Goal: Feedback & Contribution: Contribute content

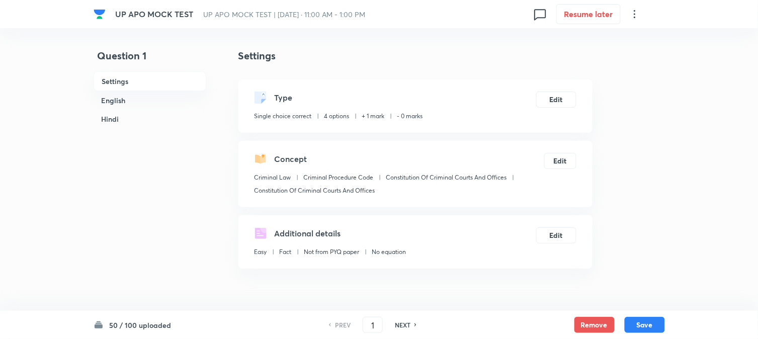
checkbox input "true"
click at [363, 323] on div "1 ​" at bounding box center [373, 325] width 20 height 16
click at [364, 320] on input "1" at bounding box center [372, 325] width 19 height 18
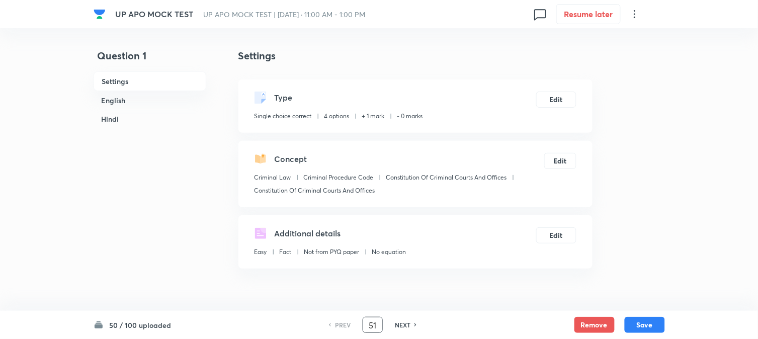
type input "51"
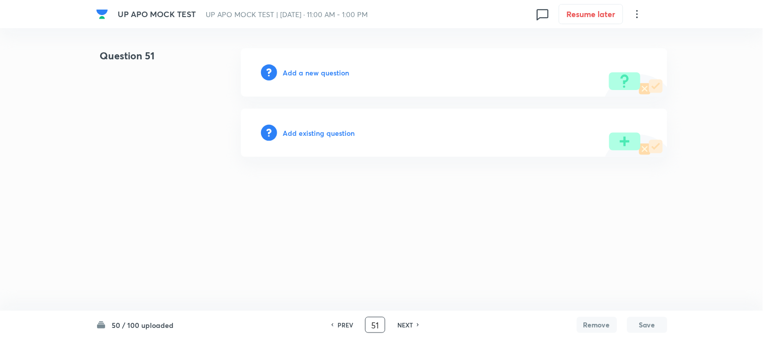
click at [332, 68] on h6 "Add a new question" at bounding box center [316, 72] width 66 height 11
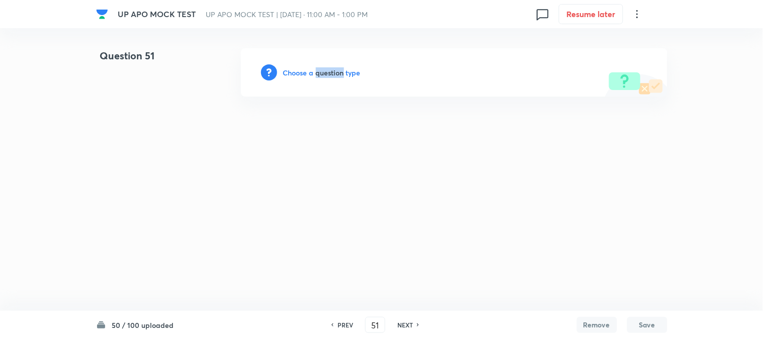
click at [332, 69] on h6 "Choose a question type" at bounding box center [321, 72] width 77 height 11
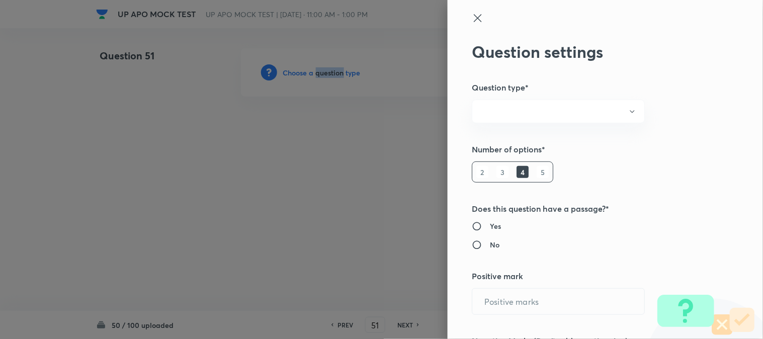
radio input "true"
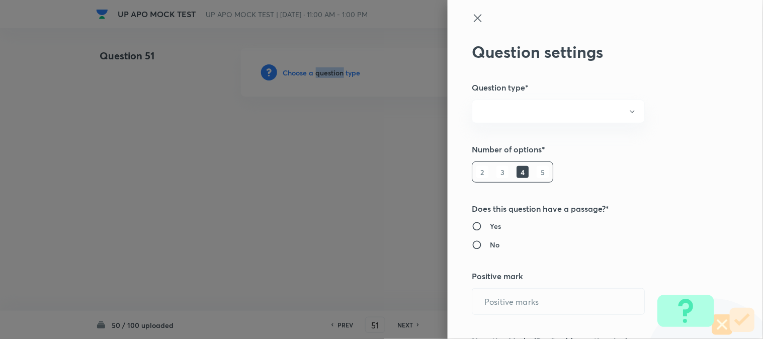
radio input "true"
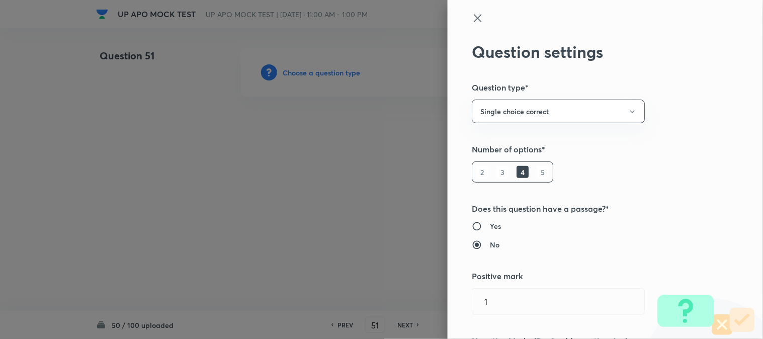
type input "1"
type input "0"
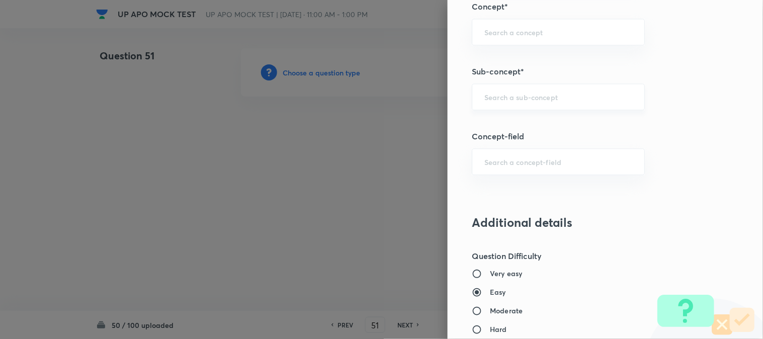
scroll to position [594, 0]
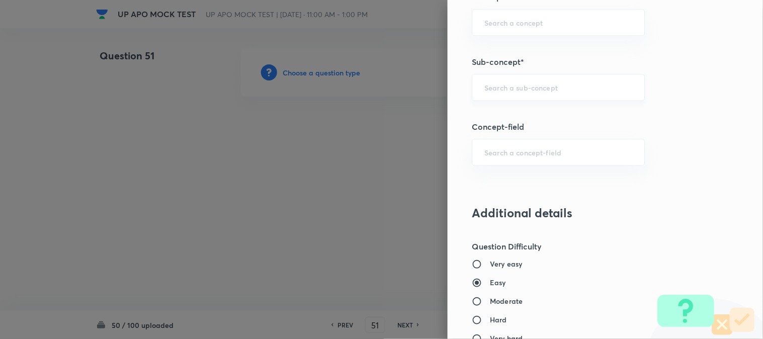
click at [509, 80] on div "​" at bounding box center [558, 87] width 173 height 27
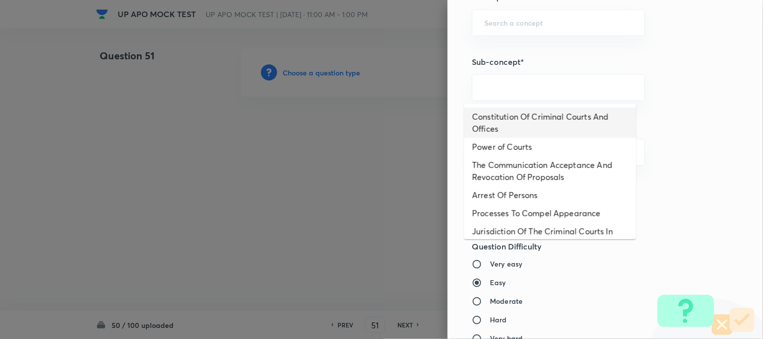
click at [530, 118] on li "Constitution Of Criminal Courts And Offices" at bounding box center [550, 123] width 172 height 30
type input "Constitution Of Criminal Courts And Offices"
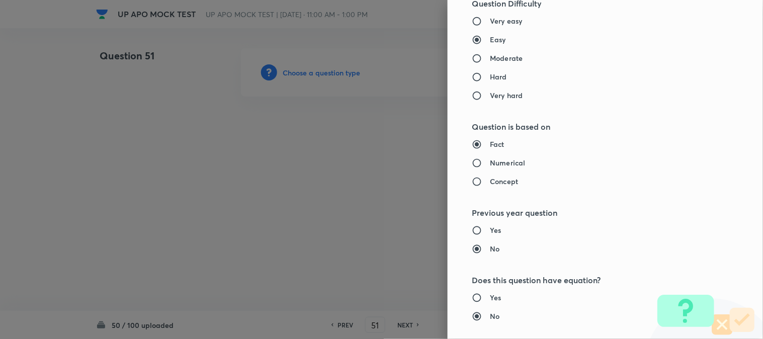
type input "Criminal Law"
type input "Criminal Procedure Code"
type input "Constitution Of Criminal Courts And Offices"
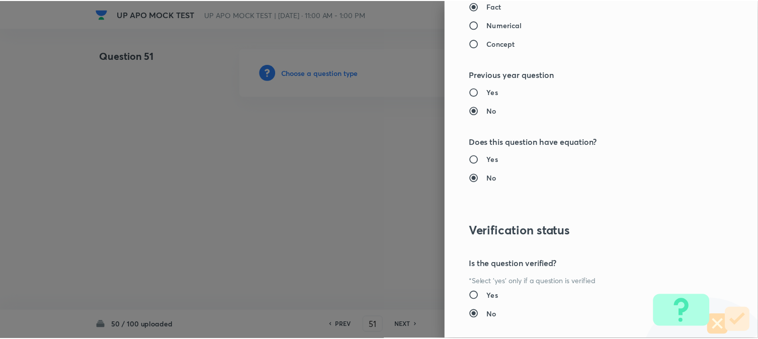
scroll to position [1032, 0]
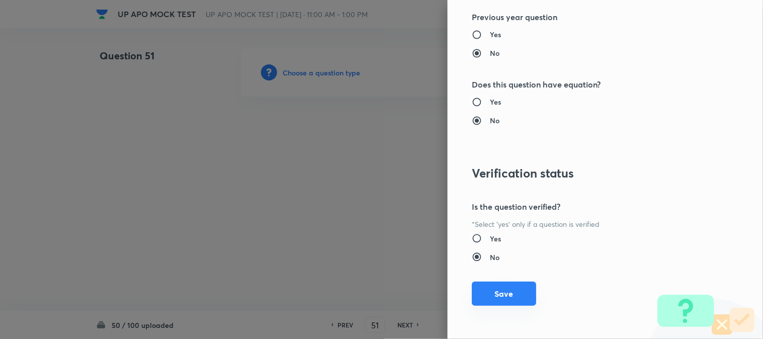
click at [511, 296] on button "Save" at bounding box center [504, 294] width 64 height 24
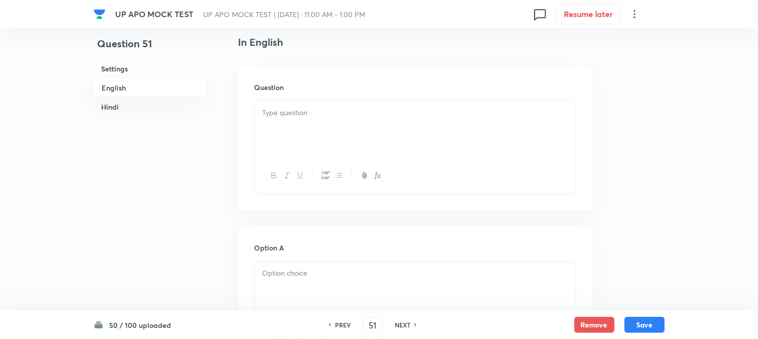
scroll to position [297, 0]
click at [282, 103] on div at bounding box center [415, 106] width 321 height 56
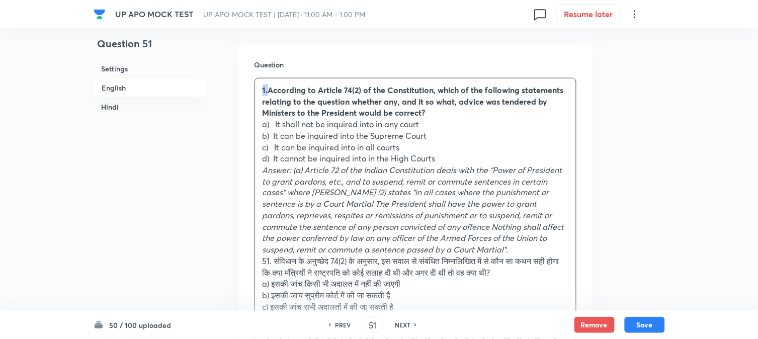
drag, startPoint x: 268, startPoint y: 90, endPoint x: 252, endPoint y: 81, distance: 18.2
click at [252, 80] on div "Question 1.According to Article 74(2) of the Constitution, which of the followi…" at bounding box center [415, 253] width 354 height 421
drag, startPoint x: 277, startPoint y: 126, endPoint x: 473, endPoint y: 123, distance: 196.2
click at [473, 123] on p "a) It shall not be inquired into in any court" at bounding box center [416, 125] width 306 height 12
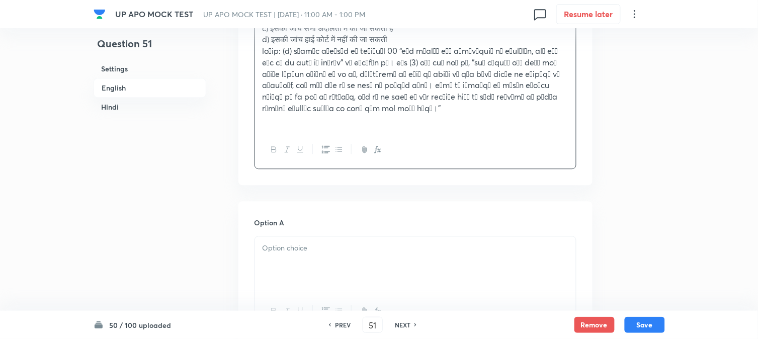
click at [297, 262] on div at bounding box center [415, 264] width 321 height 56
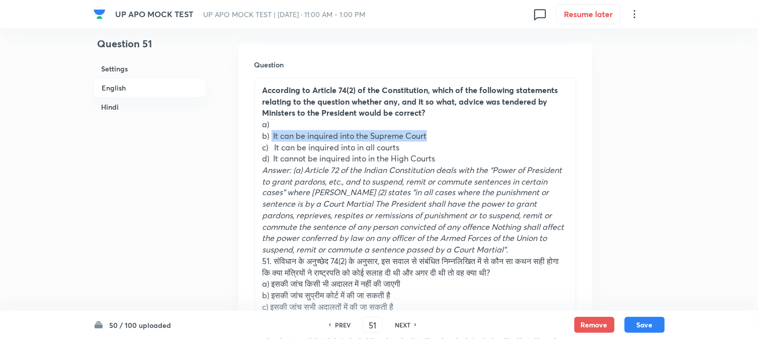
drag, startPoint x: 273, startPoint y: 137, endPoint x: 453, endPoint y: 135, distance: 180.1
click at [453, 135] on p "b) It can be inquired into the Supreme Court" at bounding box center [416, 136] width 306 height 12
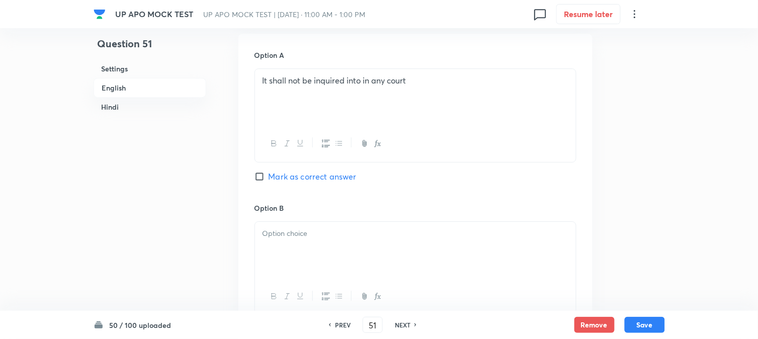
click at [297, 265] on div at bounding box center [415, 250] width 321 height 56
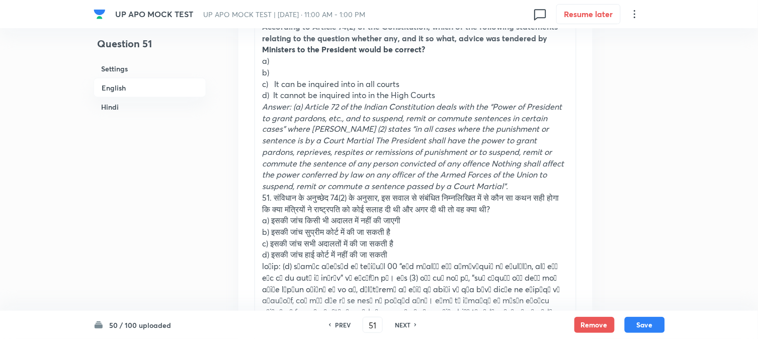
scroll to position [353, 0]
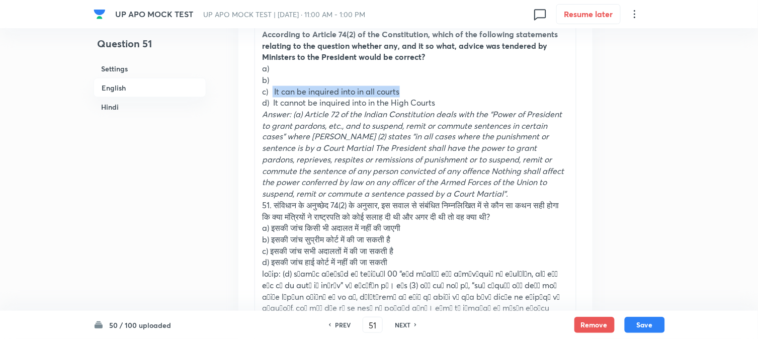
drag, startPoint x: 275, startPoint y: 88, endPoint x: 431, endPoint y: 90, distance: 156.0
click at [431, 90] on p "c) It can be inquired into in all courts" at bounding box center [416, 92] width 306 height 12
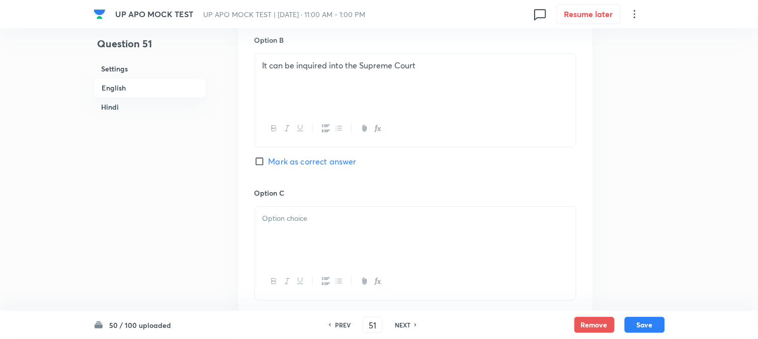
click at [294, 242] on div at bounding box center [415, 235] width 321 height 56
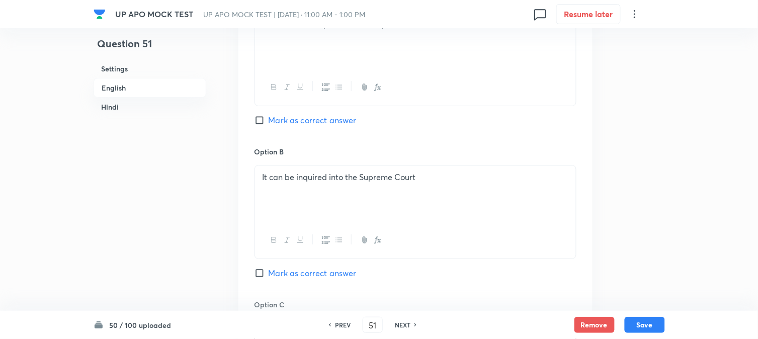
click at [299, 120] on span "Mark as correct answer" at bounding box center [313, 120] width 88 height 12
click at [269, 120] on input "Mark as correct answer" at bounding box center [262, 120] width 14 height 10
checkbox input "true"
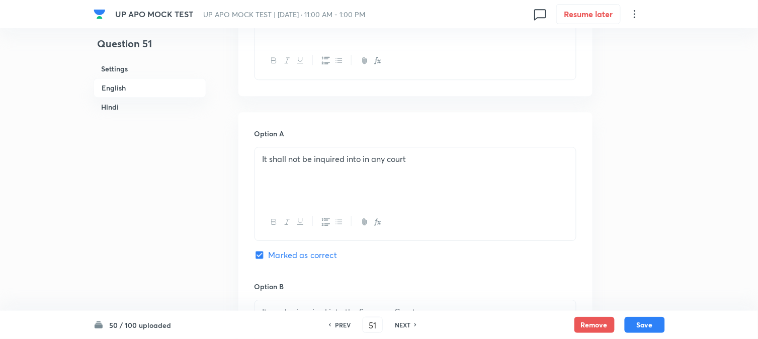
checkbox input "true"
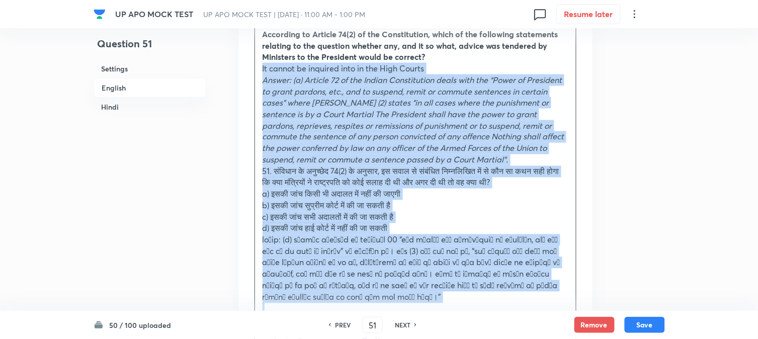
drag, startPoint x: 274, startPoint y: 106, endPoint x: 511, endPoint y: 307, distance: 311.2
click at [511, 307] on div "According to Article 74(2) of the Constitution, which of the following statemen…" at bounding box center [415, 172] width 321 height 298
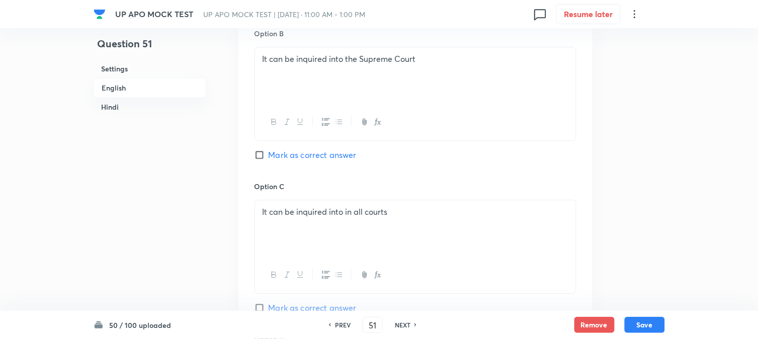
scroll to position [912, 0]
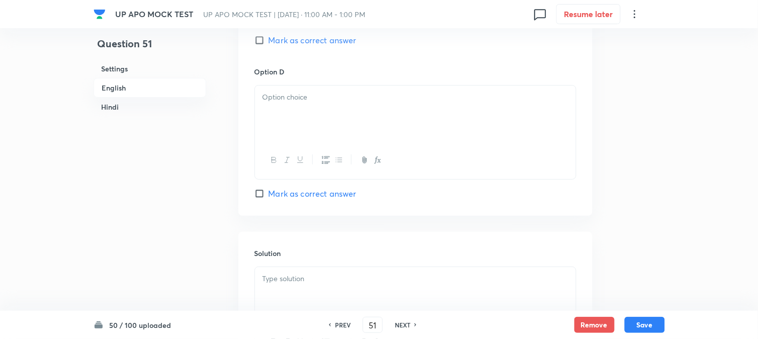
click at [274, 121] on div at bounding box center [415, 114] width 321 height 56
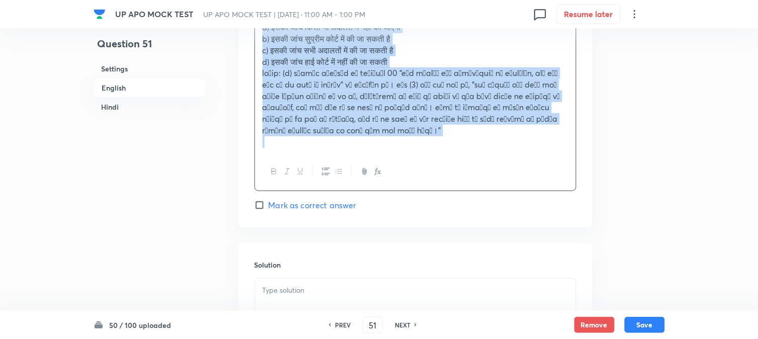
drag, startPoint x: 262, startPoint y: 112, endPoint x: 512, endPoint y: 329, distance: 331.3
click at [514, 338] on div "UP APO MOCK TEST UP APO MOCK TEST | [DATE] · 11:00 AM - 1:00 PM 0 Resume later …" at bounding box center [379, 194] width 758 height 2506
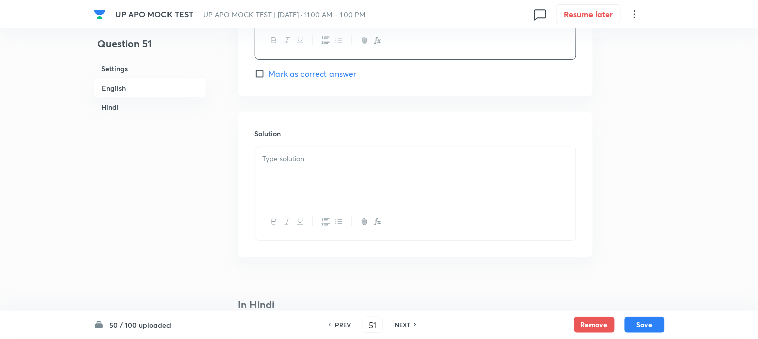
scroll to position [1054, 0]
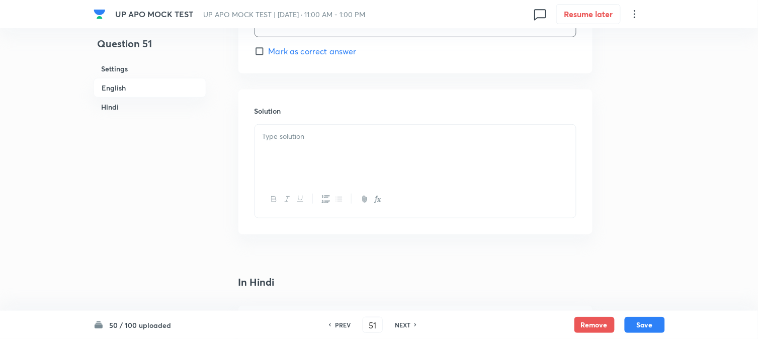
click at [270, 147] on div at bounding box center [415, 153] width 321 height 56
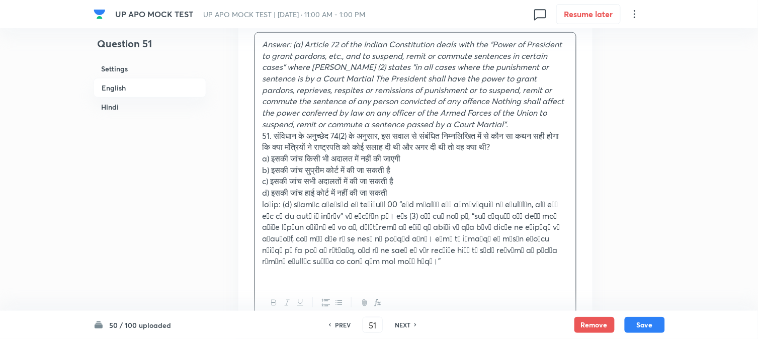
scroll to position [1166, 0]
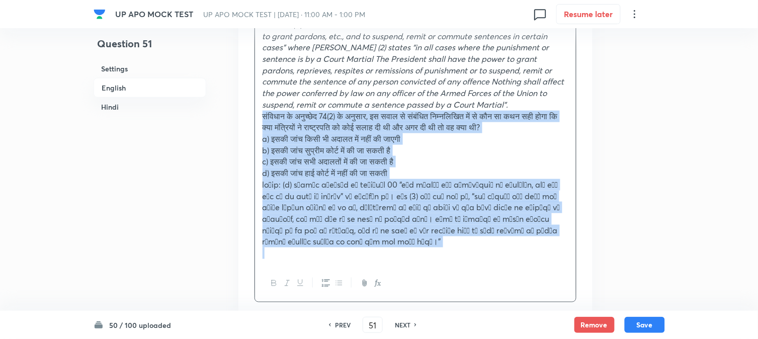
drag, startPoint x: 273, startPoint y: 117, endPoint x: 389, endPoint y: 251, distance: 176.9
click at [398, 279] on div "Answer: (a) Article 72 of the Indian Constitution deals with the “Power of Pres…" at bounding box center [416, 158] width 322 height 290
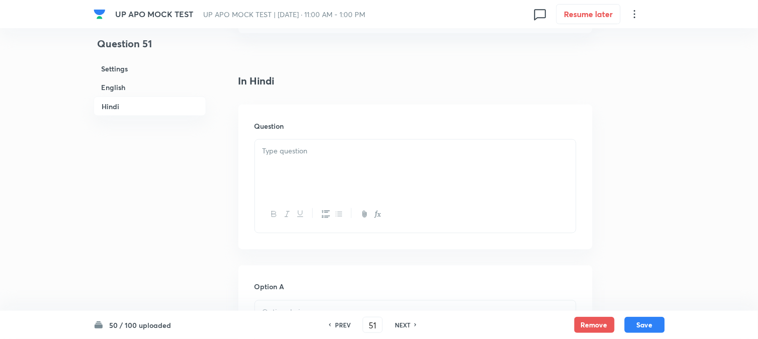
scroll to position [1389, 0]
click at [277, 106] on div at bounding box center [415, 92] width 321 height 56
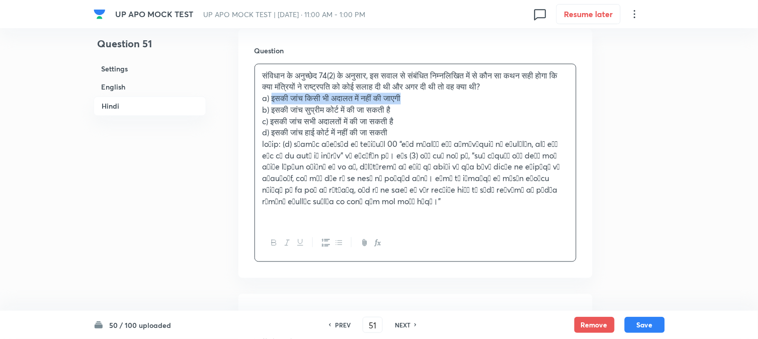
drag, startPoint x: 274, startPoint y: 98, endPoint x: 475, endPoint y: 100, distance: 201.2
click at [475, 100] on p "a) इसकी जांच किसी भी अदालत में नहीं की जाएगी" at bounding box center [416, 99] width 306 height 12
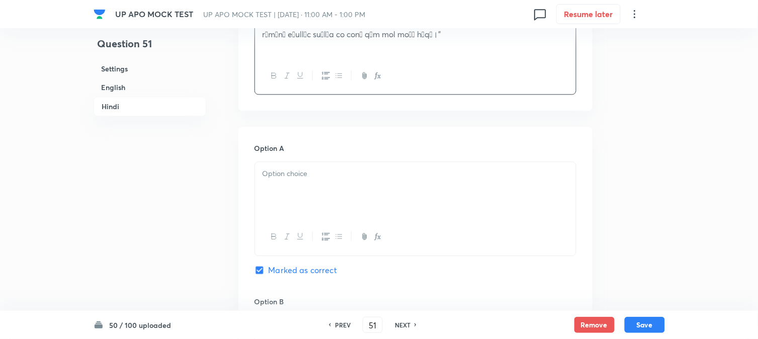
click at [286, 190] on div at bounding box center [415, 190] width 321 height 56
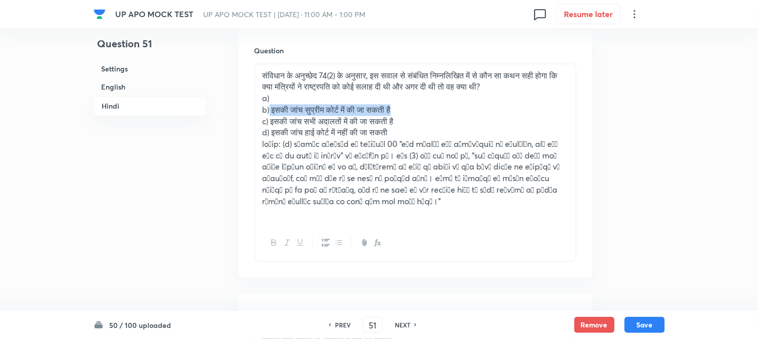
drag, startPoint x: 269, startPoint y: 109, endPoint x: 450, endPoint y: 109, distance: 181.1
click at [450, 109] on p "b) इसकी जांच सुप्रीम कोर्ट में की जा सकती है" at bounding box center [416, 111] width 306 height 12
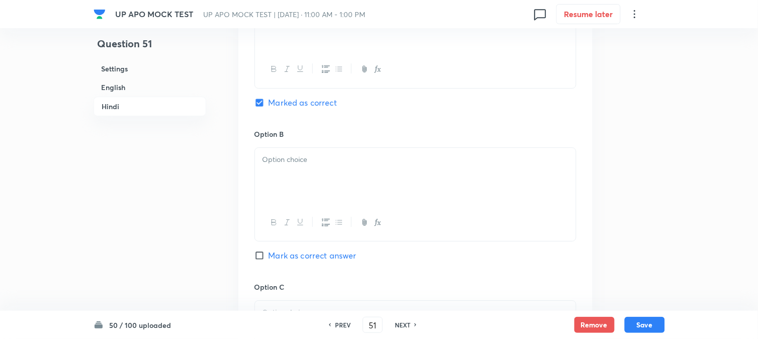
click at [279, 188] on div at bounding box center [415, 176] width 321 height 56
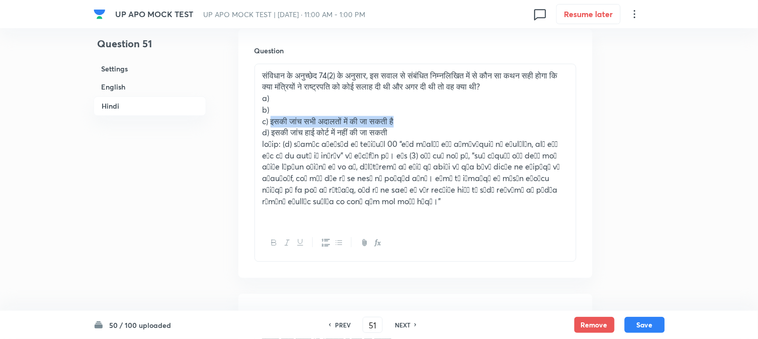
drag, startPoint x: 273, startPoint y: 123, endPoint x: 417, endPoint y: 124, distance: 143.9
click at [417, 124] on p "c) इसकी जांच सभी अदालतों में की जा सकती है" at bounding box center [416, 122] width 306 height 12
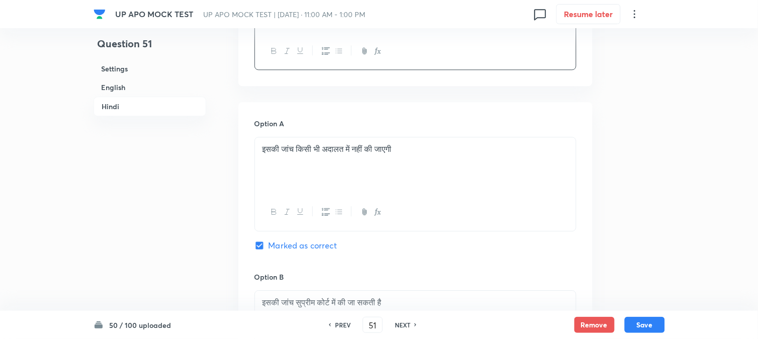
scroll to position [1781, 0]
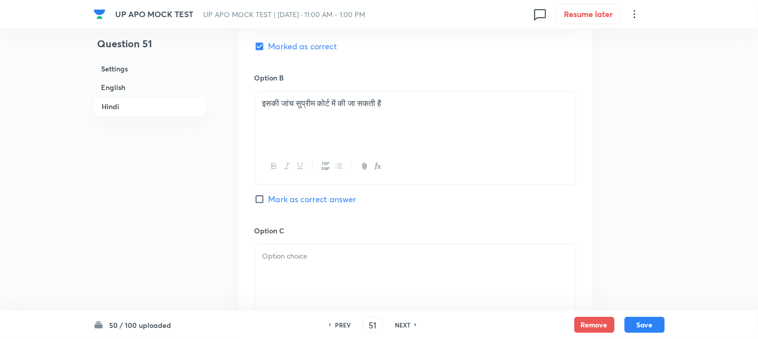
click at [292, 279] on div at bounding box center [415, 272] width 321 height 56
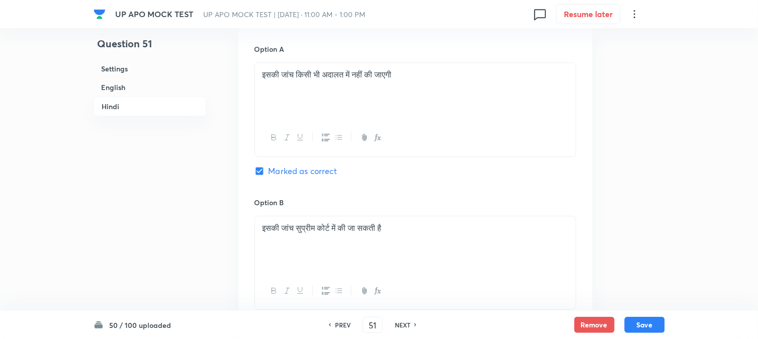
scroll to position [1389, 0]
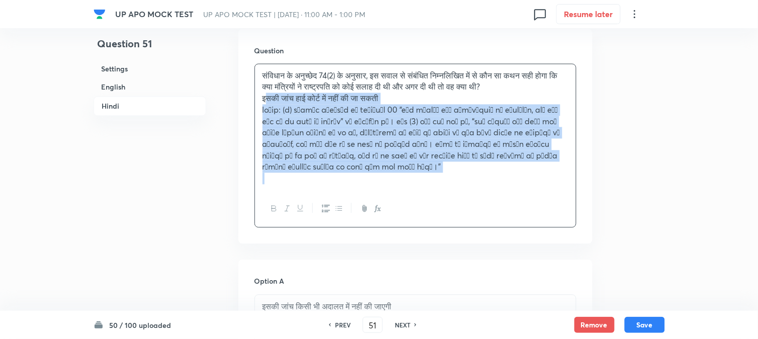
drag, startPoint x: 269, startPoint y: 135, endPoint x: 478, endPoint y: 252, distance: 239.9
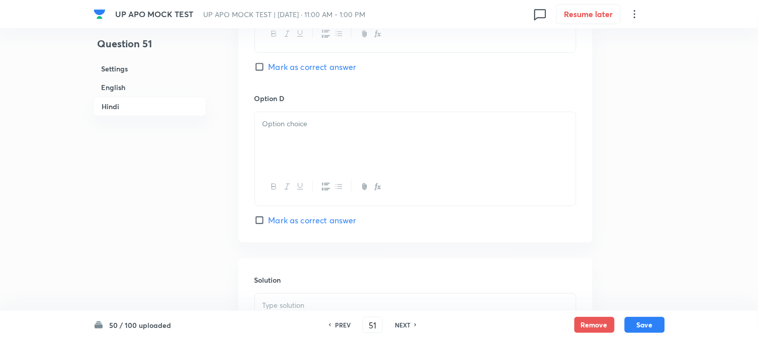
scroll to position [2004, 0]
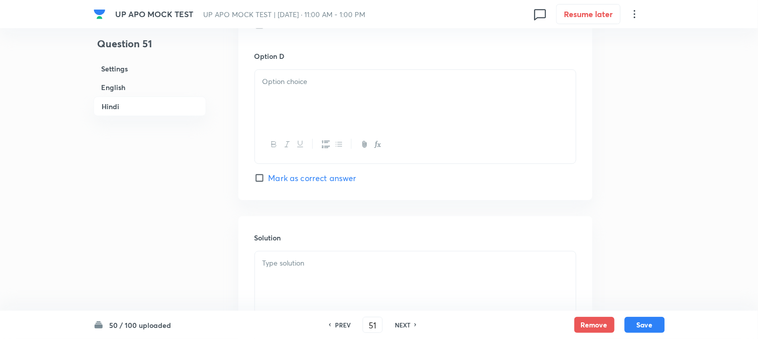
click at [270, 88] on p at bounding box center [416, 82] width 306 height 12
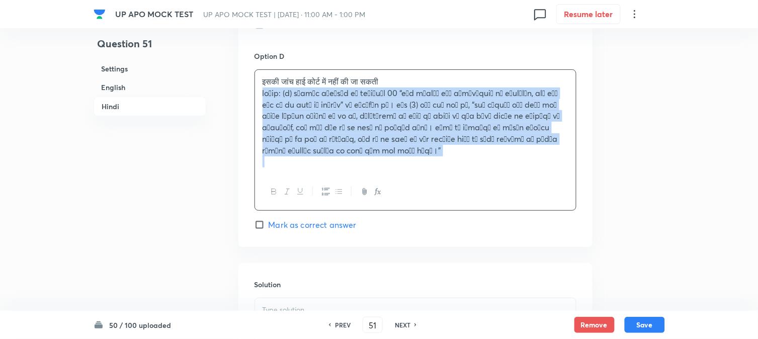
drag, startPoint x: 261, startPoint y: 95, endPoint x: 408, endPoint y: 179, distance: 170.3
click at [409, 179] on div "इसकी जांच हाई कोर्ट में नहीं की जा सकती" at bounding box center [416, 139] width 322 height 141
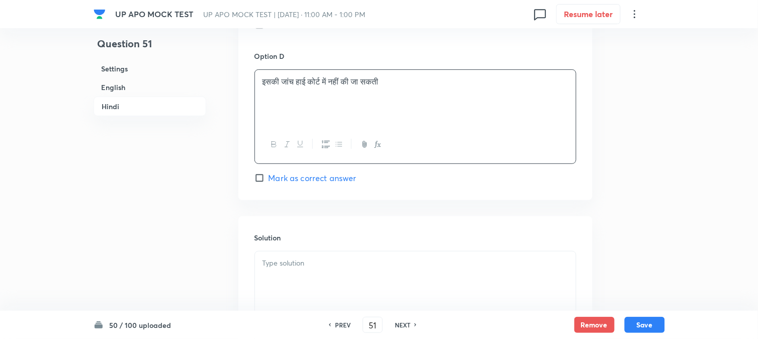
drag, startPoint x: 260, startPoint y: 274, endPoint x: 269, endPoint y: 274, distance: 9.1
click at [260, 275] on div at bounding box center [415, 280] width 321 height 56
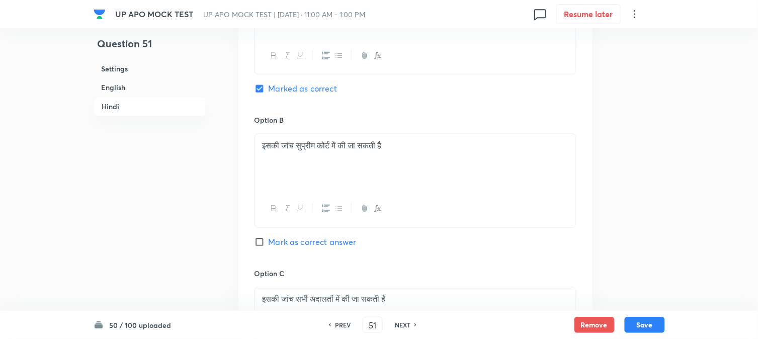
scroll to position [1557, 0]
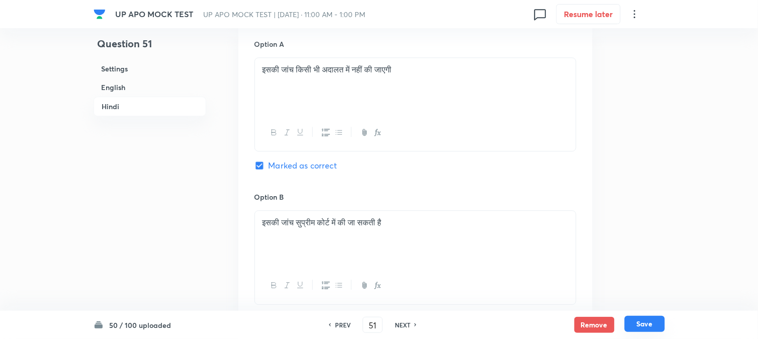
click at [642, 332] on button "Save" at bounding box center [645, 324] width 40 height 16
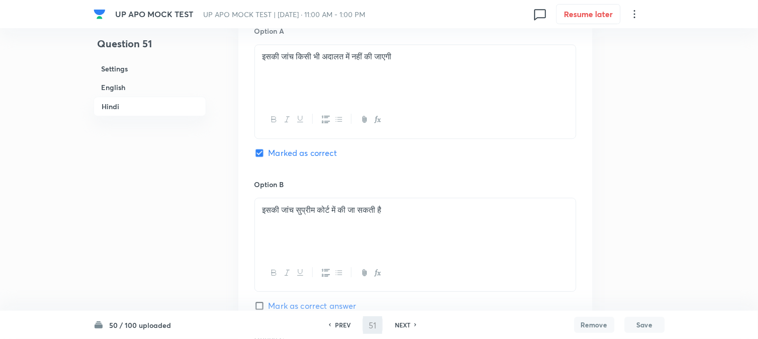
type input "52"
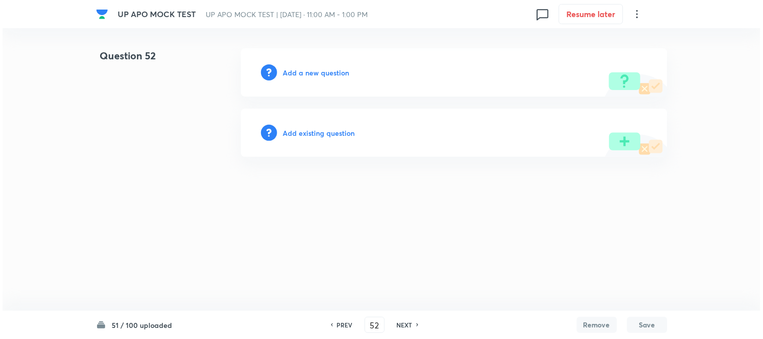
scroll to position [0, 0]
click at [314, 74] on h6 "Add a new question" at bounding box center [316, 72] width 66 height 11
click at [314, 74] on h6 "Choose a question type" at bounding box center [321, 72] width 77 height 11
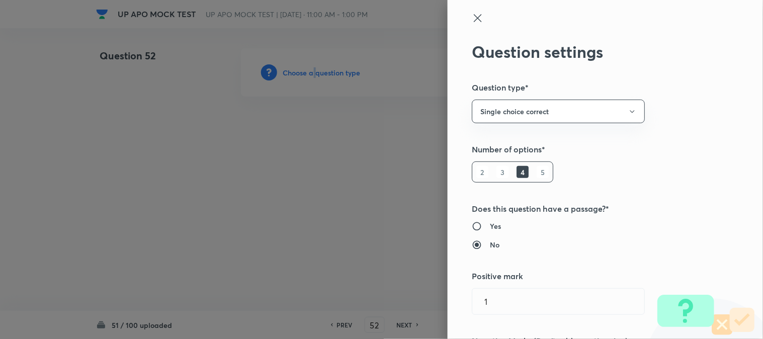
click at [314, 74] on div at bounding box center [381, 169] width 763 height 339
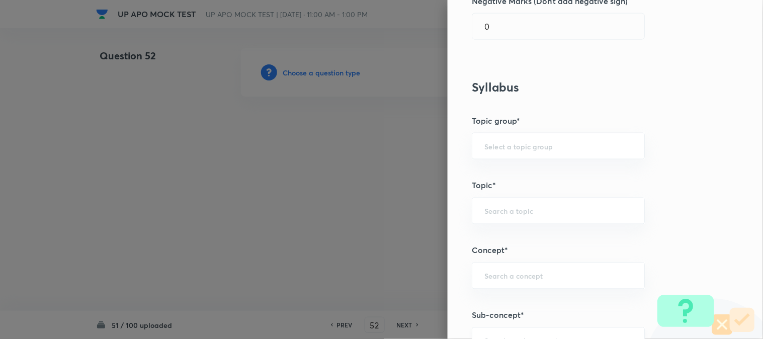
scroll to position [594, 0]
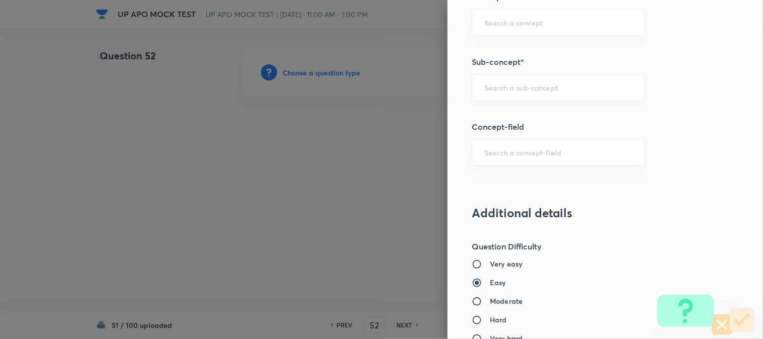
click at [535, 93] on div "​" at bounding box center [558, 87] width 173 height 27
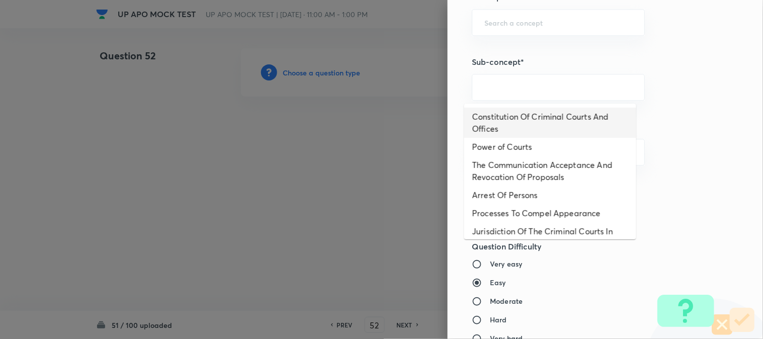
click at [532, 126] on li "Constitution Of Criminal Courts And Offices" at bounding box center [550, 123] width 172 height 30
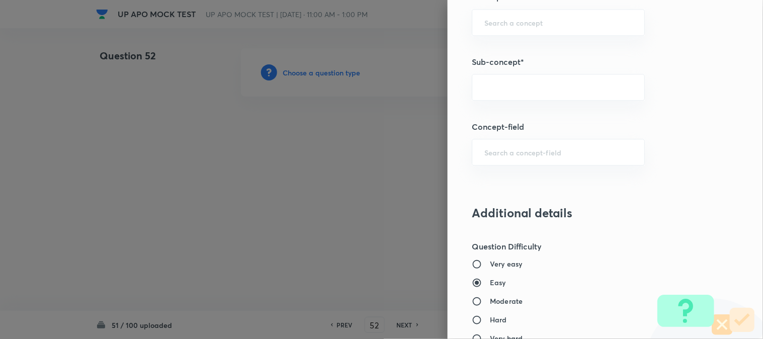
type input "Constitution Of Criminal Courts And Offices"
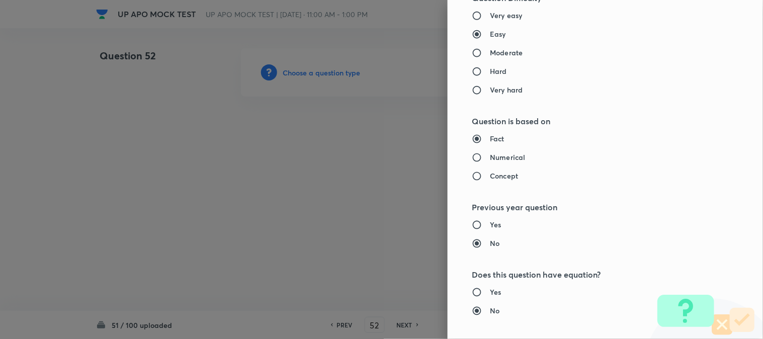
type input "Criminal Law"
type input "Criminal Procedure Code"
type input "Constitution Of Criminal Courts And Offices"
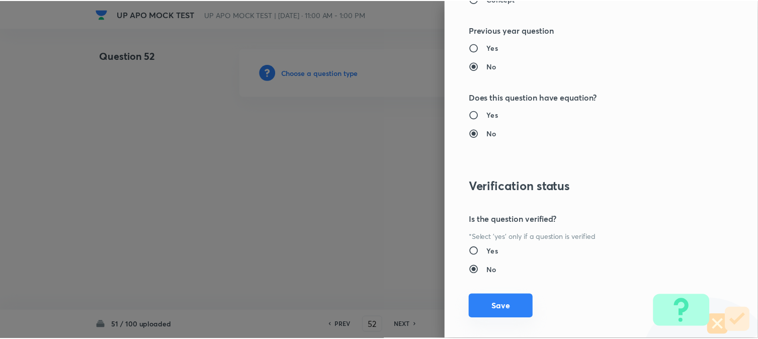
scroll to position [1032, 0]
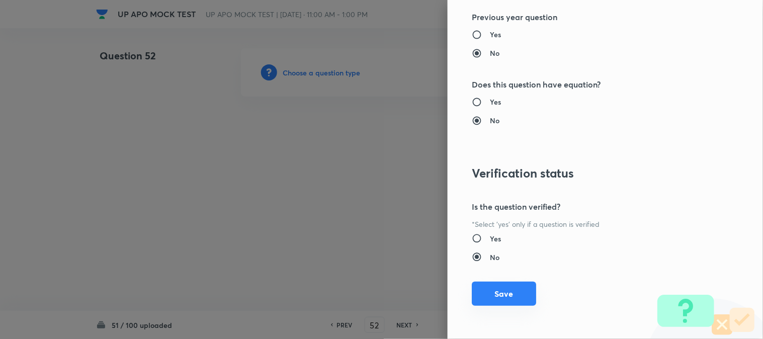
click at [502, 295] on button "Save" at bounding box center [504, 294] width 64 height 24
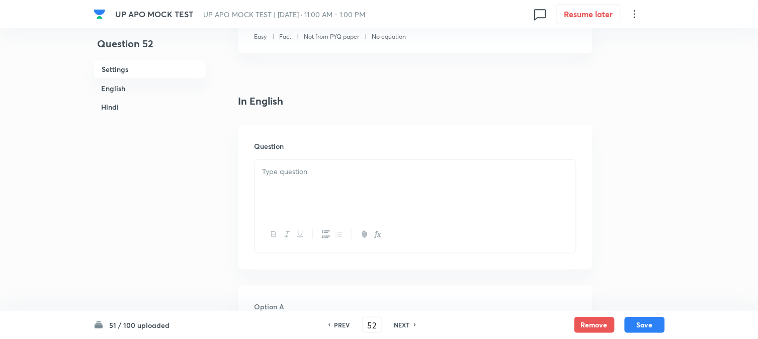
scroll to position [297, 0]
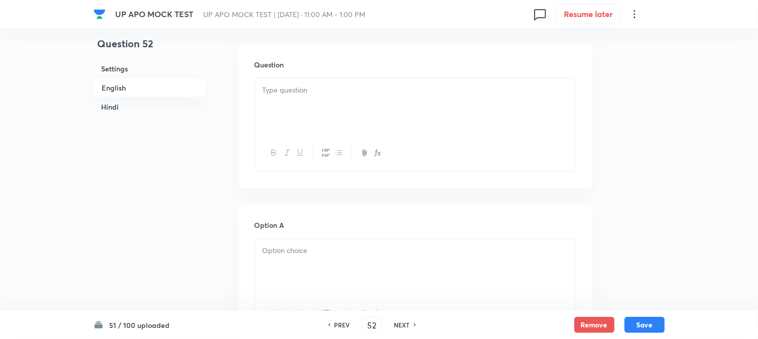
click at [297, 97] on div at bounding box center [415, 106] width 321 height 56
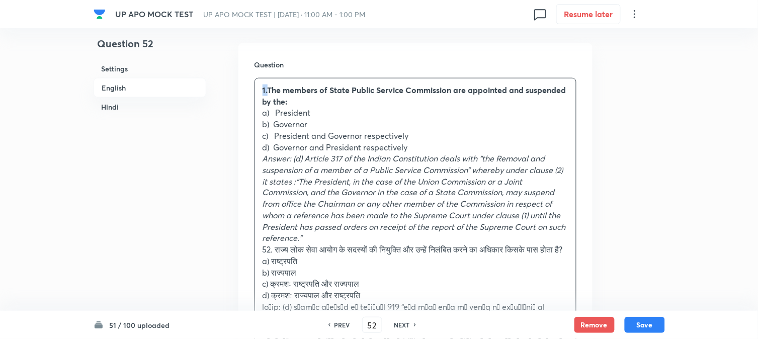
drag, startPoint x: 269, startPoint y: 84, endPoint x: 257, endPoint y: 77, distance: 13.5
click at [257, 78] on div "1.The members of State Public Service Commission are appointed and suspended by…" at bounding box center [416, 246] width 322 height 336
drag, startPoint x: 277, startPoint y: 109, endPoint x: 316, endPoint y: 110, distance: 38.7
click at [315, 110] on p "a) President" at bounding box center [416, 113] width 306 height 12
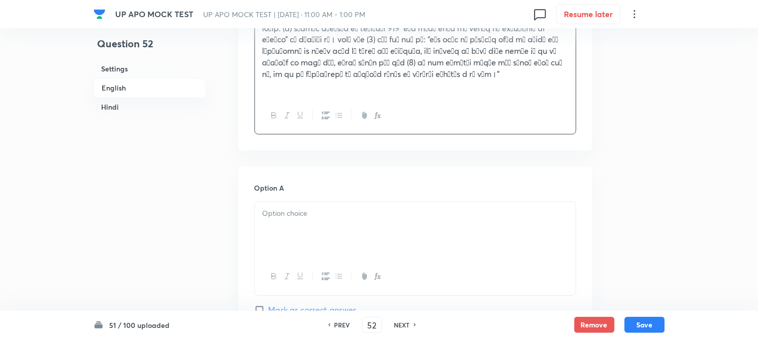
click at [278, 240] on div at bounding box center [415, 230] width 321 height 56
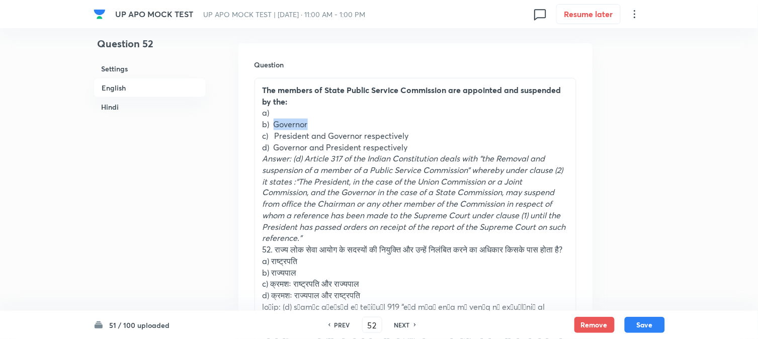
drag, startPoint x: 275, startPoint y: 127, endPoint x: 318, endPoint y: 126, distance: 42.8
click at [318, 126] on p "b) Governor" at bounding box center [416, 125] width 306 height 12
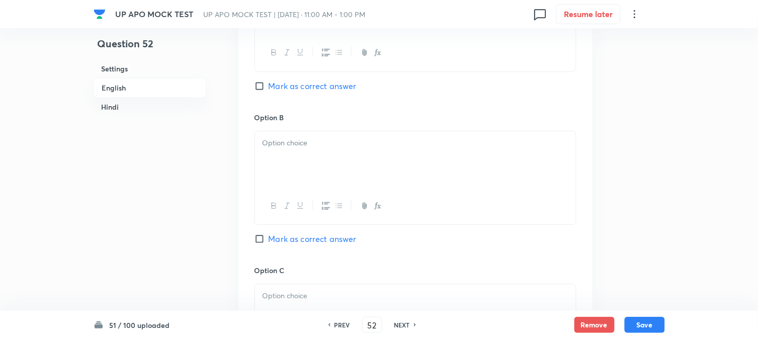
click at [283, 188] on div at bounding box center [415, 159] width 321 height 56
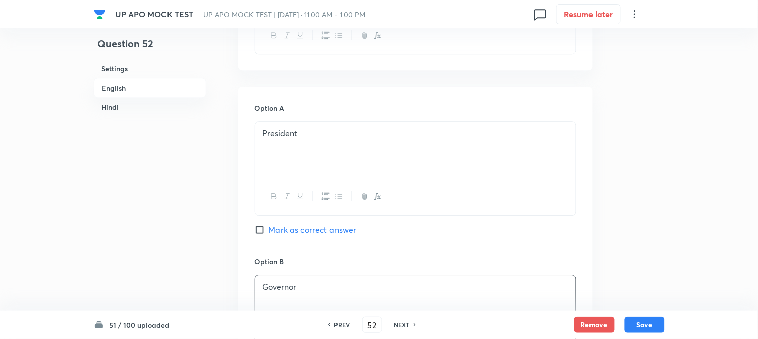
scroll to position [353, 0]
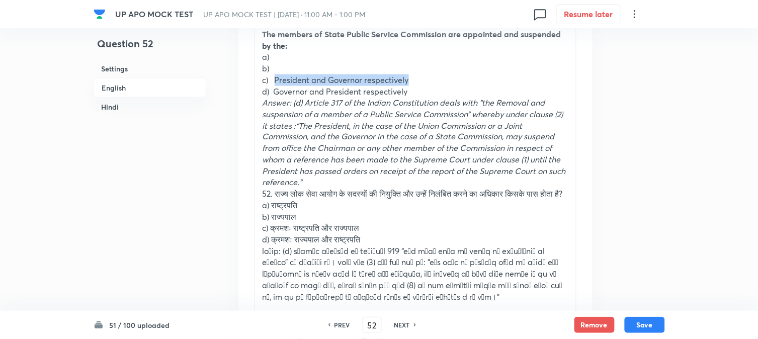
drag, startPoint x: 275, startPoint y: 75, endPoint x: 414, endPoint y: 79, distance: 139.4
click at [414, 79] on p "c) President and Governor respectively" at bounding box center [416, 80] width 306 height 12
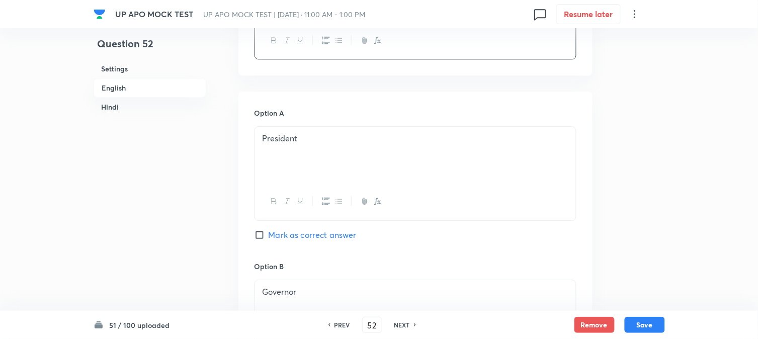
scroll to position [912, 0]
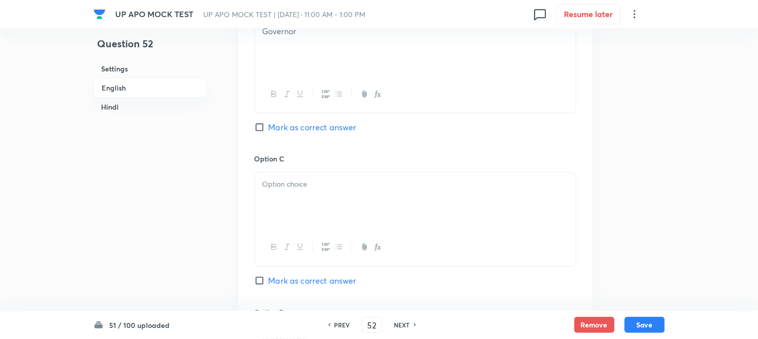
click at [278, 64] on div "Governor" at bounding box center [415, 48] width 321 height 56
click at [281, 229] on div at bounding box center [415, 201] width 321 height 56
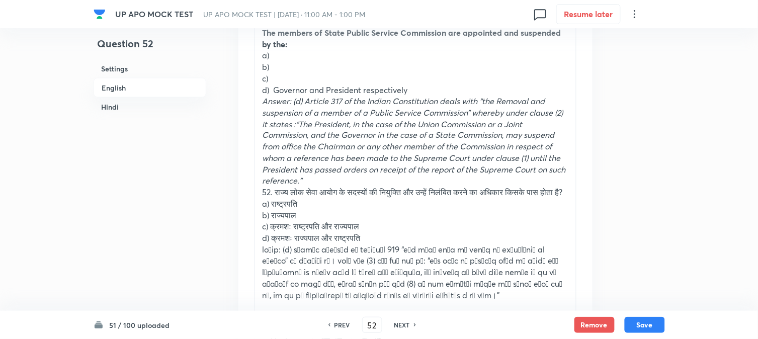
scroll to position [297, 0]
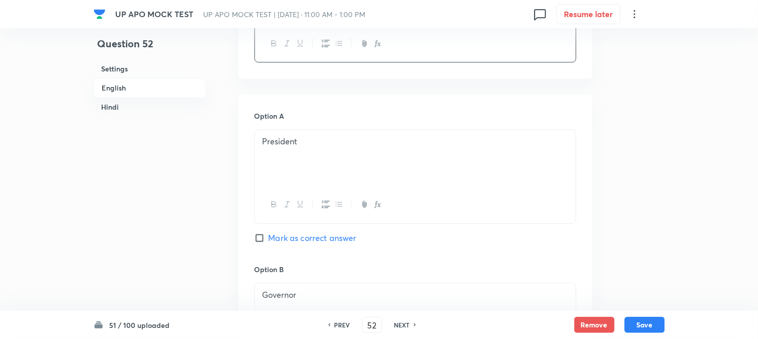
drag, startPoint x: 275, startPoint y: 146, endPoint x: 568, endPoint y: 262, distance: 315.7
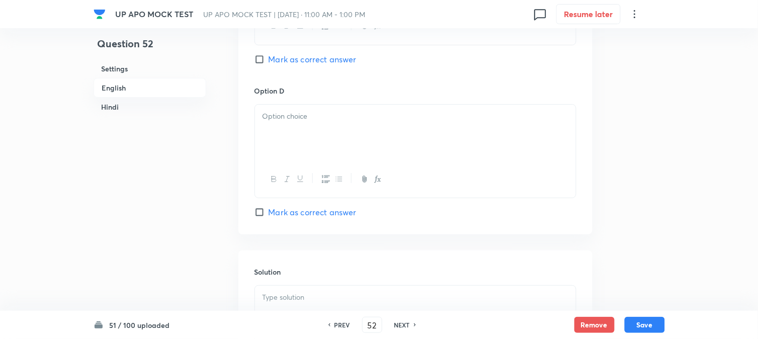
scroll to position [888, 0]
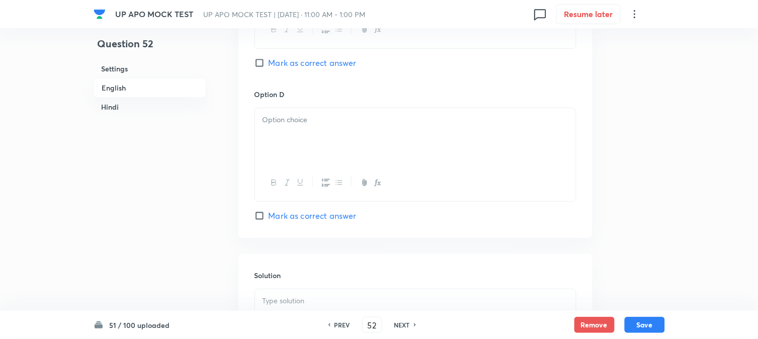
click at [274, 121] on p at bounding box center [416, 120] width 306 height 12
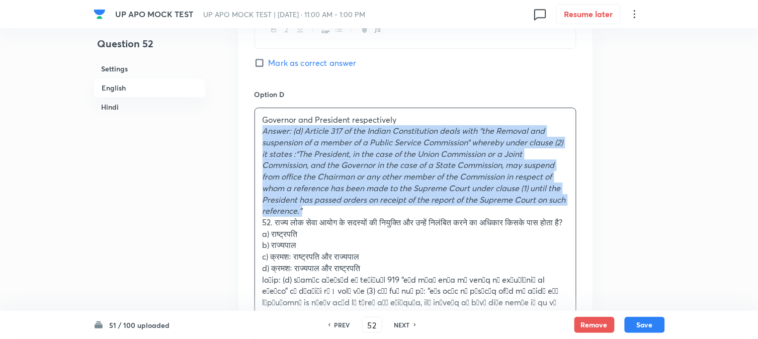
drag, startPoint x: 259, startPoint y: 128, endPoint x: 320, endPoint y: 213, distance: 104.9
click at [320, 213] on div "Governor and President respectively Answer: (d) Article 317 of the Indian Const…" at bounding box center [415, 228] width 321 height 240
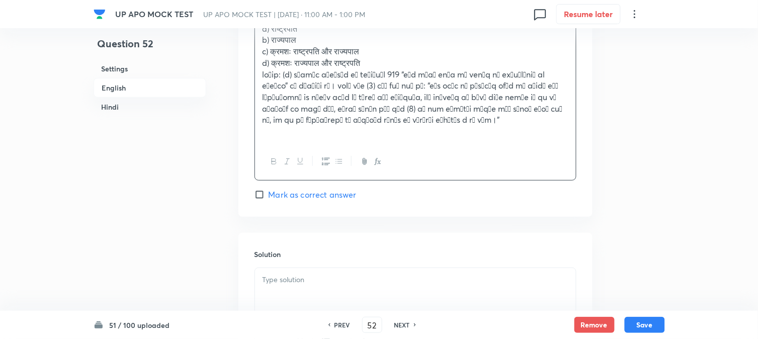
scroll to position [1055, 0]
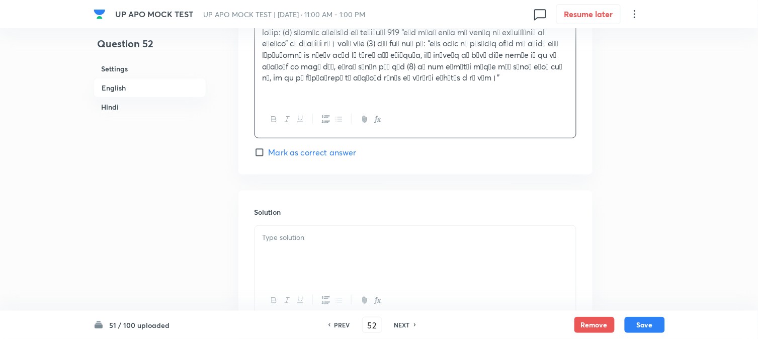
click at [292, 158] on span "Mark as correct answer" at bounding box center [313, 152] width 88 height 12
click at [269, 157] on input "Mark as correct answer" at bounding box center [262, 152] width 14 height 10
checkbox input "true"
click at [293, 243] on p at bounding box center [416, 238] width 306 height 12
checkbox input "true"
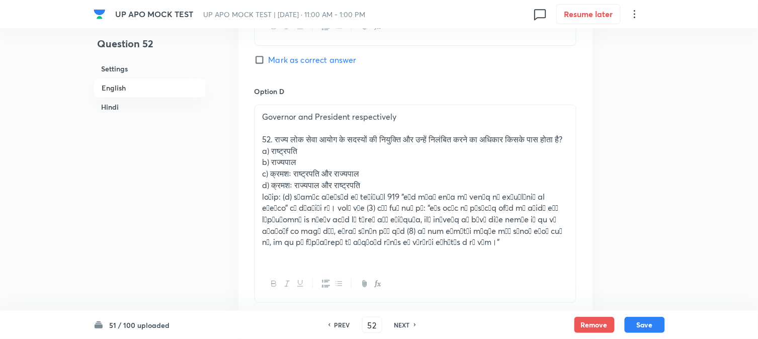
scroll to position [888, 0]
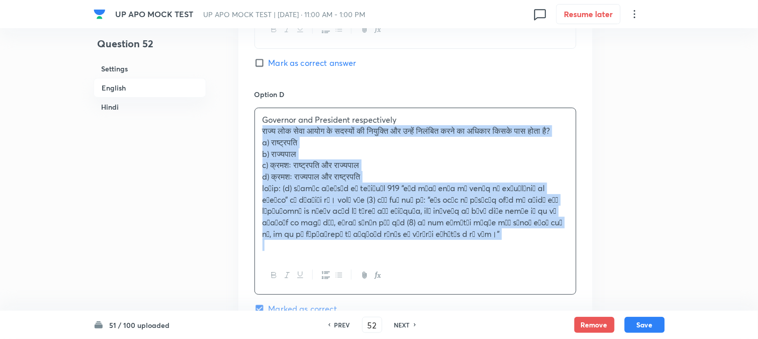
drag, startPoint x: 273, startPoint y: 142, endPoint x: 557, endPoint y: 284, distance: 317.2
click at [557, 284] on div "Governor and President respectively राज्य लोक सेवा आयोग के सदस्यों की नियुक्ति …" at bounding box center [416, 201] width 322 height 187
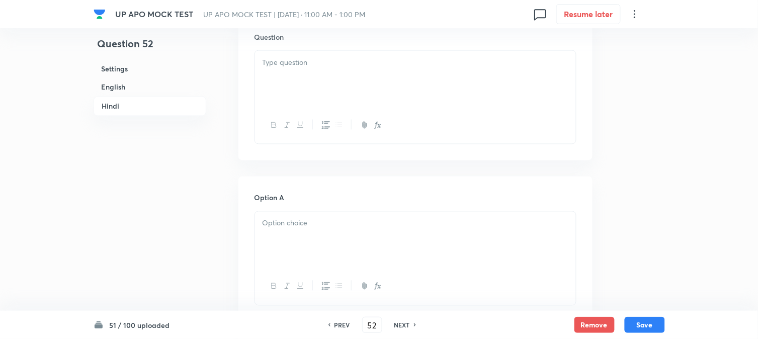
scroll to position [1391, 0]
click at [276, 72] on div at bounding box center [415, 78] width 321 height 56
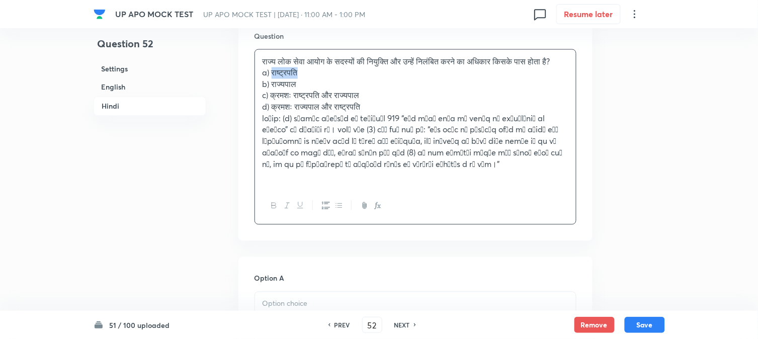
drag, startPoint x: 272, startPoint y: 85, endPoint x: 309, endPoint y: 86, distance: 37.2
click at [309, 79] on p "a) राष्ट्रपति" at bounding box center [416, 73] width 306 height 12
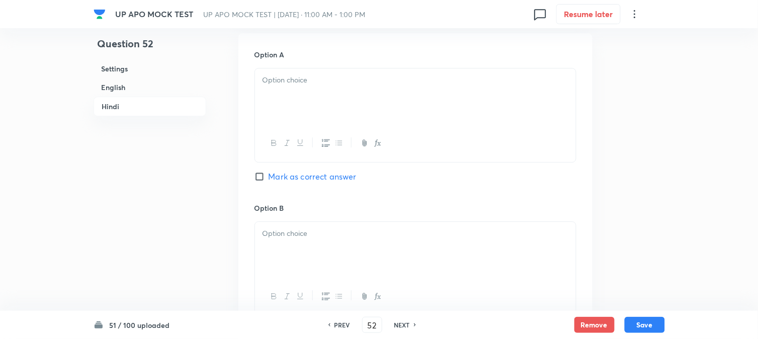
click at [274, 125] on div at bounding box center [415, 96] width 321 height 56
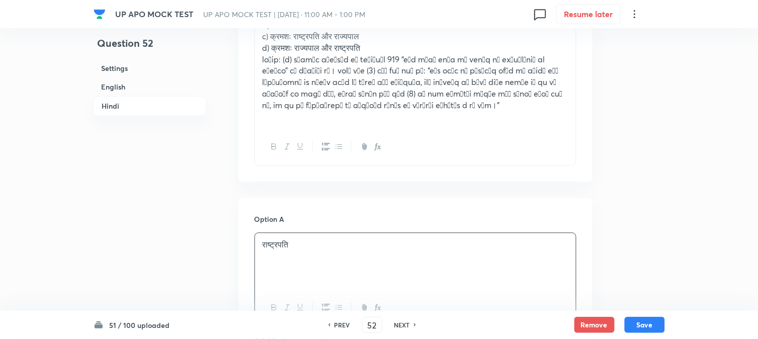
scroll to position [1447, 0]
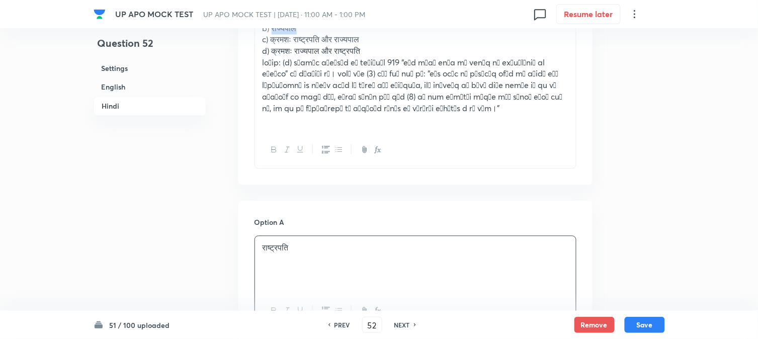
drag, startPoint x: 273, startPoint y: 39, endPoint x: 315, endPoint y: 46, distance: 43.4
click at [315, 35] on p "b) राज्यपाल" at bounding box center [416, 29] width 306 height 12
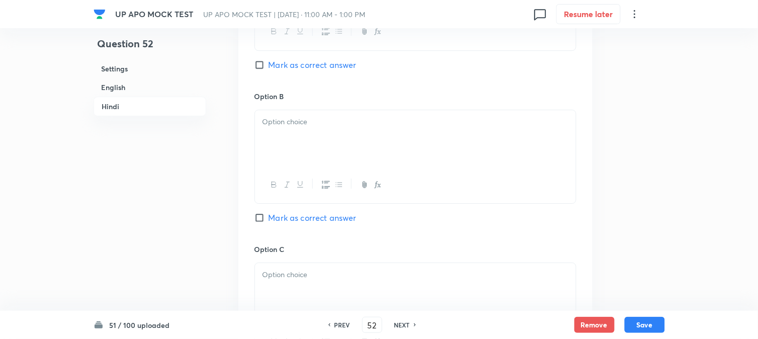
click at [280, 163] on div at bounding box center [415, 138] width 321 height 56
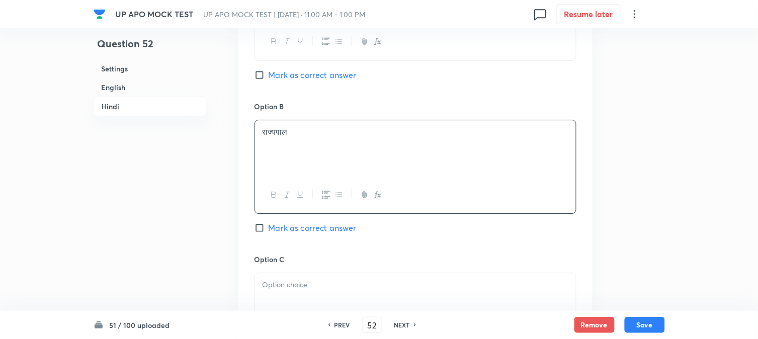
scroll to position [1391, 0]
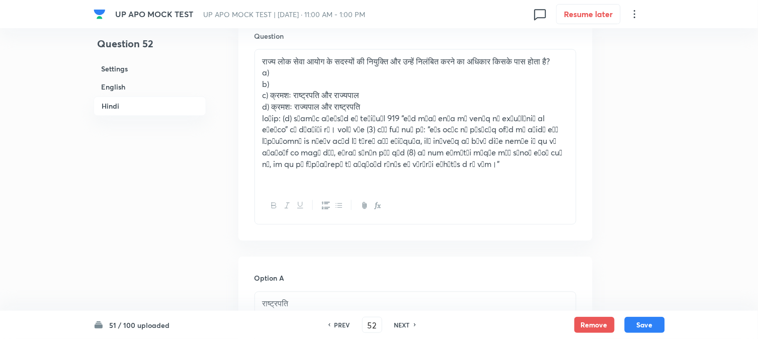
drag, startPoint x: 272, startPoint y: 102, endPoint x: 327, endPoint y: 111, distance: 56.1
click at [327, 111] on div "राज्य लोक सेवा आयोग के सदस्यों की नियुक्ति और उन्हें निलंबित करने का अधिकार किस…" at bounding box center [415, 119] width 321 height 138
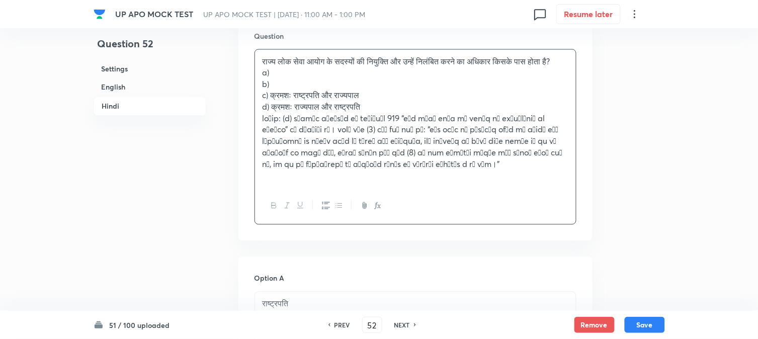
click at [323, 79] on p "a)" at bounding box center [416, 73] width 306 height 12
drag, startPoint x: 271, startPoint y: 108, endPoint x: 379, endPoint y: 108, distance: 108.7
click at [379, 102] on p "c) क्रमशः राष्ट्रपति और राज्यपाल" at bounding box center [416, 96] width 306 height 12
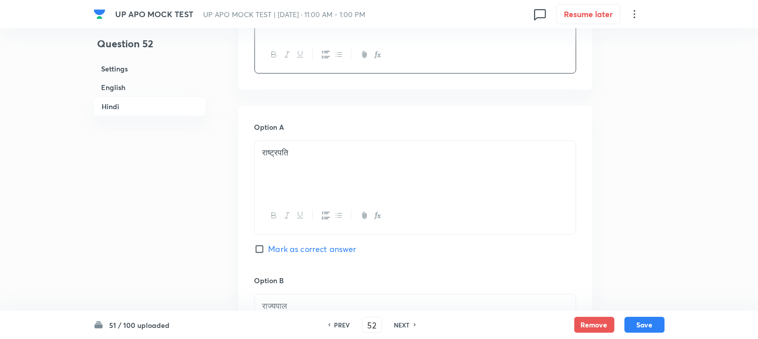
scroll to position [1782, 0]
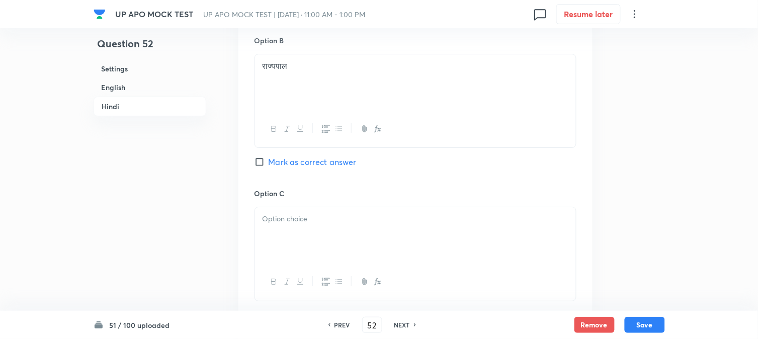
click at [275, 259] on div at bounding box center [415, 235] width 321 height 56
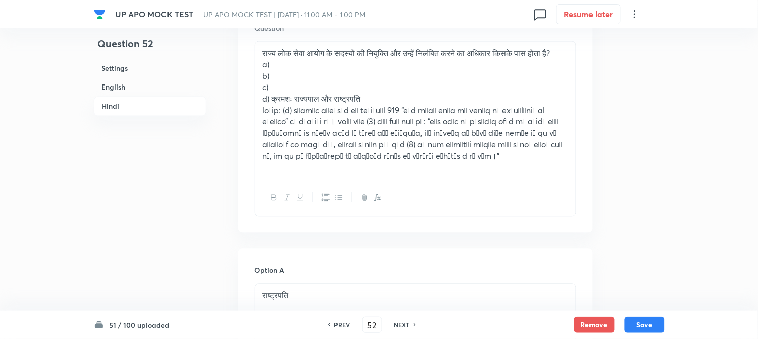
scroll to position [1335, 0]
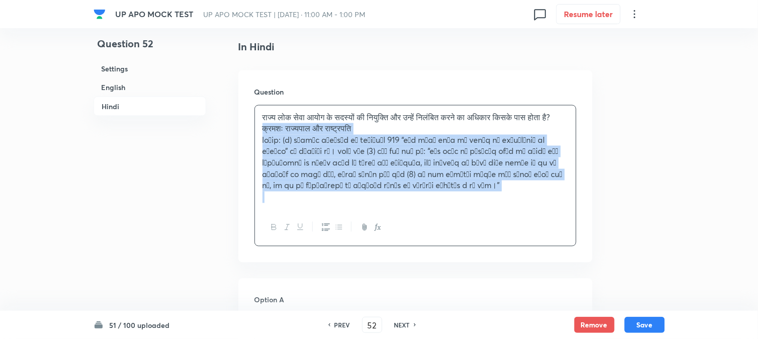
drag, startPoint x: 270, startPoint y: 174, endPoint x: 501, endPoint y: 219, distance: 235.3
click at [516, 229] on div "राज्य लोक सेवा आयोग के सदस्यों की नियुक्ति और उन्हें निलंबित करने का अधिकार किस…" at bounding box center [416, 175] width 322 height 141
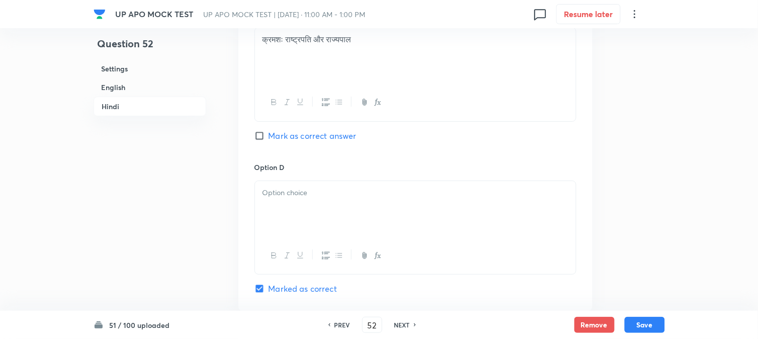
scroll to position [1894, 0]
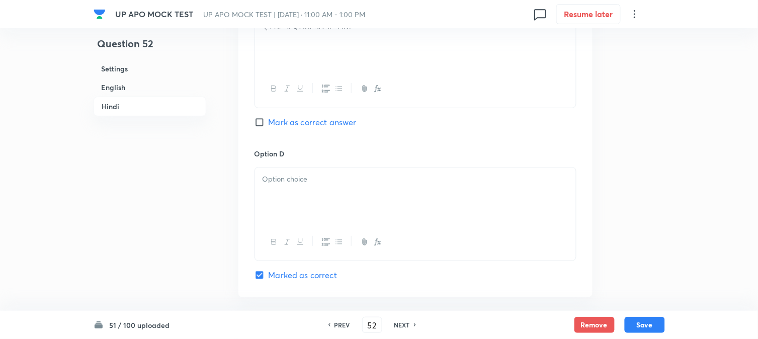
click at [264, 192] on div at bounding box center [415, 196] width 321 height 56
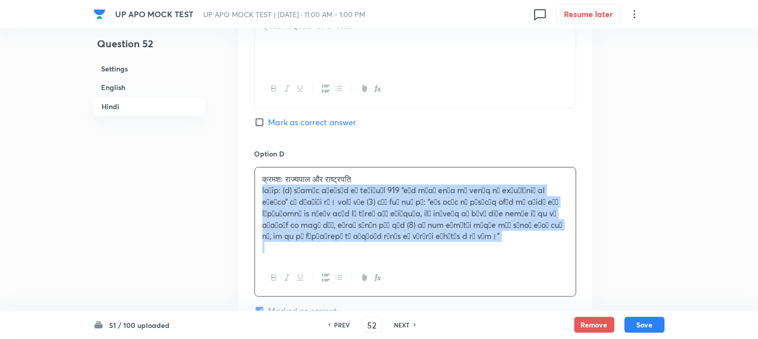
drag, startPoint x: 262, startPoint y: 192, endPoint x: 516, endPoint y: 259, distance: 262.8
click at [518, 264] on div "क्रमशः राज्यपाल और राष्ट्रपति" at bounding box center [416, 232] width 322 height 130
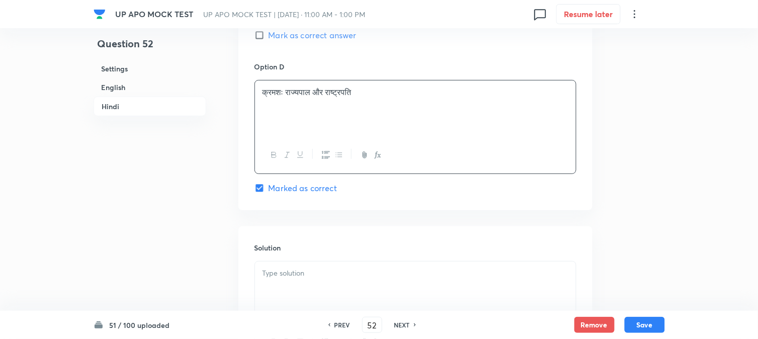
scroll to position [2061, 0]
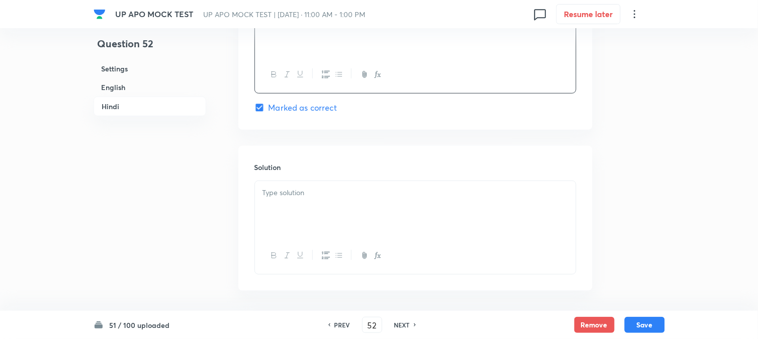
click at [288, 225] on div at bounding box center [415, 209] width 321 height 56
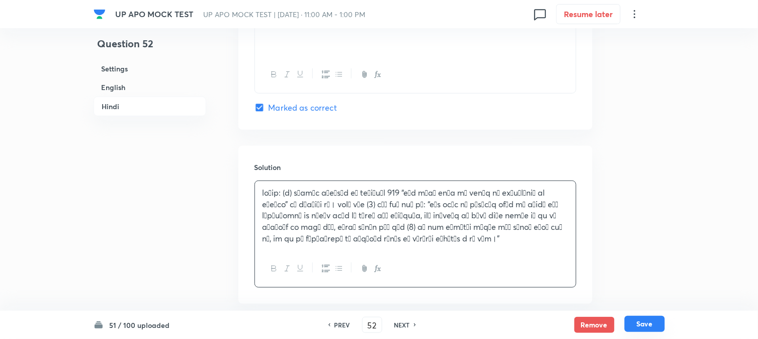
click at [652, 328] on button "Save" at bounding box center [645, 324] width 40 height 16
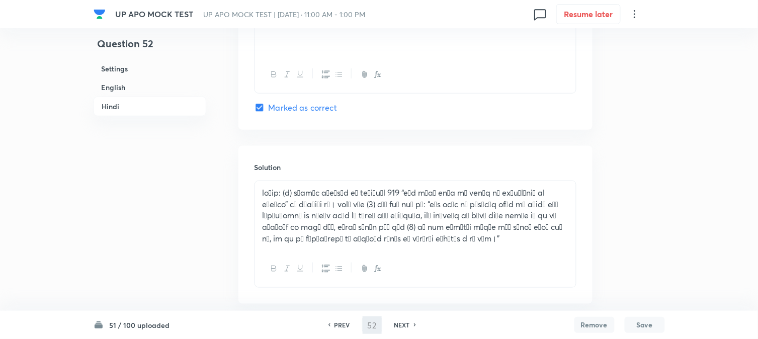
type input "53"
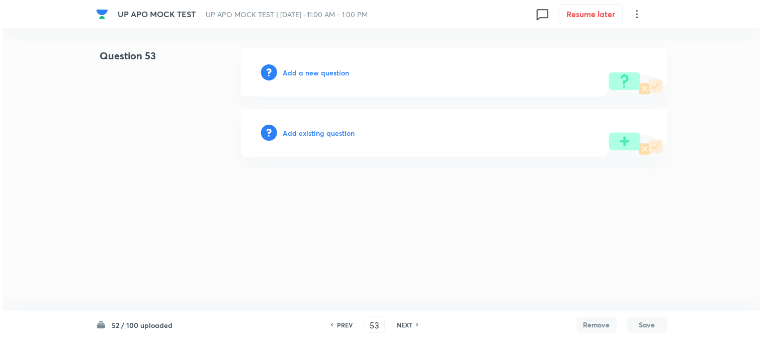
scroll to position [0, 0]
click at [320, 66] on div "Add a new question" at bounding box center [454, 72] width 427 height 48
click at [320, 68] on div "Add a new question" at bounding box center [454, 72] width 427 height 48
click at [320, 72] on h6 "Add a new question" at bounding box center [316, 72] width 66 height 11
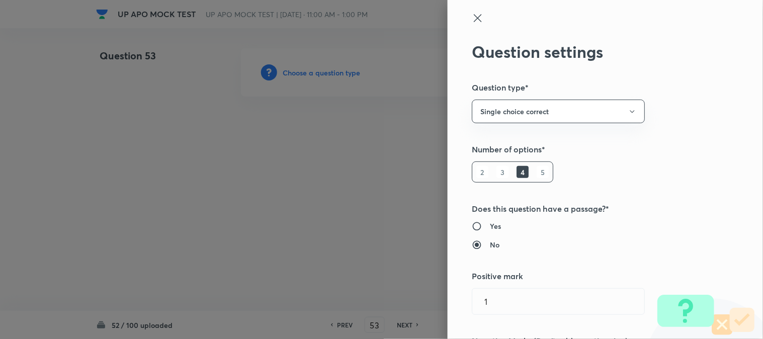
click at [347, 84] on div at bounding box center [381, 169] width 763 height 339
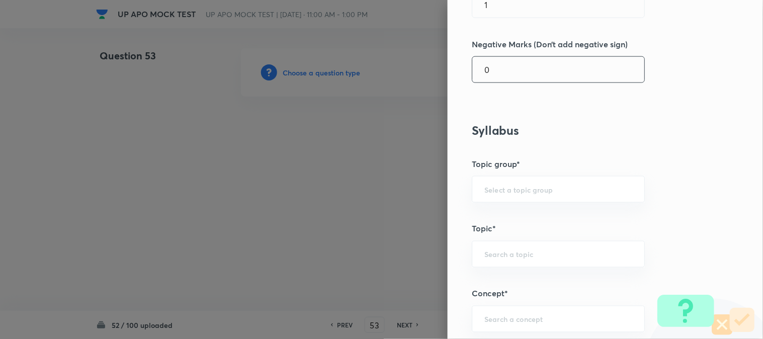
scroll to position [594, 0]
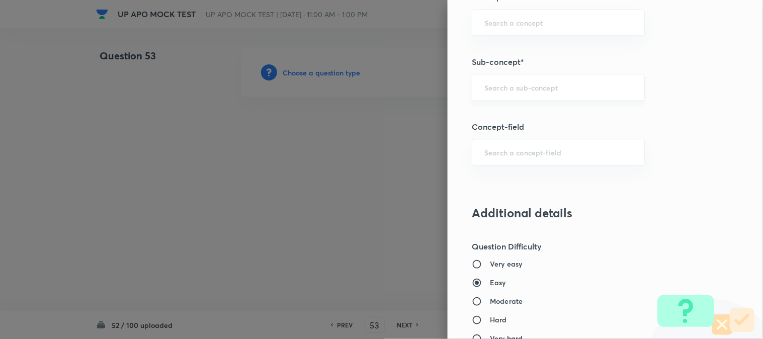
click at [517, 89] on input "text" at bounding box center [558, 87] width 148 height 10
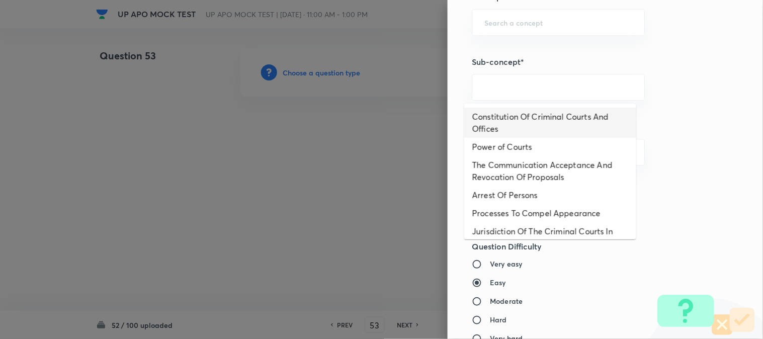
click at [532, 113] on li "Constitution Of Criminal Courts And Offices" at bounding box center [550, 123] width 172 height 30
type input "Constitution Of Criminal Courts And Offices"
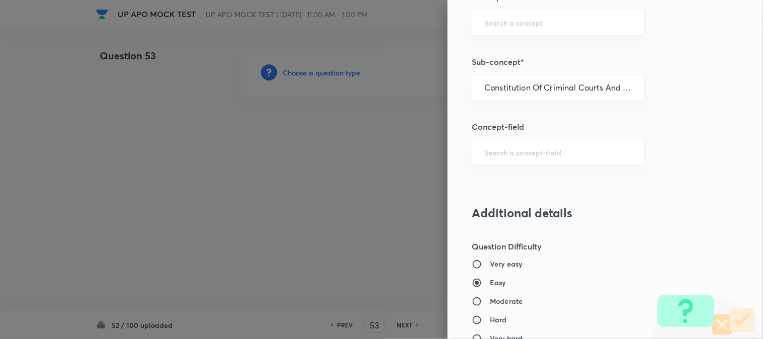
type input "Criminal Law"
type input "Criminal Procedure Code"
type input "Constitution Of Criminal Courts And Offices"
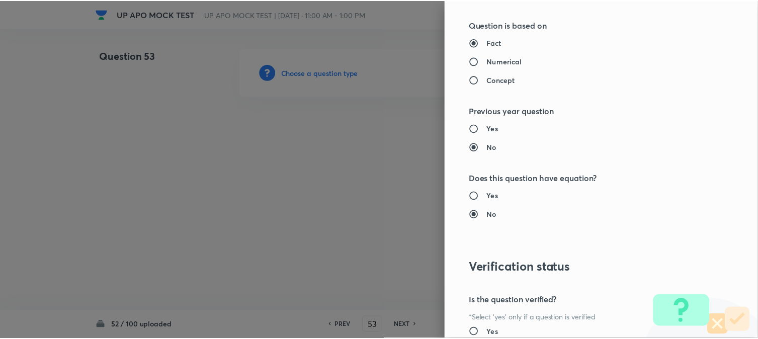
scroll to position [1032, 0]
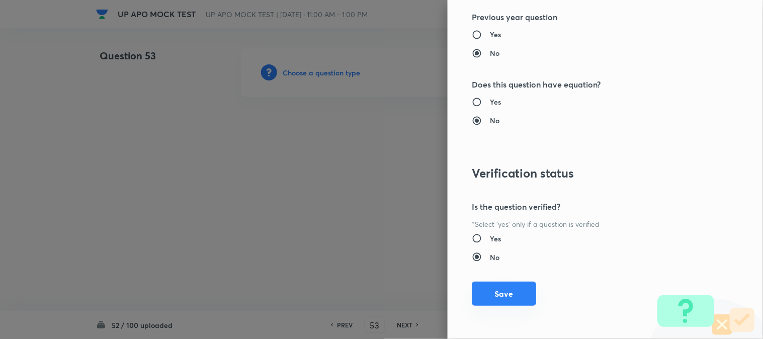
click at [518, 294] on button "Save" at bounding box center [504, 294] width 64 height 24
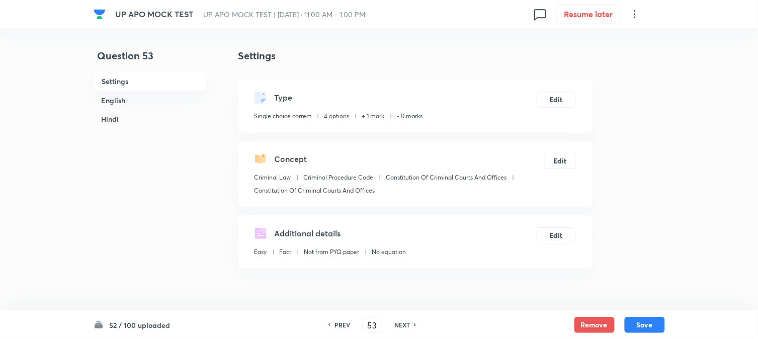
scroll to position [297, 0]
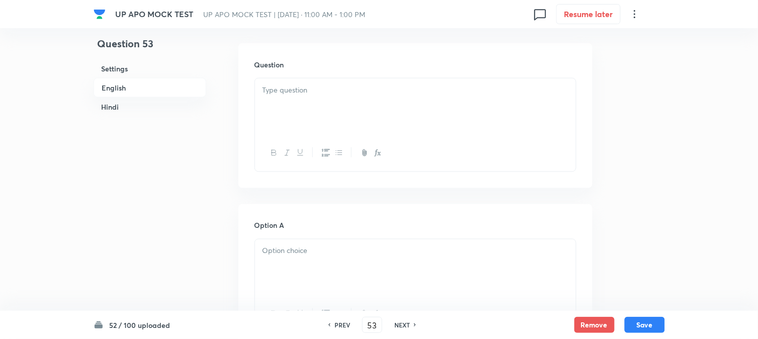
click at [290, 87] on p at bounding box center [416, 91] width 306 height 12
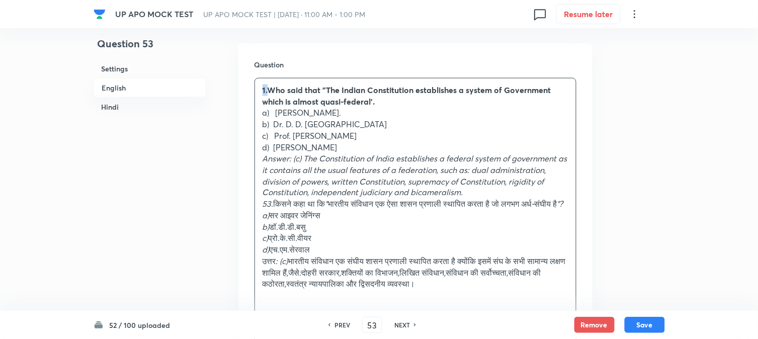
drag, startPoint x: 269, startPoint y: 91, endPoint x: 252, endPoint y: 81, distance: 19.6
click at [252, 81] on div "Question 1.Who said that "The Indian Constitution establishes a system of Gover…" at bounding box center [415, 202] width 354 height 318
drag, startPoint x: 277, startPoint y: 112, endPoint x: 374, endPoint y: 111, distance: 97.6
click at [374, 111] on p "a) [PERSON_NAME]." at bounding box center [416, 113] width 306 height 12
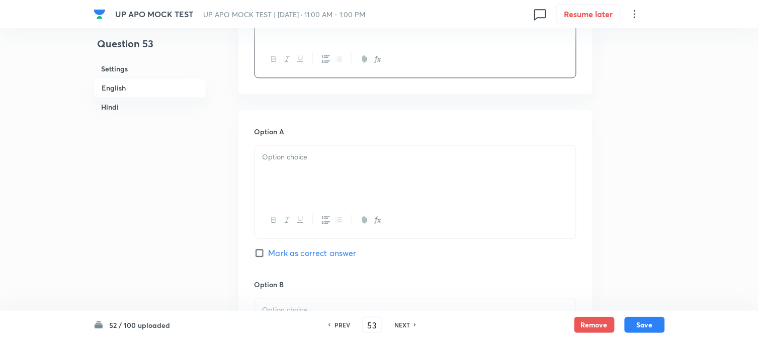
scroll to position [576, 0]
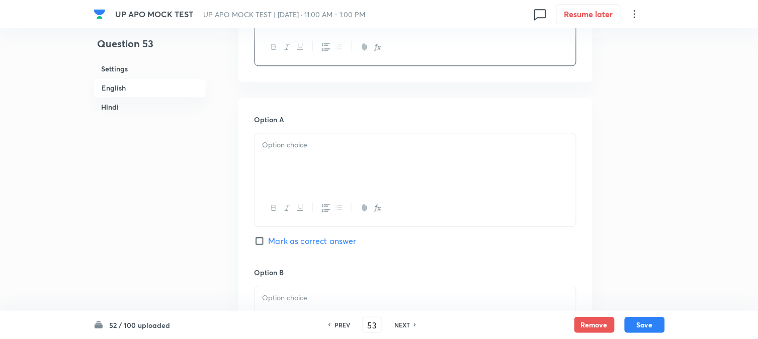
click at [265, 188] on div at bounding box center [415, 161] width 321 height 56
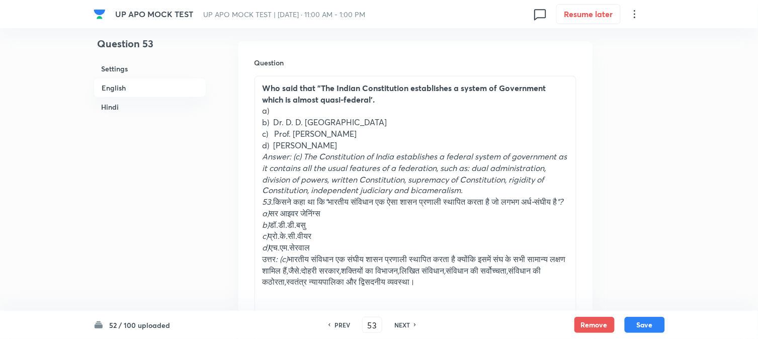
scroll to position [297, 0]
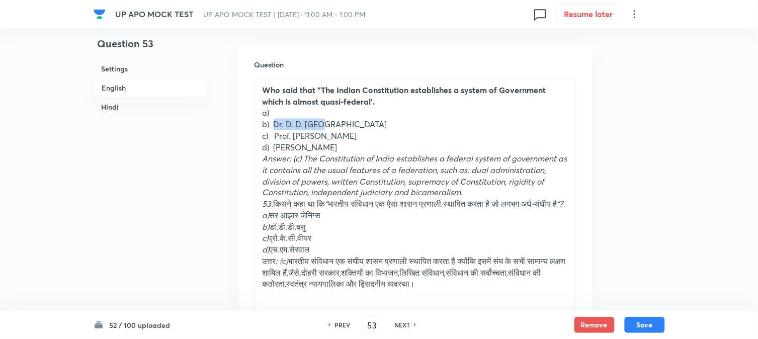
drag, startPoint x: 274, startPoint y: 123, endPoint x: 348, endPoint y: 119, distance: 73.6
click at [348, 119] on p "b) Dr. D. D. [GEOGRAPHIC_DATA]" at bounding box center [416, 125] width 306 height 12
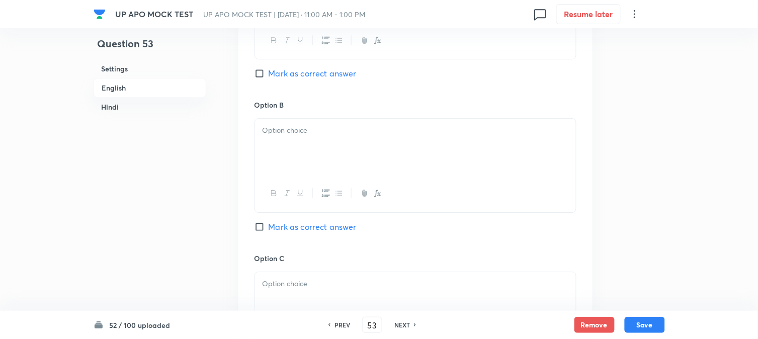
click at [288, 136] on p at bounding box center [416, 131] width 306 height 12
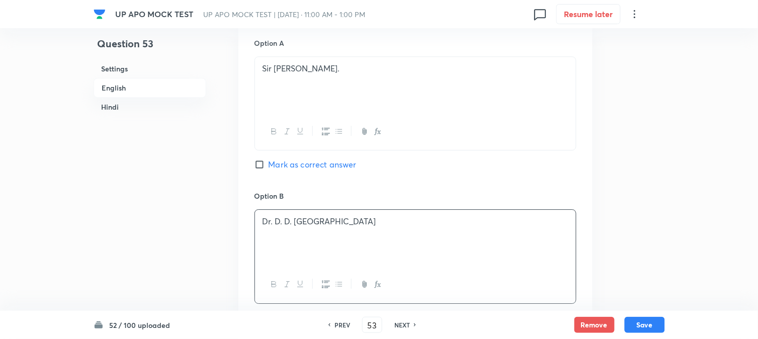
scroll to position [353, 0]
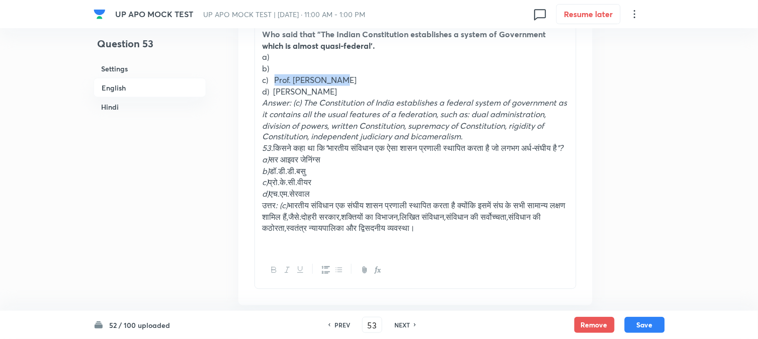
drag, startPoint x: 276, startPoint y: 77, endPoint x: 358, endPoint y: 87, distance: 82.5
click at [379, 78] on p "c) Prof. [PERSON_NAME]" at bounding box center [416, 80] width 306 height 12
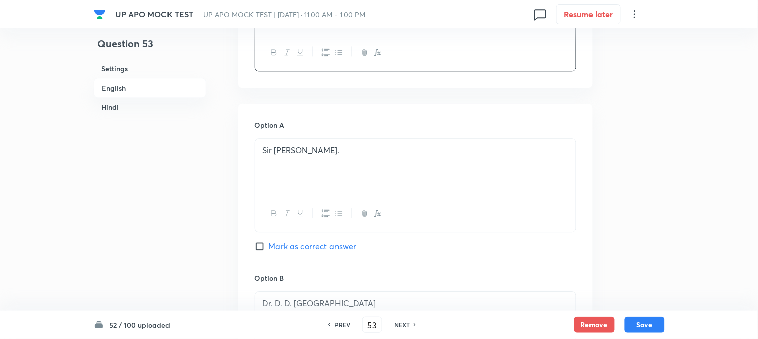
scroll to position [912, 0]
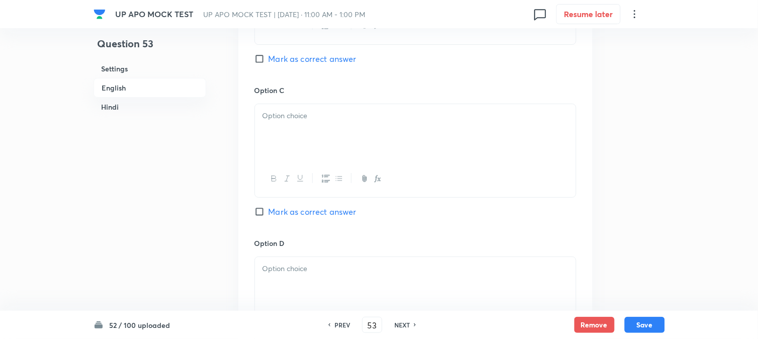
click at [280, 160] on div at bounding box center [415, 132] width 321 height 56
click at [298, 218] on span "Mark as correct answer" at bounding box center [313, 212] width 88 height 12
click at [269, 217] on input "Mark as correct answer" at bounding box center [262, 212] width 14 height 10
checkbox input "true"
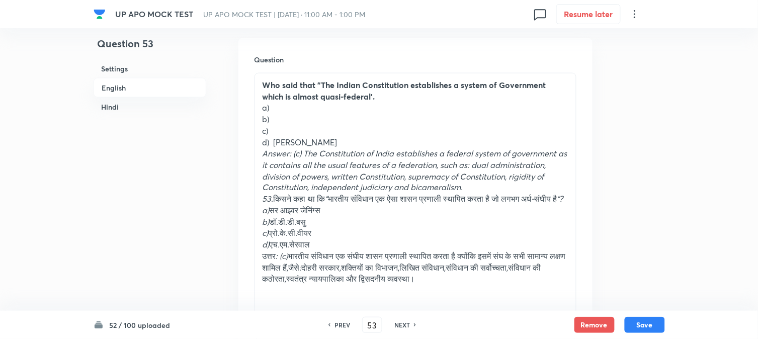
scroll to position [297, 0]
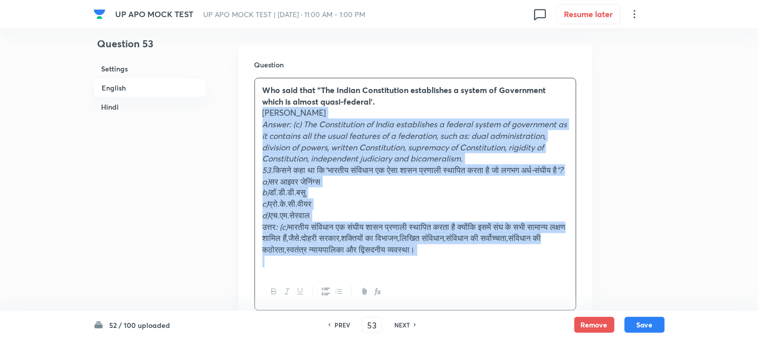
drag, startPoint x: 275, startPoint y: 145, endPoint x: 613, endPoint y: 305, distance: 374.2
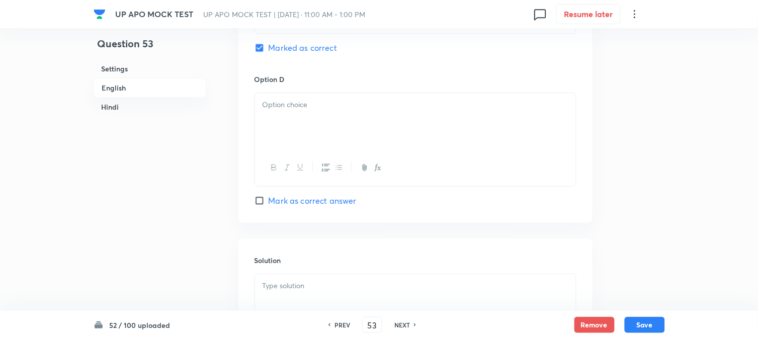
scroll to position [912, 0]
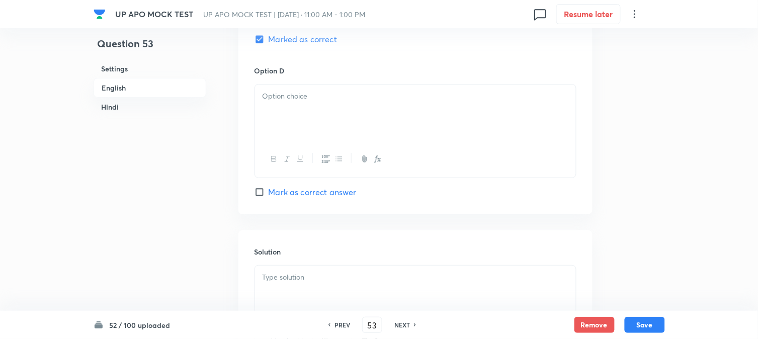
click at [263, 111] on div at bounding box center [415, 113] width 321 height 56
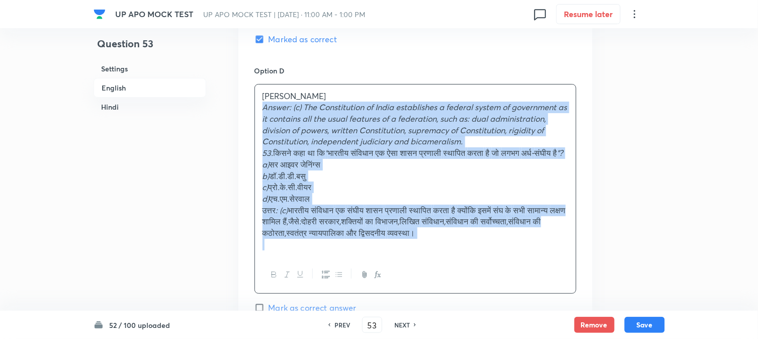
drag, startPoint x: 292, startPoint y: 135, endPoint x: 595, endPoint y: 278, distance: 335.1
click at [598, 284] on div "Question 53 Settings English Hindi Settings Type Single choice correct 4 option…" at bounding box center [379, 343] width 571 height 2413
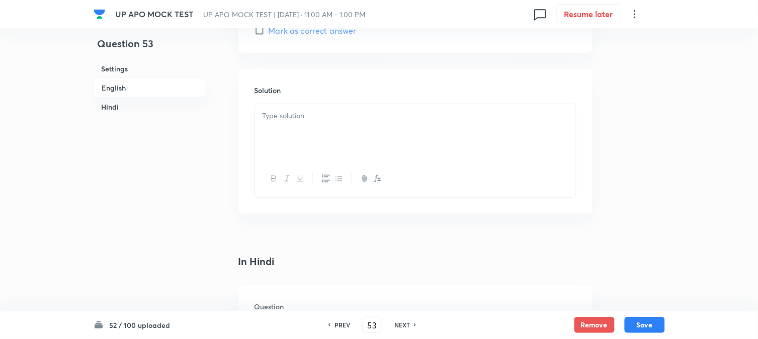
scroll to position [1079, 0]
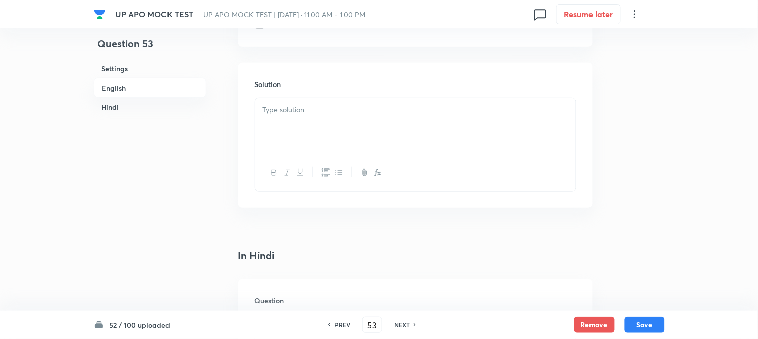
click at [273, 119] on div at bounding box center [415, 126] width 321 height 56
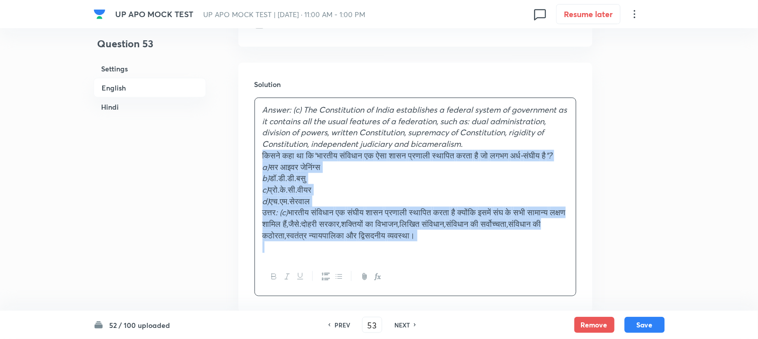
drag, startPoint x: 276, startPoint y: 156, endPoint x: 632, endPoint y: 294, distance: 382.6
click at [632, 294] on div "Question 53 Settings English Hindi Settings Type Single choice correct 4 option…" at bounding box center [379, 170] width 571 height 2402
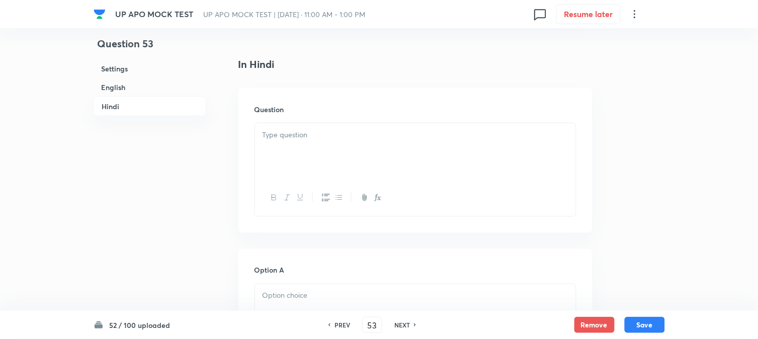
scroll to position [1303, 0]
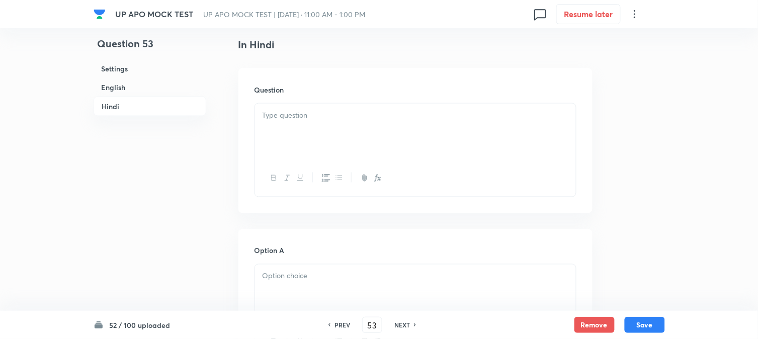
click at [289, 141] on div at bounding box center [415, 132] width 321 height 56
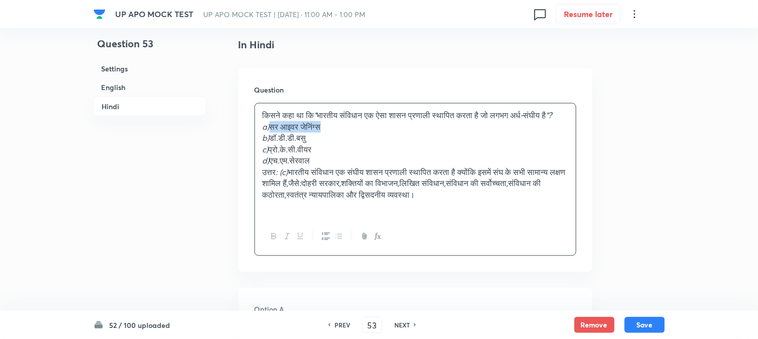
drag, startPoint x: 273, startPoint y: 136, endPoint x: 376, endPoint y: 140, distance: 103.7
click at [376, 133] on p "a) [PERSON_NAME] जेनिंग्स" at bounding box center [416, 127] width 306 height 12
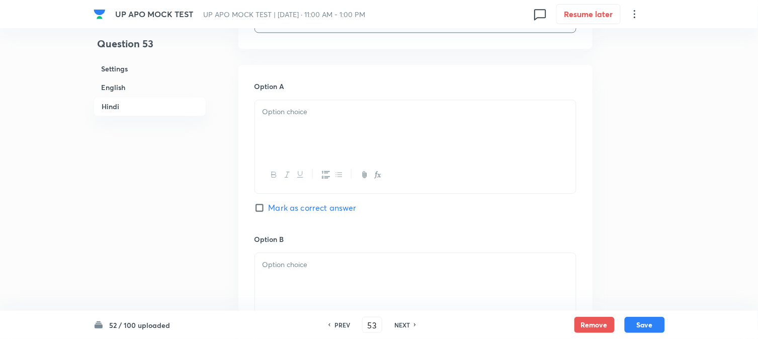
click at [277, 154] on div at bounding box center [415, 128] width 321 height 56
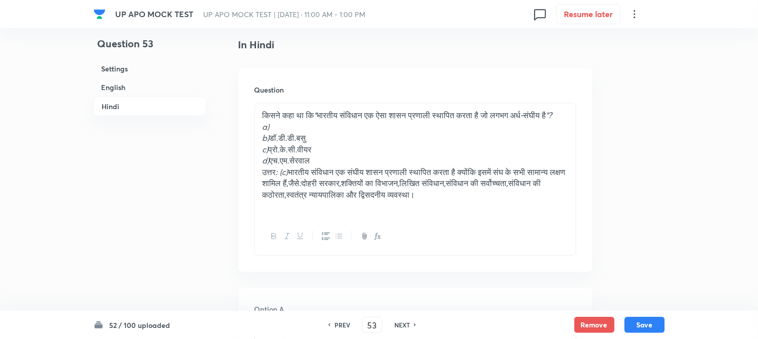
drag, startPoint x: 270, startPoint y: 148, endPoint x: 283, endPoint y: 149, distance: 13.6
click at [270, 143] on em "b)" at bounding box center [266, 137] width 7 height 11
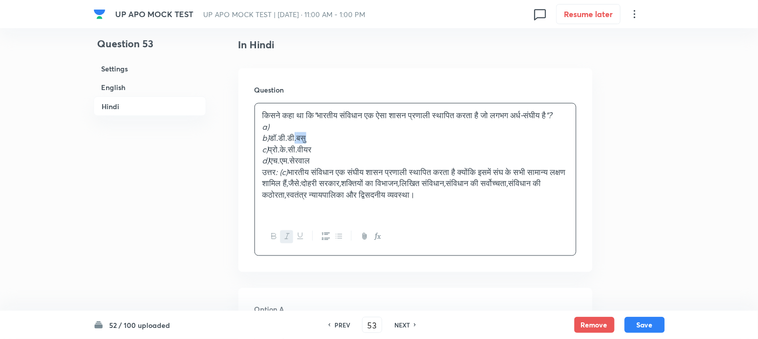
drag, startPoint x: 340, startPoint y: 147, endPoint x: 362, endPoint y: 151, distance: 22.4
click at [362, 144] on p "b) डॉ . [PERSON_NAME][GEOGRAPHIC_DATA]" at bounding box center [416, 138] width 306 height 12
drag, startPoint x: 272, startPoint y: 147, endPoint x: 353, endPoint y: 149, distance: 81.5
click at [353, 144] on p "b) डॉ . [PERSON_NAME][GEOGRAPHIC_DATA]" at bounding box center [416, 138] width 306 height 12
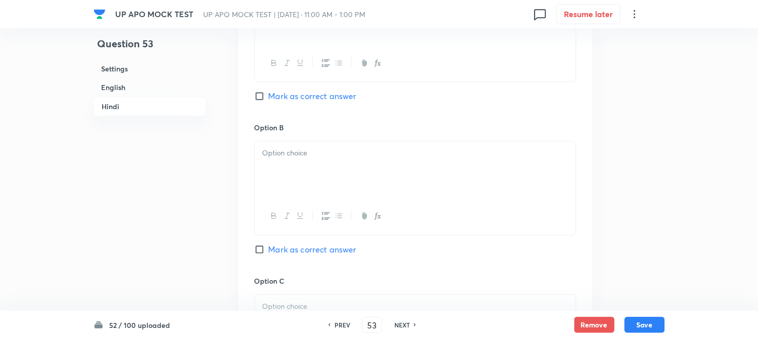
click at [290, 177] on div at bounding box center [415, 169] width 321 height 56
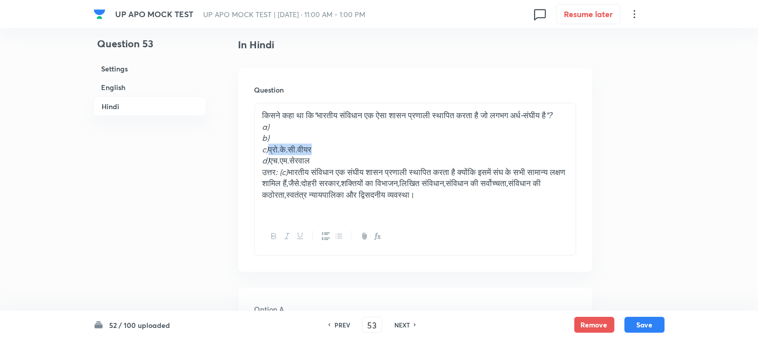
drag, startPoint x: 272, startPoint y: 161, endPoint x: 381, endPoint y: 162, distance: 109.2
click at [381, 155] on p "c) प्रो . [PERSON_NAME] . वीयर" at bounding box center [416, 150] width 306 height 12
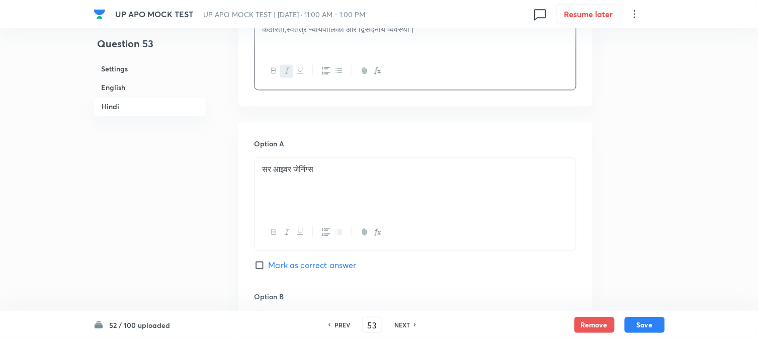
scroll to position [1862, 0]
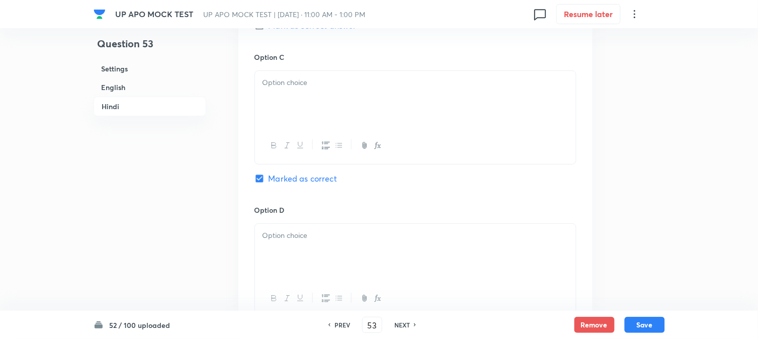
click at [287, 122] on div at bounding box center [415, 99] width 321 height 56
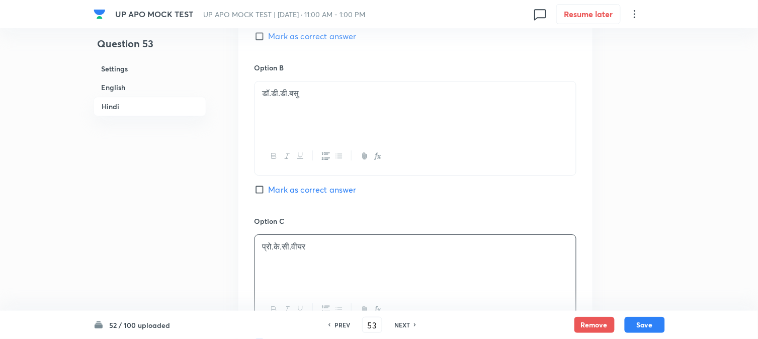
scroll to position [1303, 0]
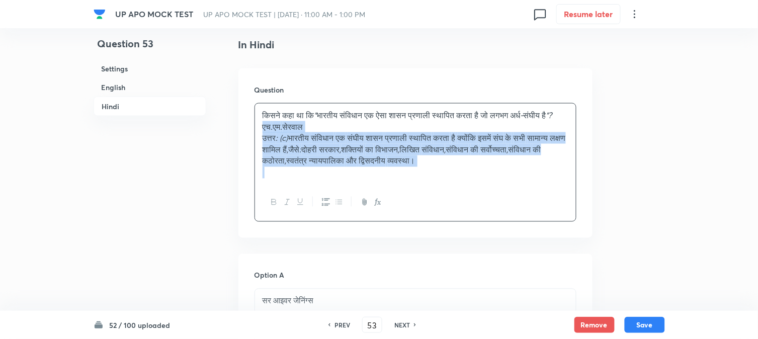
drag, startPoint x: 272, startPoint y: 173, endPoint x: 596, endPoint y: 225, distance: 328.1
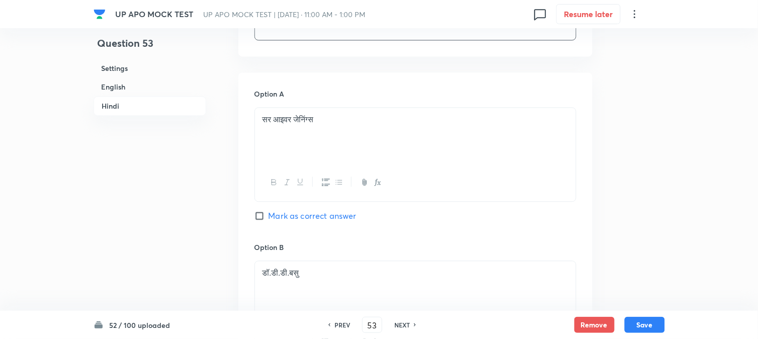
scroll to position [1918, 0]
click at [270, 142] on div at bounding box center [415, 138] width 321 height 56
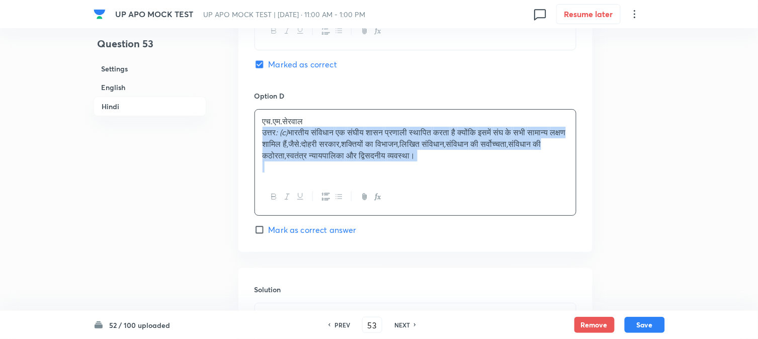
drag, startPoint x: 262, startPoint y: 134, endPoint x: 736, endPoint y: 168, distance: 475.6
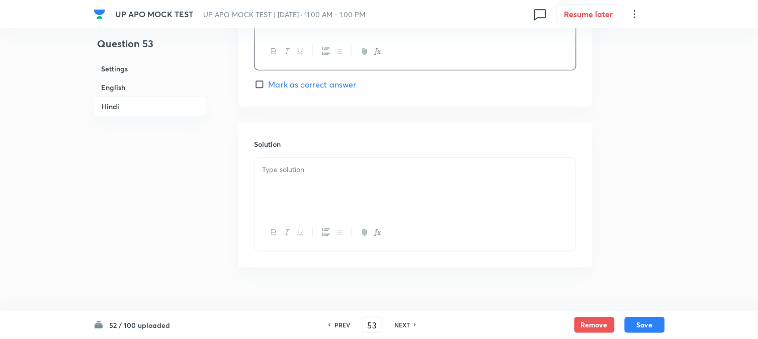
scroll to position [2072, 0]
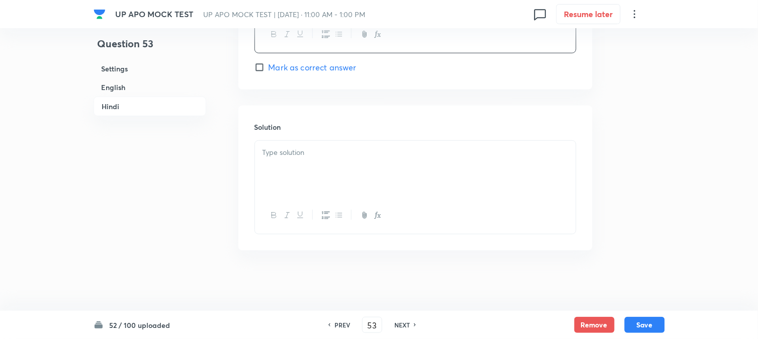
click at [319, 189] on div at bounding box center [415, 169] width 321 height 56
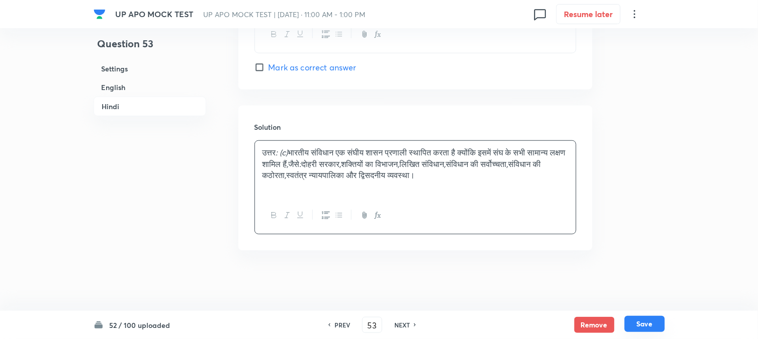
click at [654, 324] on button "Save" at bounding box center [645, 324] width 40 height 16
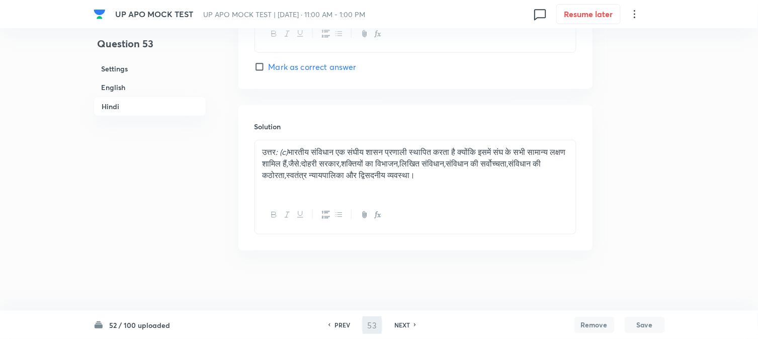
type input "54"
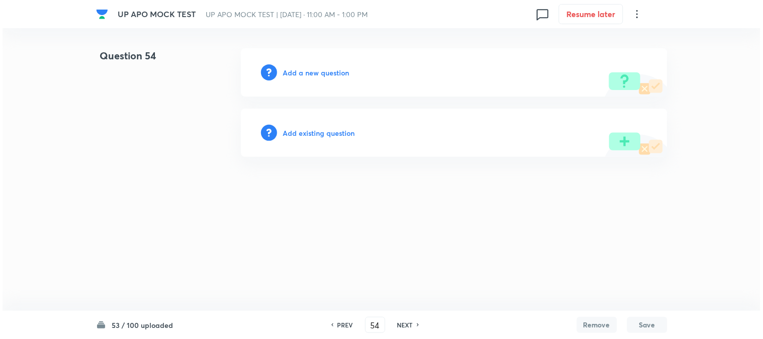
scroll to position [0, 0]
click at [333, 77] on h6 "Add a new question" at bounding box center [316, 72] width 66 height 11
click at [333, 77] on h6 "Choose a question type" at bounding box center [321, 72] width 77 height 11
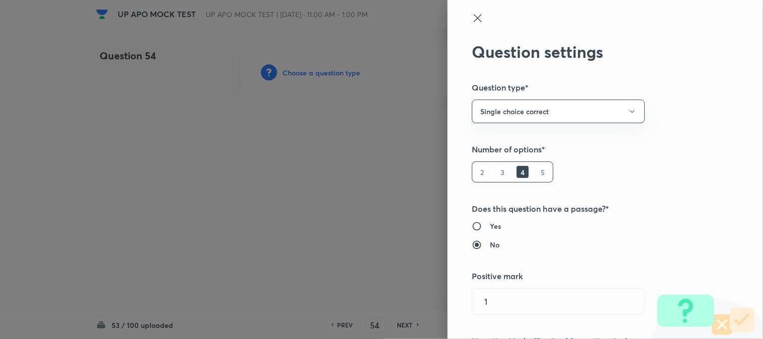
click at [333, 77] on div at bounding box center [381, 169] width 763 height 339
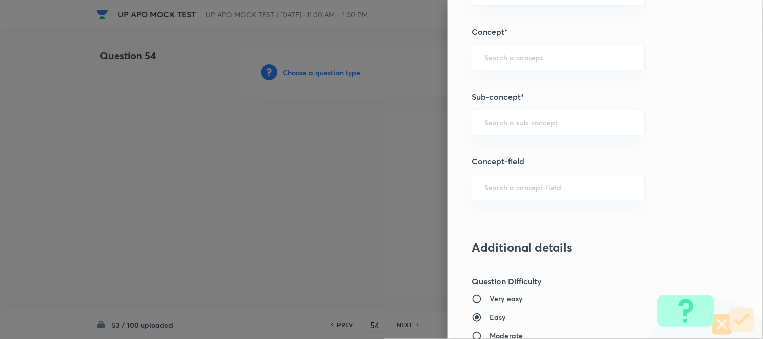
scroll to position [594, 0]
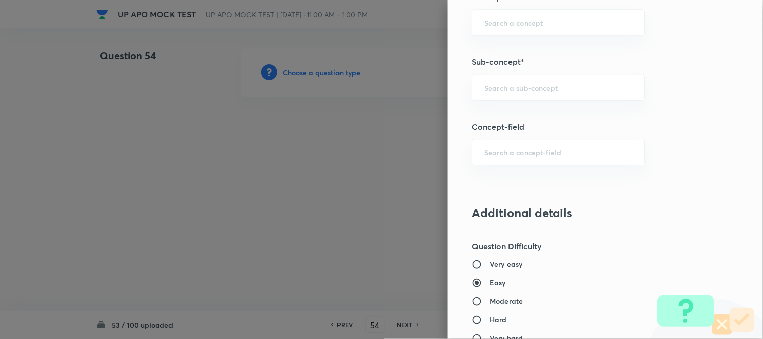
click at [540, 74] on div "​" at bounding box center [558, 87] width 173 height 27
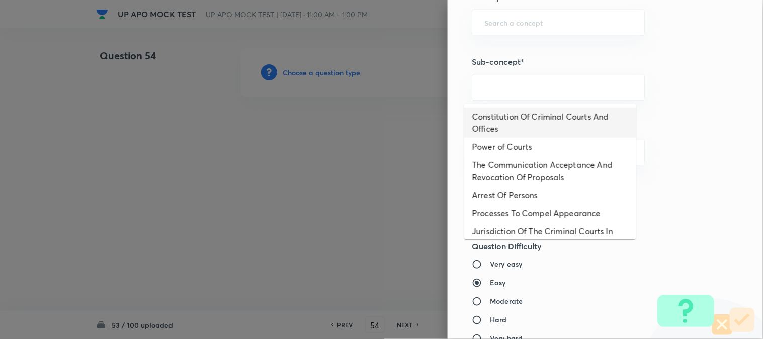
click at [528, 122] on li "Constitution Of Criminal Courts And Offices" at bounding box center [550, 123] width 172 height 30
type input "Constitution Of Criminal Courts And Offices"
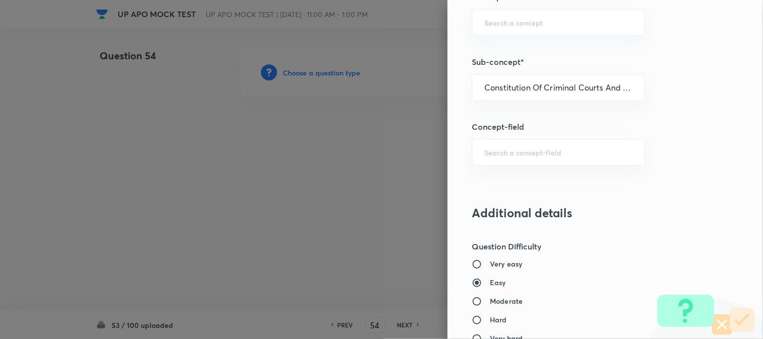
type input "Criminal Law"
type input "Criminal Procedure Code"
type input "Constitution Of Criminal Courts And Offices"
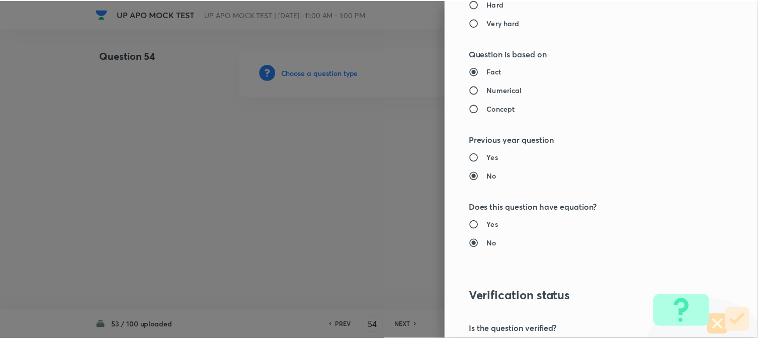
scroll to position [1032, 0]
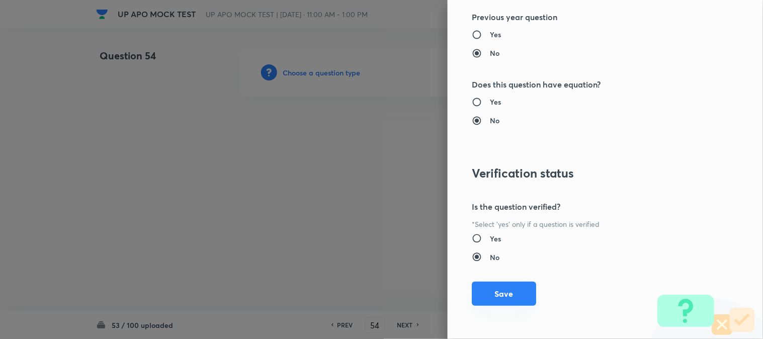
click at [505, 303] on button "Save" at bounding box center [504, 294] width 64 height 24
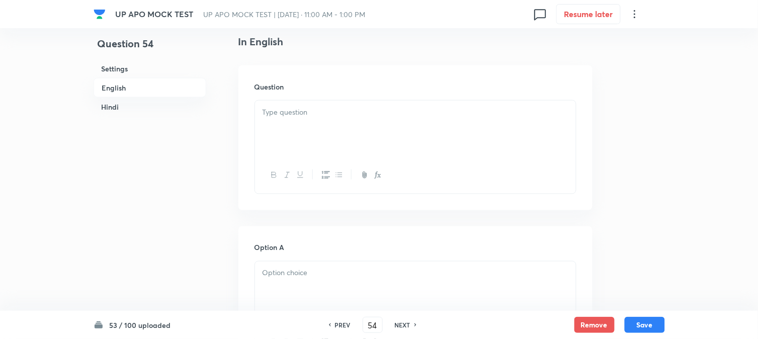
scroll to position [297, 0]
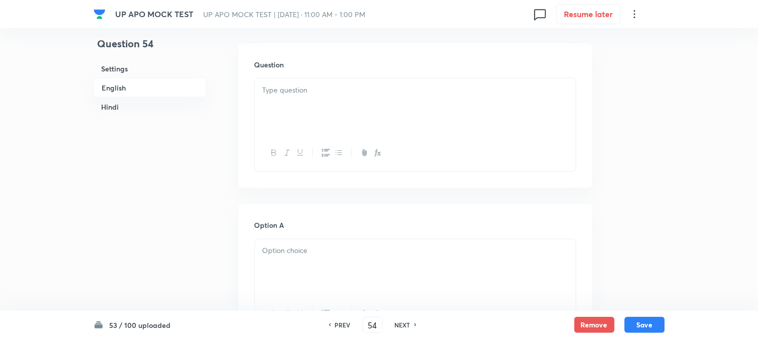
drag, startPoint x: 285, startPoint y: 102, endPoint x: 291, endPoint y: 107, distance: 7.5
click at [288, 102] on div at bounding box center [415, 106] width 321 height 56
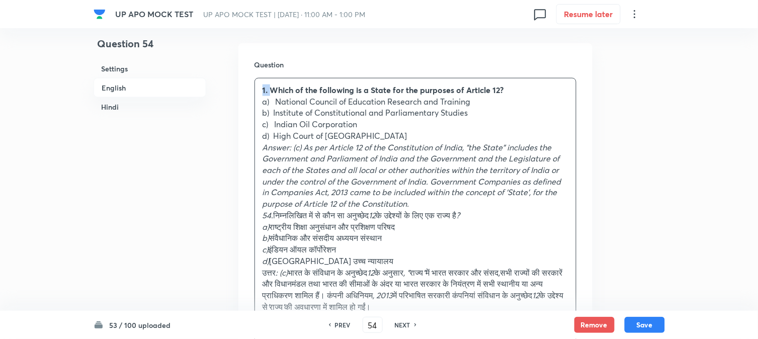
drag, startPoint x: 272, startPoint y: 90, endPoint x: 261, endPoint y: 83, distance: 12.9
click at [261, 83] on div "1. Which of the following is a State for the purposes of Article 12? a) Nationa…" at bounding box center [415, 204] width 321 height 252
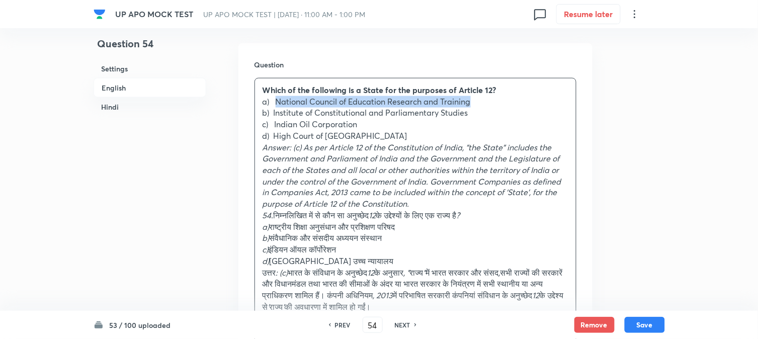
drag, startPoint x: 278, startPoint y: 103, endPoint x: 507, endPoint y: 98, distance: 228.4
click at [507, 98] on p "a) National Council of Education Research and Training" at bounding box center [416, 102] width 306 height 12
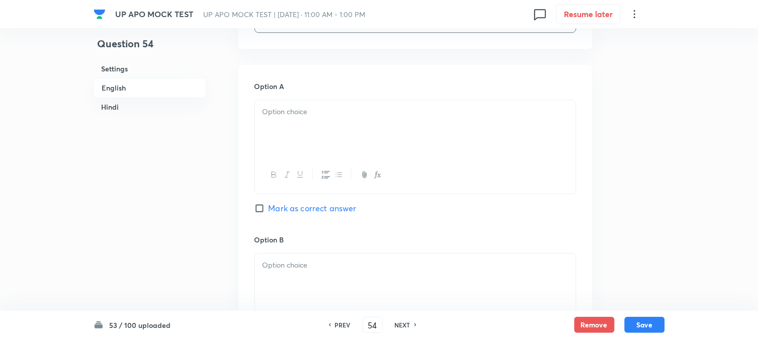
click at [292, 134] on div at bounding box center [415, 128] width 321 height 56
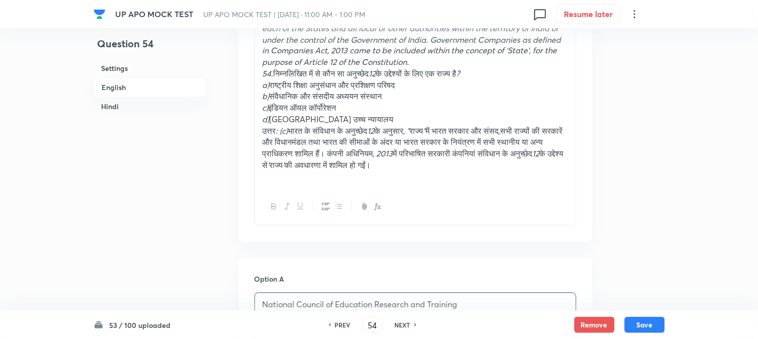
scroll to position [353, 0]
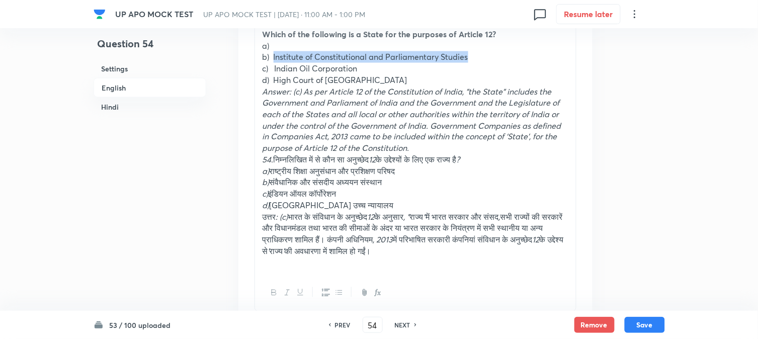
drag, startPoint x: 273, startPoint y: 54, endPoint x: 531, endPoint y: 58, distance: 258.1
click at [531, 58] on p "b) Institute of Constitutional and Parliamentary Studies" at bounding box center [416, 57] width 306 height 12
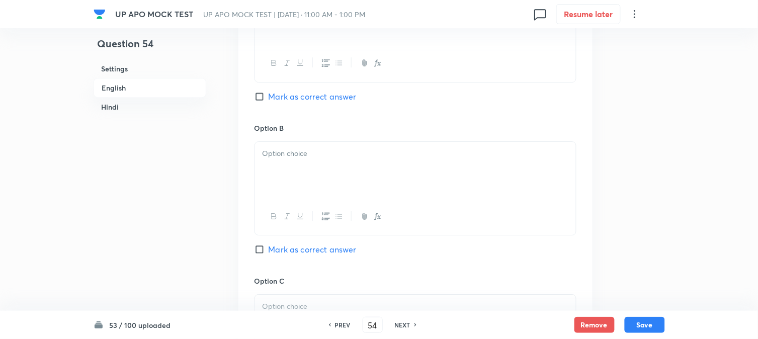
drag, startPoint x: 287, startPoint y: 158, endPoint x: 284, endPoint y: 163, distance: 5.9
click at [287, 162] on div at bounding box center [415, 170] width 321 height 56
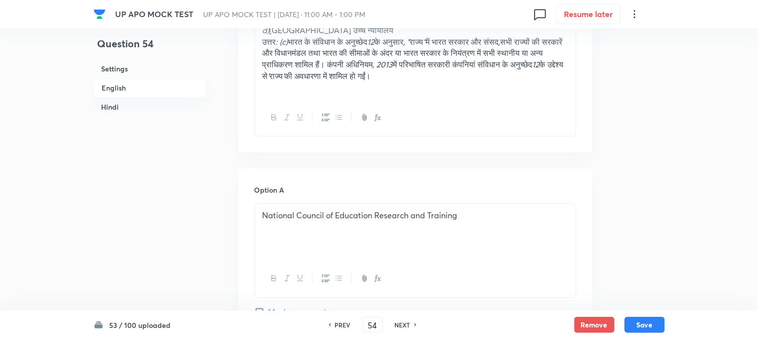
scroll to position [240, 0]
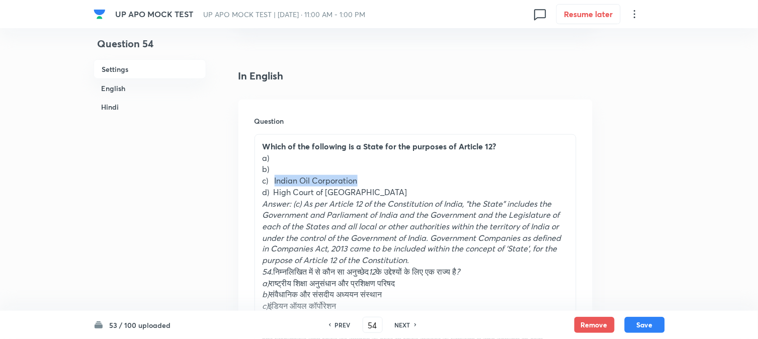
drag, startPoint x: 275, startPoint y: 179, endPoint x: 385, endPoint y: 181, distance: 110.2
click at [385, 181] on p "c) Indian Oil Corporation" at bounding box center [416, 181] width 306 height 12
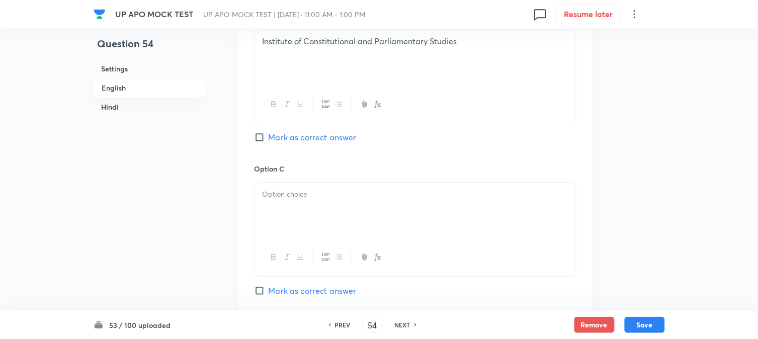
click at [290, 221] on div at bounding box center [415, 211] width 321 height 56
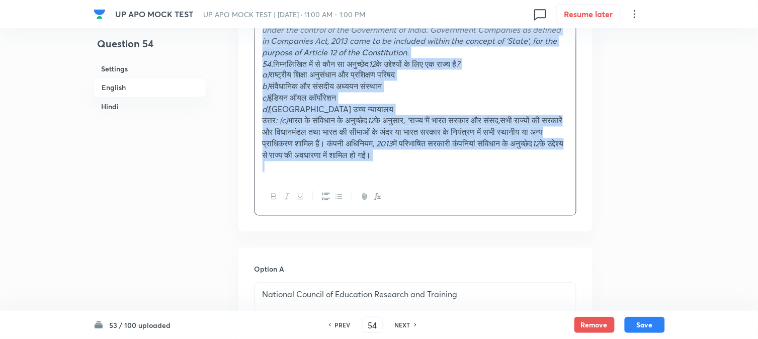
drag, startPoint x: 276, startPoint y: 190, endPoint x: 485, endPoint y: 198, distance: 209.4
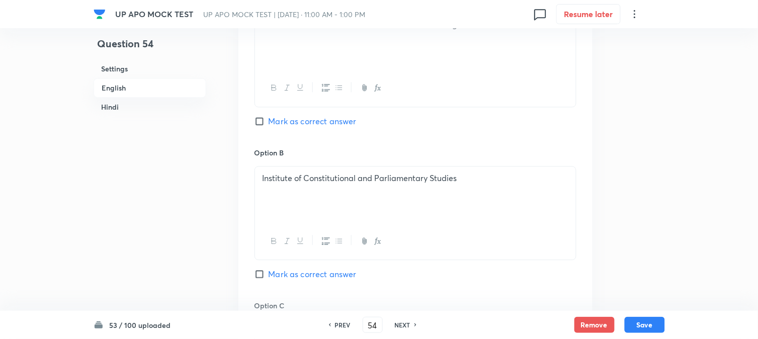
scroll to position [837, 0]
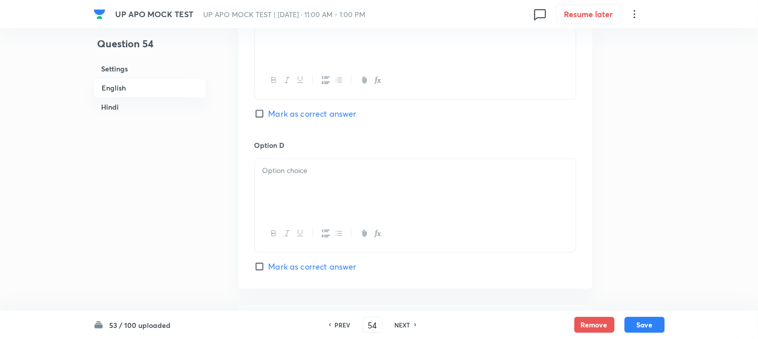
click at [286, 121] on div "Option C Indian Oil Corporation Mark as correct answer" at bounding box center [416, 62] width 322 height 153
click at [286, 112] on span "Mark as correct answer" at bounding box center [313, 114] width 88 height 12
click at [269, 112] on input "Mark as correct answer" at bounding box center [262, 114] width 14 height 10
checkbox input "true"
click at [277, 197] on div at bounding box center [415, 187] width 321 height 56
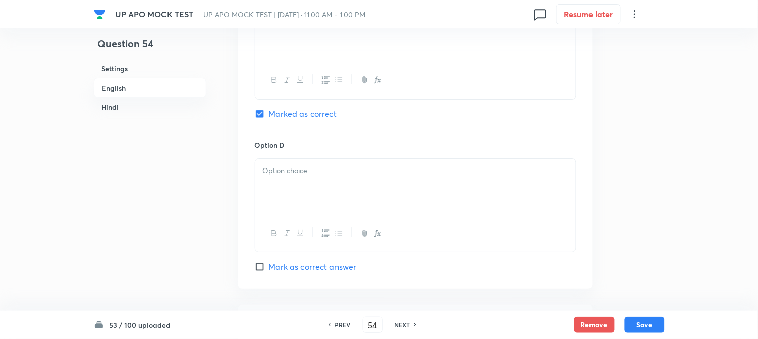
checkbox input "true"
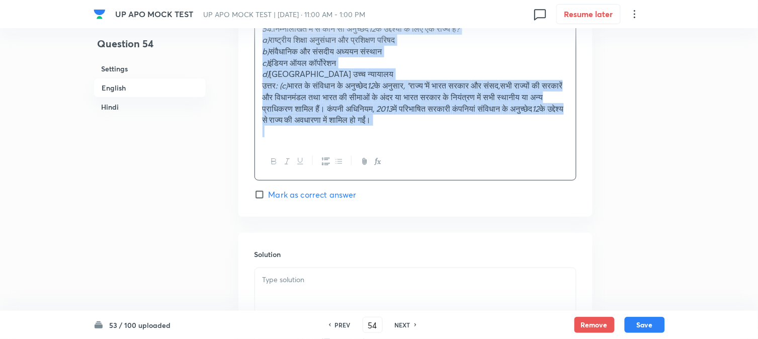
drag, startPoint x: 259, startPoint y: 183, endPoint x: 569, endPoint y: 274, distance: 322.8
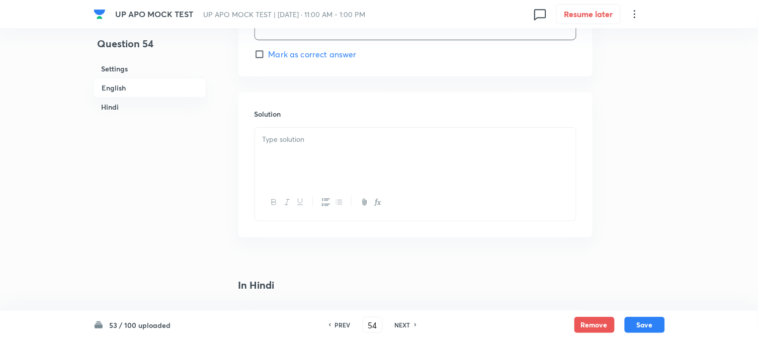
scroll to position [1055, 0]
click at [277, 123] on div "Solution" at bounding box center [415, 159] width 354 height 145
click at [278, 140] on p at bounding box center [416, 134] width 306 height 12
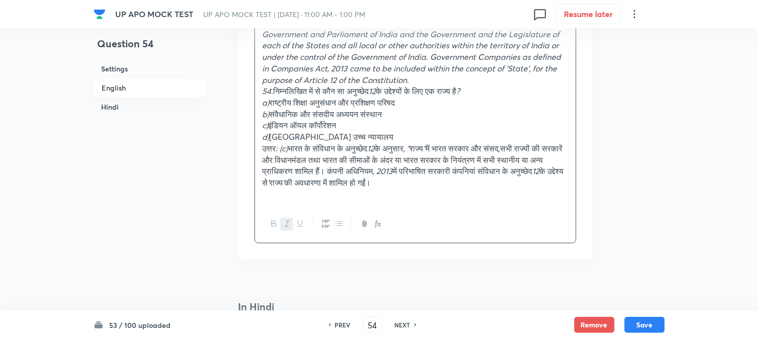
scroll to position [1167, 0]
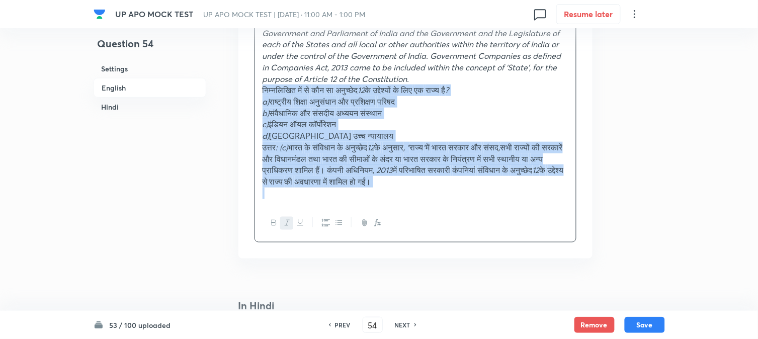
drag, startPoint x: 273, startPoint y: 89, endPoint x: 606, endPoint y: 220, distance: 357.5
click at [606, 220] on div "Question 54 Settings English Hindi Settings Type Single choice correct 4 option…" at bounding box center [379, 99] width 571 height 2436
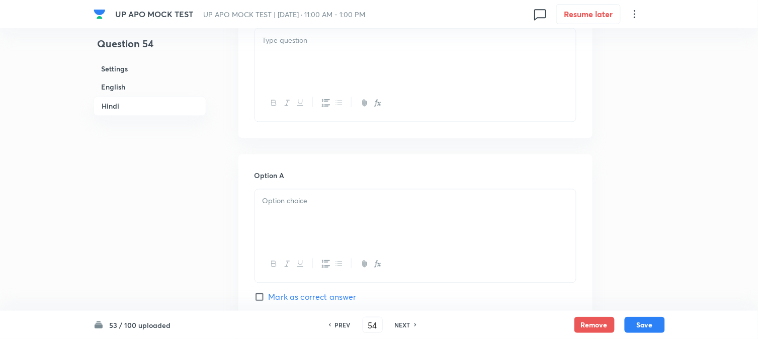
scroll to position [1390, 0]
click at [280, 62] on div at bounding box center [415, 56] width 321 height 56
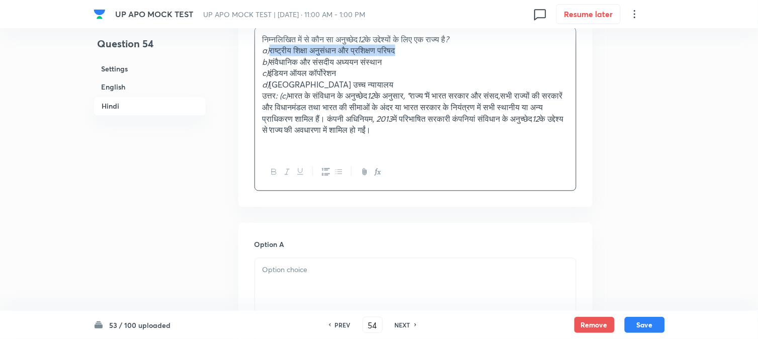
drag, startPoint x: 274, startPoint y: 52, endPoint x: 462, endPoint y: 58, distance: 188.2
click at [462, 58] on div "निम्नलिखित में से कौन सा अनुच्छेद 12 के उद्देश्यों के लिए एक राज्य है ? a) राष्…" at bounding box center [415, 91] width 321 height 126
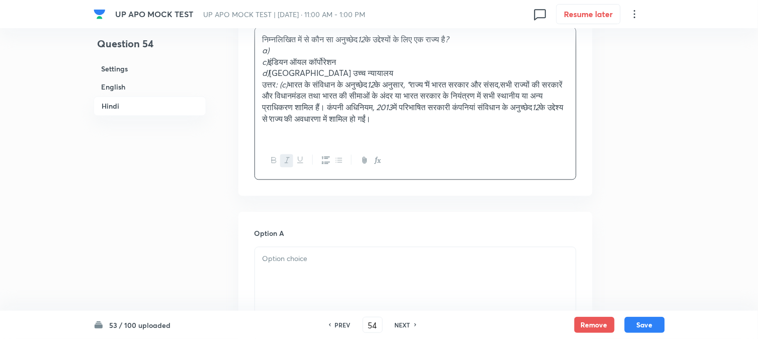
drag, startPoint x: 332, startPoint y: 274, endPoint x: 319, endPoint y: 263, distance: 16.8
click at [331, 277] on div at bounding box center [415, 275] width 321 height 56
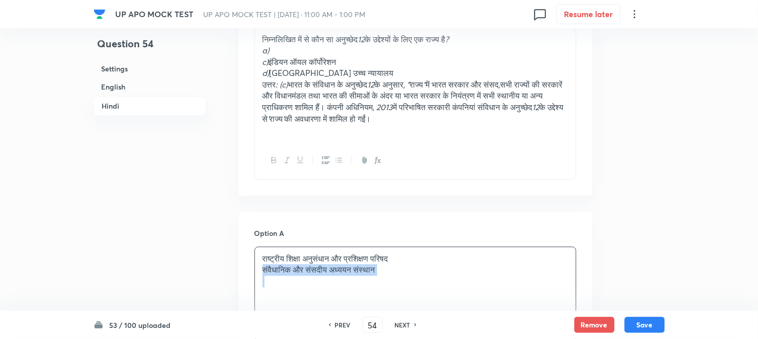
drag, startPoint x: 270, startPoint y: 276, endPoint x: 440, endPoint y: 282, distance: 170.2
click at [440, 282] on div "राष्ट्रीय शिक्षा अनुसंधान और प्रशिक्षण परिषद संवैधानिक और संसदीय अध्ययन संस्थान" at bounding box center [415, 275] width 321 height 56
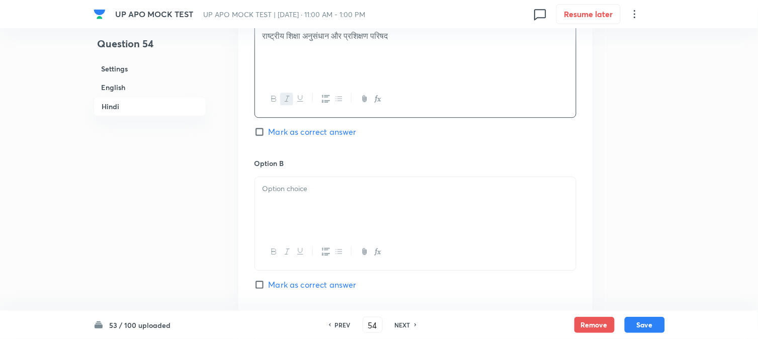
click at [287, 228] on div at bounding box center [415, 205] width 321 height 56
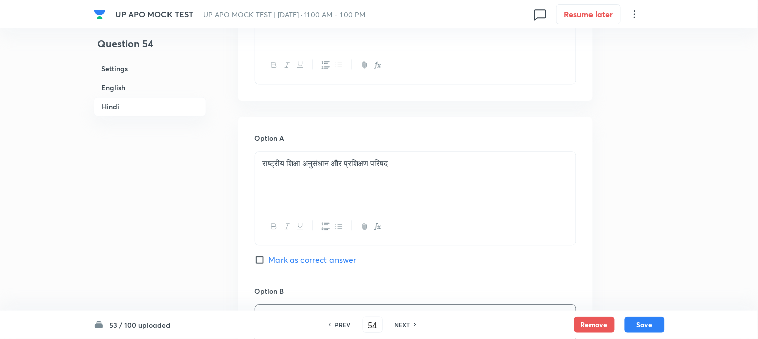
scroll to position [1279, 0]
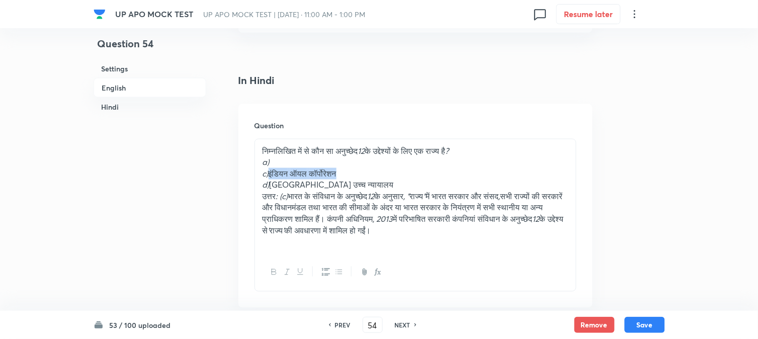
drag, startPoint x: 273, startPoint y: 176, endPoint x: 379, endPoint y: 173, distance: 106.2
click at [386, 173] on p "c) इंडियन ऑयल कॉर्पोरेशन" at bounding box center [416, 174] width 306 height 12
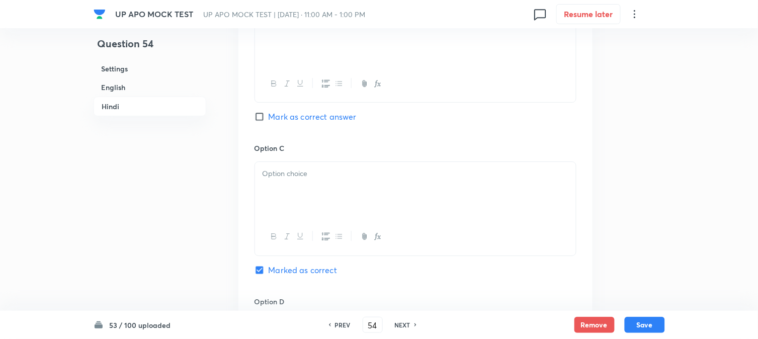
click at [271, 190] on div at bounding box center [415, 190] width 321 height 56
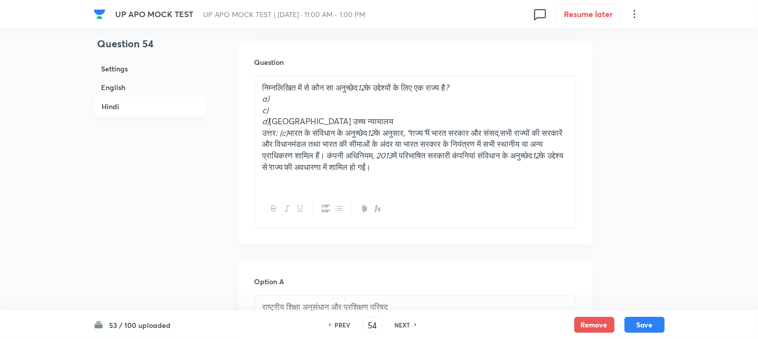
scroll to position [1335, 0]
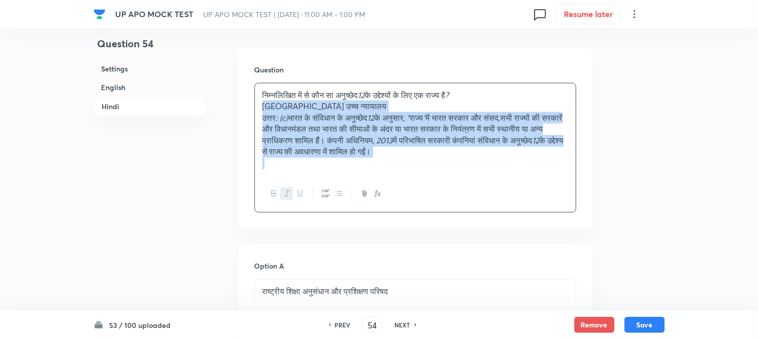
drag, startPoint x: 270, startPoint y: 125, endPoint x: 637, endPoint y: 148, distance: 368.0
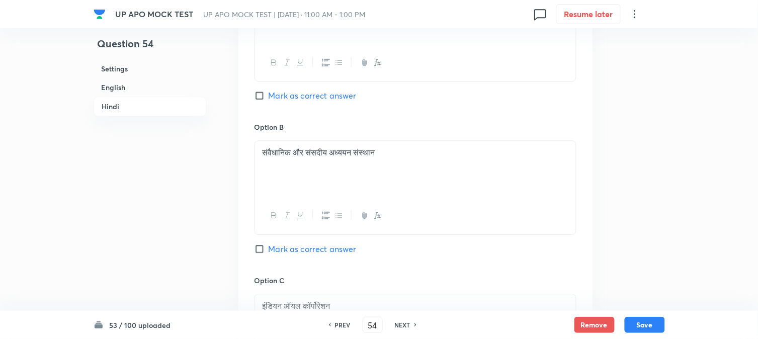
scroll to position [1893, 0]
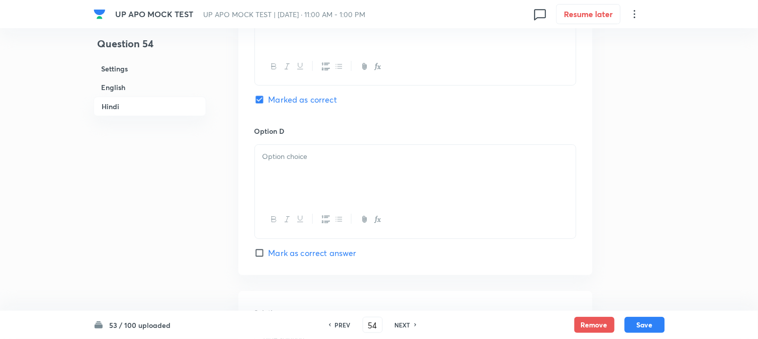
click at [285, 178] on div at bounding box center [415, 173] width 321 height 56
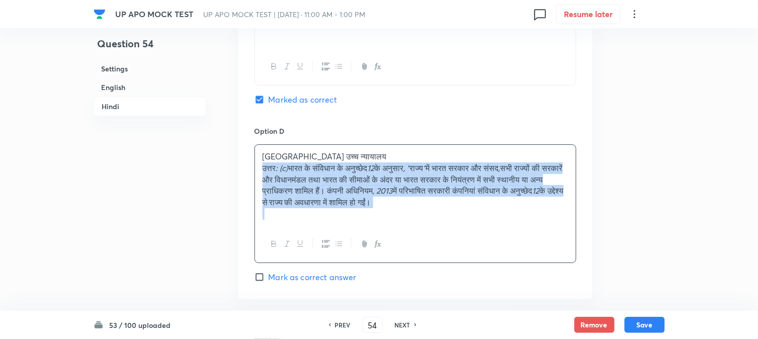
drag, startPoint x: 260, startPoint y: 174, endPoint x: 600, endPoint y: 234, distance: 345.5
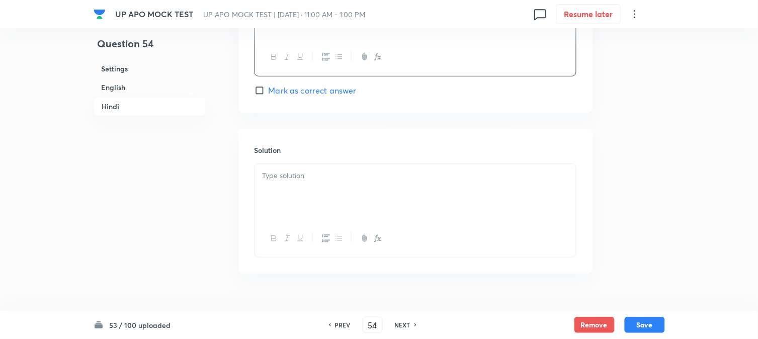
scroll to position [2061, 0]
click at [288, 190] on div at bounding box center [415, 187] width 321 height 56
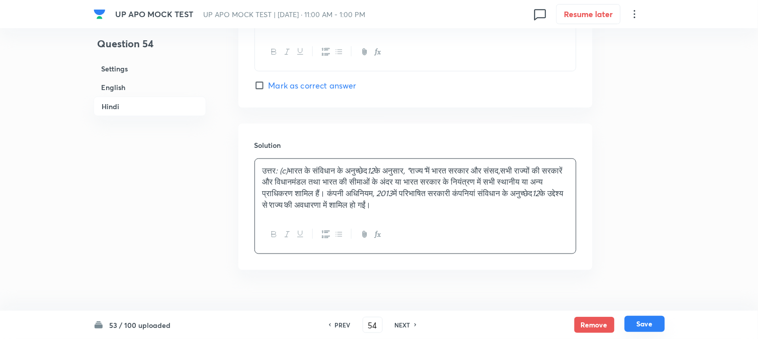
click at [652, 324] on button "Save" at bounding box center [645, 324] width 40 height 16
type input "55"
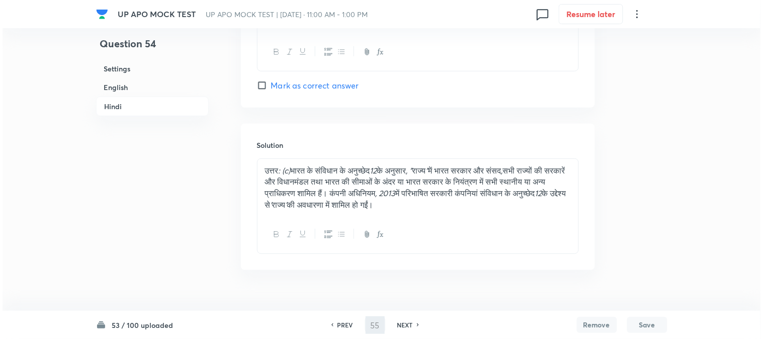
scroll to position [0, 0]
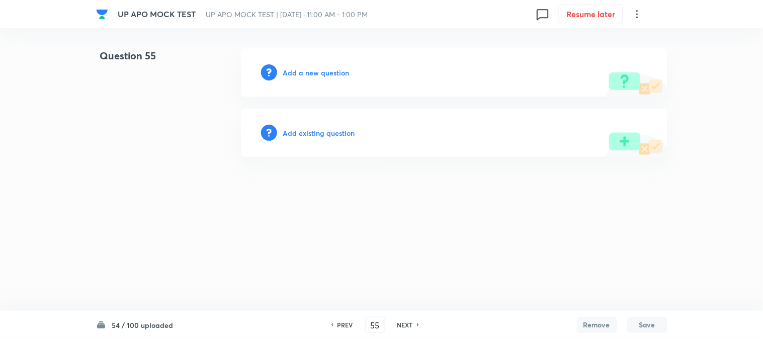
click at [340, 76] on h6 "Add a new question" at bounding box center [316, 72] width 66 height 11
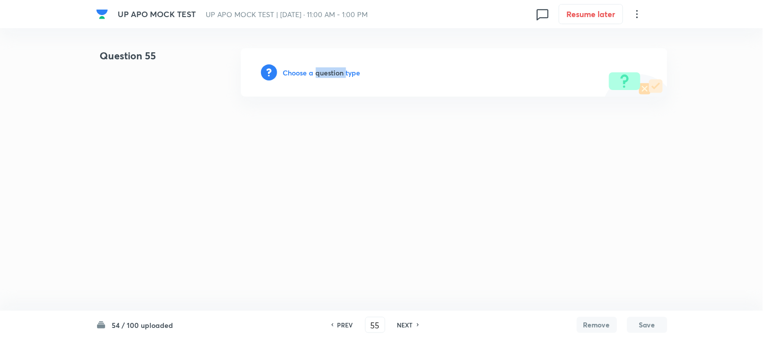
click at [340, 76] on h6 "Choose a question type" at bounding box center [321, 72] width 77 height 11
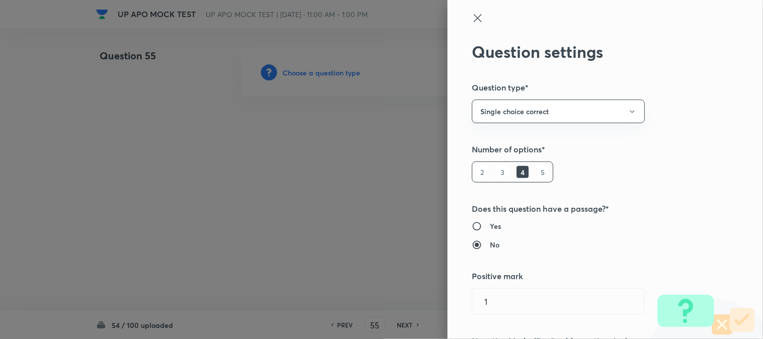
click at [340, 76] on div at bounding box center [381, 169] width 763 height 339
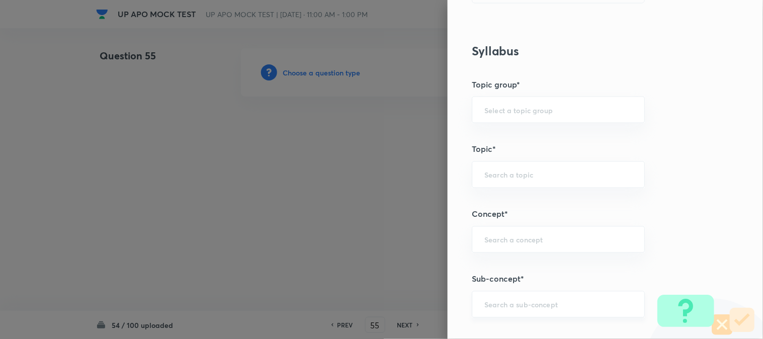
scroll to position [594, 0]
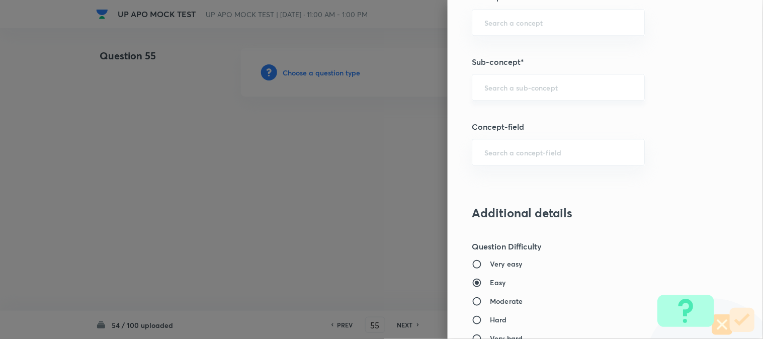
click at [502, 94] on div "​" at bounding box center [558, 87] width 173 height 27
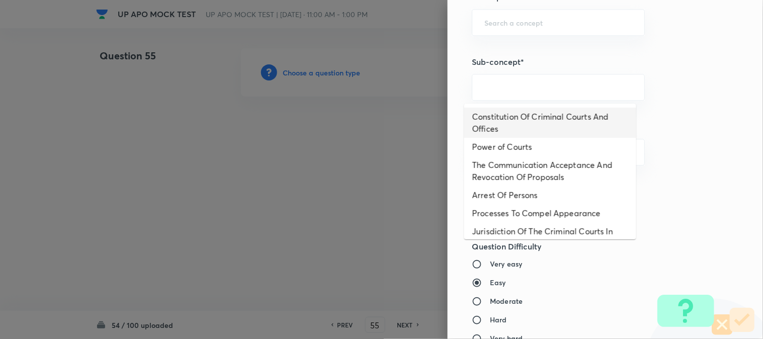
click at [528, 118] on li "Constitution Of Criminal Courts And Offices" at bounding box center [550, 123] width 172 height 30
type input "Constitution Of Criminal Courts And Offices"
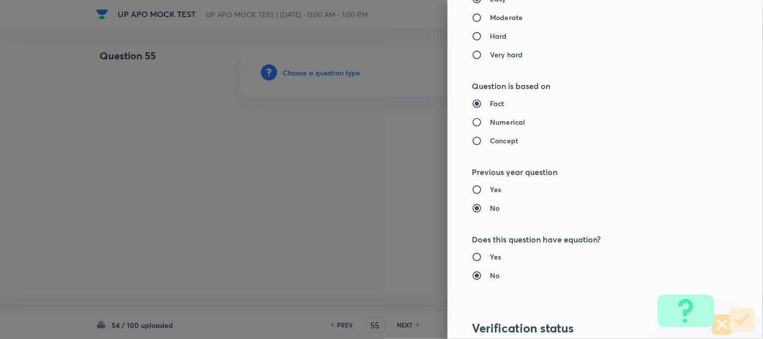
type input "Criminal Law"
type input "Criminal Procedure Code"
type input "Constitution Of Criminal Courts And Offices"
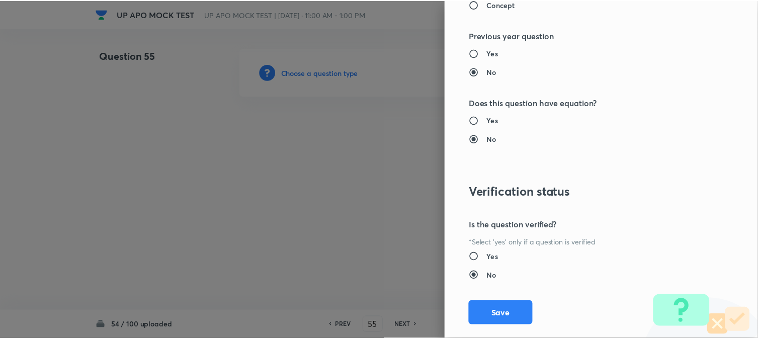
scroll to position [1032, 0]
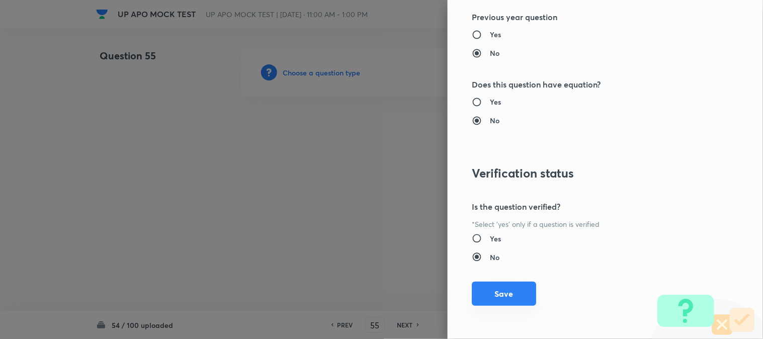
click at [512, 295] on button "Save" at bounding box center [504, 294] width 64 height 24
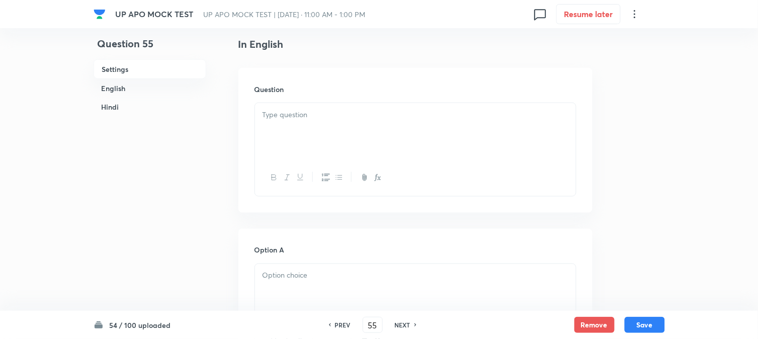
scroll to position [297, 0]
click at [290, 111] on div at bounding box center [415, 106] width 321 height 56
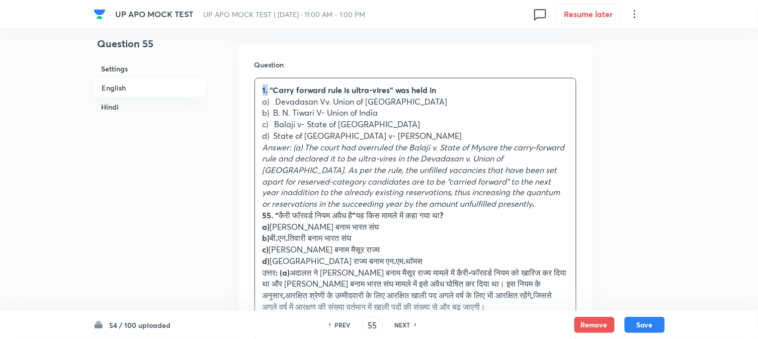
drag, startPoint x: 268, startPoint y: 92, endPoint x: 247, endPoint y: 77, distance: 25.7
click at [247, 77] on div "Question 1. “Carry forward rule is ultra-vires” was held in a) Devadasan Vv. Un…" at bounding box center [415, 213] width 354 height 341
drag, startPoint x: 276, startPoint y: 101, endPoint x: 424, endPoint y: 97, distance: 148.4
click at [424, 97] on p "a) Devadasan Vv. Union of [GEOGRAPHIC_DATA]" at bounding box center [416, 102] width 306 height 12
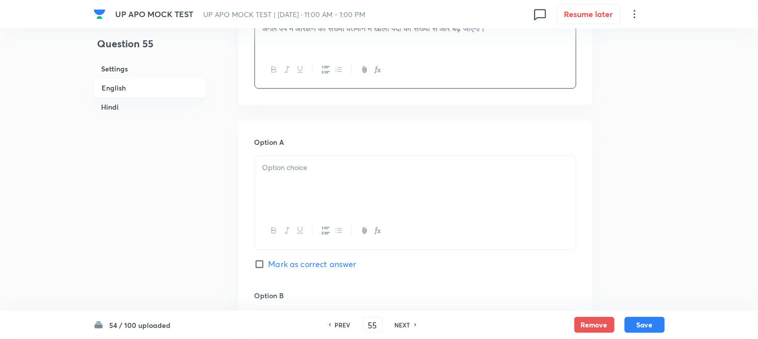
click at [283, 204] on div at bounding box center [415, 184] width 321 height 56
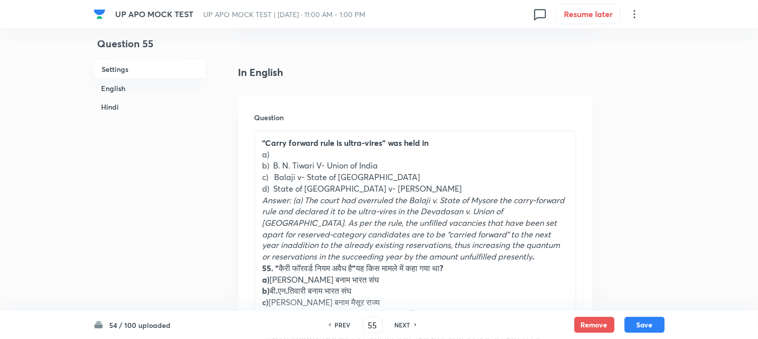
scroll to position [240, 0]
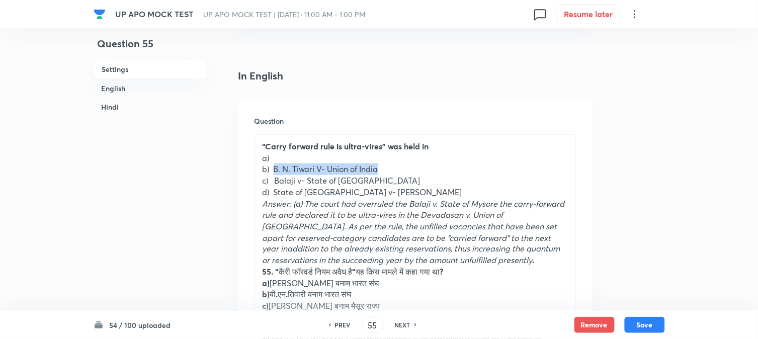
drag, startPoint x: 273, startPoint y: 170, endPoint x: 435, endPoint y: 164, distance: 161.6
click at [435, 164] on p "b) B. N. Tiwari V- Union of India" at bounding box center [416, 169] width 306 height 12
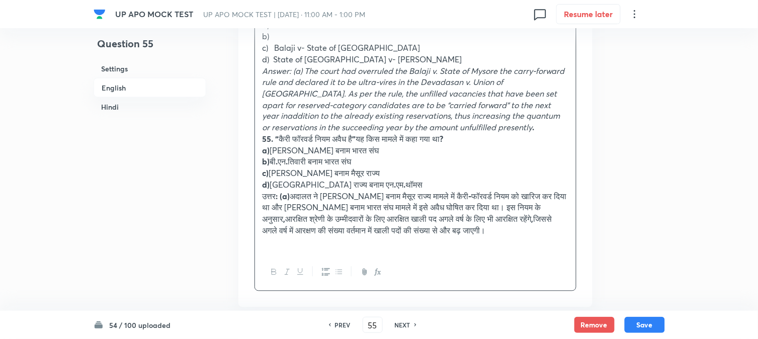
scroll to position [744, 0]
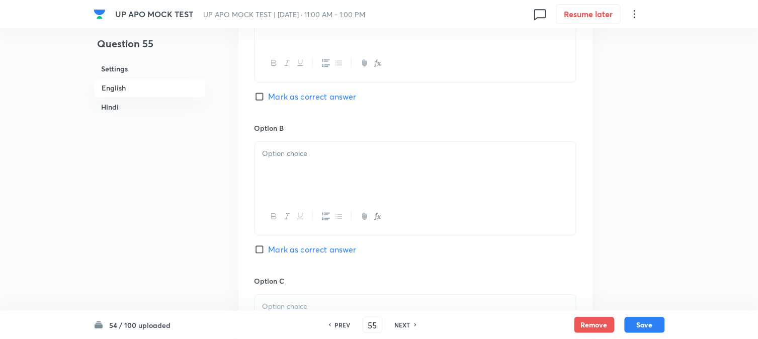
click at [278, 184] on div at bounding box center [415, 170] width 321 height 56
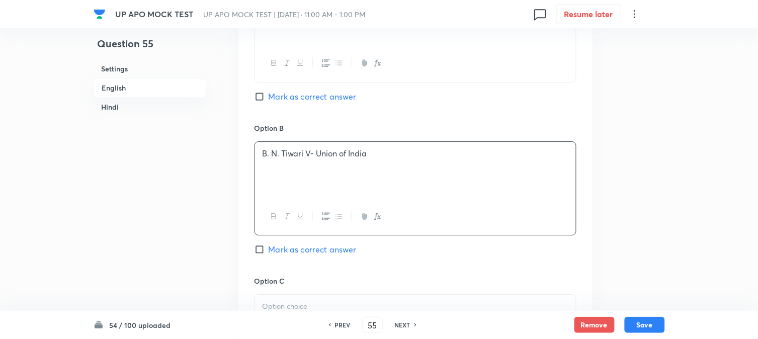
click at [320, 83] on div "Option A Devadasan Vv. Union of India Mark as correct answer" at bounding box center [416, 45] width 322 height 153
click at [319, 99] on span "Mark as correct answer" at bounding box center [313, 97] width 88 height 12
click at [269, 99] on input "Mark as correct answer" at bounding box center [262, 97] width 14 height 10
checkbox input "true"
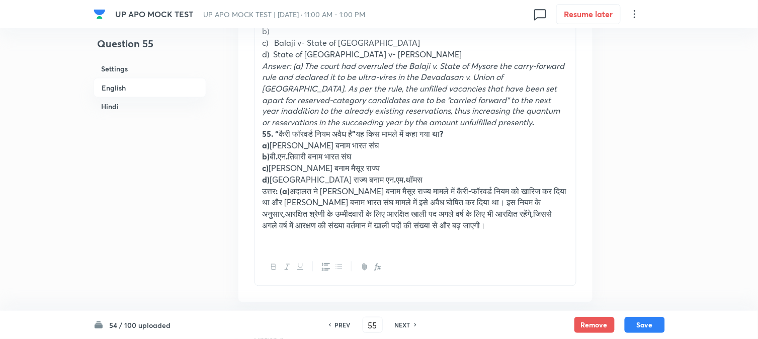
scroll to position [353, 0]
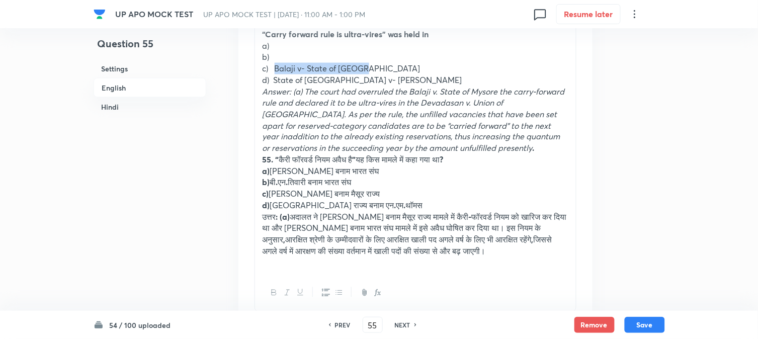
drag, startPoint x: 276, startPoint y: 67, endPoint x: 415, endPoint y: 65, distance: 139.4
click at [415, 65] on p "c) Balaji v- State of [GEOGRAPHIC_DATA]" at bounding box center [416, 69] width 306 height 12
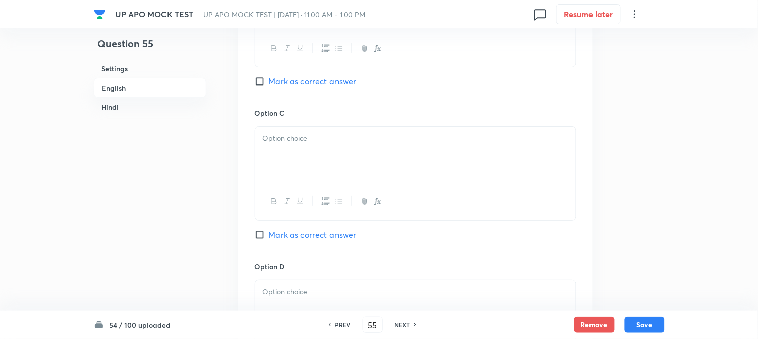
click at [287, 180] on div at bounding box center [415, 155] width 321 height 56
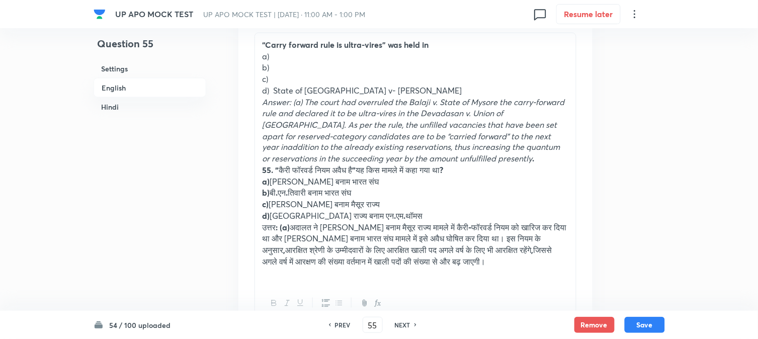
scroll to position [297, 0]
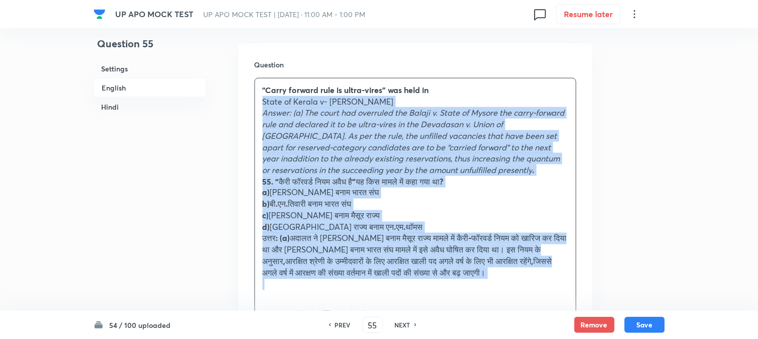
drag, startPoint x: 274, startPoint y: 135, endPoint x: 590, endPoint y: 252, distance: 336.5
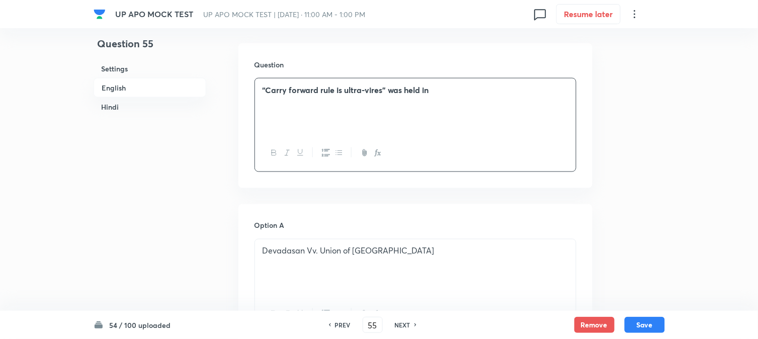
scroll to position [912, 0]
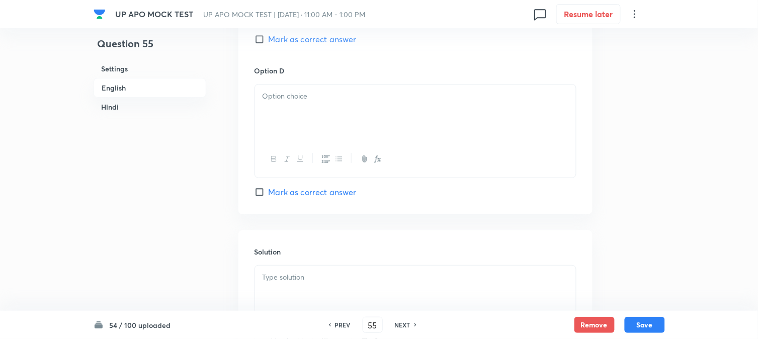
click at [270, 112] on div at bounding box center [415, 113] width 321 height 56
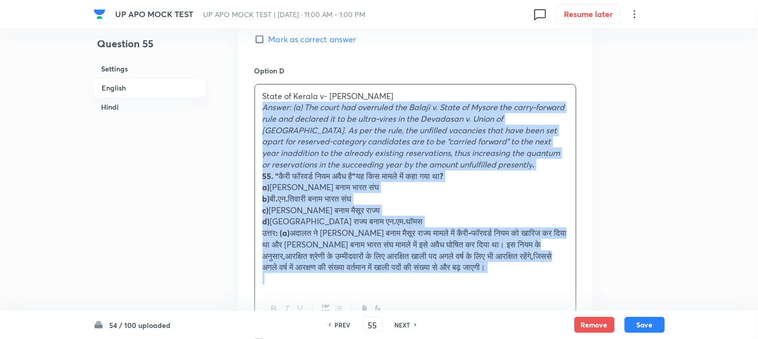
drag, startPoint x: 262, startPoint y: 110, endPoint x: 583, endPoint y: 307, distance: 376.9
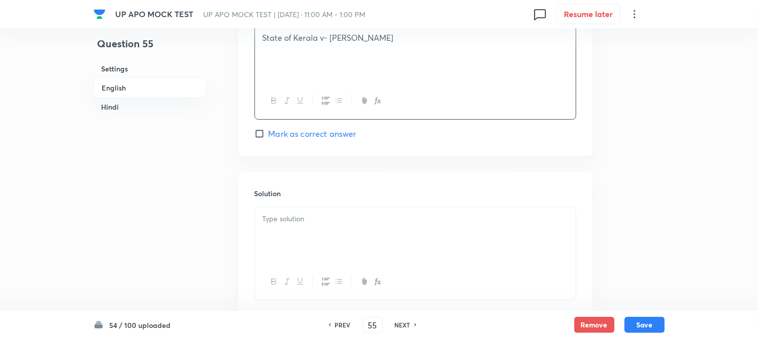
scroll to position [1079, 0]
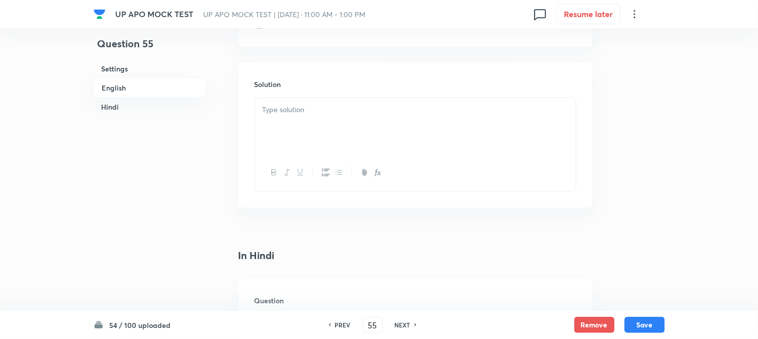
click at [279, 114] on p at bounding box center [416, 110] width 306 height 12
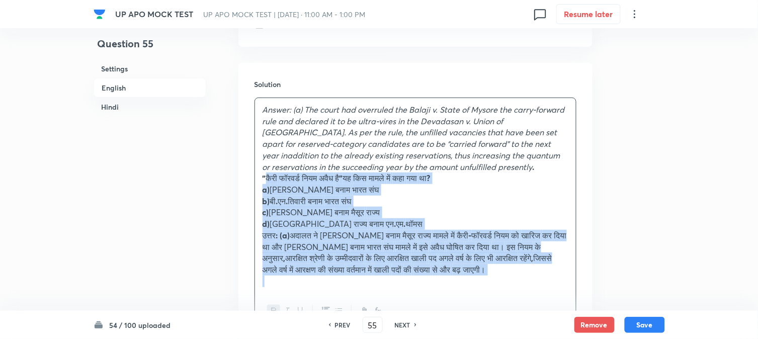
drag, startPoint x: 274, startPoint y: 181, endPoint x: 569, endPoint y: 285, distance: 312.5
click at [577, 299] on div "Solution Answer: (a) The court had overruled the Balaji v. State of Mysore the …" at bounding box center [415, 205] width 354 height 284
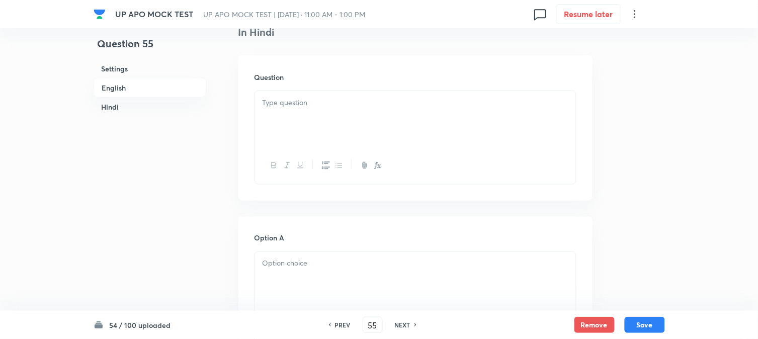
scroll to position [1359, 0]
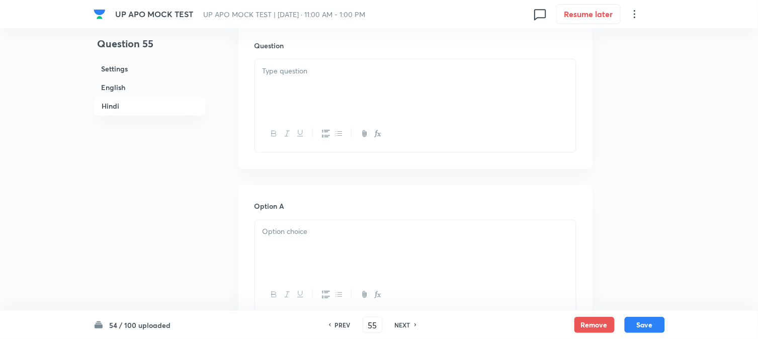
click at [273, 78] on div at bounding box center [415, 87] width 321 height 56
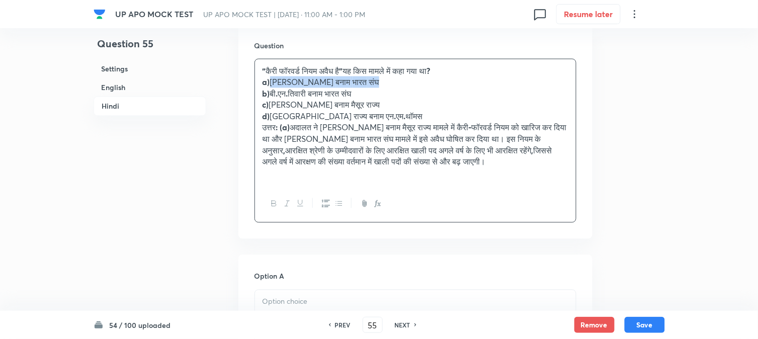
drag, startPoint x: 271, startPoint y: 82, endPoint x: 415, endPoint y: 84, distance: 144.4
click at [421, 84] on p "a) देवदास बनाम भारत संघ" at bounding box center [416, 82] width 306 height 12
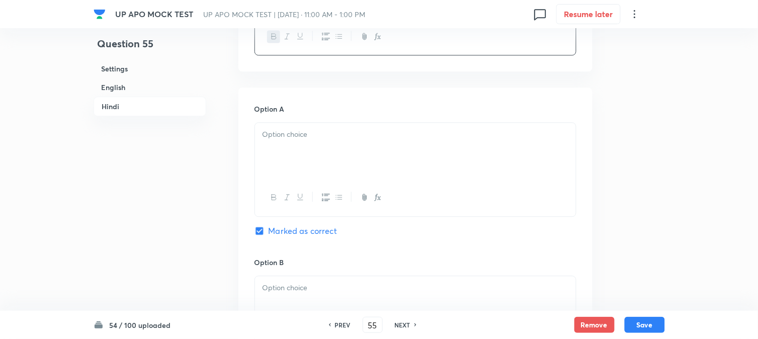
click at [280, 147] on div at bounding box center [415, 151] width 321 height 56
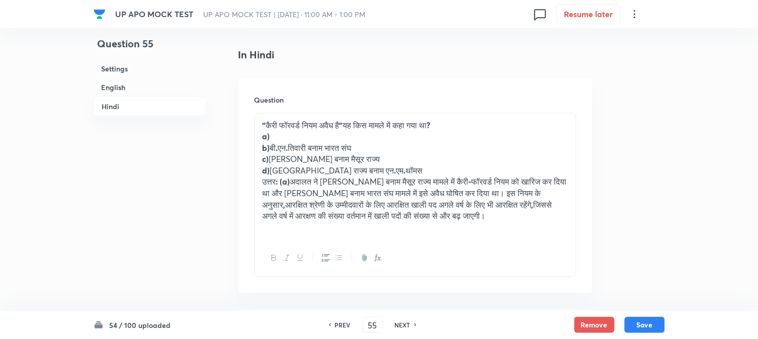
scroll to position [1303, 0]
drag, startPoint x: 274, startPoint y: 152, endPoint x: 418, endPoint y: 152, distance: 143.4
click at [417, 152] on p "b) [PERSON_NAME] . तिवारी बनाम भारत संघ" at bounding box center [416, 150] width 306 height 12
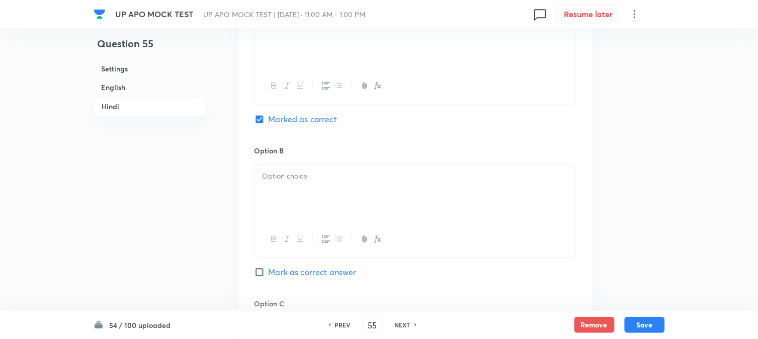
click at [284, 192] on div at bounding box center [415, 192] width 321 height 56
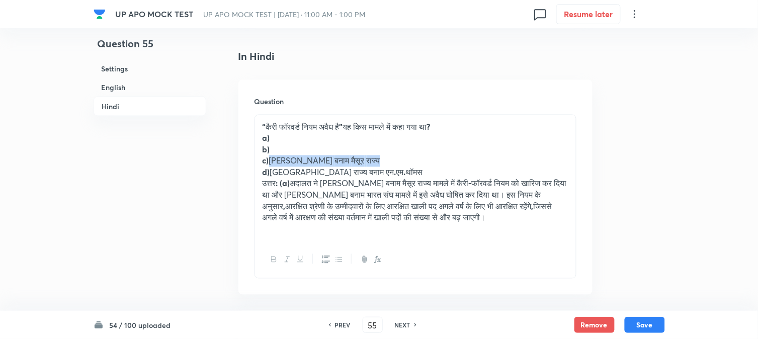
drag, startPoint x: 272, startPoint y: 157, endPoint x: 403, endPoint y: 153, distance: 131.3
click at [428, 158] on p "c) [PERSON_NAME] बनाम मैसूर राज्य" at bounding box center [416, 161] width 306 height 12
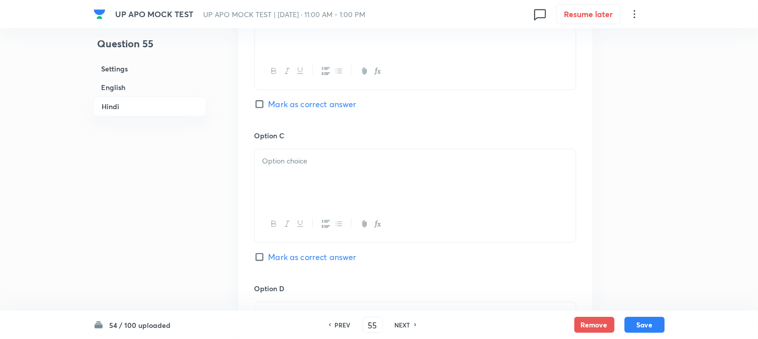
click at [283, 176] on div at bounding box center [415, 177] width 321 height 56
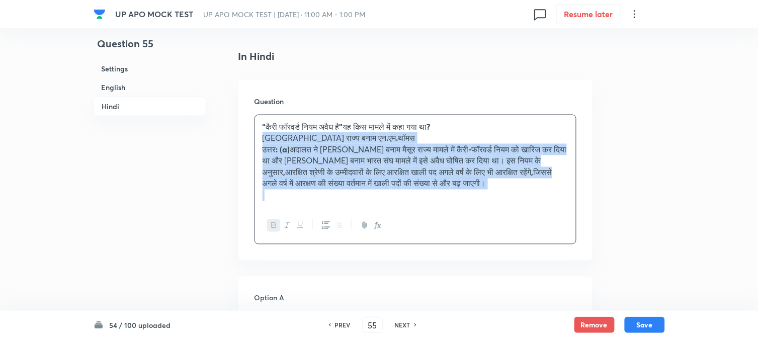
drag, startPoint x: 269, startPoint y: 173, endPoint x: 612, endPoint y: 204, distance: 344.5
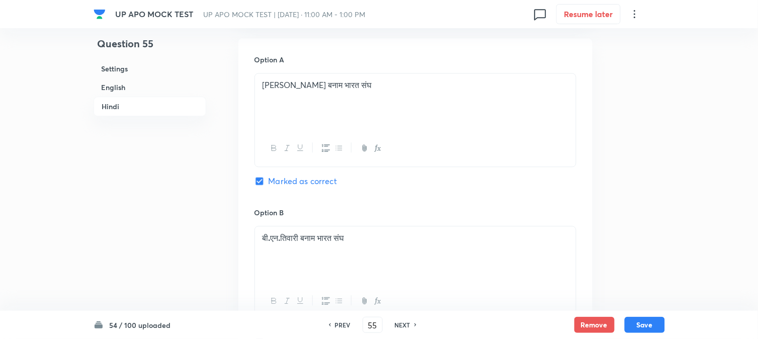
scroll to position [1806, 0]
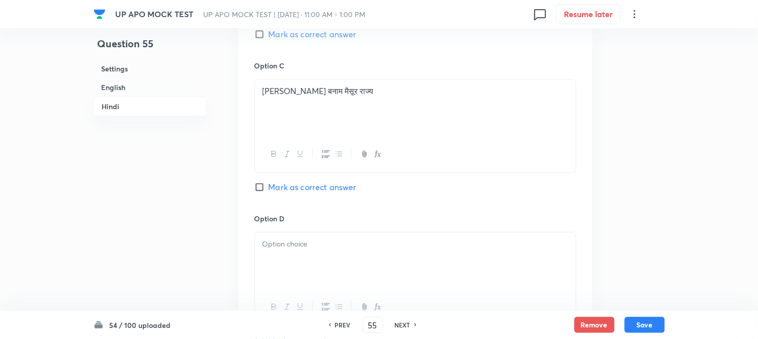
click at [279, 238] on div at bounding box center [416, 279] width 322 height 94
click at [263, 258] on div at bounding box center [415, 260] width 321 height 56
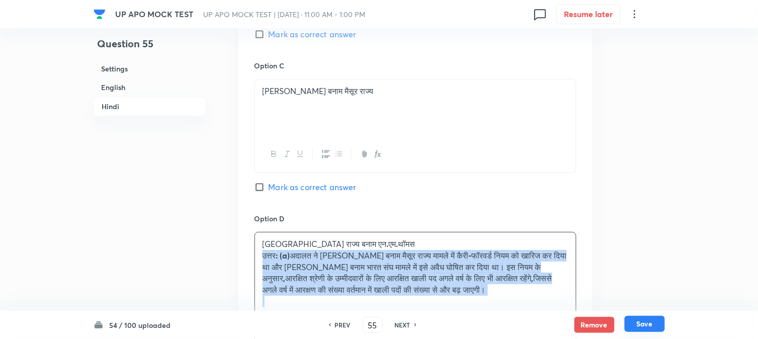
drag, startPoint x: 263, startPoint y: 258, endPoint x: 632, endPoint y: 318, distance: 374.6
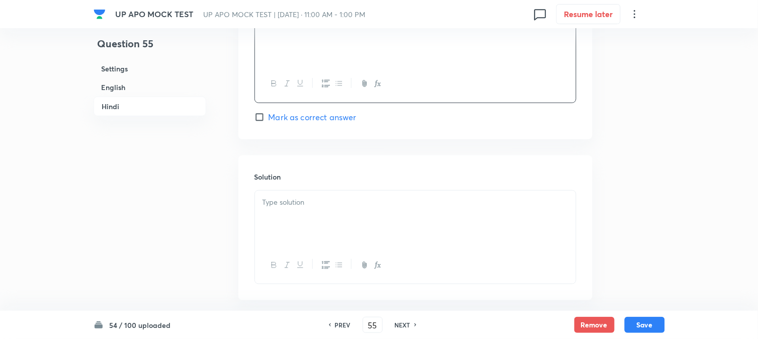
click at [301, 228] on div at bounding box center [415, 219] width 321 height 56
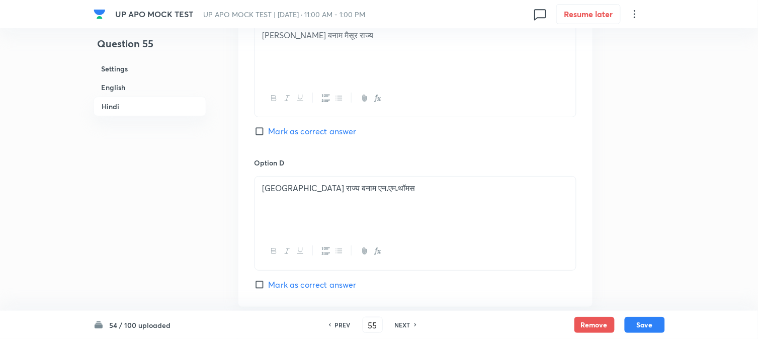
scroll to position [1526, 0]
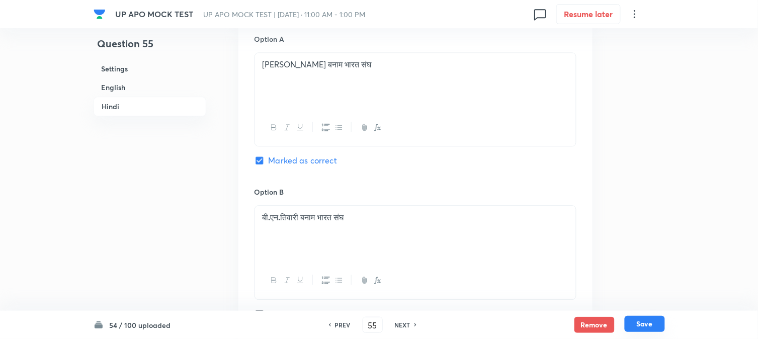
click at [646, 320] on button "Save" at bounding box center [645, 324] width 40 height 16
type input "56"
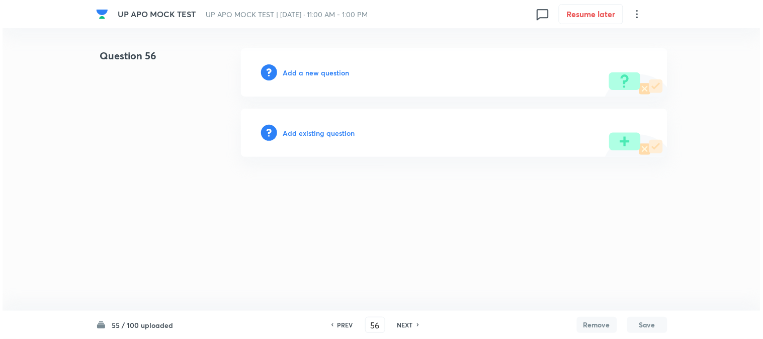
scroll to position [0, 0]
click at [310, 71] on h6 "Add a new question" at bounding box center [316, 72] width 66 height 11
click at [310, 71] on h6 "Choose a question type" at bounding box center [321, 72] width 77 height 11
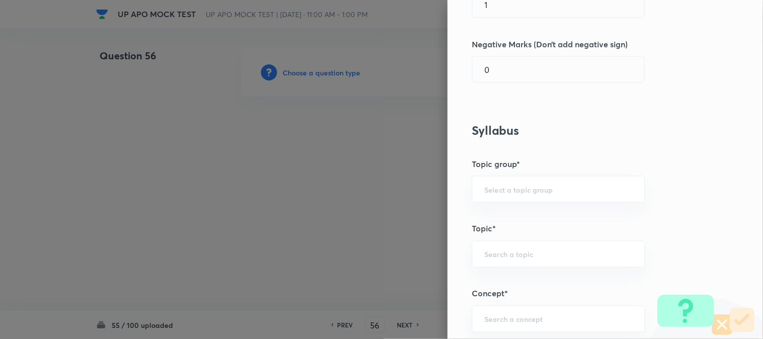
scroll to position [594, 0]
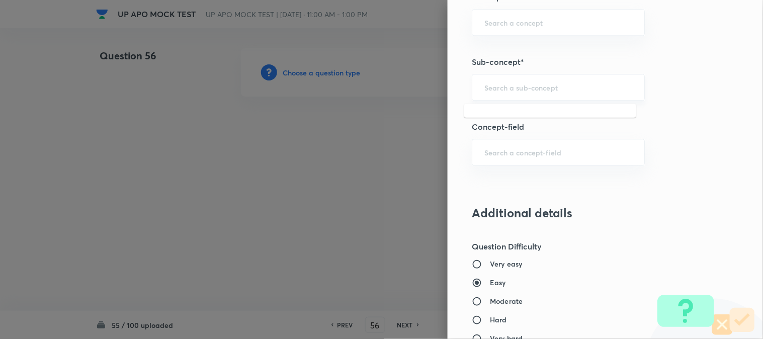
click at [516, 89] on input "text" at bounding box center [558, 87] width 148 height 10
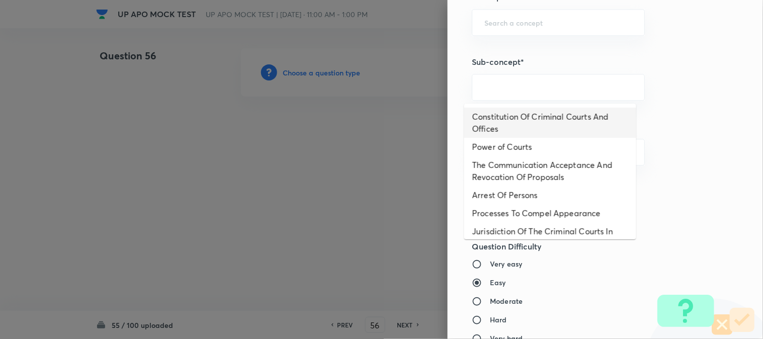
click at [527, 111] on li "Constitution Of Criminal Courts And Offices" at bounding box center [550, 123] width 172 height 30
type input "Constitution Of Criminal Courts And Offices"
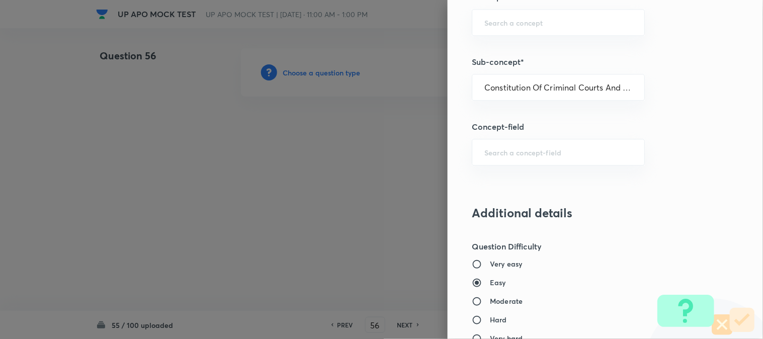
type input "Criminal Law"
type input "Criminal Procedure Code"
type input "Constitution Of Criminal Courts And Offices"
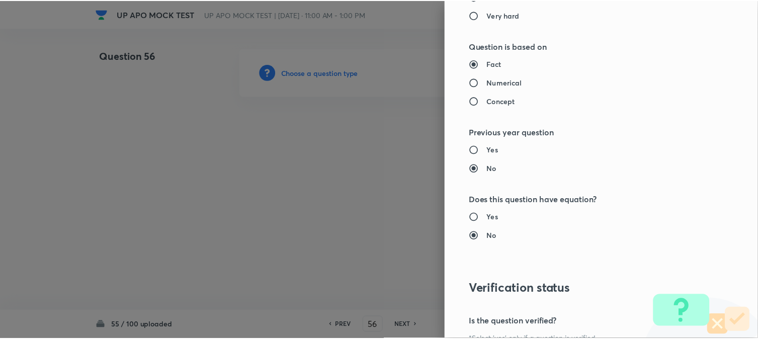
scroll to position [1032, 0]
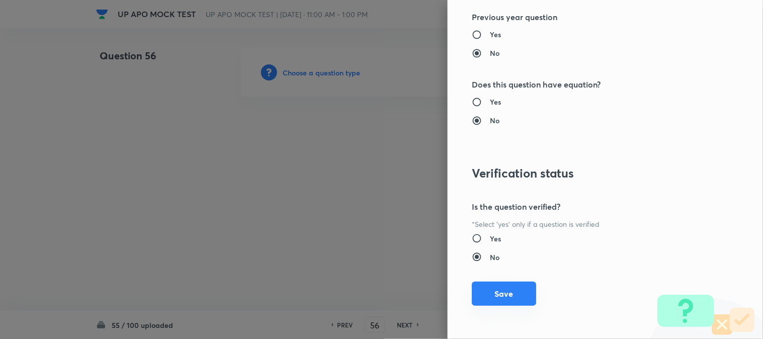
click at [510, 303] on button "Save" at bounding box center [504, 294] width 64 height 24
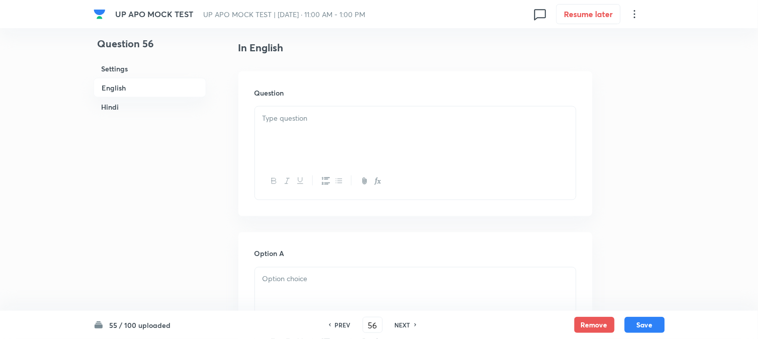
scroll to position [297, 0]
click at [280, 97] on div at bounding box center [415, 106] width 321 height 56
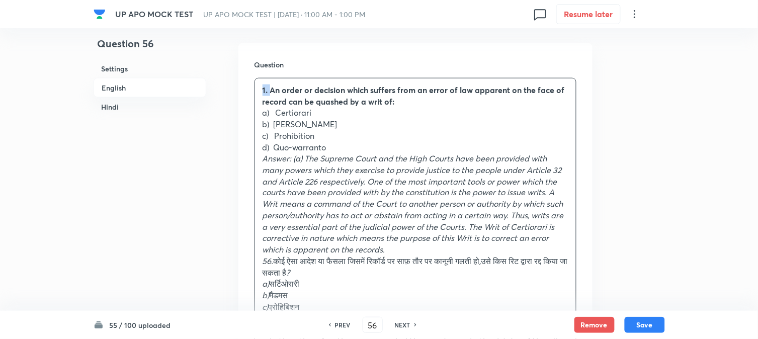
drag, startPoint x: 270, startPoint y: 91, endPoint x: 244, endPoint y: 74, distance: 30.4
click at [244, 74] on div "Question 1. An order or decision which suffers from an error of law apparent on…" at bounding box center [415, 253] width 354 height 421
drag, startPoint x: 278, startPoint y: 111, endPoint x: 339, endPoint y: 114, distance: 60.9
click at [339, 114] on p "a) Certiorari" at bounding box center [416, 113] width 306 height 12
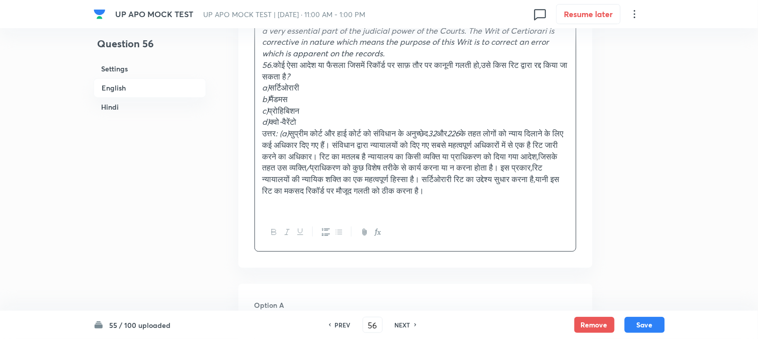
scroll to position [576, 0]
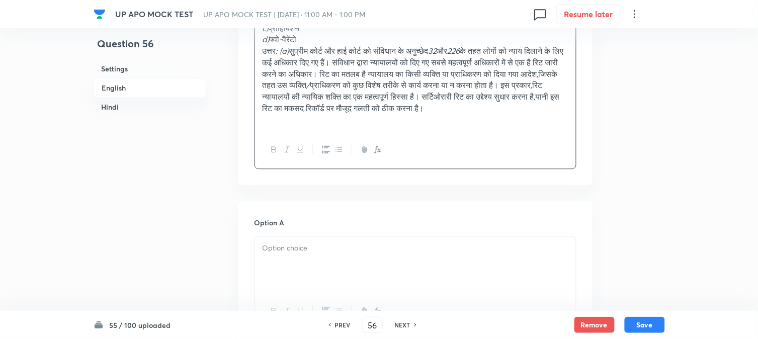
drag, startPoint x: 290, startPoint y: 243, endPoint x: 290, endPoint y: 259, distance: 15.1
click at [290, 259] on div "Option A Mark as correct answer" at bounding box center [416, 293] width 322 height 153
click at [290, 254] on p at bounding box center [416, 248] width 306 height 12
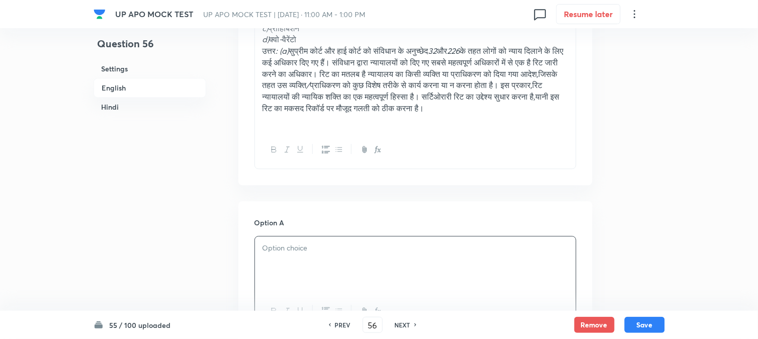
click at [290, 254] on p at bounding box center [416, 248] width 306 height 12
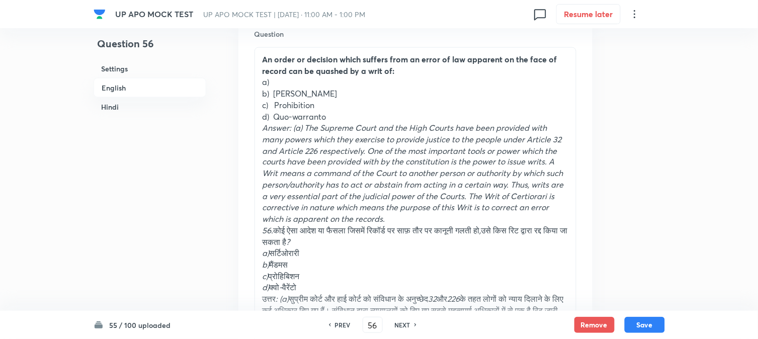
scroll to position [297, 0]
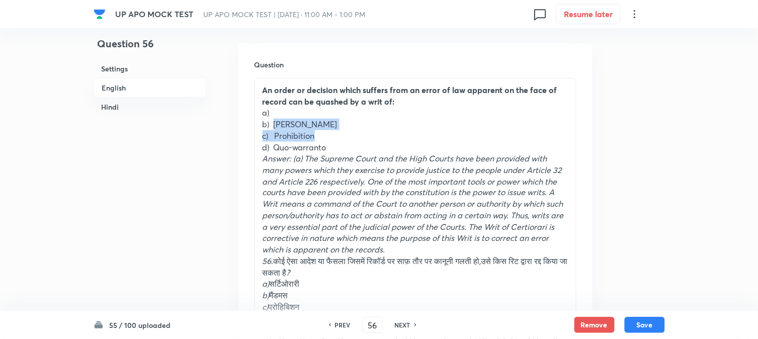
drag, startPoint x: 278, startPoint y: 121, endPoint x: 347, endPoint y: 130, distance: 69.4
click at [347, 130] on div "An order or decision which suffers from an error of law apparent on the face of…" at bounding box center [415, 244] width 321 height 332
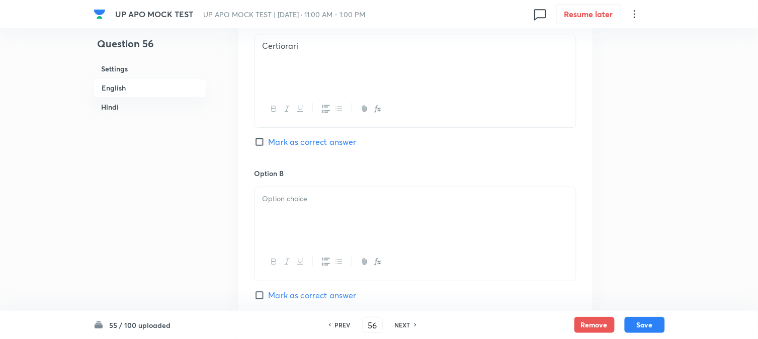
scroll to position [800, 0]
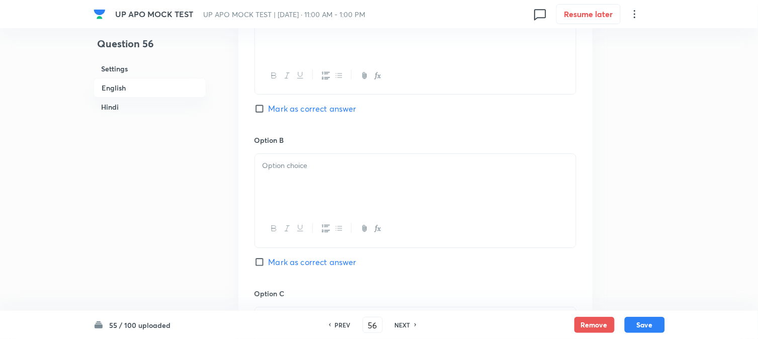
click at [276, 192] on div at bounding box center [415, 182] width 321 height 56
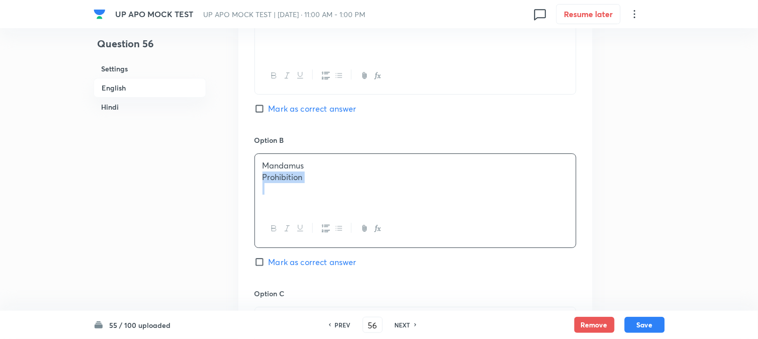
drag, startPoint x: 274, startPoint y: 190, endPoint x: 356, endPoint y: 194, distance: 82.1
click at [356, 195] on div "Mandamus Prohibition" at bounding box center [415, 182] width 321 height 56
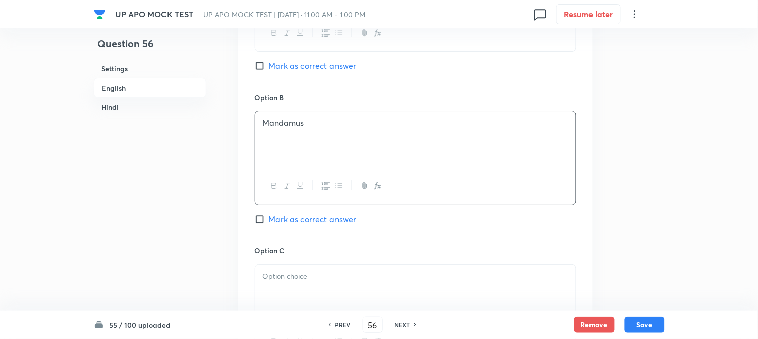
scroll to position [967, 0]
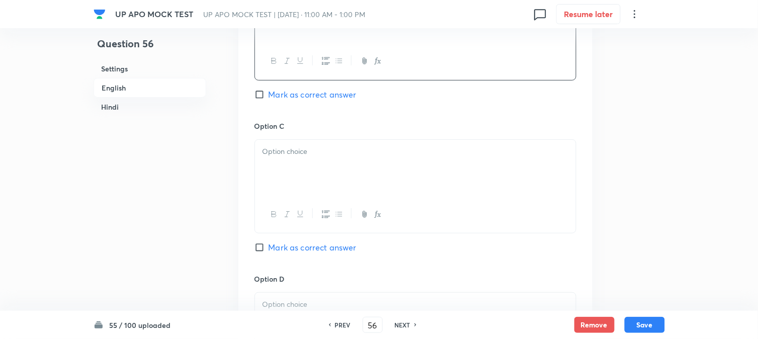
click at [277, 177] on div at bounding box center [415, 168] width 321 height 56
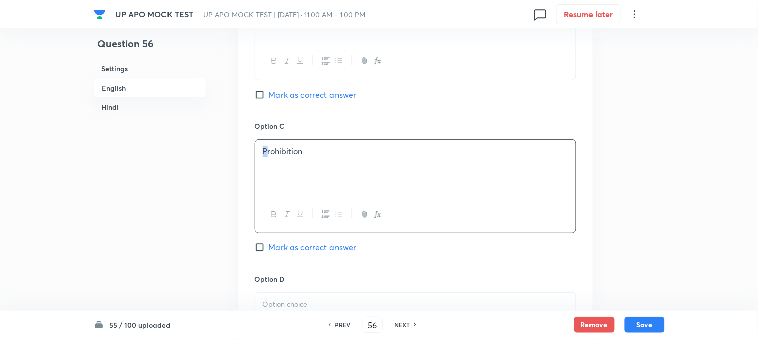
drag, startPoint x: 264, startPoint y: 167, endPoint x: 244, endPoint y: 144, distance: 30.3
click at [245, 147] on div "Option A Certiorari Mark as correct answer Option B Mandamus Mark as correct an…" at bounding box center [415, 110] width 354 height 625
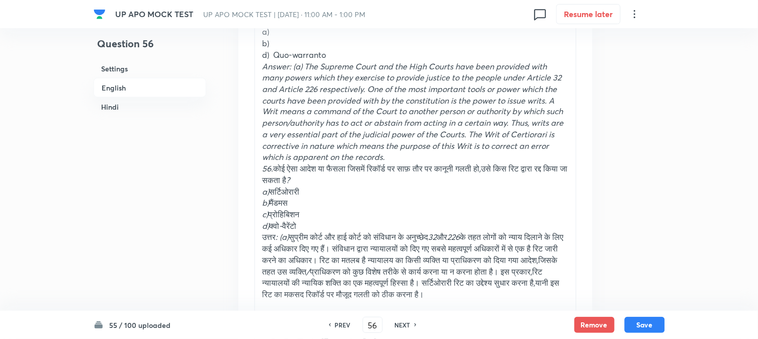
scroll to position [353, 0]
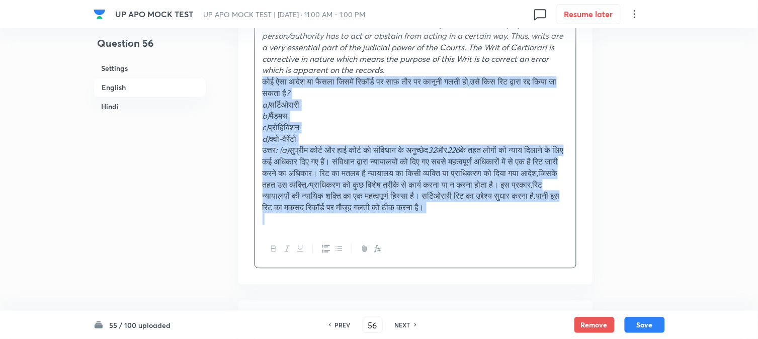
drag, startPoint x: 277, startPoint y: 199, endPoint x: 351, endPoint y: 332, distance: 151.8
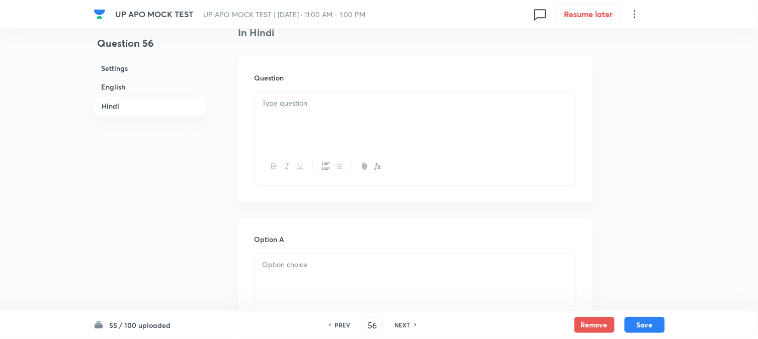
click at [292, 137] on div at bounding box center [415, 120] width 321 height 56
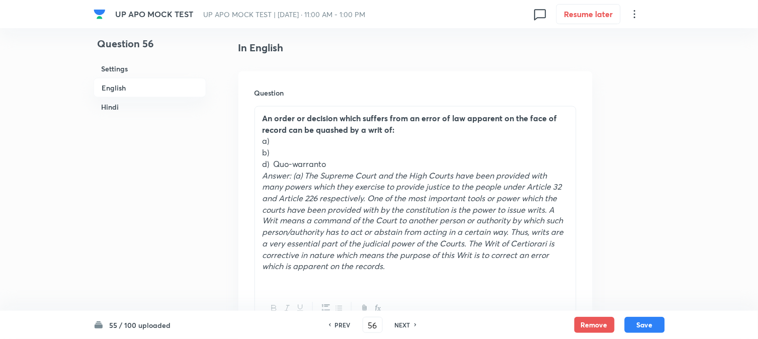
scroll to position [255, 0]
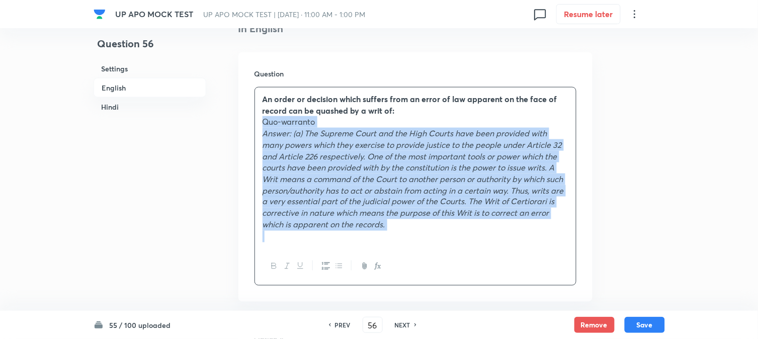
drag, startPoint x: 274, startPoint y: 178, endPoint x: 510, endPoint y: 334, distance: 283.1
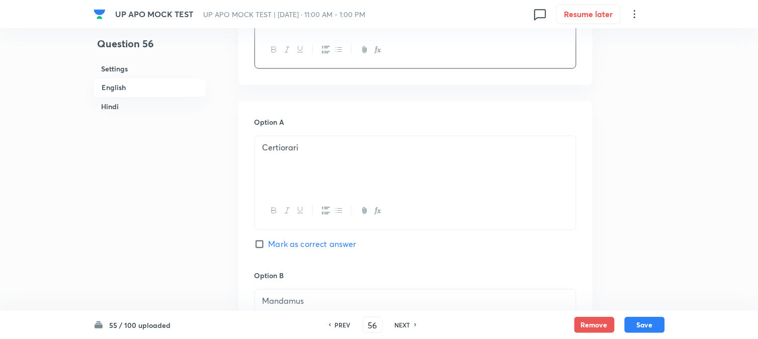
scroll to position [420, 0]
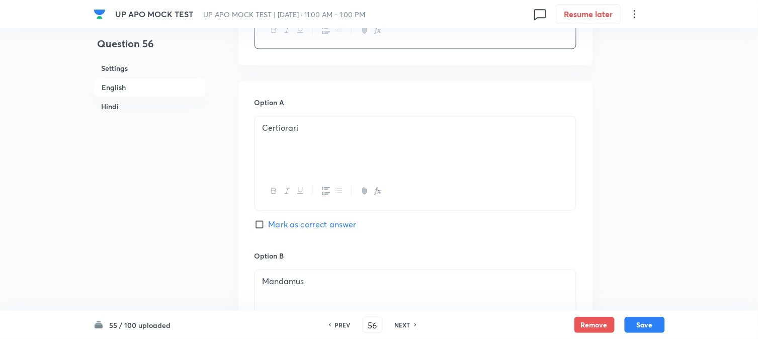
drag, startPoint x: 287, startPoint y: 209, endPoint x: 289, endPoint y: 219, distance: 10.2
click at [287, 209] on div at bounding box center [415, 191] width 321 height 37
click at [290, 224] on span "Mark as correct answer" at bounding box center [313, 225] width 88 height 12
click at [269, 224] on input "Mark as correct answer" at bounding box center [262, 225] width 14 height 10
checkbox input "true"
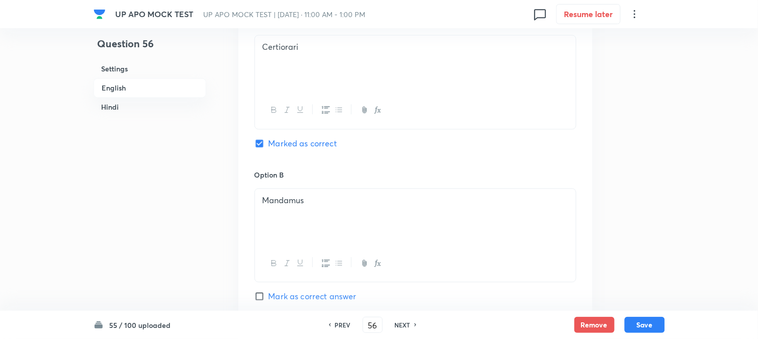
checkbox input "true"
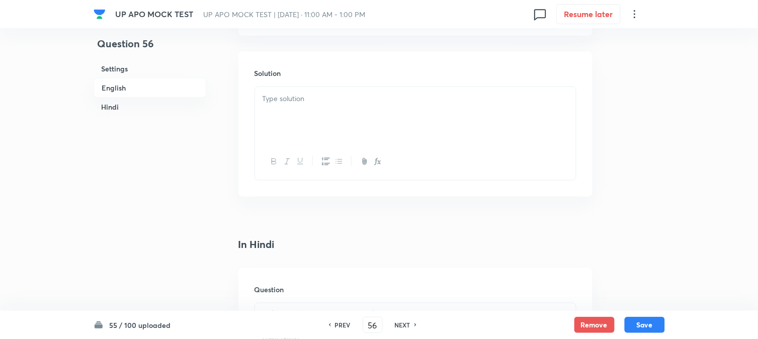
scroll to position [978, 0]
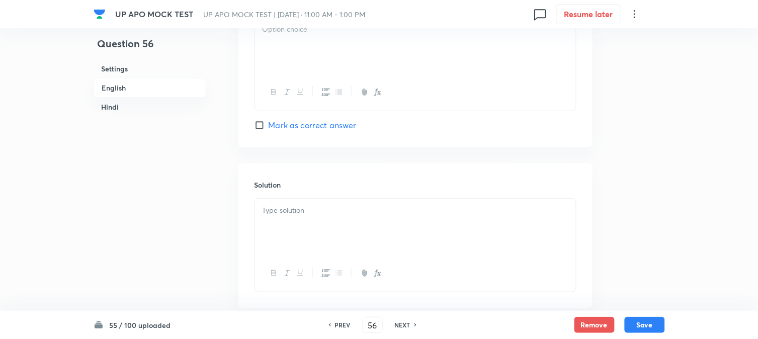
click at [274, 54] on div at bounding box center [415, 46] width 321 height 56
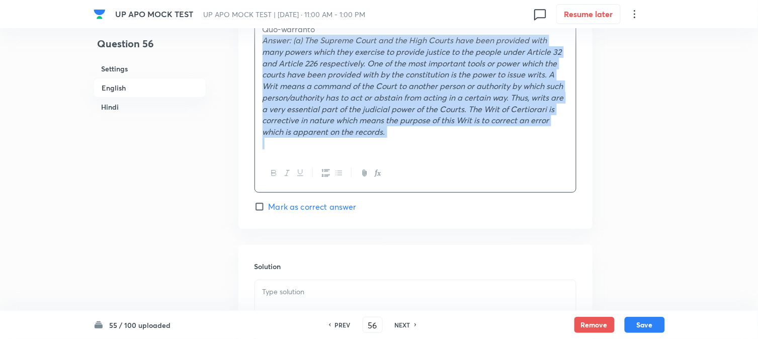
drag, startPoint x: 279, startPoint y: 60, endPoint x: 465, endPoint y: 154, distance: 208.3
click at [465, 154] on div "Quo-warranto Answer: (a) The Supreme Court and the High Courts have been provid…" at bounding box center [415, 87] width 321 height 138
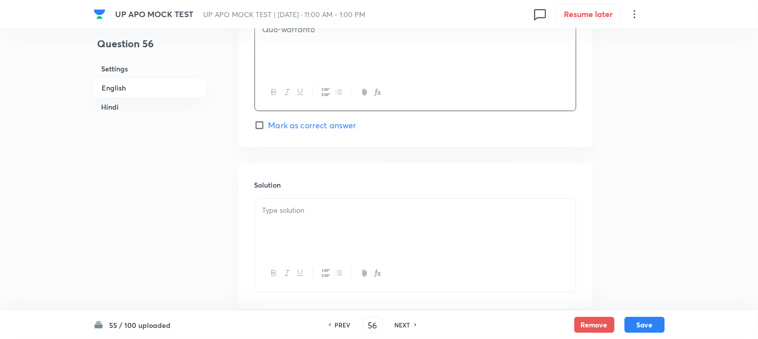
click at [327, 237] on div at bounding box center [415, 227] width 321 height 56
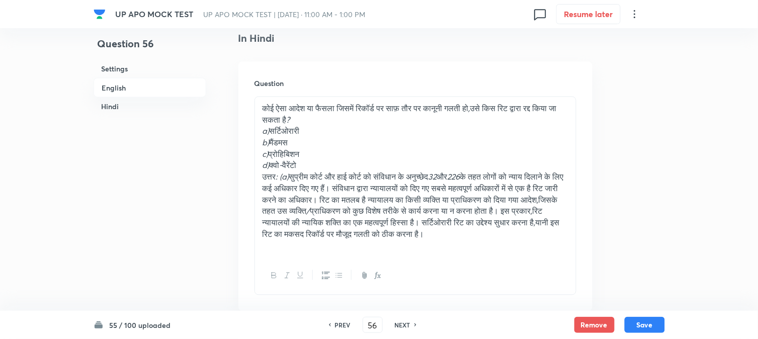
scroll to position [1370, 0]
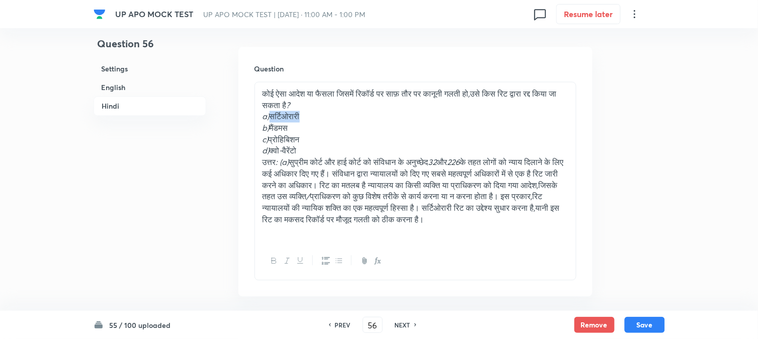
drag, startPoint x: 272, startPoint y: 117, endPoint x: 315, endPoint y: 114, distance: 42.8
click at [314, 114] on p "a) सर्टिओरारी" at bounding box center [416, 117] width 306 height 12
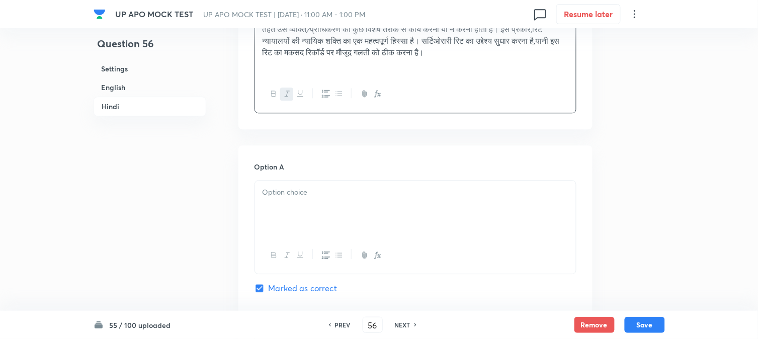
click at [280, 228] on div at bounding box center [415, 209] width 321 height 56
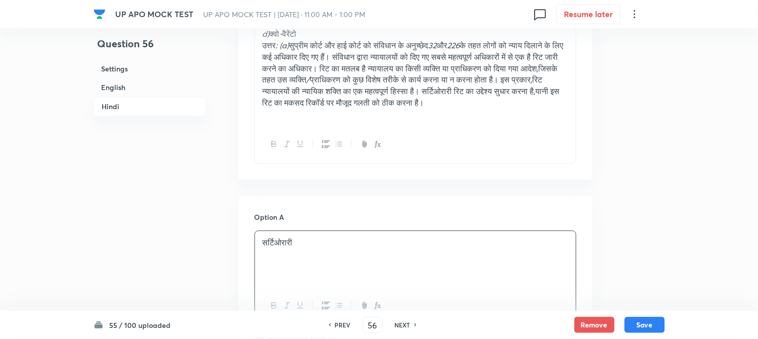
scroll to position [1426, 0]
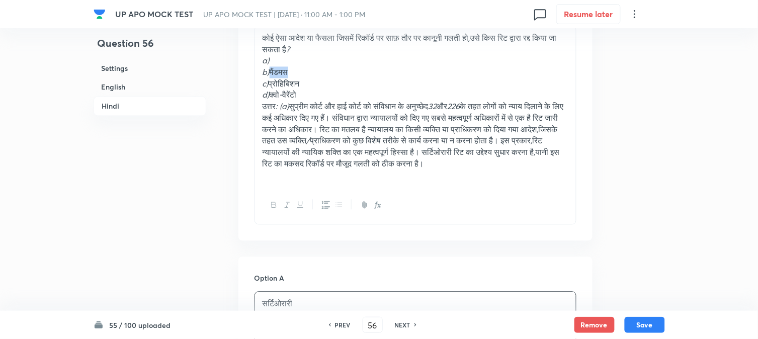
drag, startPoint x: 272, startPoint y: 70, endPoint x: 307, endPoint y: 71, distance: 35.2
click at [307, 70] on p "b) मैंडमस" at bounding box center [416, 73] width 306 height 12
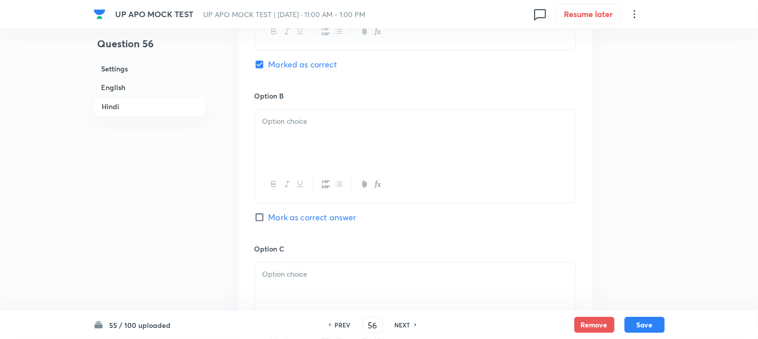
click at [280, 159] on div at bounding box center [415, 138] width 321 height 56
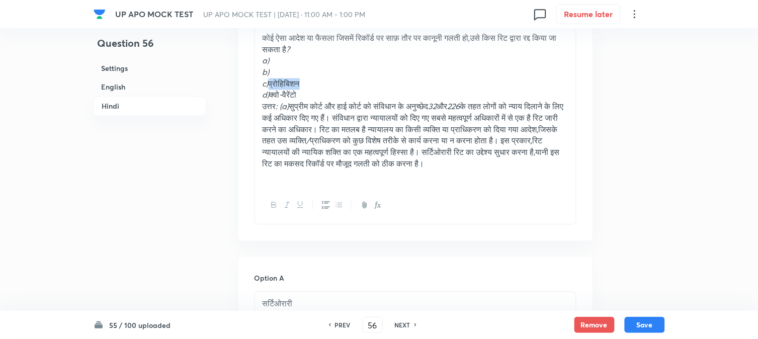
drag, startPoint x: 273, startPoint y: 89, endPoint x: 324, endPoint y: 84, distance: 51.6
click at [324, 84] on p "c) प्रोहिबिशन" at bounding box center [416, 84] width 306 height 12
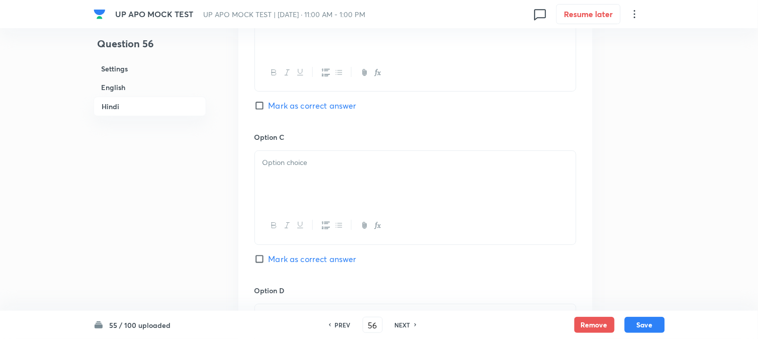
drag, startPoint x: 286, startPoint y: 195, endPoint x: 285, endPoint y: 206, distance: 11.1
click at [285, 206] on div at bounding box center [415, 179] width 321 height 56
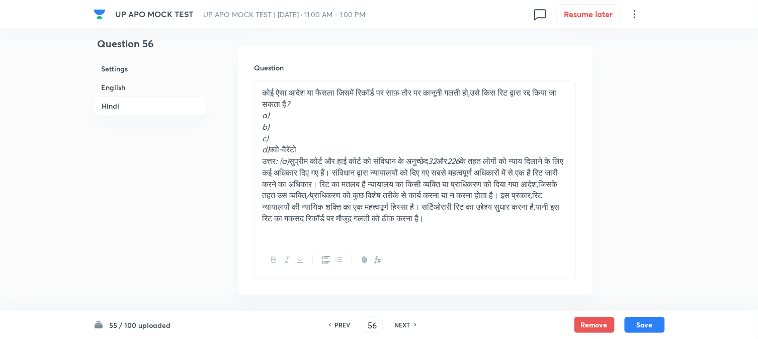
scroll to position [1370, 0]
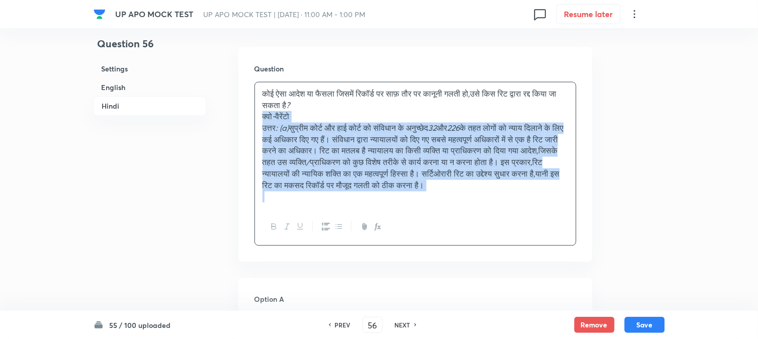
drag, startPoint x: 271, startPoint y: 148, endPoint x: 375, endPoint y: 249, distance: 145.2
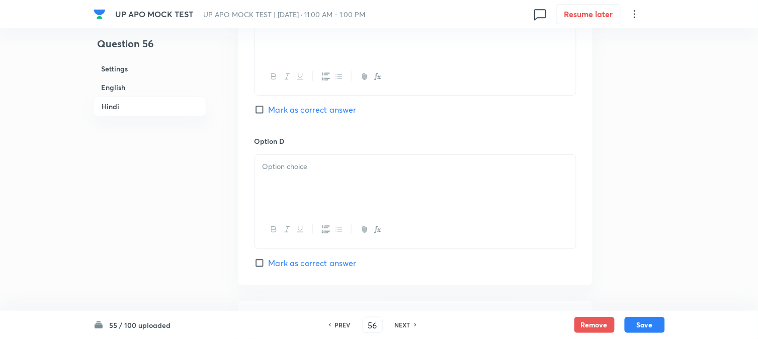
scroll to position [1929, 0]
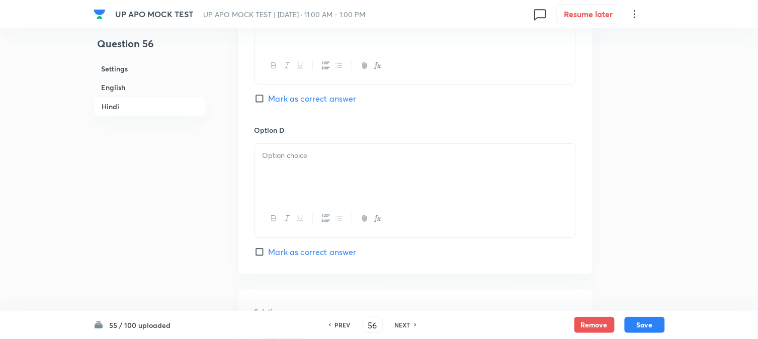
click at [267, 175] on div at bounding box center [415, 172] width 321 height 56
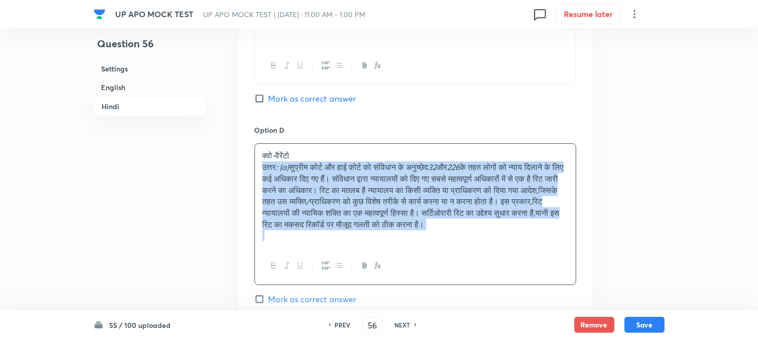
drag, startPoint x: 257, startPoint y: 169, endPoint x: 398, endPoint y: 288, distance: 184.5
click at [398, 285] on div "क्वो - वैरेंटो उत्तर : (a) सुप्रीम कोर्ट और हाई कोर्ट को संविधान के अनुच्छेद 32…" at bounding box center [416, 213] width 322 height 141
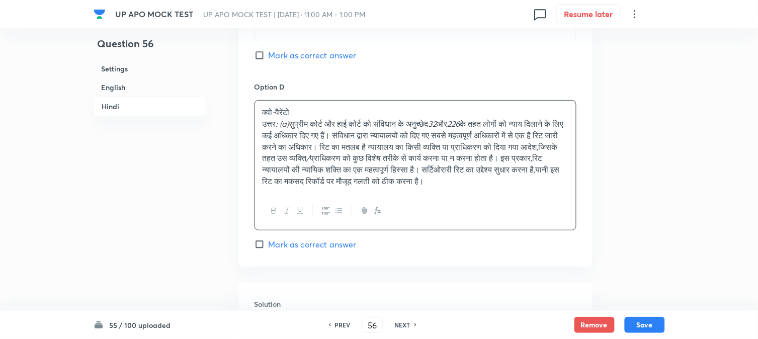
scroll to position [1974, 0]
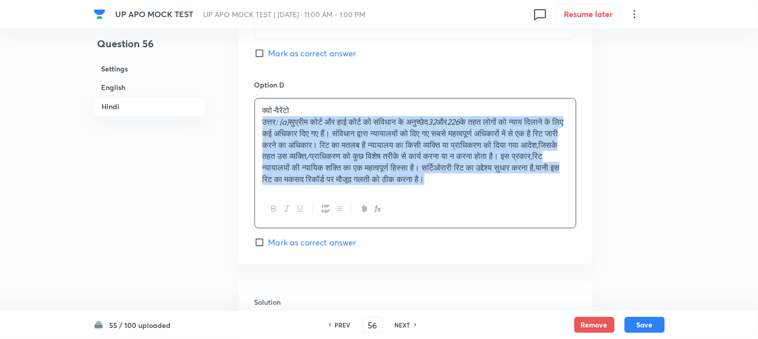
drag, startPoint x: 263, startPoint y: 124, endPoint x: 356, endPoint y: 234, distance: 144.3
click at [356, 228] on div "क्वो - वैरेंटो उत्तर : (a) सुप्रीम कोर्ट और हाई कोर्ट को संविधान के अनुच्छेद 32…" at bounding box center [416, 163] width 322 height 130
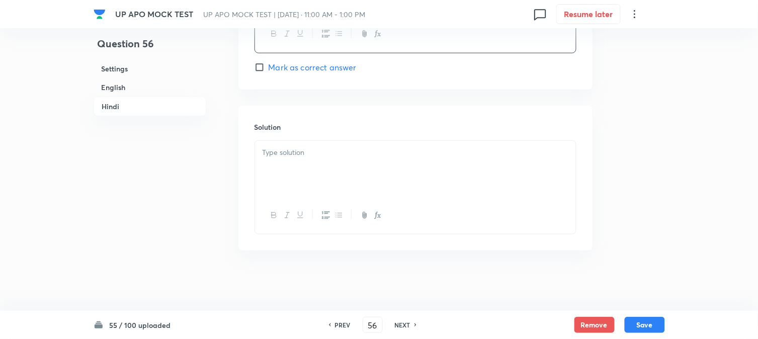
scroll to position [2118, 0]
click at [263, 158] on div at bounding box center [415, 169] width 321 height 56
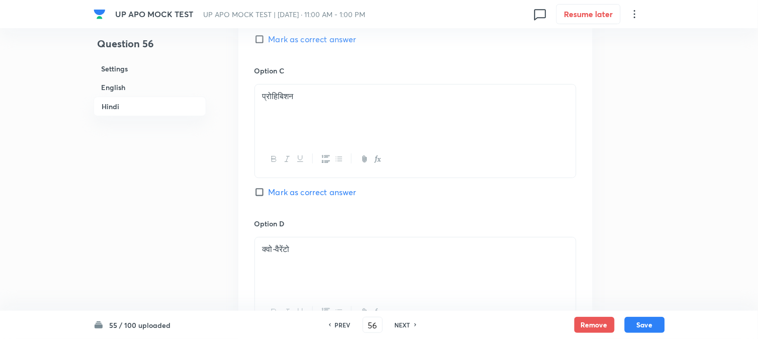
scroll to position [1615, 0]
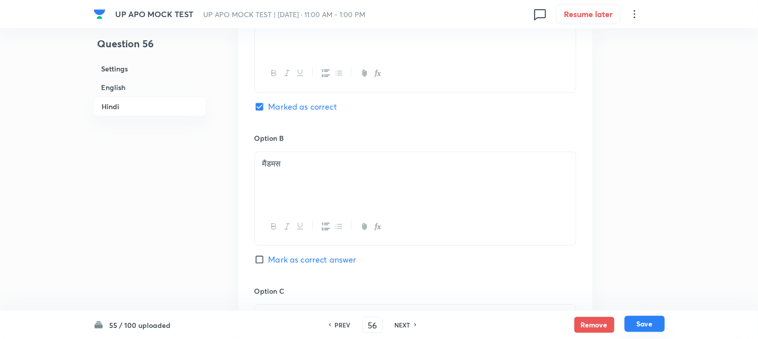
click at [658, 323] on button "Save" at bounding box center [645, 324] width 40 height 16
type input "57"
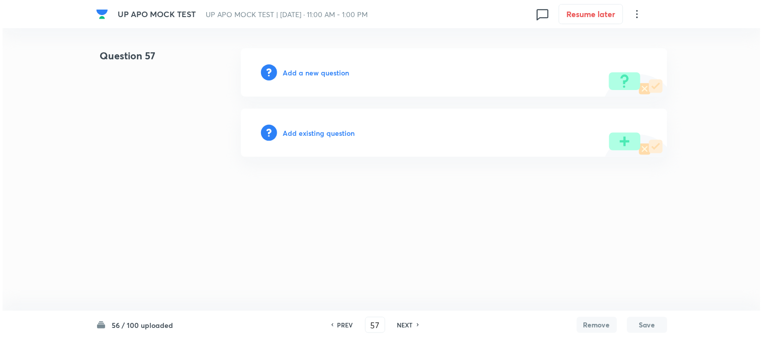
scroll to position [0, 0]
click at [281, 73] on div "Add a new question" at bounding box center [454, 72] width 427 height 48
click at [281, 71] on div "Add a new question" at bounding box center [454, 72] width 427 height 48
click at [295, 71] on h6 "Add a new question" at bounding box center [316, 72] width 66 height 11
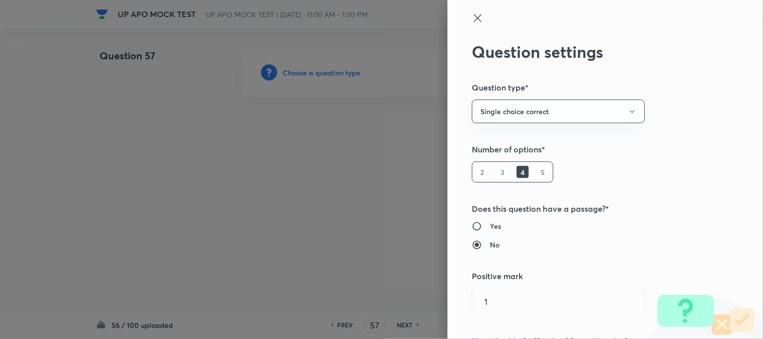
click at [303, 76] on div at bounding box center [381, 169] width 763 height 339
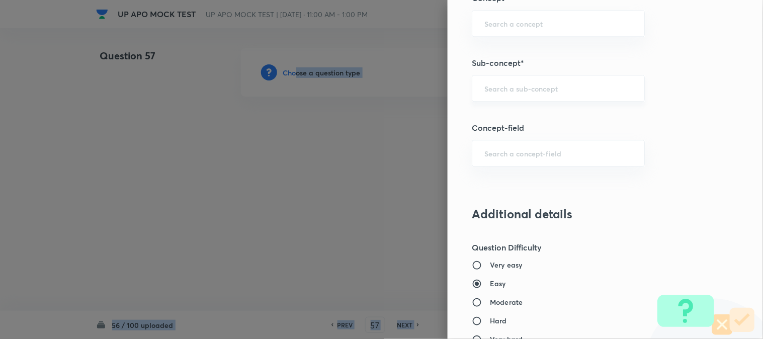
scroll to position [594, 0]
click at [516, 89] on input "text" at bounding box center [558, 87] width 148 height 10
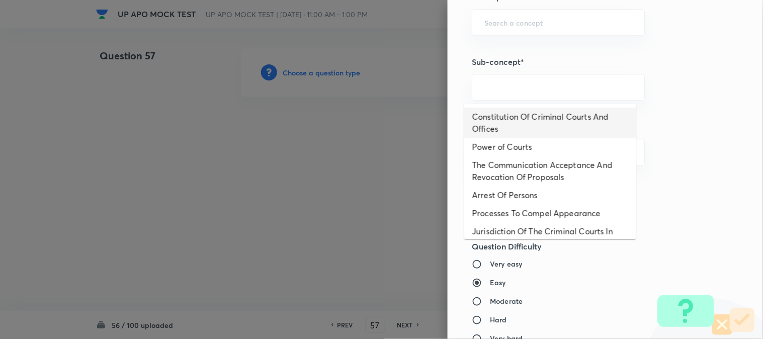
click at [540, 120] on li "Constitution Of Criminal Courts And Offices" at bounding box center [550, 123] width 172 height 30
type input "Constitution Of Criminal Courts And Offices"
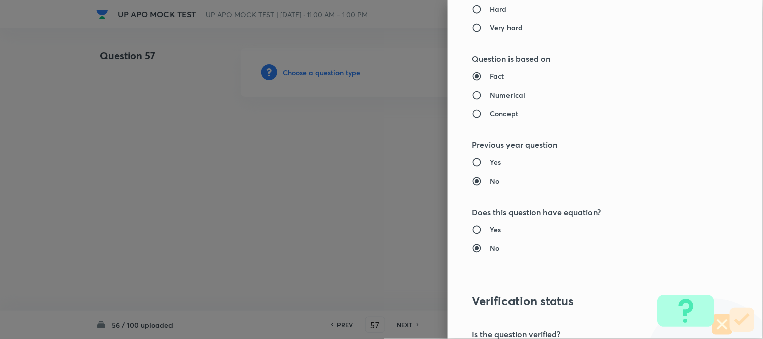
type input "Criminal Law"
type input "Criminal Procedure Code"
type input "Constitution Of Criminal Courts And Offices"
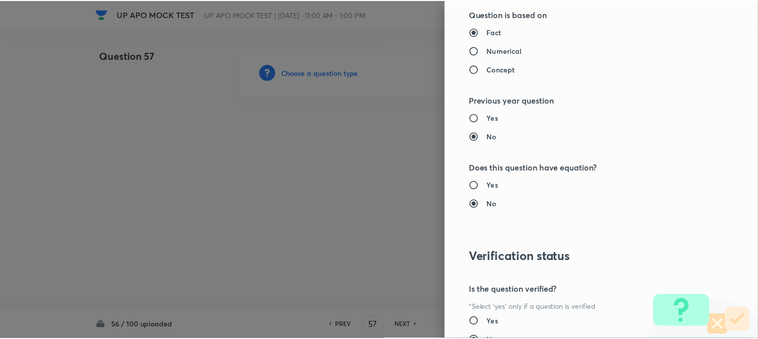
scroll to position [1032, 0]
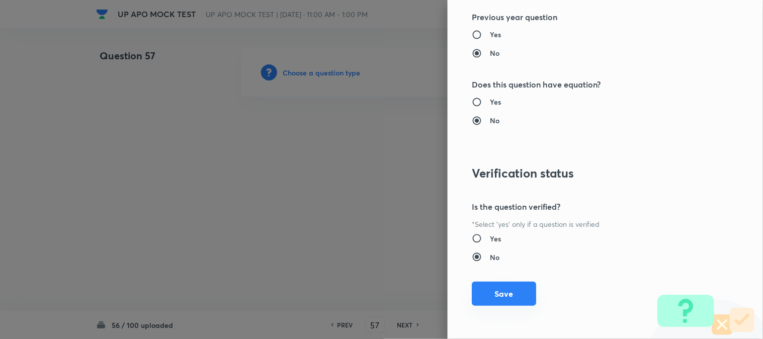
click at [501, 295] on button "Save" at bounding box center [504, 294] width 64 height 24
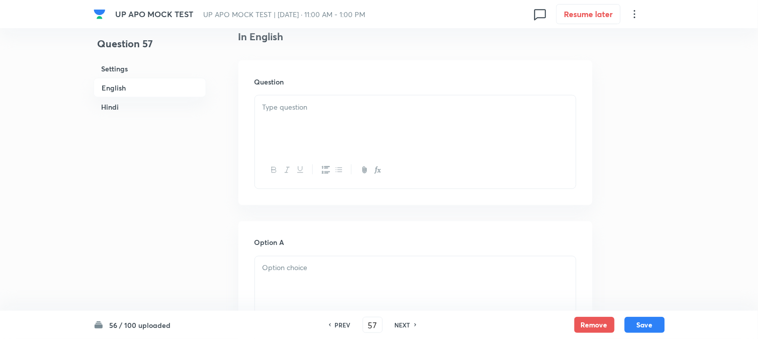
scroll to position [297, 0]
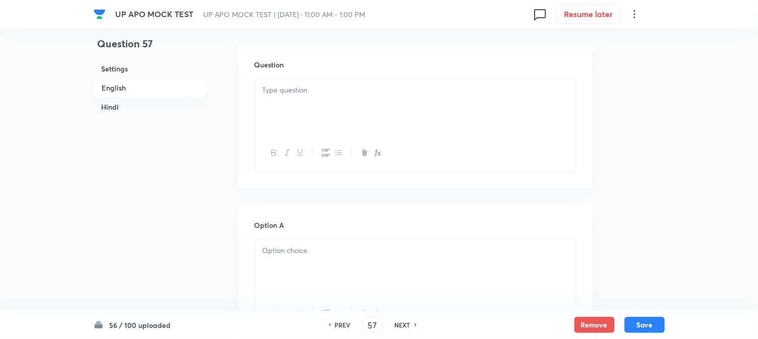
click at [278, 88] on p at bounding box center [416, 91] width 306 height 12
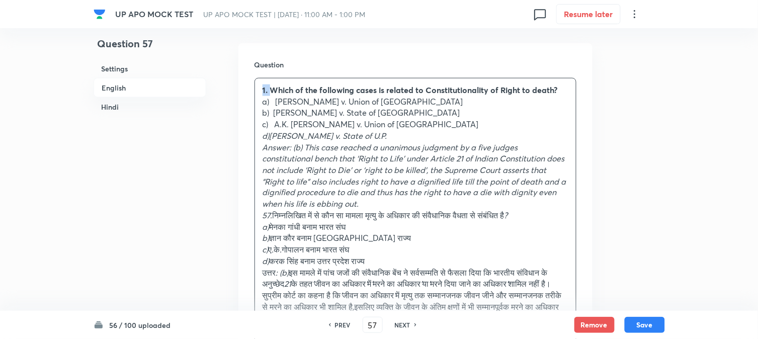
drag, startPoint x: 272, startPoint y: 89, endPoint x: 249, endPoint y: 74, distance: 27.6
click at [249, 74] on div "Question 1. Which of the following cases is related to Constitutionality of Rig…" at bounding box center [415, 219] width 354 height 352
drag, startPoint x: 279, startPoint y: 100, endPoint x: 430, endPoint y: 97, distance: 151.4
click at [430, 97] on p "a) [PERSON_NAME] v. Union of [GEOGRAPHIC_DATA]" at bounding box center [416, 102] width 306 height 12
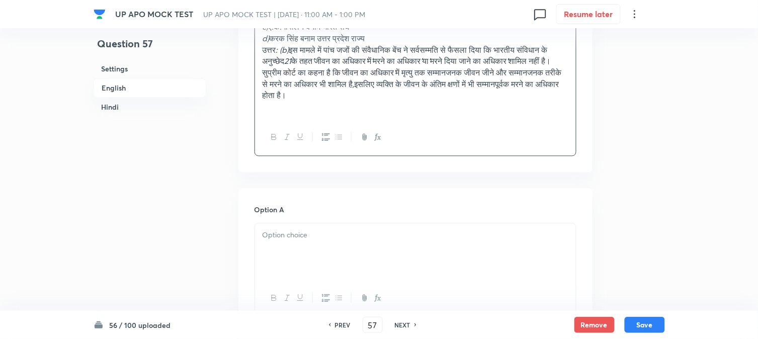
click at [290, 246] on div at bounding box center [415, 251] width 321 height 56
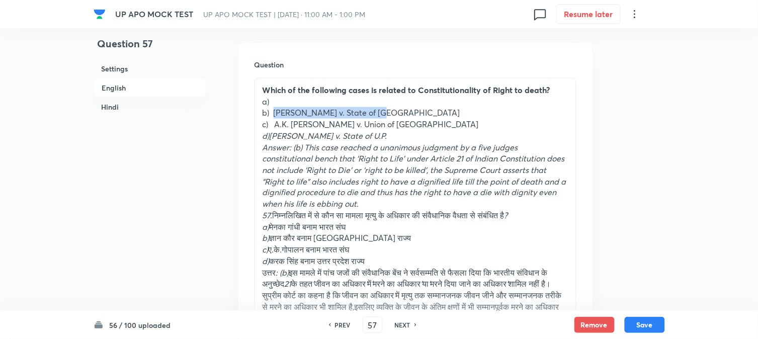
drag, startPoint x: 274, startPoint y: 109, endPoint x: 436, endPoint y: 109, distance: 162.0
click at [436, 109] on p "b) [PERSON_NAME] v. State of [GEOGRAPHIC_DATA]" at bounding box center [416, 113] width 306 height 12
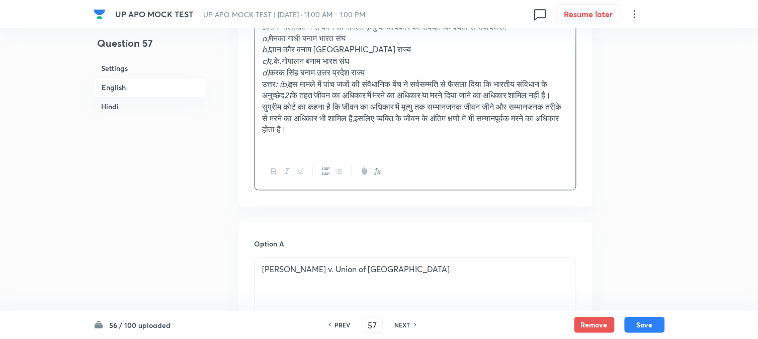
scroll to position [744, 0]
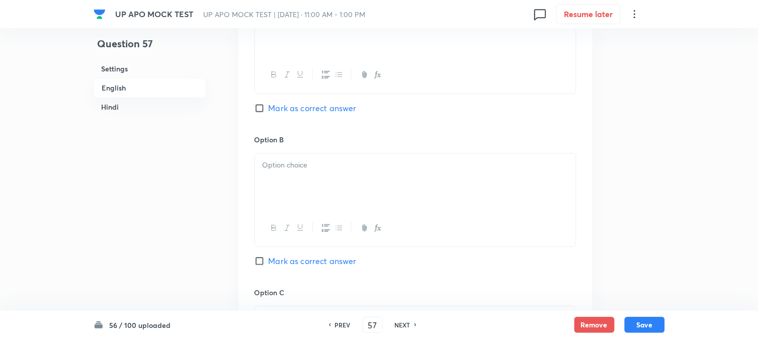
click at [290, 198] on div at bounding box center [415, 181] width 321 height 56
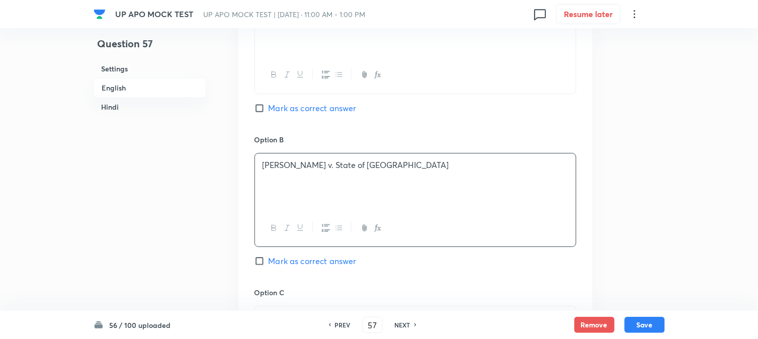
click at [299, 273] on div "Option B [PERSON_NAME] v. State of Punjab Mark as correct answer" at bounding box center [416, 210] width 322 height 153
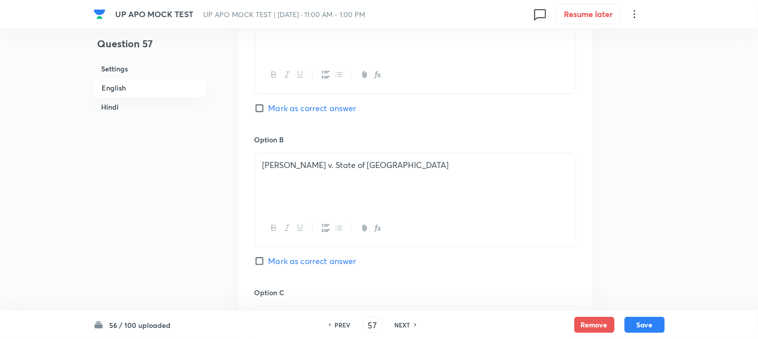
click at [297, 267] on span "Mark as correct answer" at bounding box center [313, 261] width 88 height 12
click at [269, 266] on input "Mark as correct answer" at bounding box center [262, 261] width 14 height 10
checkbox input "true"
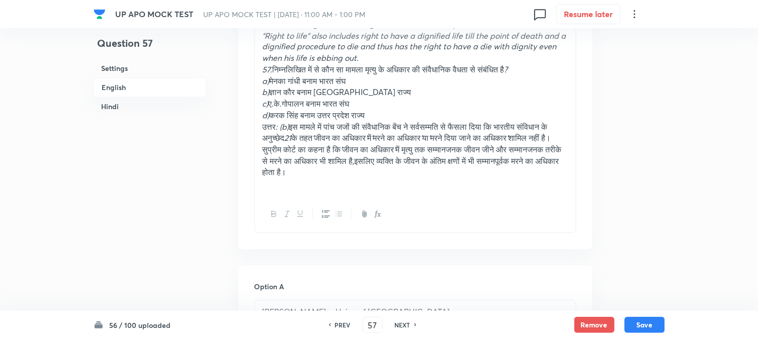
scroll to position [297, 0]
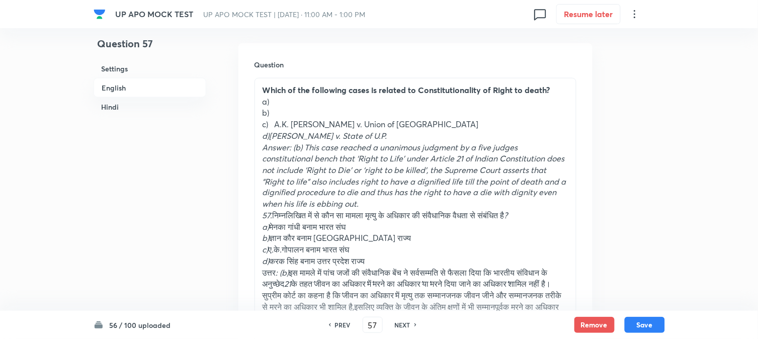
click at [276, 118] on p "b)" at bounding box center [416, 113] width 306 height 12
drag, startPoint x: 276, startPoint y: 125, endPoint x: 427, endPoint y: 127, distance: 150.9
click at [427, 127] on p "c) A.K. [PERSON_NAME] v. Union of [GEOGRAPHIC_DATA]" at bounding box center [416, 125] width 306 height 12
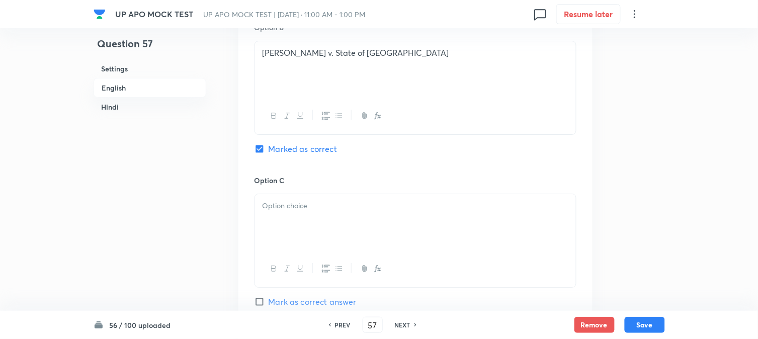
click at [284, 233] on div at bounding box center [415, 222] width 321 height 56
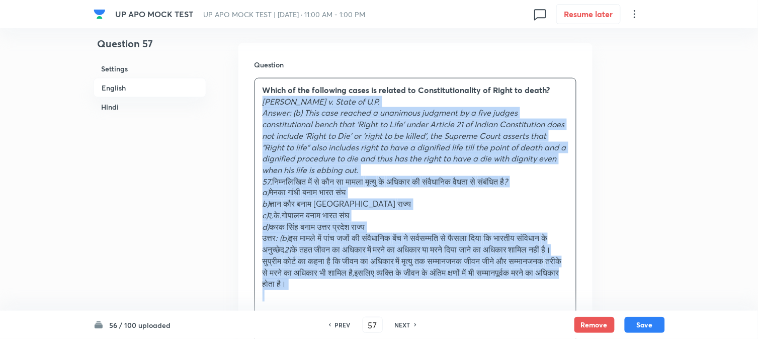
drag, startPoint x: 272, startPoint y: 131, endPoint x: 451, endPoint y: 162, distance: 181.2
click at [551, 307] on div "Which of the following cases is related to Constitutionality of Right to death?…" at bounding box center [415, 192] width 321 height 229
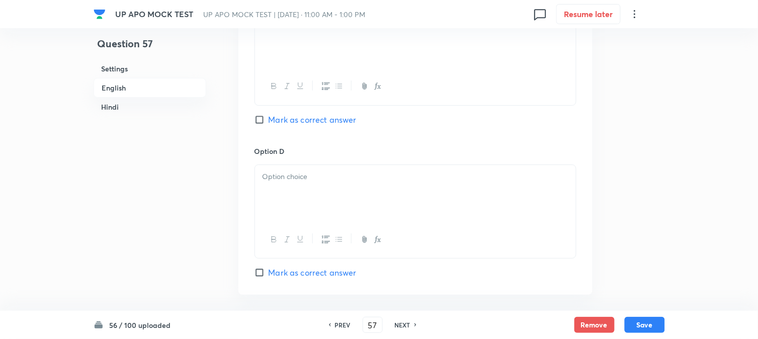
scroll to position [856, 0]
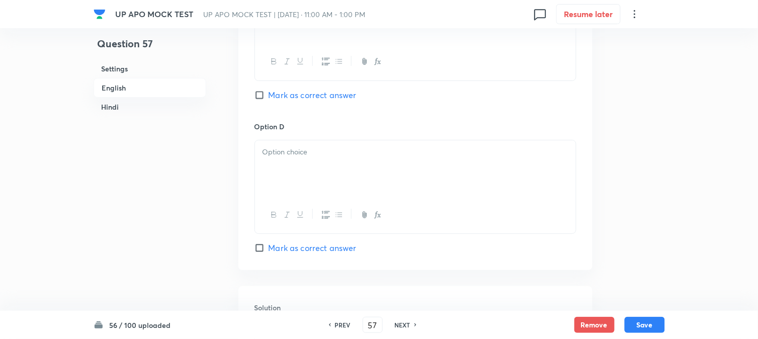
click at [272, 143] on div at bounding box center [415, 168] width 321 height 56
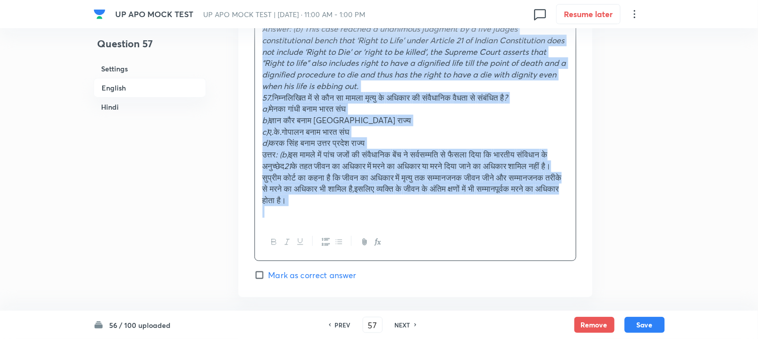
drag, startPoint x: 259, startPoint y: 163, endPoint x: 415, endPoint y: 331, distance: 228.8
click at [415, 331] on div "UP APO MOCK TEST UP APO MOCK TEST | [DATE] · 11:00 AM - 1:00 PM 0 Resume later …" at bounding box center [379, 287] width 758 height 2459
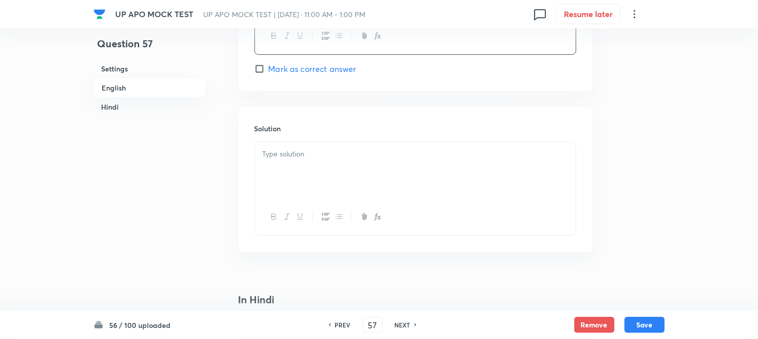
scroll to position [1104, 0]
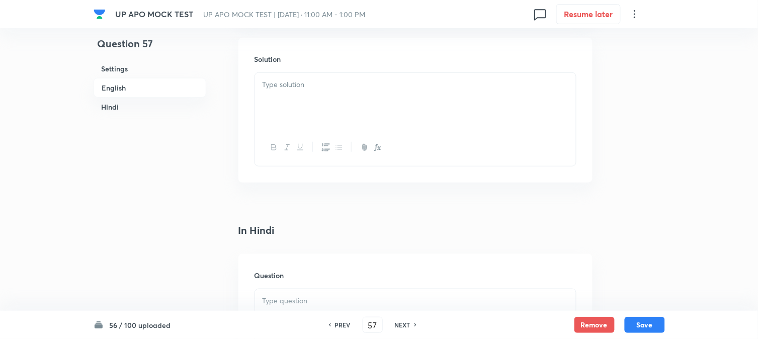
click at [287, 83] on p at bounding box center [416, 85] width 306 height 12
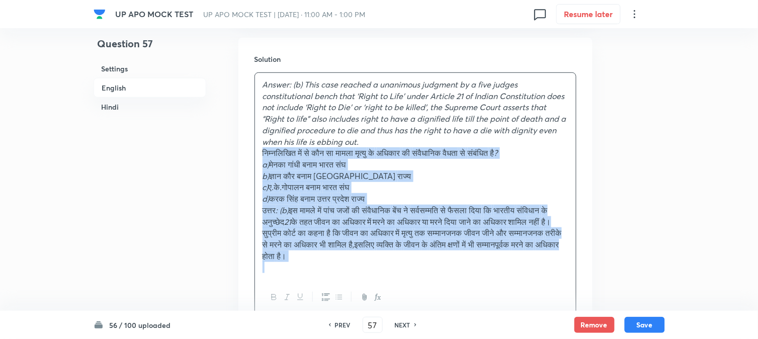
drag, startPoint x: 274, startPoint y: 153, endPoint x: 530, endPoint y: 292, distance: 291.7
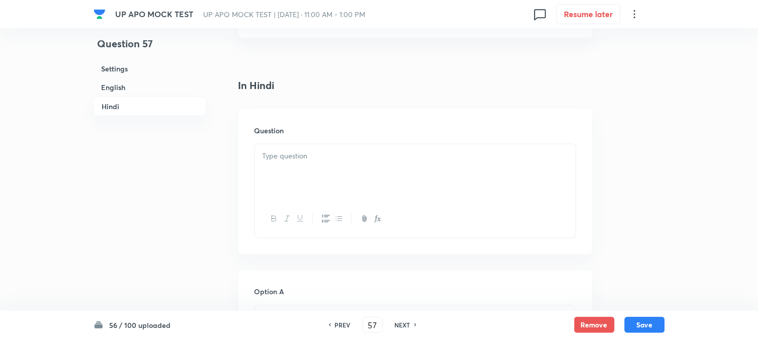
scroll to position [1328, 0]
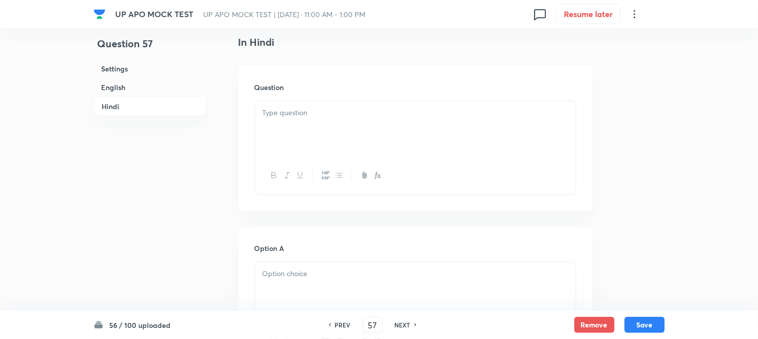
click at [277, 146] on div at bounding box center [415, 129] width 321 height 56
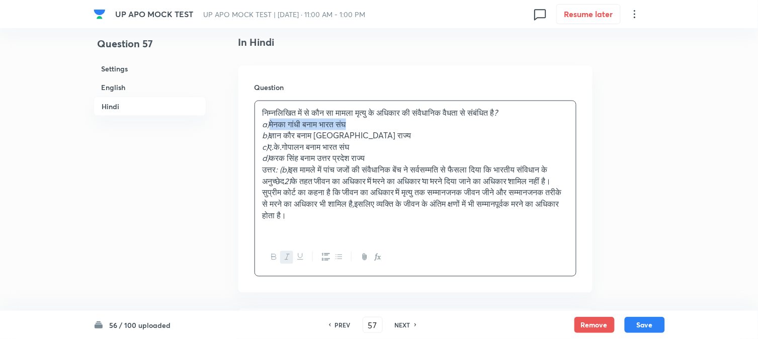
drag, startPoint x: 272, startPoint y: 129, endPoint x: 402, endPoint y: 126, distance: 130.3
click at [401, 126] on p "a) [PERSON_NAME] बनाम भारत संघ" at bounding box center [416, 125] width 306 height 12
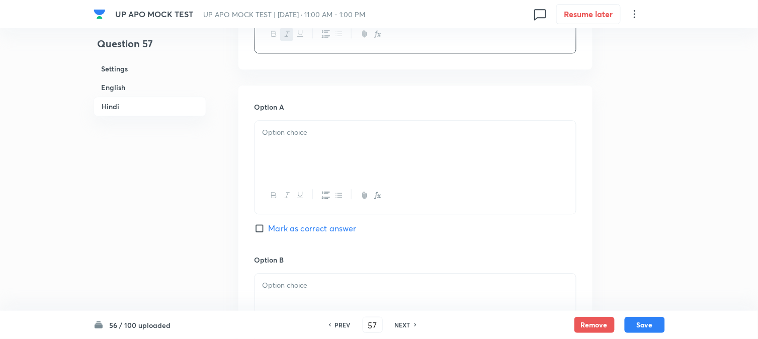
click at [282, 142] on div at bounding box center [415, 149] width 321 height 56
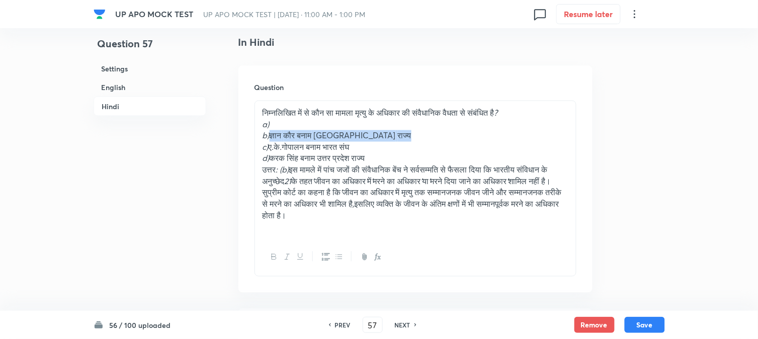
drag, startPoint x: 273, startPoint y: 139, endPoint x: 400, endPoint y: 134, distance: 127.9
click at [400, 134] on p "b) [PERSON_NAME] बनाम पंजाब राज्य" at bounding box center [416, 136] width 306 height 12
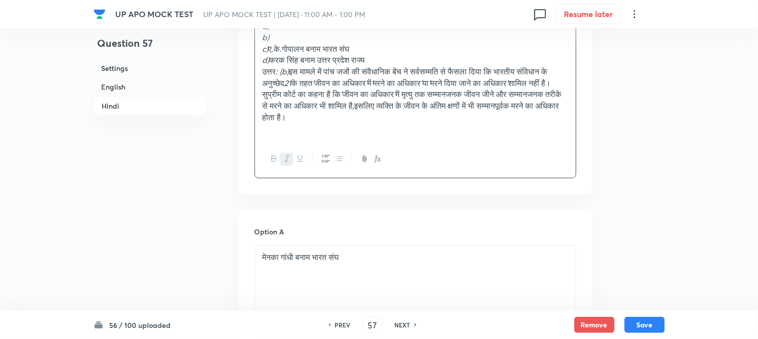
scroll to position [1607, 0]
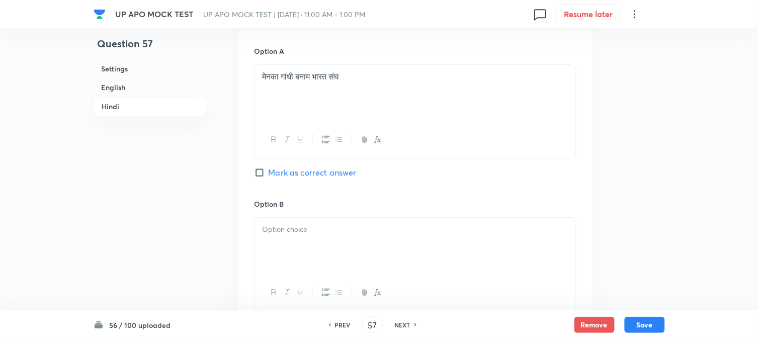
click at [286, 241] on div at bounding box center [415, 246] width 321 height 56
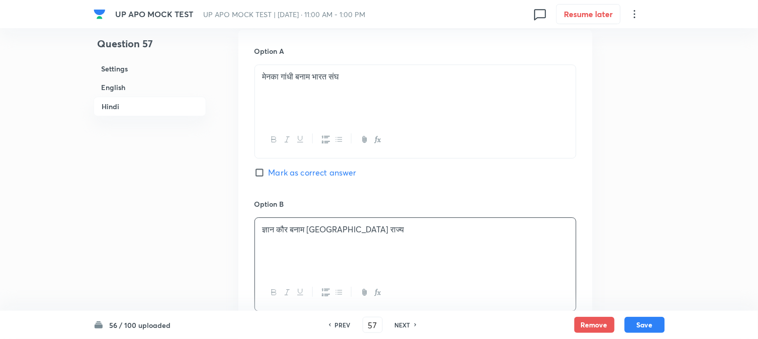
scroll to position [1328, 0]
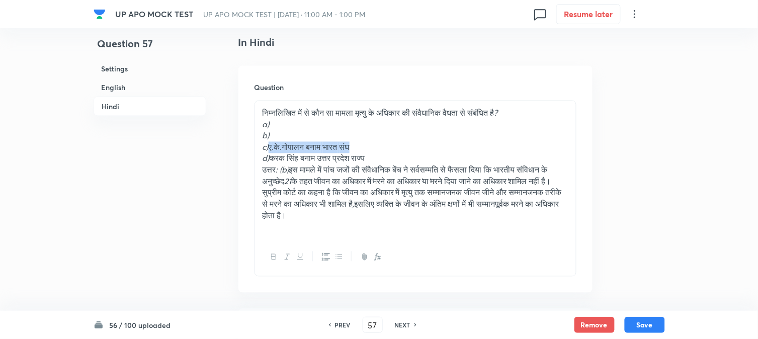
drag, startPoint x: 270, startPoint y: 151, endPoint x: 404, endPoint y: 149, distance: 133.8
click at [404, 149] on p "c) ए . के . गोपालन बनाम भारत संघ" at bounding box center [416, 148] width 306 height 12
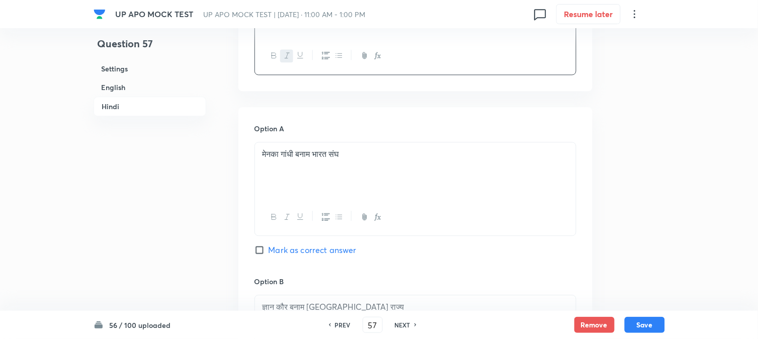
scroll to position [1719, 0]
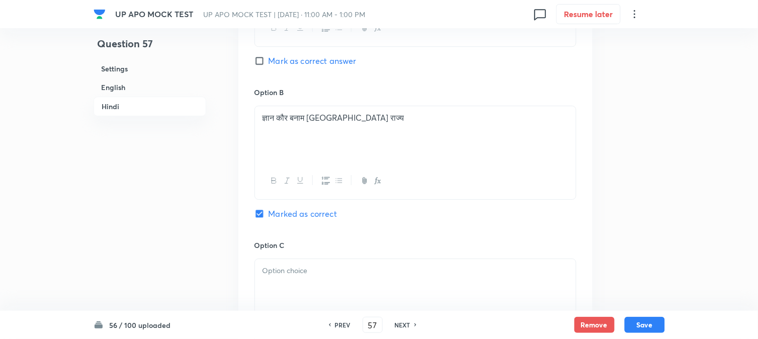
click at [304, 285] on div at bounding box center [415, 287] width 321 height 56
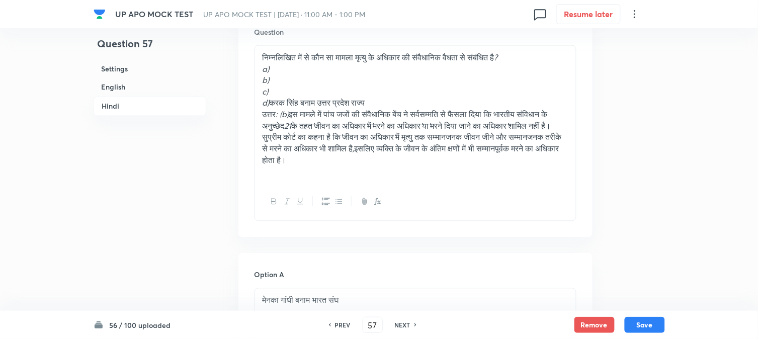
scroll to position [1384, 0]
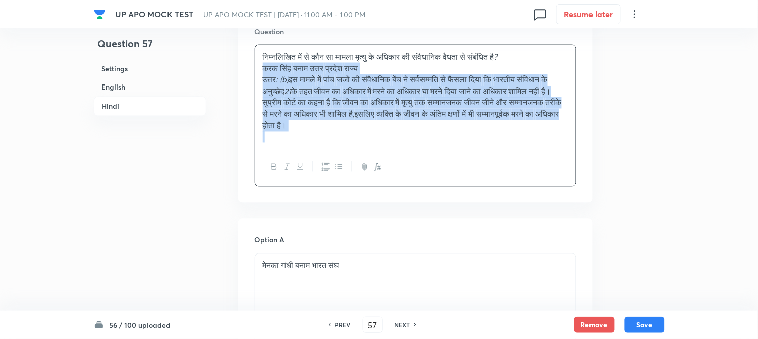
drag, startPoint x: 271, startPoint y: 101, endPoint x: 403, endPoint y: 62, distance: 138.5
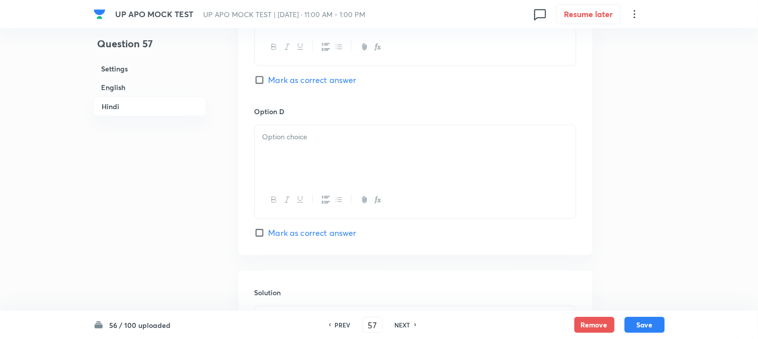
scroll to position [1943, 0]
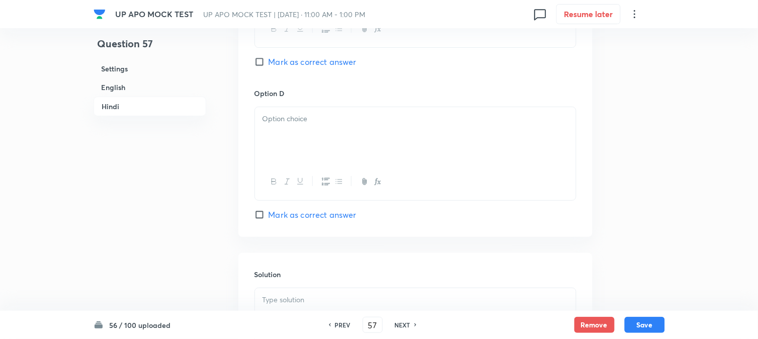
click at [281, 145] on div at bounding box center [415, 135] width 321 height 56
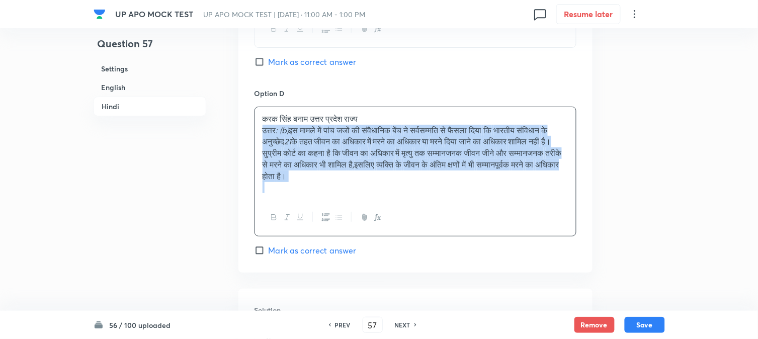
drag, startPoint x: 264, startPoint y: 133, endPoint x: 497, endPoint y: 139, distance: 233.0
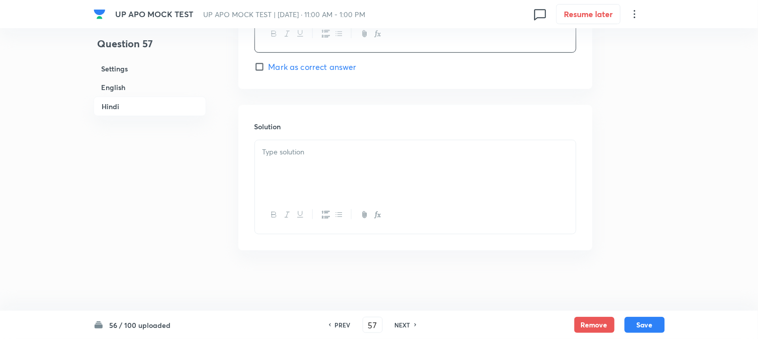
click at [293, 162] on div at bounding box center [415, 168] width 321 height 56
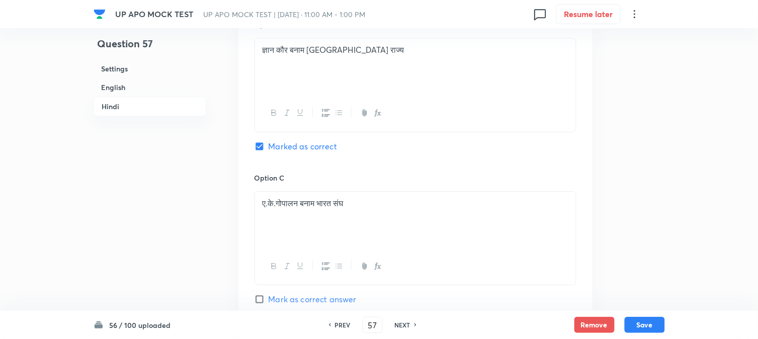
scroll to position [1703, 0]
click at [649, 324] on button "Save" at bounding box center [645, 324] width 40 height 16
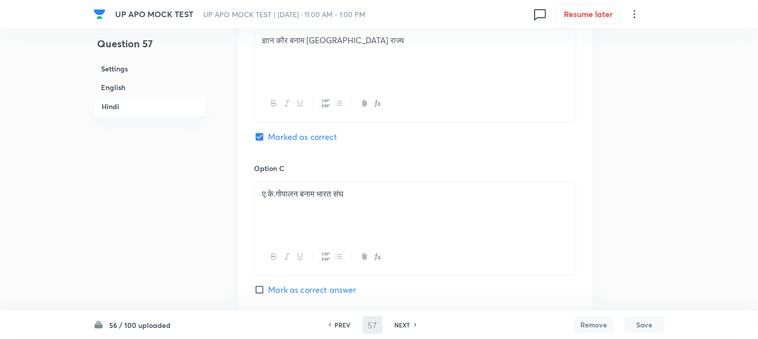
type input "58"
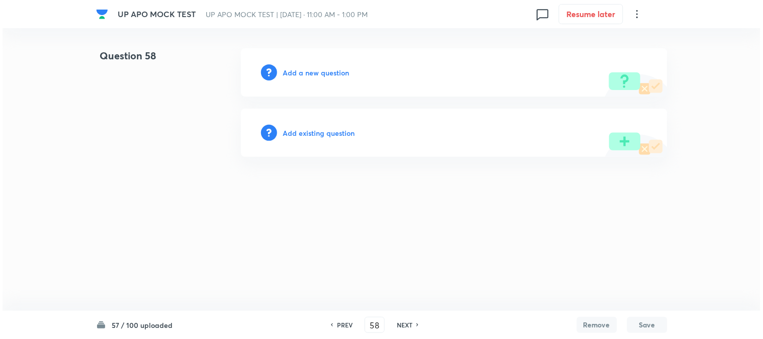
scroll to position [0, 0]
click at [331, 74] on h6 "Add a new question" at bounding box center [316, 72] width 66 height 11
click at [331, 74] on h6 "Choose a question type" at bounding box center [321, 72] width 77 height 11
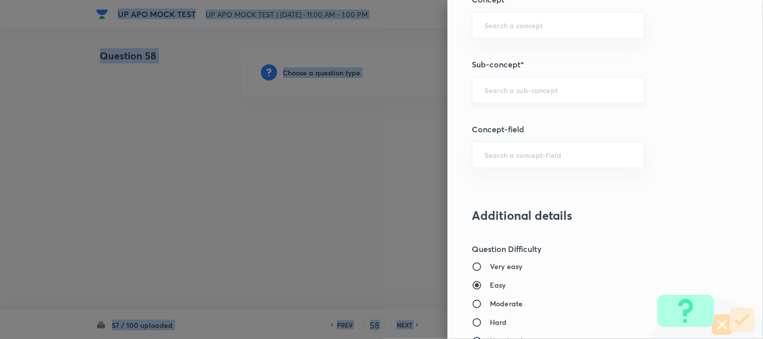
scroll to position [594, 0]
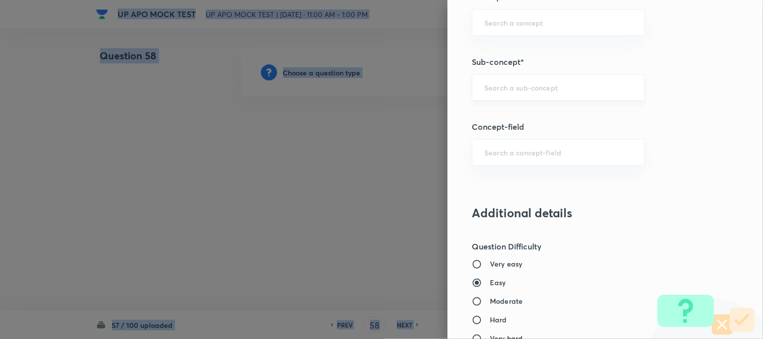
click at [488, 96] on div "​" at bounding box center [558, 87] width 173 height 27
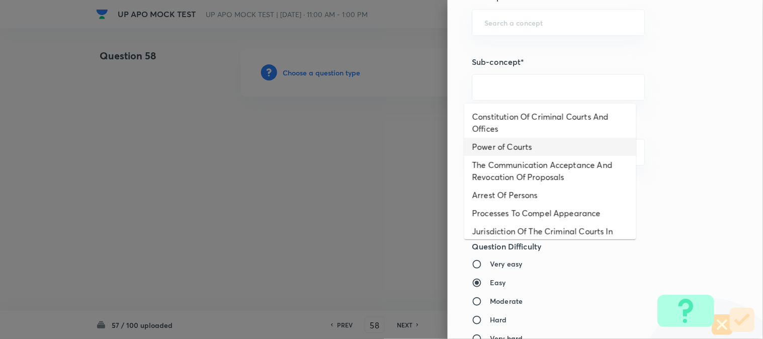
click at [518, 142] on li "Power of Courts" at bounding box center [550, 147] width 172 height 18
type input "Power of Courts"
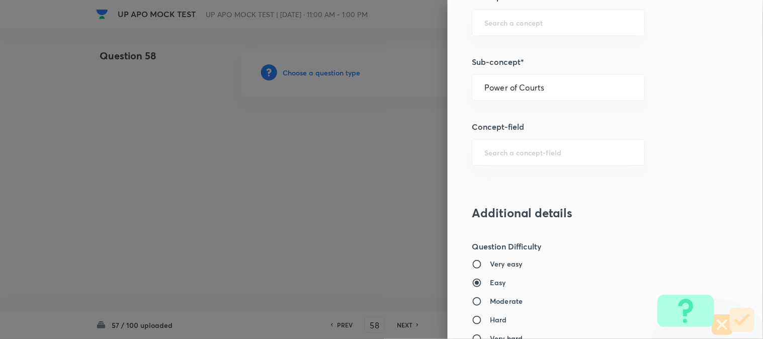
type input "Criminal Law"
type input "Criminal Procedure Code"
type input "Power of Courts"
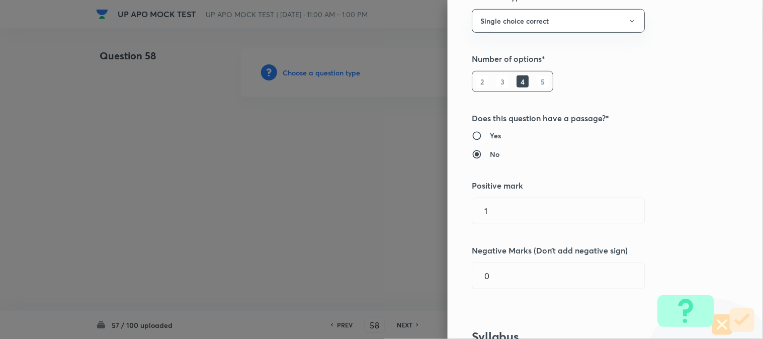
scroll to position [0, 0]
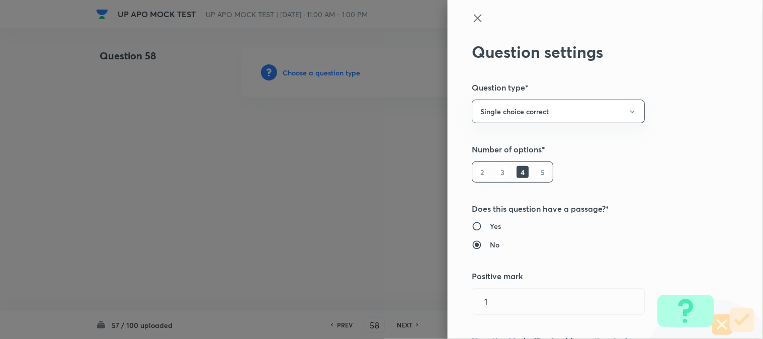
click at [472, 14] on icon at bounding box center [478, 18] width 12 height 12
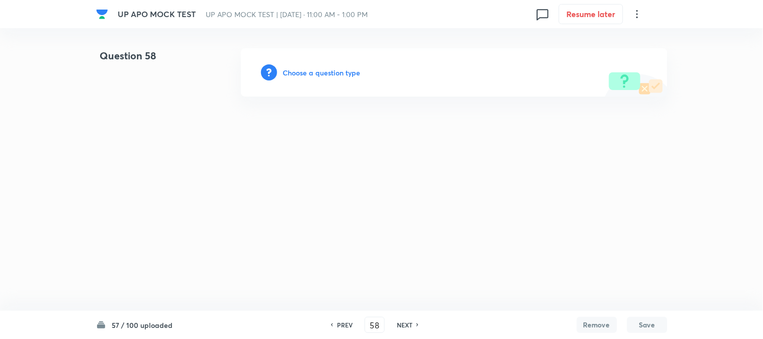
click at [323, 69] on h6 "Choose a question type" at bounding box center [321, 72] width 77 height 11
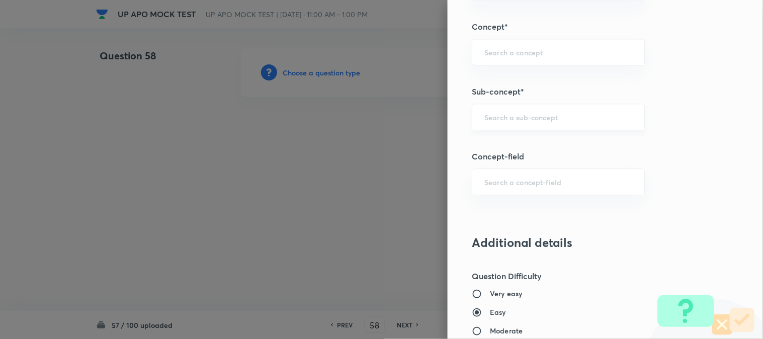
scroll to position [594, 0]
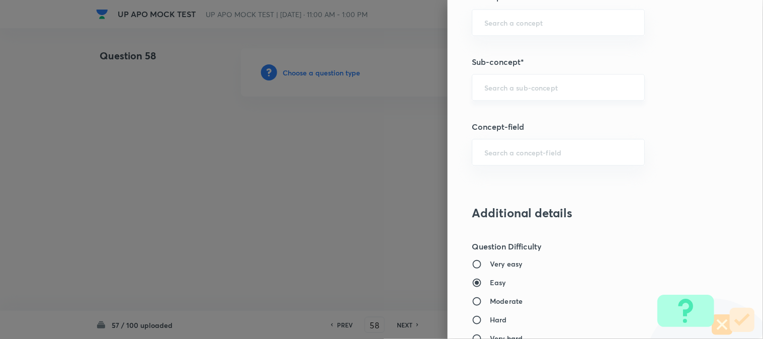
click at [507, 91] on input "text" at bounding box center [558, 87] width 148 height 10
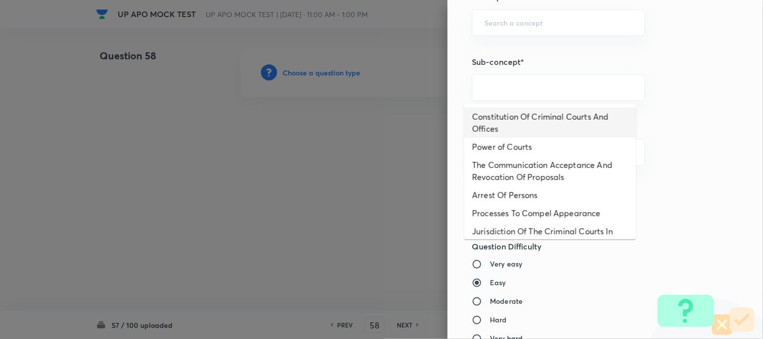
click at [522, 118] on li "Constitution Of Criminal Courts And Offices" at bounding box center [550, 123] width 172 height 30
type input "Constitution Of Criminal Courts And Offices"
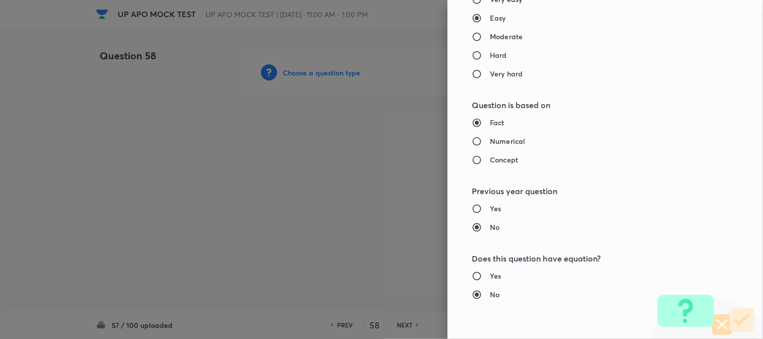
type input "Criminal Law"
type input "Criminal Procedure Code"
type input "Constitution Of Criminal Courts And Offices"
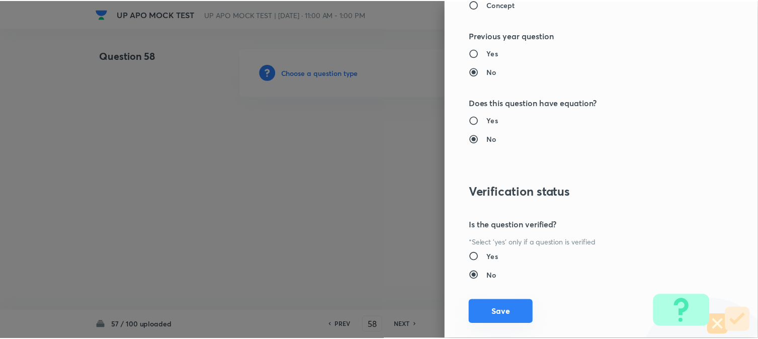
scroll to position [1032, 0]
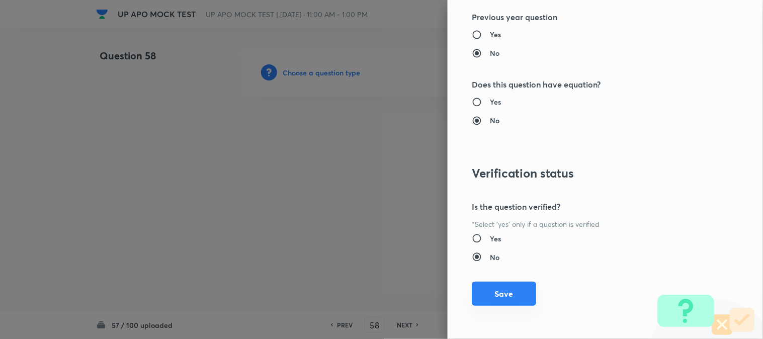
click at [495, 302] on button "Save" at bounding box center [504, 294] width 64 height 24
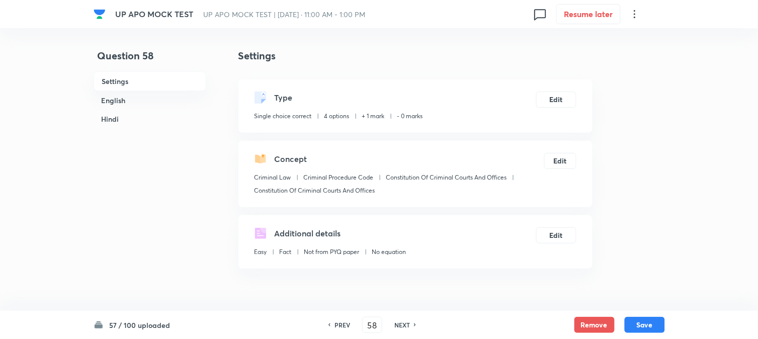
scroll to position [297, 0]
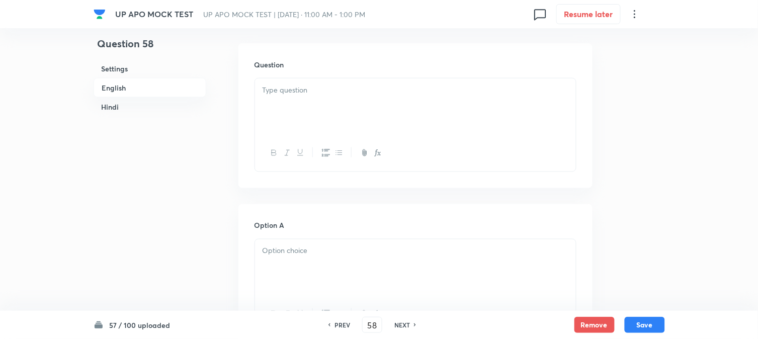
click at [294, 113] on div at bounding box center [415, 106] width 321 height 56
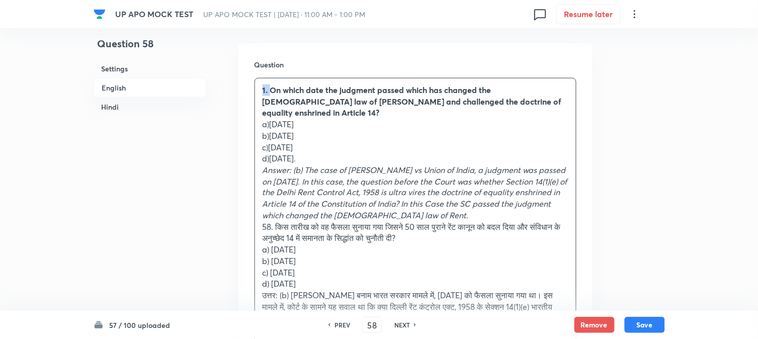
drag, startPoint x: 270, startPoint y: 91, endPoint x: 254, endPoint y: 78, distance: 20.8
click at [254, 78] on div "Question 1. On which date the judgment passed which has changed the [DEMOGRAPHI…" at bounding box center [415, 225] width 354 height 364
drag, startPoint x: 269, startPoint y: 112, endPoint x: 350, endPoint y: 113, distance: 81.0
click at [350, 119] on p "a)[DATE]" at bounding box center [416, 125] width 306 height 12
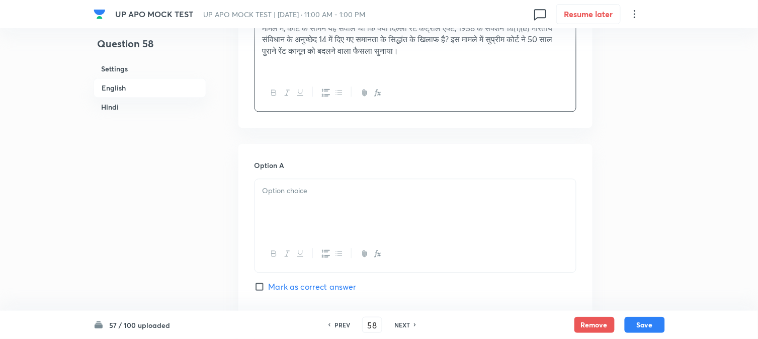
click at [283, 196] on div at bounding box center [415, 207] width 321 height 56
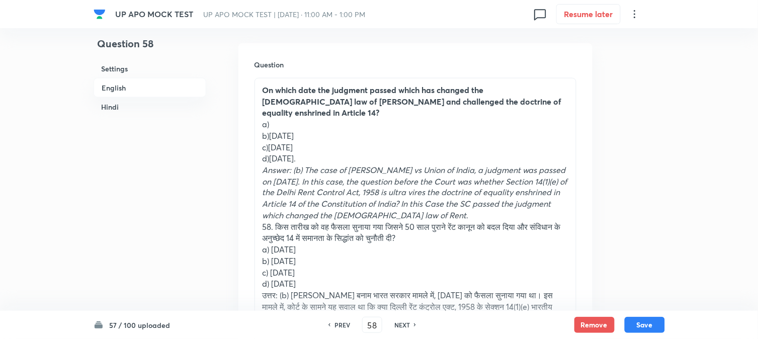
drag, startPoint x: 269, startPoint y: 120, endPoint x: 351, endPoint y: 121, distance: 81.5
click at [351, 130] on p "b)[DATE]" at bounding box center [416, 136] width 306 height 12
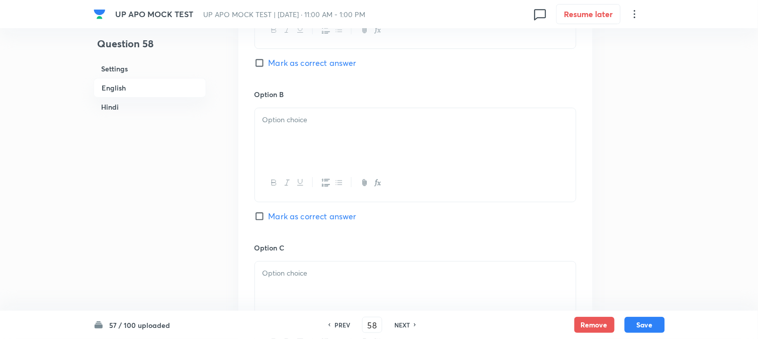
click at [268, 164] on div at bounding box center [415, 182] width 321 height 37
click at [295, 133] on div at bounding box center [415, 136] width 321 height 56
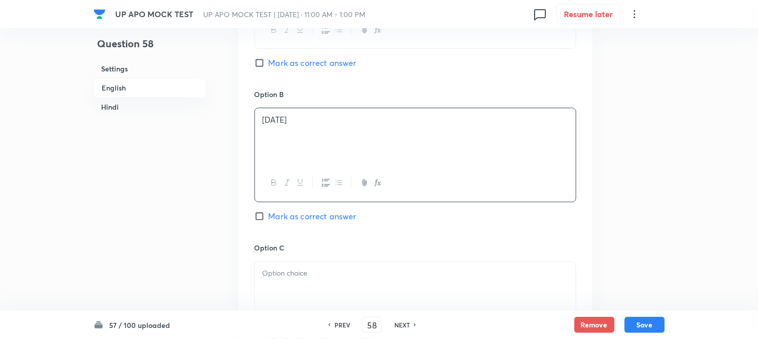
click at [307, 210] on span "Mark as correct answer" at bounding box center [313, 216] width 88 height 12
click at [269, 211] on input "Mark as correct answer" at bounding box center [262, 216] width 14 height 10
checkbox input "true"
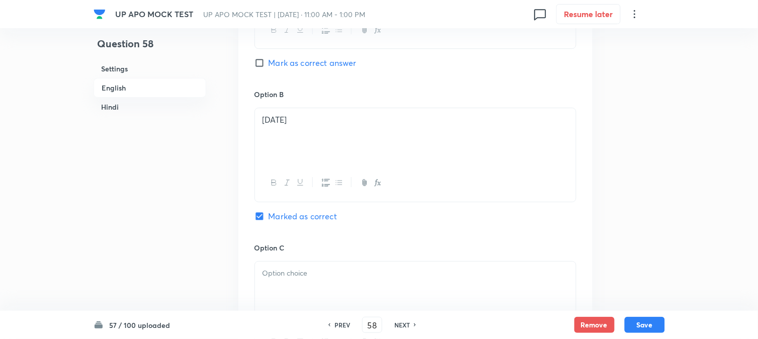
checkbox input "true"
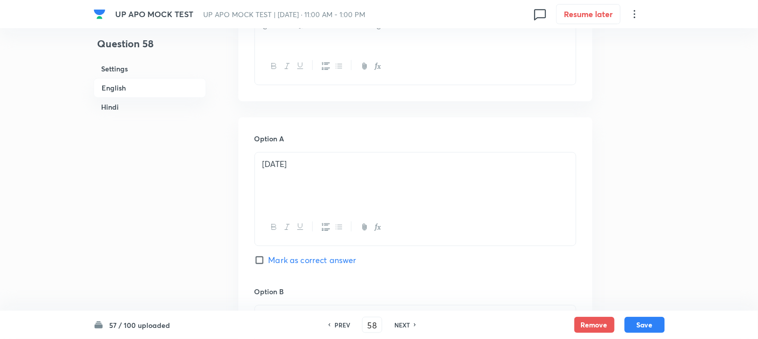
scroll to position [240, 0]
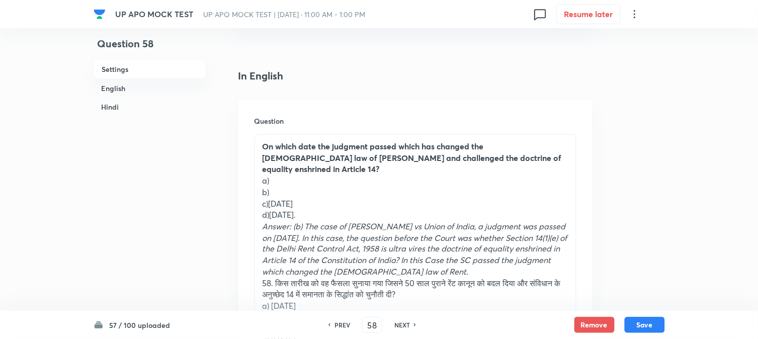
drag, startPoint x: 278, startPoint y: 192, endPoint x: 344, endPoint y: 192, distance: 65.9
click at [344, 198] on p "c)[DATE]" at bounding box center [416, 204] width 306 height 12
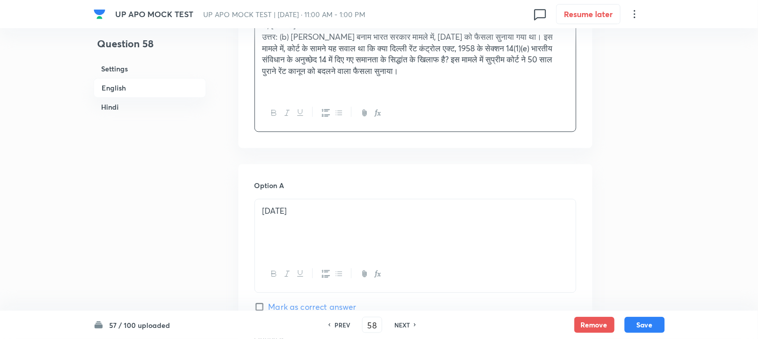
scroll to position [800, 0]
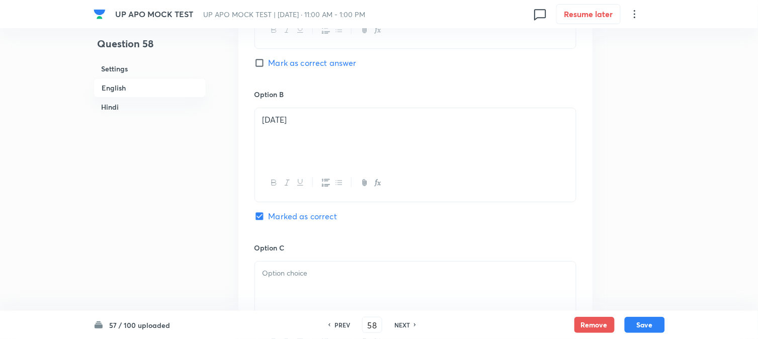
click at [287, 284] on div at bounding box center [415, 290] width 321 height 56
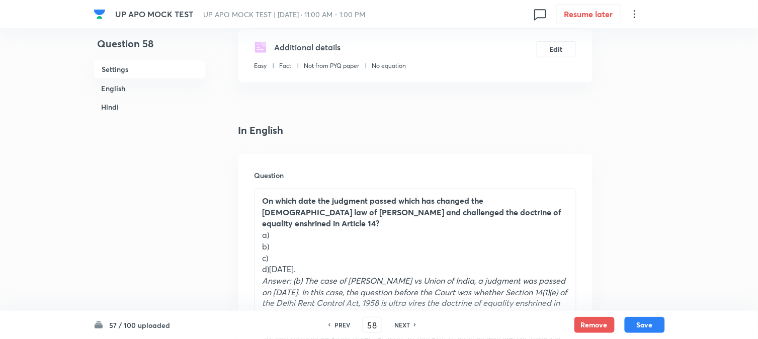
scroll to position [185, 0]
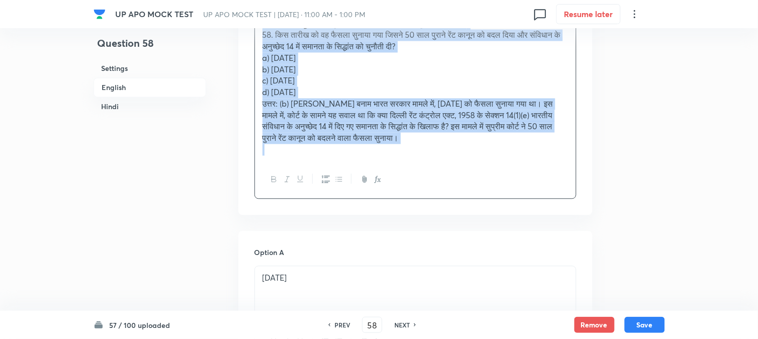
drag, startPoint x: 270, startPoint y: 258, endPoint x: 474, endPoint y: 267, distance: 204.5
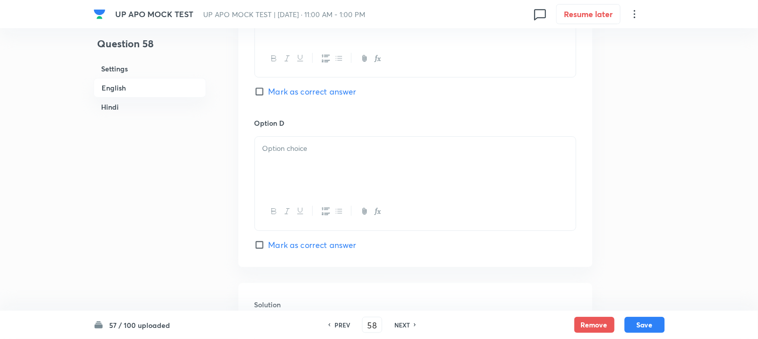
scroll to position [886, 0]
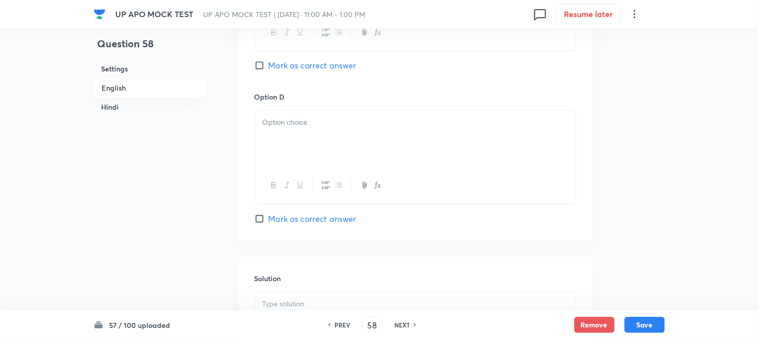
click at [270, 120] on p at bounding box center [416, 123] width 306 height 12
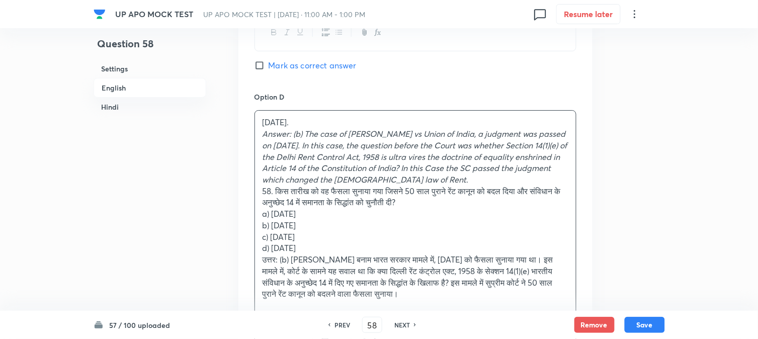
drag, startPoint x: 259, startPoint y: 132, endPoint x: 520, endPoint y: 298, distance: 309.7
click at [520, 298] on div "[DATE]. Answer: (b) The case of [PERSON_NAME] vs Union of India, a judgment was…" at bounding box center [415, 214] width 321 height 206
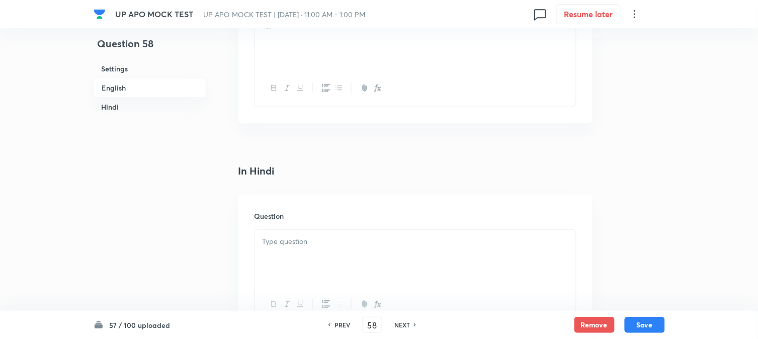
scroll to position [1166, 0]
click at [271, 48] on div at bounding box center [415, 41] width 321 height 56
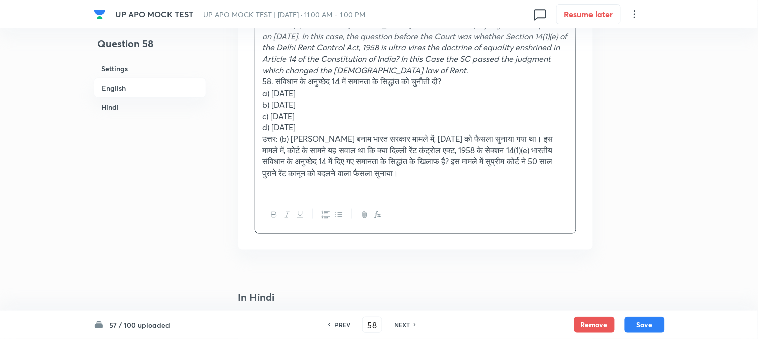
drag, startPoint x: 275, startPoint y: 79, endPoint x: 255, endPoint y: 91, distance: 23.6
click at [255, 91] on div "Answer: (b) The case of [PERSON_NAME] vs Union of India, a judgment was passed …" at bounding box center [415, 105] width 321 height 184
click at [273, 79] on p "58. संविधान के अनुच्छेद 14 में समानता के सिद्धांत को चुनौती दी?" at bounding box center [416, 82] width 306 height 12
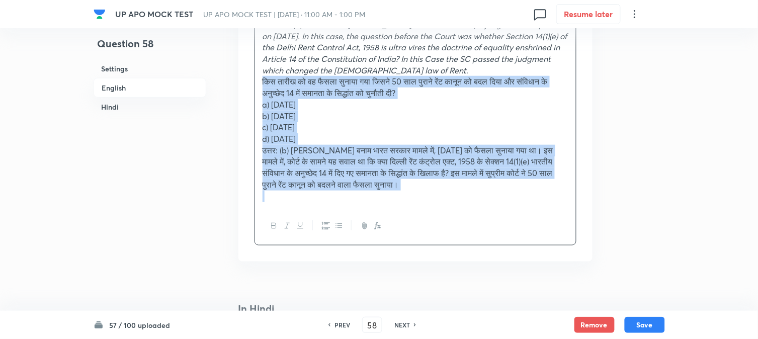
drag, startPoint x: 274, startPoint y: 82, endPoint x: 620, endPoint y: 247, distance: 383.4
click at [620, 247] on div "Question 58 Settings English Hindi Settings Type Single choice correct 4 option…" at bounding box center [379, 101] width 571 height 2437
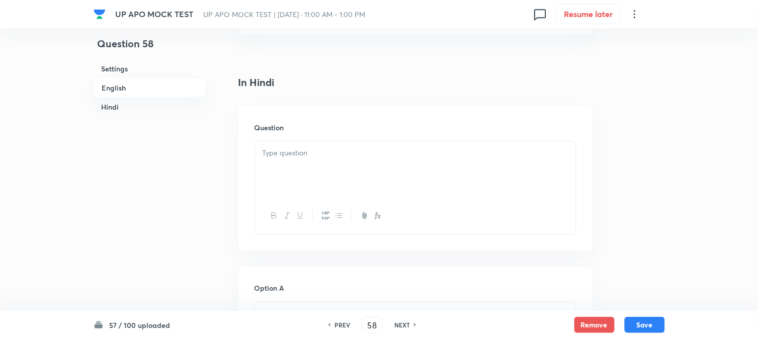
scroll to position [1278, 0]
drag, startPoint x: 258, startPoint y: 170, endPoint x: 257, endPoint y: 177, distance: 7.6
click at [257, 177] on div at bounding box center [415, 158] width 321 height 56
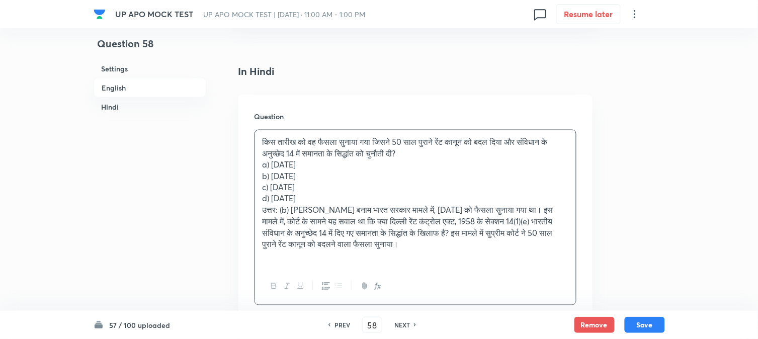
drag, startPoint x: 272, startPoint y: 165, endPoint x: 330, endPoint y: 164, distance: 57.9
click at [330, 164] on p "a) [DATE]" at bounding box center [416, 165] width 306 height 12
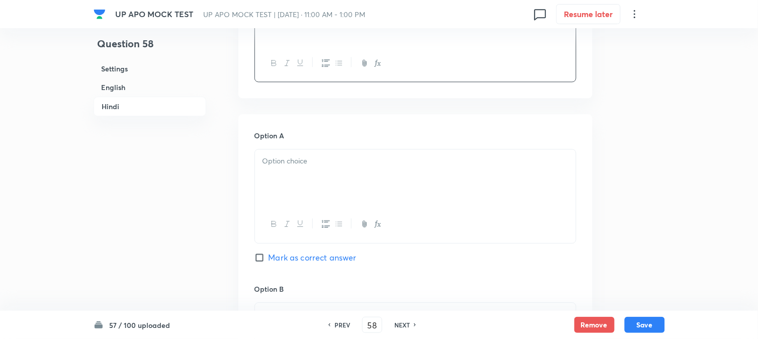
click at [285, 151] on div at bounding box center [415, 177] width 321 height 56
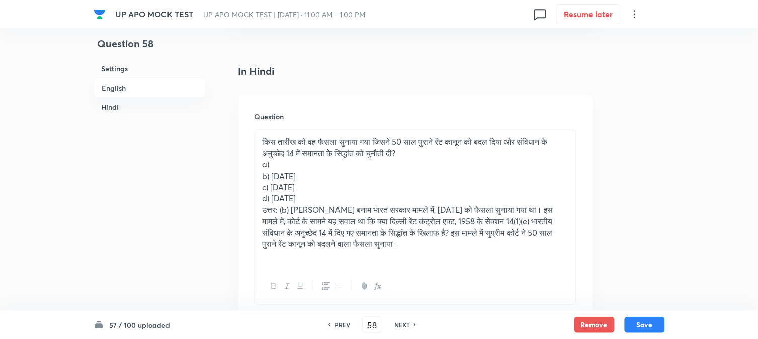
drag, startPoint x: 272, startPoint y: 174, endPoint x: 340, endPoint y: 177, distance: 67.5
click at [340, 177] on p "b) [DATE]" at bounding box center [416, 177] width 306 height 12
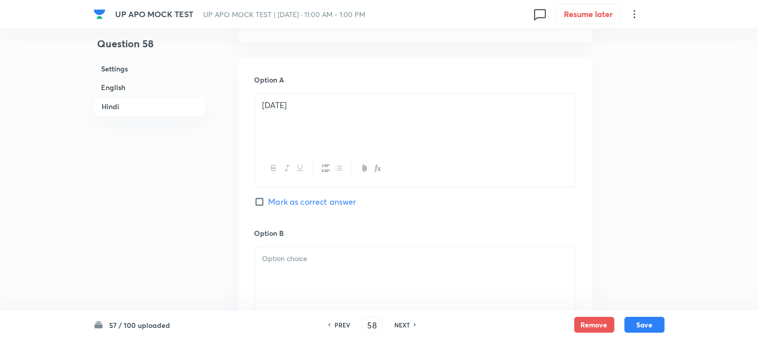
click at [280, 274] on div at bounding box center [415, 275] width 321 height 56
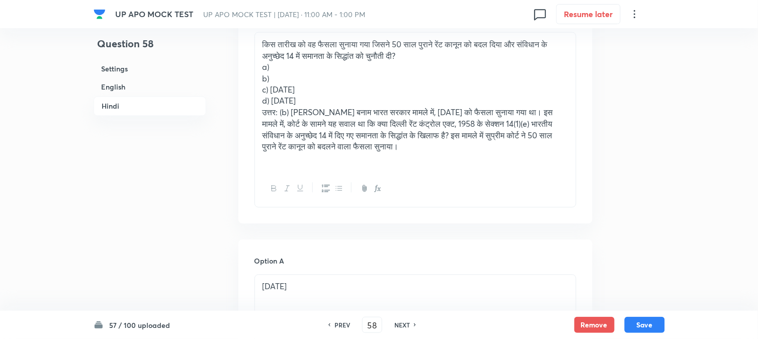
scroll to position [1334, 0]
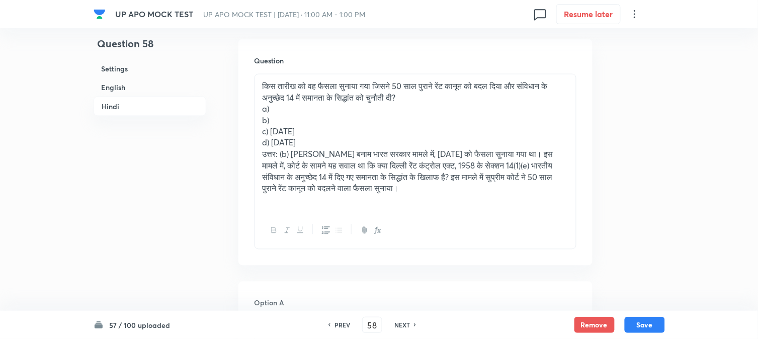
drag, startPoint x: 270, startPoint y: 133, endPoint x: 326, endPoint y: 133, distance: 55.8
click at [326, 133] on p "c) [DATE]" at bounding box center [416, 132] width 306 height 12
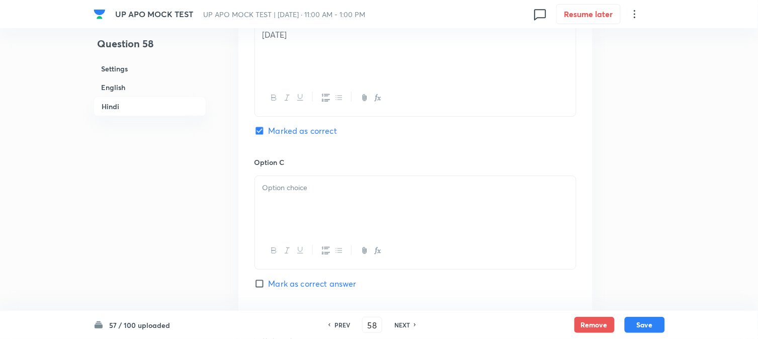
click at [277, 188] on div at bounding box center [415, 204] width 321 height 56
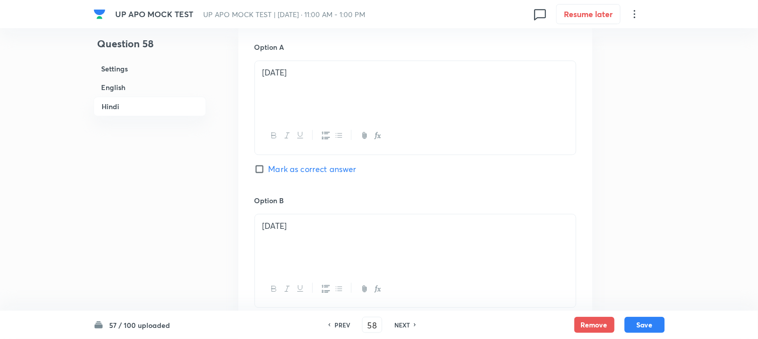
scroll to position [1278, 0]
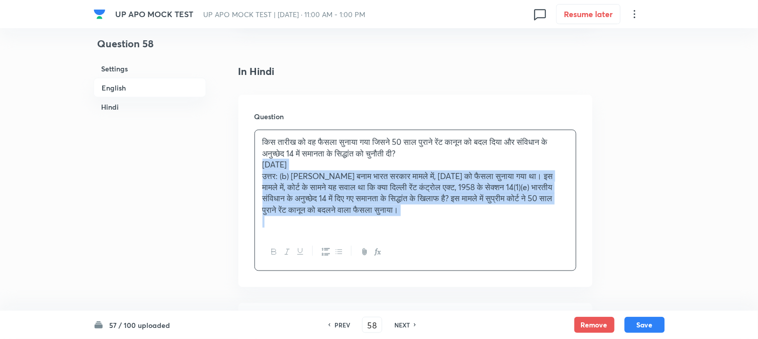
drag, startPoint x: 272, startPoint y: 199, endPoint x: 602, endPoint y: 284, distance: 340.2
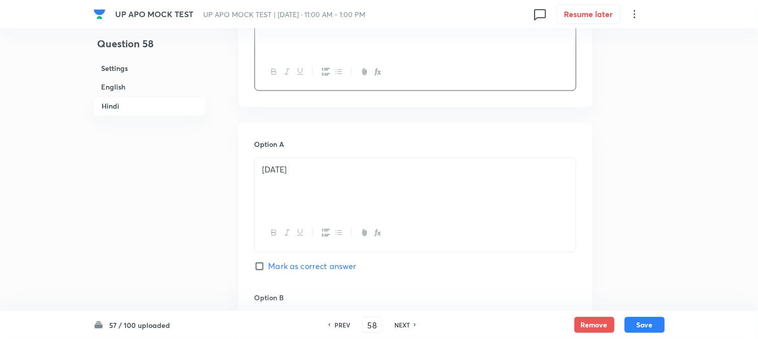
scroll to position [1892, 0]
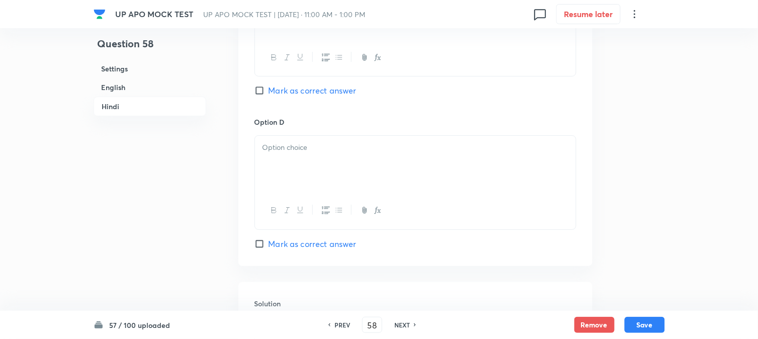
click at [269, 163] on div at bounding box center [415, 164] width 321 height 56
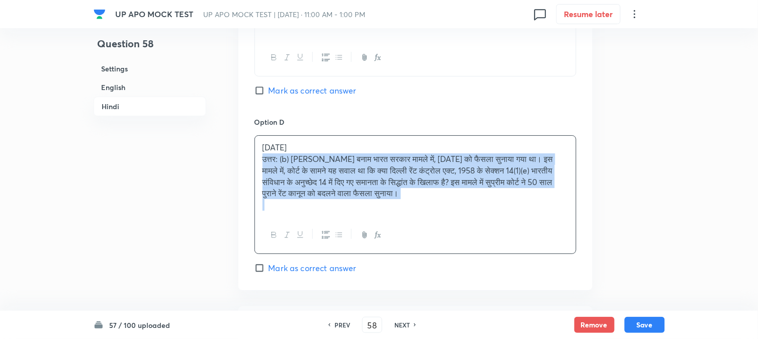
drag, startPoint x: 262, startPoint y: 158, endPoint x: 562, endPoint y: 229, distance: 308.1
click at [562, 229] on div "[DATE] उत्तर: (b) [PERSON_NAME] बनाम भारत सरकार मामले में, [DATE] को फैसला सुना…" at bounding box center [416, 194] width 322 height 119
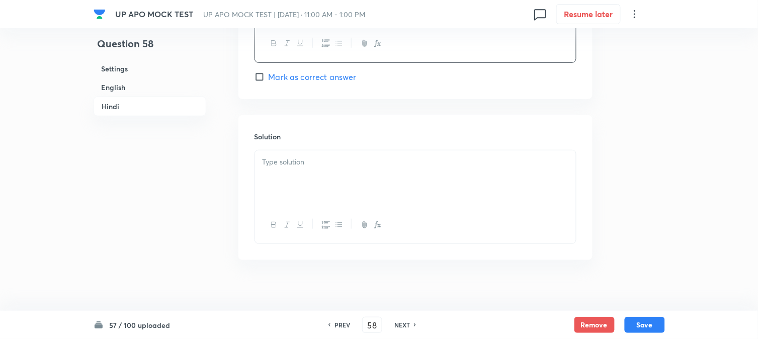
scroll to position [2060, 0]
click at [326, 197] on div at bounding box center [415, 178] width 321 height 56
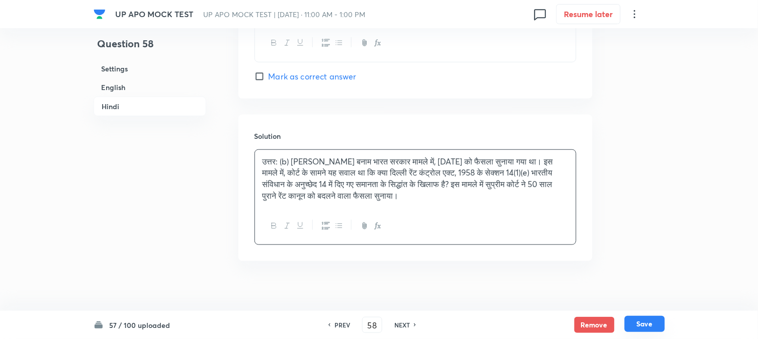
click at [661, 324] on button "Save" at bounding box center [645, 324] width 40 height 16
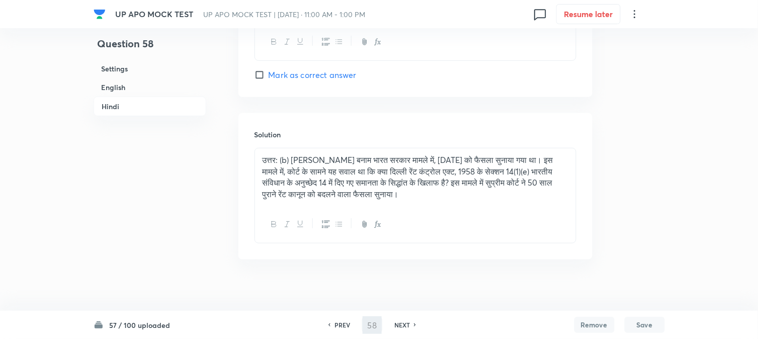
type input "59"
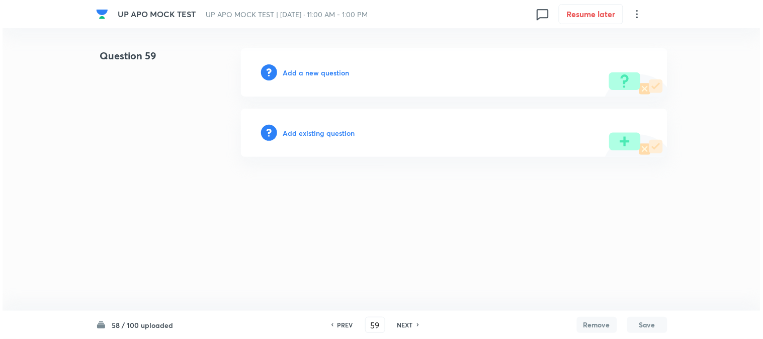
scroll to position [0, 0]
click at [309, 72] on h6 "Add a new question" at bounding box center [316, 72] width 66 height 11
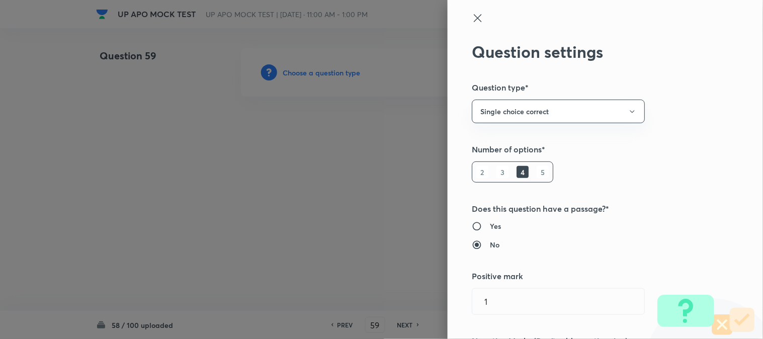
click at [309, 72] on div at bounding box center [381, 169] width 763 height 339
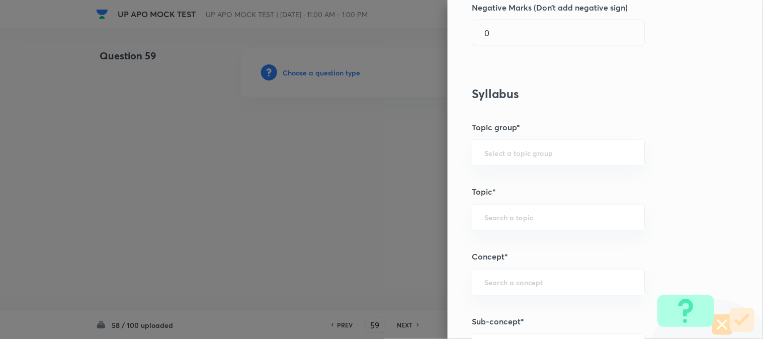
scroll to position [594, 0]
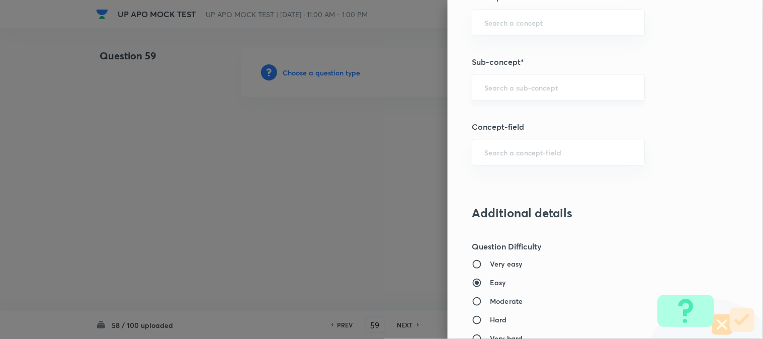
click at [509, 96] on div "​" at bounding box center [558, 87] width 173 height 27
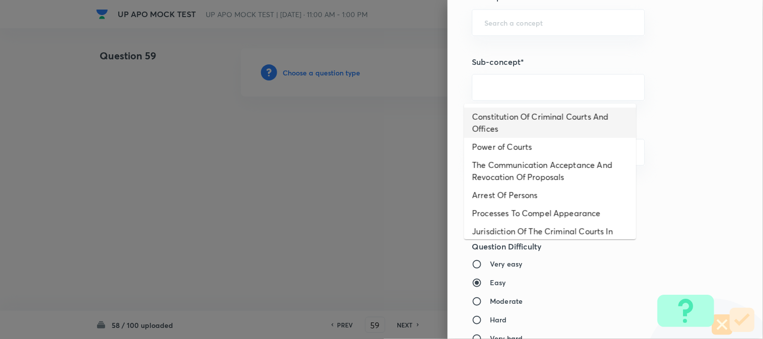
click at [519, 117] on li "Constitution Of Criminal Courts And Offices" at bounding box center [550, 123] width 172 height 30
type input "Constitution Of Criminal Courts And Offices"
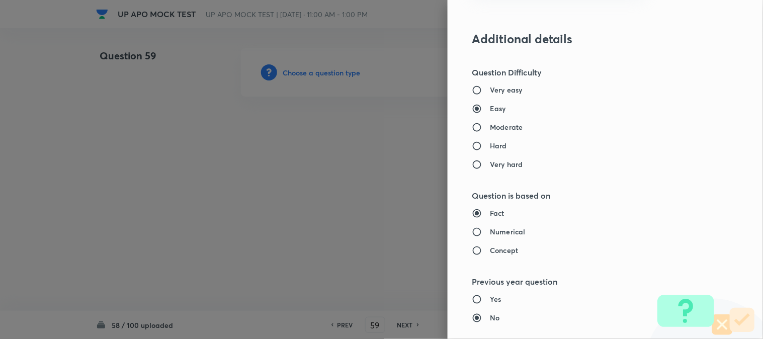
type input "Criminal Law"
type input "Criminal Procedure Code"
type input "Constitution Of Criminal Courts And Offices"
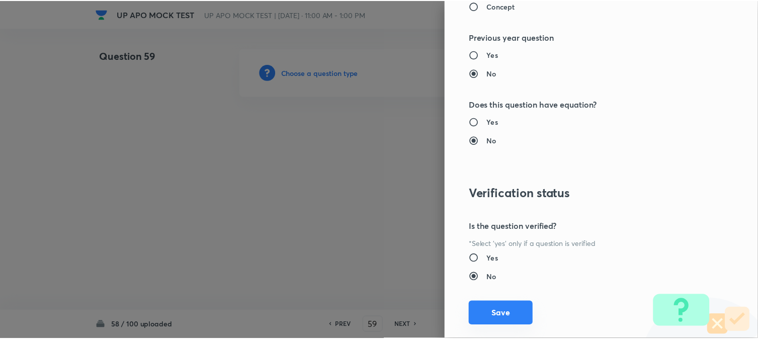
scroll to position [1032, 0]
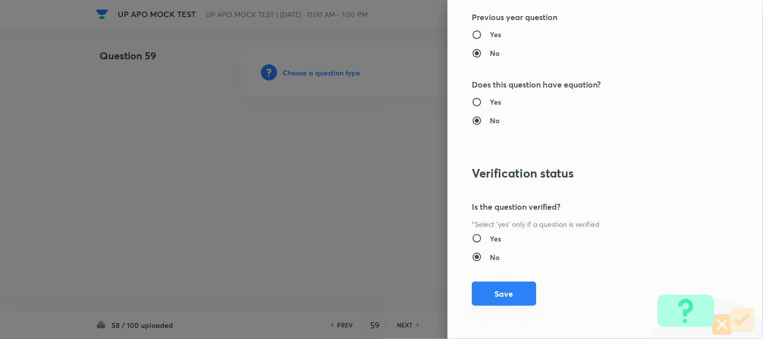
click at [507, 299] on button "Save" at bounding box center [504, 294] width 64 height 24
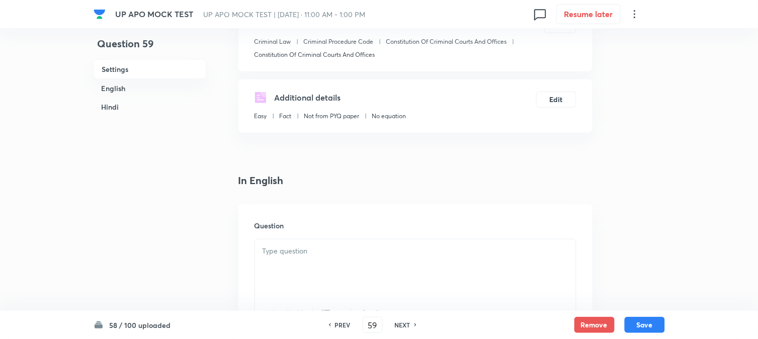
scroll to position [297, 0]
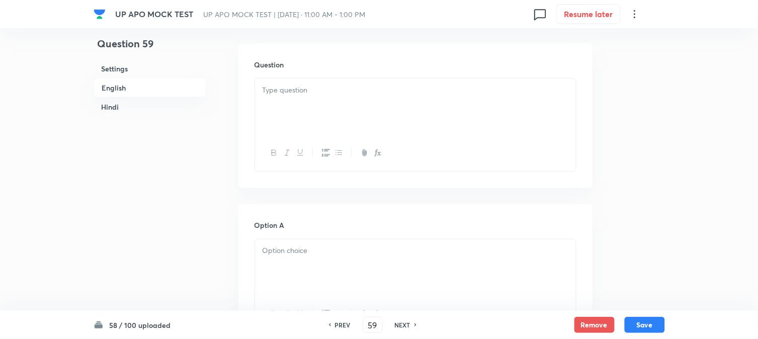
click at [285, 104] on div at bounding box center [415, 106] width 321 height 56
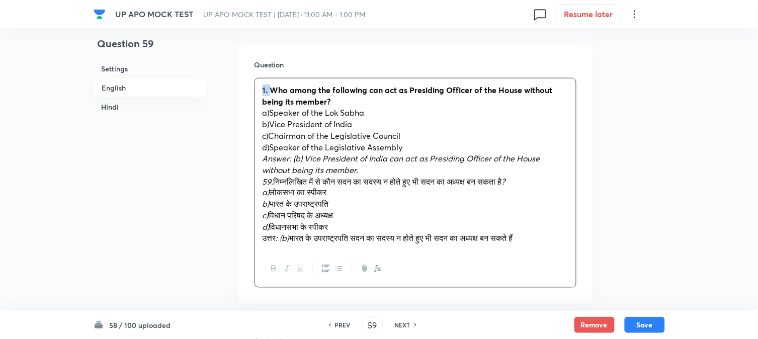
drag, startPoint x: 270, startPoint y: 89, endPoint x: 243, endPoint y: 76, distance: 28.8
click at [242, 75] on div "Question 1. Who among the following can act as Presiding Officer of the House w…" at bounding box center [415, 173] width 354 height 261
drag, startPoint x: 269, startPoint y: 116, endPoint x: 383, endPoint y: 116, distance: 114.2
click at [383, 116] on p "a)Speaker of the Lok Sabha" at bounding box center [416, 113] width 306 height 12
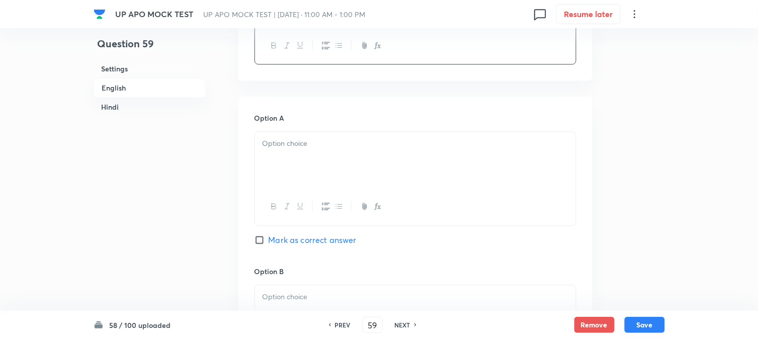
click at [281, 167] on div at bounding box center [415, 160] width 321 height 56
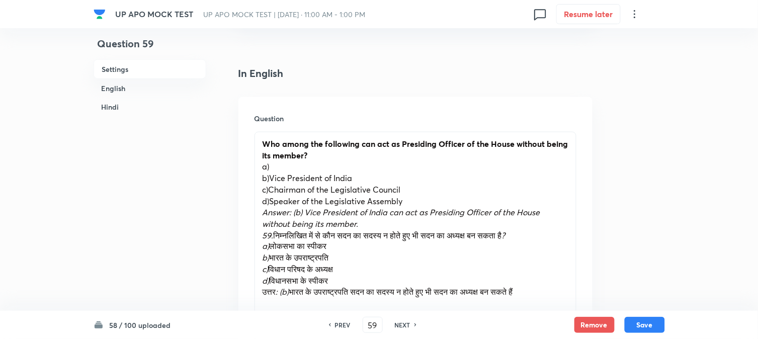
scroll to position [240, 0]
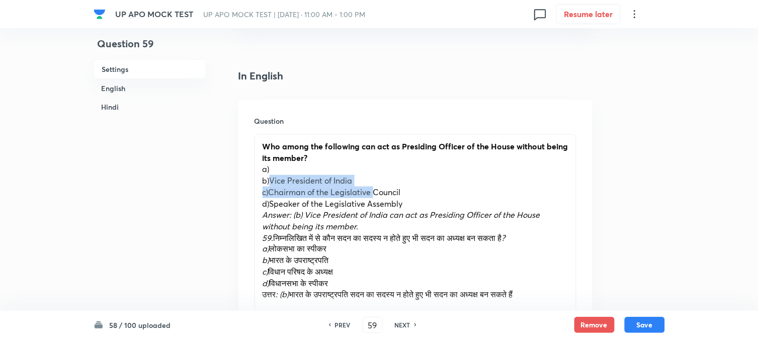
drag, startPoint x: 269, startPoint y: 179, endPoint x: 375, endPoint y: 189, distance: 106.6
click at [375, 189] on div "Who among the following can act as Presiding Officer of the House without being…" at bounding box center [415, 221] width 321 height 172
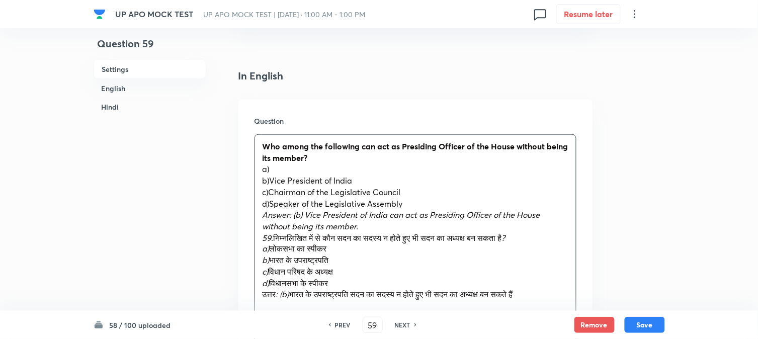
click at [256, 162] on div "Who among the following can act as Presiding Officer of the House without being…" at bounding box center [415, 221] width 321 height 172
drag, startPoint x: 269, startPoint y: 180, endPoint x: 376, endPoint y: 183, distance: 107.2
click at [376, 183] on p "b)Vice President of India" at bounding box center [416, 181] width 306 height 12
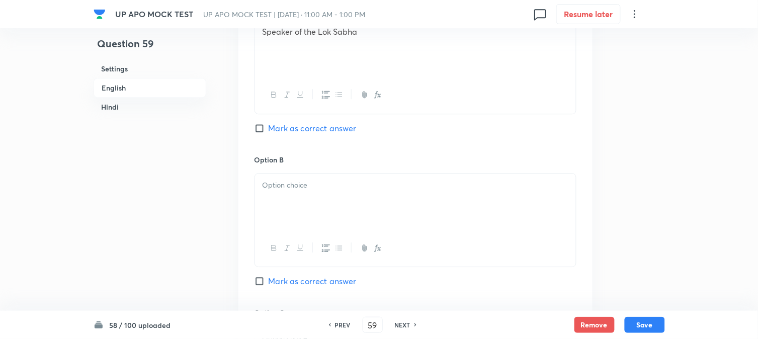
click at [287, 205] on div at bounding box center [415, 202] width 321 height 56
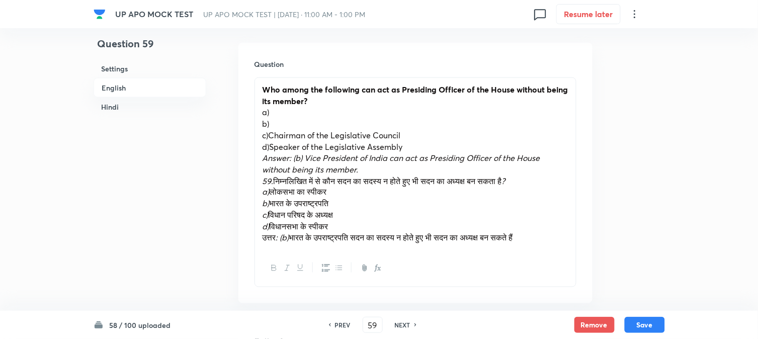
scroll to position [297, 0]
drag, startPoint x: 270, startPoint y: 139, endPoint x: 436, endPoint y: 139, distance: 166.0
click at [436, 139] on p "c)Chairman of the Legislative Council" at bounding box center [416, 136] width 306 height 12
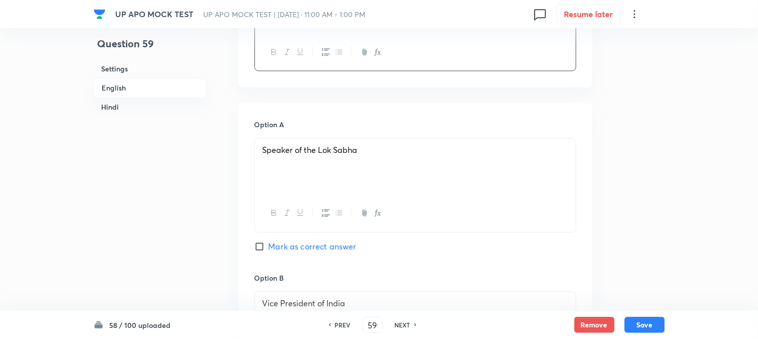
scroll to position [856, 0]
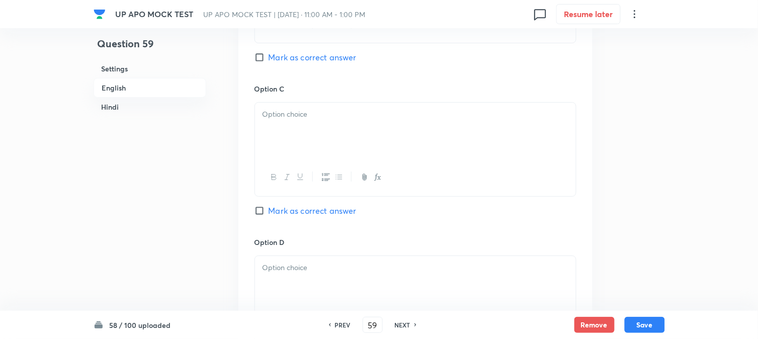
click at [311, 57] on span "Mark as correct answer" at bounding box center [313, 57] width 88 height 12
click at [269, 57] on input "Mark as correct answer" at bounding box center [262, 57] width 14 height 10
checkbox input "true"
click at [291, 137] on div at bounding box center [415, 131] width 321 height 56
checkbox input "true"
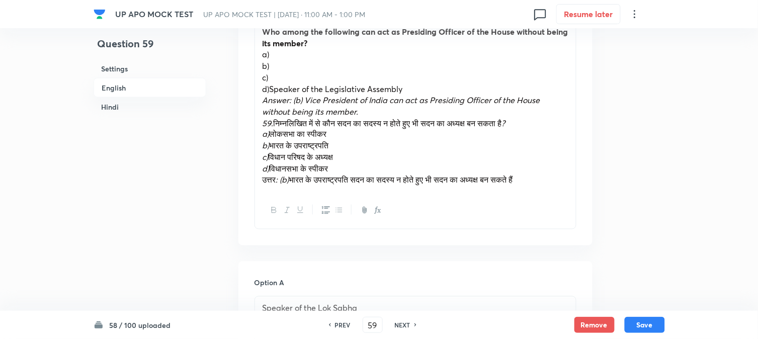
scroll to position [353, 0]
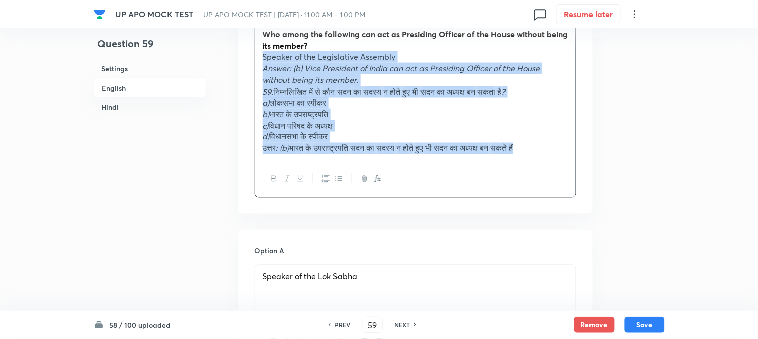
drag, startPoint x: 270, startPoint y: 91, endPoint x: 670, endPoint y: 232, distance: 423.5
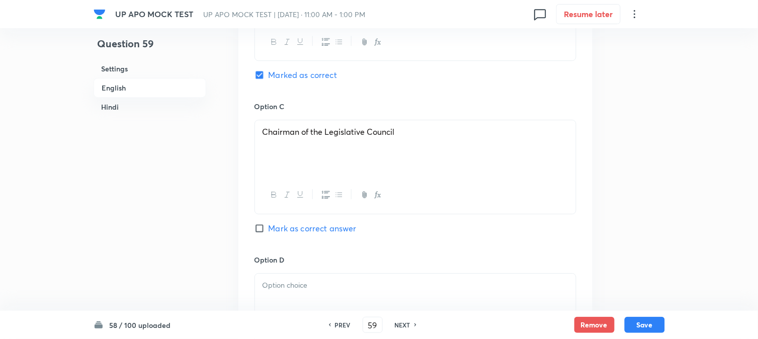
scroll to position [912, 0]
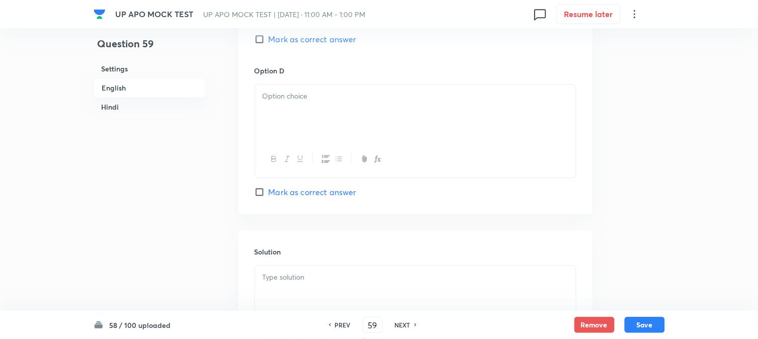
click at [268, 110] on div at bounding box center [415, 113] width 321 height 56
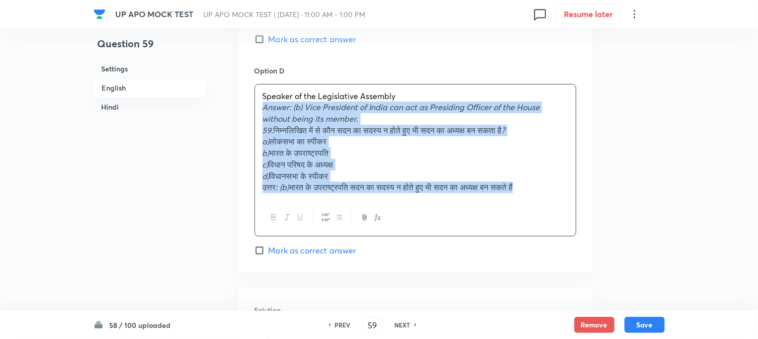
drag, startPoint x: 262, startPoint y: 107, endPoint x: 662, endPoint y: 258, distance: 427.9
click at [663, 260] on div "Question 59 Settings English Hindi Settings Type Single choice correct 4 option…" at bounding box center [379, 315] width 571 height 2356
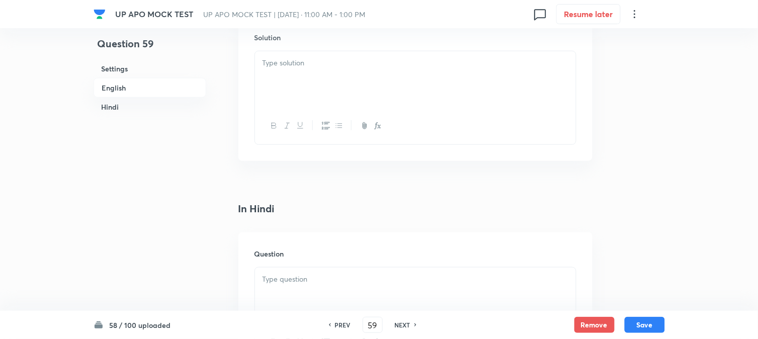
scroll to position [1135, 0]
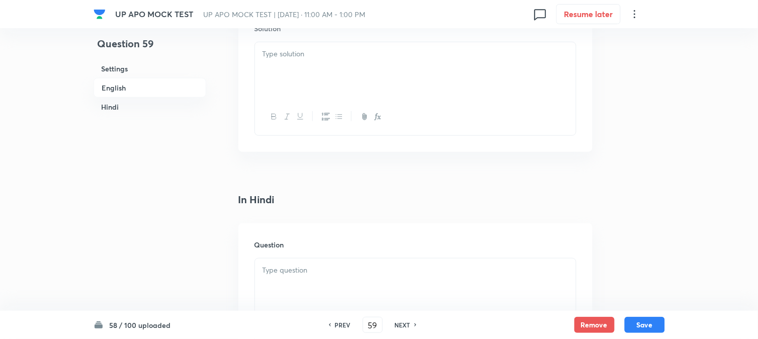
drag, startPoint x: 277, startPoint y: 93, endPoint x: 273, endPoint y: 89, distance: 5.7
click at [273, 89] on div at bounding box center [415, 70] width 321 height 56
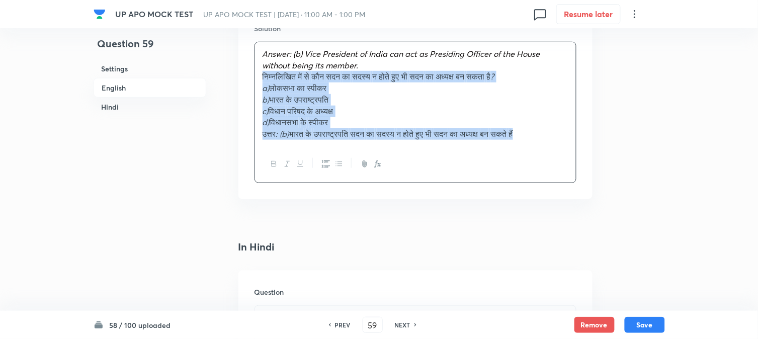
drag, startPoint x: 274, startPoint y: 76, endPoint x: 666, endPoint y: 192, distance: 408.6
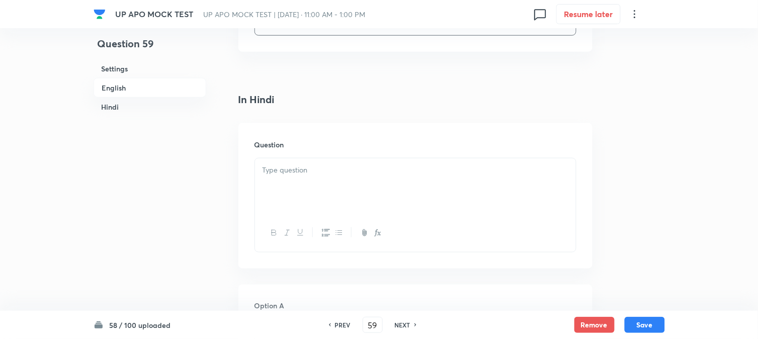
scroll to position [1247, 0]
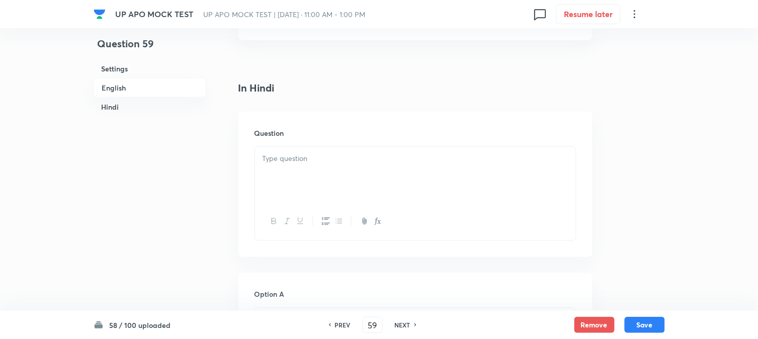
click at [286, 168] on div at bounding box center [415, 175] width 321 height 56
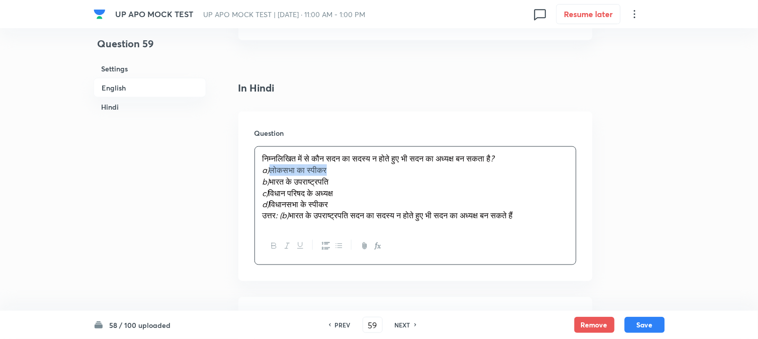
drag, startPoint x: 272, startPoint y: 172, endPoint x: 368, endPoint y: 171, distance: 95.6
click at [381, 171] on p "a) लोकसभा का स्पीकर" at bounding box center [416, 170] width 306 height 12
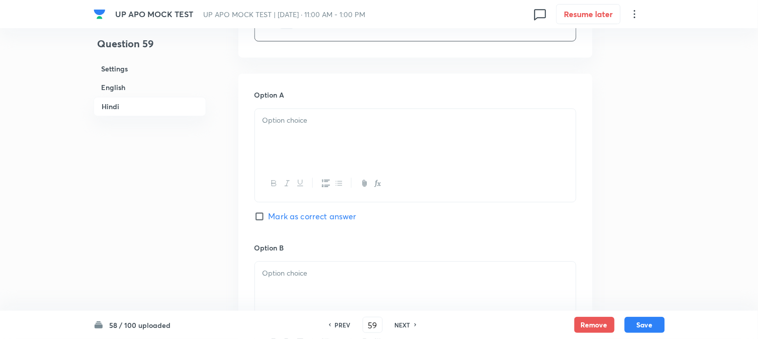
click at [280, 170] on div at bounding box center [415, 183] width 321 height 37
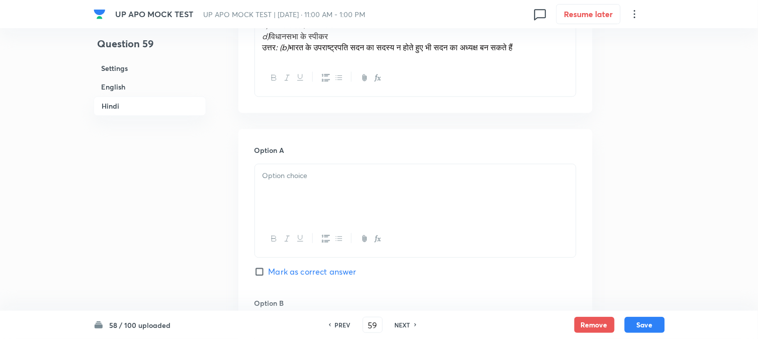
click at [275, 182] on p at bounding box center [416, 177] width 306 height 12
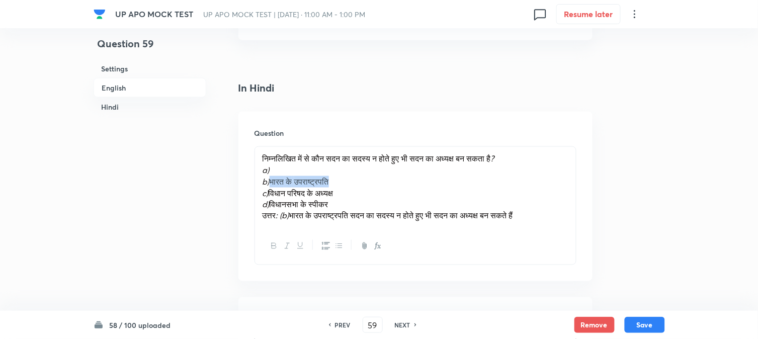
drag, startPoint x: 274, startPoint y: 185, endPoint x: 361, endPoint y: 182, distance: 87.1
click at [370, 185] on p "b) भारत के उपराष्ट्रपति" at bounding box center [416, 182] width 306 height 12
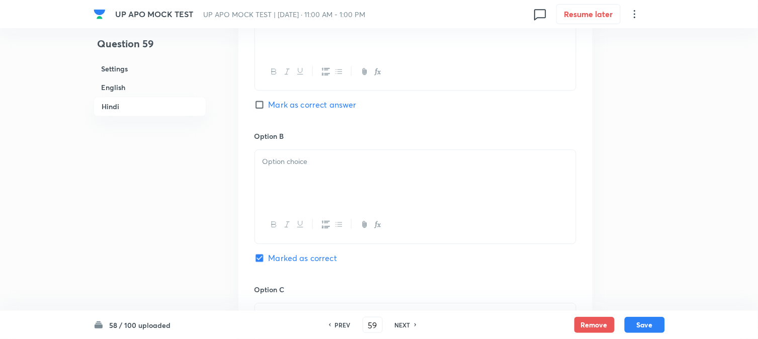
drag, startPoint x: 282, startPoint y: 188, endPoint x: 277, endPoint y: 193, distance: 6.8
click at [282, 189] on div at bounding box center [415, 178] width 321 height 56
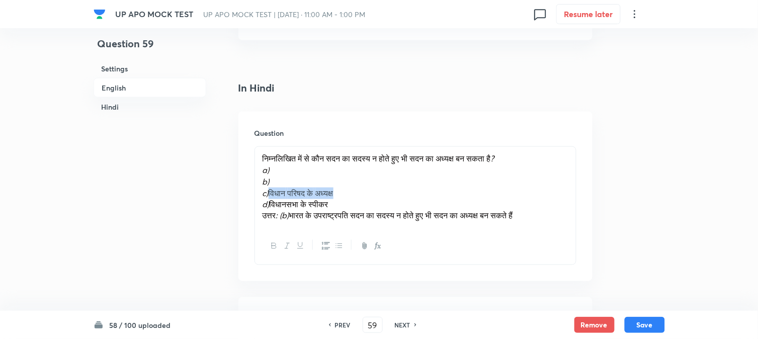
drag, startPoint x: 270, startPoint y: 195, endPoint x: 391, endPoint y: 196, distance: 121.2
click at [391, 196] on p "c) विधान परिषद के अध्यक्ष" at bounding box center [416, 194] width 306 height 12
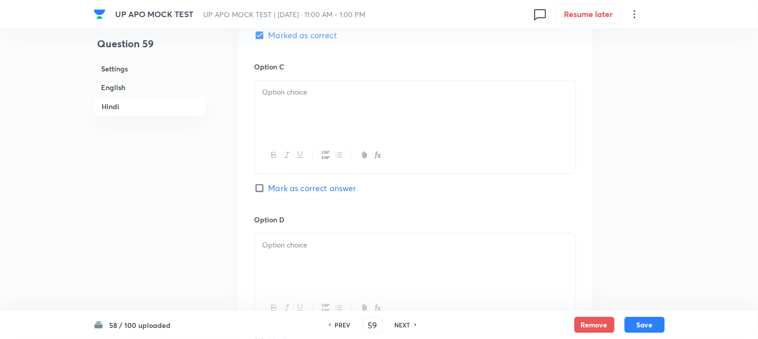
scroll to position [1806, 0]
click at [297, 71] on h6 "Option C" at bounding box center [416, 65] width 322 height 11
click at [290, 111] on div at bounding box center [415, 107] width 321 height 56
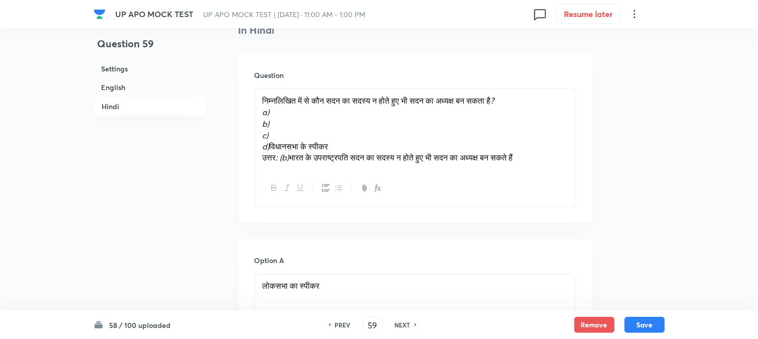
scroll to position [1303, 0]
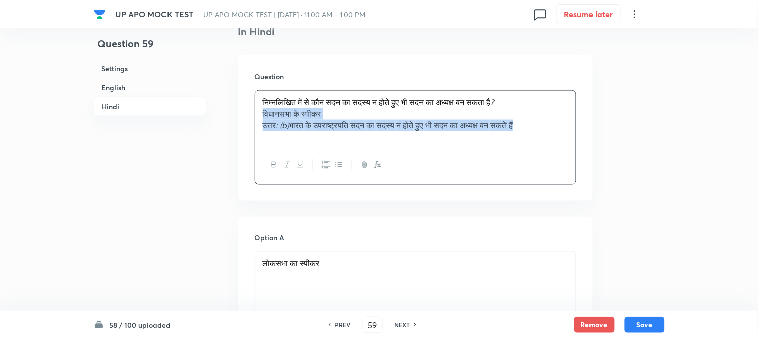
drag, startPoint x: 271, startPoint y: 148, endPoint x: 618, endPoint y: 195, distance: 350.2
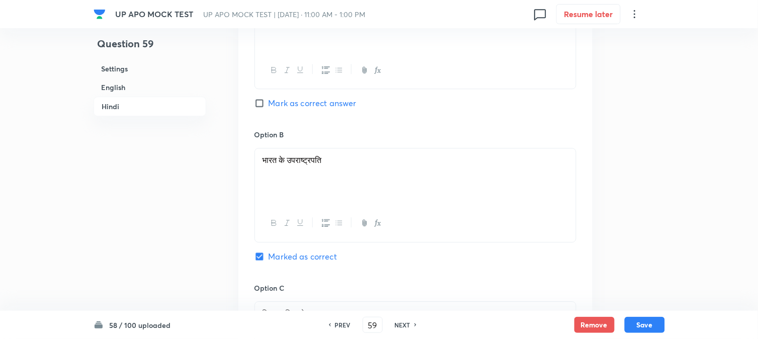
scroll to position [1862, 0]
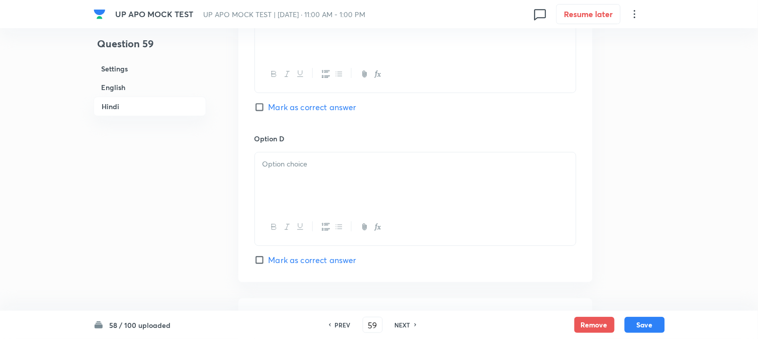
click at [275, 185] on div at bounding box center [415, 180] width 321 height 56
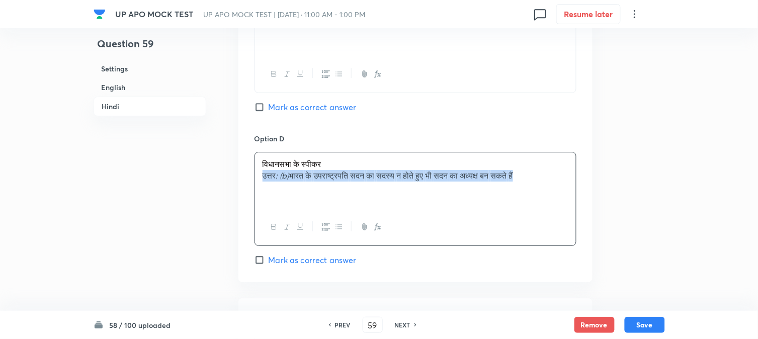
drag, startPoint x: 263, startPoint y: 175, endPoint x: 677, endPoint y: 233, distance: 418.1
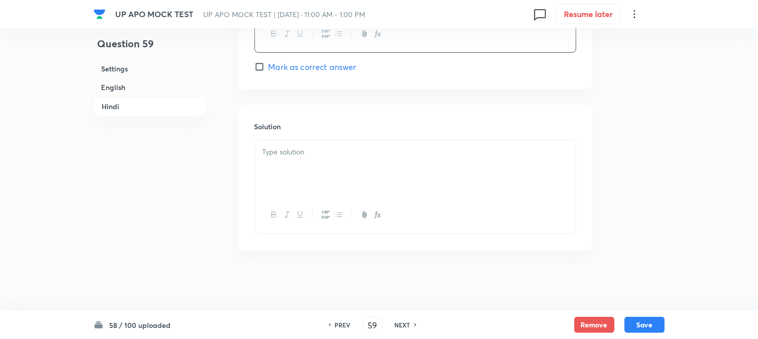
click at [328, 166] on div at bounding box center [415, 168] width 321 height 56
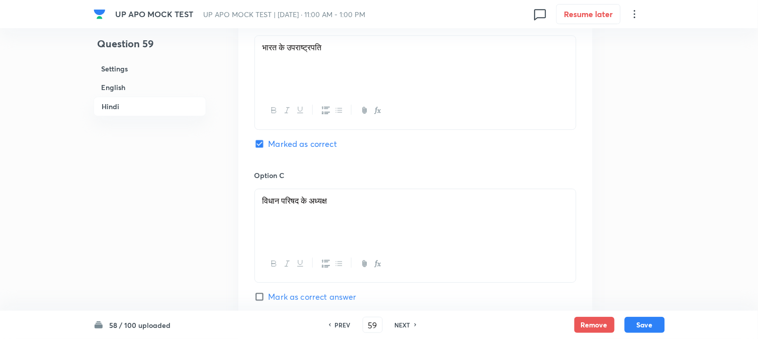
scroll to position [1668, 0]
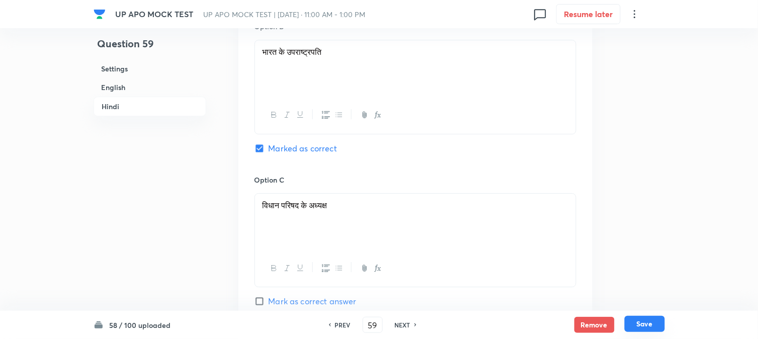
click at [654, 328] on button "Save" at bounding box center [645, 324] width 40 height 16
type input "60"
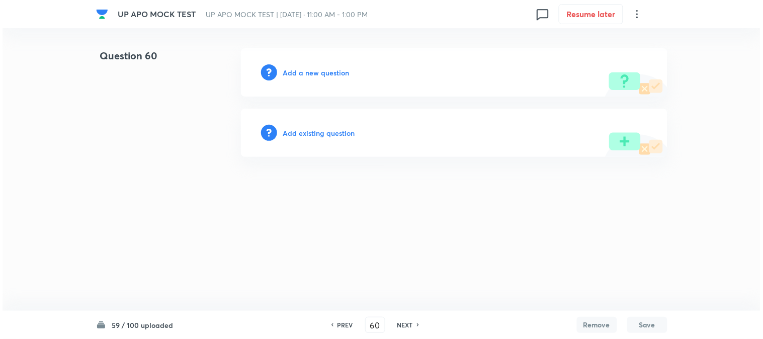
scroll to position [0, 0]
click at [324, 67] on h6 "Add a new question" at bounding box center [316, 72] width 66 height 11
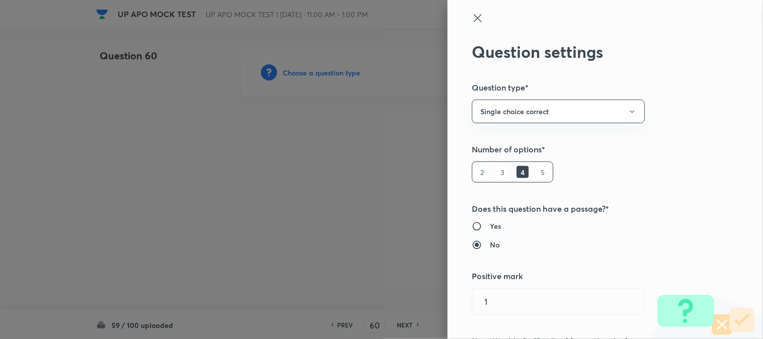
click at [324, 71] on div at bounding box center [381, 169] width 763 height 339
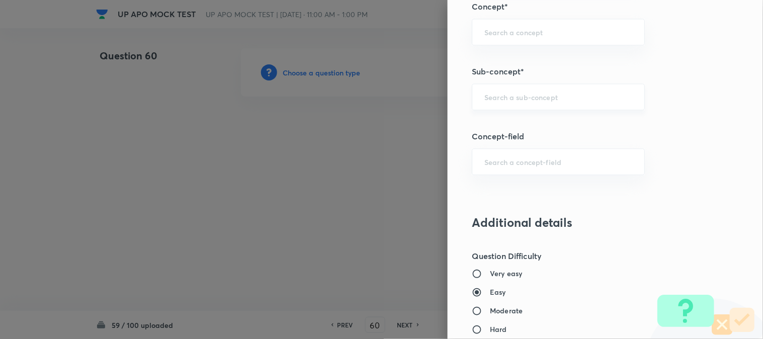
scroll to position [594, 0]
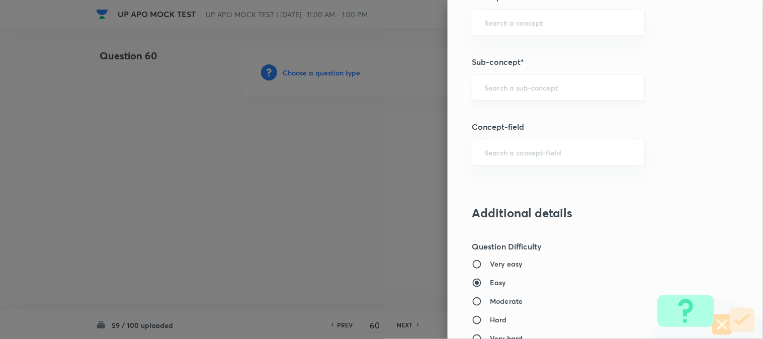
click at [532, 93] on div "​" at bounding box center [558, 87] width 173 height 27
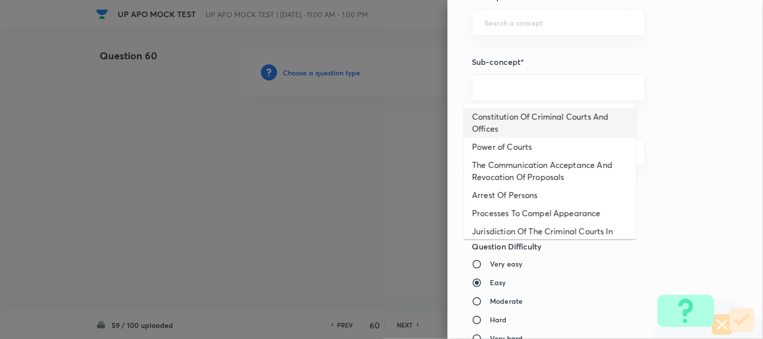
click at [547, 111] on li "Constitution Of Criminal Courts And Offices" at bounding box center [550, 123] width 172 height 30
type input "Constitution Of Criminal Courts And Offices"
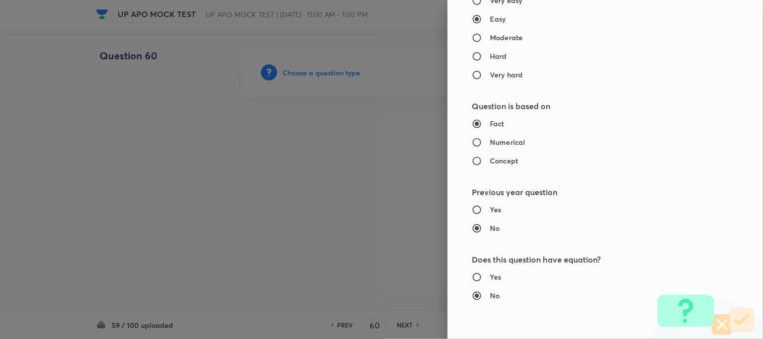
type input "Criminal Law"
type input "Criminal Procedure Code"
type input "Constitution Of Criminal Courts And Offices"
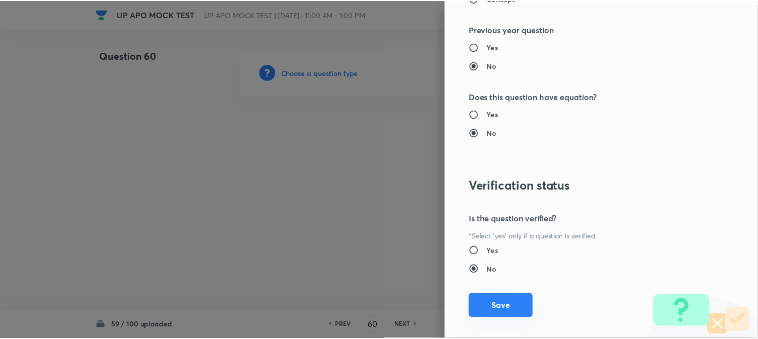
scroll to position [1032, 0]
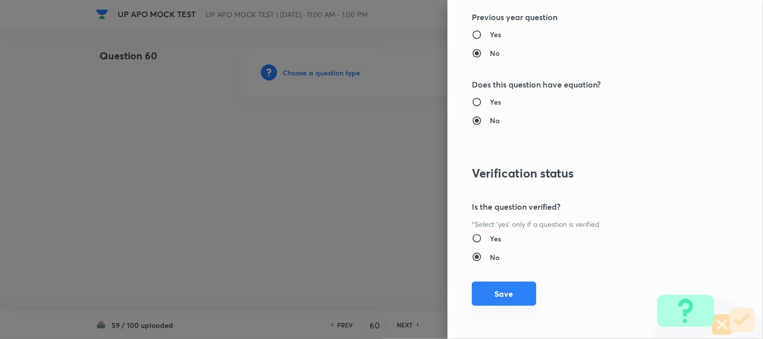
click at [496, 300] on button "Save" at bounding box center [504, 294] width 64 height 24
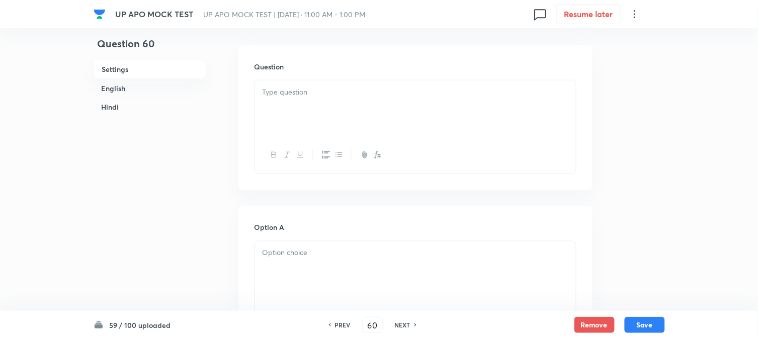
scroll to position [297, 0]
click at [285, 93] on p at bounding box center [416, 91] width 306 height 12
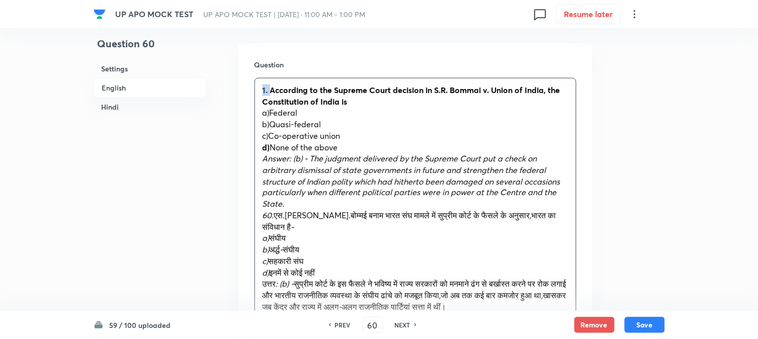
drag, startPoint x: 270, startPoint y: 92, endPoint x: 240, endPoint y: 70, distance: 36.4
click at [241, 70] on div "Question 1. According to the Supreme Court decision in S.R. Bommai v. Union of …" at bounding box center [415, 213] width 354 height 341
drag, startPoint x: 271, startPoint y: 113, endPoint x: 312, endPoint y: 113, distance: 41.2
click at [312, 113] on p "a)Federal" at bounding box center [416, 113] width 306 height 12
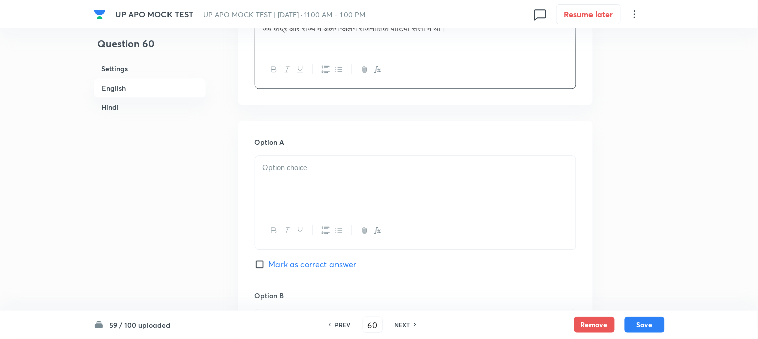
click at [287, 190] on div at bounding box center [415, 184] width 321 height 56
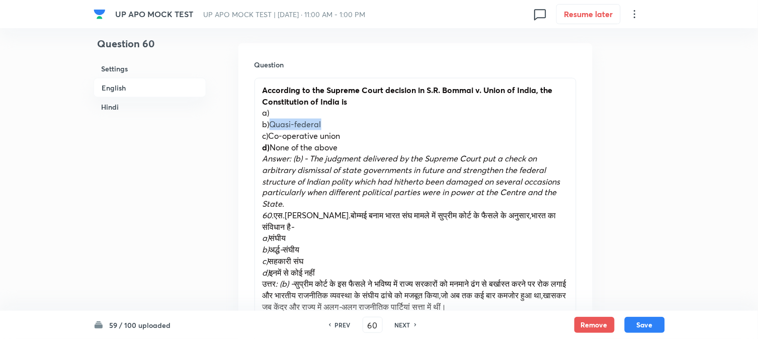
drag, startPoint x: 271, startPoint y: 120, endPoint x: 351, endPoint y: 122, distance: 80.0
click at [351, 122] on p "b)Quasi-federal" at bounding box center [416, 125] width 306 height 12
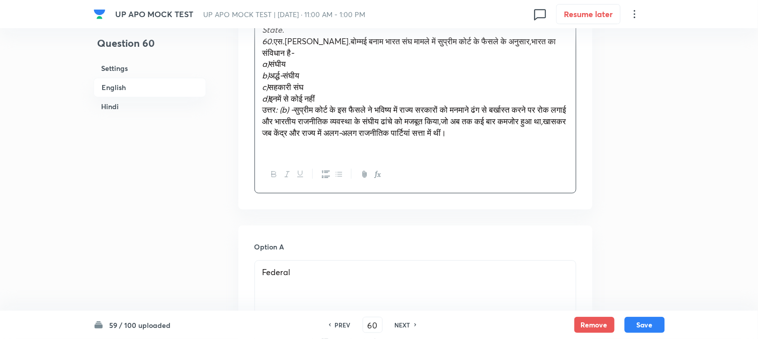
scroll to position [800, 0]
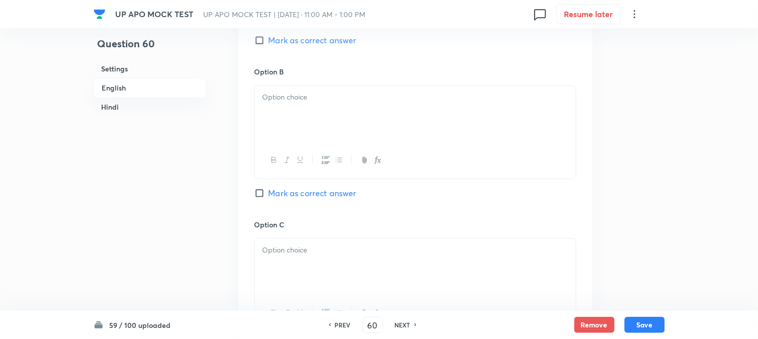
click at [297, 152] on div at bounding box center [415, 160] width 321 height 37
click at [294, 132] on div at bounding box center [415, 114] width 321 height 56
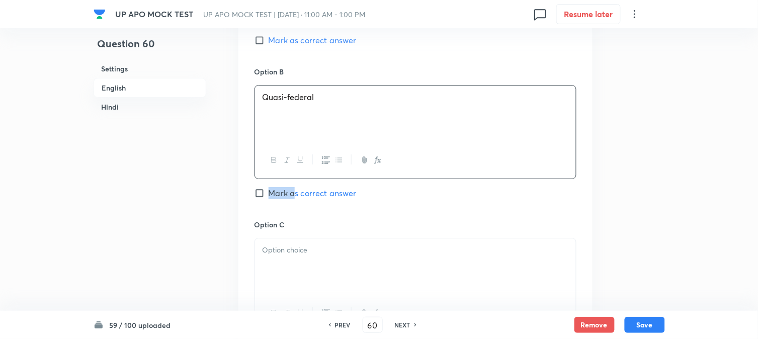
drag, startPoint x: 295, startPoint y: 181, endPoint x: 296, endPoint y: 193, distance: 12.1
click at [296, 193] on div "Option B Quasi-federal Mark as correct answer" at bounding box center [416, 142] width 322 height 153
click at [296, 195] on span "Mark as correct answer" at bounding box center [313, 193] width 88 height 12
click at [269, 195] on input "Mark as correct answer" at bounding box center [262, 193] width 14 height 10
checkbox input "true"
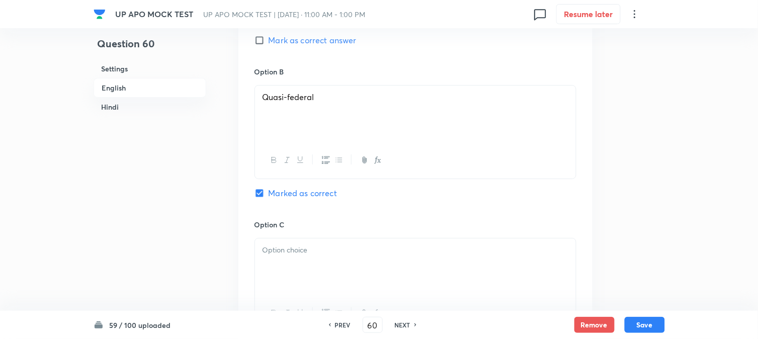
checkbox input "true"
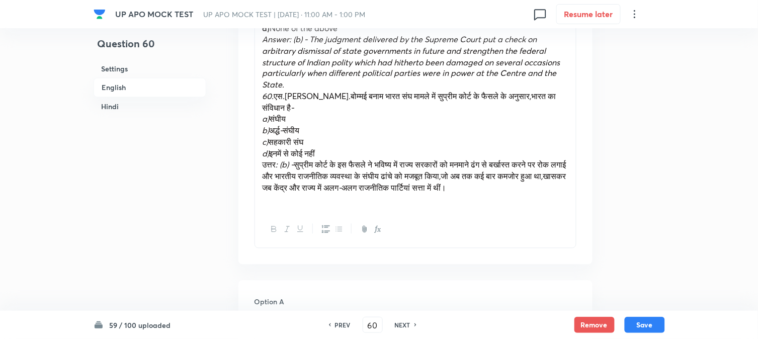
scroll to position [353, 0]
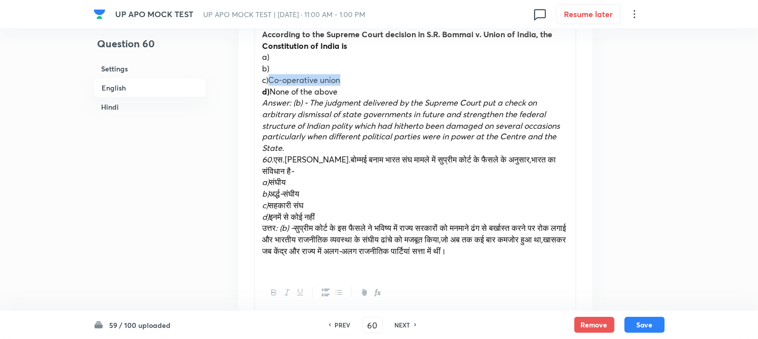
drag, startPoint x: 270, startPoint y: 81, endPoint x: 355, endPoint y: 83, distance: 85.0
click at [355, 83] on p "c)Co-operative union" at bounding box center [416, 80] width 306 height 12
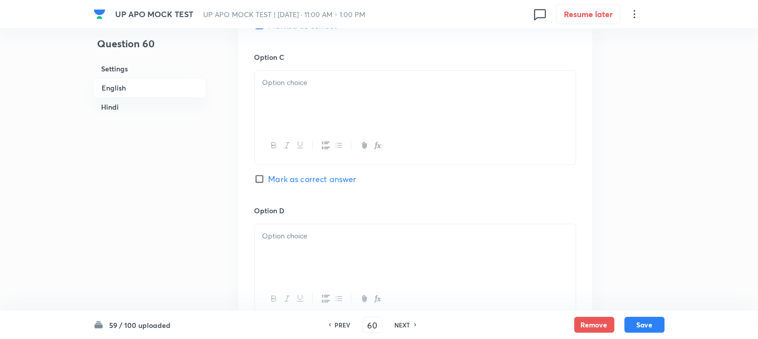
click at [278, 145] on icon "button" at bounding box center [274, 145] width 8 height 8
click at [275, 110] on div at bounding box center [415, 99] width 321 height 56
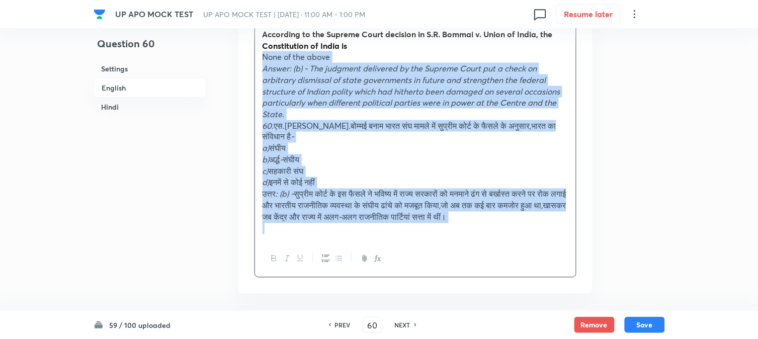
drag, startPoint x: 272, startPoint y: 89, endPoint x: 646, endPoint y: 274, distance: 418.0
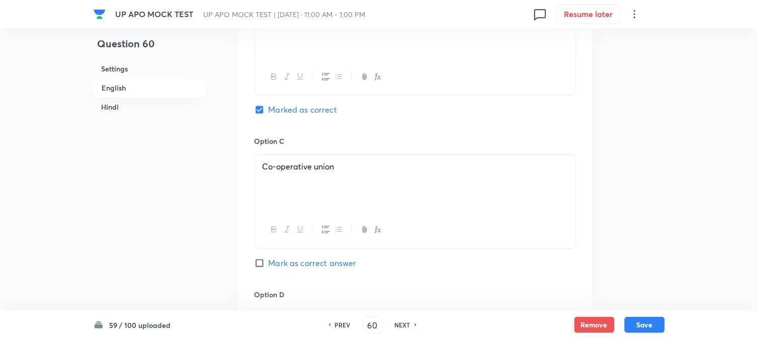
scroll to position [856, 0]
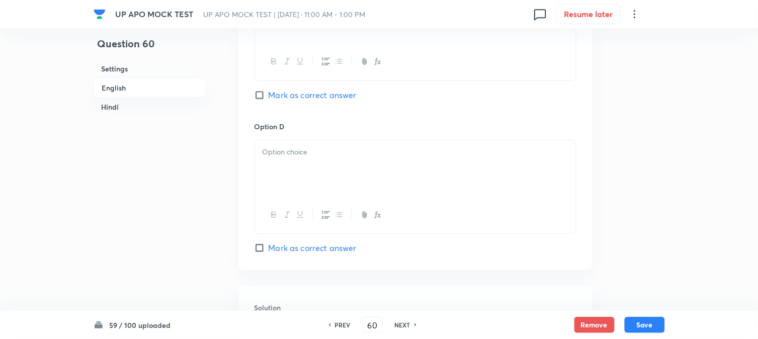
click at [271, 158] on p at bounding box center [416, 152] width 306 height 12
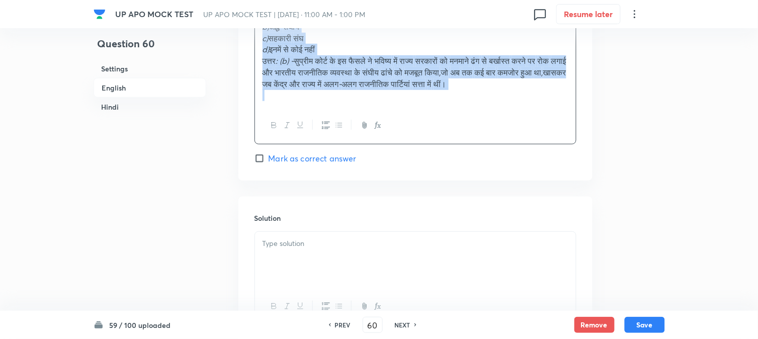
drag, startPoint x: 262, startPoint y: 166, endPoint x: 584, endPoint y: 239, distance: 330.6
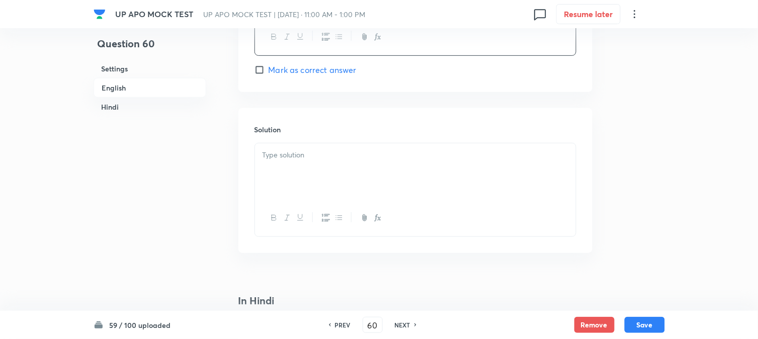
scroll to position [1035, 0]
click at [259, 183] on div at bounding box center [415, 170] width 321 height 56
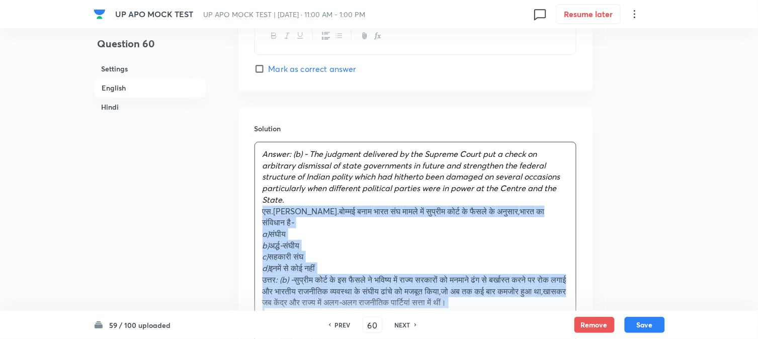
drag, startPoint x: 275, startPoint y: 207, endPoint x: 605, endPoint y: 312, distance: 346.2
click at [604, 322] on div "UP APO MOCK TEST UP APO MOCK TEST | [DATE] · 11:00 AM - 1:00 PM 0 Resume later …" at bounding box center [379, 226] width 758 height 2424
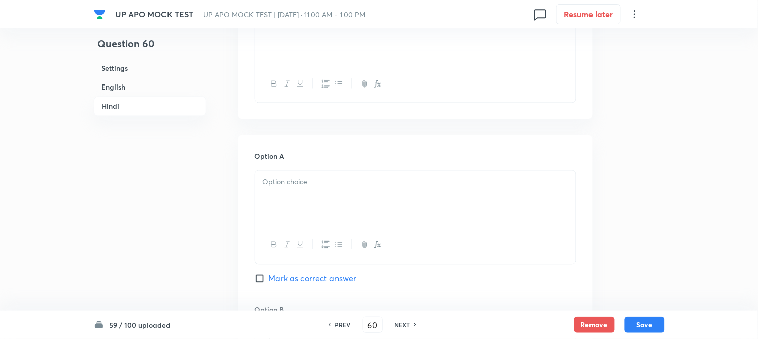
scroll to position [1370, 0]
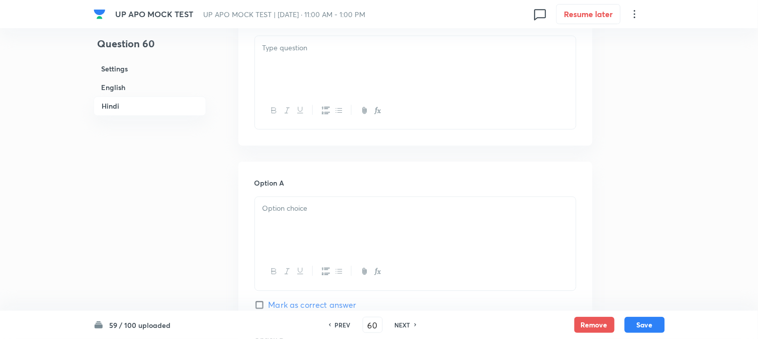
click at [278, 66] on div at bounding box center [415, 64] width 321 height 56
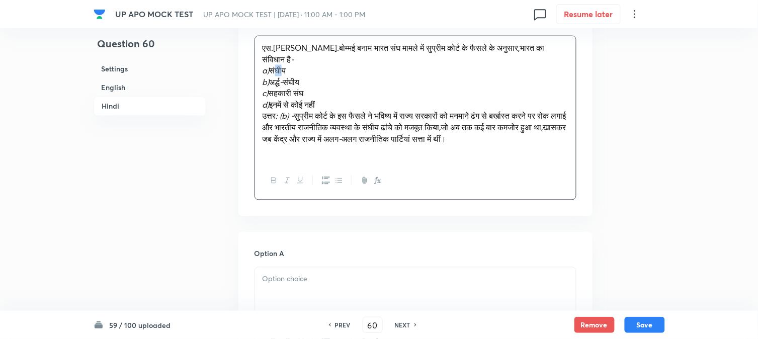
drag, startPoint x: 275, startPoint y: 62, endPoint x: 287, endPoint y: 62, distance: 11.6
click at [286, 65] on span "संघीय" at bounding box center [278, 70] width 17 height 11
drag, startPoint x: 273, startPoint y: 59, endPoint x: 313, endPoint y: 62, distance: 40.4
click at [312, 65] on p "a) संघीय" at bounding box center [416, 71] width 306 height 12
click at [279, 279] on div at bounding box center [415, 296] width 321 height 56
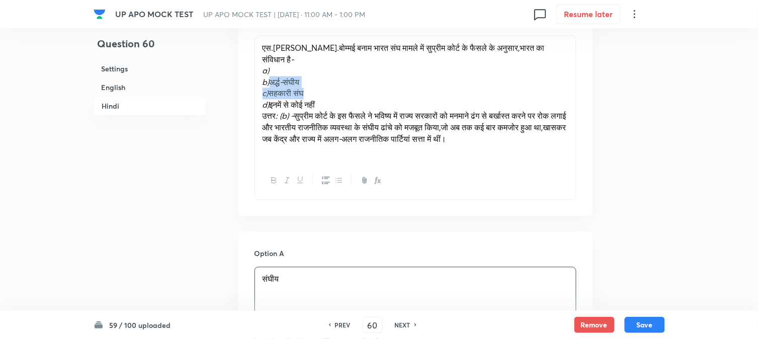
drag, startPoint x: 272, startPoint y: 75, endPoint x: 321, endPoint y: 78, distance: 49.4
click at [321, 78] on div "[PERSON_NAME] आर . बोम्मई बनाम भारत संघ मामले में सुप्रीम कोर्ट के फैसले के अनु…" at bounding box center [415, 99] width 321 height 126
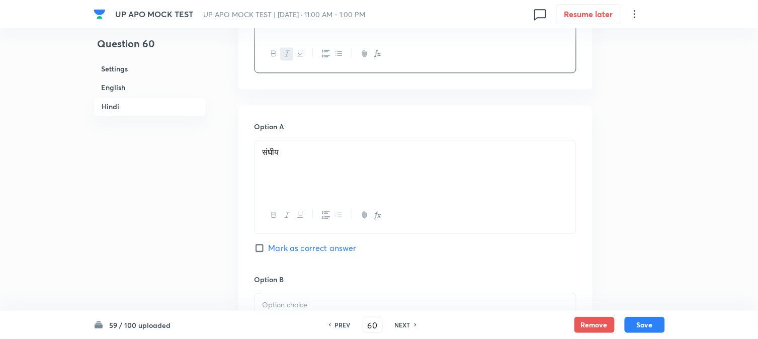
scroll to position [1538, 0]
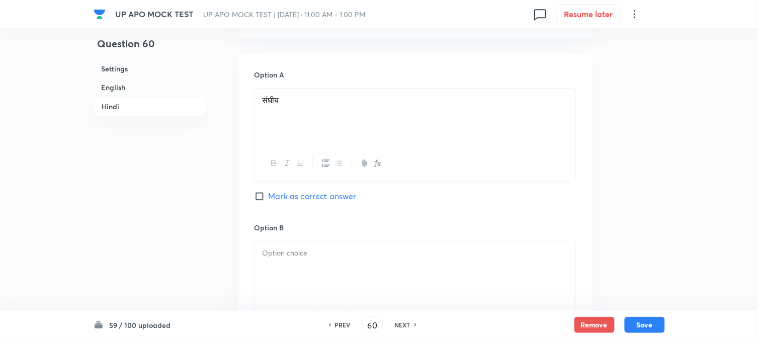
drag, startPoint x: 272, startPoint y: 255, endPoint x: 272, endPoint y: 262, distance: 6.5
click at [272, 262] on div at bounding box center [415, 269] width 321 height 56
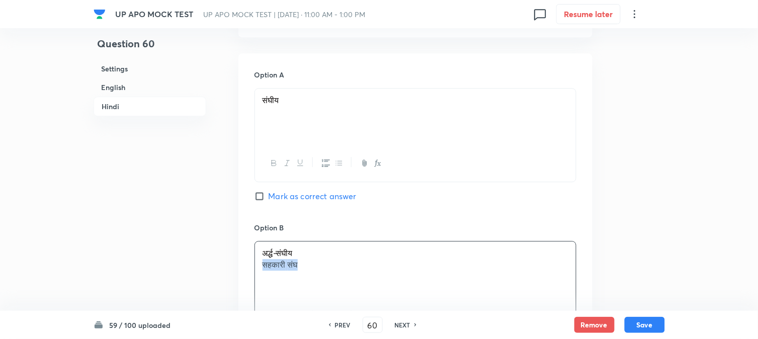
drag, startPoint x: 271, startPoint y: 258, endPoint x: 359, endPoint y: 256, distance: 88.6
click at [359, 259] on p "सहकारी संघ" at bounding box center [416, 265] width 306 height 12
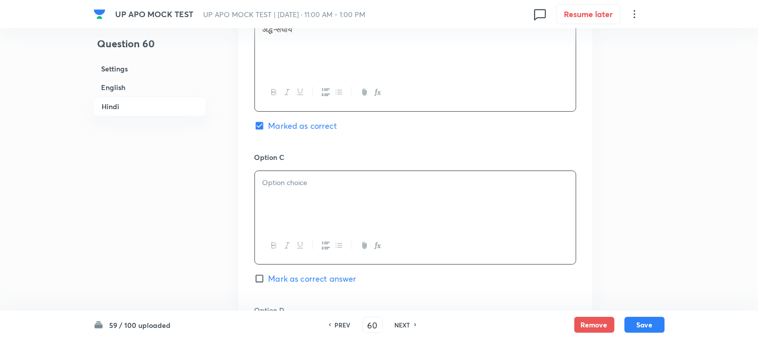
click at [274, 190] on div at bounding box center [415, 199] width 321 height 56
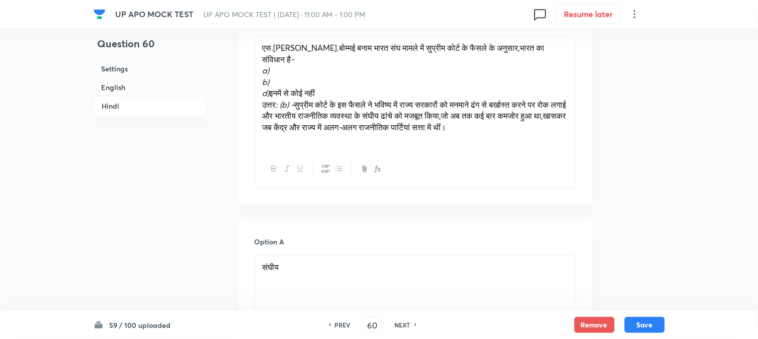
scroll to position [1314, 0]
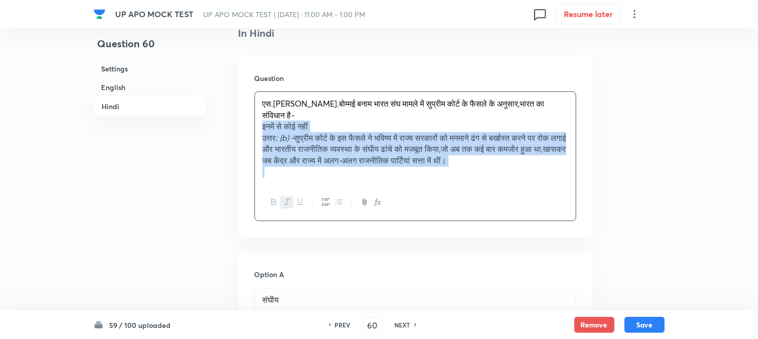
drag, startPoint x: 270, startPoint y: 141, endPoint x: 716, endPoint y: 228, distance: 454.0
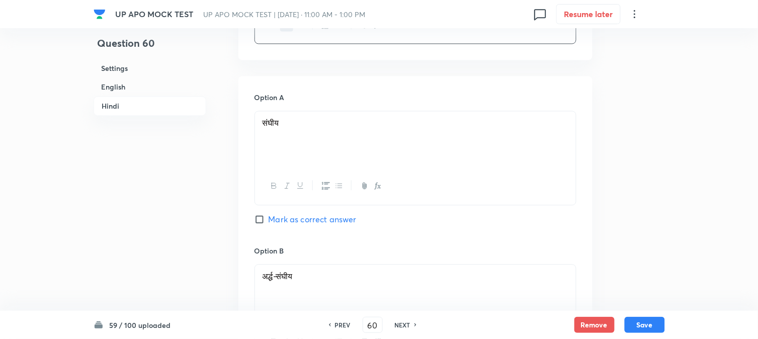
scroll to position [1873, 0]
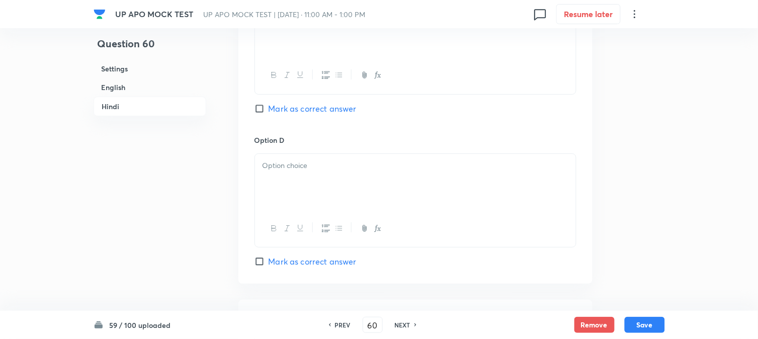
click at [264, 167] on p at bounding box center [416, 166] width 306 height 12
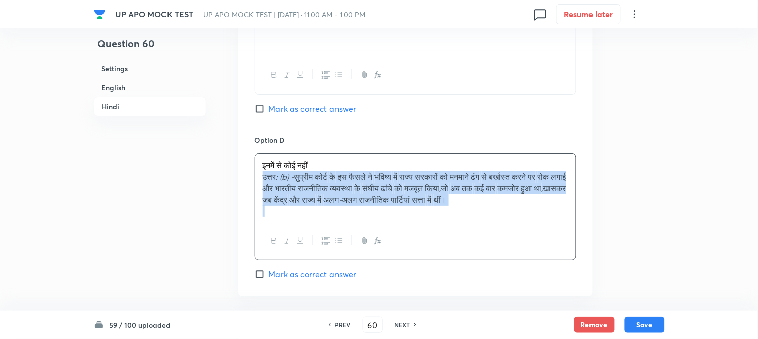
drag, startPoint x: 262, startPoint y: 179, endPoint x: 609, endPoint y: 218, distance: 348.8
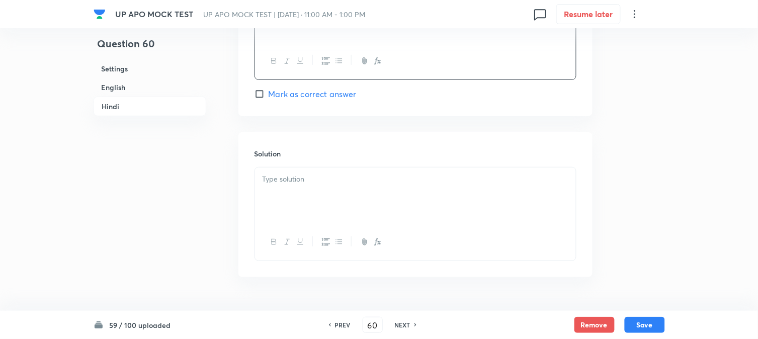
click at [320, 206] on div at bounding box center [415, 196] width 321 height 56
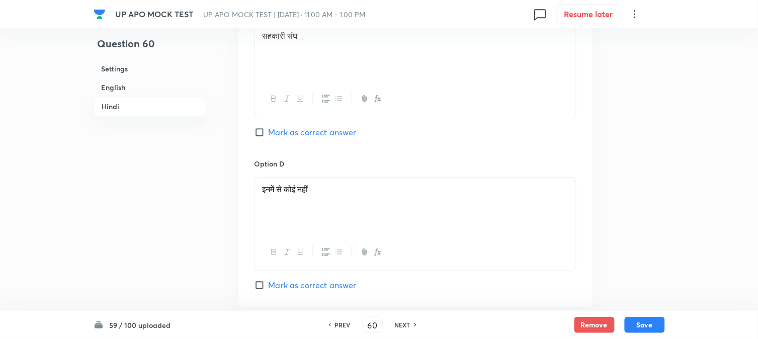
scroll to position [1762, 0]
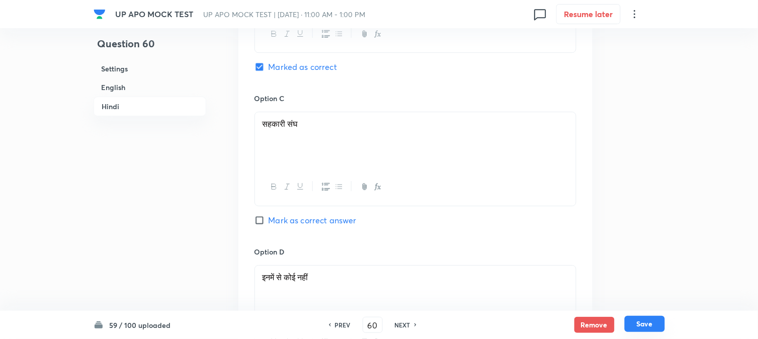
click at [634, 327] on button "Save" at bounding box center [645, 324] width 40 height 16
type input "61"
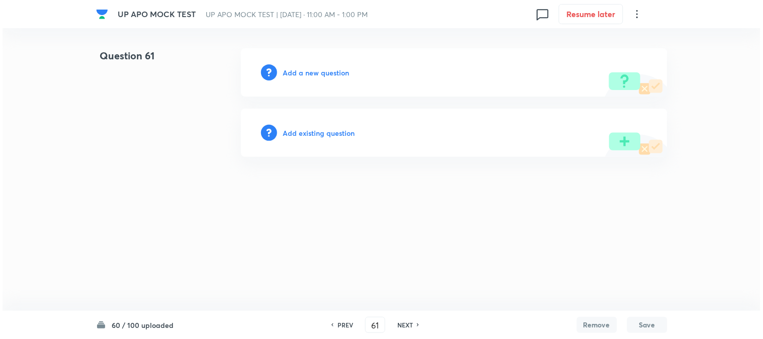
scroll to position [0, 0]
click at [329, 69] on h6 "Add a new question" at bounding box center [316, 72] width 66 height 11
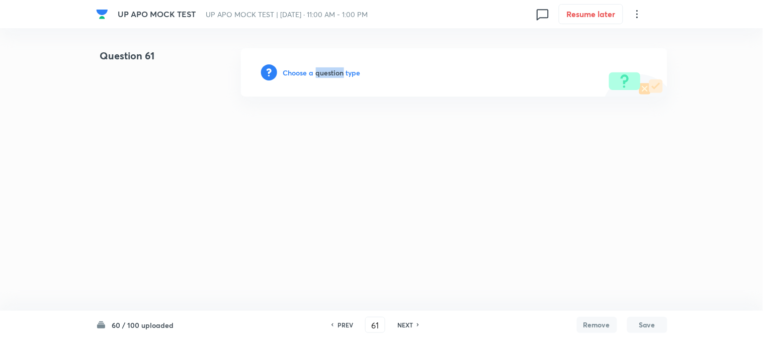
click at [328, 72] on h6 "Choose a question type" at bounding box center [321, 72] width 77 height 11
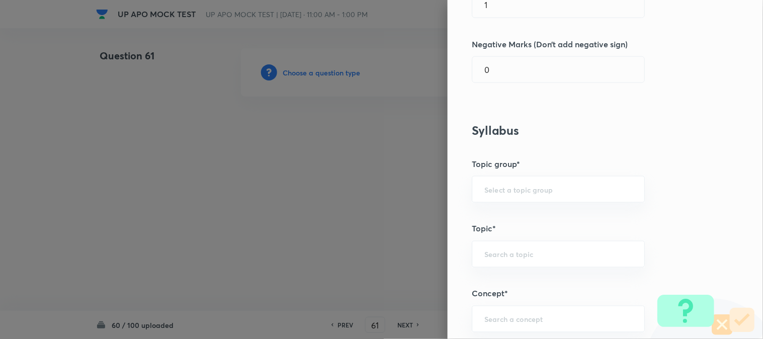
click at [514, 90] on div "Question settings Question type* Single choice correct Number of options* 2 3 4…" at bounding box center [605, 169] width 315 height 339
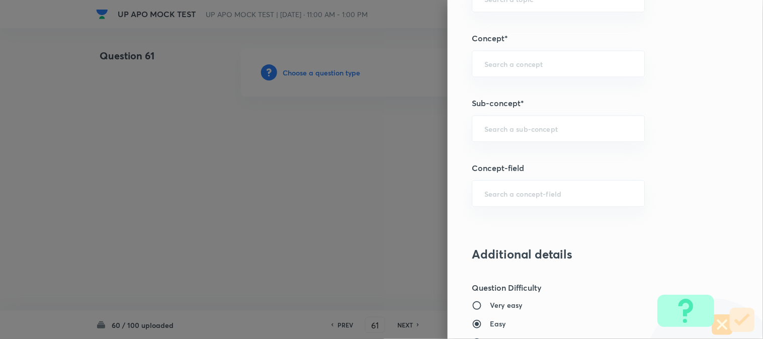
scroll to position [594, 0]
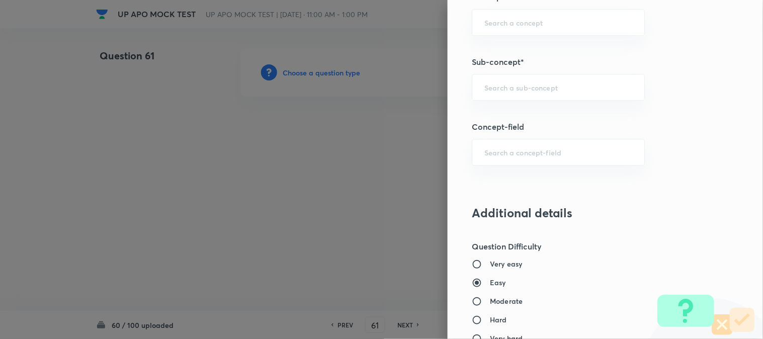
click at [514, 90] on input "text" at bounding box center [558, 87] width 148 height 10
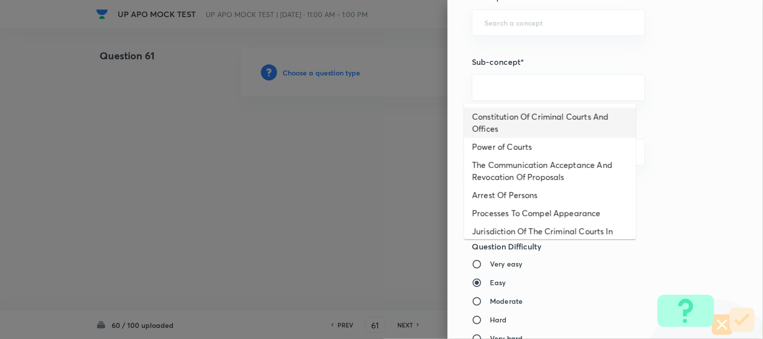
click at [513, 115] on li "Constitution Of Criminal Courts And Offices" at bounding box center [550, 123] width 172 height 30
type input "Constitution Of Criminal Courts And Offices"
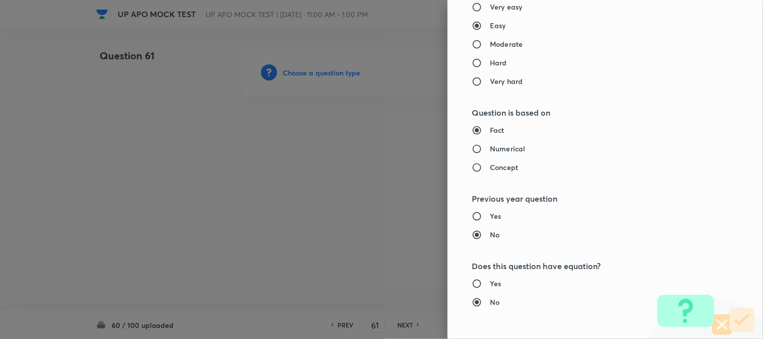
type input "Criminal Law"
type input "Criminal Procedure Code"
type input "Constitution Of Criminal Courts And Offices"
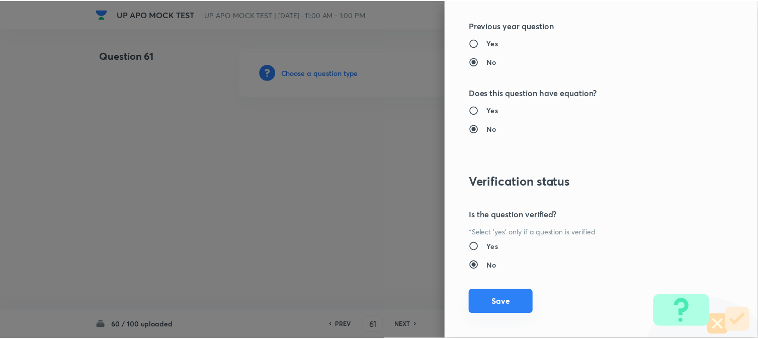
scroll to position [1032, 0]
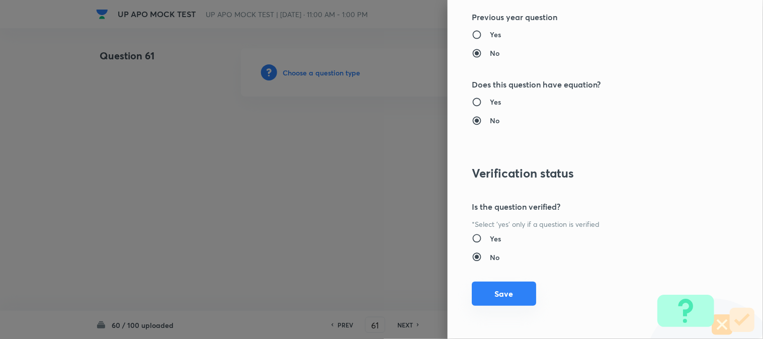
click at [511, 303] on button "Save" at bounding box center [504, 294] width 64 height 24
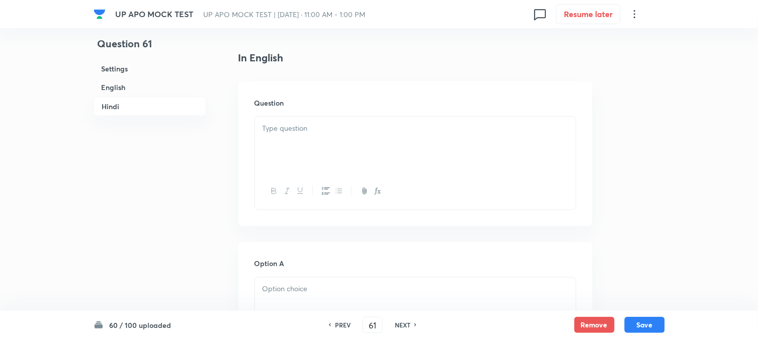
scroll to position [297, 0]
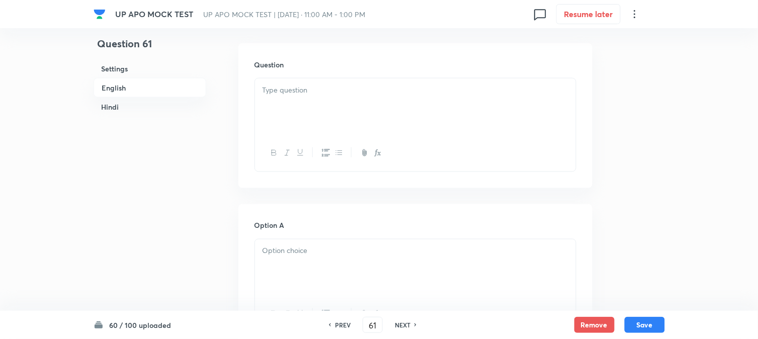
click at [302, 94] on div at bounding box center [415, 106] width 321 height 56
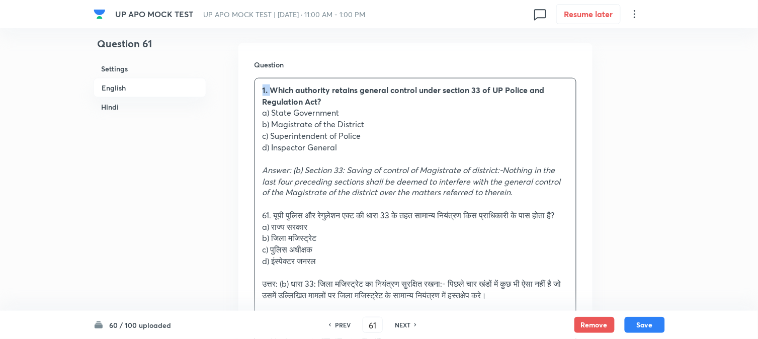
drag, startPoint x: 261, startPoint y: 85, endPoint x: 252, endPoint y: 82, distance: 8.9
click at [252, 82] on div "Question 1. Which authority retains general control under section 33 of UP Poli…" at bounding box center [415, 207] width 354 height 329
drag, startPoint x: 272, startPoint y: 112, endPoint x: 364, endPoint y: 113, distance: 91.6
click at [364, 113] on p "a) State Government" at bounding box center [416, 113] width 306 height 12
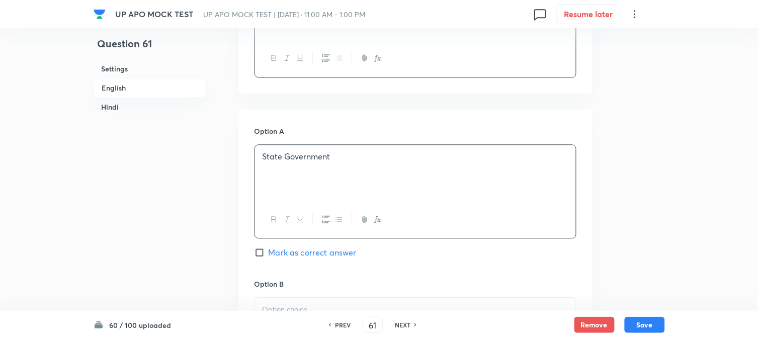
click at [283, 200] on div "State Government" at bounding box center [415, 173] width 321 height 56
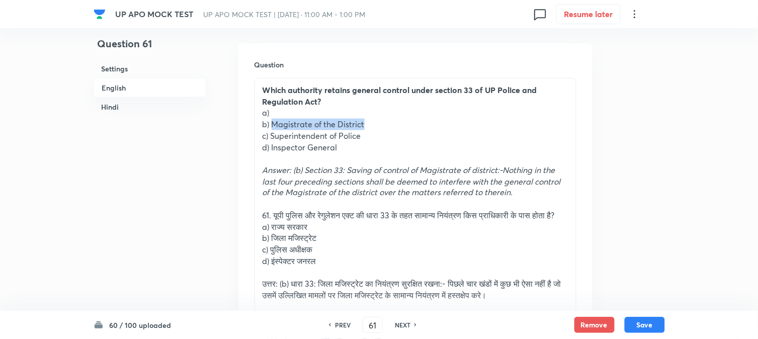
drag, startPoint x: 271, startPoint y: 124, endPoint x: 437, endPoint y: 123, distance: 166.0
click at [437, 123] on p "b) Magistrate of the District" at bounding box center [416, 125] width 306 height 12
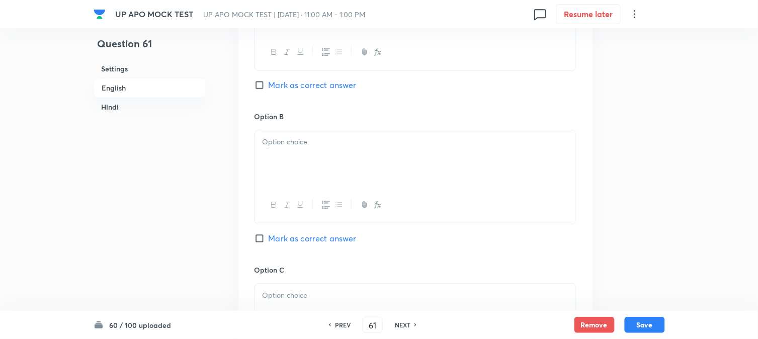
click at [285, 161] on div at bounding box center [415, 158] width 321 height 56
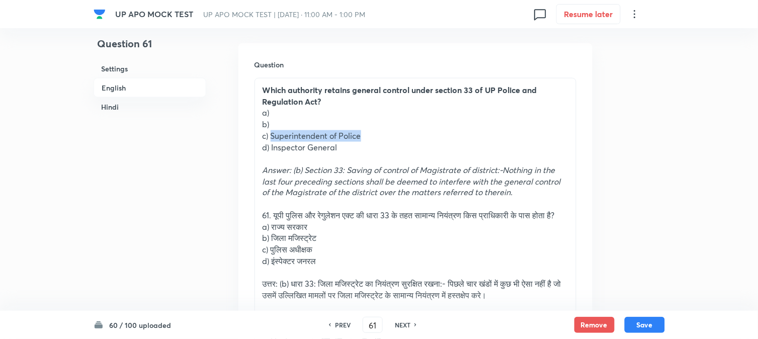
drag, startPoint x: 270, startPoint y: 134, endPoint x: 396, endPoint y: 135, distance: 125.8
click at [396, 135] on p "c) Superintendent of Police" at bounding box center [416, 136] width 306 height 12
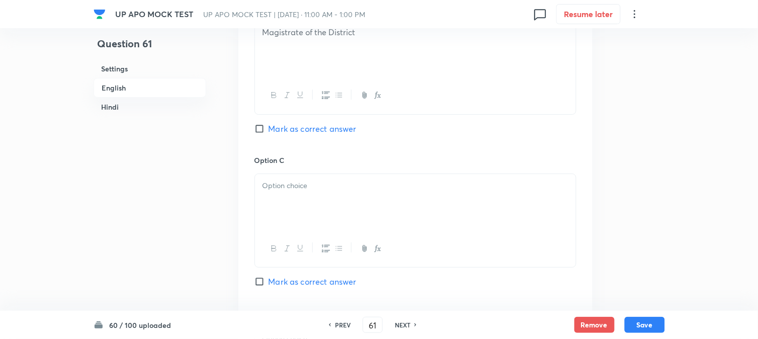
scroll to position [856, 0]
click at [299, 132] on span "Mark as correct answer" at bounding box center [313, 126] width 88 height 12
click at [269, 131] on input "Mark as correct answer" at bounding box center [262, 126] width 14 height 10
checkbox input "true"
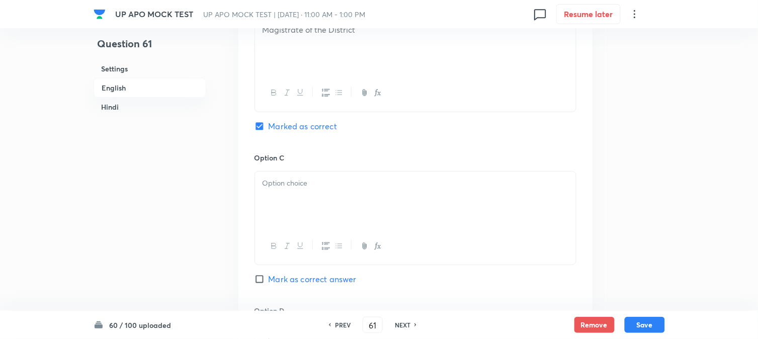
click at [280, 228] on div at bounding box center [415, 200] width 321 height 56
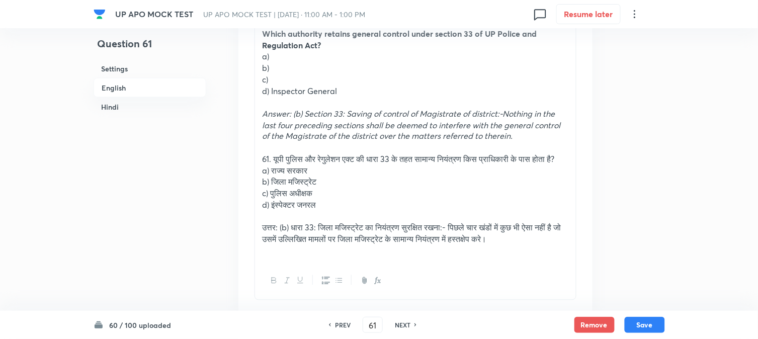
scroll to position [353, 0]
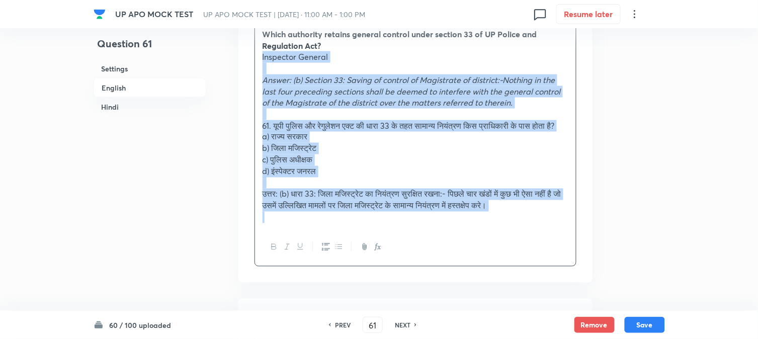
drag, startPoint x: 272, startPoint y: 87, endPoint x: 627, endPoint y: 271, distance: 400.3
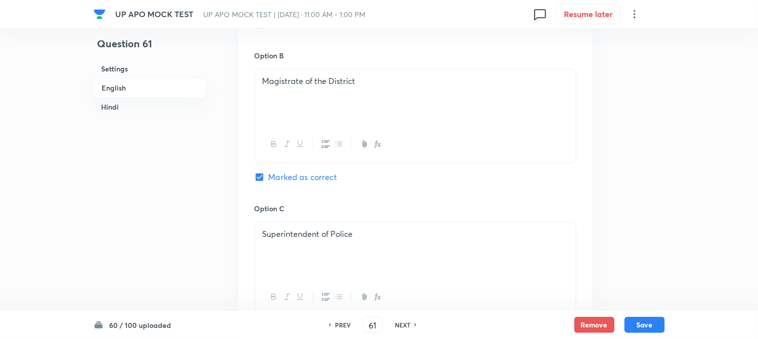
scroll to position [912, 0]
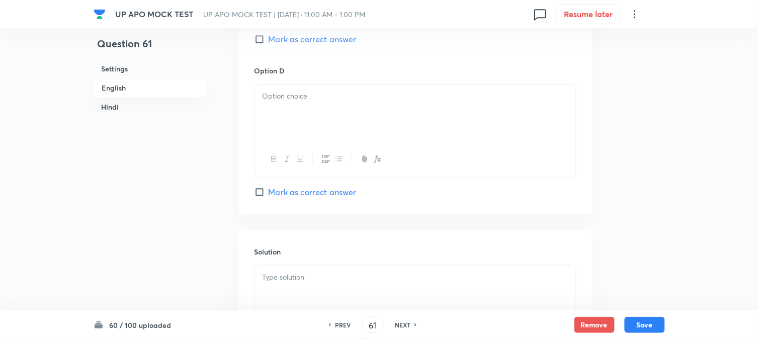
click at [263, 109] on div at bounding box center [415, 113] width 321 height 56
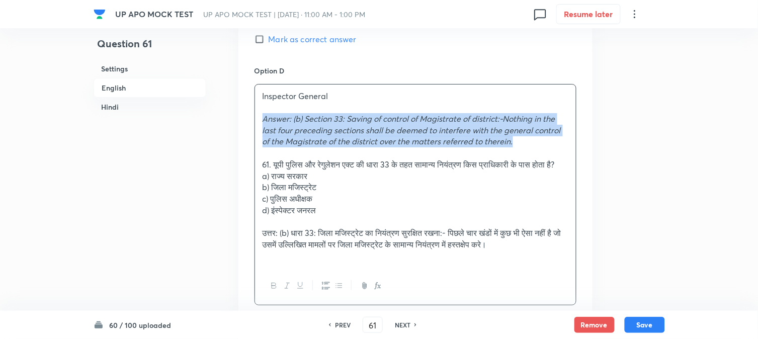
drag, startPoint x: 261, startPoint y: 118, endPoint x: 517, endPoint y: 148, distance: 258.3
click at [517, 148] on div "Inspector General Answer: (b) Section 33: Saving of control of Magistrate of di…" at bounding box center [415, 177] width 321 height 184
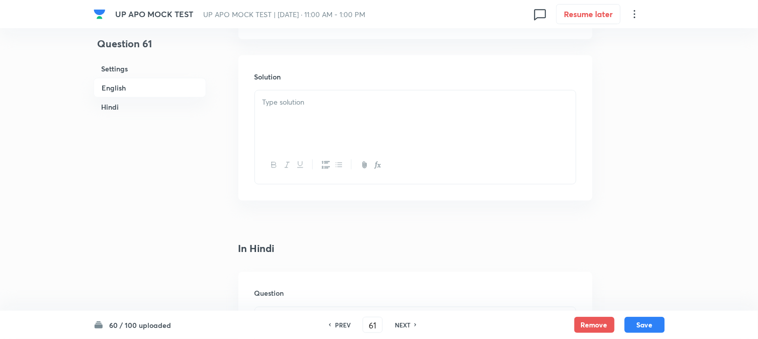
click at [305, 147] on div at bounding box center [415, 119] width 321 height 56
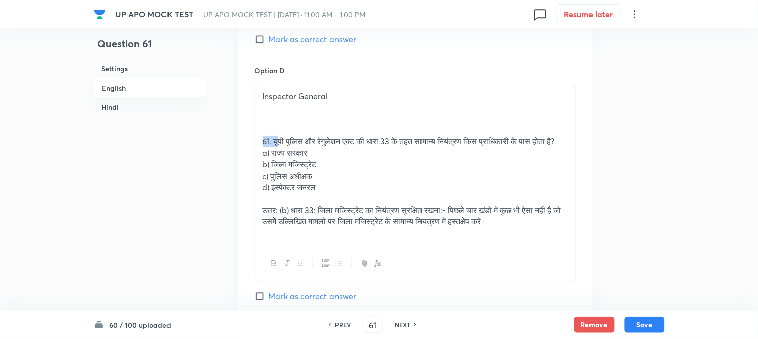
drag, startPoint x: 277, startPoint y: 138, endPoint x: 264, endPoint y: 128, distance: 16.5
click at [264, 128] on div "Inspector General 61. यूपी पुलिस और रेगुलेशन एक्ट की धारा 33 के तहत सामान्य निय…" at bounding box center [415, 165] width 321 height 160
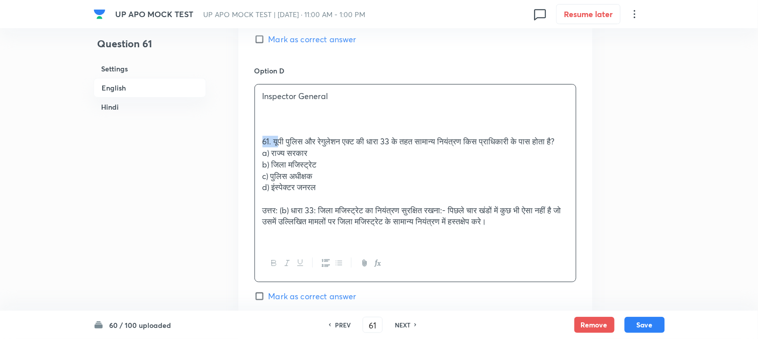
click at [268, 147] on p "61. यूपी पुलिस और रेगुलेशन एक्ट की धारा 33 के तहत सामान्य नियंत्रण किस प्राधिका…" at bounding box center [416, 142] width 306 height 12
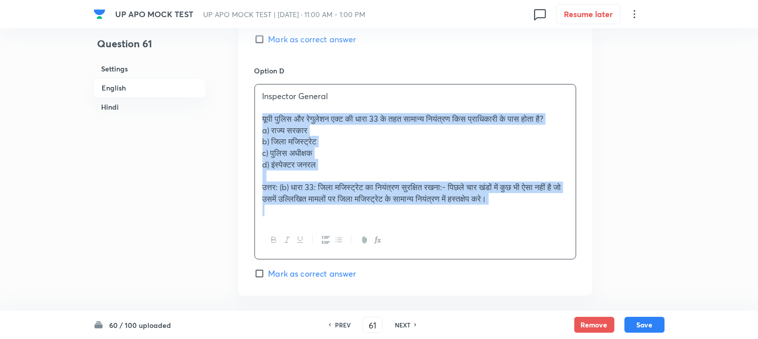
drag, startPoint x: 272, startPoint y: 141, endPoint x: 635, endPoint y: 232, distance: 374.6
click at [635, 232] on div "Question 61 Settings English Hindi Settings Type Single choice correct 4 option…" at bounding box center [379, 326] width 571 height 2379
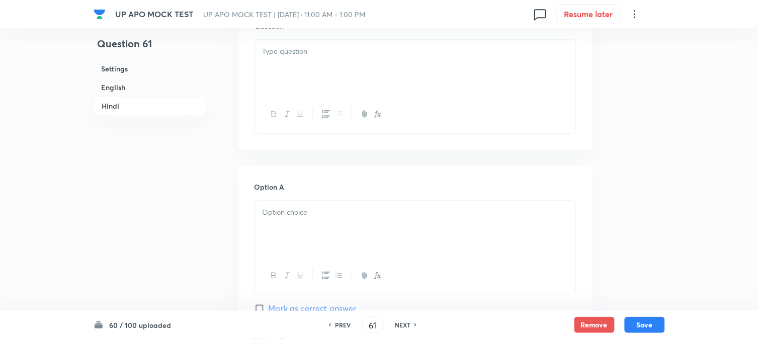
scroll to position [1359, 0]
click at [280, 66] on div at bounding box center [415, 63] width 321 height 56
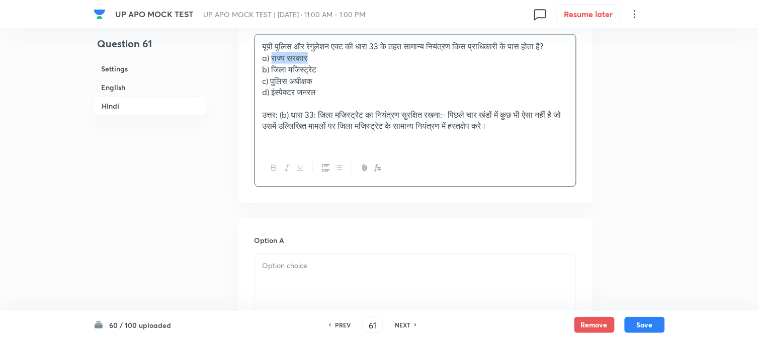
drag, startPoint x: 273, startPoint y: 63, endPoint x: 334, endPoint y: 57, distance: 61.7
click at [334, 57] on p "a) राज्य सरकार" at bounding box center [416, 58] width 306 height 12
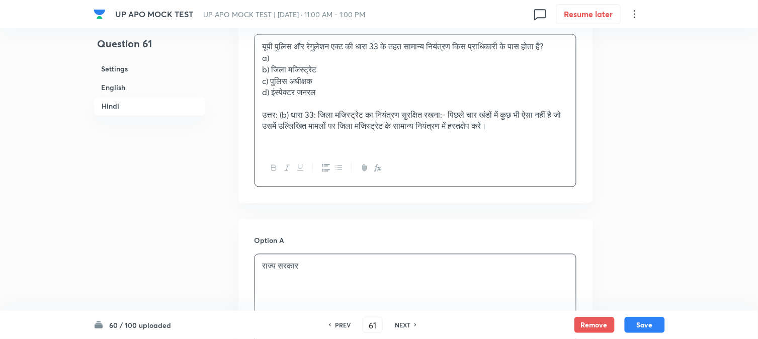
click at [297, 267] on p "राज्य सरकार" at bounding box center [416, 267] width 306 height 12
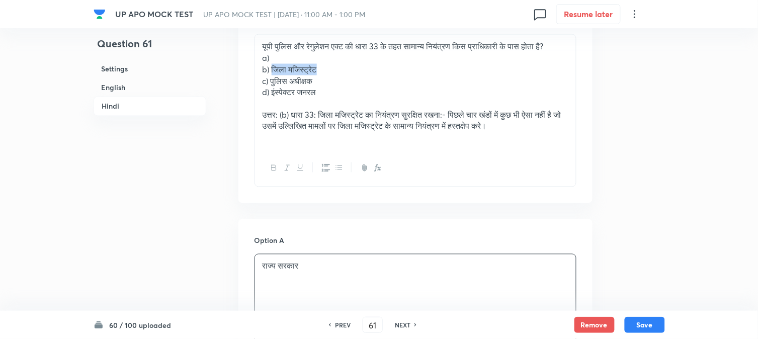
drag, startPoint x: 274, startPoint y: 69, endPoint x: 333, endPoint y: 68, distance: 58.9
click at [345, 66] on p "b) जिला मजिस्ट्रेट" at bounding box center [416, 70] width 306 height 12
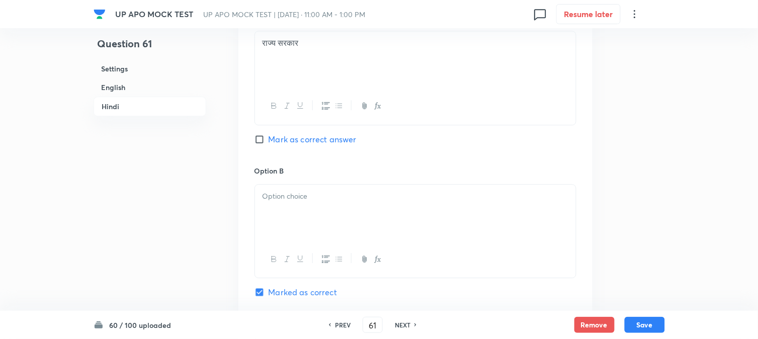
click at [281, 221] on div at bounding box center [415, 213] width 321 height 56
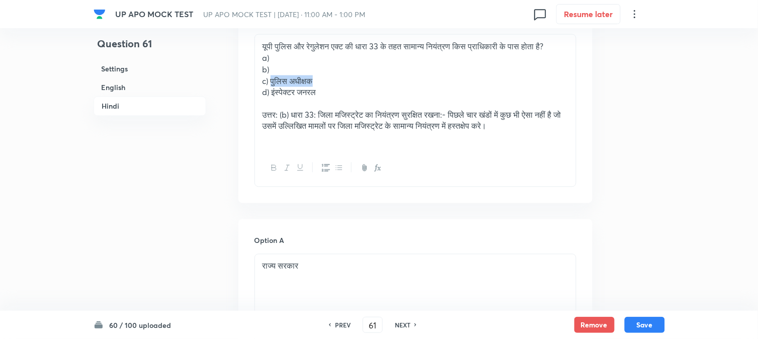
drag, startPoint x: 272, startPoint y: 82, endPoint x: 347, endPoint y: 79, distance: 75.0
click at [347, 79] on p "c) पुलिस अधीक्षक" at bounding box center [416, 81] width 306 height 12
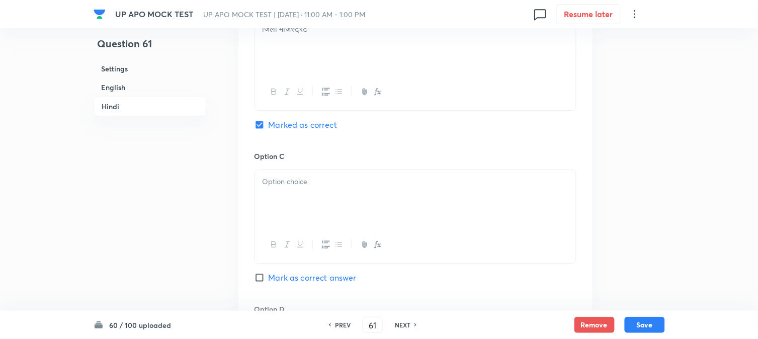
click at [279, 209] on div at bounding box center [415, 198] width 321 height 56
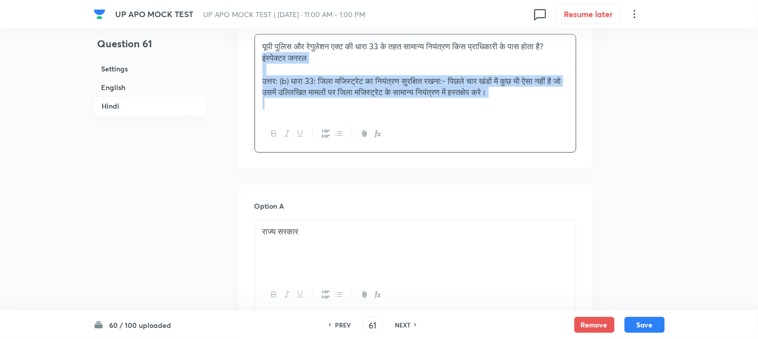
drag, startPoint x: 270, startPoint y: 94, endPoint x: 603, endPoint y: 121, distance: 334.1
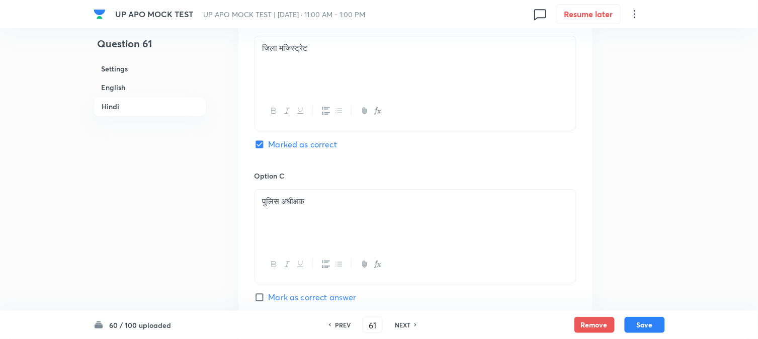
scroll to position [1918, 0]
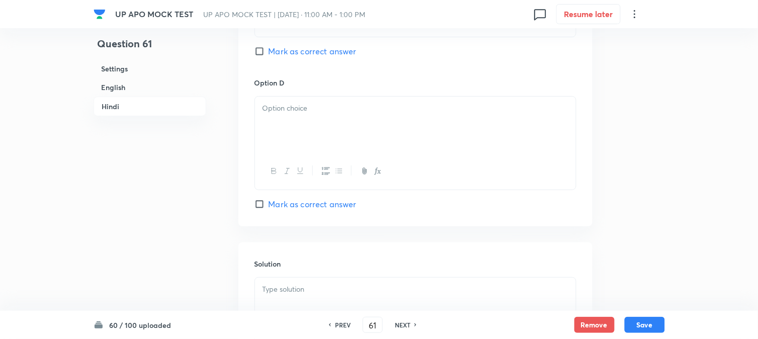
click at [280, 128] on div at bounding box center [415, 125] width 321 height 56
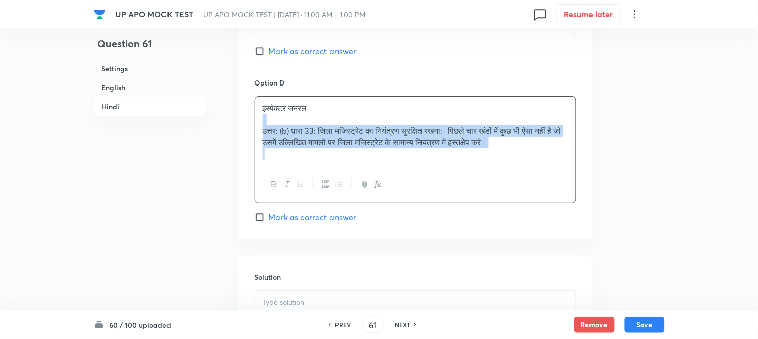
drag, startPoint x: 263, startPoint y: 127, endPoint x: 557, endPoint y: 161, distance: 296.3
click at [557, 161] on div "इंस्पेक्टर जनरल उत्तर: (b) धारा 33: जिला मजिस्ट्रेट का नियंत्रण सुरक्षित रखना:-…" at bounding box center [415, 131] width 321 height 69
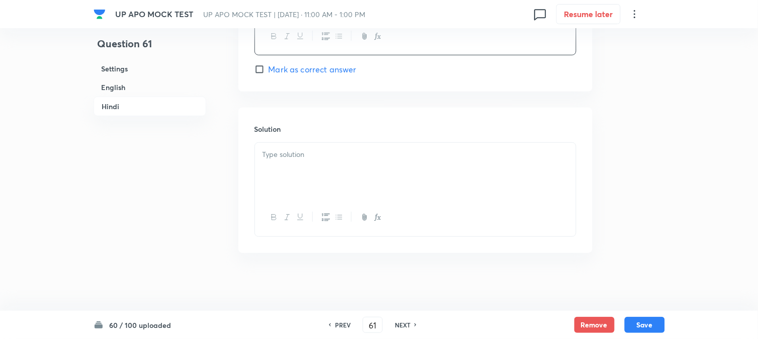
scroll to position [2059, 0]
click at [272, 163] on div at bounding box center [415, 168] width 321 height 56
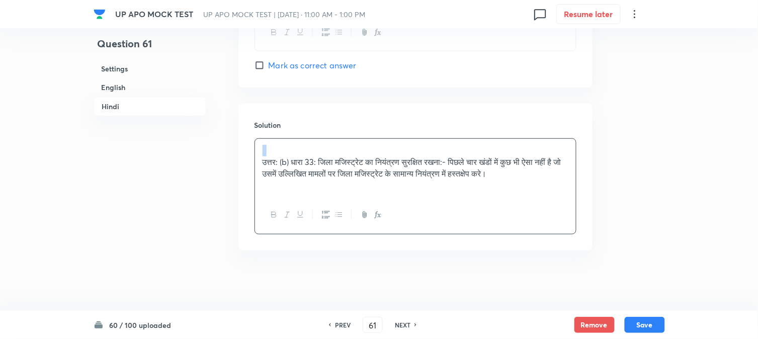
drag, startPoint x: 262, startPoint y: 161, endPoint x: 255, endPoint y: 147, distance: 16.0
click at [255, 147] on div "उत्तर: (b) धारा 33: जिला मजिस्ट्रेट का नियंत्रण सुरक्षित रखना:- पिछले चार खंडों…" at bounding box center [415, 168] width 321 height 58
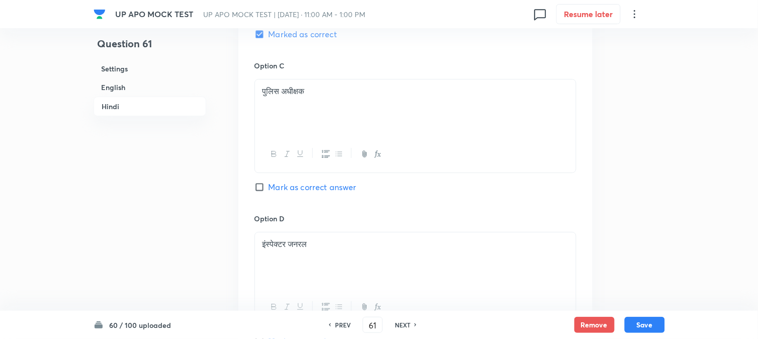
scroll to position [1779, 0]
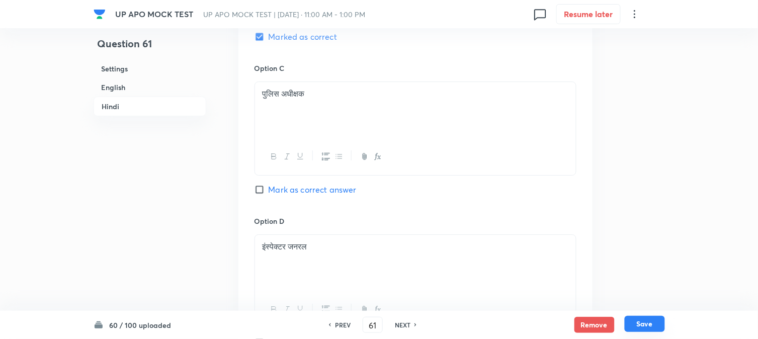
click at [645, 326] on button "Save" at bounding box center [645, 324] width 40 height 16
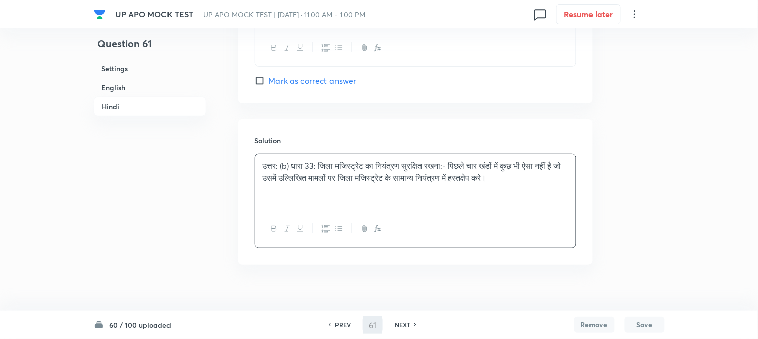
type input "62"
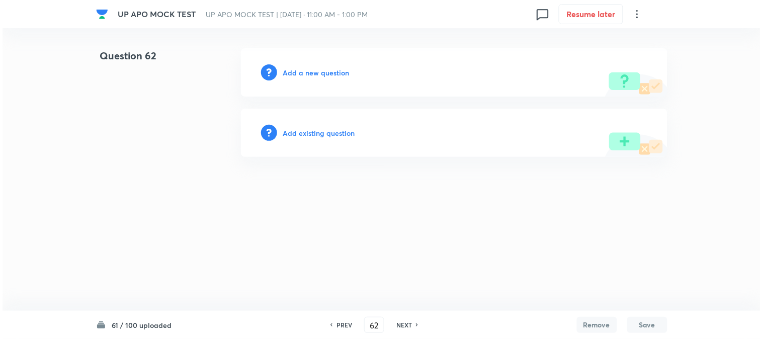
scroll to position [0, 0]
click at [341, 77] on h6 "Add a new question" at bounding box center [316, 72] width 66 height 11
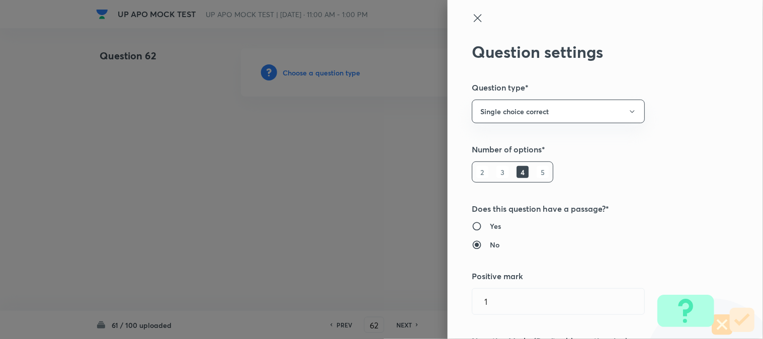
click at [341, 76] on div at bounding box center [381, 169] width 763 height 339
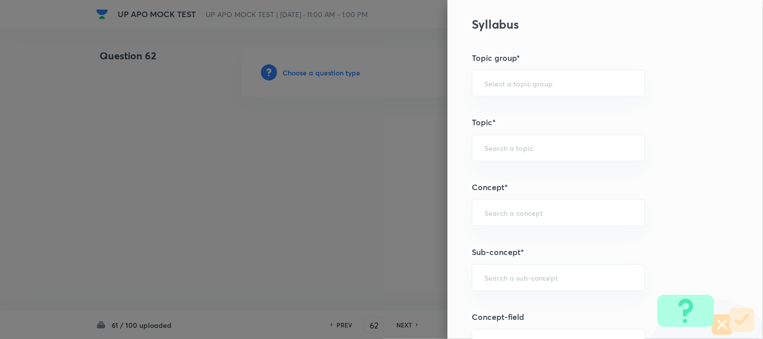
scroll to position [594, 0]
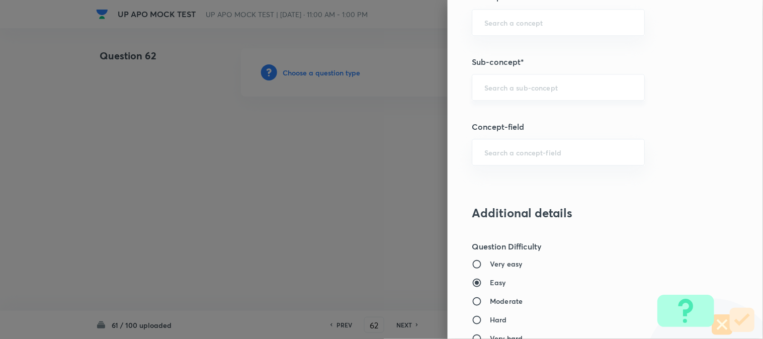
click at [503, 94] on div "​" at bounding box center [558, 87] width 173 height 27
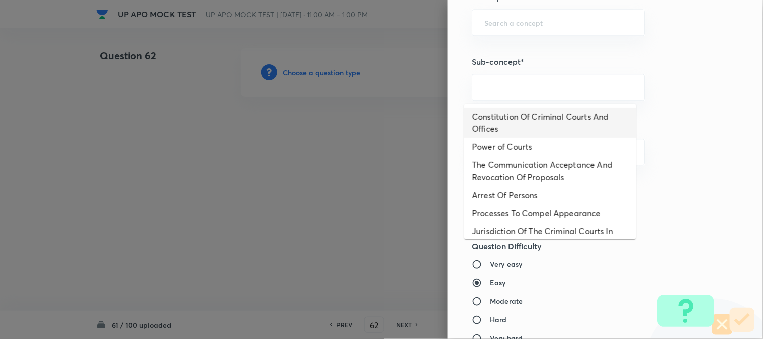
click at [518, 117] on li "Constitution Of Criminal Courts And Offices" at bounding box center [550, 123] width 172 height 30
type input "Constitution Of Criminal Courts And Offices"
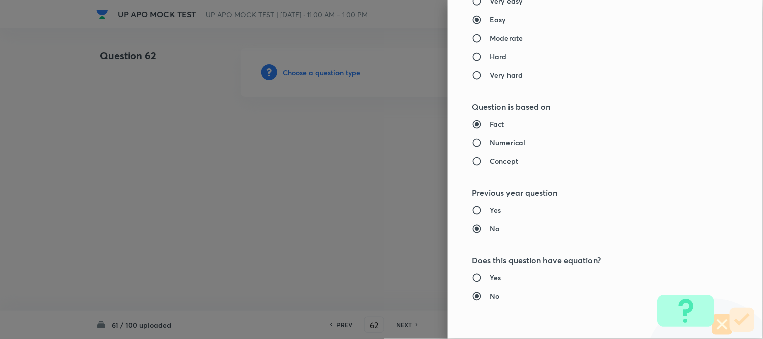
type input "Criminal Law"
type input "Criminal Procedure Code"
type input "Constitution Of Criminal Courts And Offices"
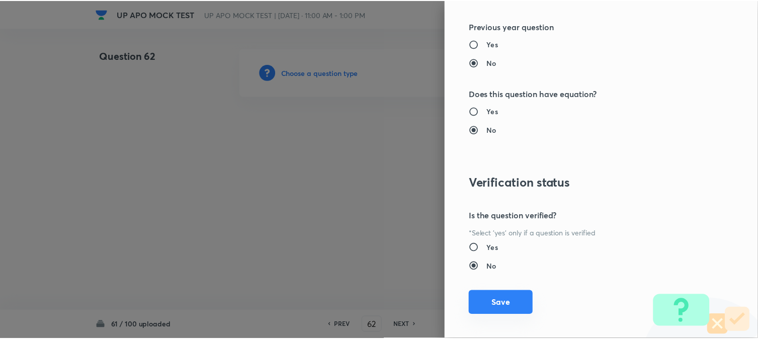
scroll to position [1032, 0]
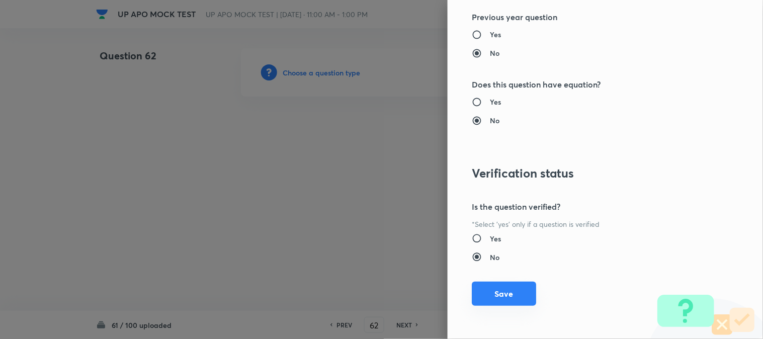
click at [504, 299] on button "Save" at bounding box center [504, 294] width 64 height 24
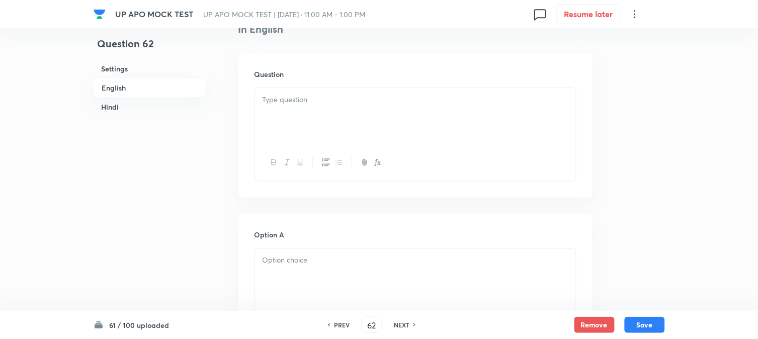
scroll to position [297, 0]
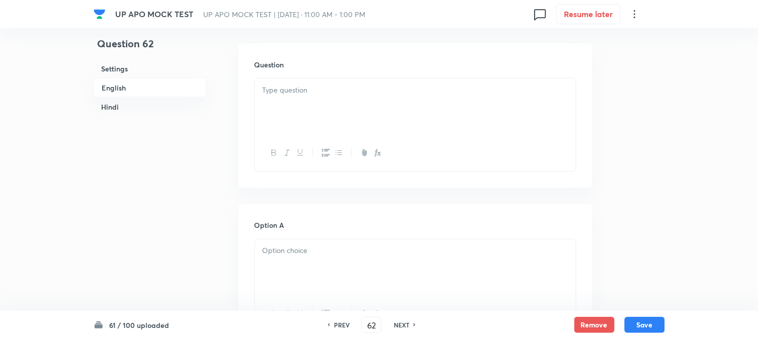
drag, startPoint x: 299, startPoint y: 95, endPoint x: 274, endPoint y: 130, distance: 43.0
click at [299, 97] on div at bounding box center [415, 106] width 321 height 56
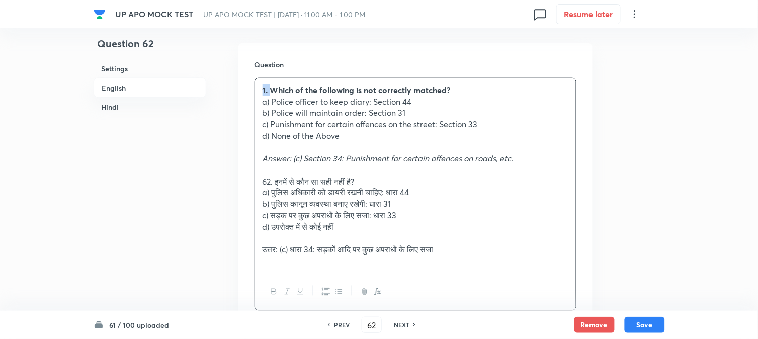
drag, startPoint x: 269, startPoint y: 88, endPoint x: 250, endPoint y: 77, distance: 22.5
click at [250, 77] on div "Question 1. Which of the following is not correctly matched? a) Police officer …" at bounding box center [415, 185] width 354 height 284
drag, startPoint x: 273, startPoint y: 104, endPoint x: 445, endPoint y: 98, distance: 172.1
click at [445, 98] on p "a) Police officer to keep diary: Section 44" at bounding box center [416, 102] width 306 height 12
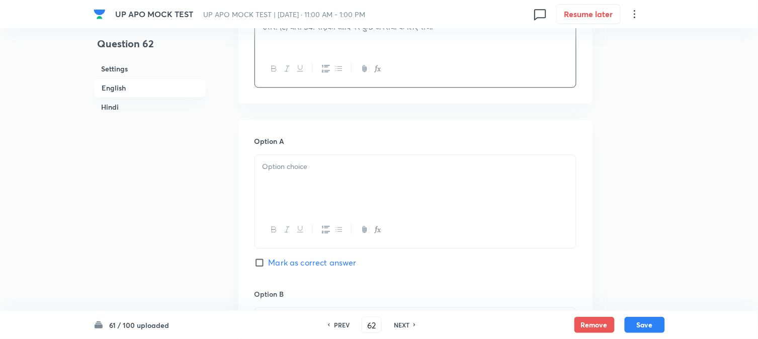
click at [288, 189] on div at bounding box center [415, 183] width 321 height 56
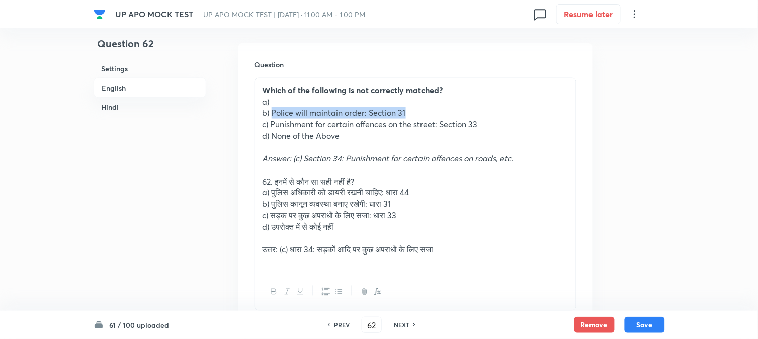
drag, startPoint x: 273, startPoint y: 114, endPoint x: 416, endPoint y: 112, distance: 142.9
click at [416, 112] on p "b) Police will maintain order: Section 31" at bounding box center [416, 113] width 306 height 12
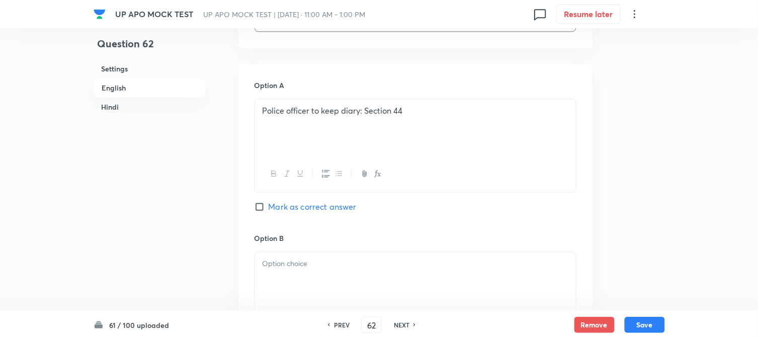
click at [288, 278] on div at bounding box center [415, 280] width 321 height 56
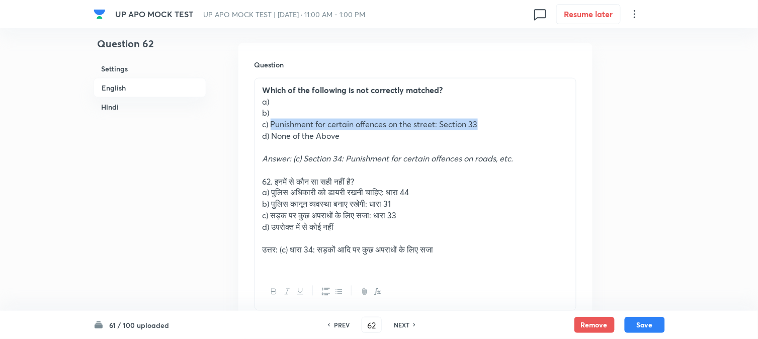
drag, startPoint x: 271, startPoint y: 124, endPoint x: 498, endPoint y: 124, distance: 227.4
click at [498, 124] on p "c) Punishment for certain offences on the street: Section 33" at bounding box center [416, 125] width 306 height 12
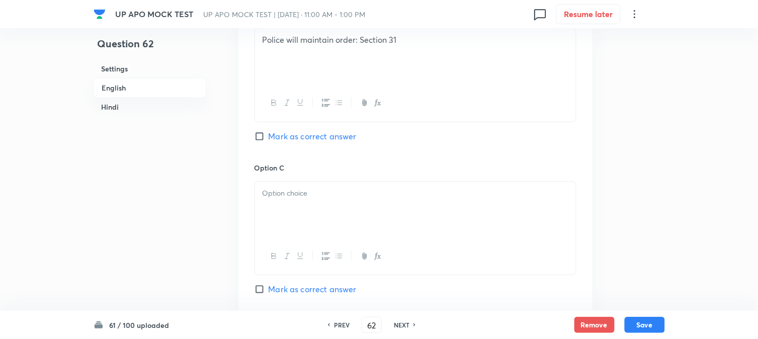
click at [290, 215] on div at bounding box center [415, 210] width 321 height 56
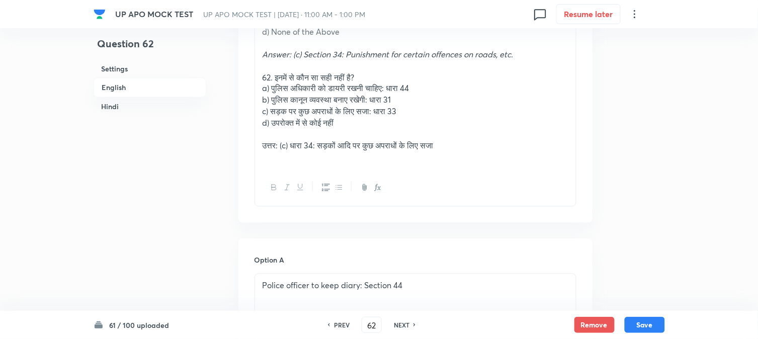
scroll to position [353, 0]
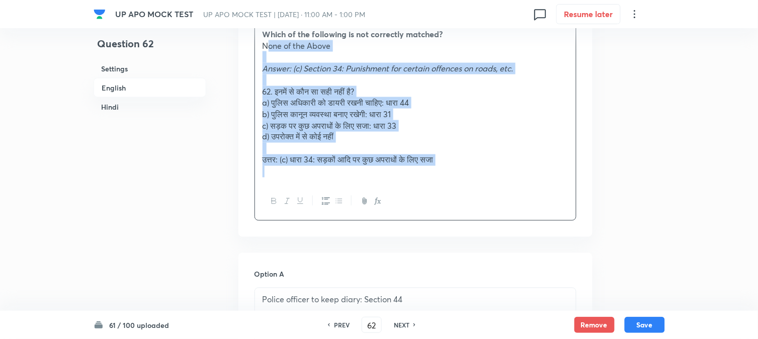
drag, startPoint x: 270, startPoint y: 79, endPoint x: 621, endPoint y: 197, distance: 370.3
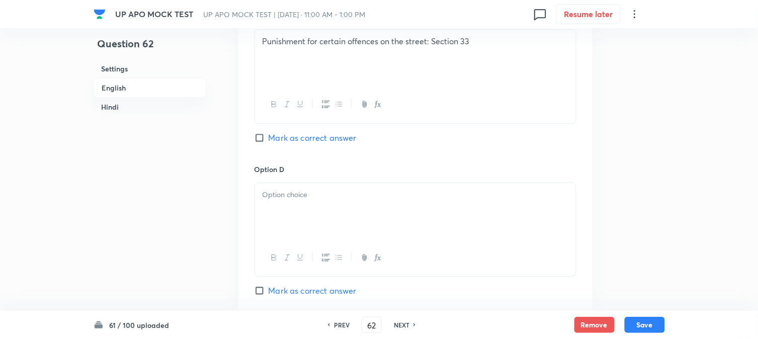
scroll to position [856, 0]
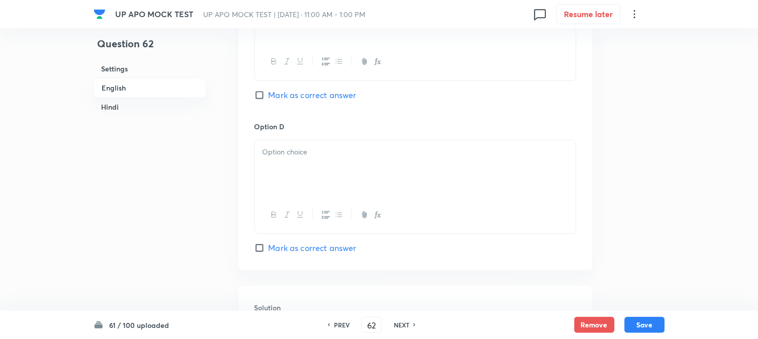
click at [292, 104] on div "Option C Punishment for certain offences on the street: Section 33 Mark as corr…" at bounding box center [416, 44] width 322 height 153
click at [298, 93] on span "Mark as correct answer" at bounding box center [313, 95] width 88 height 12
click at [269, 93] on input "Mark as correct answer" at bounding box center [262, 95] width 14 height 10
checkbox input "true"
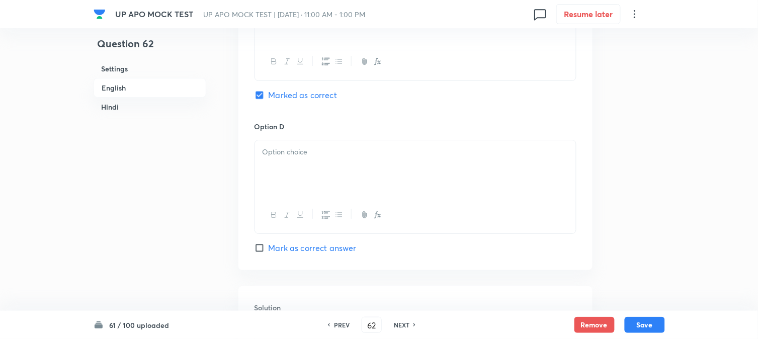
click at [274, 192] on div at bounding box center [415, 168] width 321 height 56
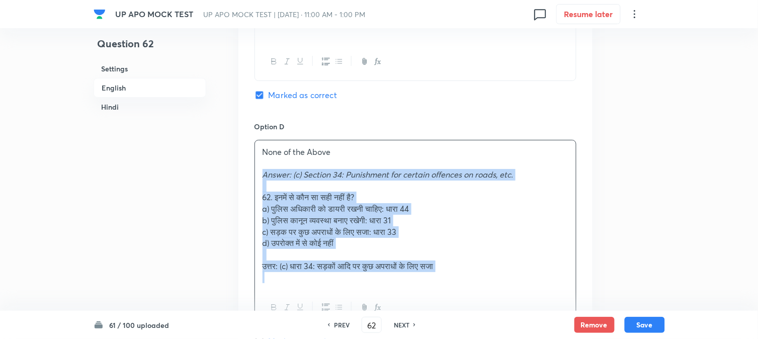
drag, startPoint x: 263, startPoint y: 173, endPoint x: 550, endPoint y: 288, distance: 309.5
click at [550, 288] on div "None of the Above Answer: (c) Section 34: Punishment for certain offences on ro…" at bounding box center [415, 214] width 321 height 149
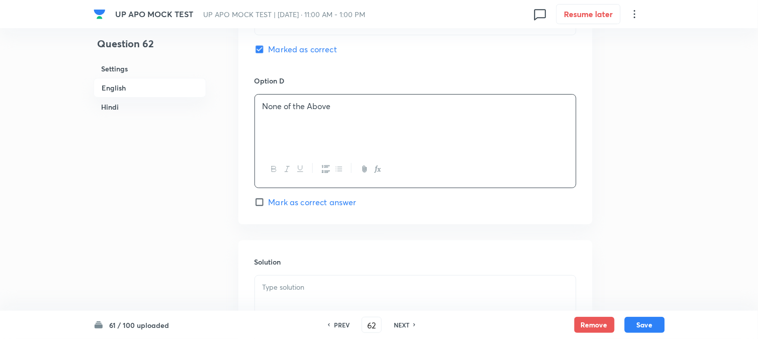
scroll to position [1023, 0]
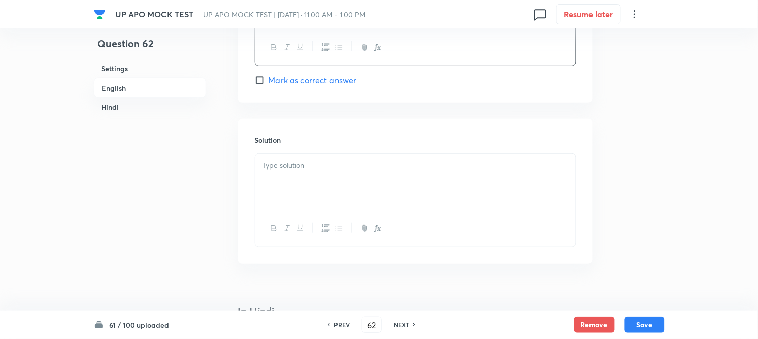
click at [294, 169] on p at bounding box center [416, 166] width 306 height 12
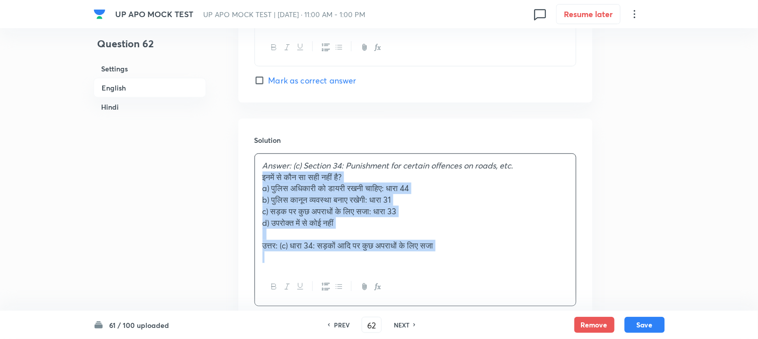
drag, startPoint x: 277, startPoint y: 192, endPoint x: 563, endPoint y: 280, distance: 299.9
click at [565, 284] on div "Answer: (c) Section 34: Punishment for certain offences on roads, etc. इनमें से…" at bounding box center [416, 229] width 322 height 153
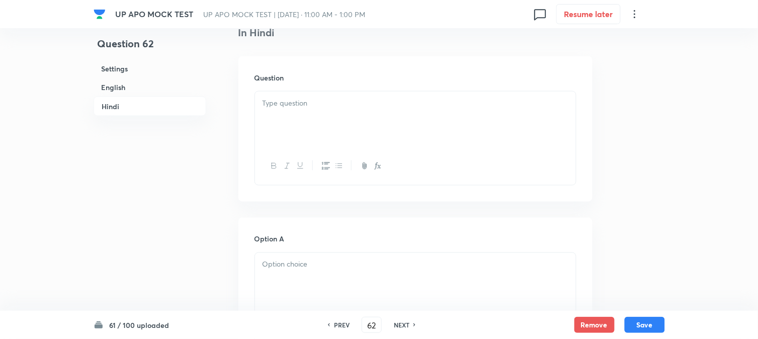
scroll to position [1303, 0]
click at [275, 126] on div at bounding box center [415, 119] width 321 height 56
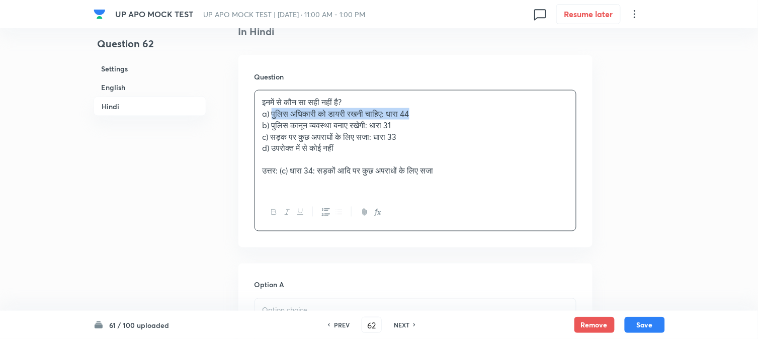
drag, startPoint x: 272, startPoint y: 119, endPoint x: 481, endPoint y: 112, distance: 209.4
click at [481, 112] on p "a) पुलिस अधिकारी को डायरी रखनी चाहिए: धारा 44" at bounding box center [416, 114] width 306 height 12
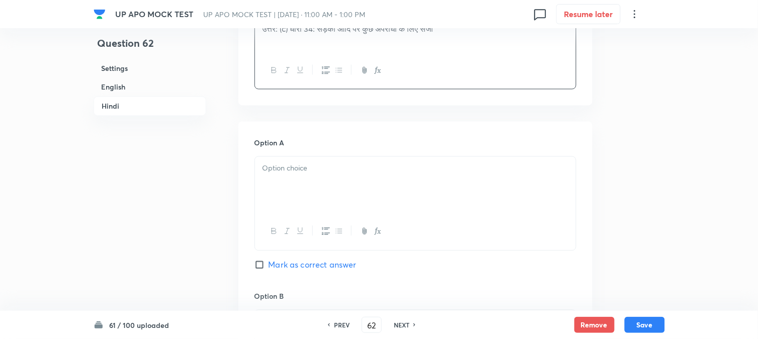
scroll to position [1470, 0]
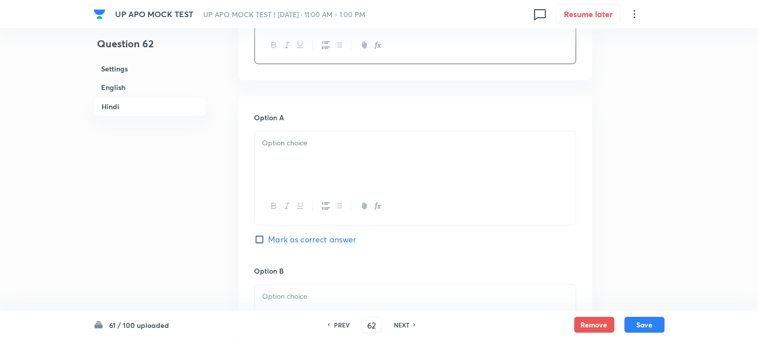
click at [286, 169] on div at bounding box center [415, 159] width 321 height 56
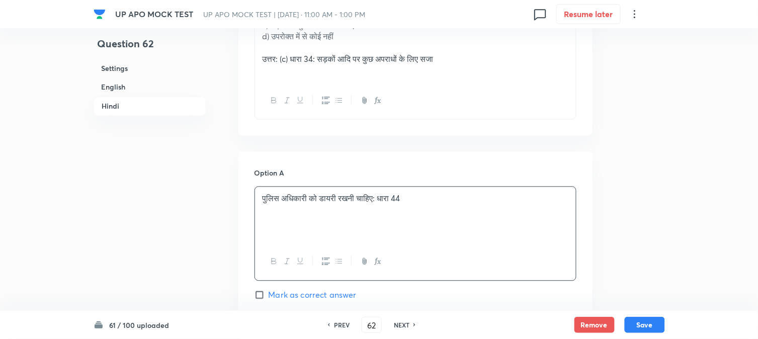
scroll to position [1359, 0]
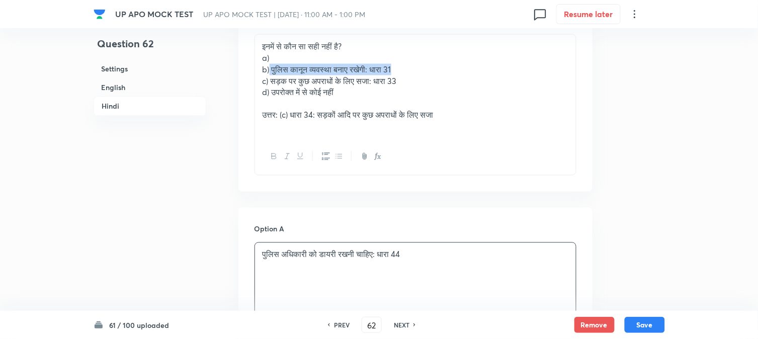
drag, startPoint x: 270, startPoint y: 68, endPoint x: 424, endPoint y: 65, distance: 154.5
click at [423, 65] on p "b) पुलिस कानून व्यवस्था बनाए रखेगी: धारा 31" at bounding box center [416, 70] width 306 height 12
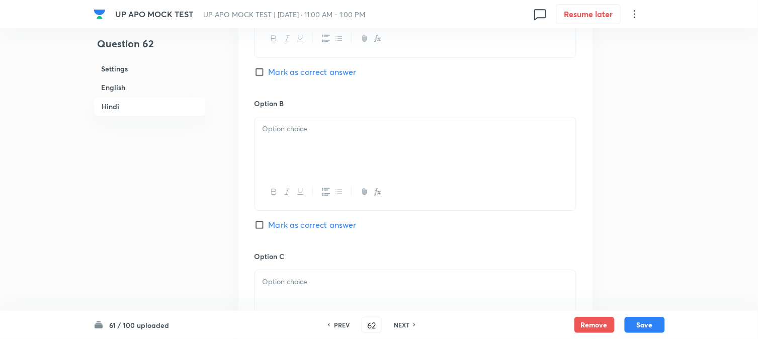
click at [274, 162] on div at bounding box center [415, 145] width 321 height 56
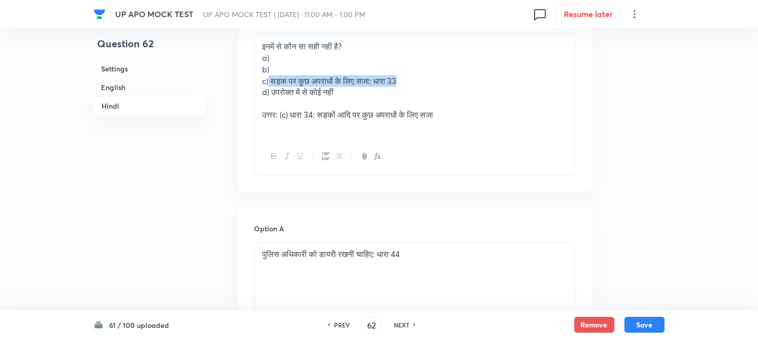
drag, startPoint x: 269, startPoint y: 82, endPoint x: 491, endPoint y: 84, distance: 221.8
click at [491, 84] on p "c) सड़क पर कुछ अपराधों के लिए सजा: धारा 33" at bounding box center [416, 81] width 306 height 12
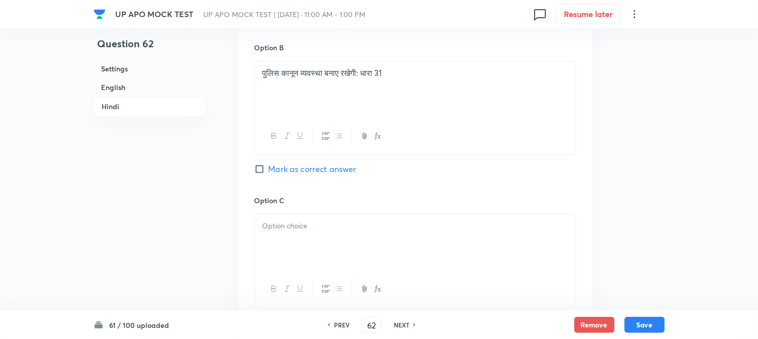
click at [294, 226] on p at bounding box center [416, 226] width 306 height 12
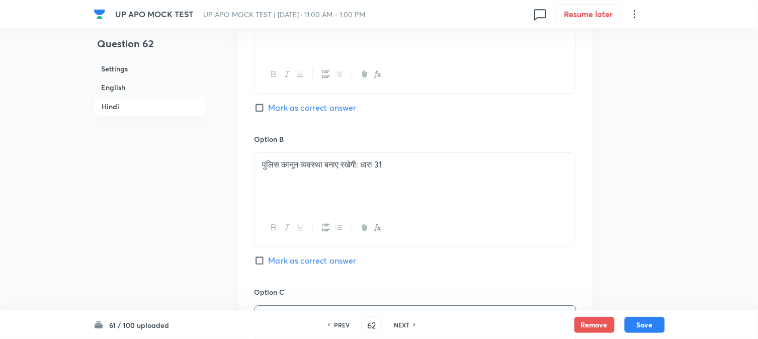
scroll to position [1303, 0]
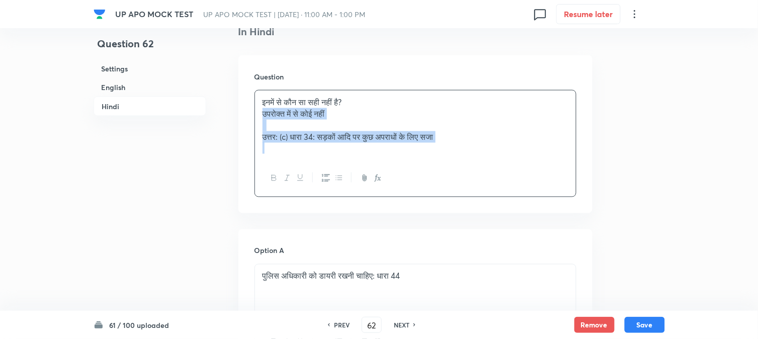
drag, startPoint x: 274, startPoint y: 148, endPoint x: 587, endPoint y: 170, distance: 314.1
click at [587, 170] on div "Question इनमें से कौन सा सही नहीं है? उपरोक्त में से कोई नहीं उत्तर: (c) धारा 3…" at bounding box center [415, 134] width 354 height 158
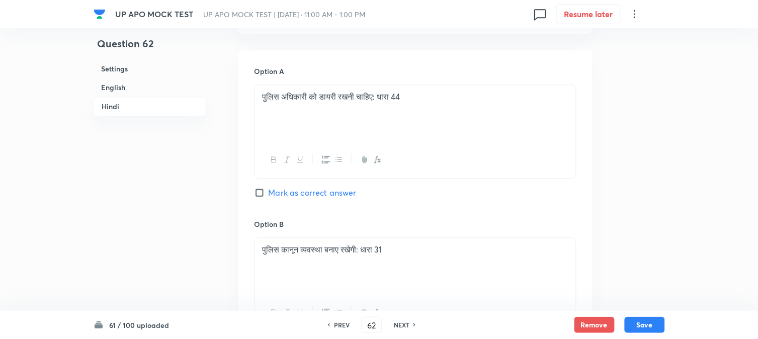
scroll to position [1750, 0]
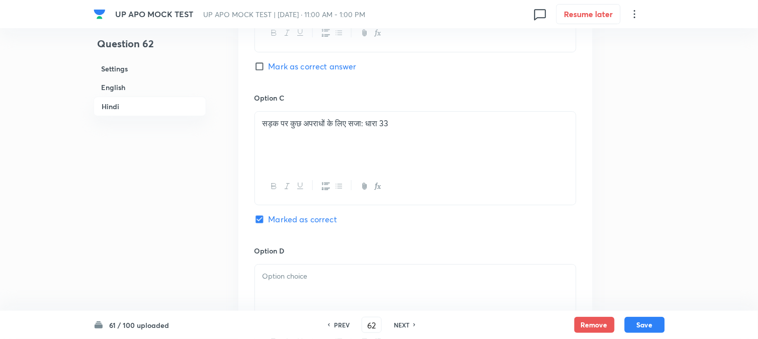
click at [276, 295] on div at bounding box center [415, 293] width 321 height 56
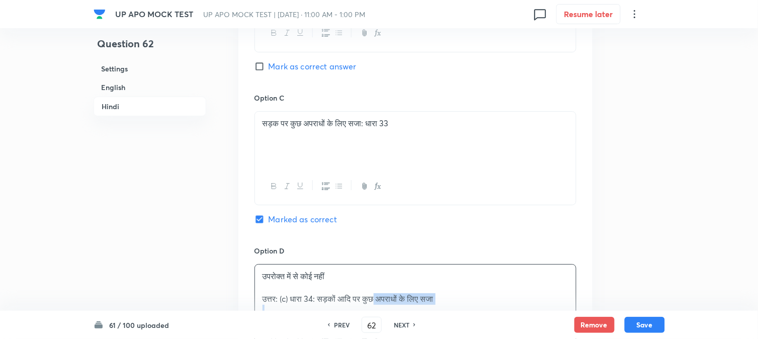
drag, startPoint x: 257, startPoint y: 309, endPoint x: 390, endPoint y: 299, distance: 133.2
click at [387, 301] on div "उपरोक्त में से कोई नहीं उत्तर: (c) धारा 34: सड़कों आदि पर कुछ अपराधों के लिए सजा" at bounding box center [415, 294] width 321 height 58
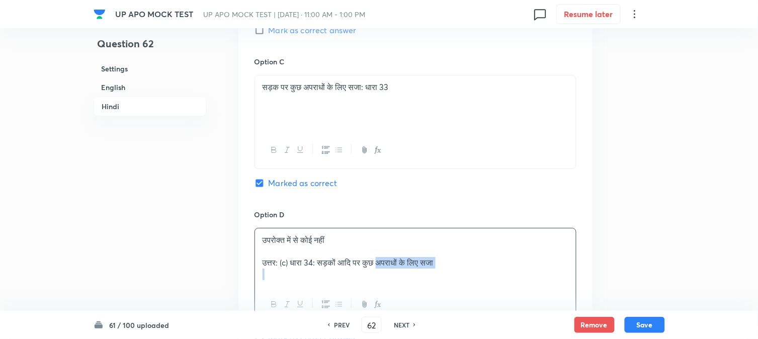
scroll to position [1918, 0]
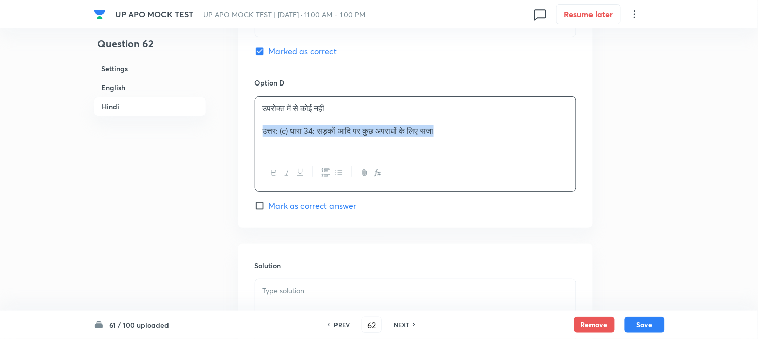
drag, startPoint x: 261, startPoint y: 136, endPoint x: 543, endPoint y: 132, distance: 282.7
click at [543, 132] on div "उपरोक्त में से कोई नहीं उत्तर: (c) धारा 34: सड़कों आदि पर कुछ अपराधों के लिए सजा" at bounding box center [415, 126] width 321 height 58
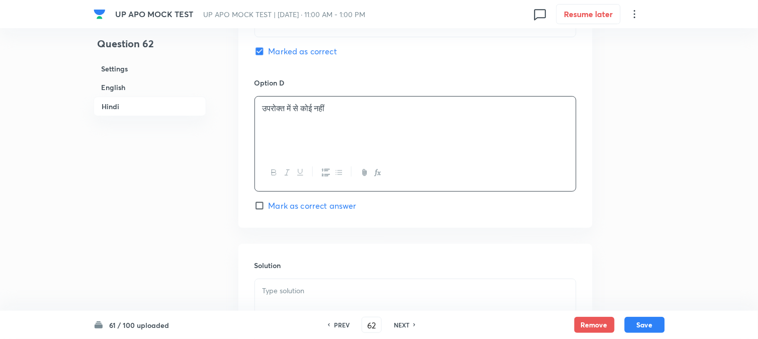
click at [327, 303] on div at bounding box center [415, 307] width 321 height 56
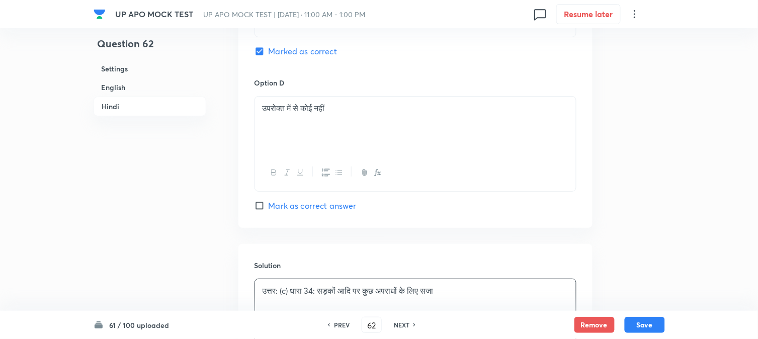
scroll to position [1973, 0]
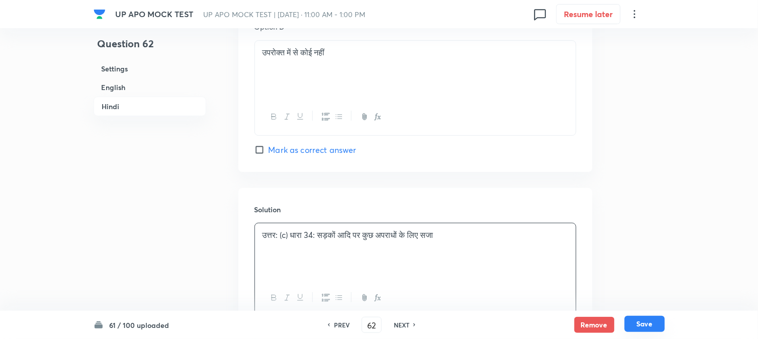
click at [651, 324] on button "Save" at bounding box center [645, 324] width 40 height 16
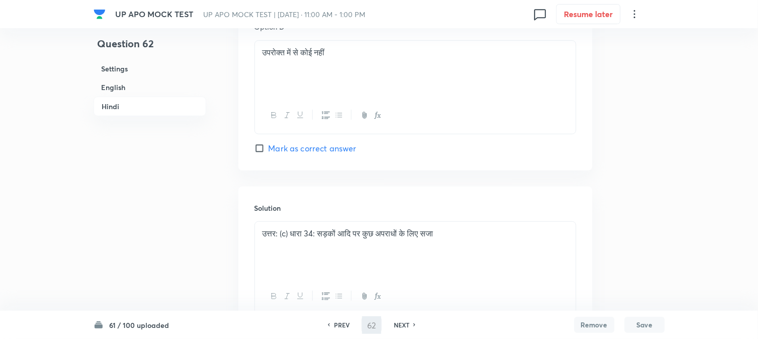
type input "63"
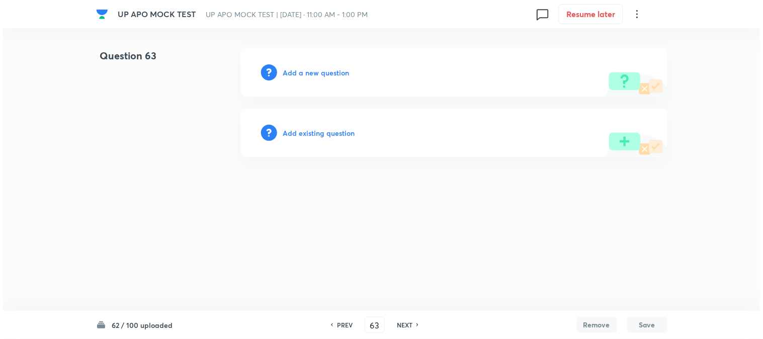
scroll to position [0, 0]
click at [318, 68] on h6 "Add a new question" at bounding box center [316, 72] width 66 height 11
click at [318, 72] on h6 "Choose a question type" at bounding box center [321, 72] width 77 height 11
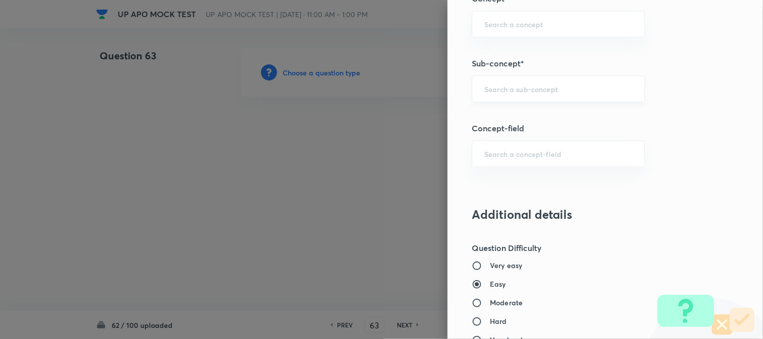
scroll to position [594, 0]
click at [515, 93] on div "​" at bounding box center [558, 87] width 173 height 27
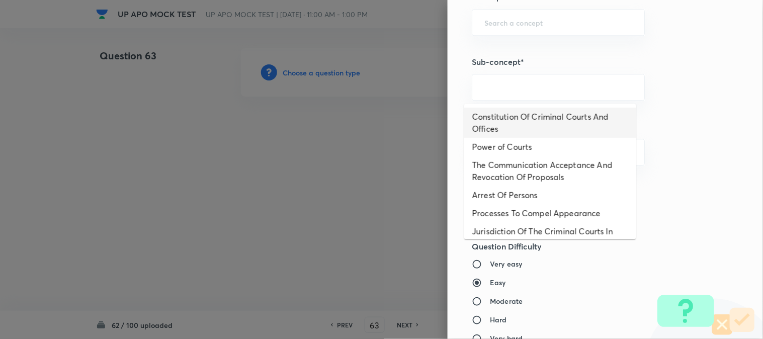
click at [545, 115] on li "Constitution Of Criminal Courts And Offices" at bounding box center [550, 123] width 172 height 30
type input "Constitution Of Criminal Courts And Offices"
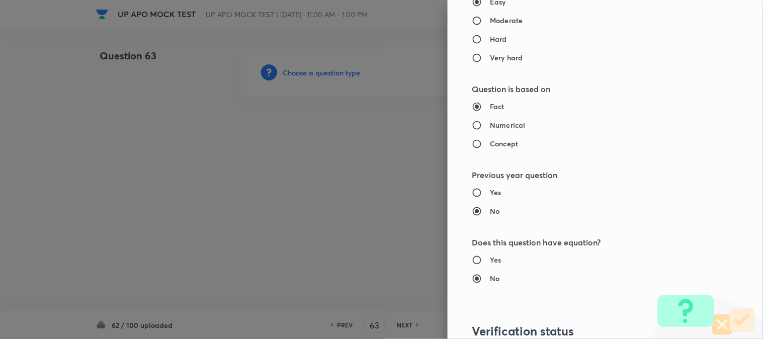
type input "Criminal Law"
type input "Criminal Procedure Code"
type input "Constitution Of Criminal Courts And Offices"
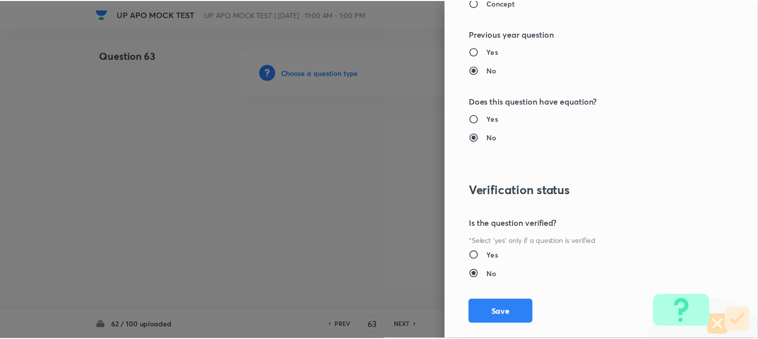
scroll to position [1032, 0]
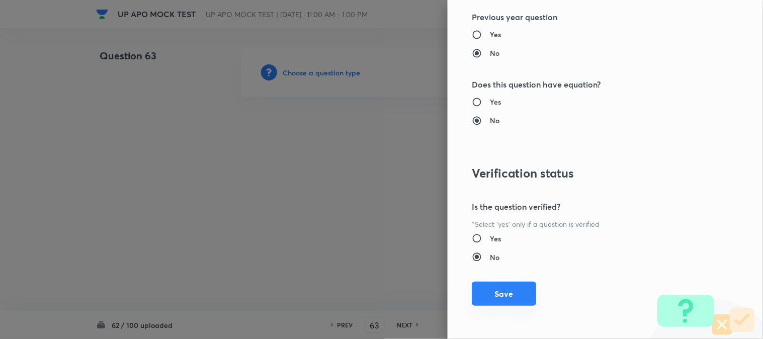
click at [507, 302] on button "Save" at bounding box center [504, 294] width 64 height 24
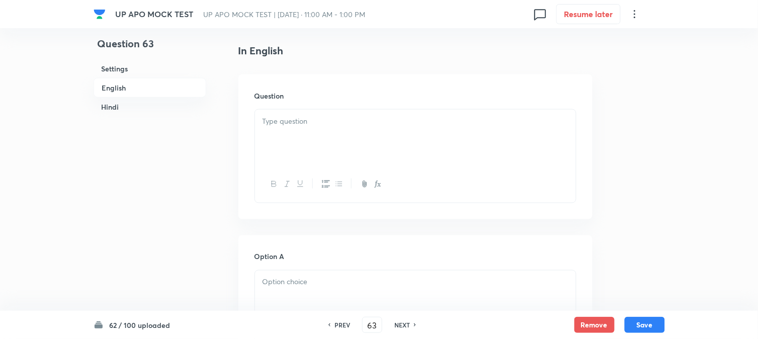
scroll to position [297, 0]
click at [287, 105] on div at bounding box center [415, 106] width 321 height 56
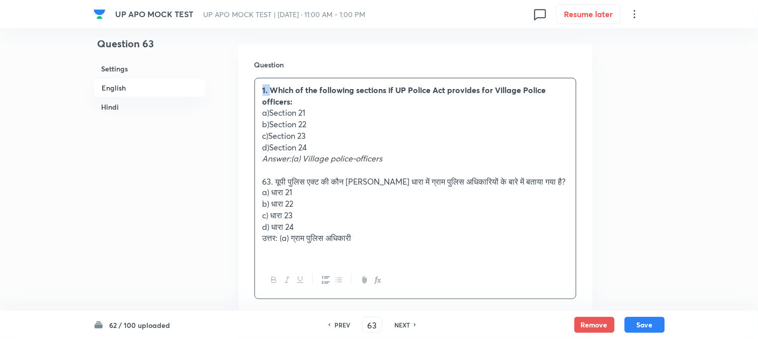
drag, startPoint x: 272, startPoint y: 92, endPoint x: 234, endPoint y: 69, distance: 44.0
drag, startPoint x: 271, startPoint y: 110, endPoint x: 339, endPoint y: 110, distance: 67.9
click at [339, 110] on p "a)Section 21" at bounding box center [416, 113] width 306 height 12
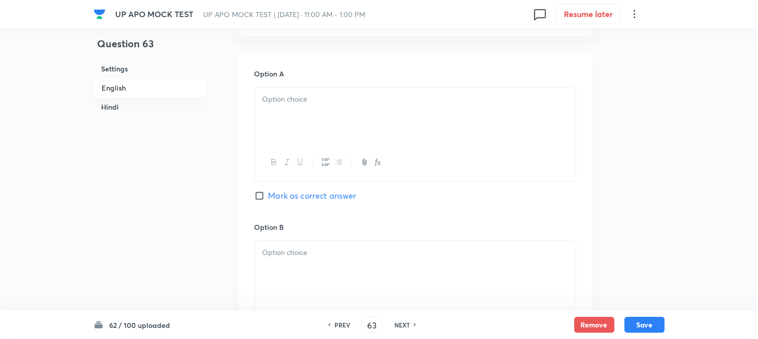
drag, startPoint x: 282, startPoint y: 140, endPoint x: 280, endPoint y: 102, distance: 37.8
click at [280, 135] on div at bounding box center [415, 116] width 321 height 56
click at [280, 102] on p at bounding box center [416, 100] width 306 height 12
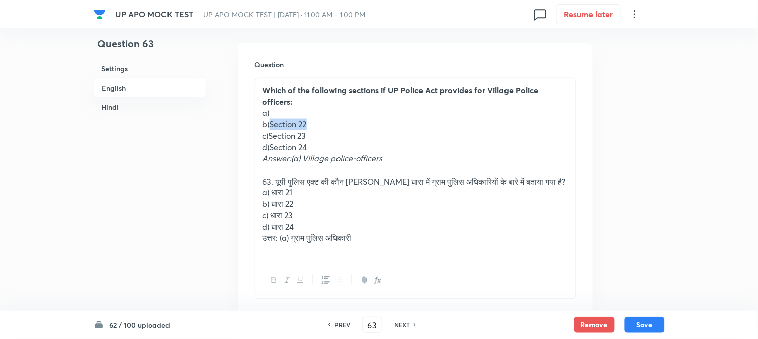
drag, startPoint x: 270, startPoint y: 126, endPoint x: 331, endPoint y: 122, distance: 61.5
click at [331, 122] on p "b)Section 22" at bounding box center [416, 125] width 306 height 12
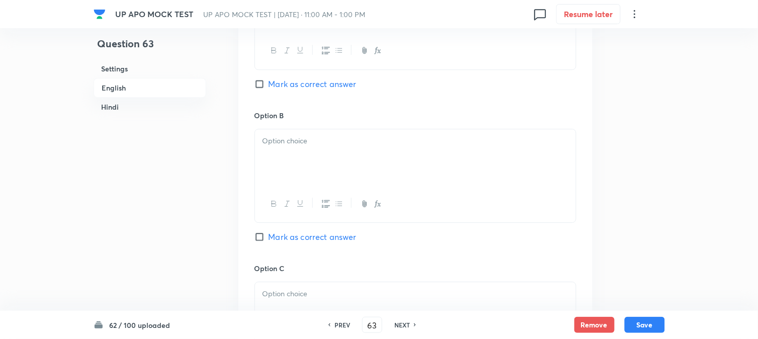
click at [287, 165] on div at bounding box center [415, 157] width 321 height 56
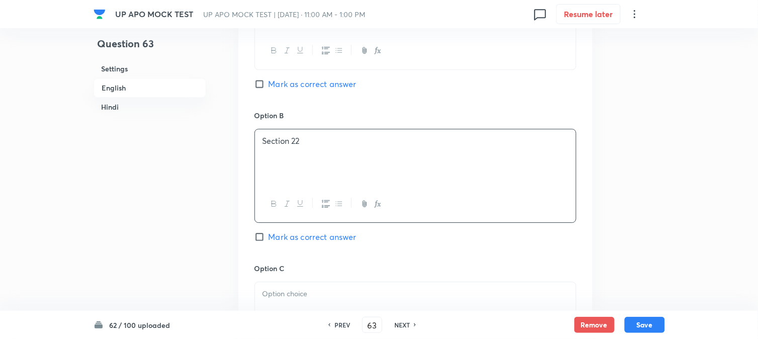
scroll to position [856, 0]
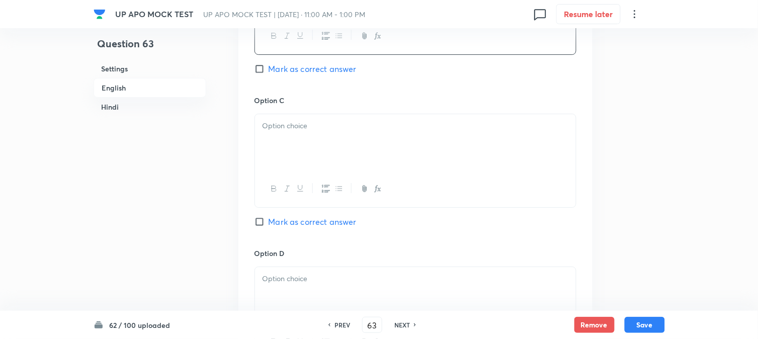
paste div
click at [288, 141] on div at bounding box center [415, 142] width 321 height 56
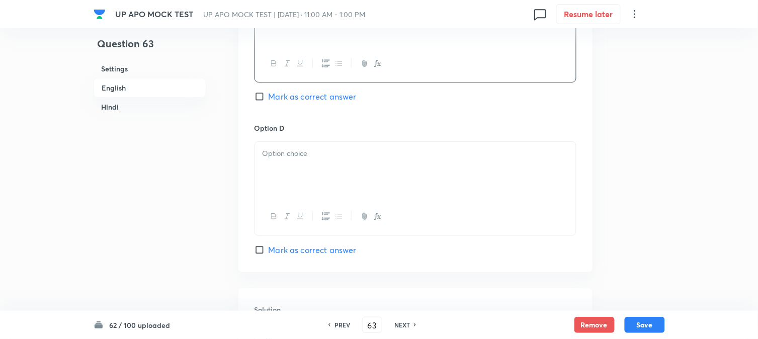
scroll to position [1023, 0]
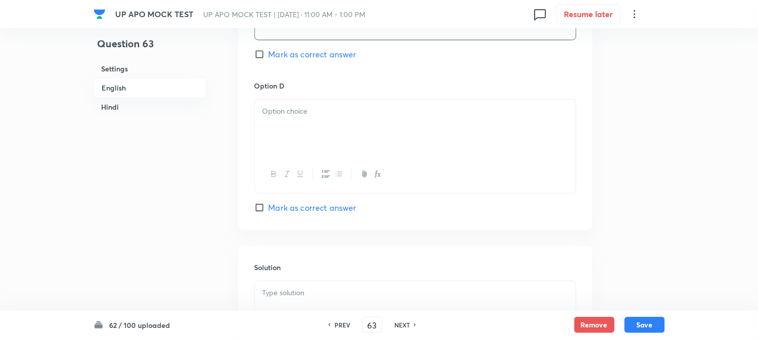
click at [292, 147] on div at bounding box center [415, 128] width 321 height 56
paste div
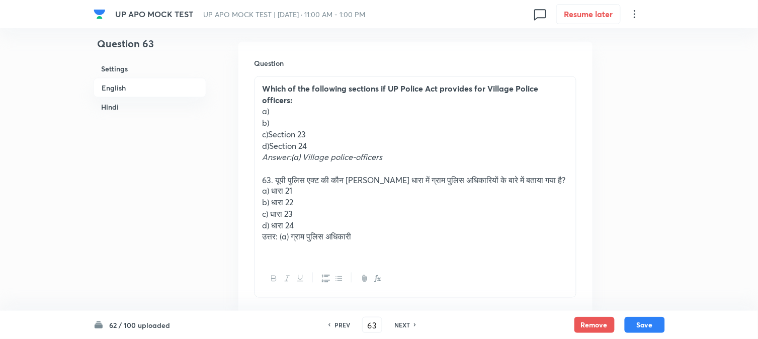
scroll to position [297, 0]
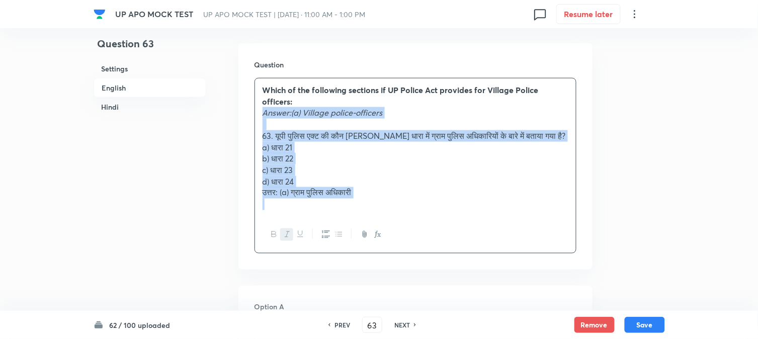
drag, startPoint x: 262, startPoint y: 158, endPoint x: 483, endPoint y: 245, distance: 237.7
click at [483, 245] on div "Which of the following sections if UP Police Act provides for Village Police of…" at bounding box center [416, 166] width 322 height 176
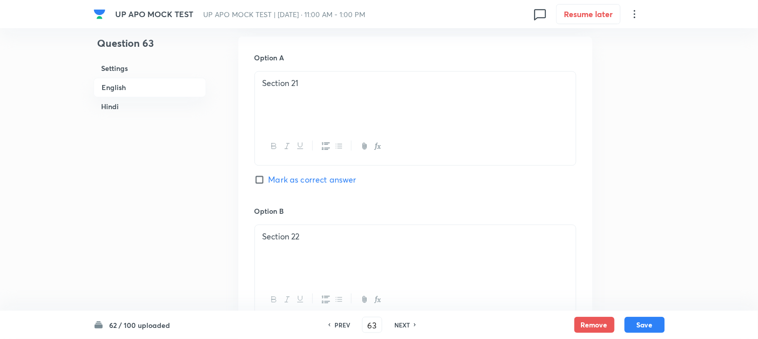
click at [300, 178] on span "Mark as correct answer" at bounding box center [313, 180] width 88 height 12
click at [269, 178] on input "Mark as correct answer" at bounding box center [262, 180] width 14 height 10
checkbox input "true"
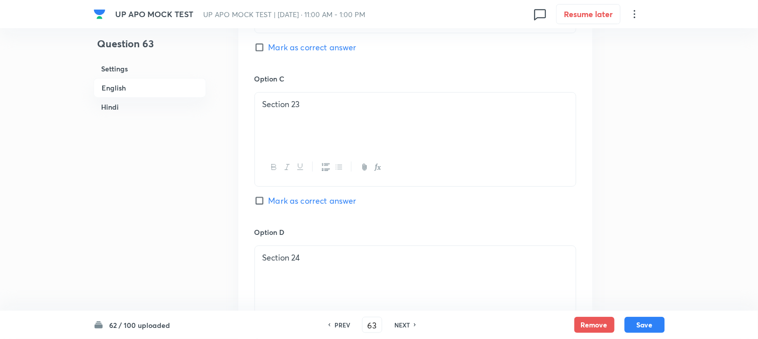
checkbox input "true"
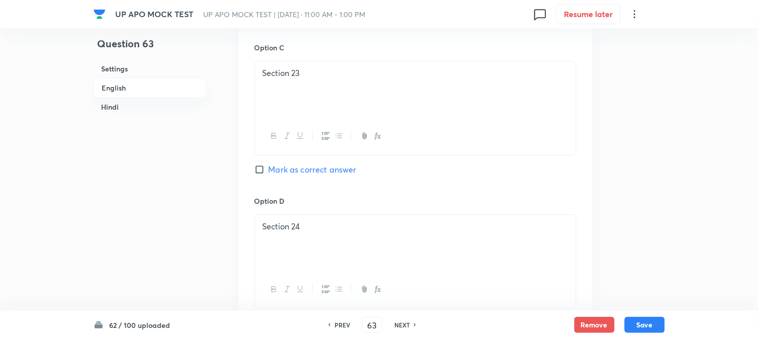
scroll to position [1079, 0]
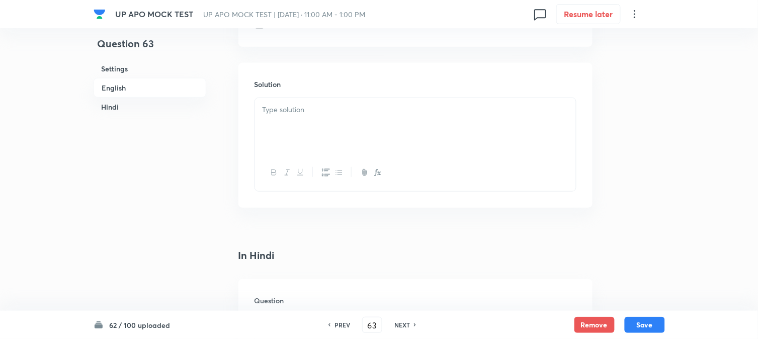
click at [282, 119] on div at bounding box center [415, 126] width 321 height 56
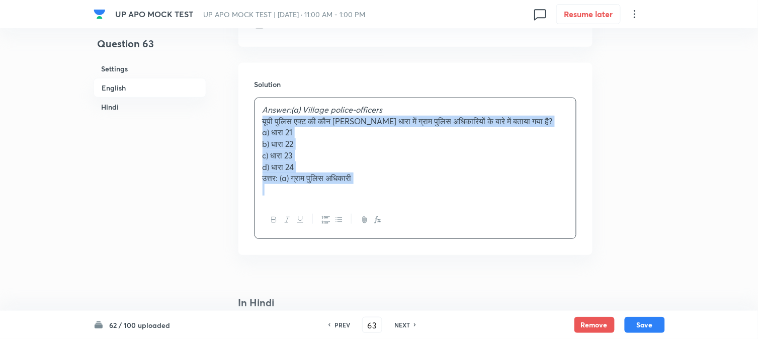
drag, startPoint x: 274, startPoint y: 131, endPoint x: 511, endPoint y: 224, distance: 255.2
click at [511, 224] on div "Answer:(a) Village police-officers यूपी पुलिस एक्ट की कौन [PERSON_NAME] धारा मे…" at bounding box center [416, 168] width 322 height 141
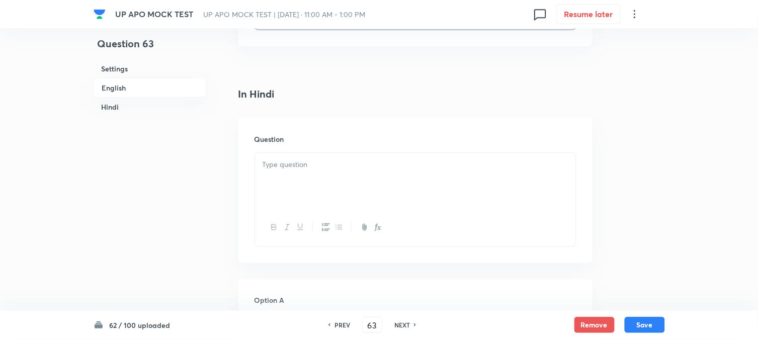
scroll to position [1247, 0]
drag, startPoint x: 285, startPoint y: 137, endPoint x: 285, endPoint y: 178, distance: 41.2
click at [285, 138] on h6 "Question" at bounding box center [416, 133] width 322 height 11
click at [285, 185] on div at bounding box center [415, 175] width 321 height 56
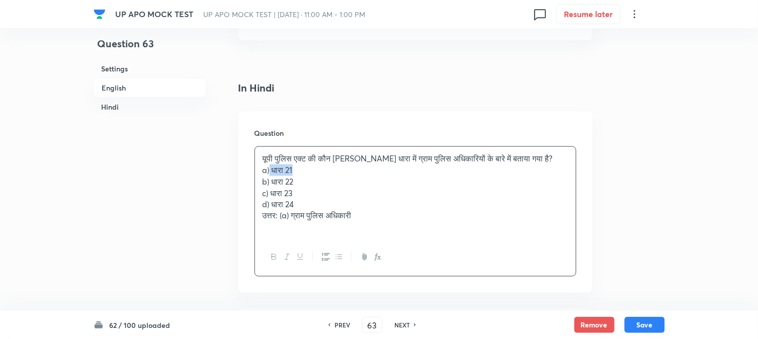
drag, startPoint x: 271, startPoint y: 173, endPoint x: 306, endPoint y: 175, distance: 35.3
click at [306, 175] on p "a) धारा 21" at bounding box center [416, 170] width 306 height 12
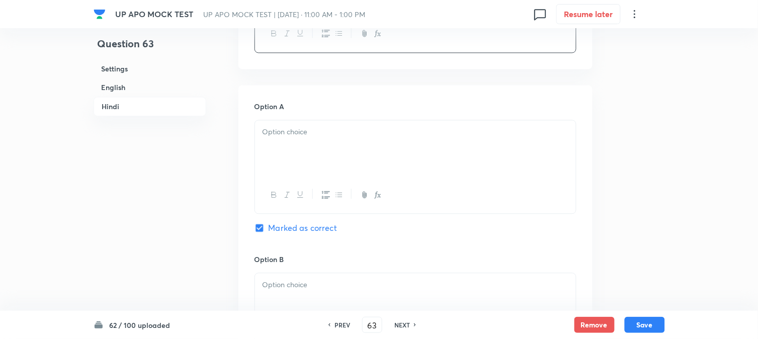
click at [282, 161] on div at bounding box center [415, 148] width 321 height 56
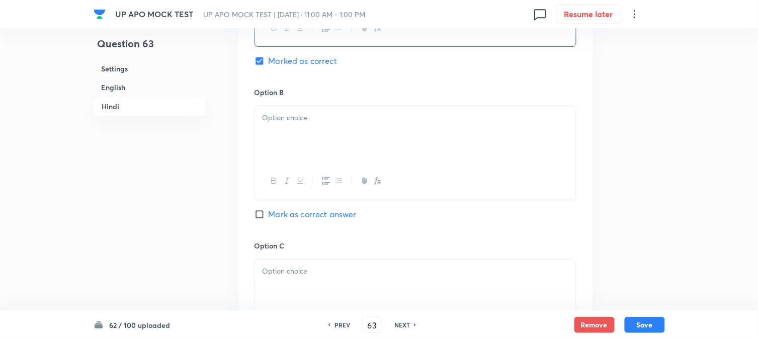
scroll to position [1638, 0]
paste div
click at [283, 154] on div at bounding box center [415, 134] width 321 height 56
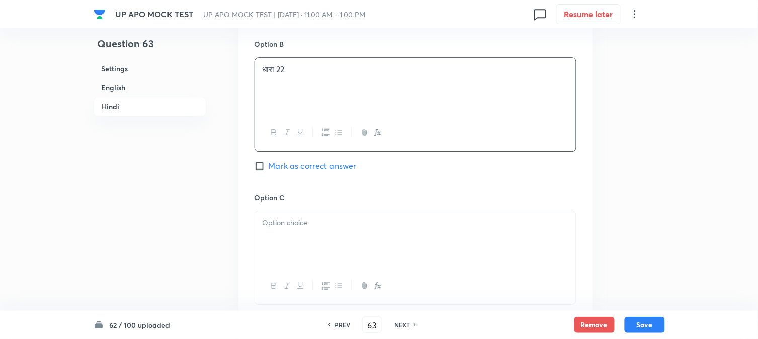
scroll to position [1750, 0]
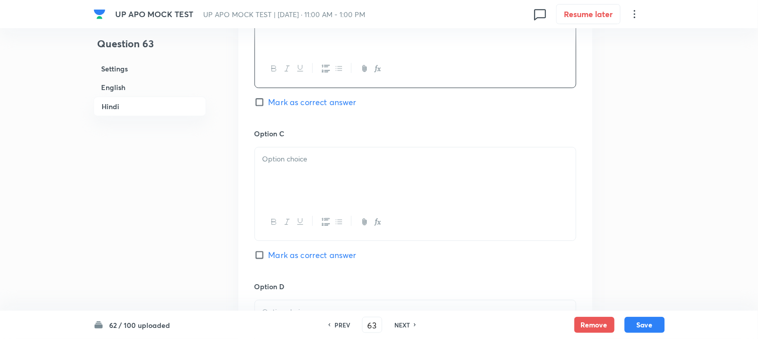
click at [297, 169] on div at bounding box center [415, 175] width 321 height 56
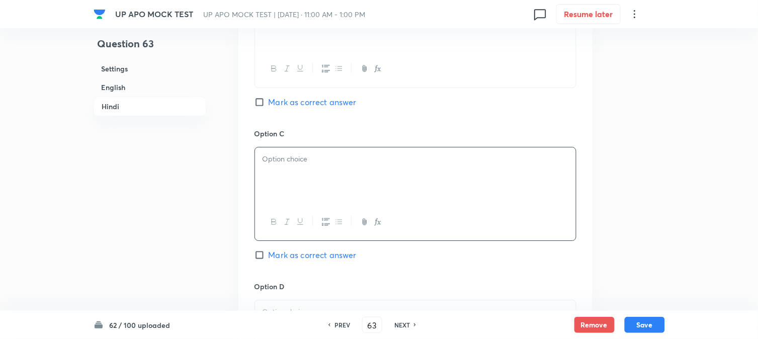
paste div
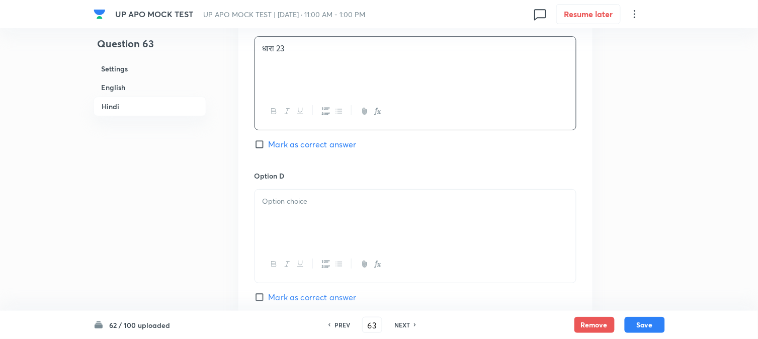
scroll to position [1862, 0]
click at [306, 210] on div at bounding box center [415, 216] width 321 height 56
paste div
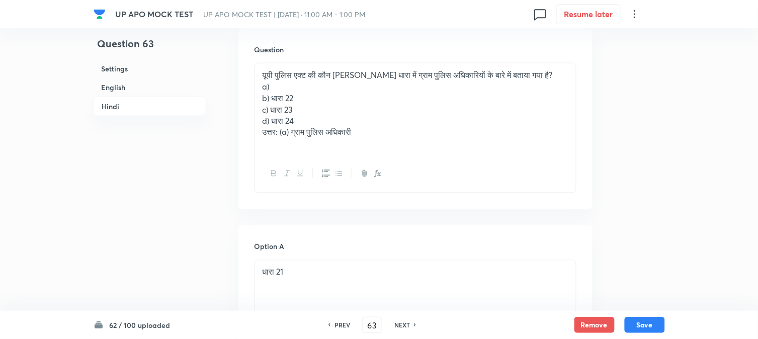
scroll to position [1303, 0]
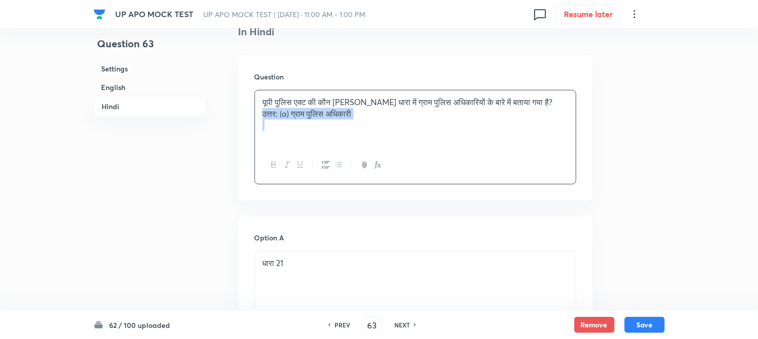
drag, startPoint x: 263, startPoint y: 156, endPoint x: 484, endPoint y: 138, distance: 222.0
click at [484, 138] on div "यूपी पुलिस एक्ट की कौन [PERSON_NAME] धारा में ग्राम पुलिस अधिकारियों के बारे मे…" at bounding box center [415, 119] width 321 height 56
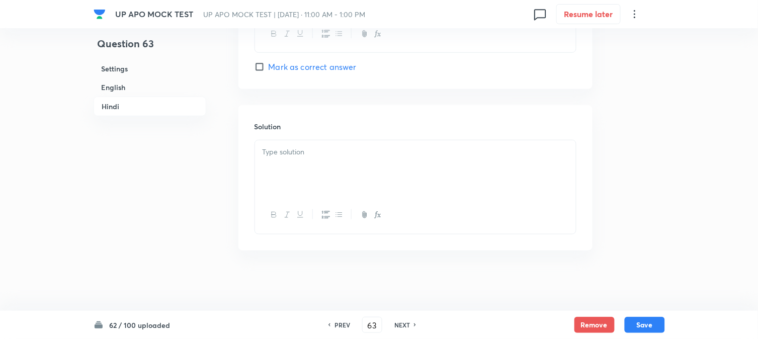
click at [282, 154] on p at bounding box center [416, 152] width 306 height 12
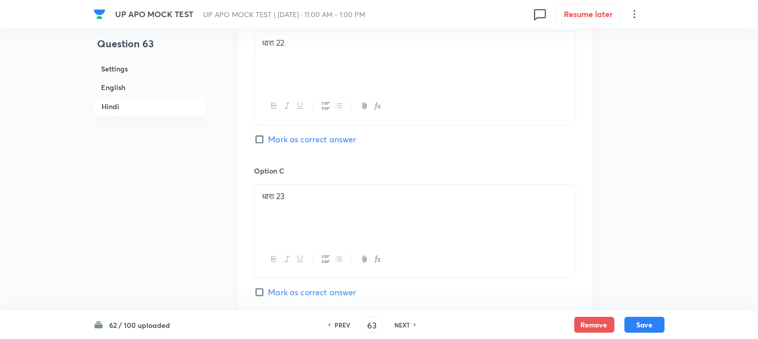
scroll to position [1556, 0]
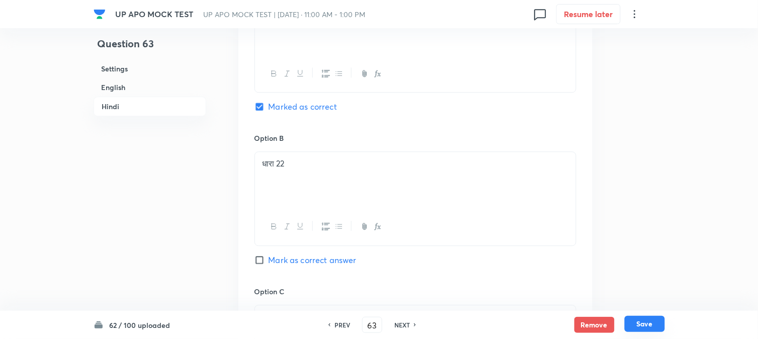
click at [639, 323] on button "Save" at bounding box center [645, 324] width 40 height 16
type input "64"
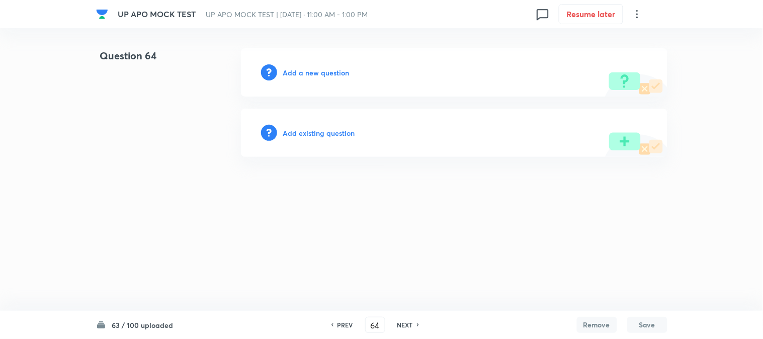
click at [331, 58] on div "Add a new question" at bounding box center [454, 72] width 427 height 48
click at [331, 69] on h6 "Add a new question" at bounding box center [316, 72] width 66 height 11
click at [331, 69] on h6 "Choose a question type" at bounding box center [321, 72] width 77 height 11
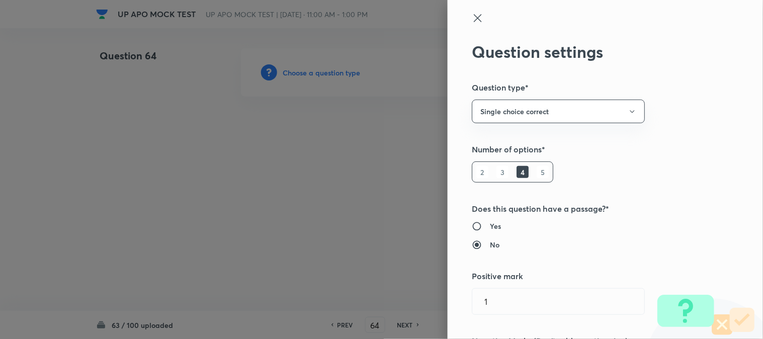
click at [331, 69] on div at bounding box center [381, 169] width 763 height 339
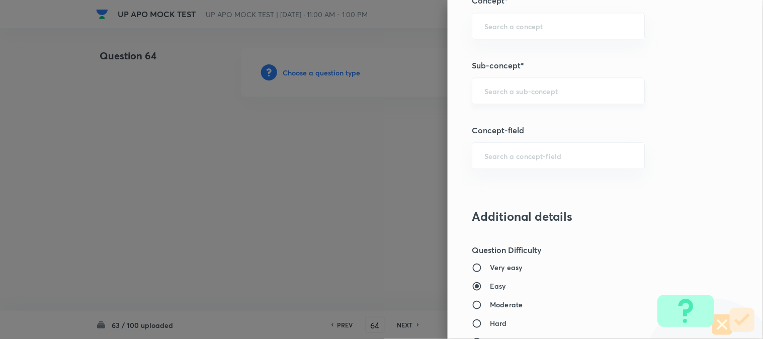
scroll to position [594, 0]
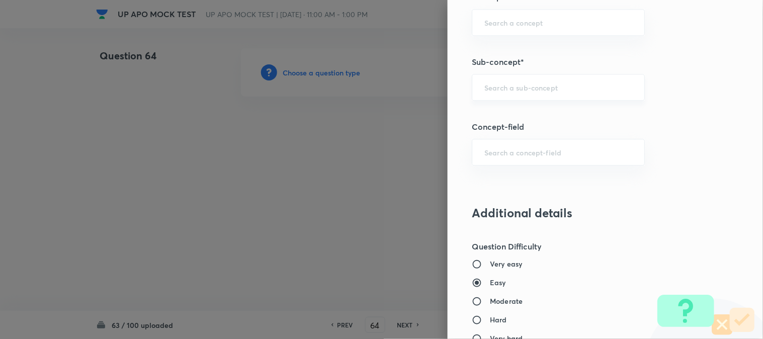
click at [509, 92] on input "text" at bounding box center [558, 87] width 148 height 10
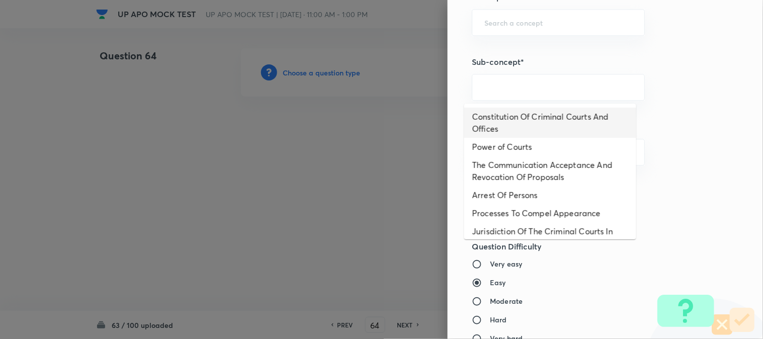
click at [556, 126] on li "Constitution Of Criminal Courts And Offices" at bounding box center [550, 123] width 172 height 30
type input "Constitution Of Criminal Courts And Offices"
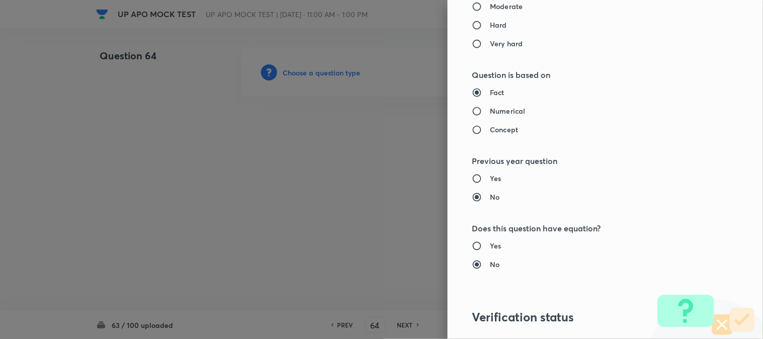
type input "Criminal Law"
type input "Criminal Procedure Code"
type input "Constitution Of Criminal Courts And Offices"
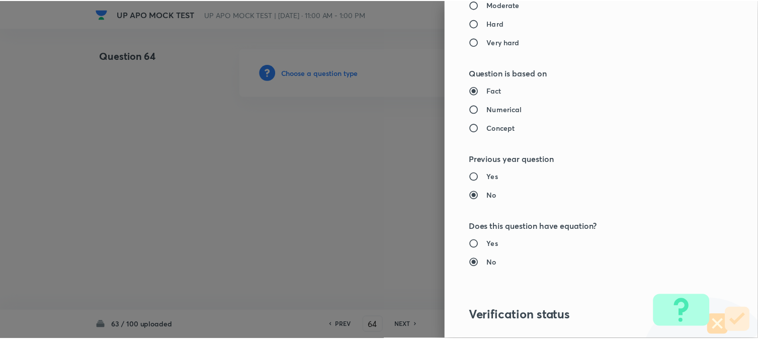
scroll to position [1032, 0]
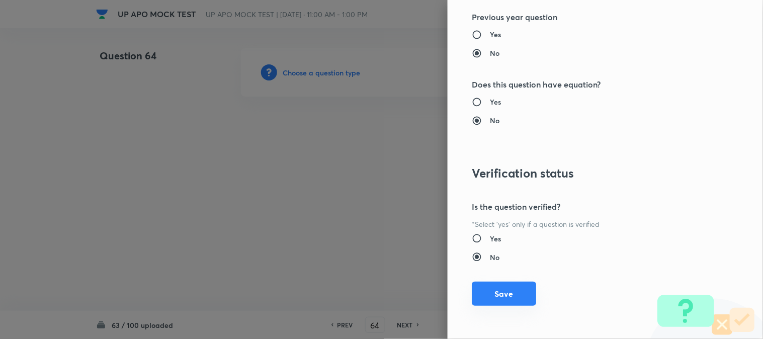
click at [517, 305] on button "Save" at bounding box center [504, 294] width 64 height 24
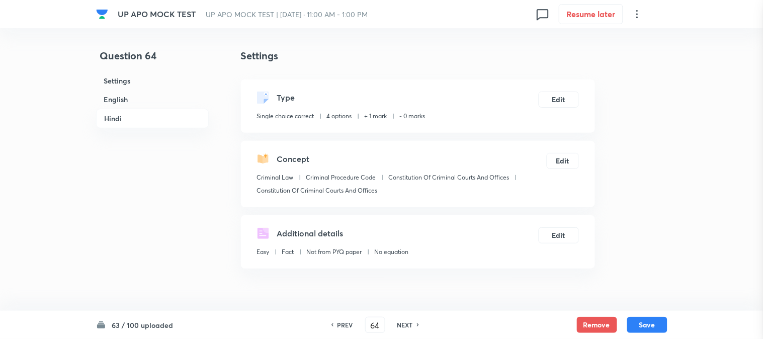
click at [513, 300] on div "Question settings Question type* Single choice correct Number of options* 2 3 4…" at bounding box center [381, 169] width 763 height 339
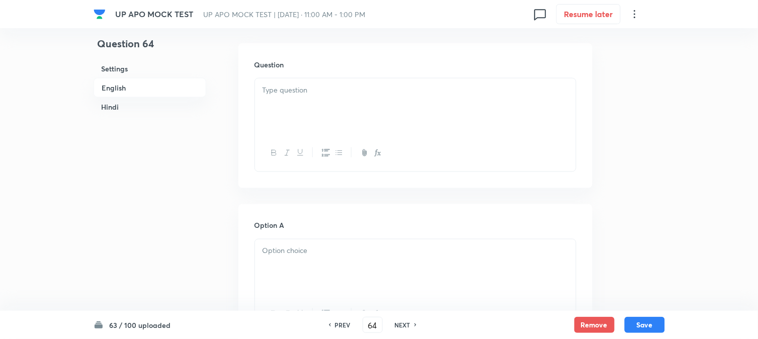
click at [312, 114] on div at bounding box center [415, 106] width 321 height 56
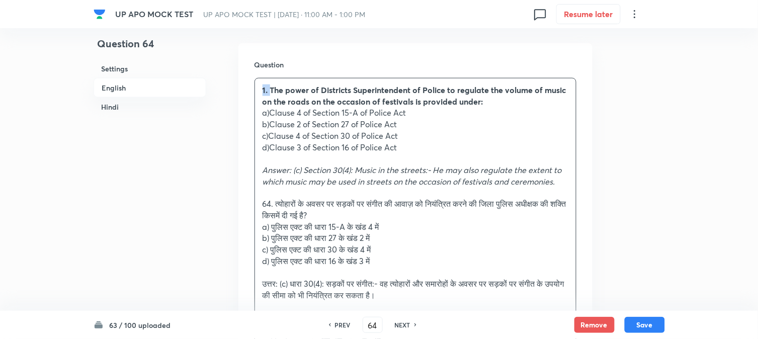
drag, startPoint x: 271, startPoint y: 89, endPoint x: 252, endPoint y: 73, distance: 24.4
click at [252, 73] on div "Question 1. The power of Districts Superintendent of Police to regulate the vol…" at bounding box center [415, 207] width 354 height 329
drag, startPoint x: 269, startPoint y: 111, endPoint x: 423, endPoint y: 108, distance: 153.5
click at [423, 108] on p "a)Clause 4 of Section 15-A of Police Act" at bounding box center [416, 113] width 306 height 12
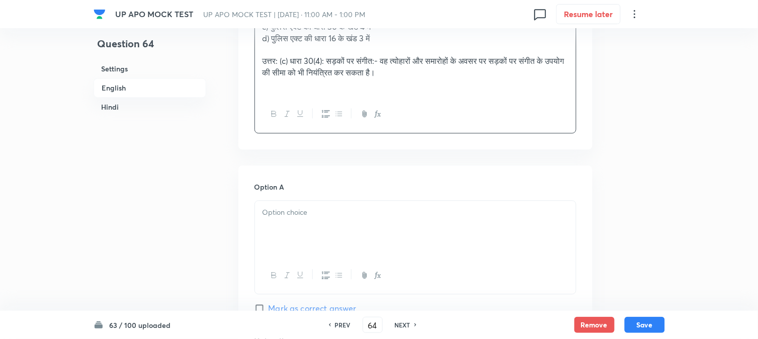
click at [291, 225] on div at bounding box center [415, 229] width 321 height 56
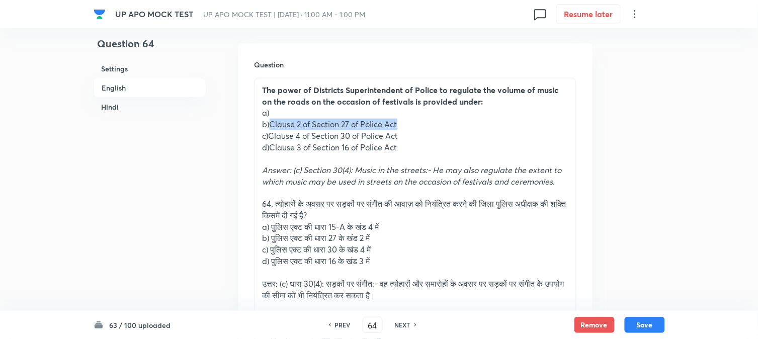
drag, startPoint x: 270, startPoint y: 126, endPoint x: 454, endPoint y: 119, distance: 184.3
click at [455, 119] on p "b)Clause 2 of Section 27 of Police Act" at bounding box center [416, 125] width 306 height 12
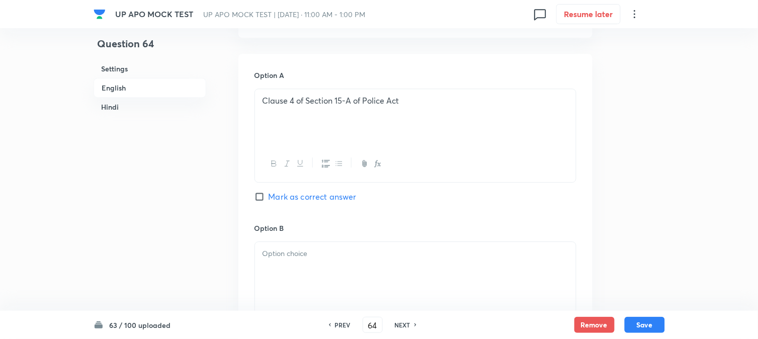
click at [292, 266] on div at bounding box center [415, 270] width 321 height 56
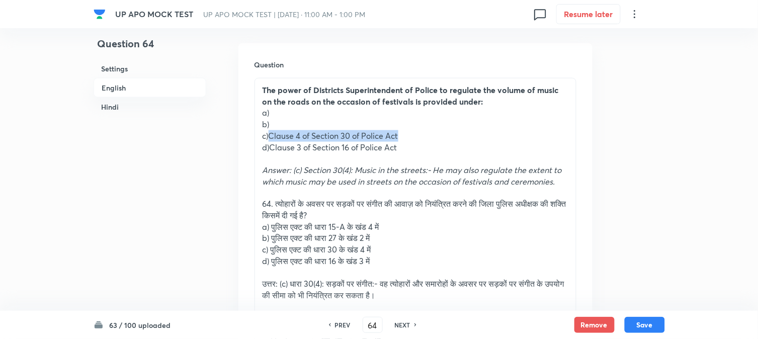
drag, startPoint x: 268, startPoint y: 136, endPoint x: 465, endPoint y: 136, distance: 197.2
click at [465, 136] on p "c)Clause 4 of Section 30 of Police Act" at bounding box center [416, 136] width 306 height 12
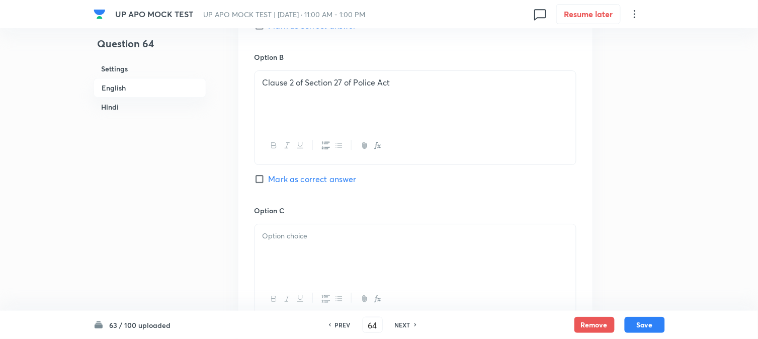
scroll to position [912, 0]
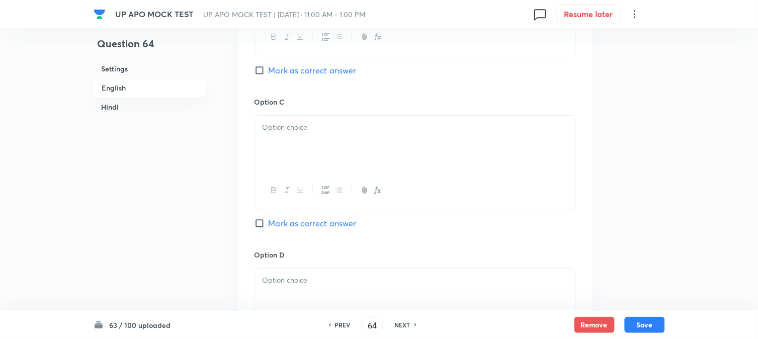
click at [285, 165] on div at bounding box center [415, 144] width 321 height 56
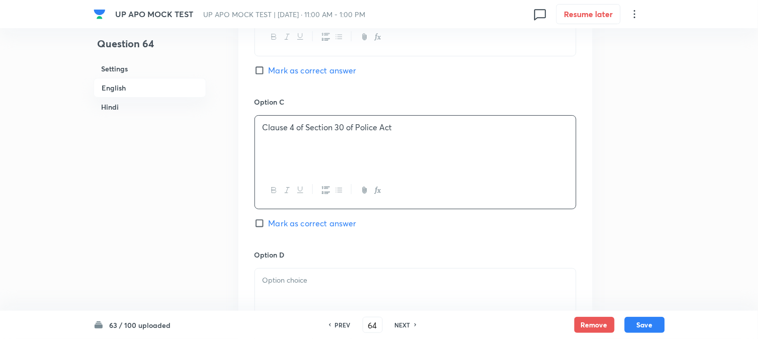
click at [295, 223] on span "Mark as correct answer" at bounding box center [313, 223] width 88 height 12
click at [269, 223] on input "Mark as correct answer" at bounding box center [262, 223] width 14 height 10
checkbox input "true"
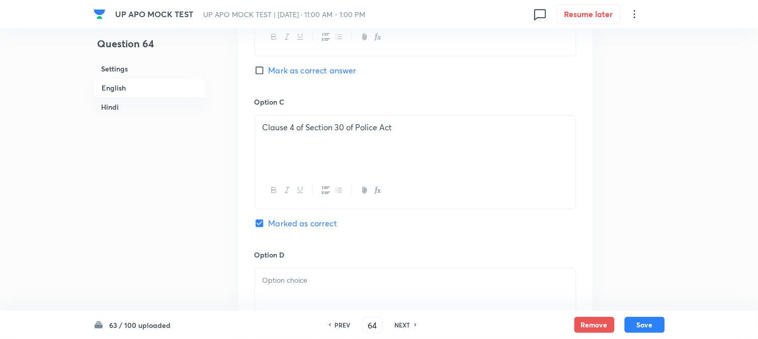
checkbox input "true"
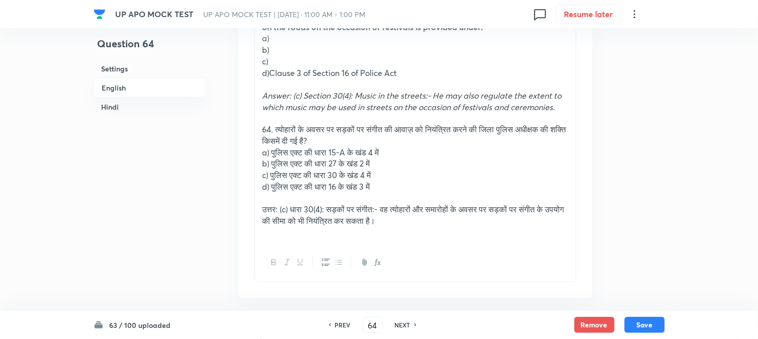
scroll to position [353, 0]
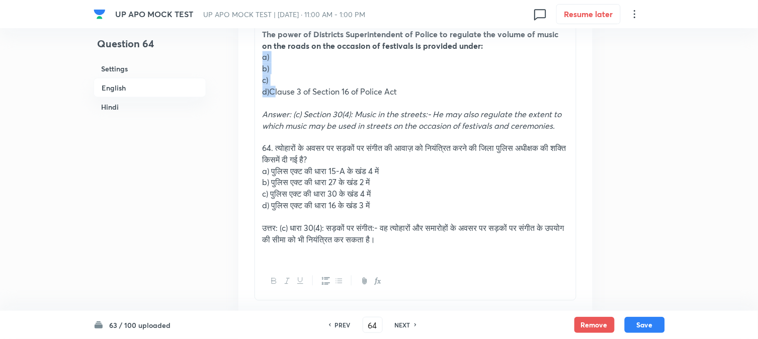
drag, startPoint x: 269, startPoint y: 90, endPoint x: 255, endPoint y: 64, distance: 29.3
click at [254, 62] on div "Question The power of Districts Superintendent of Police to regulate the volume…" at bounding box center [415, 151] width 354 height 329
click at [278, 121] on em "Answer: (c) Section 30(4): Music in the streets:- He may also regulate the exte…" at bounding box center [412, 120] width 299 height 22
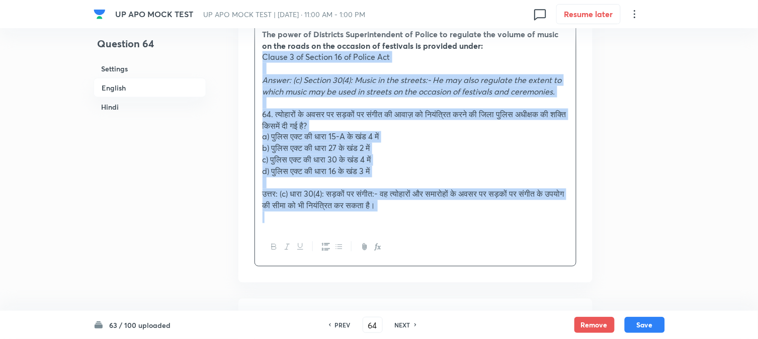
drag, startPoint x: 269, startPoint y: 90, endPoint x: 542, endPoint y: 262, distance: 322.8
click at [542, 262] on div "The power of Districts Superintendent of Police to regulate the volume of music…" at bounding box center [416, 144] width 322 height 244
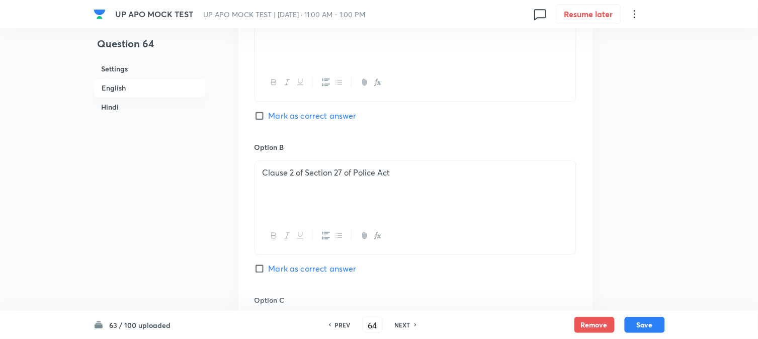
scroll to position [912, 0]
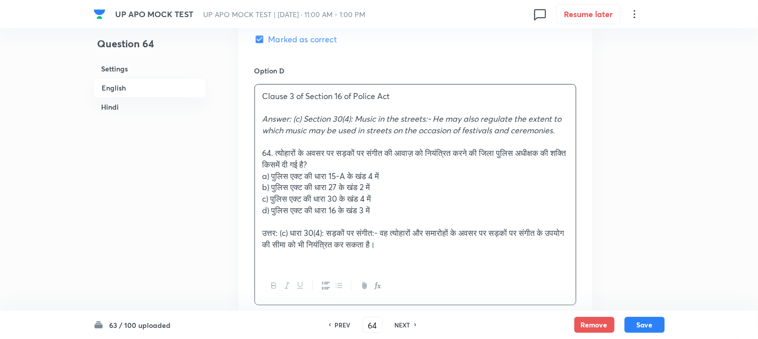
click at [269, 117] on div "Clause 3 of Section 16 of Police Act Answer: ([MEDICAL_DATA] 30(4): Music in th…" at bounding box center [415, 177] width 321 height 184
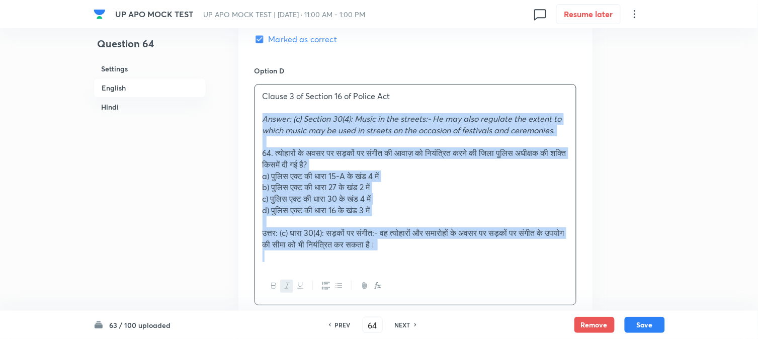
drag, startPoint x: 263, startPoint y: 123, endPoint x: 539, endPoint y: 293, distance: 323.9
click at [539, 293] on div "Clause 3 of Section 16 of Police Act Answer: ([MEDICAL_DATA] 30(4): Music in th…" at bounding box center [416, 194] width 322 height 221
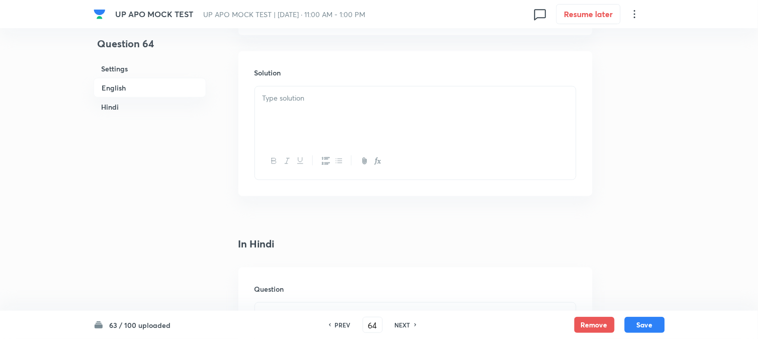
scroll to position [1135, 0]
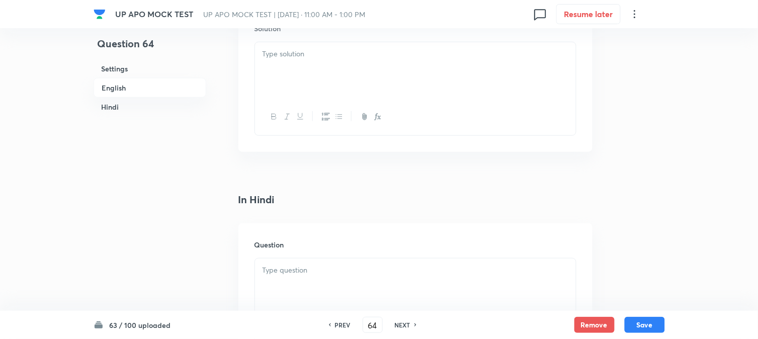
click at [274, 70] on div at bounding box center [415, 70] width 321 height 56
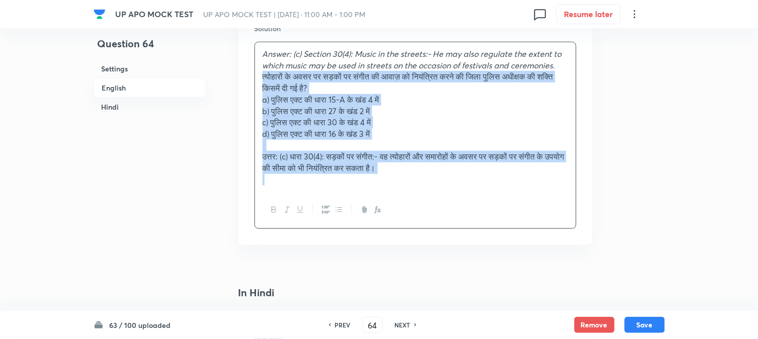
drag, startPoint x: 276, startPoint y: 87, endPoint x: 677, endPoint y: 252, distance: 434.0
click at [677, 252] on div "UP APO MOCK TEST UP APO MOCK TEST | [DATE] · 11:00 AM - 1:00 PM 0 Resume later …" at bounding box center [379, 108] width 758 height 2390
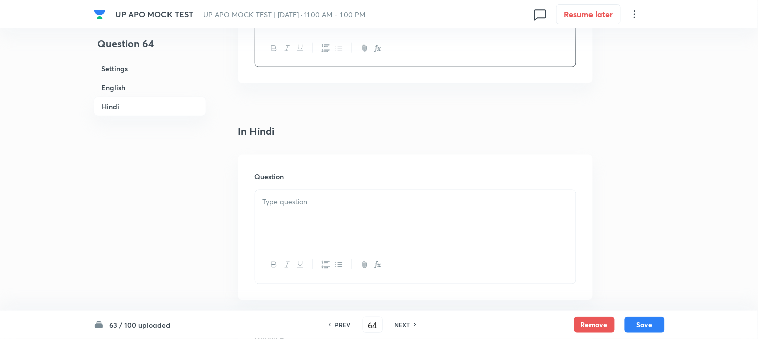
scroll to position [1303, 0]
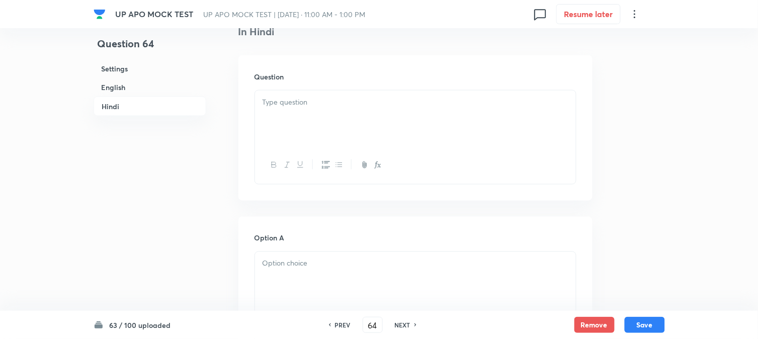
click at [267, 125] on div at bounding box center [415, 119] width 321 height 56
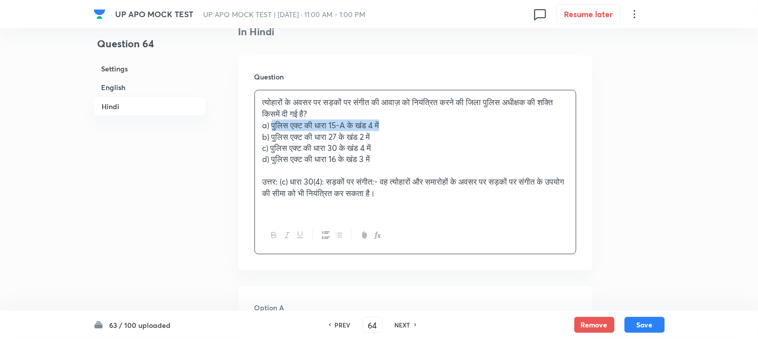
drag, startPoint x: 272, startPoint y: 126, endPoint x: 400, endPoint y: 125, distance: 127.8
click at [400, 125] on p "a) पुलिस एक्ट की धारा 15-A के खंड 4 में" at bounding box center [416, 126] width 306 height 12
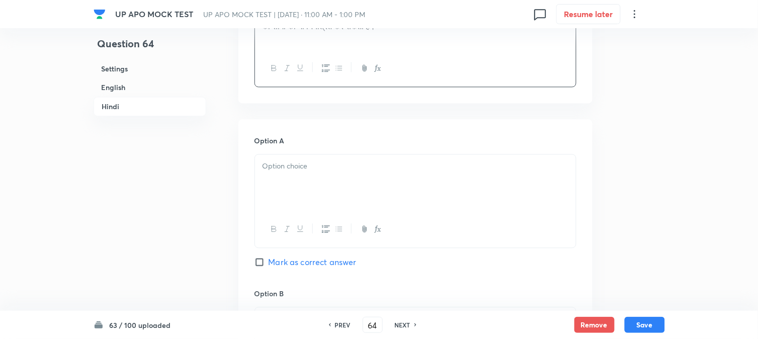
click at [275, 192] on div at bounding box center [415, 182] width 321 height 56
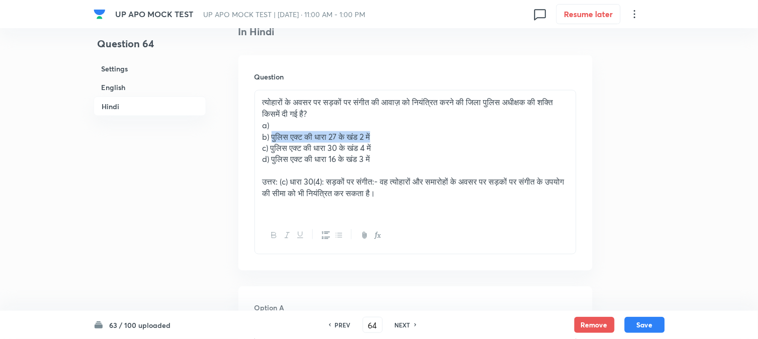
drag, startPoint x: 271, startPoint y: 134, endPoint x: 435, endPoint y: 134, distance: 164.5
click at [435, 134] on p "b) पुलिस एक्ट की धारा 27 के खंड 2 में" at bounding box center [416, 137] width 306 height 12
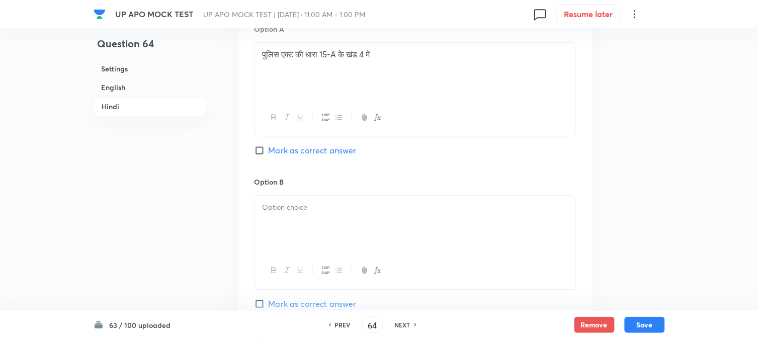
click at [282, 222] on div at bounding box center [415, 224] width 321 height 56
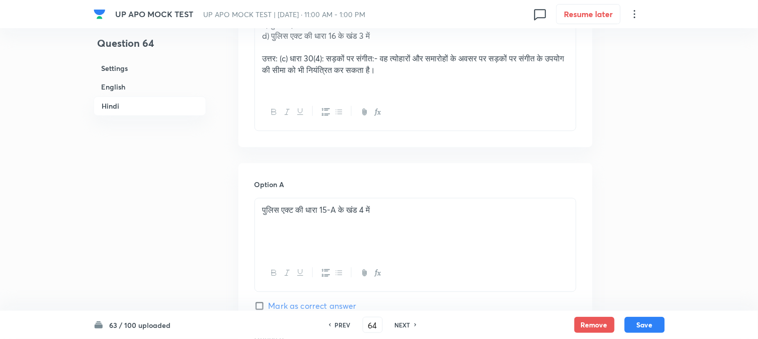
scroll to position [1359, 0]
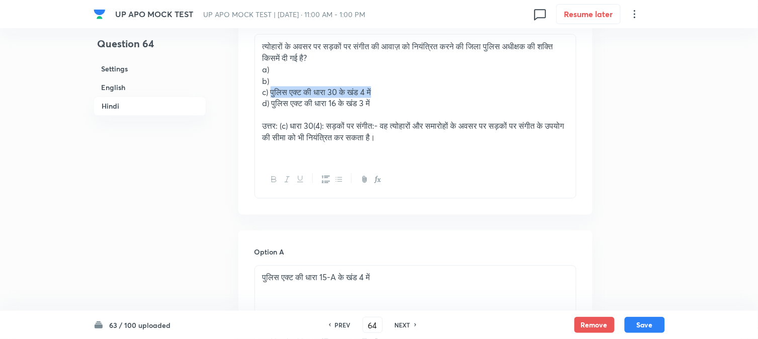
drag, startPoint x: 273, startPoint y: 92, endPoint x: 419, endPoint y: 97, distance: 146.0
click at [419, 97] on p "c) पुलिस एक्ट की धारा 30 के खंड 4 में" at bounding box center [416, 93] width 306 height 12
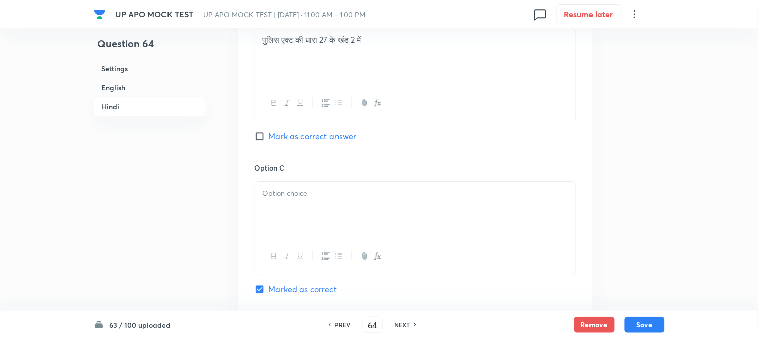
click at [279, 215] on div at bounding box center [415, 210] width 321 height 56
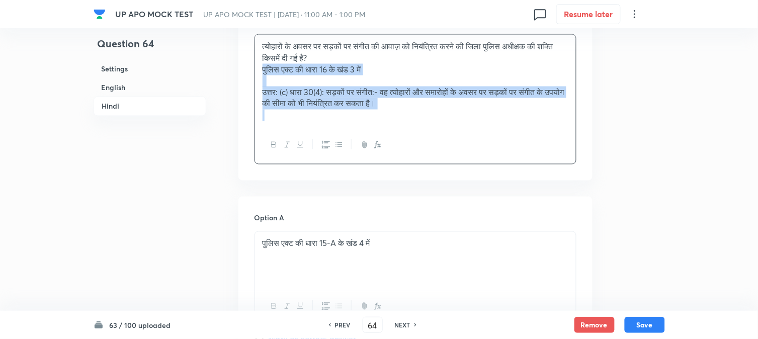
drag, startPoint x: 271, startPoint y: 105, endPoint x: 544, endPoint y: 135, distance: 275.3
click at [544, 135] on div "त्योहारों के अवसर पर सड़कों पर संगीत की आवाज़ को नियंत्रित करने की जिला पुलिस अ…" at bounding box center [416, 99] width 322 height 130
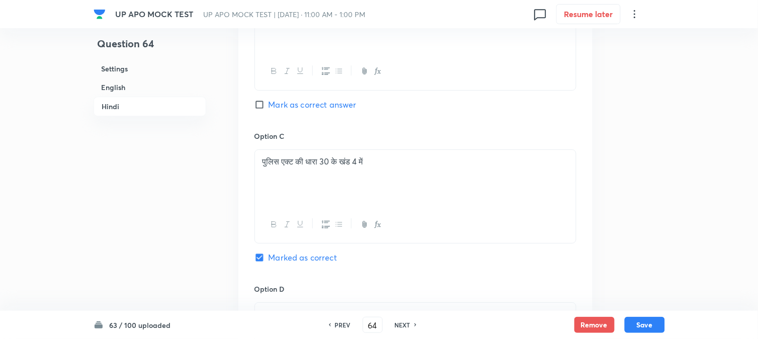
scroll to position [1918, 0]
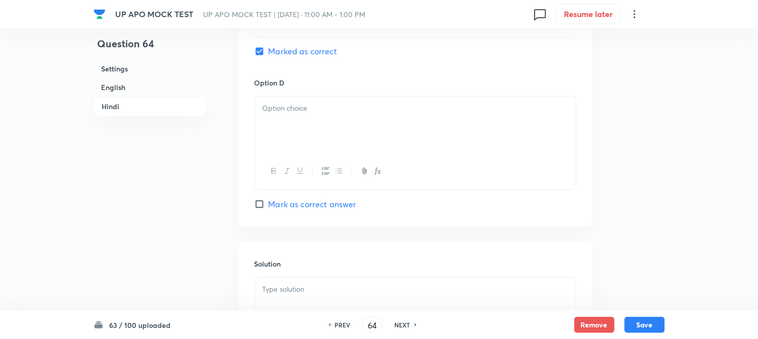
click at [270, 141] on div at bounding box center [415, 125] width 321 height 56
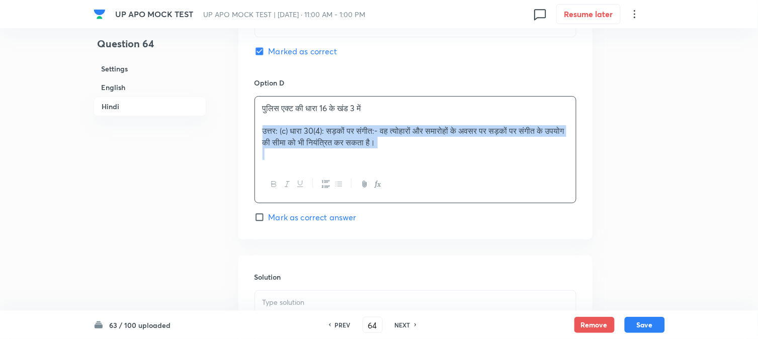
drag, startPoint x: 262, startPoint y: 132, endPoint x: 550, endPoint y: 169, distance: 290.6
click at [550, 169] on div "पुलिस एक्ट की धारा 16 के खंड 3 में उत्तर: (c) धारा 30(4): सड़कों पर संगीत:- वह …" at bounding box center [416, 149] width 322 height 107
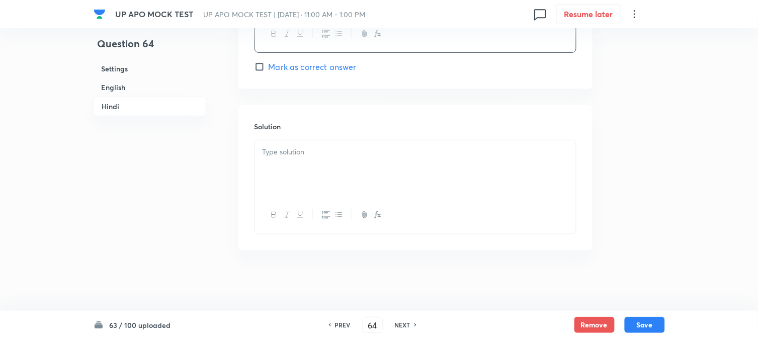
click at [341, 173] on div at bounding box center [415, 168] width 321 height 56
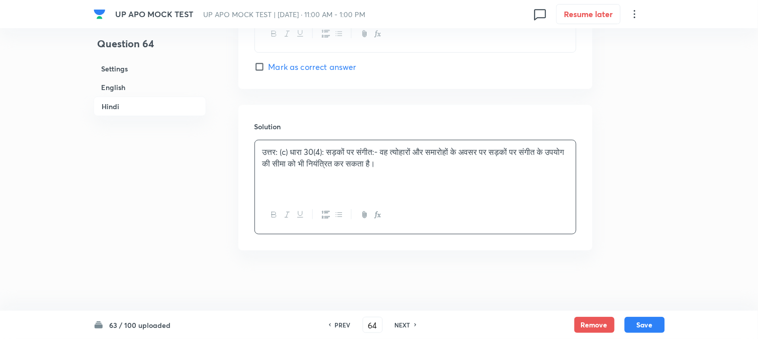
scroll to position [1891, 0]
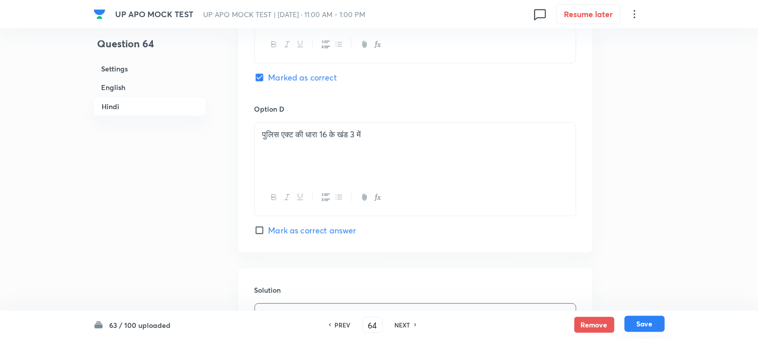
click at [645, 327] on button "Save" at bounding box center [645, 324] width 40 height 16
type input "65"
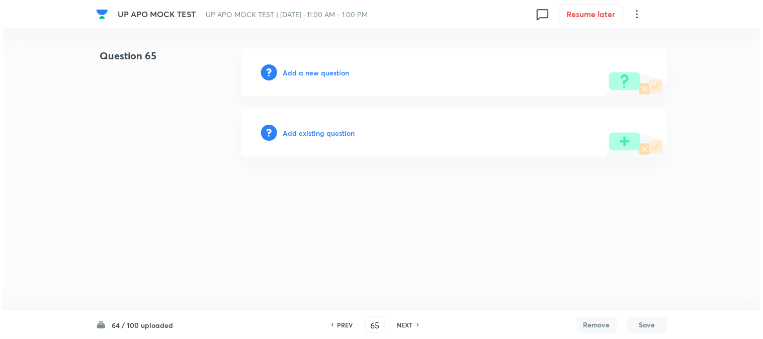
scroll to position [0, 0]
click at [333, 72] on h6 "Add a new question" at bounding box center [316, 72] width 66 height 11
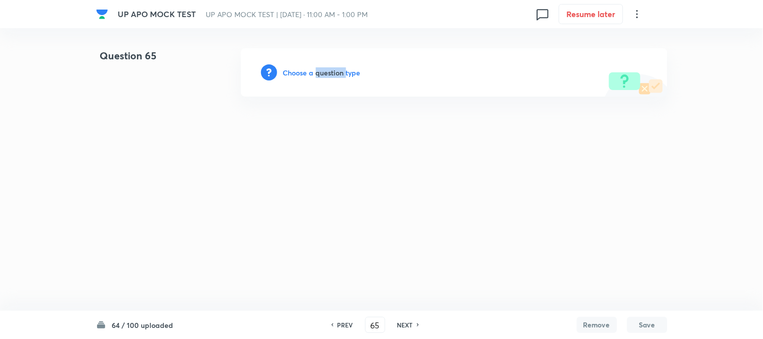
click at [333, 72] on h6 "Choose a question type" at bounding box center [321, 72] width 77 height 11
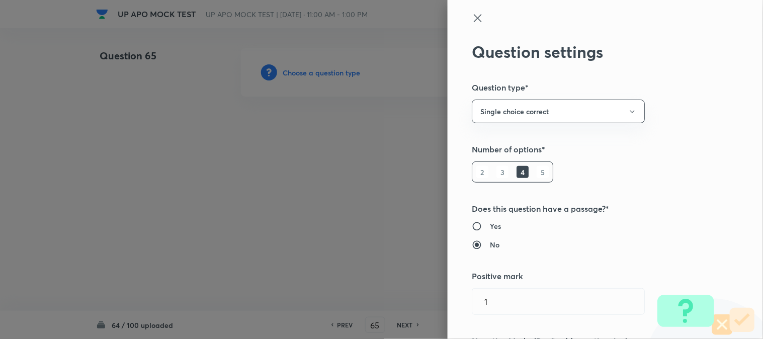
click at [333, 72] on div at bounding box center [381, 169] width 763 height 339
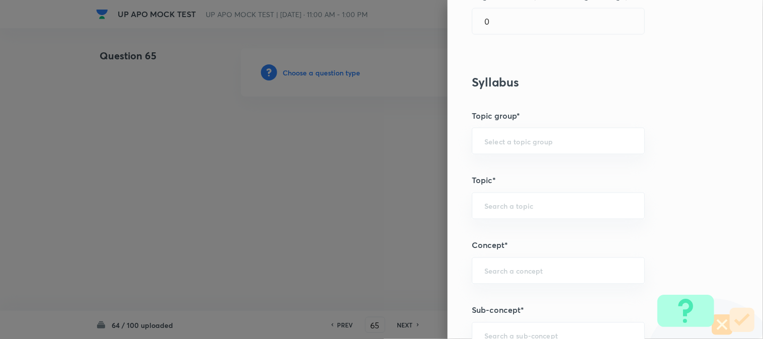
scroll to position [594, 0]
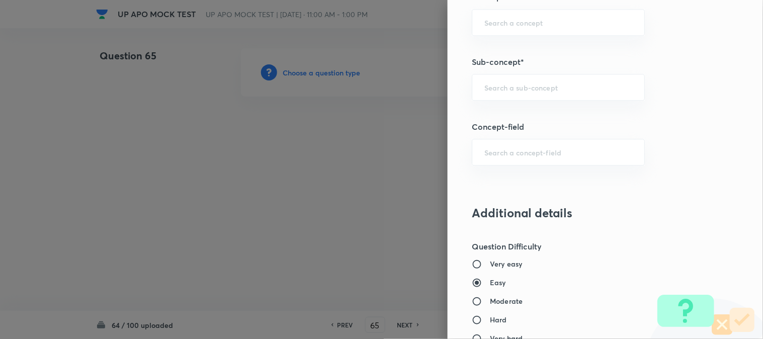
click at [521, 92] on input "text" at bounding box center [558, 87] width 148 height 10
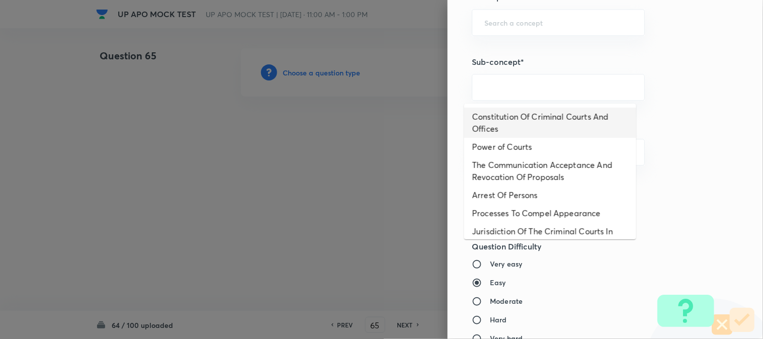
click at [524, 120] on li "Constitution Of Criminal Courts And Offices" at bounding box center [550, 123] width 172 height 30
type input "Constitution Of Criminal Courts And Offices"
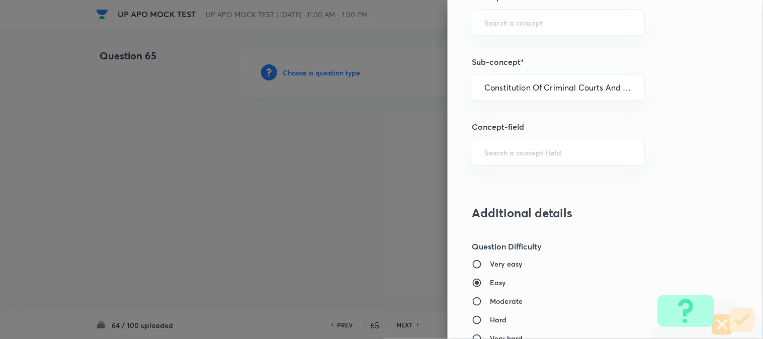
type input "Criminal Law"
type input "Criminal Procedure Code"
type input "Constitution Of Criminal Courts And Offices"
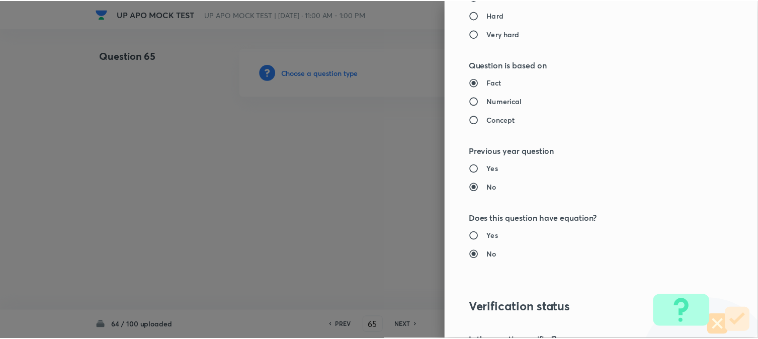
scroll to position [1032, 0]
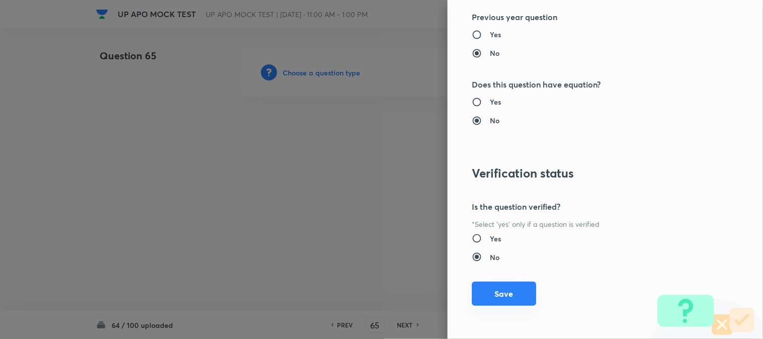
click at [502, 304] on button "Save" at bounding box center [504, 294] width 64 height 24
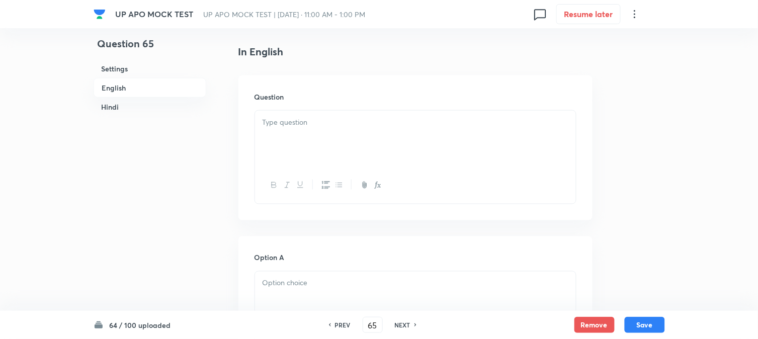
scroll to position [297, 0]
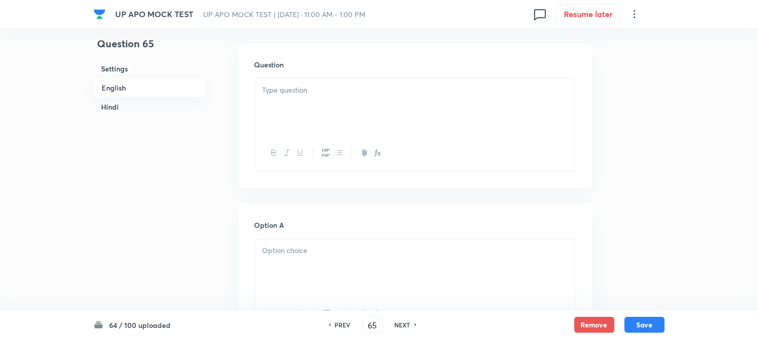
click at [326, 109] on div at bounding box center [415, 106] width 321 height 56
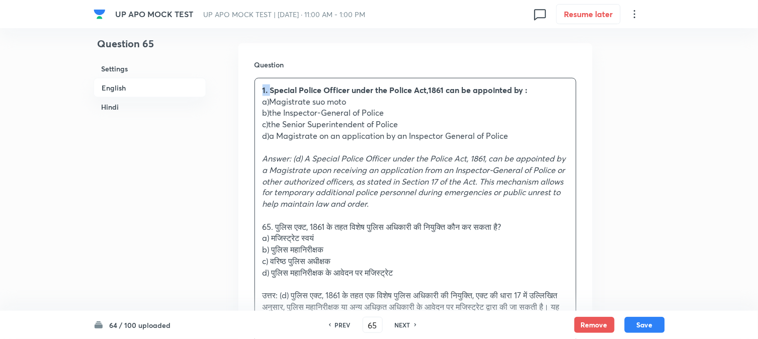
drag, startPoint x: 269, startPoint y: 88, endPoint x: 248, endPoint y: 84, distance: 21.6
click at [248, 84] on div "Question 1. Special Police Officer under the Police Act,1861 can be appointed b…" at bounding box center [415, 225] width 354 height 364
drag, startPoint x: 271, startPoint y: 102, endPoint x: 355, endPoint y: 105, distance: 84.0
click at [355, 105] on p "a)Magistrate suo moto" at bounding box center [416, 102] width 306 height 12
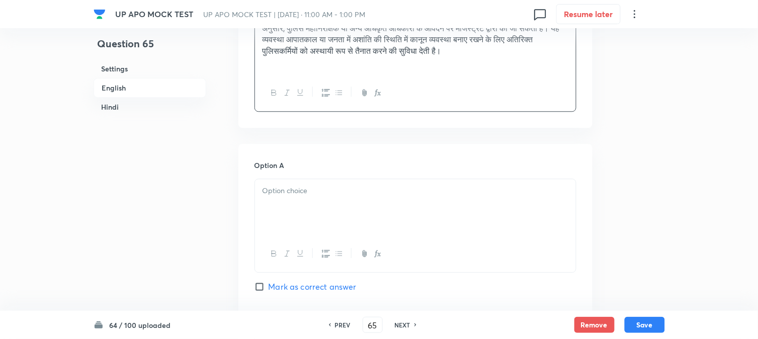
click at [294, 215] on div at bounding box center [415, 207] width 321 height 56
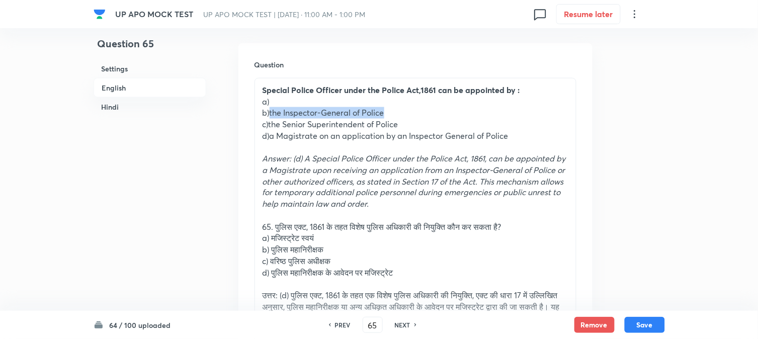
drag, startPoint x: 270, startPoint y: 112, endPoint x: 395, endPoint y: 117, distance: 125.8
click at [414, 114] on p "b)the Inspector-General of Police" at bounding box center [416, 113] width 306 height 12
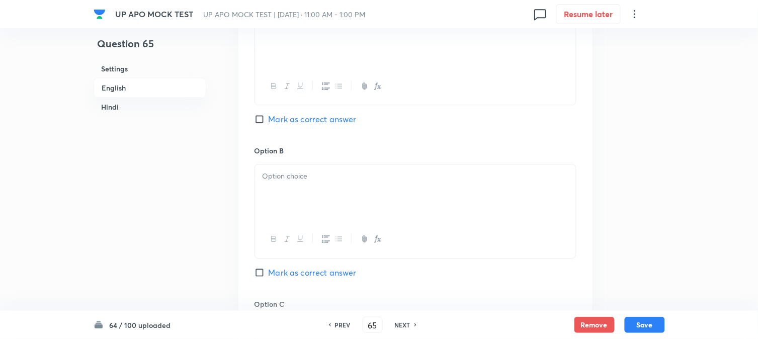
click at [278, 193] on div at bounding box center [415, 192] width 321 height 56
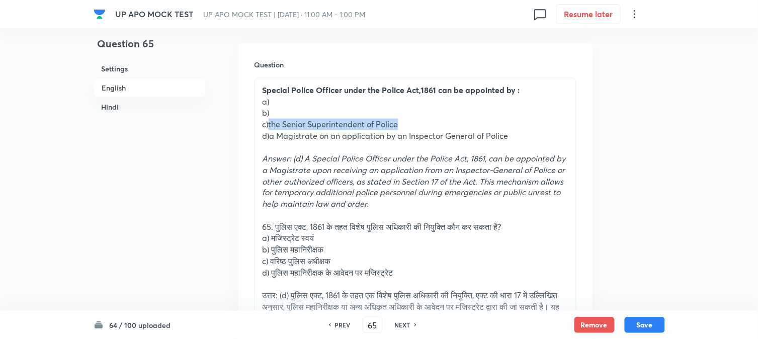
drag, startPoint x: 269, startPoint y: 121, endPoint x: 434, endPoint y: 122, distance: 165.0
click at [434, 122] on p "c)the Senior Superintendent of Police" at bounding box center [416, 125] width 306 height 12
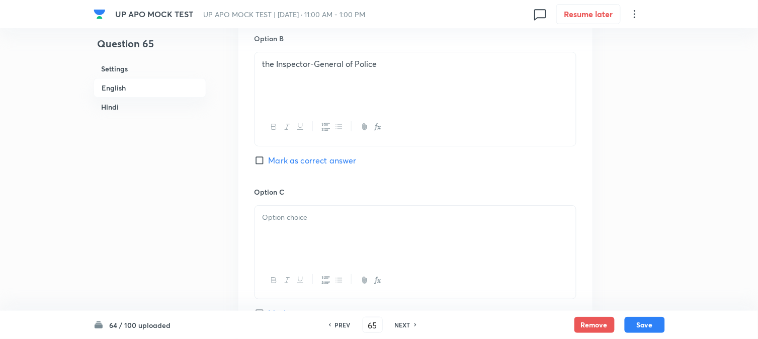
click at [280, 234] on div at bounding box center [415, 234] width 321 height 56
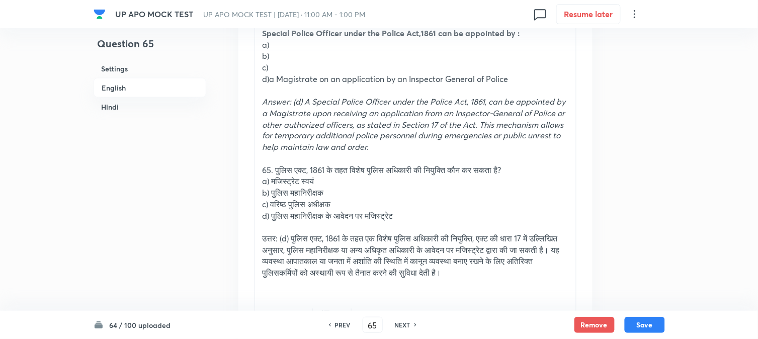
scroll to position [353, 0]
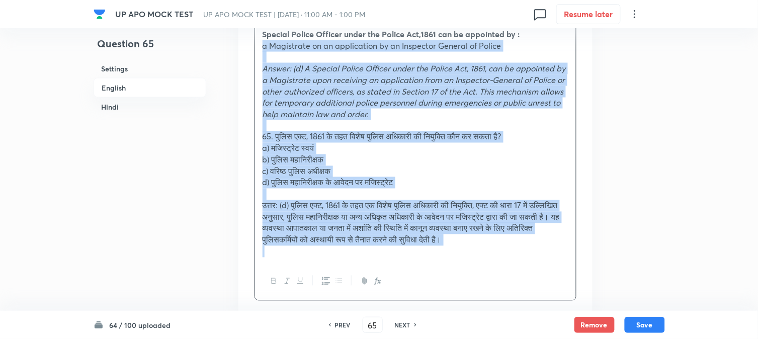
drag, startPoint x: 270, startPoint y: 78, endPoint x: 624, endPoint y: 283, distance: 408.8
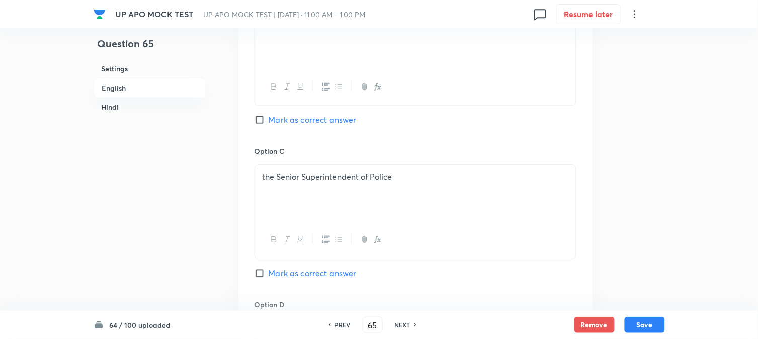
scroll to position [967, 0]
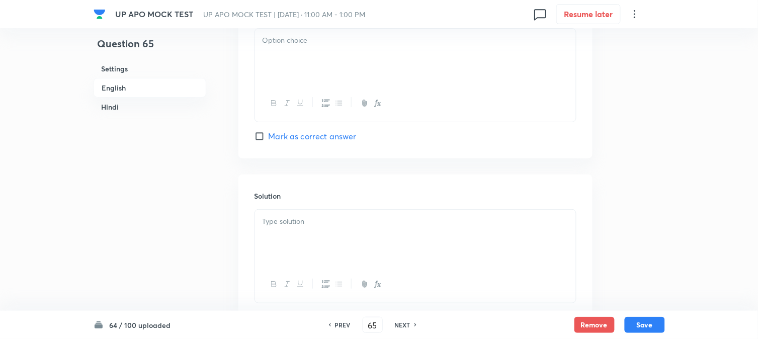
click at [275, 56] on div at bounding box center [415, 57] width 321 height 56
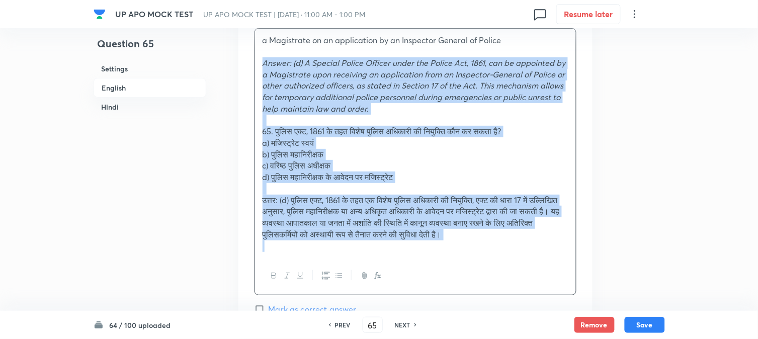
drag, startPoint x: 260, startPoint y: 63, endPoint x: 615, endPoint y: 284, distance: 418.2
click at [615, 284] on div "Question 65 Settings English Hindi Settings Type Single choice correct 4 option…" at bounding box center [379, 316] width 571 height 2470
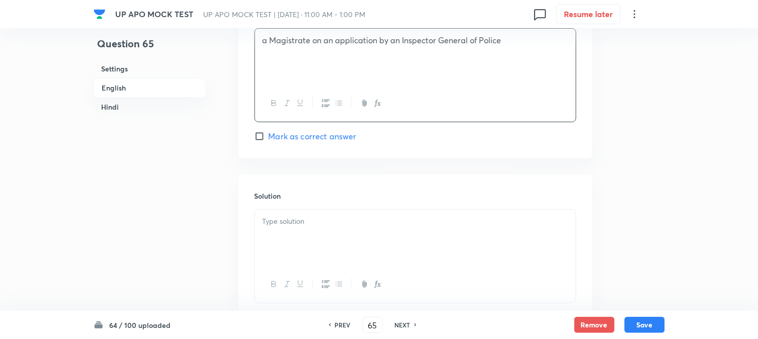
click at [335, 140] on span "Mark as correct answer" at bounding box center [313, 136] width 88 height 12
click at [269, 140] on input "Mark as correct answer" at bounding box center [262, 136] width 14 height 10
checkbox input "true"
click at [280, 231] on div at bounding box center [415, 238] width 321 height 56
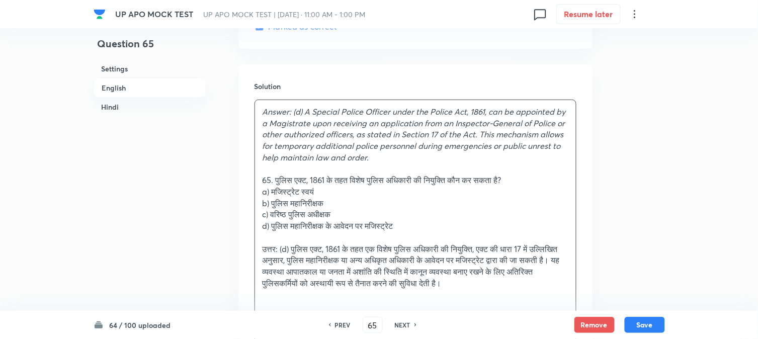
scroll to position [1079, 0]
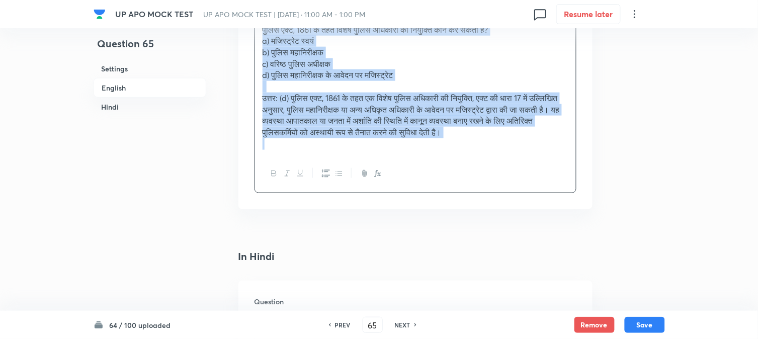
drag, startPoint x: 275, startPoint y: 176, endPoint x: 680, endPoint y: 359, distance: 444.7
click at [680, 339] on html "UP APO MOCK TEST UP APO MOCK TEST | [DATE] · 11:00 AM - 1:00 PM 0 Resume later …" at bounding box center [379, 50] width 758 height 2532
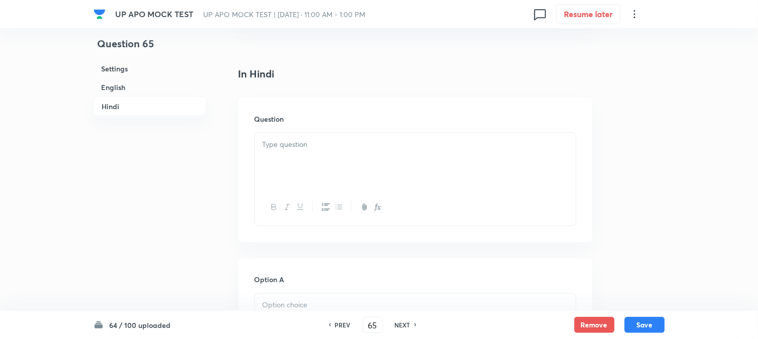
scroll to position [1308, 0]
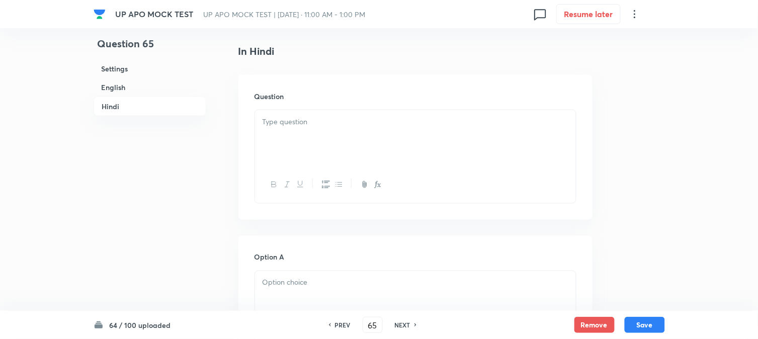
drag, startPoint x: 277, startPoint y: 121, endPoint x: 275, endPoint y: 131, distance: 10.2
click at [277, 127] on p at bounding box center [416, 122] width 306 height 12
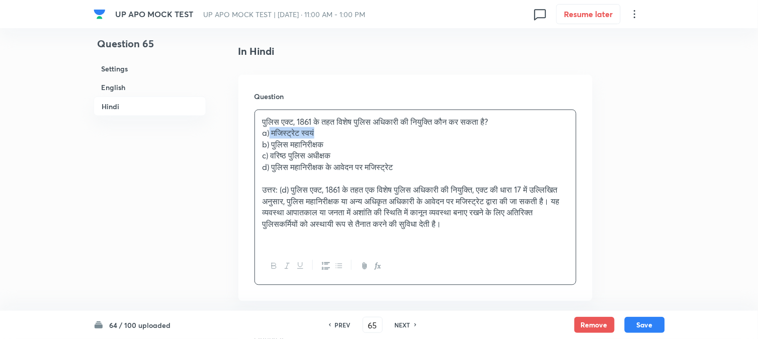
drag, startPoint x: 317, startPoint y: 132, endPoint x: 366, endPoint y: 140, distance: 48.9
click at [366, 139] on p "a) मजिस्ट्रेट स्वयं" at bounding box center [416, 133] width 306 height 12
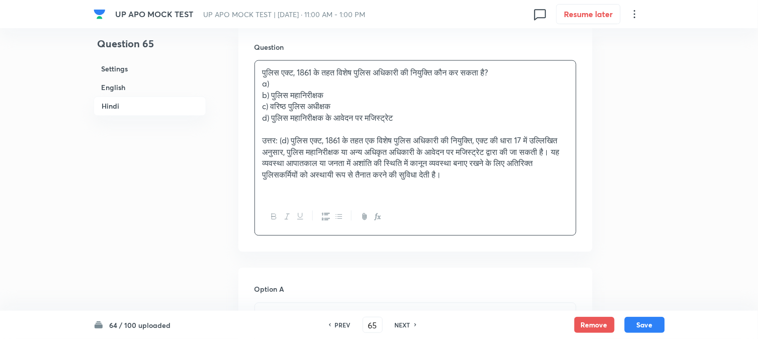
scroll to position [1420, 0]
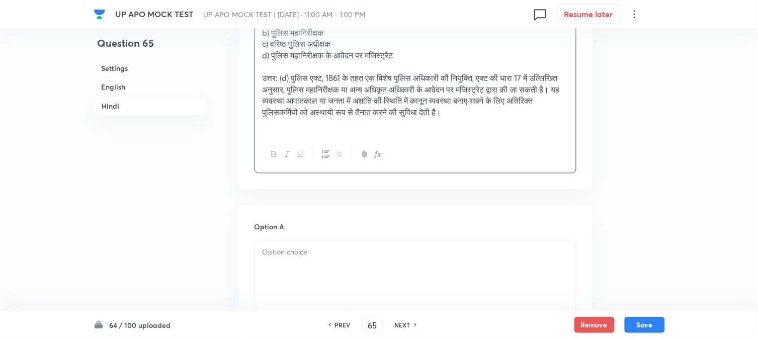
drag, startPoint x: 272, startPoint y: 248, endPoint x: 273, endPoint y: 253, distance: 5.1
click at [272, 252] on div at bounding box center [415, 269] width 321 height 56
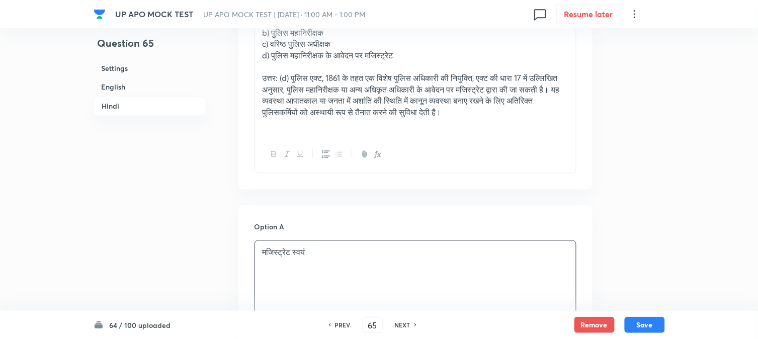
click at [275, 259] on p "मजिस्ट्रेट स्वयं" at bounding box center [416, 253] width 306 height 12
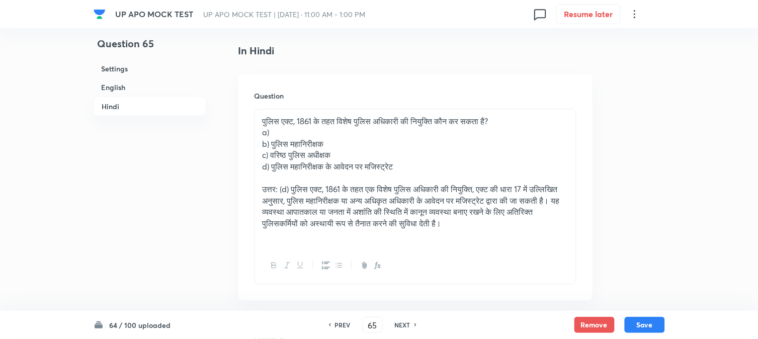
scroll to position [1308, 0]
drag, startPoint x: 285, startPoint y: 142, endPoint x: 378, endPoint y: 144, distance: 93.1
click at [378, 144] on p "b) पुलिस महानिरीक्षक" at bounding box center [416, 145] width 306 height 12
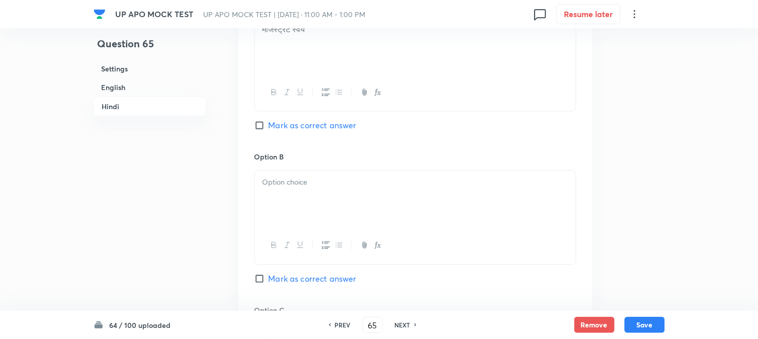
click at [285, 205] on div at bounding box center [415, 199] width 321 height 56
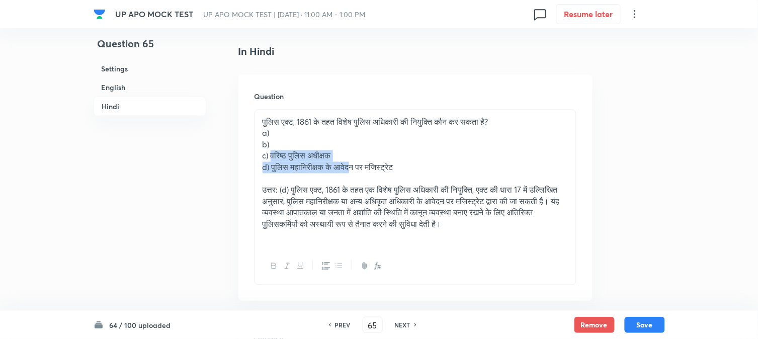
drag, startPoint x: 270, startPoint y: 159, endPoint x: 359, endPoint y: 165, distance: 89.2
click at [359, 165] on div "पुलिस एक्ट, 1861 के तहत विशेष पुलिस अधिकारी की नियुक्ति कौन कर सकता है? a) b) c…" at bounding box center [415, 179] width 321 height 138
click at [310, 139] on p "a)" at bounding box center [416, 133] width 306 height 12
drag, startPoint x: 273, startPoint y: 158, endPoint x: 362, endPoint y: 161, distance: 89.6
click at [362, 161] on p "c) वरिष्ठ पुलिस अधीक्षक" at bounding box center [416, 156] width 306 height 12
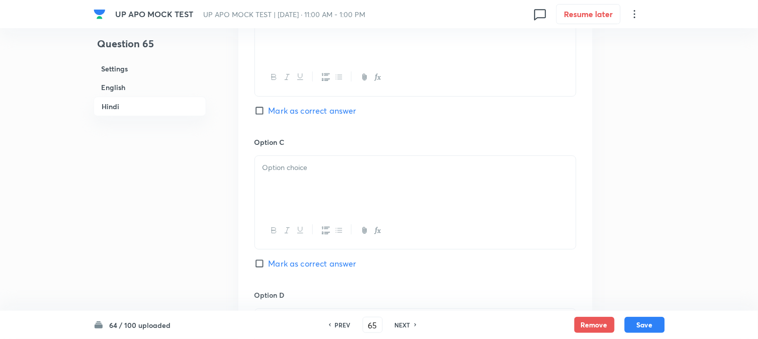
click at [284, 196] on div at bounding box center [415, 184] width 321 height 56
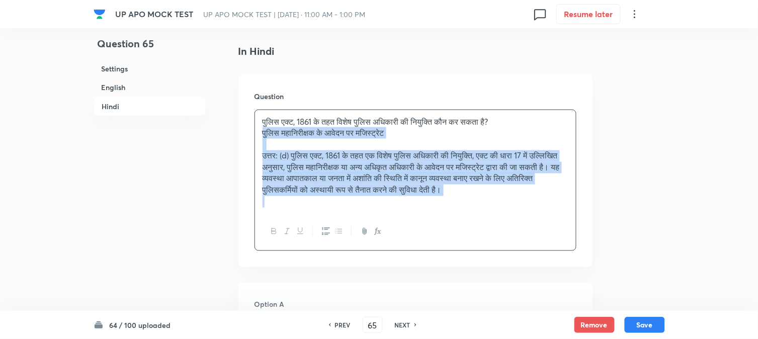
drag, startPoint x: 270, startPoint y: 171, endPoint x: 697, endPoint y: 247, distance: 433.4
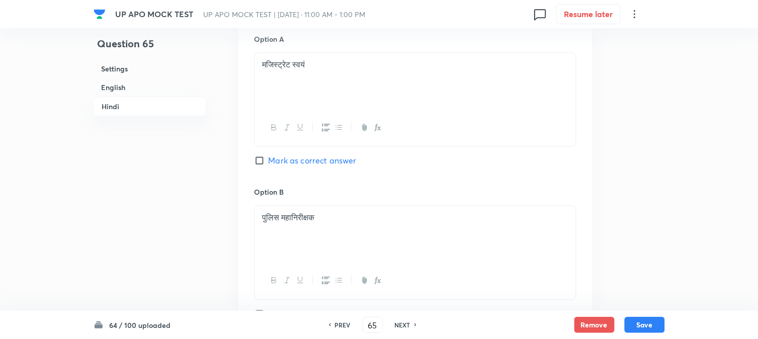
scroll to position [1867, 0]
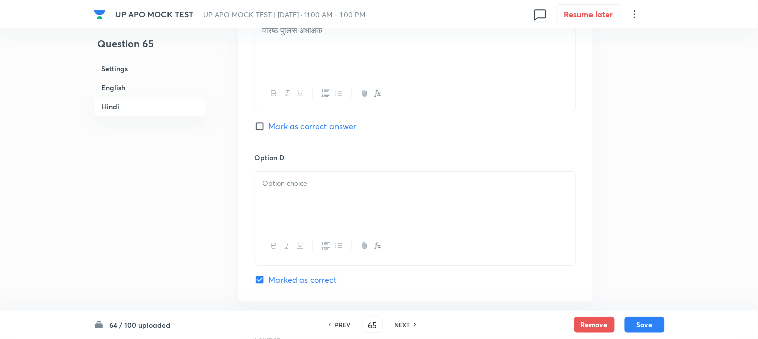
click at [283, 200] on div at bounding box center [415, 200] width 321 height 56
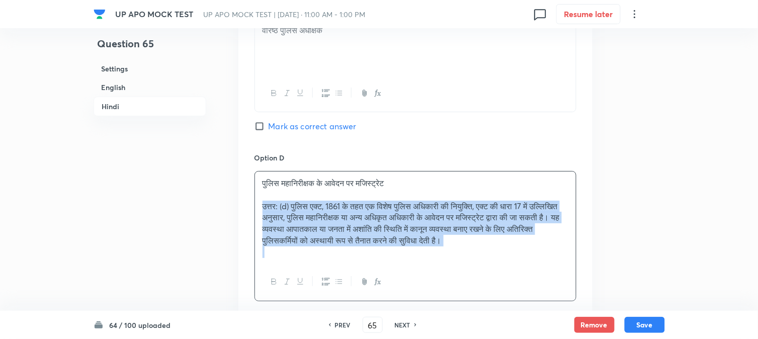
drag, startPoint x: 263, startPoint y: 207, endPoint x: 609, endPoint y: 258, distance: 350.2
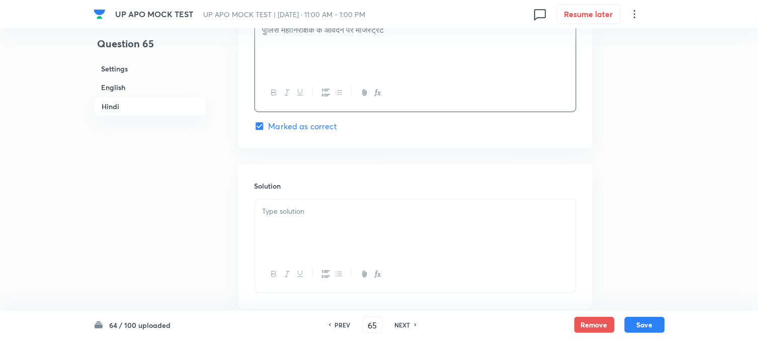
scroll to position [2034, 0]
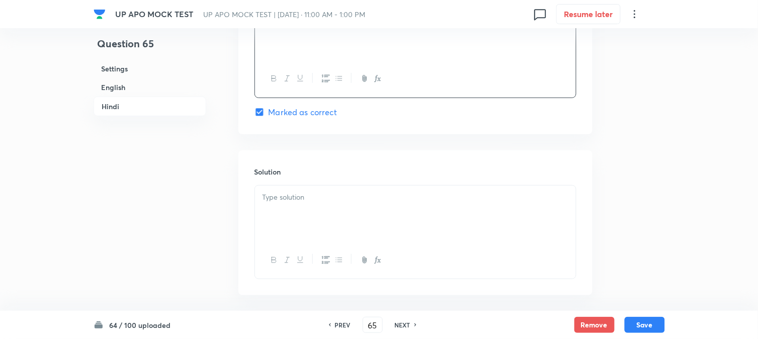
click at [323, 214] on div at bounding box center [415, 214] width 321 height 56
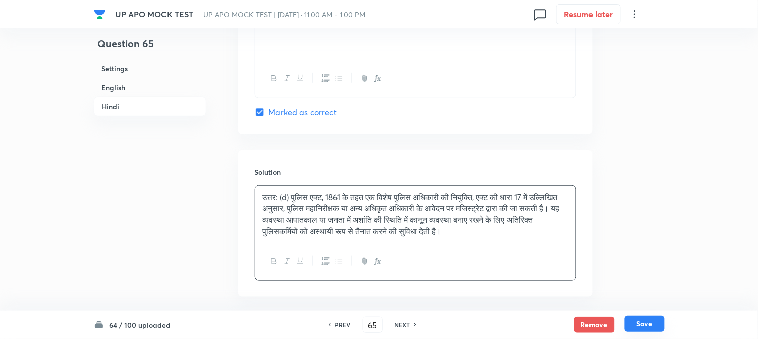
click at [645, 327] on button "Save" at bounding box center [645, 324] width 40 height 16
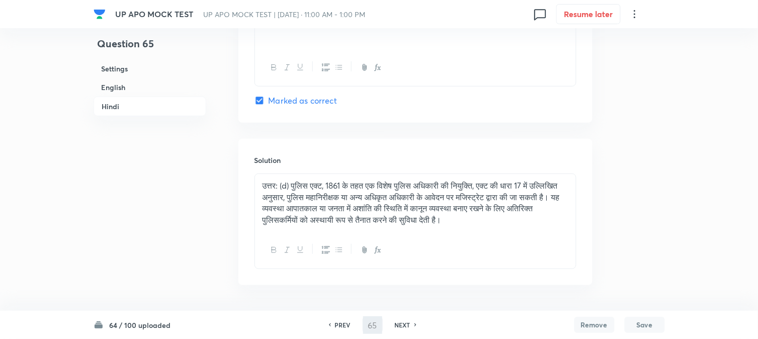
type input "66"
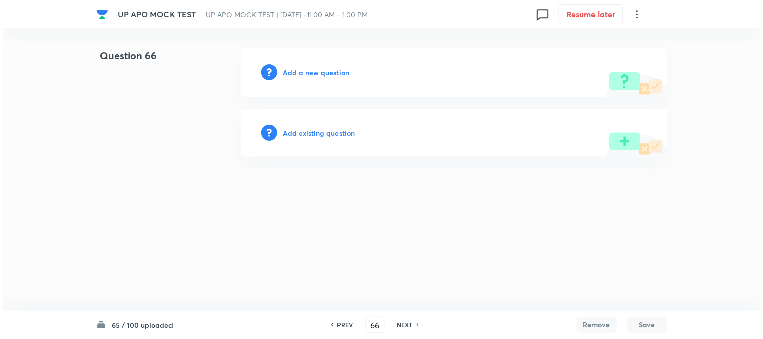
scroll to position [0, 0]
click at [336, 58] on div "Add a new question" at bounding box center [454, 72] width 427 height 48
click at [339, 68] on div "Add a new question" at bounding box center [454, 72] width 427 height 48
click at [339, 69] on h6 "Add a new question" at bounding box center [316, 72] width 66 height 11
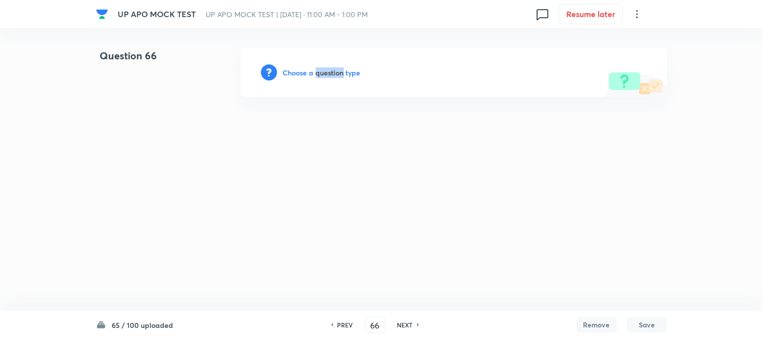
click at [339, 71] on h6 "Choose a question type" at bounding box center [321, 72] width 77 height 11
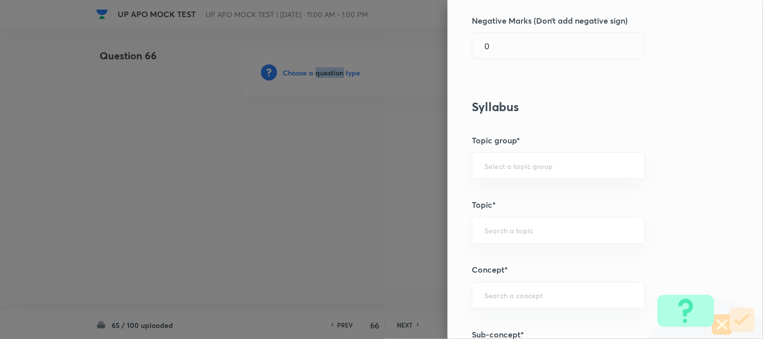
scroll to position [594, 0]
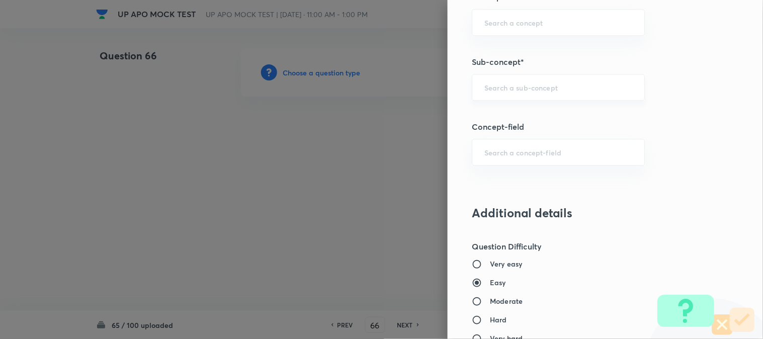
click at [514, 87] on input "text" at bounding box center [558, 87] width 148 height 10
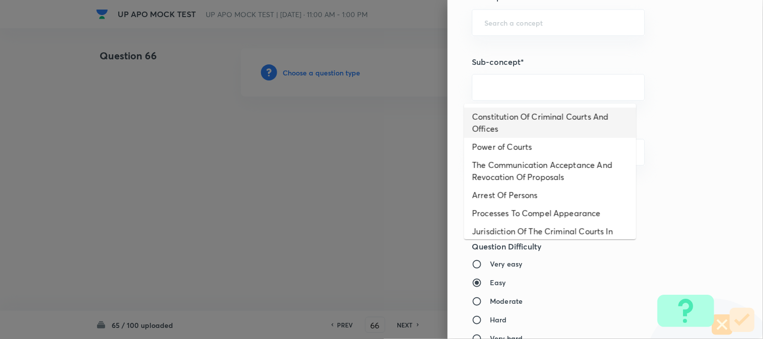
click at [526, 118] on li "Constitution Of Criminal Courts And Offices" at bounding box center [550, 123] width 172 height 30
type input "Constitution Of Criminal Courts And Offices"
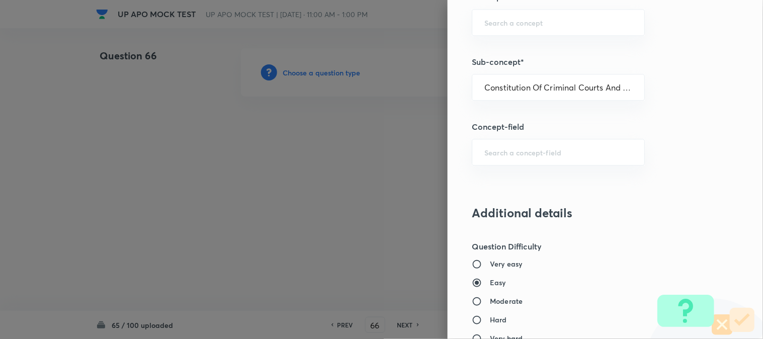
type input "Criminal Law"
type input "Criminal Procedure Code"
type input "Constitution Of Criminal Courts And Offices"
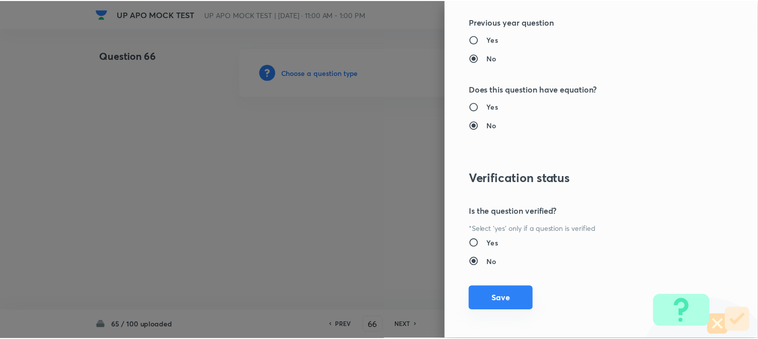
scroll to position [1032, 0]
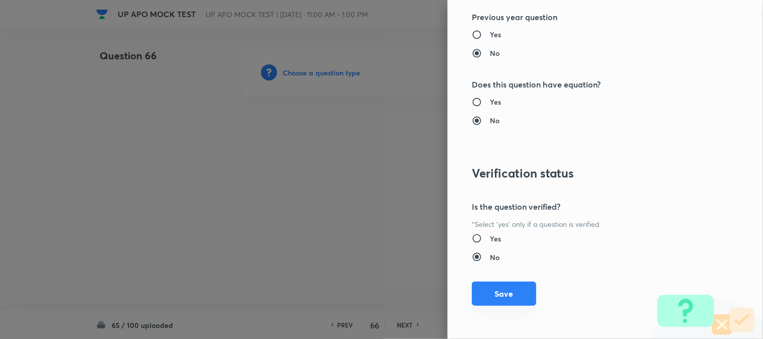
drag, startPoint x: 509, startPoint y: 296, endPoint x: 468, endPoint y: 289, distance: 41.3
click at [509, 297] on button "Save" at bounding box center [504, 294] width 64 height 24
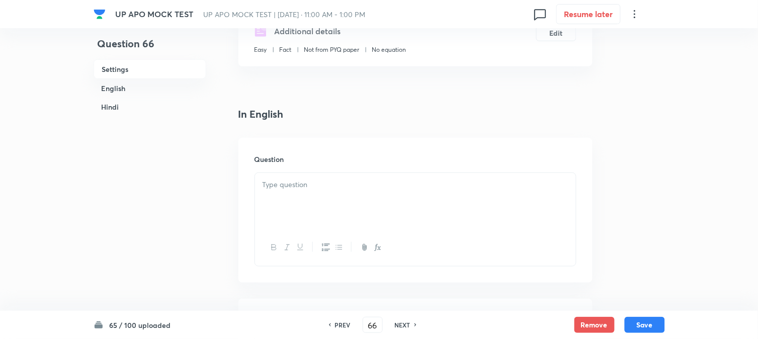
scroll to position [297, 0]
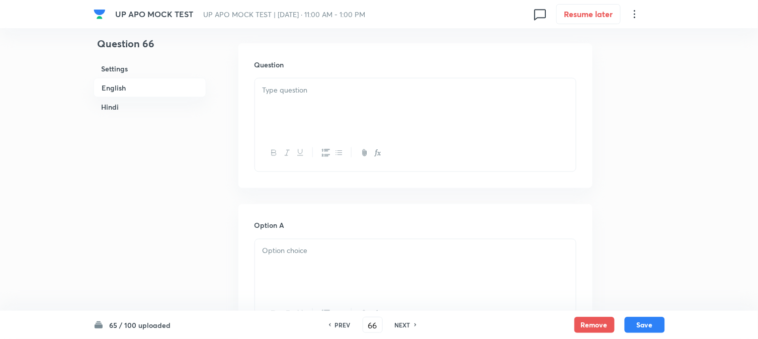
click at [299, 103] on div at bounding box center [415, 106] width 321 height 56
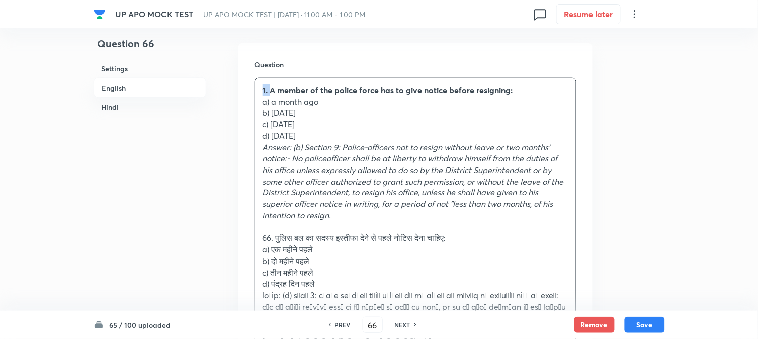
drag, startPoint x: 269, startPoint y: 83, endPoint x: 250, endPoint y: 78, distance: 19.8
click at [250, 78] on div "Question 1. A member of the police force has to give notice before resigning: a…" at bounding box center [415, 230] width 354 height 375
drag, startPoint x: 273, startPoint y: 102, endPoint x: 348, endPoint y: 106, distance: 75.1
click at [348, 106] on p "a) a month ago" at bounding box center [416, 102] width 306 height 12
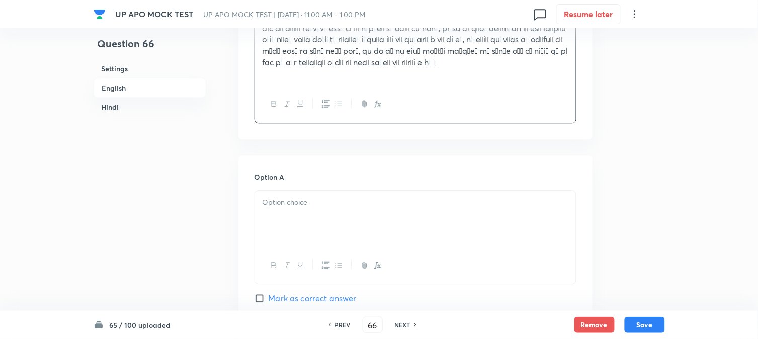
click at [286, 220] on div at bounding box center [415, 219] width 321 height 56
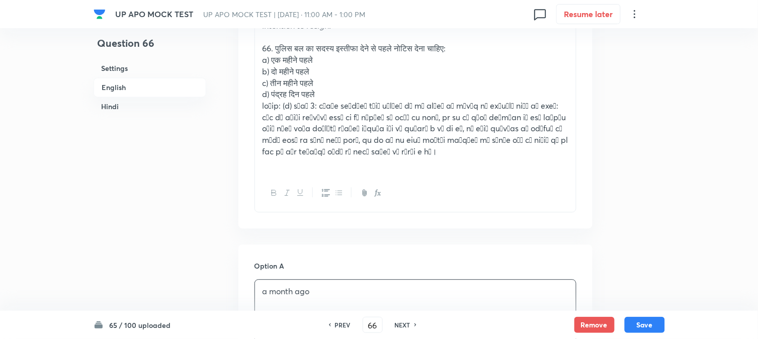
scroll to position [353, 0]
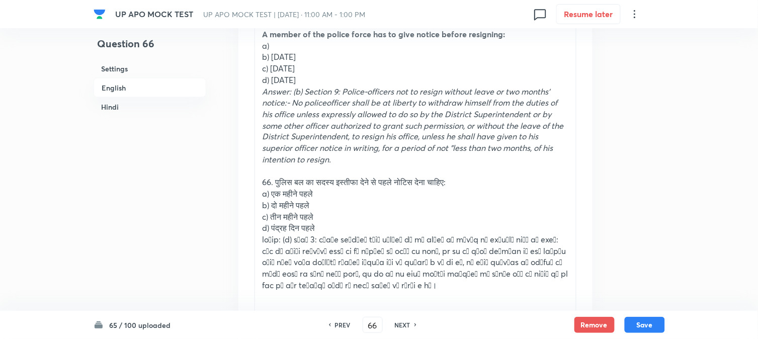
drag, startPoint x: 273, startPoint y: 58, endPoint x: 361, endPoint y: 63, distance: 88.2
click at [361, 63] on div "A member of the police force has to give notice before resigning: a) b) [DATE] …" at bounding box center [415, 166] width 321 height 286
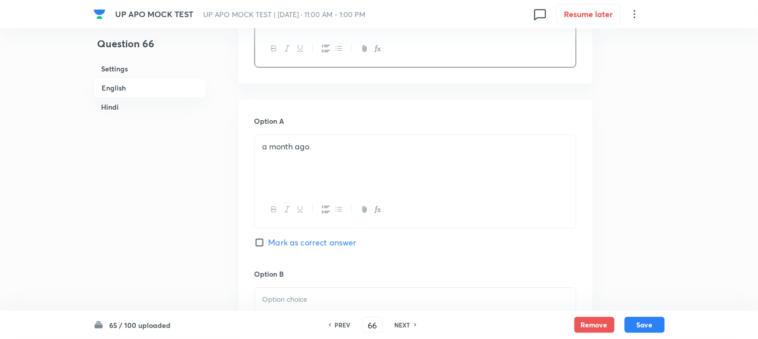
scroll to position [744, 0]
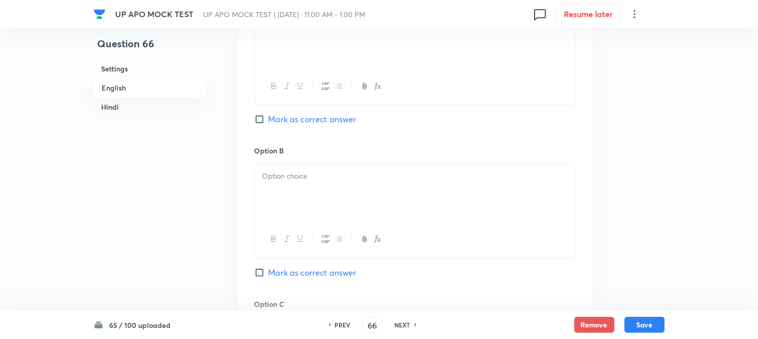
click at [277, 204] on div at bounding box center [415, 192] width 321 height 56
drag, startPoint x: 272, startPoint y: 188, endPoint x: 416, endPoint y: 192, distance: 143.9
click at [416, 192] on p "[DATE]" at bounding box center [416, 188] width 306 height 12
click at [340, 282] on div "Option B [DATE] [PERSON_NAME] as correct answer" at bounding box center [416, 221] width 322 height 153
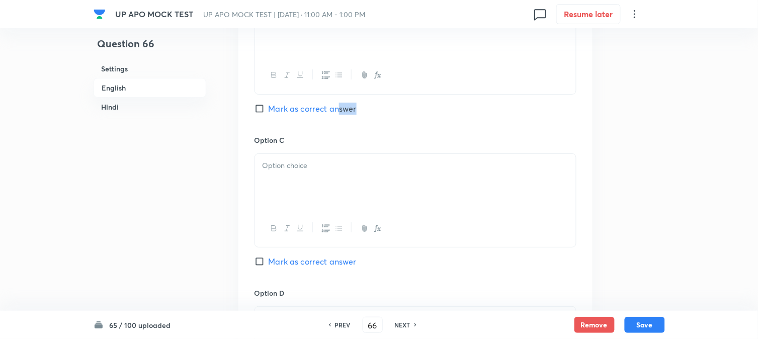
scroll to position [912, 0]
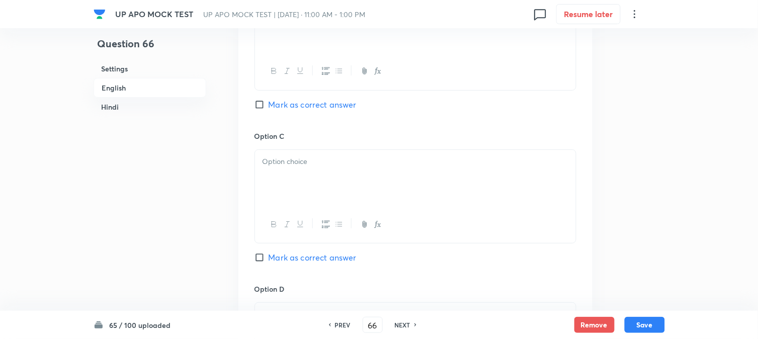
click at [329, 106] on span "Mark as correct answer" at bounding box center [313, 105] width 88 height 12
click at [269, 106] on input "Mark as correct answer" at bounding box center [262, 105] width 14 height 10
checkbox input "true"
drag, startPoint x: 325, startPoint y: 134, endPoint x: 318, endPoint y: 148, distance: 15.5
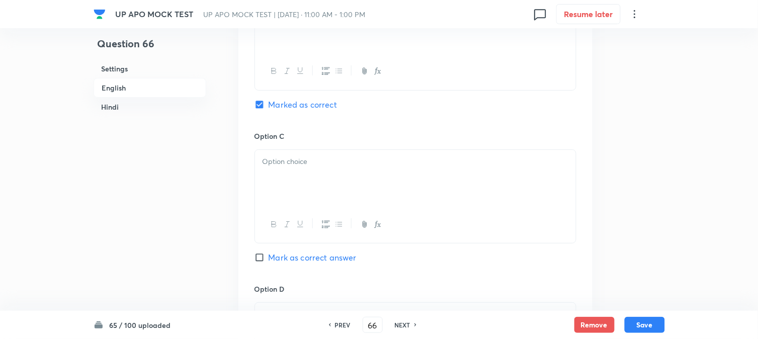
click at [324, 139] on h6 "Option C" at bounding box center [416, 136] width 322 height 11
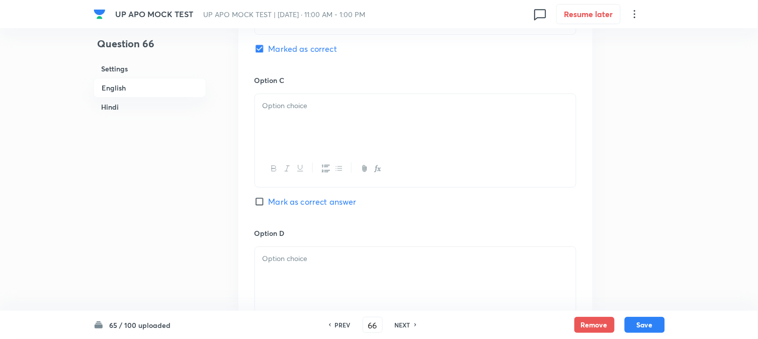
click at [305, 128] on div at bounding box center [415, 122] width 321 height 56
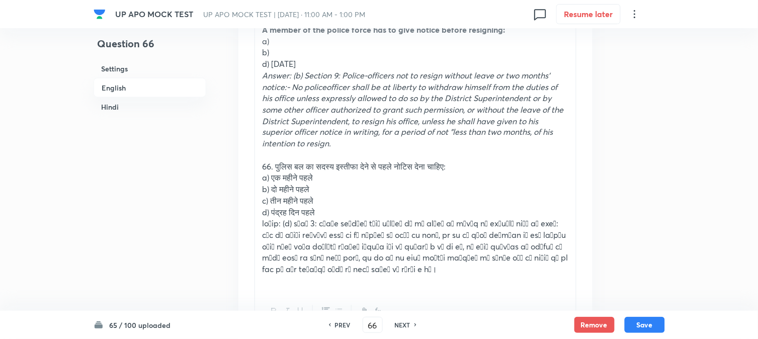
scroll to position [353, 0]
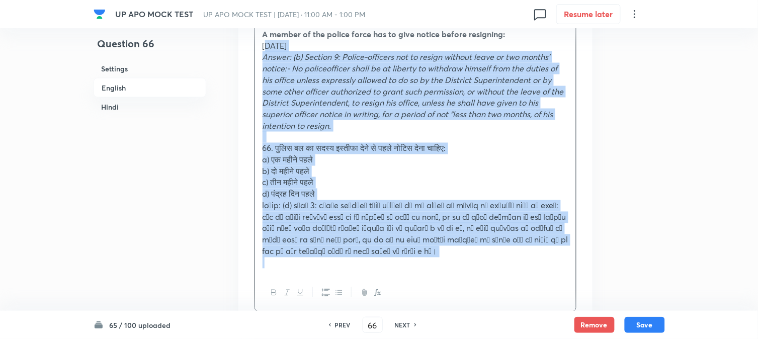
drag, startPoint x: 270, startPoint y: 68, endPoint x: 609, endPoint y: 259, distance: 388.7
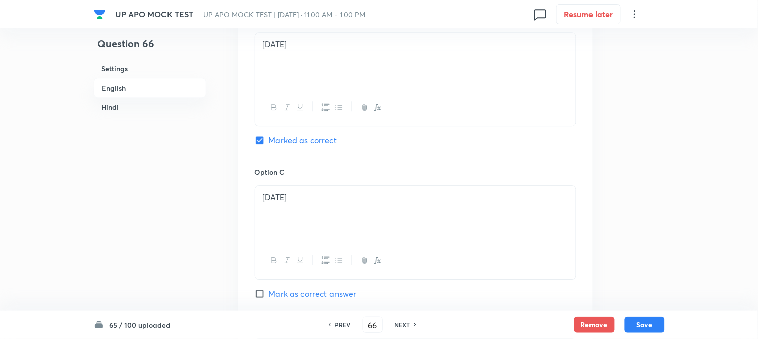
scroll to position [800, 0]
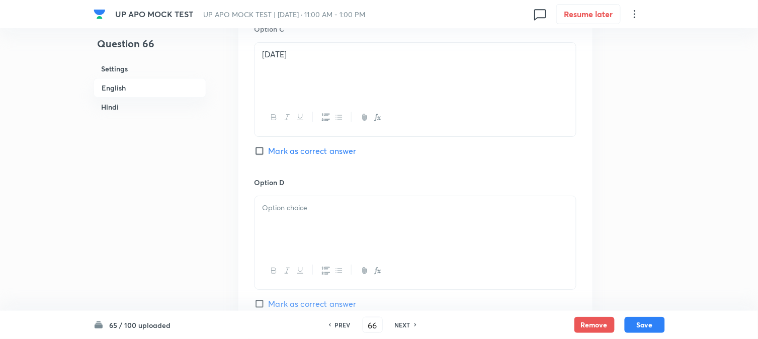
drag, startPoint x: 278, startPoint y: 223, endPoint x: 273, endPoint y: 223, distance: 5.6
click at [277, 224] on div at bounding box center [415, 224] width 321 height 56
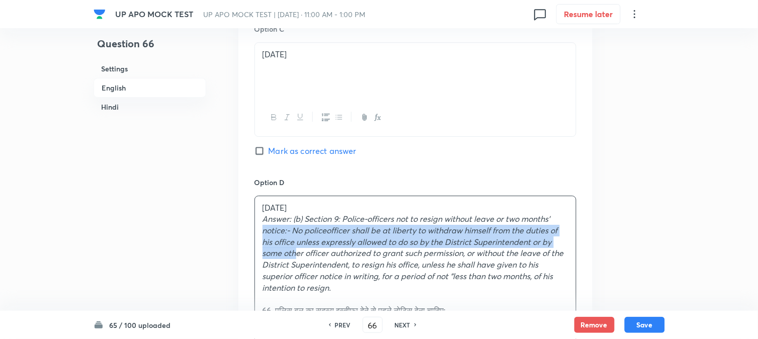
drag, startPoint x: 257, startPoint y: 226, endPoint x: 297, endPoint y: 259, distance: 52.2
click at [297, 259] on div "[DATE] Answer: (b) Section 9: Police-officers not to resign without leave or tw…" at bounding box center [415, 316] width 321 height 240
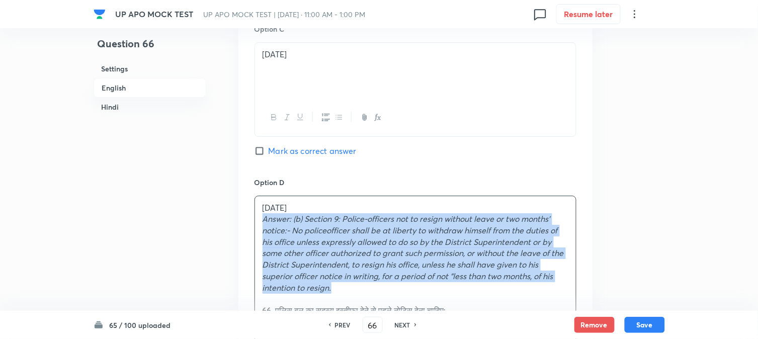
drag, startPoint x: 263, startPoint y: 219, endPoint x: 346, endPoint y: 285, distance: 106.7
click at [346, 285] on p "Answer: (b) Section 9: Police-officers not to resign without leave or two month…" at bounding box center [416, 253] width 306 height 80
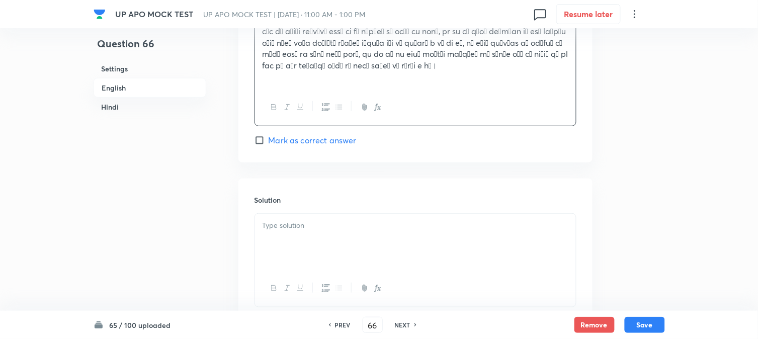
click at [289, 237] on div at bounding box center [415, 242] width 321 height 56
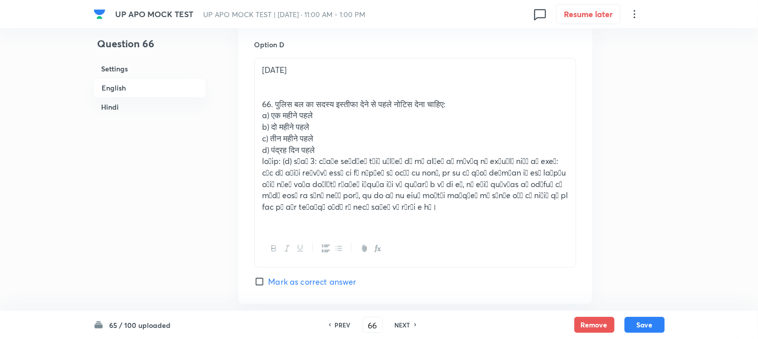
scroll to position [912, 0]
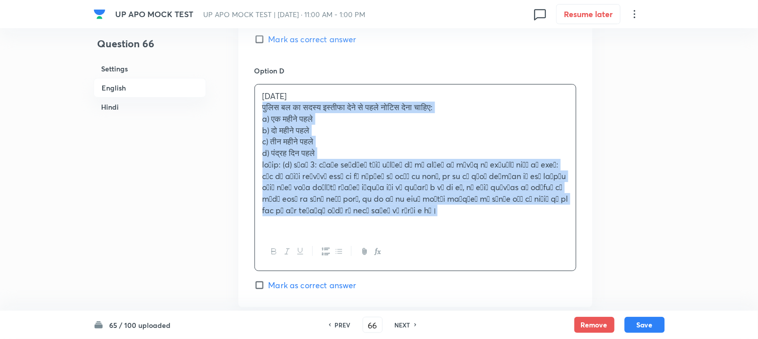
drag, startPoint x: 276, startPoint y: 128, endPoint x: 558, endPoint y: 214, distance: 295.5
click at [558, 214] on div "[DATE] पुलिस बल का सदस्य इस्तीफा देने से पहले नोटिस देना चाहिए: a) एक महीने पहल…" at bounding box center [415, 159] width 321 height 149
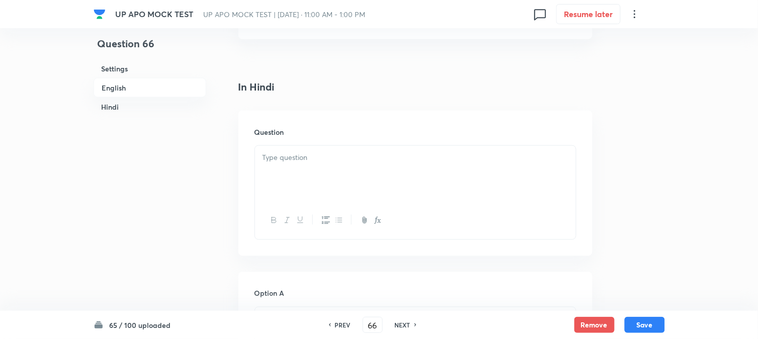
scroll to position [1303, 0]
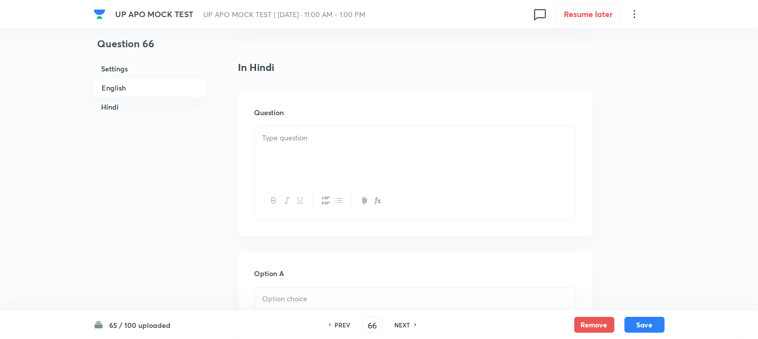
click at [277, 148] on div at bounding box center [415, 154] width 321 height 56
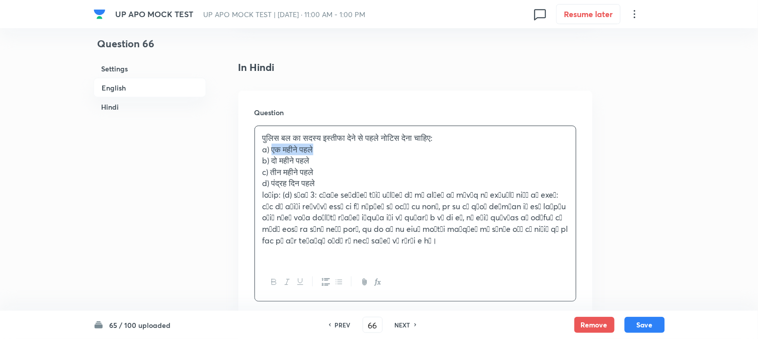
drag, startPoint x: 274, startPoint y: 152, endPoint x: 344, endPoint y: 150, distance: 70.0
click at [344, 150] on p "a) एक महीने पहले" at bounding box center [416, 150] width 306 height 12
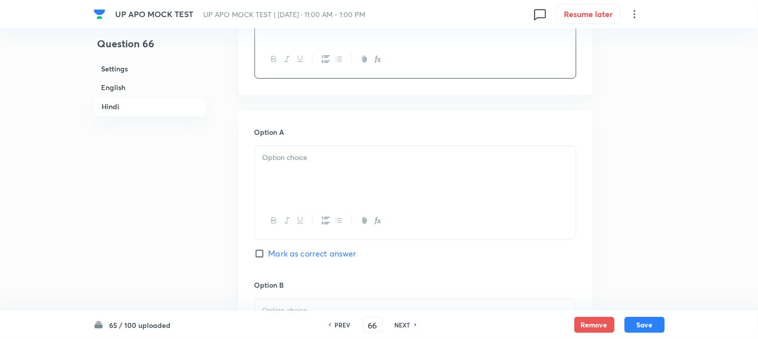
click at [289, 189] on div at bounding box center [415, 174] width 321 height 56
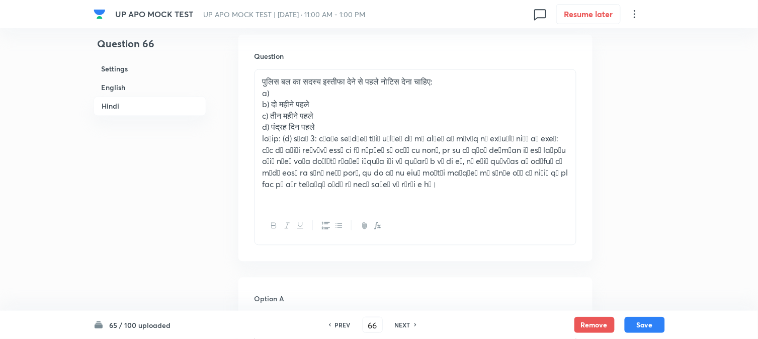
scroll to position [1359, 0]
drag, startPoint x: 272, startPoint y: 104, endPoint x: 341, endPoint y: 103, distance: 69.4
click at [341, 103] on p "b) दो महीने पहले" at bounding box center [416, 106] width 306 height 12
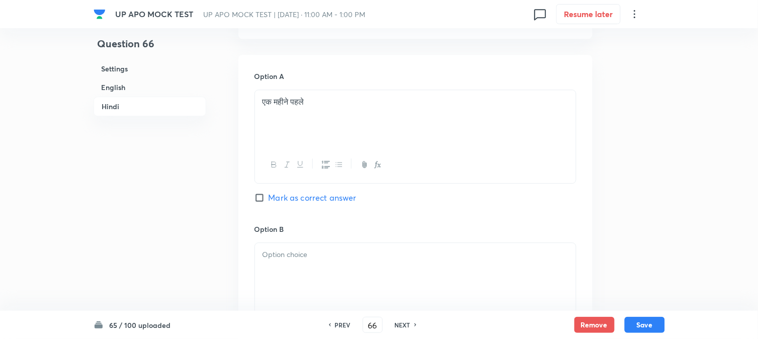
click at [285, 274] on div at bounding box center [415, 271] width 321 height 56
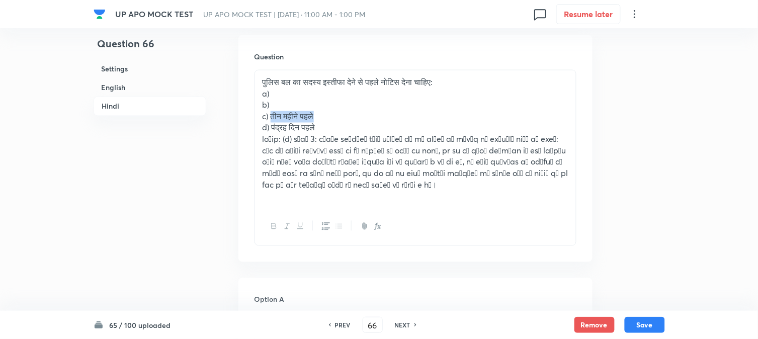
drag, startPoint x: 277, startPoint y: 120, endPoint x: 350, endPoint y: 116, distance: 73.5
click at [350, 116] on p "c) तीन महीने पहले" at bounding box center [416, 117] width 306 height 12
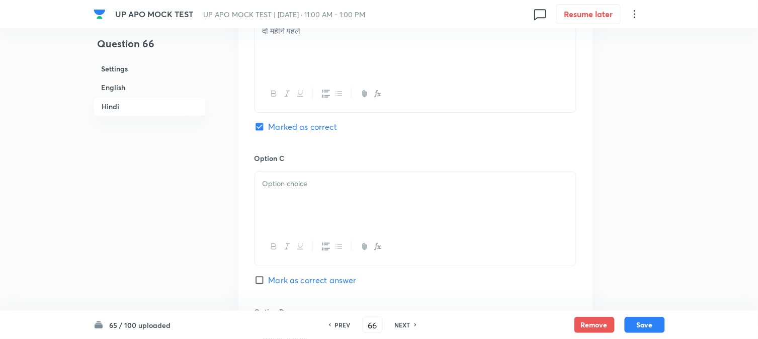
drag, startPoint x: 292, startPoint y: 195, endPoint x: 293, endPoint y: 203, distance: 8.7
click at [293, 203] on div at bounding box center [415, 200] width 321 height 56
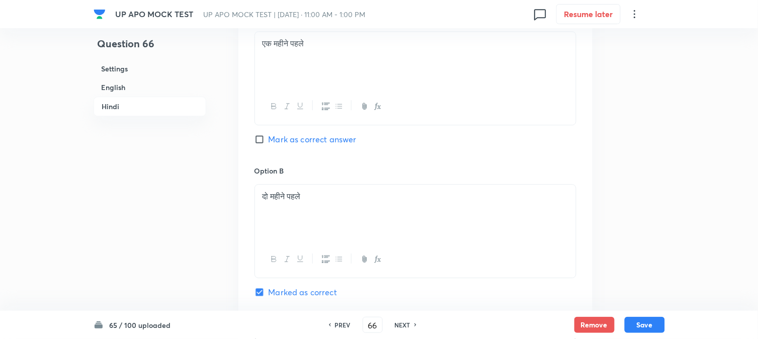
scroll to position [1415, 0]
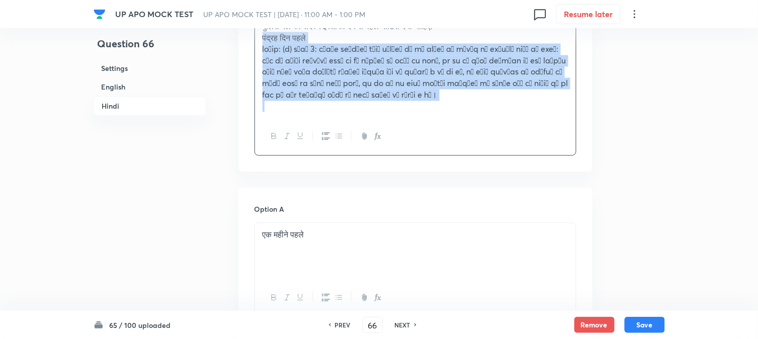
drag, startPoint x: 273, startPoint y: 71, endPoint x: 481, endPoint y: 113, distance: 213.0
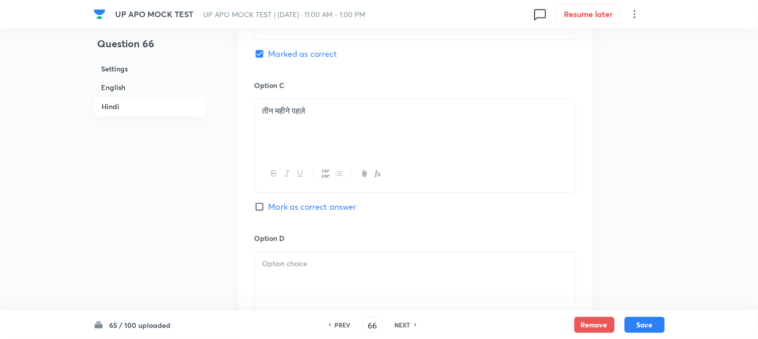
scroll to position [1862, 0]
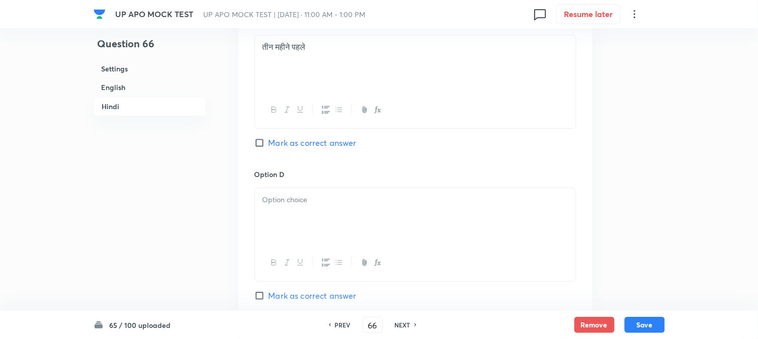
click at [265, 214] on div at bounding box center [415, 216] width 321 height 56
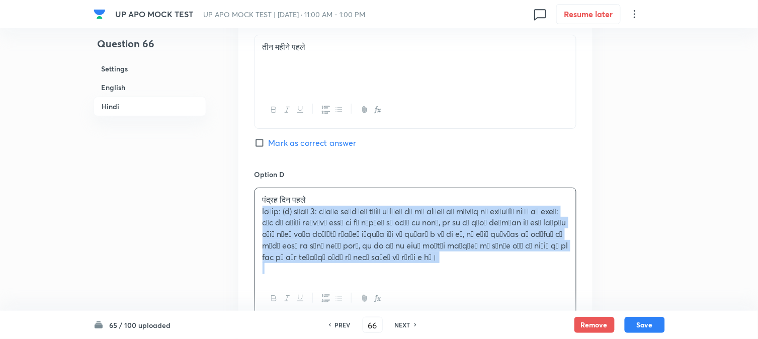
drag, startPoint x: 259, startPoint y: 212, endPoint x: 595, endPoint y: 280, distance: 342.3
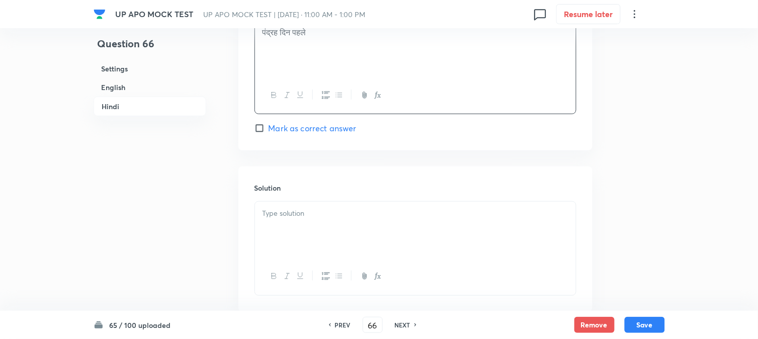
click at [304, 230] on div at bounding box center [415, 230] width 321 height 56
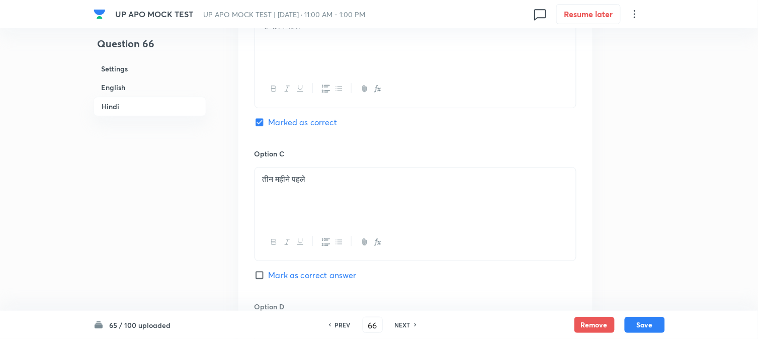
scroll to position [1694, 0]
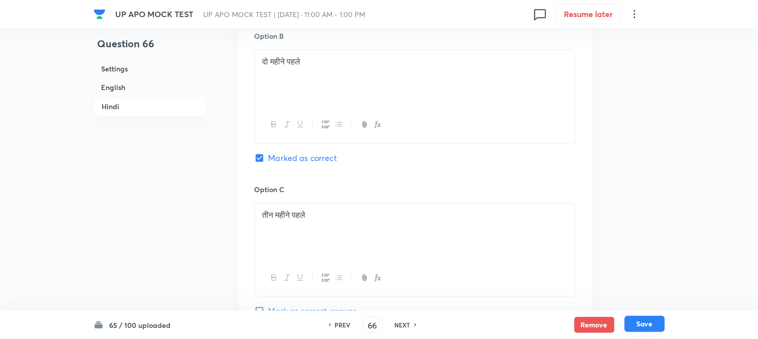
click at [644, 323] on button "Save" at bounding box center [645, 324] width 40 height 16
type input "67"
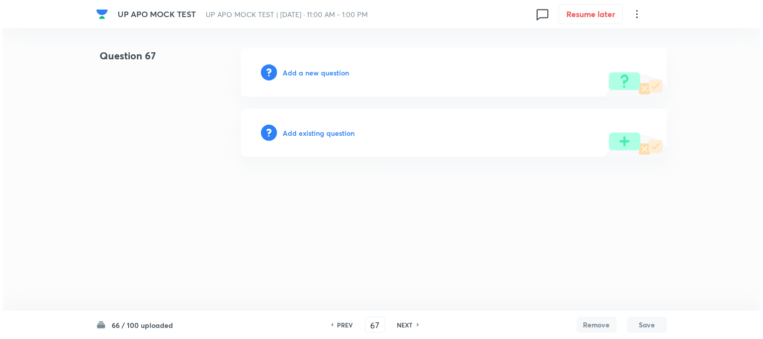
scroll to position [0, 0]
click at [340, 74] on h6 "Add a new question" at bounding box center [316, 72] width 66 height 11
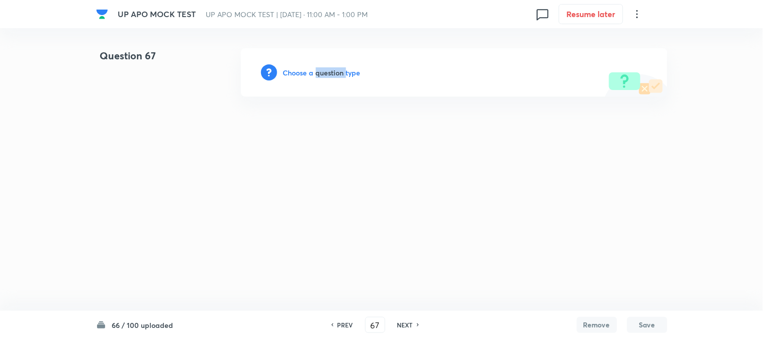
click at [340, 74] on h6 "Choose a question type" at bounding box center [321, 72] width 77 height 11
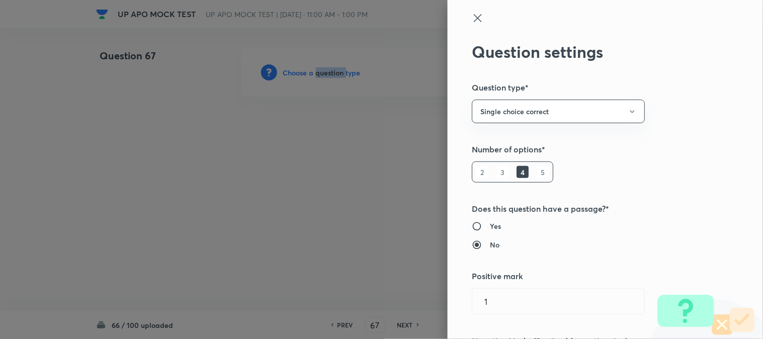
click at [340, 74] on div at bounding box center [381, 169] width 763 height 339
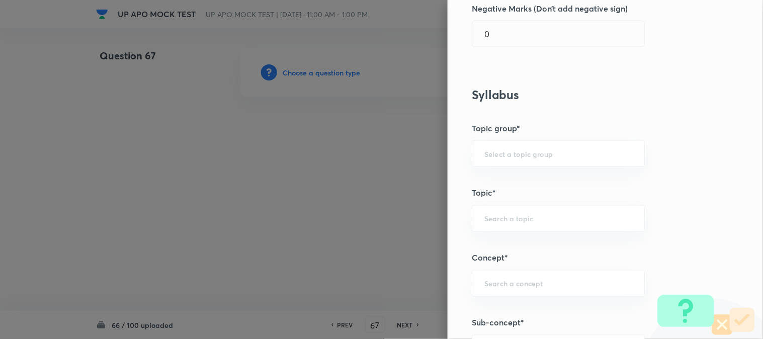
scroll to position [594, 0]
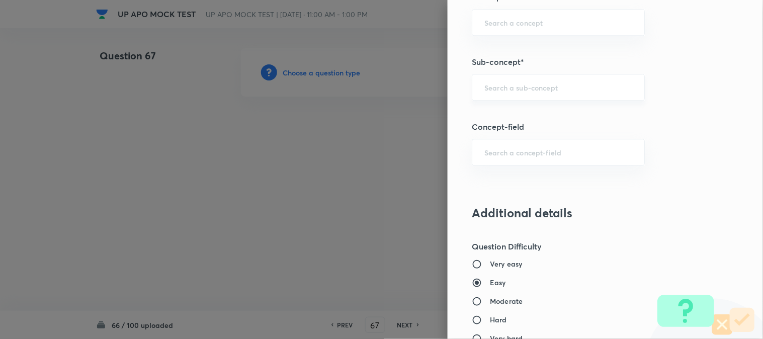
click at [540, 93] on div "​" at bounding box center [558, 87] width 173 height 27
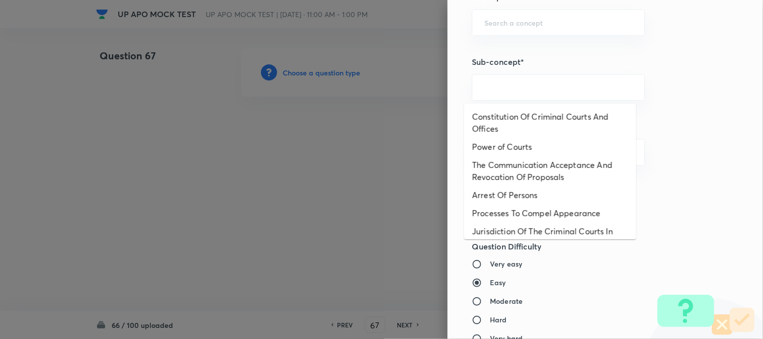
click at [507, 117] on li "Constitution Of Criminal Courts And Offices" at bounding box center [550, 123] width 172 height 30
type input "Constitution Of Criminal Courts And Offices"
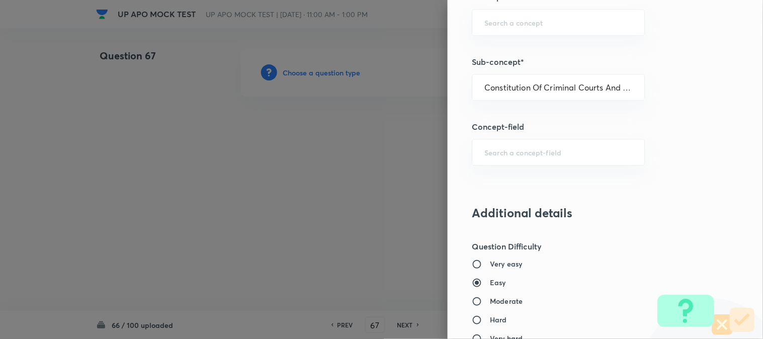
type input "Criminal Law"
type input "Criminal Procedure Code"
type input "Constitution Of Criminal Courts And Offices"
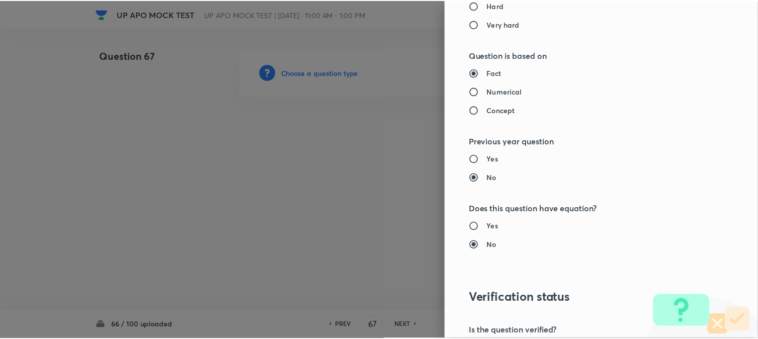
scroll to position [1032, 0]
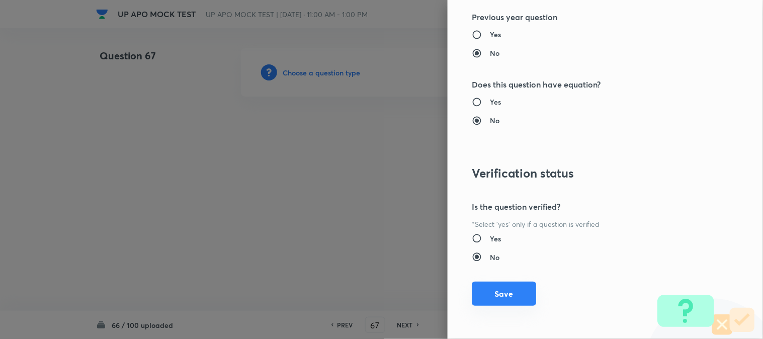
click at [515, 290] on button "Save" at bounding box center [504, 294] width 64 height 24
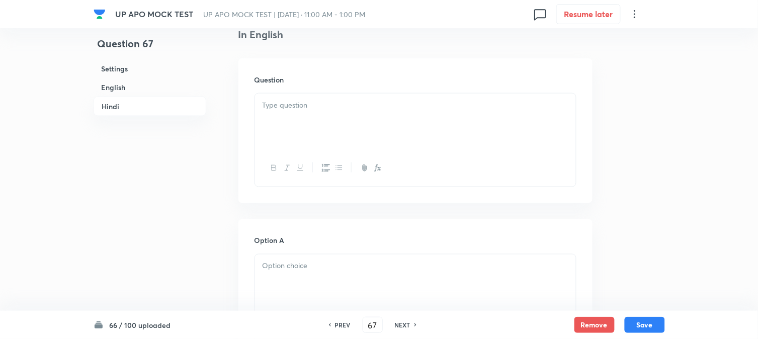
scroll to position [297, 0]
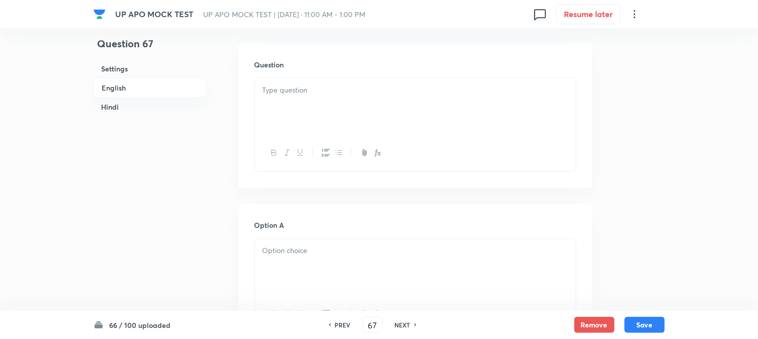
click at [288, 104] on div at bounding box center [415, 106] width 321 height 56
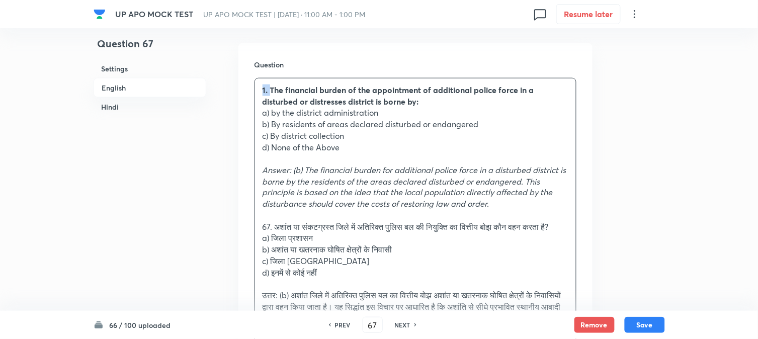
drag, startPoint x: 272, startPoint y: 93, endPoint x: 246, endPoint y: 78, distance: 29.1
click at [246, 78] on div "Question 1. The financial burden of the appointment of additional police force …" at bounding box center [415, 219] width 354 height 352
drag, startPoint x: 273, startPoint y: 113, endPoint x: 382, endPoint y: 116, distance: 109.7
click at [382, 116] on p "a) by the district administration" at bounding box center [416, 113] width 306 height 12
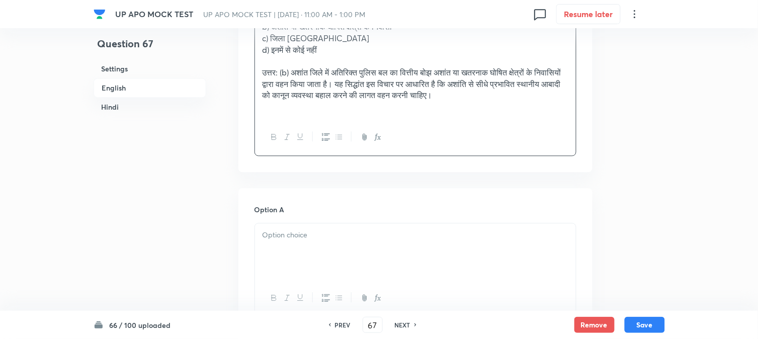
click at [297, 257] on div at bounding box center [415, 251] width 321 height 56
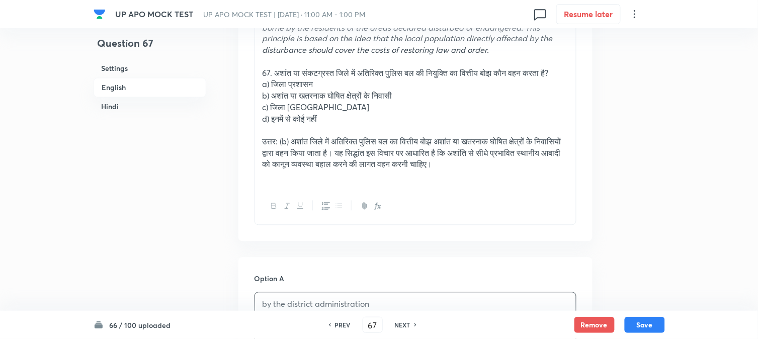
scroll to position [353, 0]
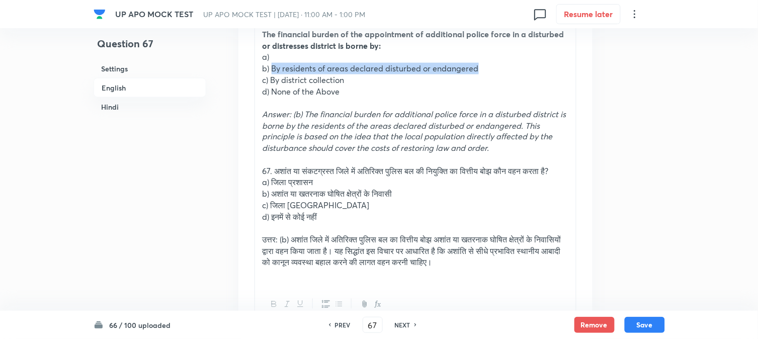
drag, startPoint x: 272, startPoint y: 67, endPoint x: 493, endPoint y: 71, distance: 221.9
click at [493, 71] on p "b) By residents of areas declared disturbed or endangered" at bounding box center [416, 69] width 306 height 12
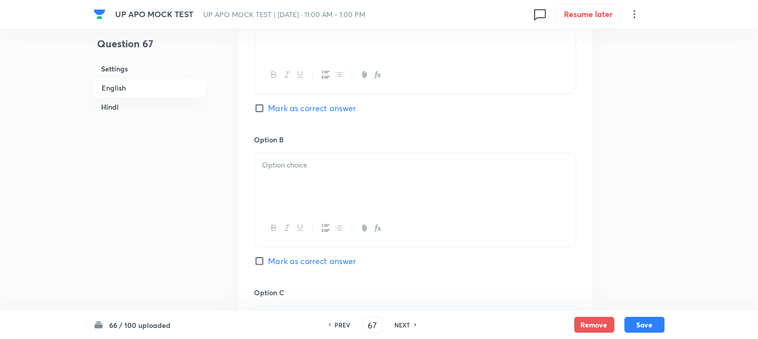
click at [282, 210] on div at bounding box center [415, 181] width 321 height 56
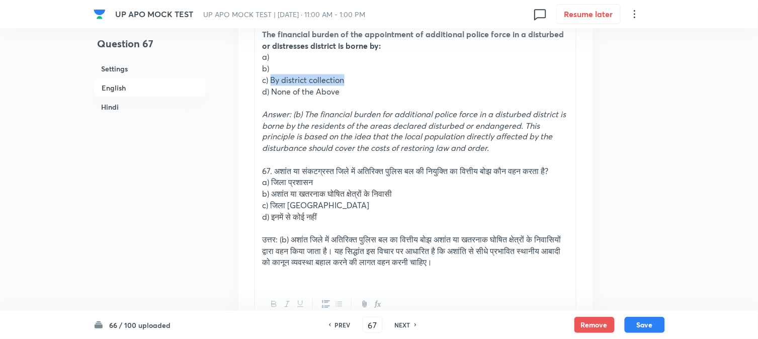
drag, startPoint x: 273, startPoint y: 80, endPoint x: 373, endPoint y: 82, distance: 99.6
click at [373, 82] on p "c) By district collection" at bounding box center [416, 80] width 306 height 12
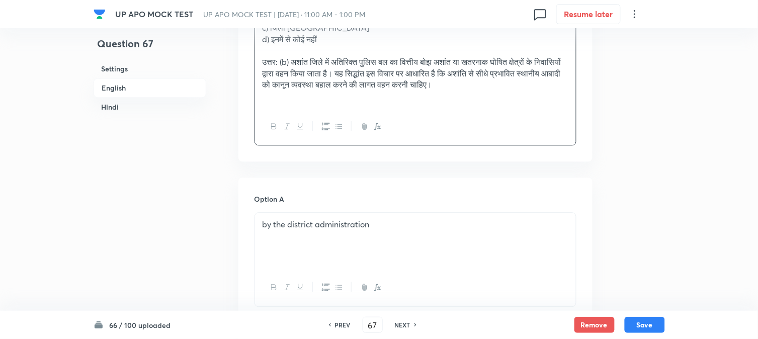
scroll to position [856, 0]
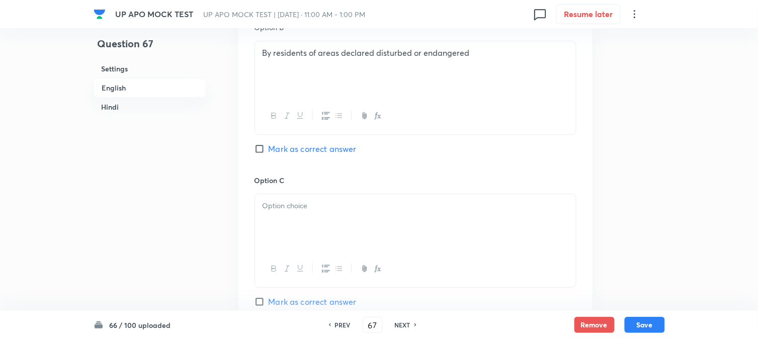
click at [299, 155] on span "Mark as correct answer" at bounding box center [313, 149] width 88 height 12
click at [269, 154] on input "Mark as correct answer" at bounding box center [262, 149] width 14 height 10
checkbox input "true"
click at [277, 249] on div at bounding box center [415, 222] width 321 height 56
checkbox input "true"
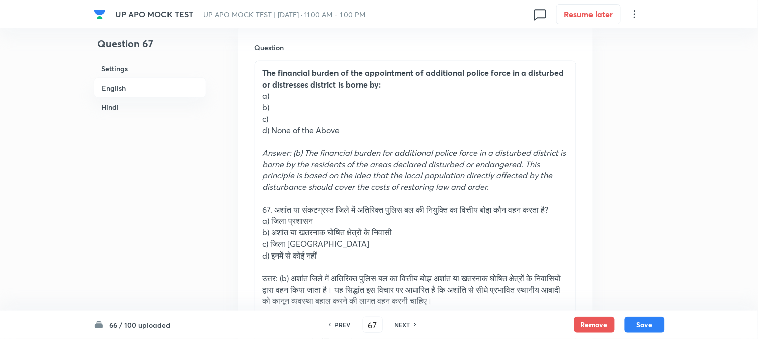
scroll to position [297, 0]
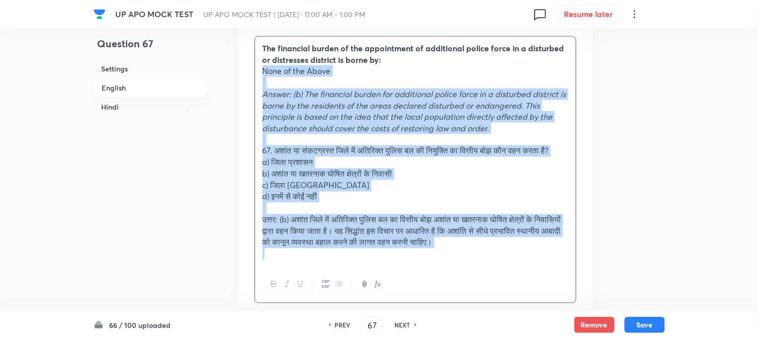
drag, startPoint x: 273, startPoint y: 146, endPoint x: 537, endPoint y: 329, distance: 322.1
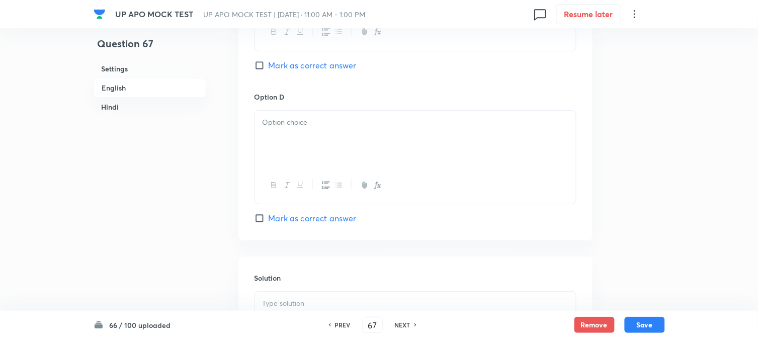
scroll to position [906, 0]
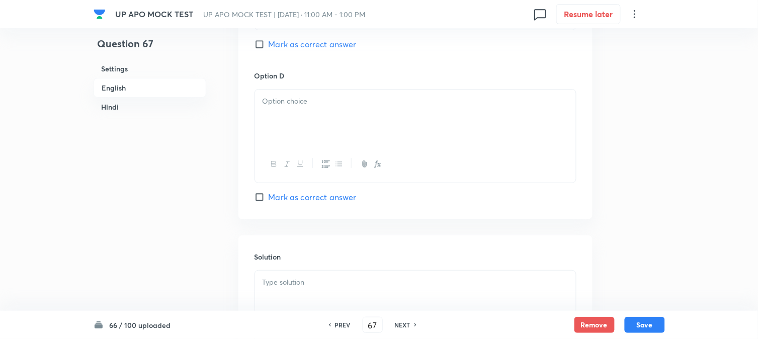
click at [276, 112] on div at bounding box center [415, 118] width 321 height 56
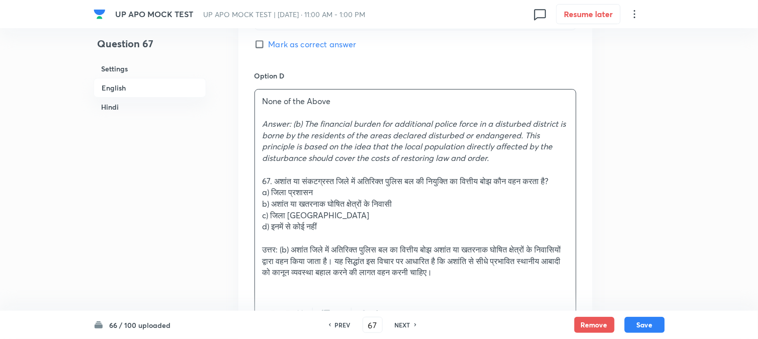
drag, startPoint x: 270, startPoint y: 128, endPoint x: 511, endPoint y: 161, distance: 243.7
click at [511, 161] on p "Answer: (b) The financial burden for additional police force in a disturbed dis…" at bounding box center [416, 141] width 306 height 46
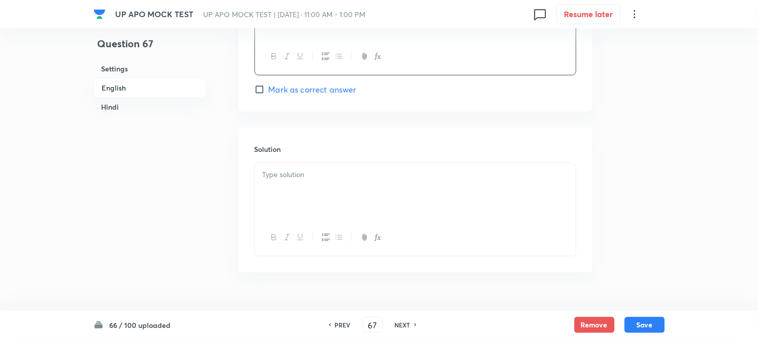
click at [277, 205] on div at bounding box center [415, 191] width 321 height 56
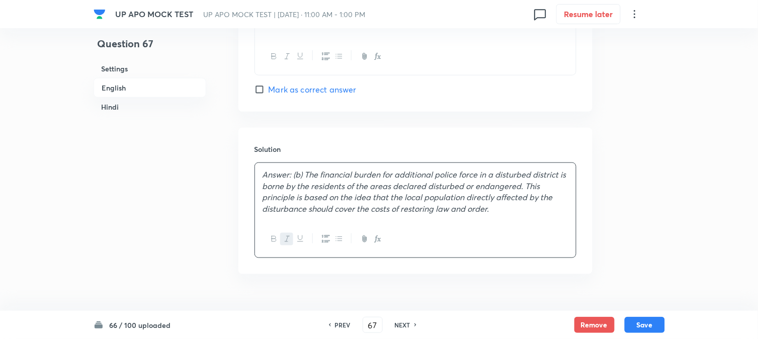
scroll to position [851, 0]
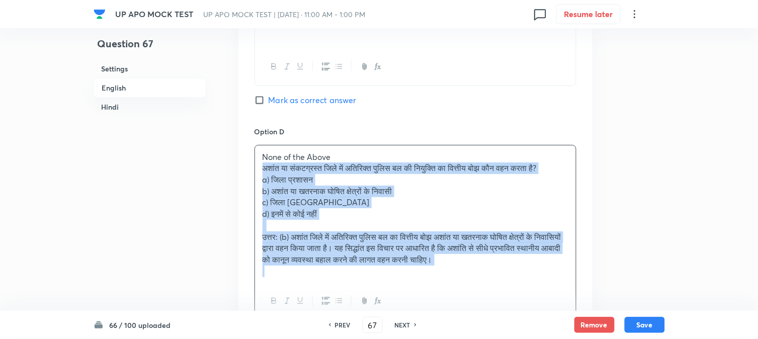
drag, startPoint x: 275, startPoint y: 203, endPoint x: 608, endPoint y: 283, distance: 342.5
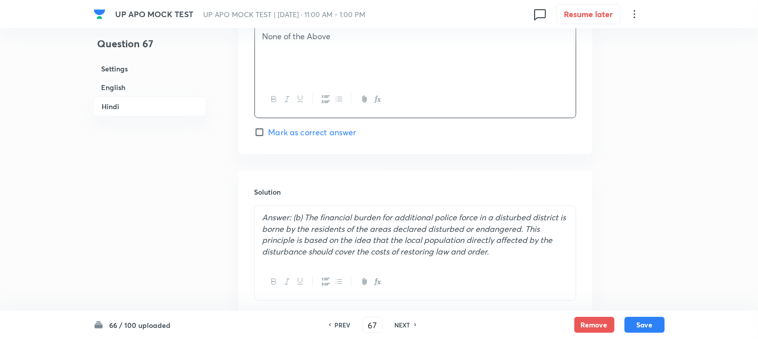
scroll to position [1410, 0]
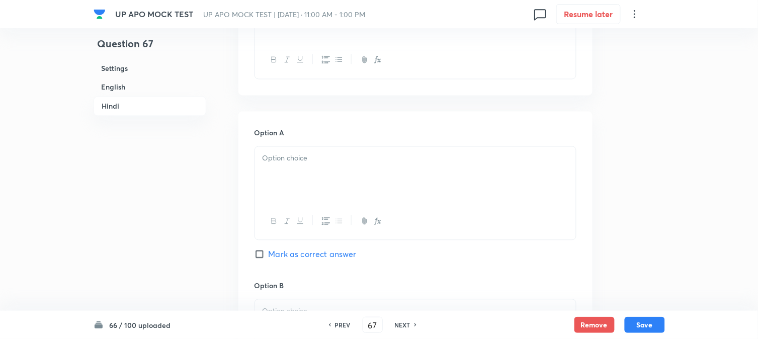
click at [280, 169] on div at bounding box center [415, 175] width 321 height 56
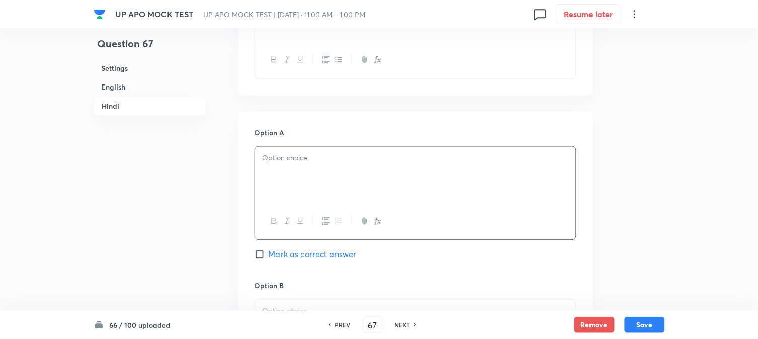
scroll to position [1354, 0]
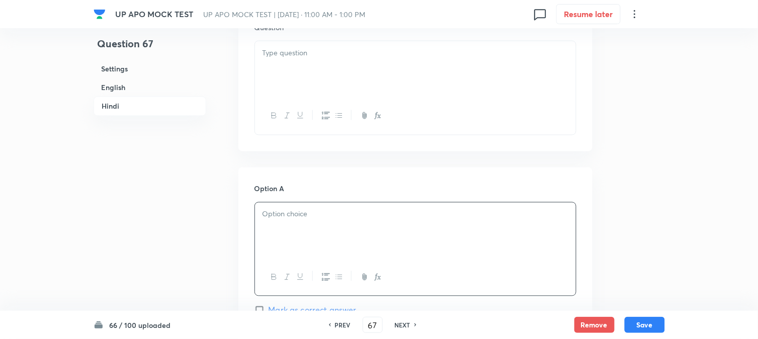
click at [276, 70] on div at bounding box center [415, 69] width 321 height 56
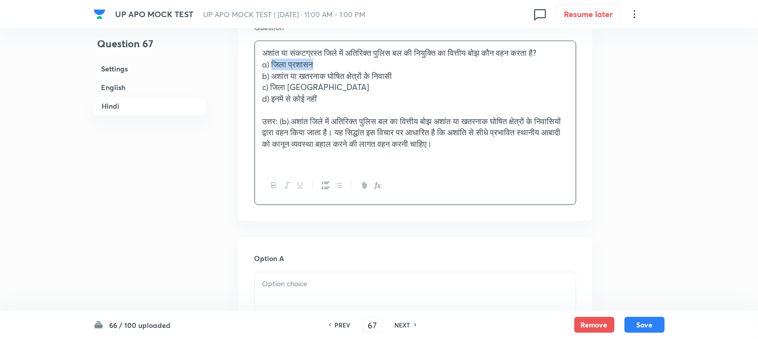
drag, startPoint x: 272, startPoint y: 67, endPoint x: 341, endPoint y: 67, distance: 68.9
click at [341, 67] on p "a) जिला प्रशासन" at bounding box center [416, 65] width 306 height 12
drag, startPoint x: 295, startPoint y: 287, endPoint x: 295, endPoint y: 292, distance: 5.5
click at [295, 290] on p at bounding box center [416, 285] width 306 height 12
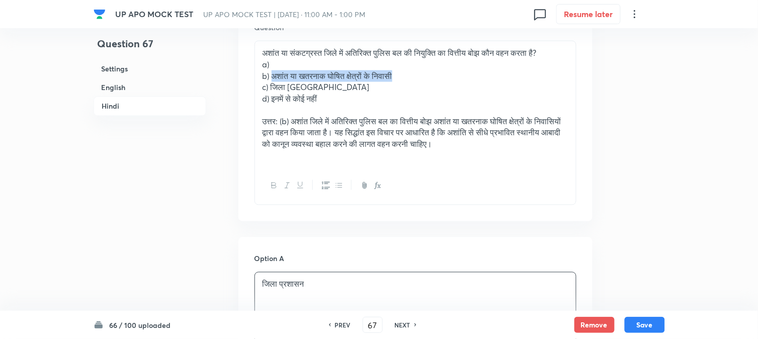
drag, startPoint x: 272, startPoint y: 80, endPoint x: 440, endPoint y: 78, distance: 168.0
click at [440, 78] on p "b) अशांत या खतरनाक घोषित क्षेत्रों के निवासी" at bounding box center [416, 76] width 306 height 12
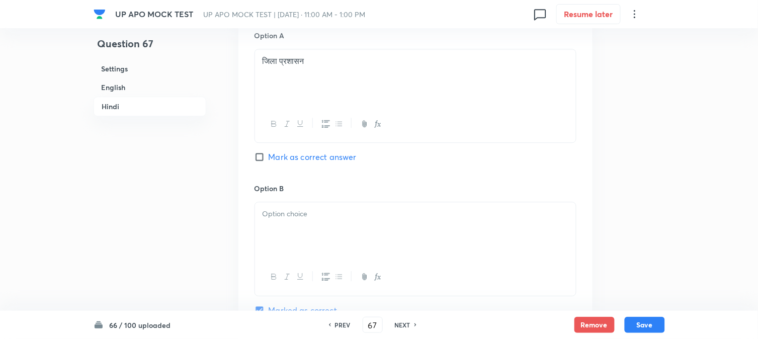
click at [283, 234] on div at bounding box center [415, 230] width 321 height 56
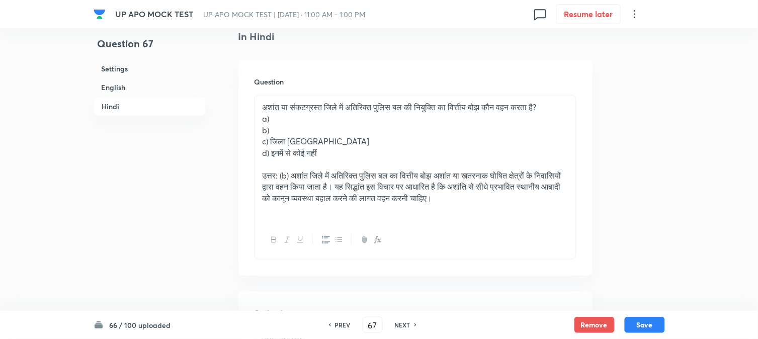
scroll to position [1298, 0]
drag, startPoint x: 272, startPoint y: 146, endPoint x: 356, endPoint y: 146, distance: 84.0
click at [356, 146] on p "c) जिला [GEOGRAPHIC_DATA]" at bounding box center [416, 143] width 306 height 12
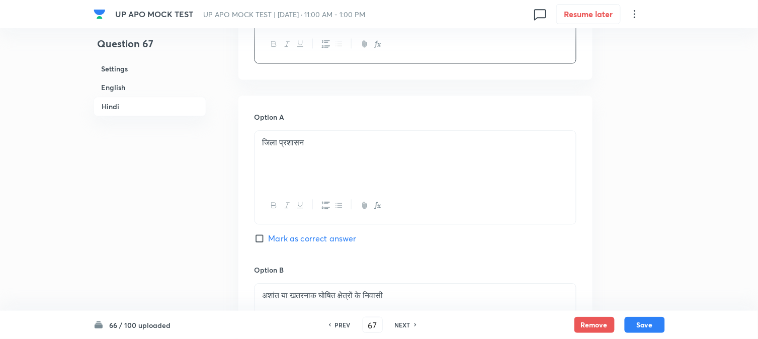
scroll to position [1689, 0]
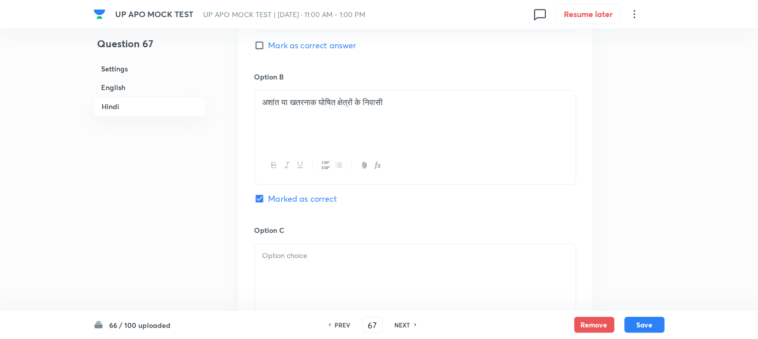
click at [295, 287] on div at bounding box center [415, 272] width 321 height 56
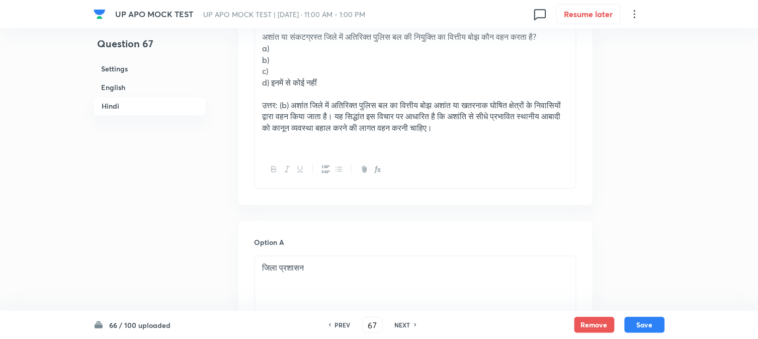
scroll to position [1354, 0]
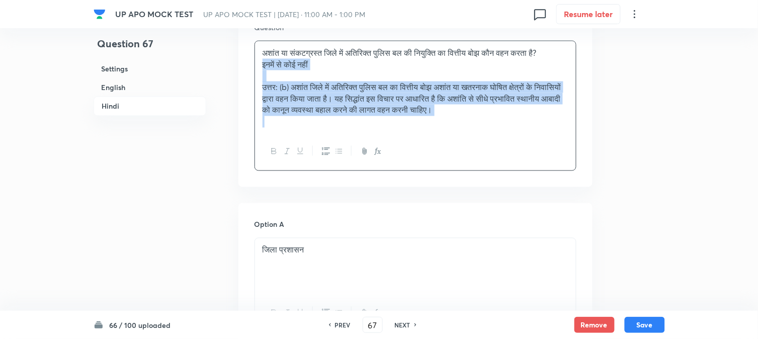
drag, startPoint x: 271, startPoint y: 104, endPoint x: 652, endPoint y: 134, distance: 383.0
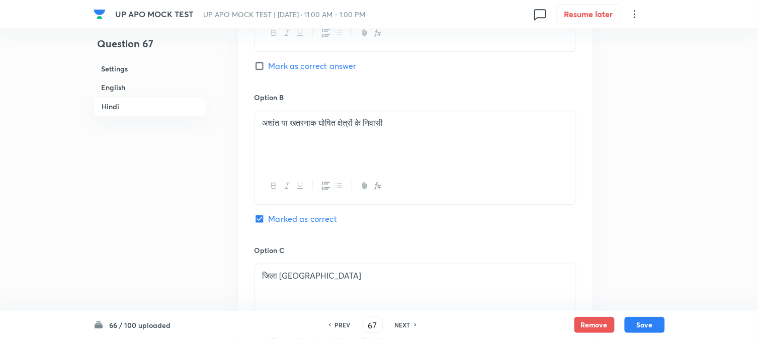
scroll to position [1857, 0]
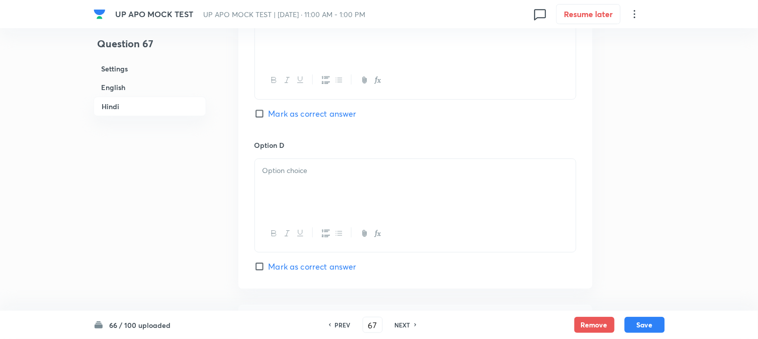
click at [275, 174] on p at bounding box center [416, 171] width 306 height 12
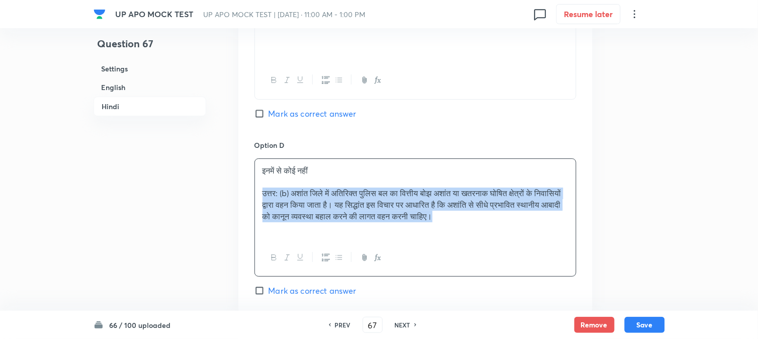
drag, startPoint x: 265, startPoint y: 195, endPoint x: 587, endPoint y: 219, distance: 323.4
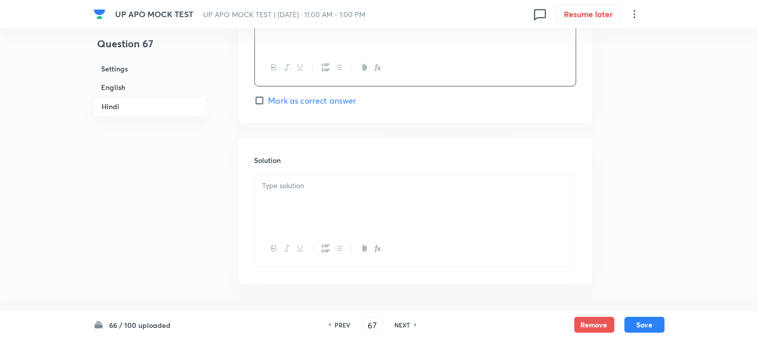
click at [286, 207] on div at bounding box center [415, 202] width 321 height 56
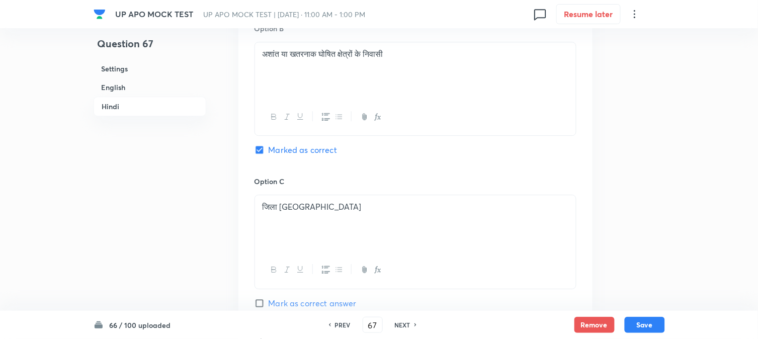
scroll to position [1633, 0]
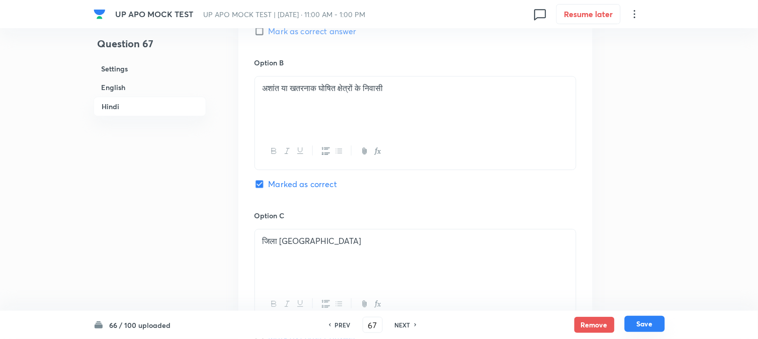
click at [652, 320] on button "Save" at bounding box center [645, 324] width 40 height 16
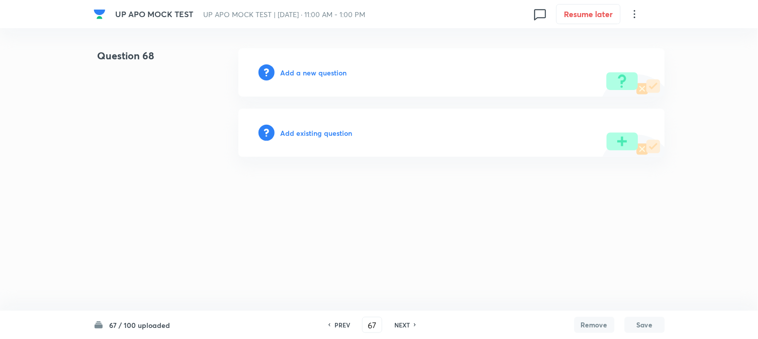
type input "68"
click at [333, 76] on h6 "Add a new question" at bounding box center [316, 72] width 66 height 11
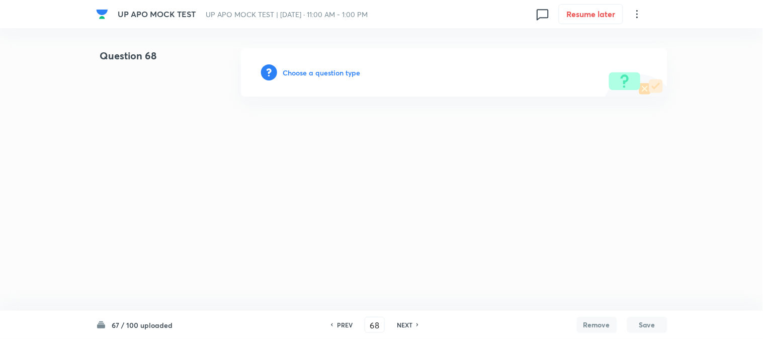
click at [333, 76] on h6 "Choose a question type" at bounding box center [321, 72] width 77 height 11
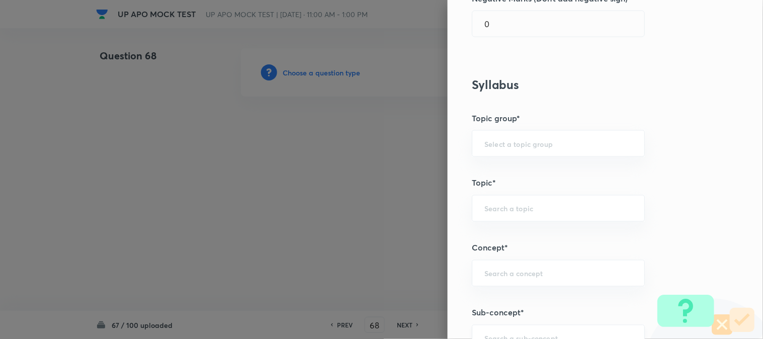
scroll to position [594, 0]
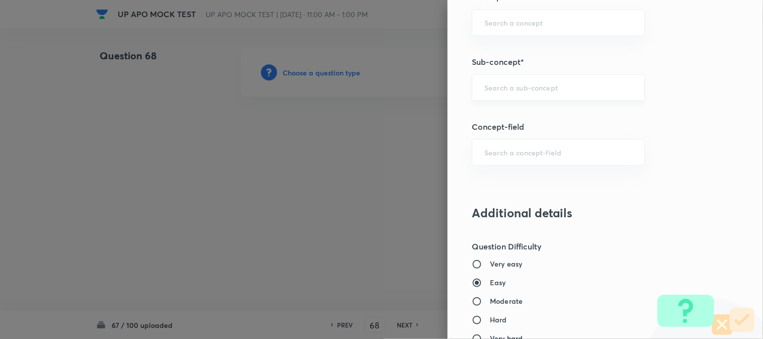
click at [500, 92] on input "text" at bounding box center [558, 87] width 148 height 10
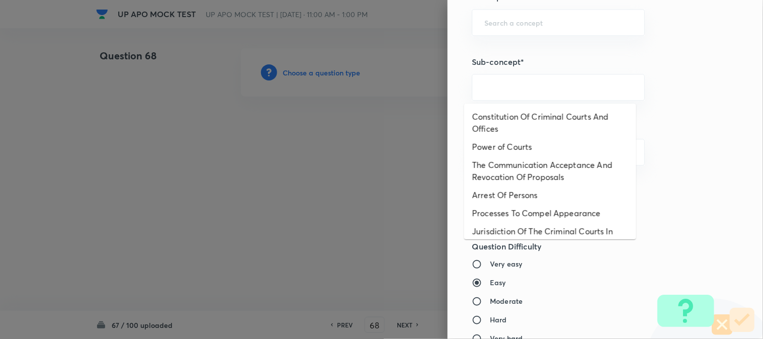
click at [521, 122] on li "Constitution Of Criminal Courts And Offices" at bounding box center [550, 123] width 172 height 30
type input "Constitution Of Criminal Courts And Offices"
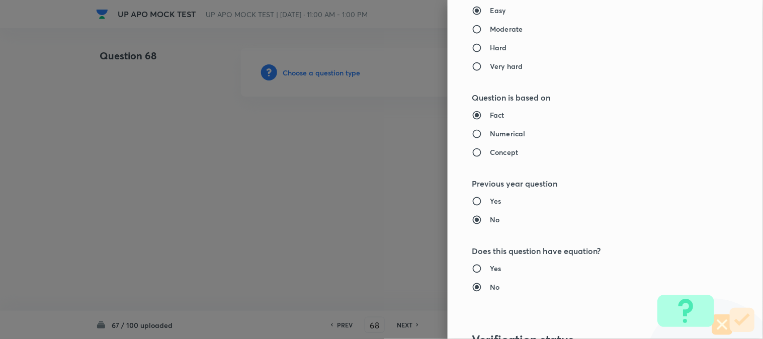
type input "Criminal Law"
type input "Criminal Procedure Code"
type input "Constitution Of Criminal Courts And Offices"
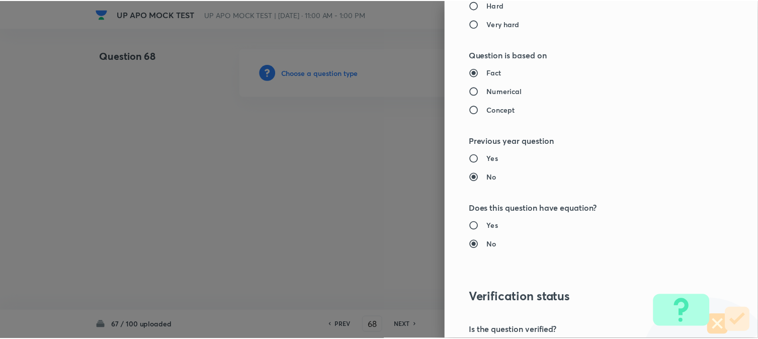
scroll to position [1032, 0]
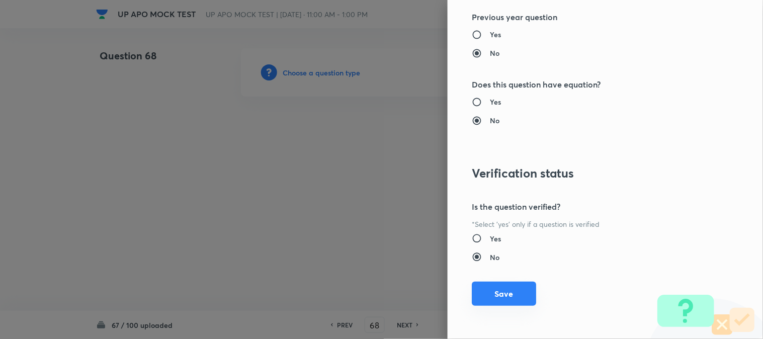
click at [512, 289] on button "Save" at bounding box center [504, 294] width 64 height 24
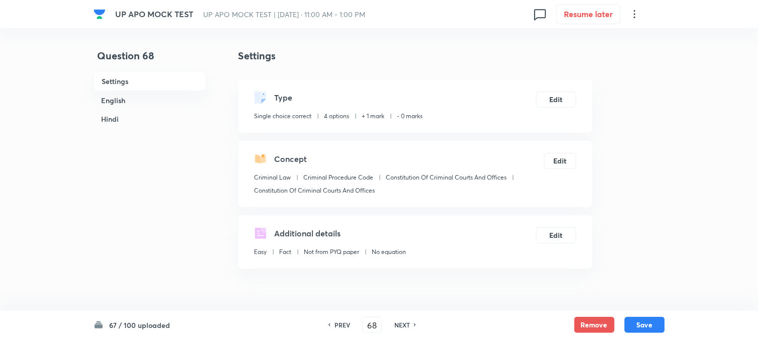
scroll to position [297, 0]
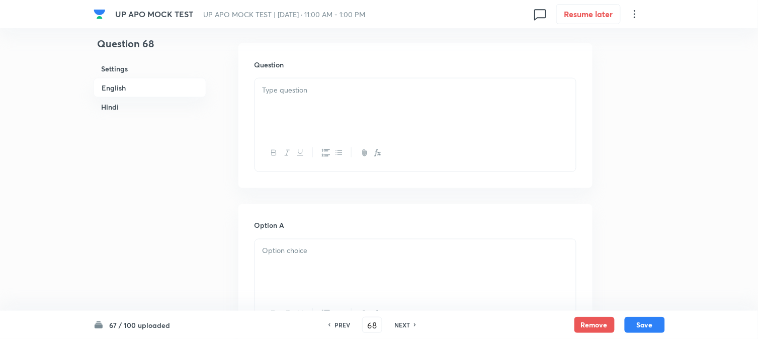
click at [298, 99] on div at bounding box center [415, 106] width 321 height 56
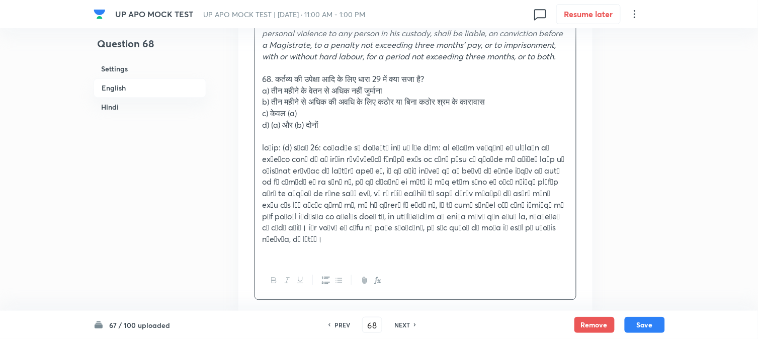
scroll to position [520, 0]
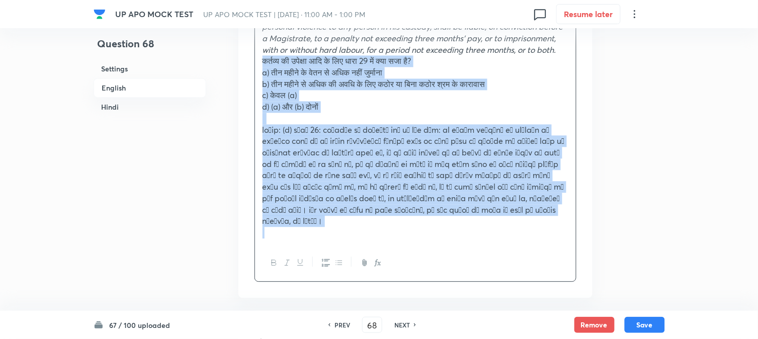
drag, startPoint x: 275, startPoint y: 90, endPoint x: 598, endPoint y: 272, distance: 370.8
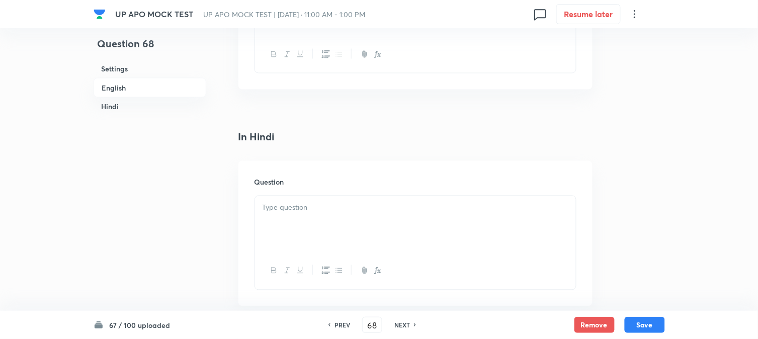
scroll to position [1415, 0]
click at [293, 158] on p at bounding box center [416, 152] width 306 height 12
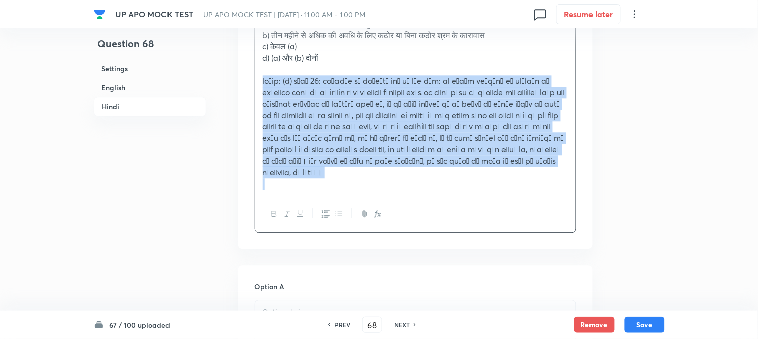
scroll to position [1595, 0]
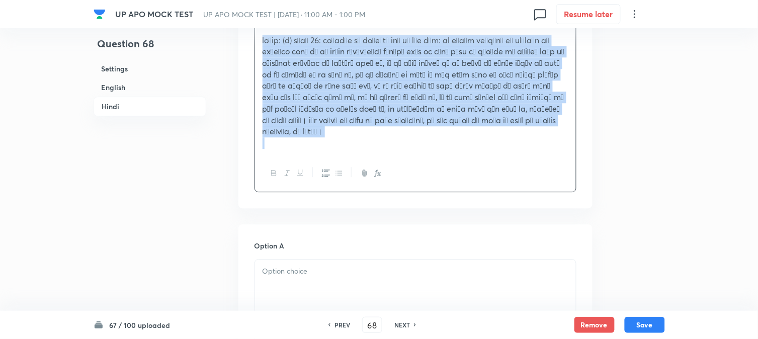
drag, startPoint x: 263, startPoint y: 245, endPoint x: 538, endPoint y: 247, distance: 275.7
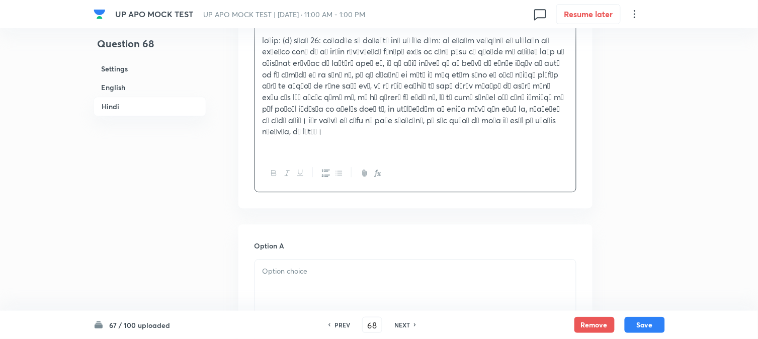
click at [258, 68] on div "कर्तव्य की उपेक्षा आदि के लिए धारा 29 में क्या सजा है? a) तीन महीने के वेतन से …" at bounding box center [416, 75] width 322 height 233
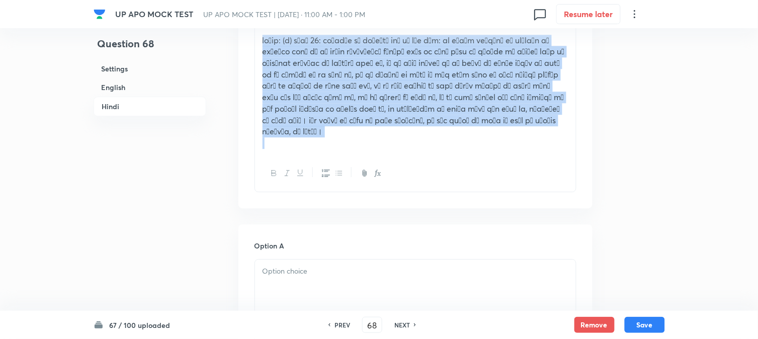
drag, startPoint x: 259, startPoint y: 66, endPoint x: 695, endPoint y: 203, distance: 456.5
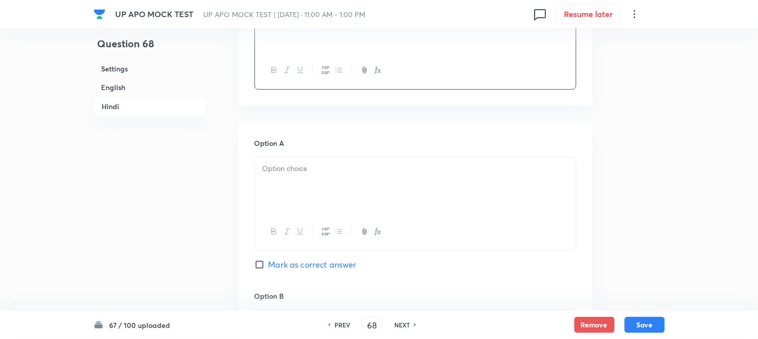
scroll to position [2098, 0]
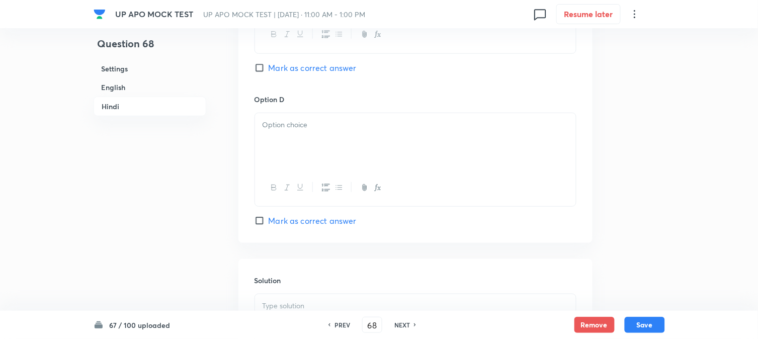
click at [312, 227] on span "Mark as correct answer" at bounding box center [313, 221] width 88 height 12
click at [269, 226] on input "Mark as correct answer" at bounding box center [262, 221] width 14 height 10
checkbox input "true"
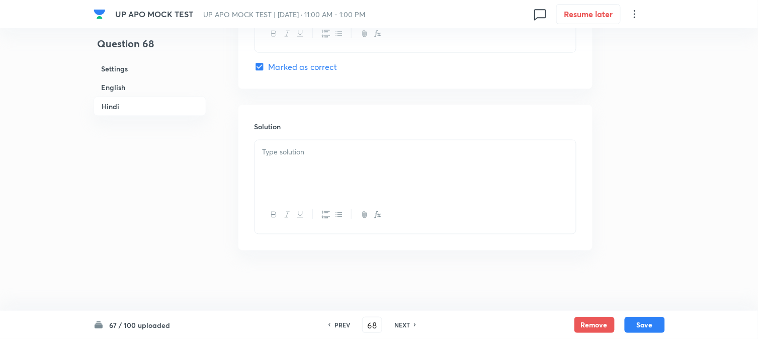
click at [293, 197] on div at bounding box center [415, 168] width 321 height 56
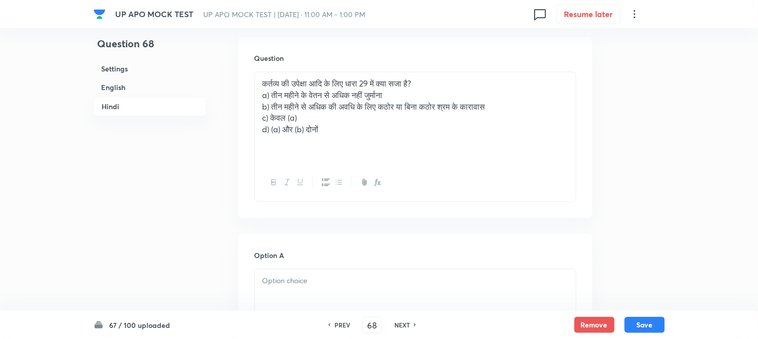
scroll to position [1427, 0]
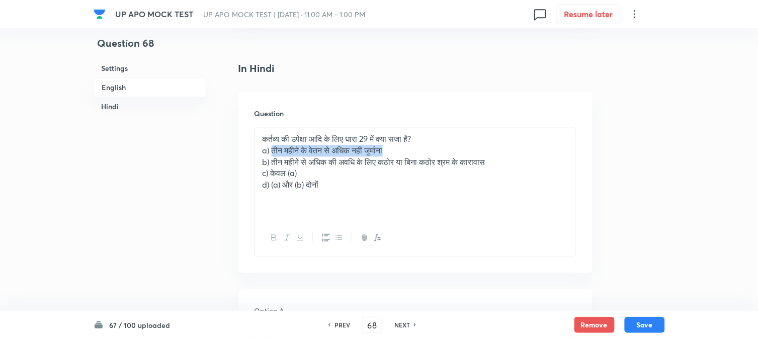
drag, startPoint x: 272, startPoint y: 172, endPoint x: 449, endPoint y: 173, distance: 176.6
click at [449, 157] on p "a) तीन महीने के वेतन से अधिक नहीं जुर्माना" at bounding box center [416, 151] width 306 height 12
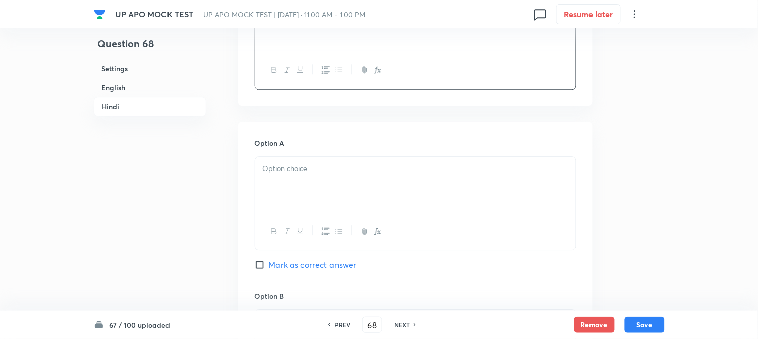
click at [279, 175] on p at bounding box center [416, 169] width 306 height 12
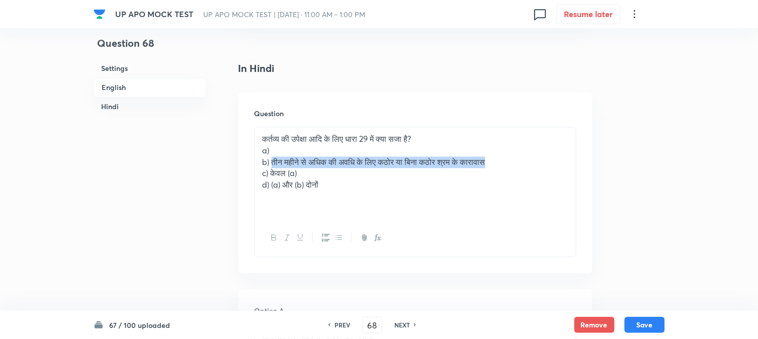
drag, startPoint x: 321, startPoint y: 187, endPoint x: 559, endPoint y: 187, distance: 238.4
click at [559, 169] on p "b) तीन महीने से अधिक की अवधि के लिए कठोर या बिना कठोर श्रम के कारावास" at bounding box center [416, 163] width 306 height 12
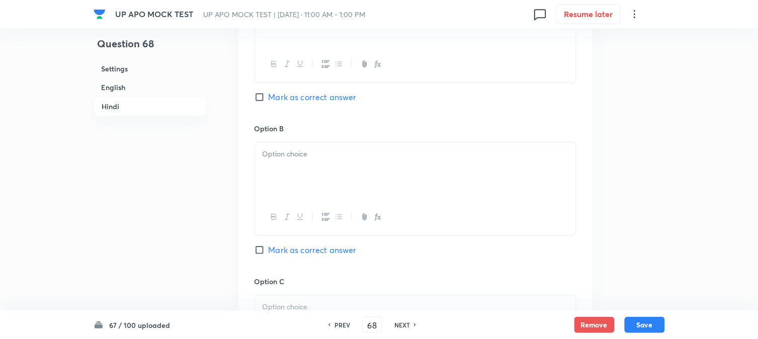
click at [281, 199] on div at bounding box center [415, 170] width 321 height 56
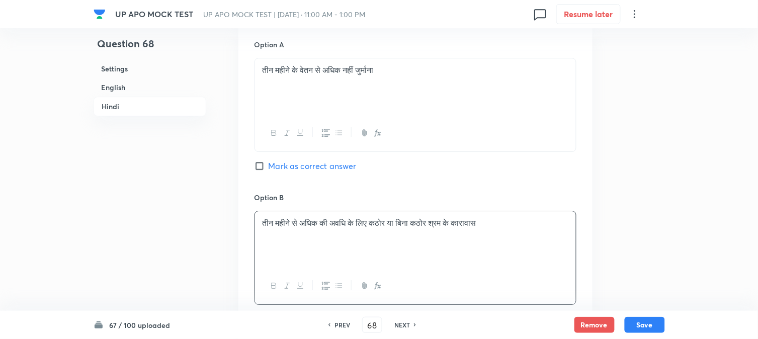
scroll to position [1539, 0]
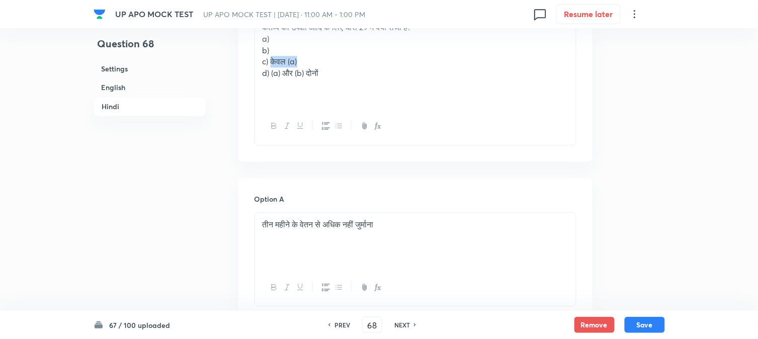
drag, startPoint x: 271, startPoint y: 89, endPoint x: 335, endPoint y: 88, distance: 64.4
click at [335, 67] on p "c) केवल (a)" at bounding box center [416, 62] width 306 height 12
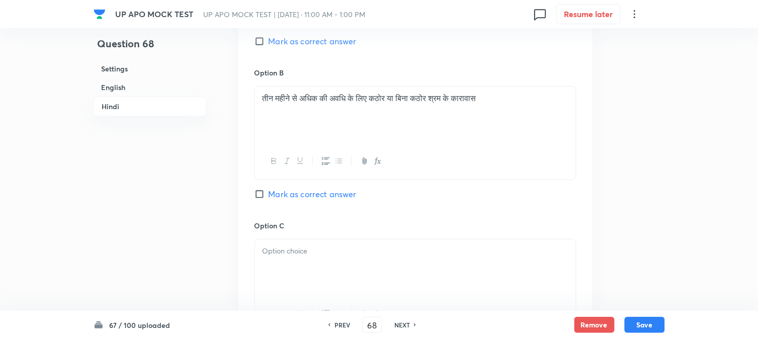
click at [291, 292] on div at bounding box center [415, 267] width 321 height 56
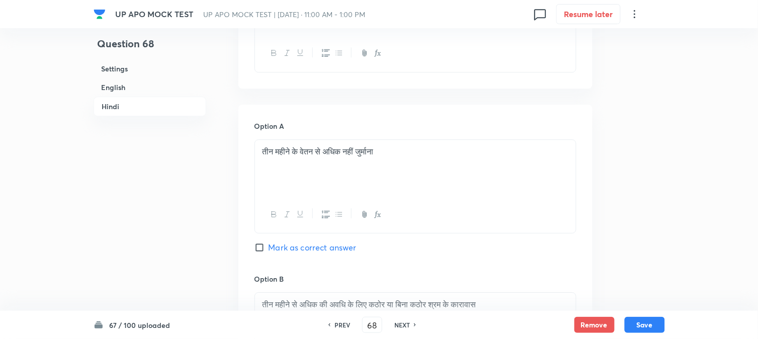
scroll to position [1483, 0]
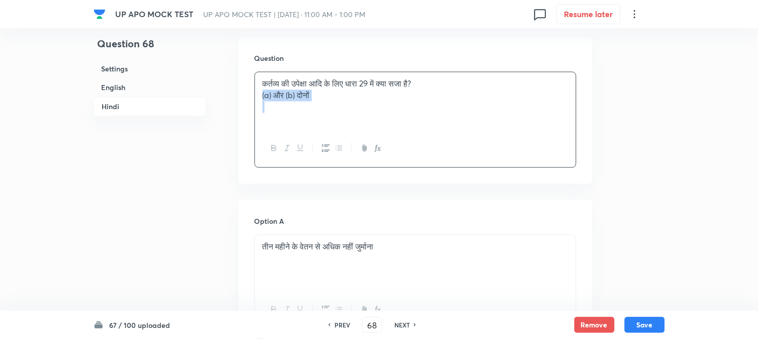
drag, startPoint x: 272, startPoint y: 153, endPoint x: 399, endPoint y: 134, distance: 128.6
click at [399, 130] on div "कर्तव्य की उपेक्षा आदि के लिए धारा 29 में क्या सजा है? (a) और (b) दोनों" at bounding box center [415, 101] width 321 height 58
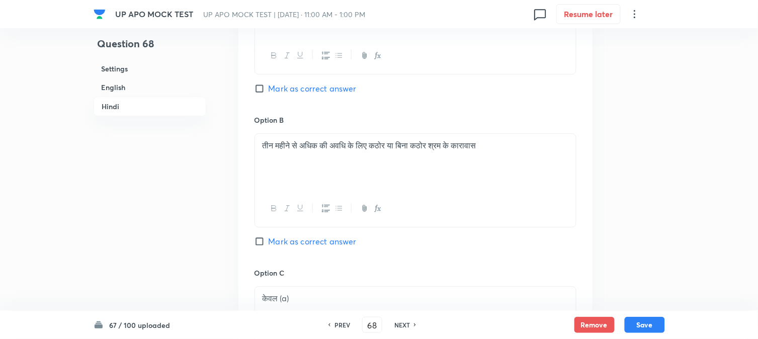
scroll to position [1986, 0]
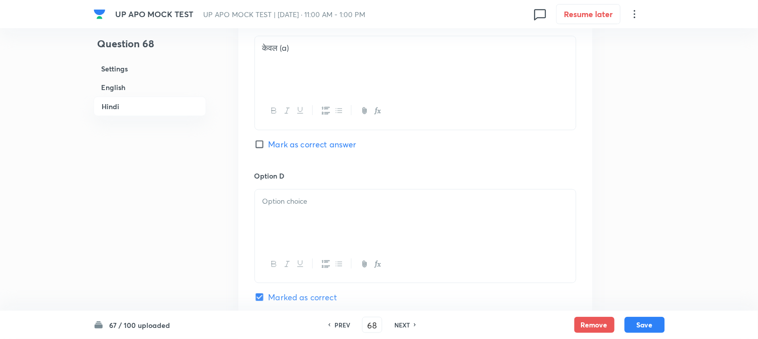
click at [298, 243] on div at bounding box center [415, 218] width 321 height 56
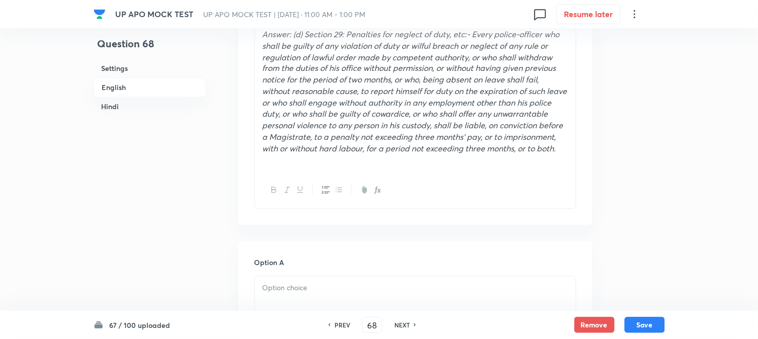
scroll to position [309, 0]
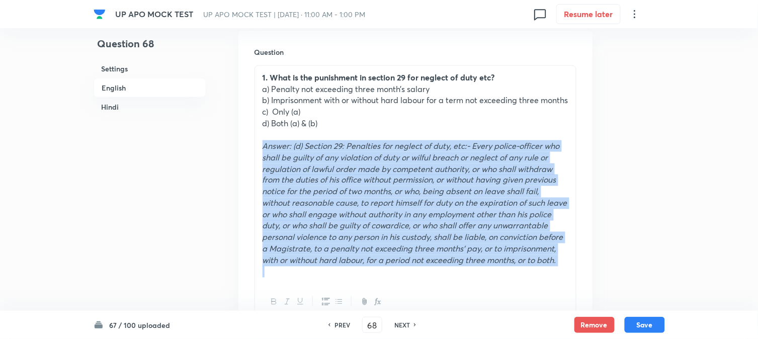
drag, startPoint x: 262, startPoint y: 156, endPoint x: 378, endPoint y: 308, distance: 191.7
click at [378, 308] on div "1. What is the punishment in section 29 for neglect of duty etc? a) Penalty not…" at bounding box center [416, 193] width 322 height 256
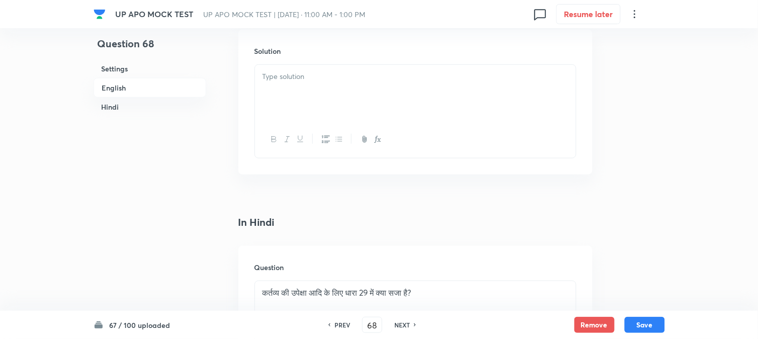
click at [284, 113] on div at bounding box center [415, 93] width 321 height 56
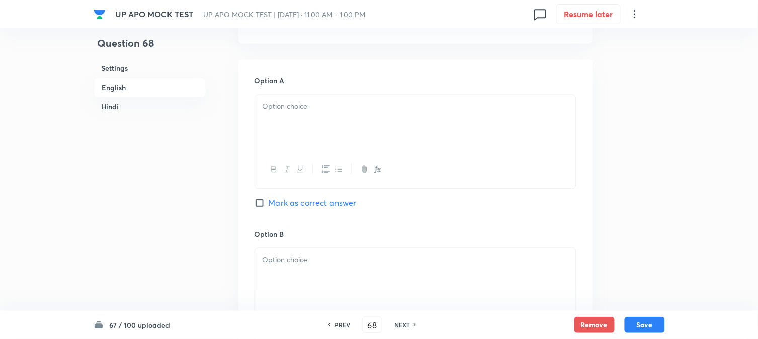
scroll to position [198, 0]
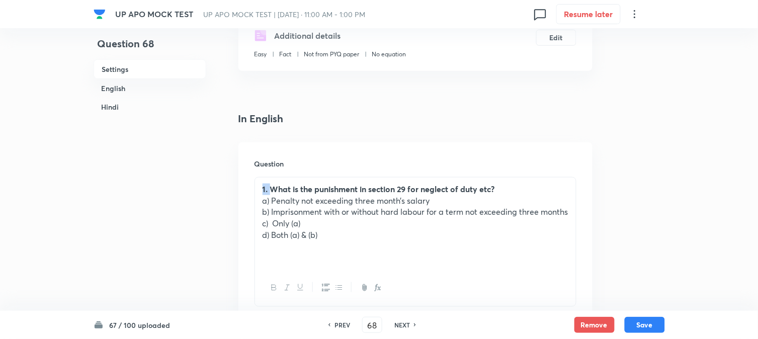
drag, startPoint x: 273, startPoint y: 185, endPoint x: 255, endPoint y: 175, distance: 20.3
click at [255, 175] on div "Question 1. What is the punishment in section 29 for neglect of duty etc? a) Pe…" at bounding box center [415, 232] width 354 height 181
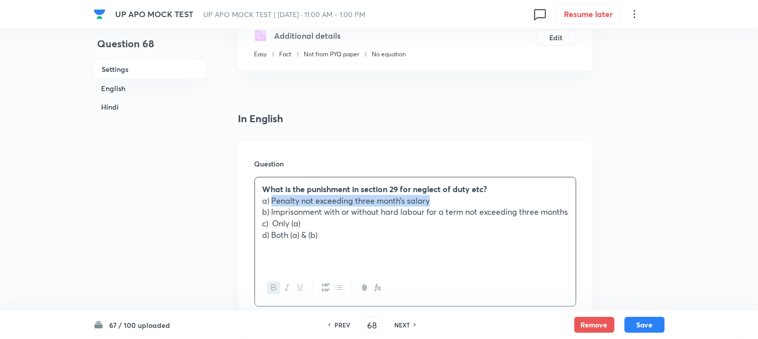
drag, startPoint x: 272, startPoint y: 203, endPoint x: 447, endPoint y: 202, distance: 175.1
click at [447, 202] on p "a) Penalty not exceeding three month’s salary" at bounding box center [416, 201] width 306 height 12
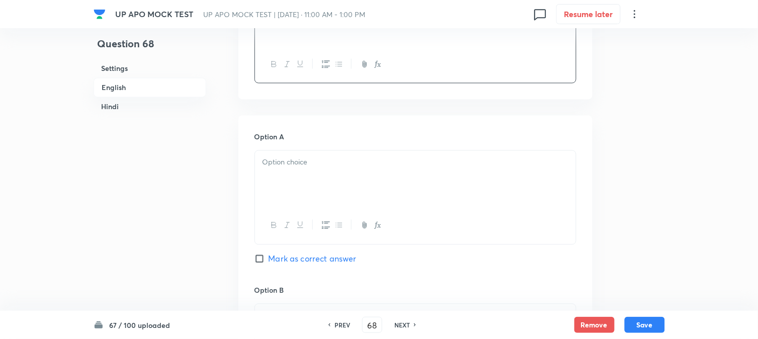
click at [293, 207] on div at bounding box center [415, 179] width 321 height 56
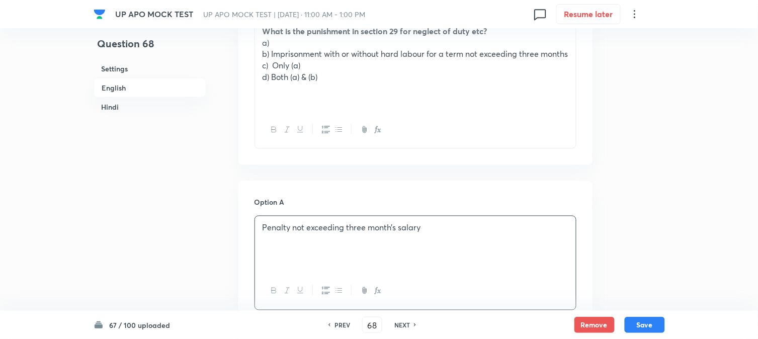
scroll to position [254, 0]
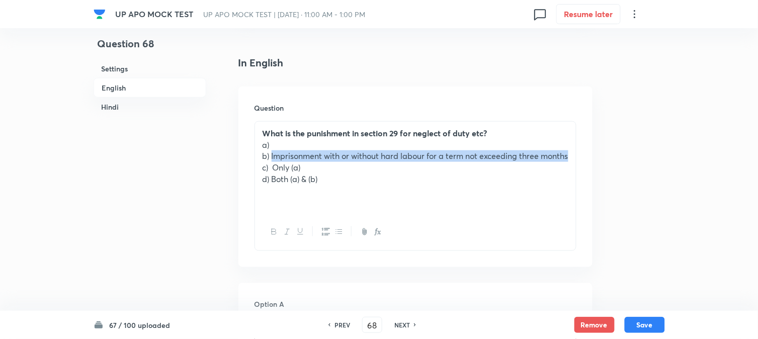
drag, startPoint x: 273, startPoint y: 155, endPoint x: 302, endPoint y: 165, distance: 31.3
click at [302, 162] on p "b) Imprisonment with or without hard labour for a term not exceeding three mont…" at bounding box center [416, 156] width 306 height 12
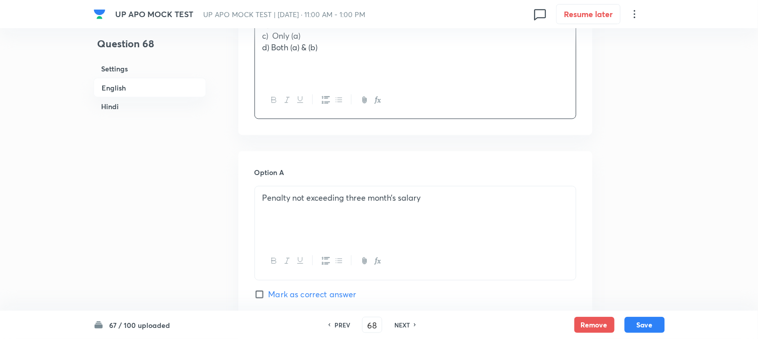
scroll to position [645, 0]
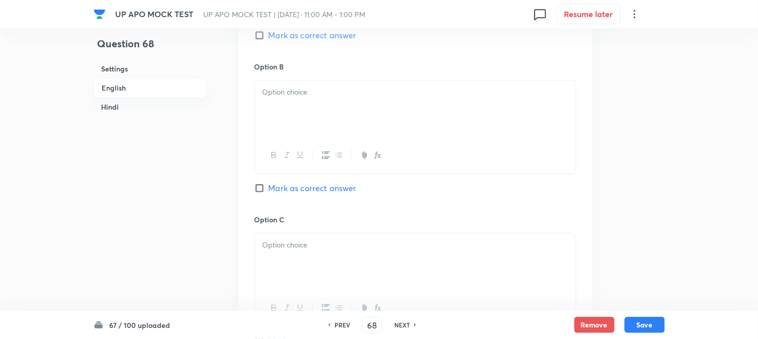
click at [279, 85] on div at bounding box center [415, 108] width 321 height 56
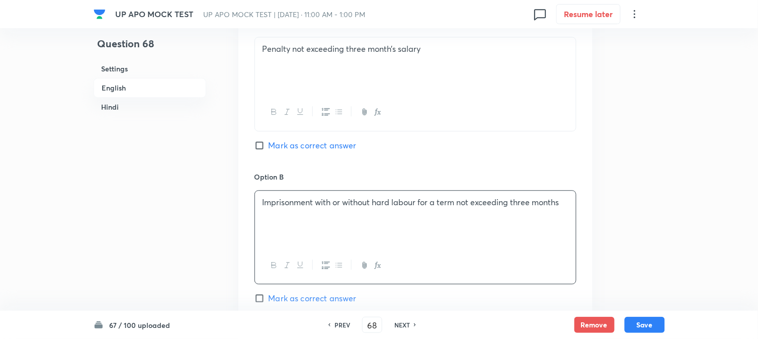
scroll to position [254, 0]
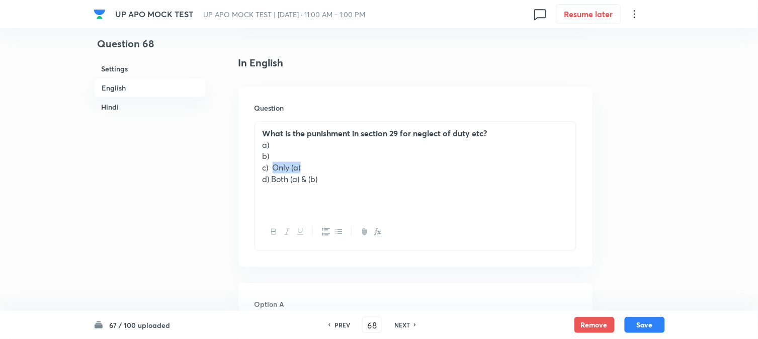
drag, startPoint x: 284, startPoint y: 168, endPoint x: 314, endPoint y: 167, distance: 29.7
click at [314, 167] on p "c) Only (a)" at bounding box center [416, 168] width 306 height 12
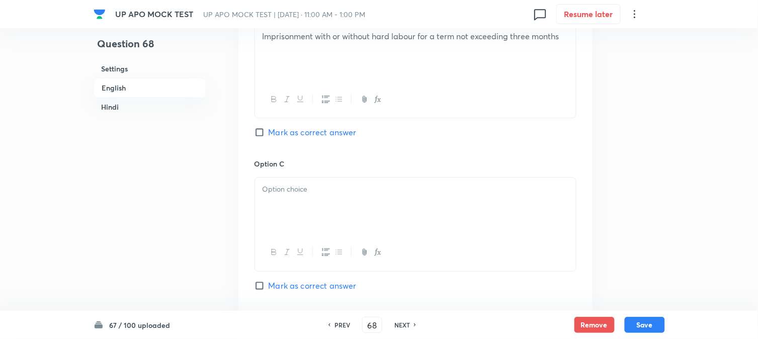
click at [277, 202] on div at bounding box center [415, 206] width 321 height 56
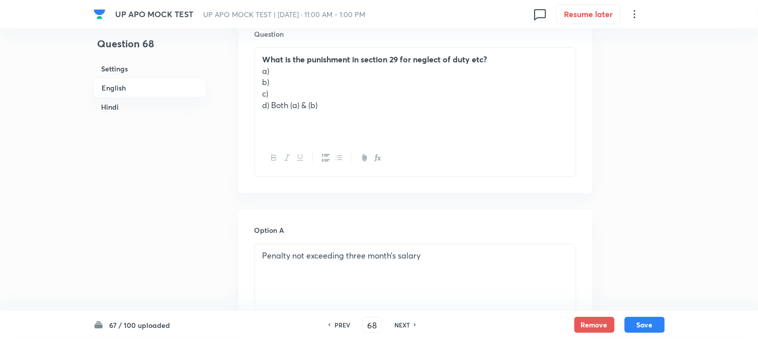
scroll to position [309, 0]
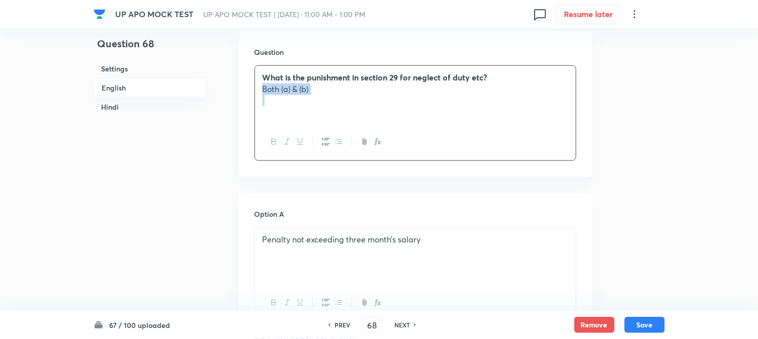
drag, startPoint x: 268, startPoint y: 119, endPoint x: 383, endPoint y: 96, distance: 117.5
click at [383, 96] on div "What is the punishment in section 29 for neglect of duty etc? Both (a) & (b)" at bounding box center [415, 95] width 321 height 58
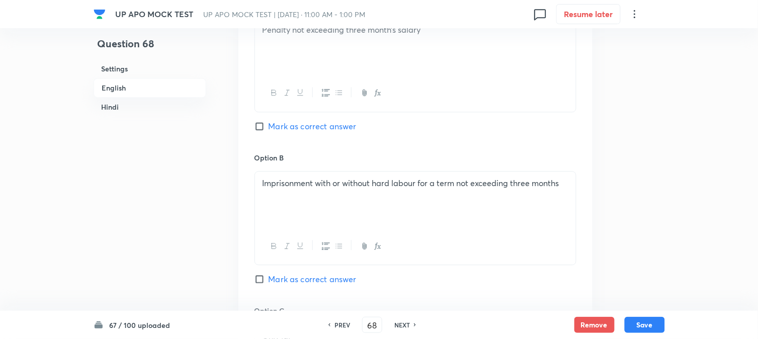
scroll to position [868, 0]
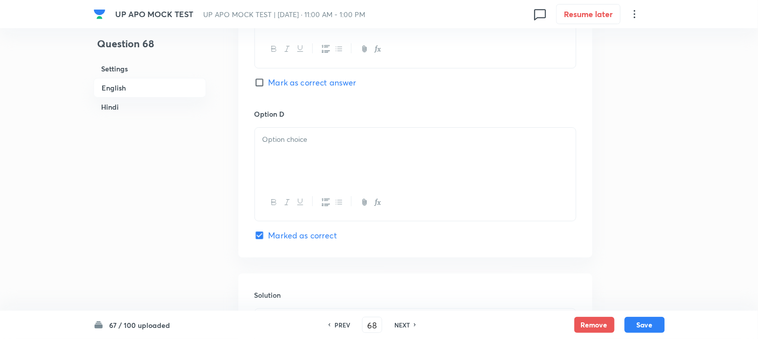
click at [288, 159] on div at bounding box center [415, 156] width 321 height 56
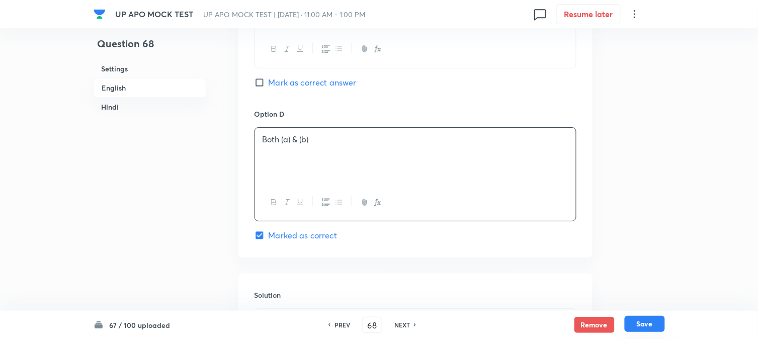
click at [642, 320] on button "Save" at bounding box center [645, 324] width 40 height 16
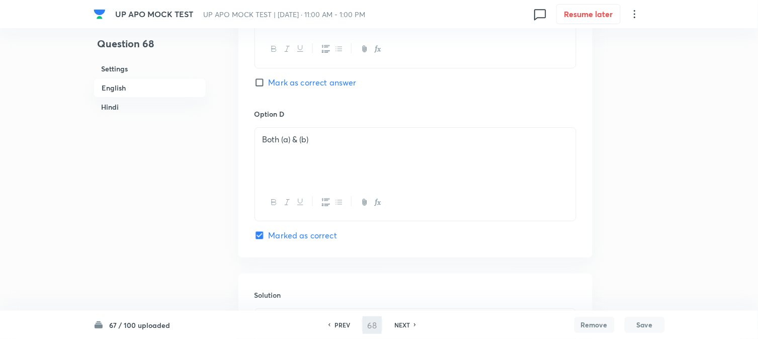
type input "69"
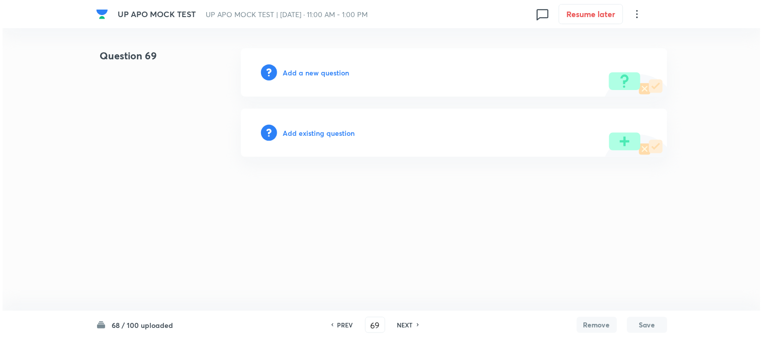
scroll to position [0, 0]
click at [318, 76] on h6 "Add a new question" at bounding box center [316, 72] width 66 height 11
click at [321, 73] on h6 "Choose a question type" at bounding box center [321, 72] width 77 height 11
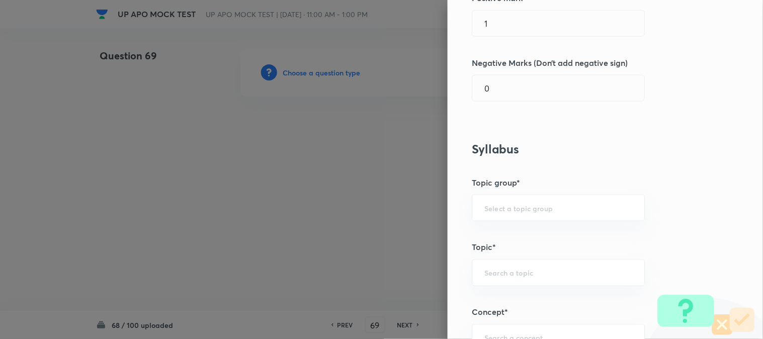
scroll to position [594, 0]
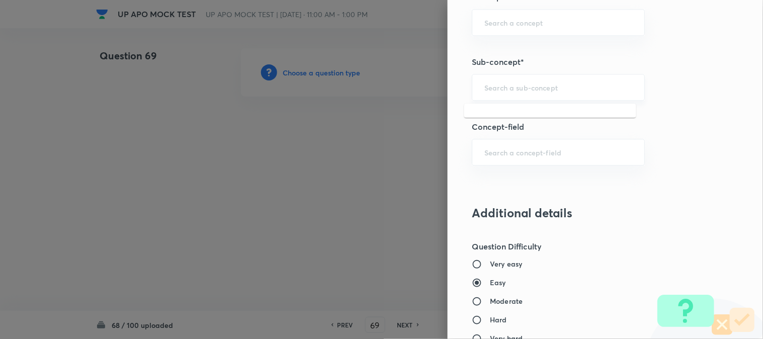
click at [516, 88] on input "text" at bounding box center [558, 87] width 148 height 10
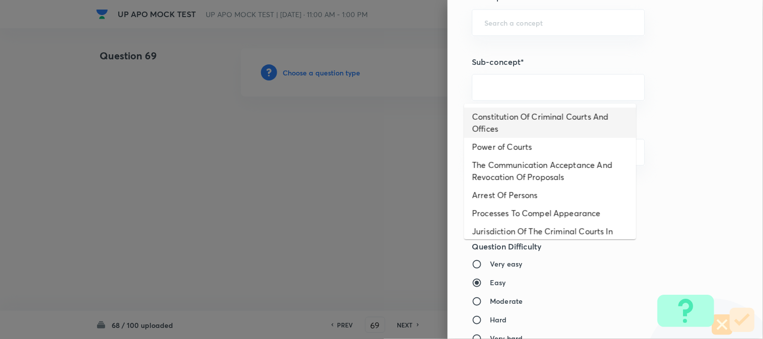
click at [532, 120] on li "Constitution Of Criminal Courts And Offices" at bounding box center [550, 123] width 172 height 30
type input "Constitution Of Criminal Courts And Offices"
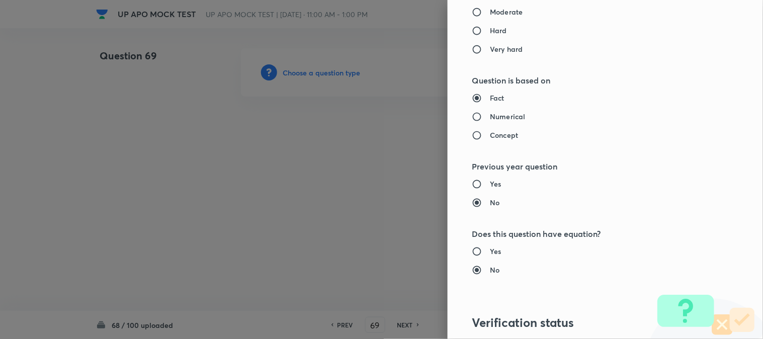
type input "Criminal Law"
type input "Criminal Procedure Code"
type input "Constitution Of Criminal Courts And Offices"
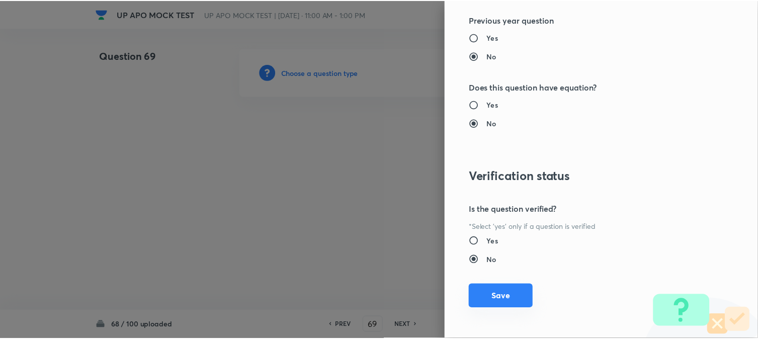
scroll to position [1032, 0]
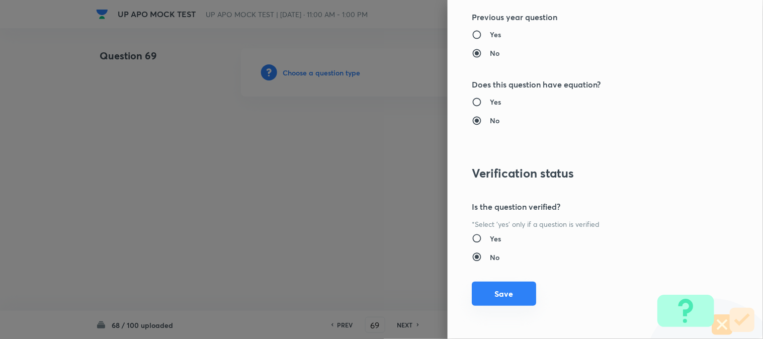
click at [506, 293] on button "Save" at bounding box center [504, 294] width 64 height 24
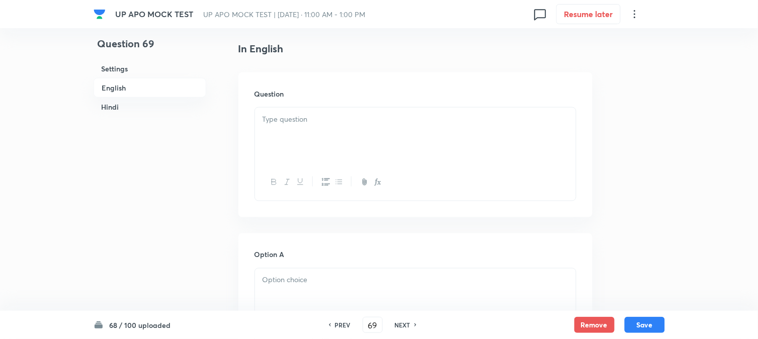
scroll to position [297, 0]
click at [287, 91] on p at bounding box center [416, 91] width 306 height 12
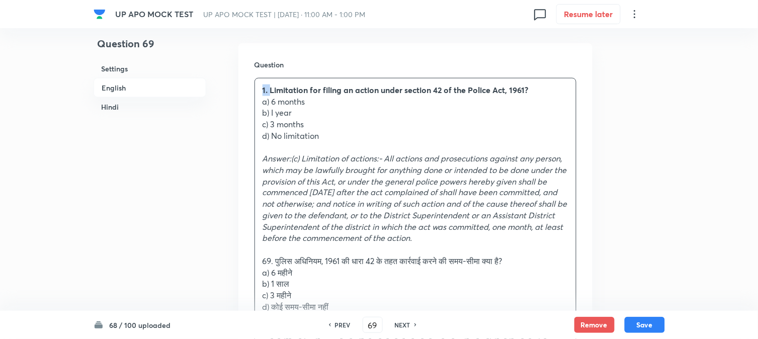
drag, startPoint x: 271, startPoint y: 92, endPoint x: 253, endPoint y: 80, distance: 21.1
click at [253, 81] on div "Question 1. Limitation for filing an action under section 42 of the Police Act,…" at bounding box center [415, 253] width 354 height 421
drag, startPoint x: 277, startPoint y: 104, endPoint x: 314, endPoint y: 104, distance: 37.7
click at [314, 104] on p "a) 6 months" at bounding box center [416, 102] width 306 height 12
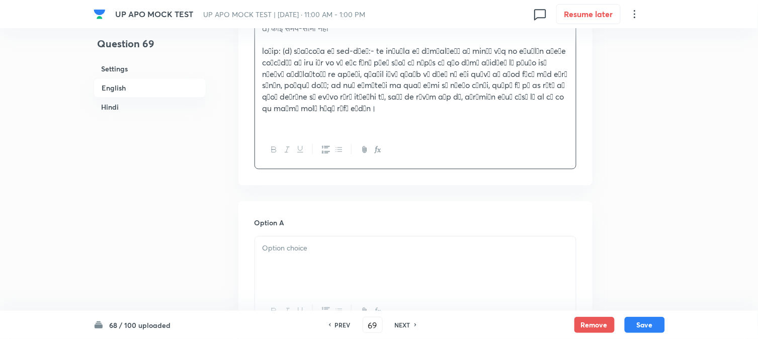
click at [285, 259] on div at bounding box center [415, 264] width 321 height 56
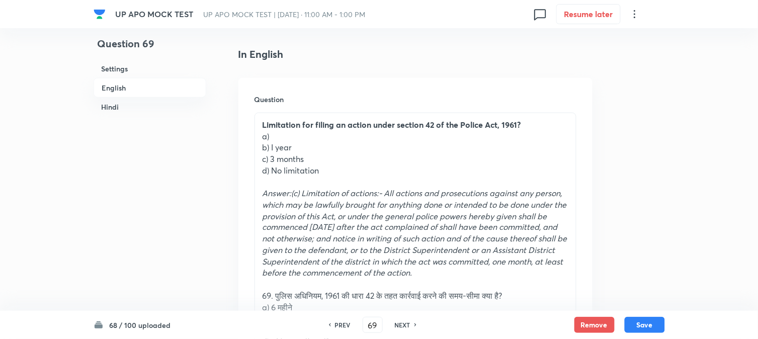
scroll to position [240, 0]
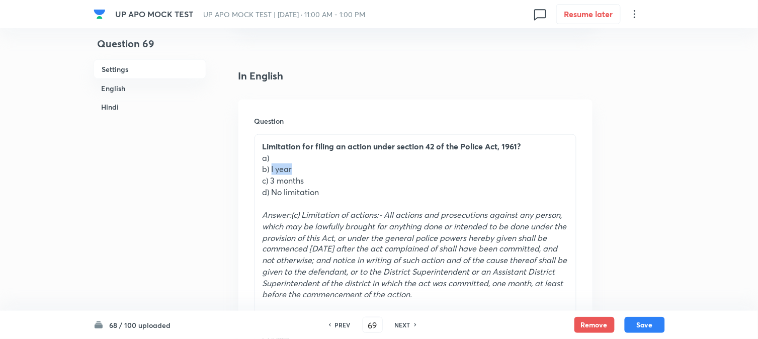
drag, startPoint x: 271, startPoint y: 171, endPoint x: 313, endPoint y: 171, distance: 42.8
click at [313, 171] on p "b) I year" at bounding box center [416, 169] width 306 height 12
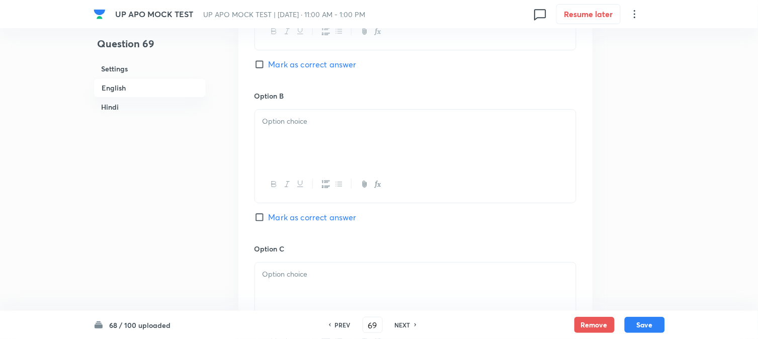
click at [277, 121] on p at bounding box center [416, 122] width 306 height 12
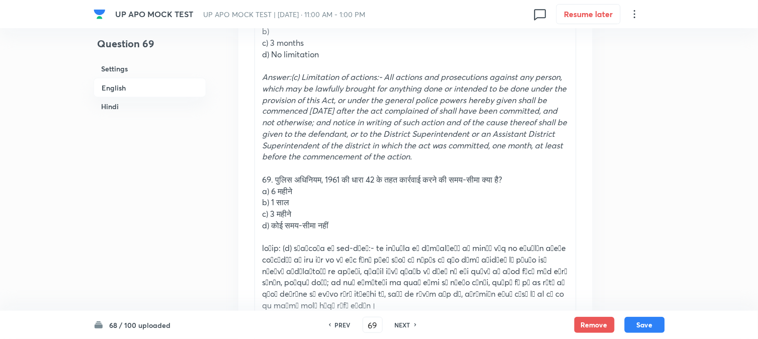
scroll to position [353, 0]
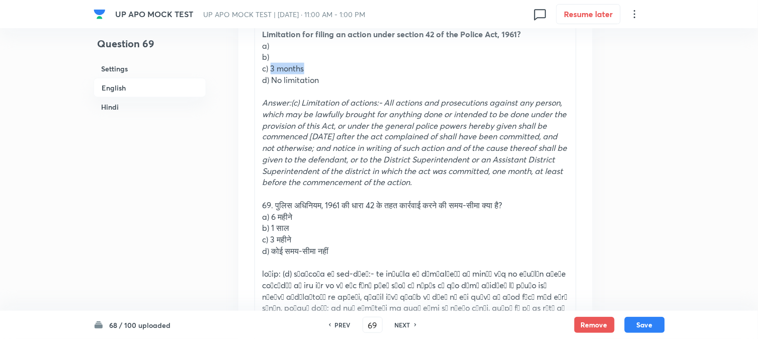
drag, startPoint x: 273, startPoint y: 67, endPoint x: 335, endPoint y: 68, distance: 62.4
click at [335, 68] on p "c) 3 months" at bounding box center [416, 69] width 306 height 12
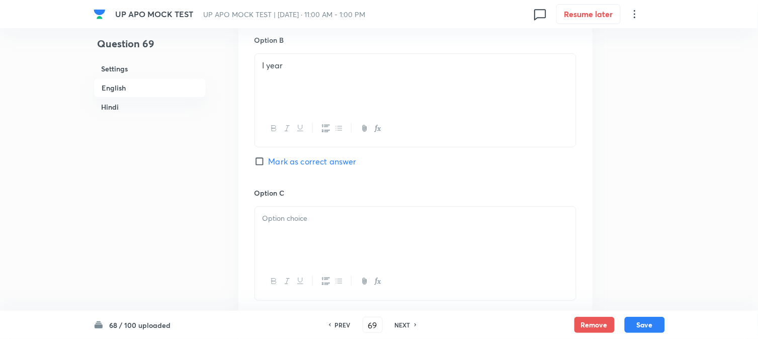
click at [284, 243] on div at bounding box center [415, 235] width 321 height 56
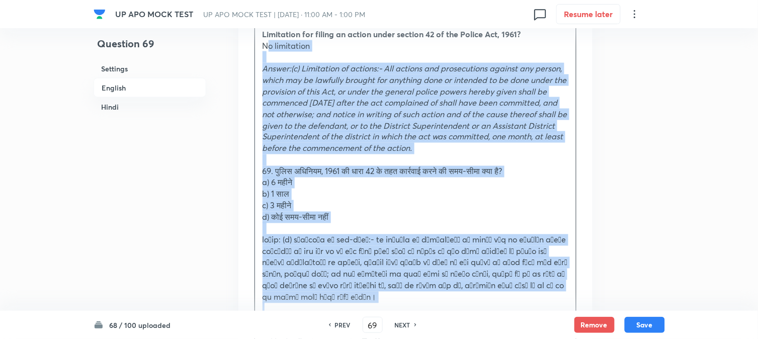
drag, startPoint x: 270, startPoint y: 74, endPoint x: 528, endPoint y: 304, distance: 346.0
click at [528, 304] on div "Limitation for filing an action under section 42 of the Police Act, 1961? No li…" at bounding box center [415, 172] width 321 height 298
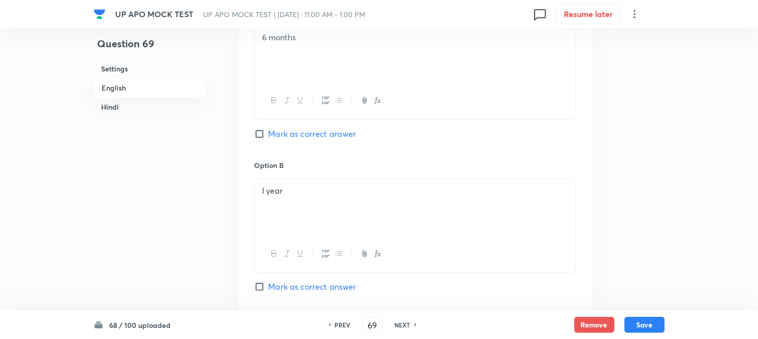
scroll to position [912, 0]
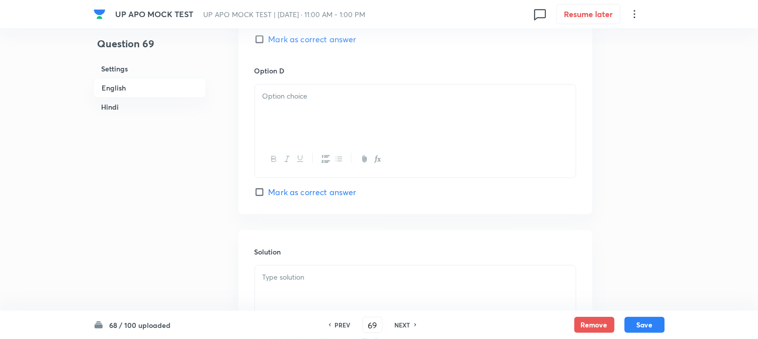
click at [285, 113] on div at bounding box center [415, 113] width 321 height 56
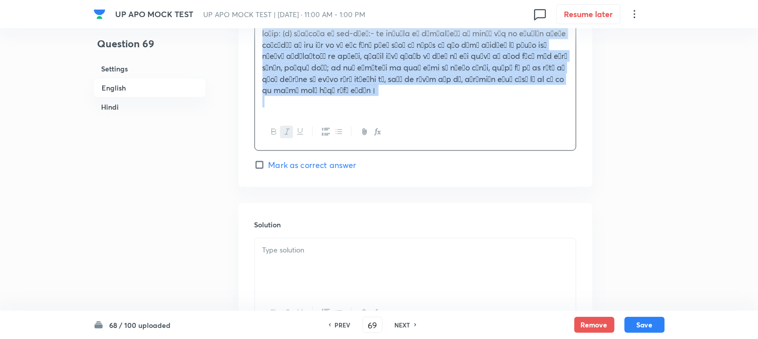
drag, startPoint x: 258, startPoint y: 118, endPoint x: 573, endPoint y: 298, distance: 363.9
click at [585, 339] on html "UP APO MOCK TEST UP APO MOCK TEST | [DATE] · 11:00 AM - 1:00 PM 0 Resume later …" at bounding box center [379, 143] width 758 height 2624
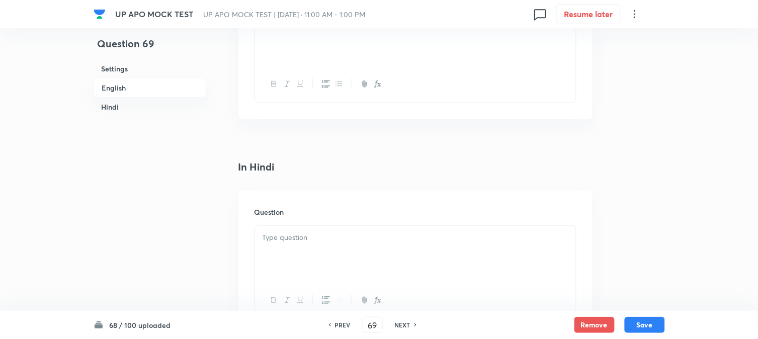
scroll to position [1184, 0]
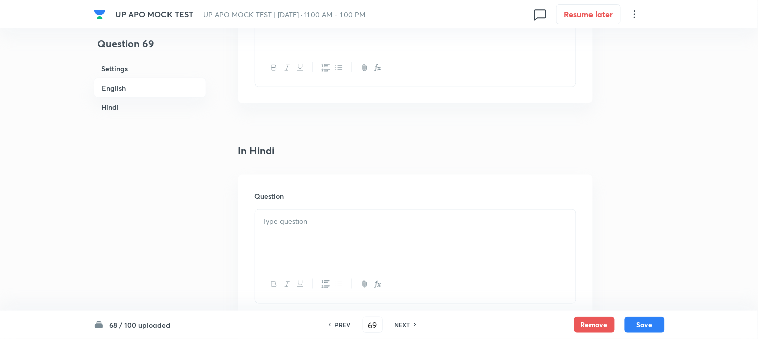
click at [288, 44] on div at bounding box center [415, 21] width 321 height 56
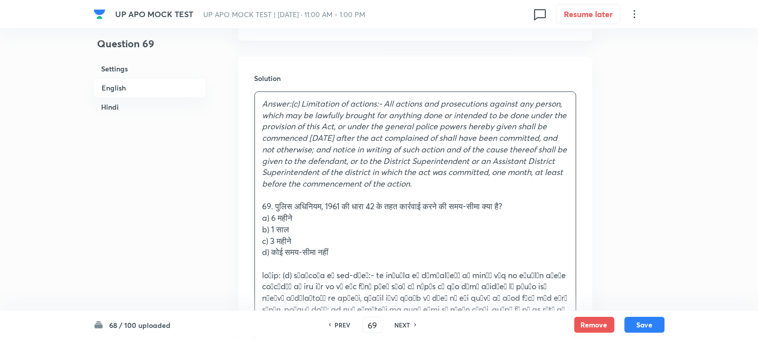
scroll to position [1072, 0]
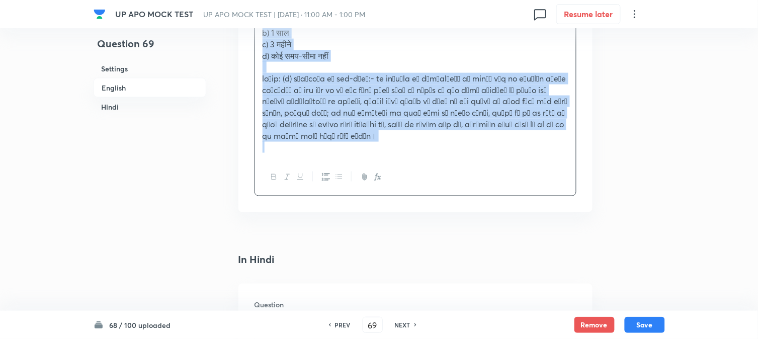
drag, startPoint x: 274, startPoint y: 221, endPoint x: 508, endPoint y: 268, distance: 238.6
click at [485, 319] on div "UP APO MOCK TEST UP APO MOCK TEST | [DATE] · 11:00 AM - 1:00 PM 0 Resume later …" at bounding box center [379, 24] width 758 height 2493
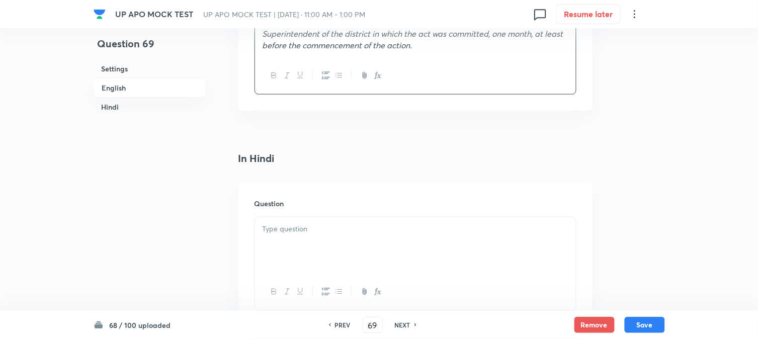
scroll to position [1355, 0]
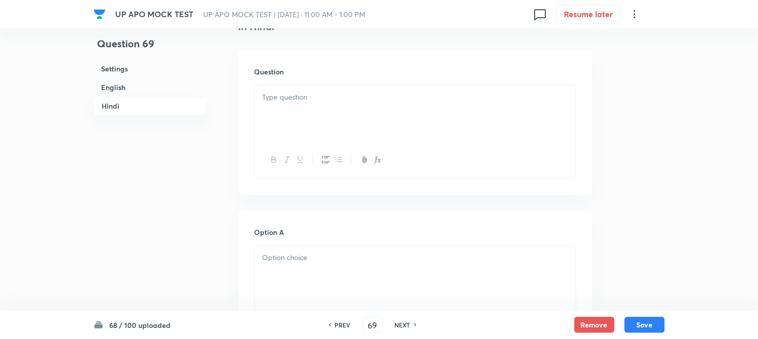
click at [279, 117] on div at bounding box center [415, 114] width 321 height 56
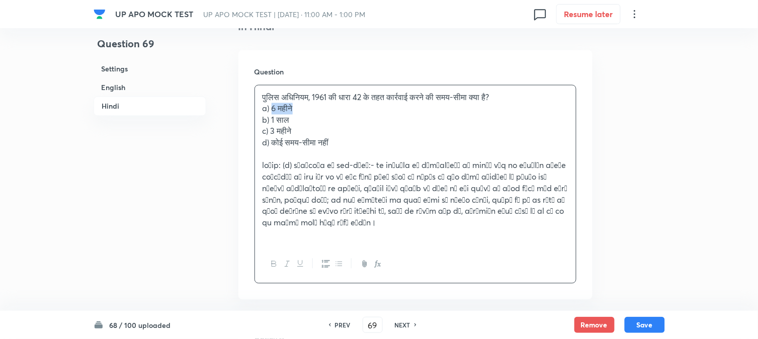
drag, startPoint x: 273, startPoint y: 109, endPoint x: 300, endPoint y: 111, distance: 27.3
click at [300, 111] on p "a) 6 महीने" at bounding box center [416, 109] width 306 height 12
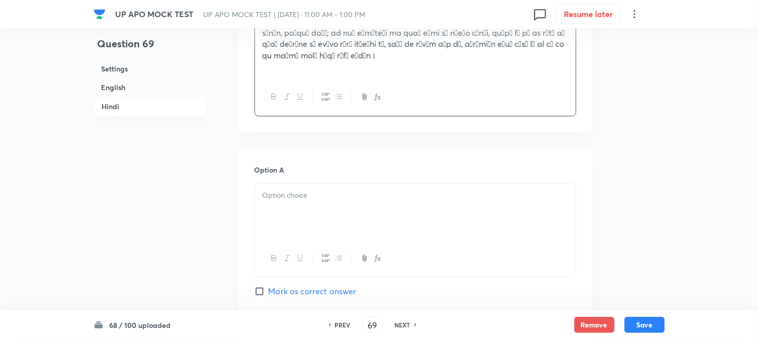
click at [277, 220] on div at bounding box center [415, 212] width 321 height 56
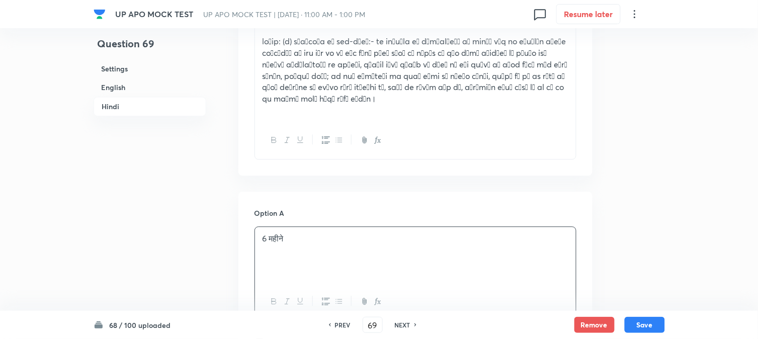
scroll to position [1411, 0]
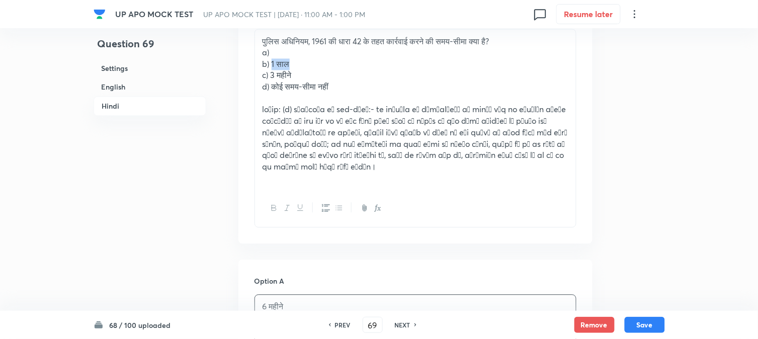
drag, startPoint x: 272, startPoint y: 65, endPoint x: 300, endPoint y: 64, distance: 28.2
click at [300, 64] on p "b) 1 साल" at bounding box center [416, 65] width 306 height 12
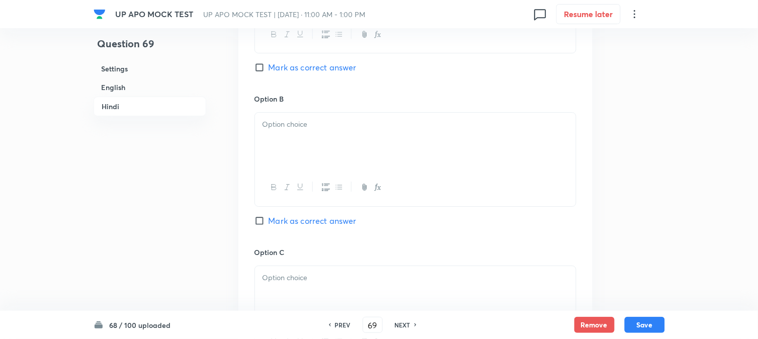
click at [273, 160] on div at bounding box center [415, 141] width 321 height 56
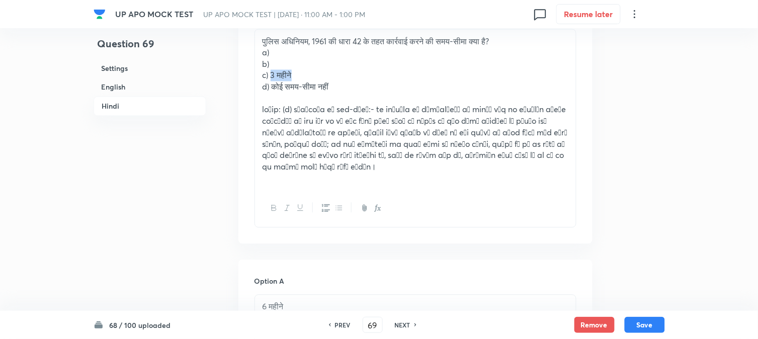
drag, startPoint x: 272, startPoint y: 72, endPoint x: 312, endPoint y: 73, distance: 40.8
click at [312, 73] on p "c) 3 महीने" at bounding box center [416, 76] width 306 height 12
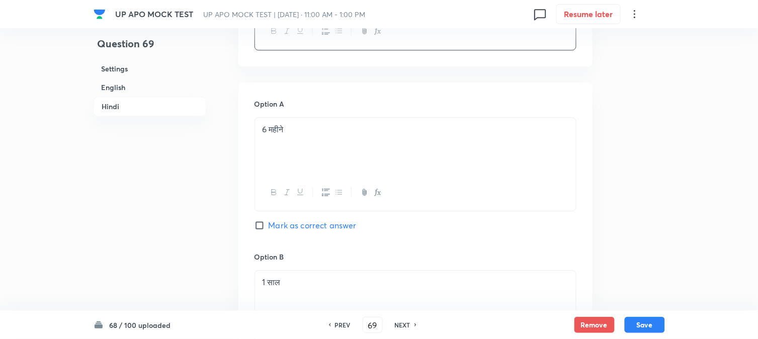
scroll to position [1858, 0]
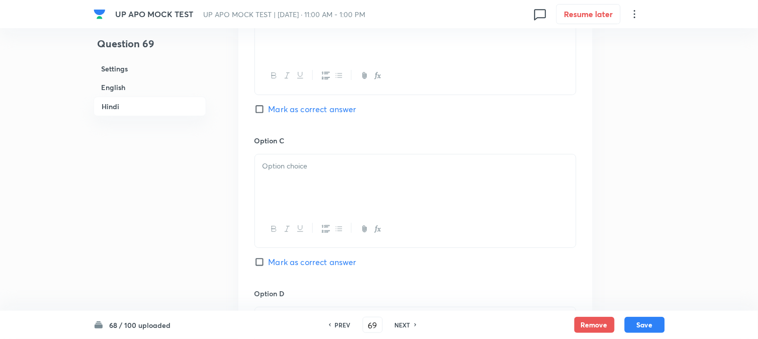
click at [279, 190] on div at bounding box center [415, 182] width 321 height 56
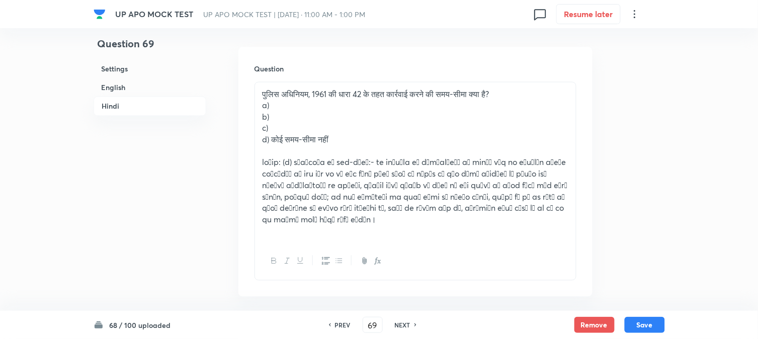
scroll to position [1355, 0]
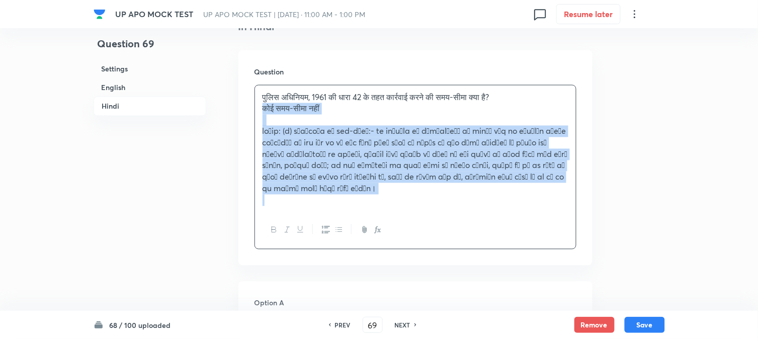
drag, startPoint x: 274, startPoint y: 139, endPoint x: 534, endPoint y: 223, distance: 273.2
click at [546, 244] on div "पुलिस अधिनियम, 1961 की धारा 42 के तहत कार्रवाई करने की समय-सीमा क्या है? कोई सम…" at bounding box center [416, 167] width 322 height 164
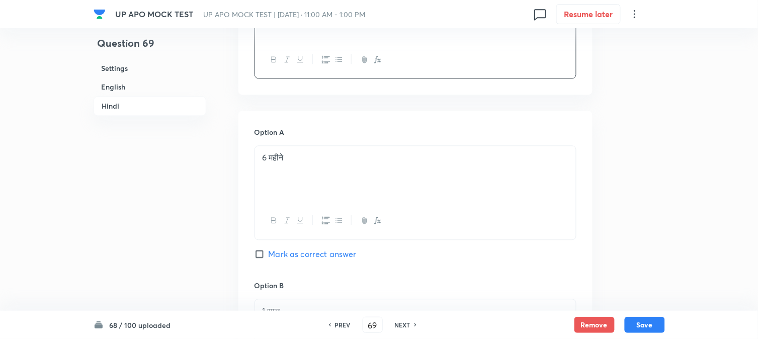
scroll to position [1858, 0]
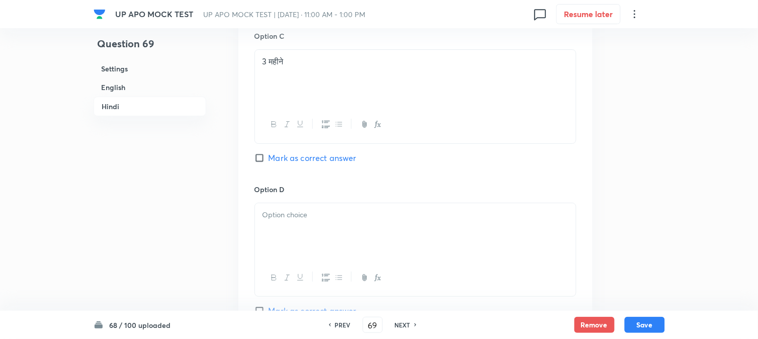
click at [288, 163] on span "Mark as correct answer" at bounding box center [313, 158] width 88 height 12
click at [269, 163] on input "Mark as correct answer" at bounding box center [262, 158] width 14 height 10
checkbox input "true"
click at [270, 228] on div at bounding box center [415, 231] width 321 height 56
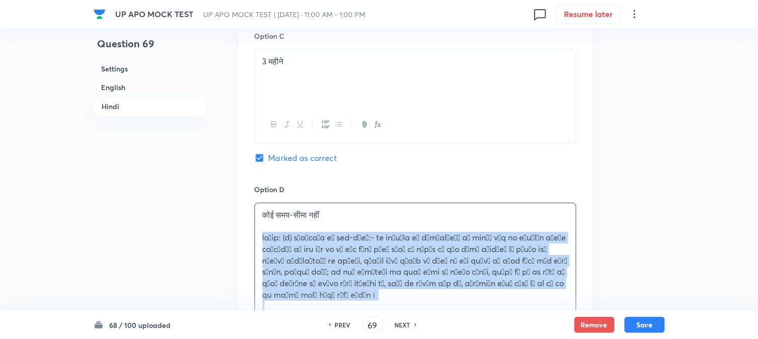
drag, startPoint x: 263, startPoint y: 237, endPoint x: 486, endPoint y: 310, distance: 235.1
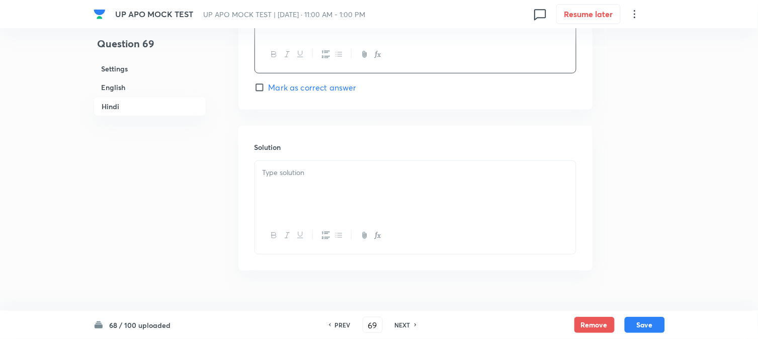
click at [280, 214] on div at bounding box center [415, 189] width 321 height 56
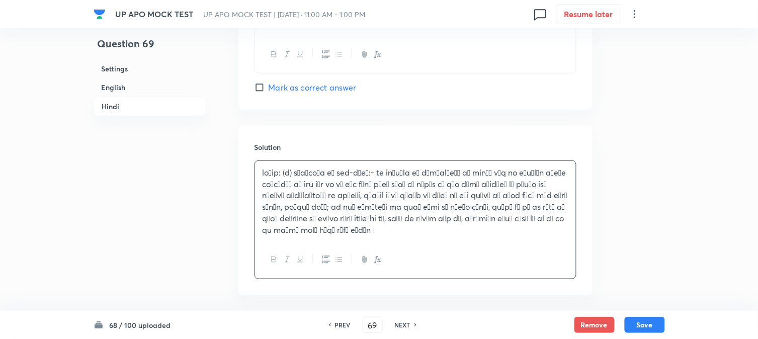
scroll to position [1970, 0]
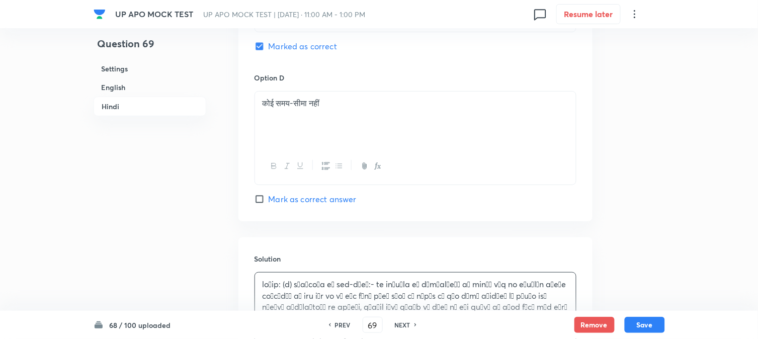
click at [647, 316] on div "68 / 100 uploaded PREV 69 ​ NEXT Remove Save" at bounding box center [379, 325] width 571 height 28
click at [647, 319] on button "Save" at bounding box center [645, 324] width 40 height 16
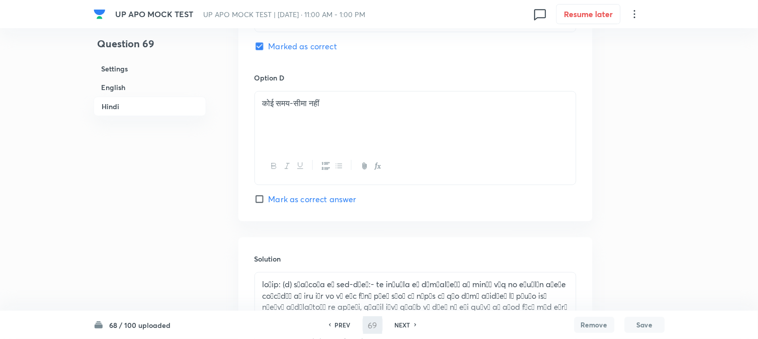
type input "70"
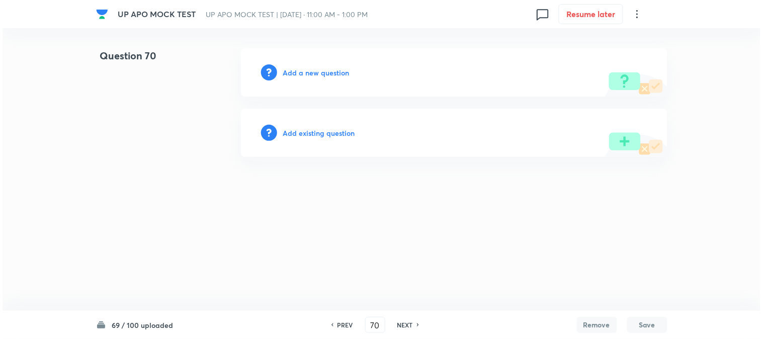
scroll to position [0, 0]
click at [319, 72] on h6 "Add a new question" at bounding box center [316, 72] width 66 height 11
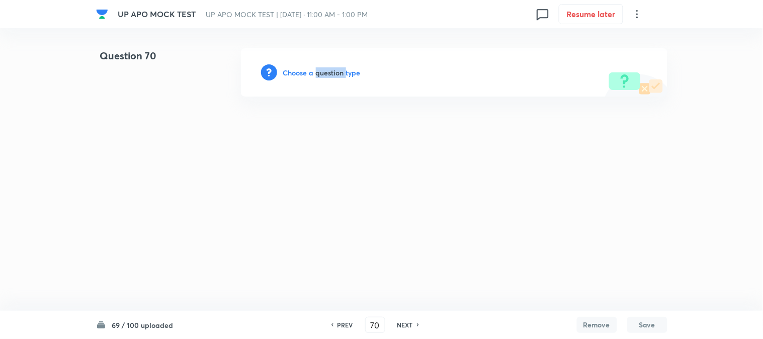
click at [319, 72] on h6 "Choose a question type" at bounding box center [321, 72] width 77 height 11
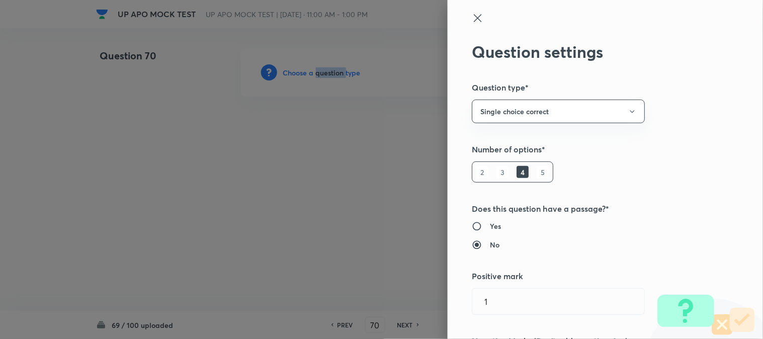
click at [319, 72] on div at bounding box center [381, 169] width 763 height 339
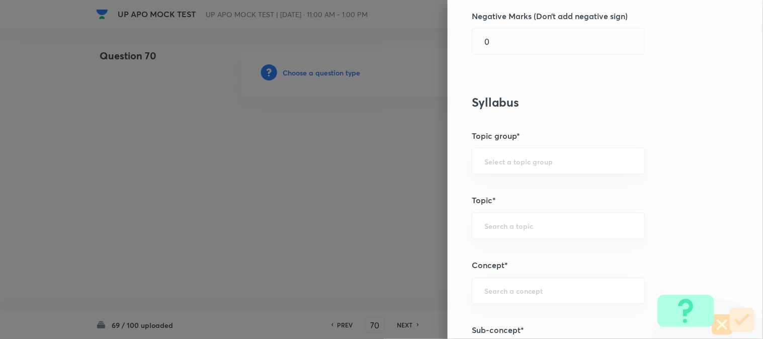
scroll to position [594, 0]
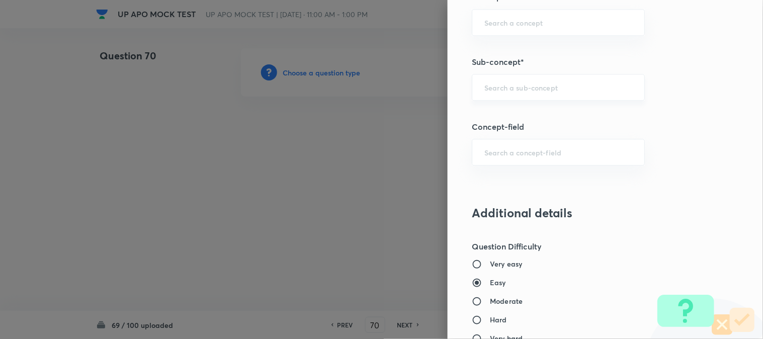
click at [549, 87] on input "text" at bounding box center [558, 87] width 148 height 10
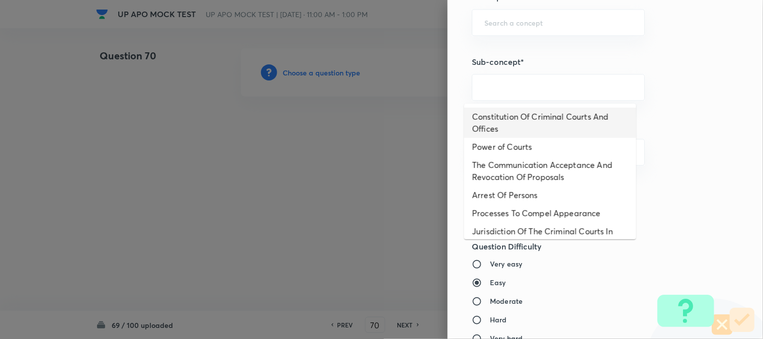
click at [535, 119] on li "Constitution Of Criminal Courts And Offices" at bounding box center [550, 123] width 172 height 30
type input "Constitution Of Criminal Courts And Offices"
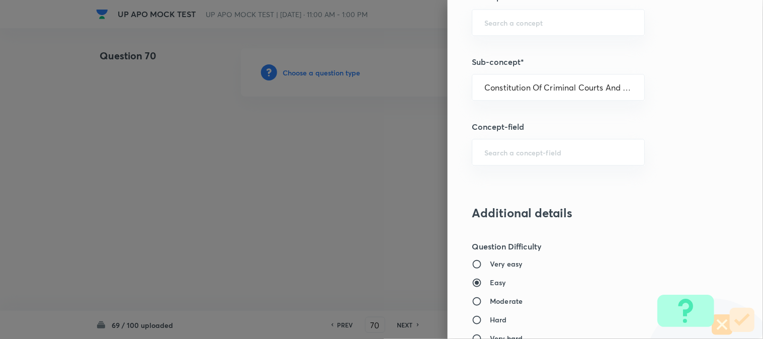
type input "Criminal Law"
type input "Criminal Procedure Code"
type input "Constitution Of Criminal Courts And Offices"
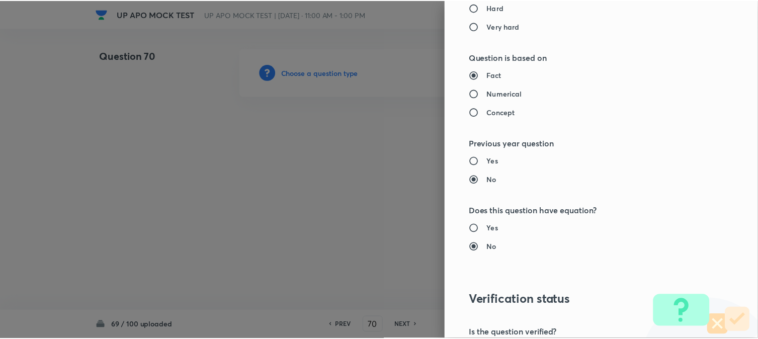
scroll to position [1032, 0]
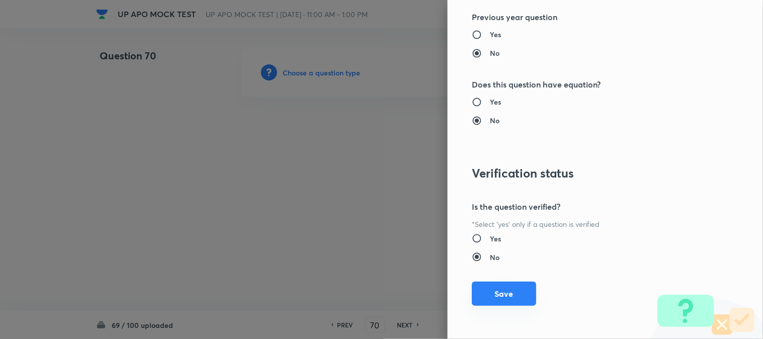
click at [507, 287] on button "Save" at bounding box center [504, 294] width 64 height 24
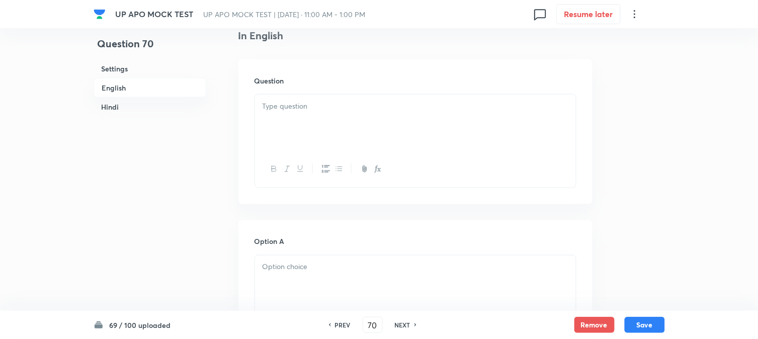
scroll to position [297, 0]
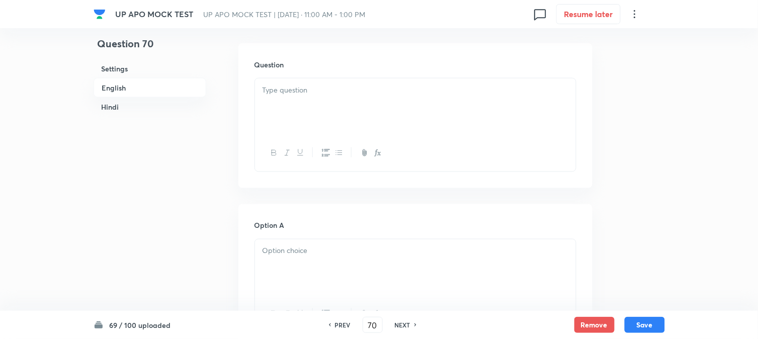
click at [292, 96] on p at bounding box center [416, 91] width 306 height 12
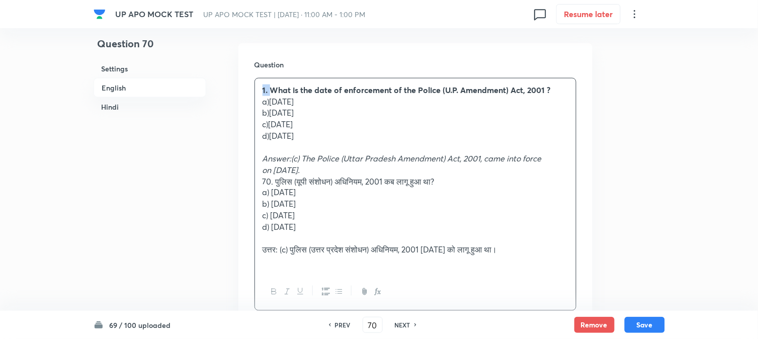
drag, startPoint x: 270, startPoint y: 89, endPoint x: 255, endPoint y: 82, distance: 16.7
click at [255, 82] on div "1. What is the date of enforcement of the Police (U.P. Amendment) Act, 2001 ? a…" at bounding box center [415, 175] width 321 height 195
drag, startPoint x: 270, startPoint y: 103, endPoint x: 398, endPoint y: 96, distance: 128.9
click at [398, 96] on p "a)[DATE]" at bounding box center [416, 102] width 306 height 12
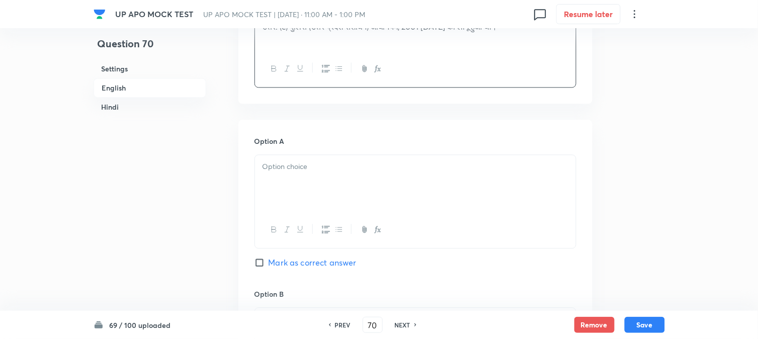
click at [273, 196] on div at bounding box center [415, 183] width 321 height 56
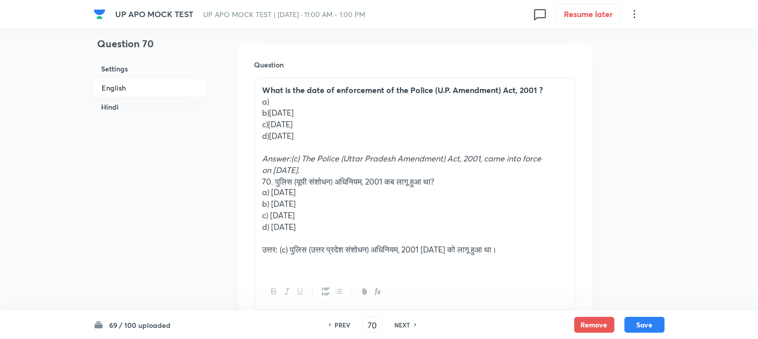
drag, startPoint x: 268, startPoint y: 110, endPoint x: 352, endPoint y: 114, distance: 84.1
click at [384, 108] on p "b)[DATE]" at bounding box center [416, 113] width 306 height 12
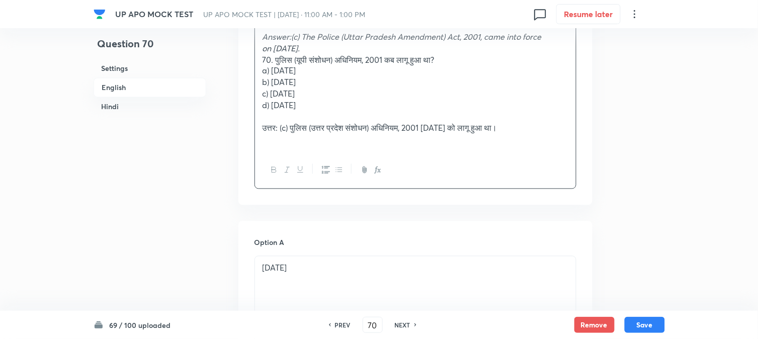
scroll to position [688, 0]
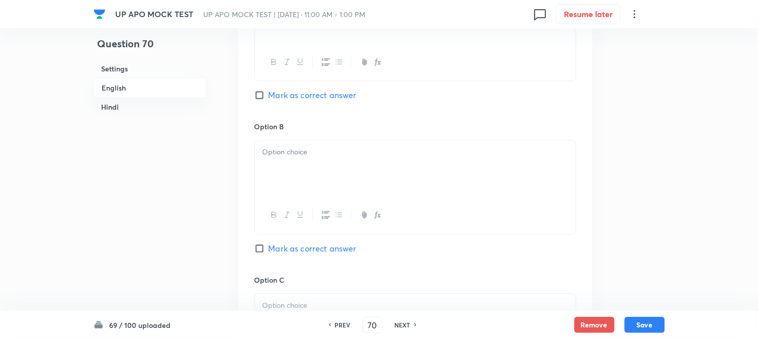
click at [271, 172] on div at bounding box center [415, 168] width 321 height 56
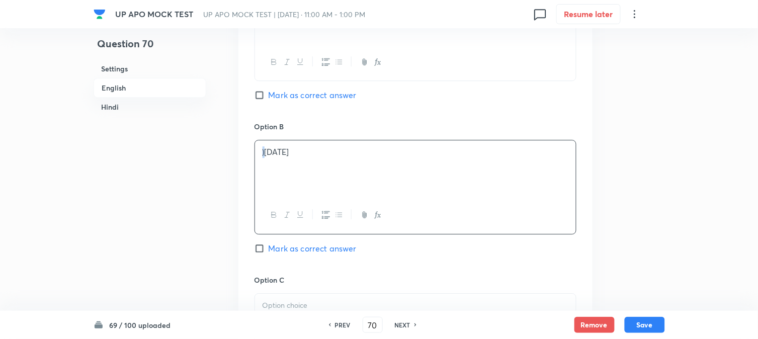
drag, startPoint x: 265, startPoint y: 153, endPoint x: 252, endPoint y: 141, distance: 18.1
click at [252, 141] on div "Option A [DATE] [PERSON_NAME] as correct answer Option B )[DATE] [PERSON_NAME] …" at bounding box center [415, 264] width 354 height 625
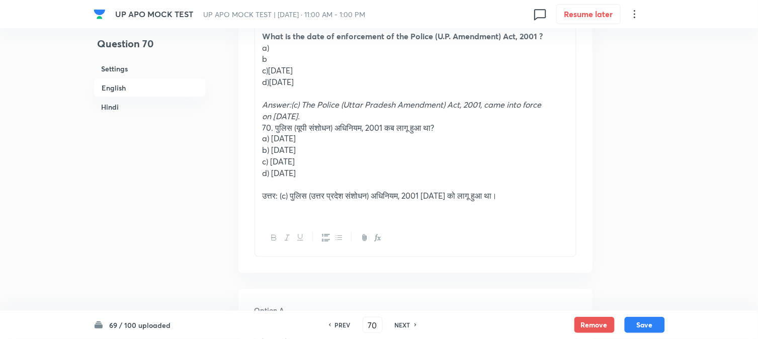
scroll to position [297, 0]
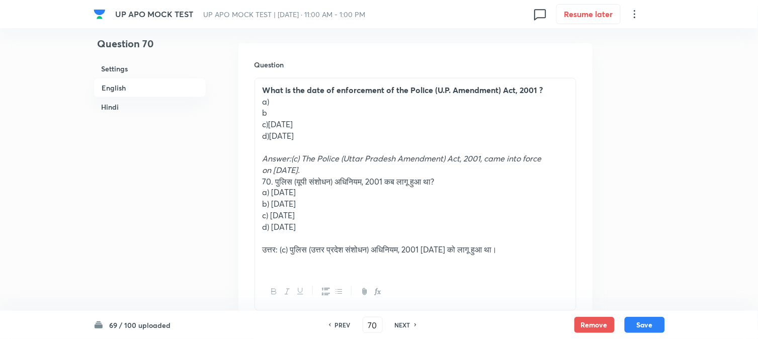
drag, startPoint x: 270, startPoint y: 122, endPoint x: 364, endPoint y: 120, distance: 94.1
click at [369, 120] on p "c)[DATE]" at bounding box center [416, 125] width 306 height 12
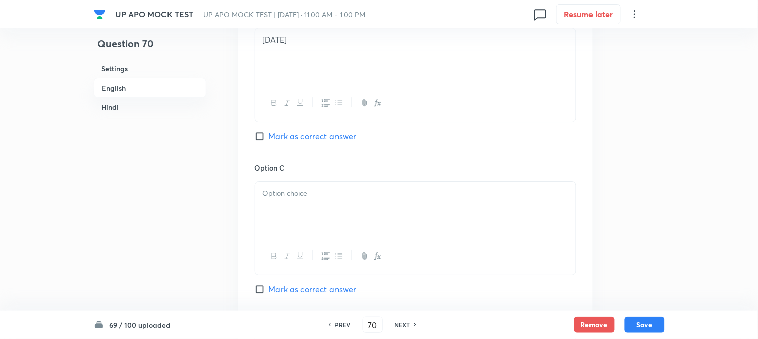
click at [270, 227] on div at bounding box center [415, 210] width 321 height 56
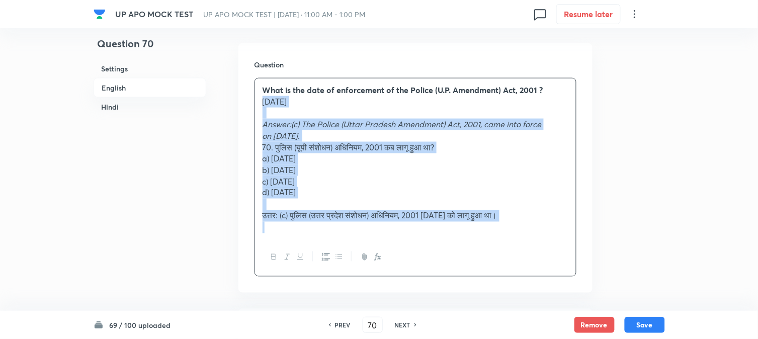
drag, startPoint x: 270, startPoint y: 132, endPoint x: 611, endPoint y: 260, distance: 364.5
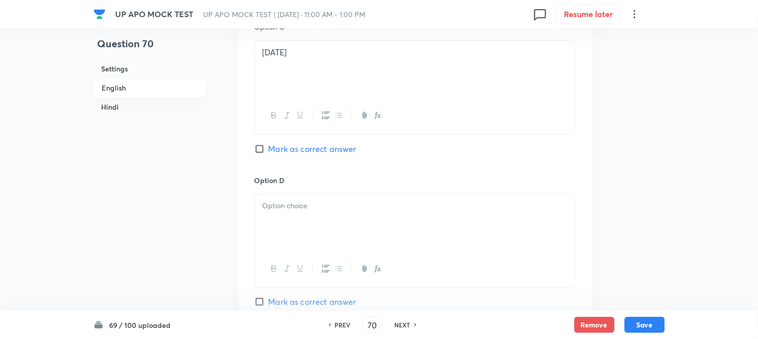
scroll to position [856, 0]
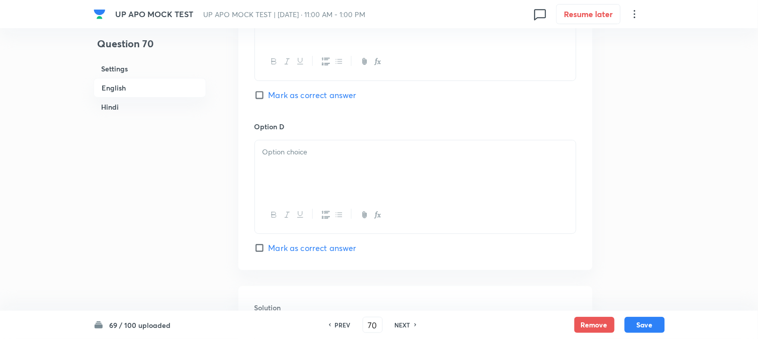
click at [295, 99] on span "Mark as correct answer" at bounding box center [313, 95] width 88 height 12
click at [269, 99] on input "Mark as correct answer" at bounding box center [262, 95] width 14 height 10
checkbox input "true"
click at [277, 151] on p at bounding box center [416, 152] width 306 height 12
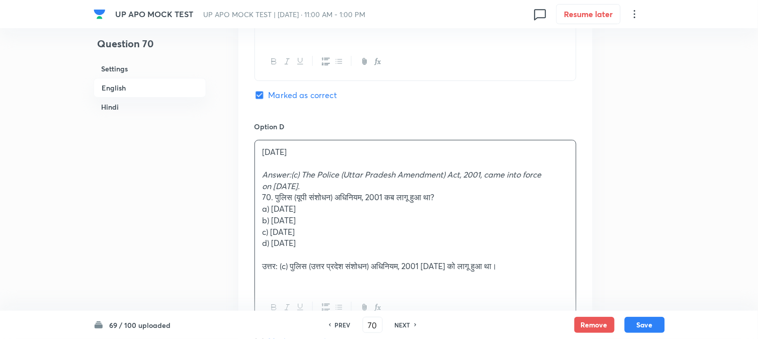
drag, startPoint x: 263, startPoint y: 173, endPoint x: 653, endPoint y: 269, distance: 401.5
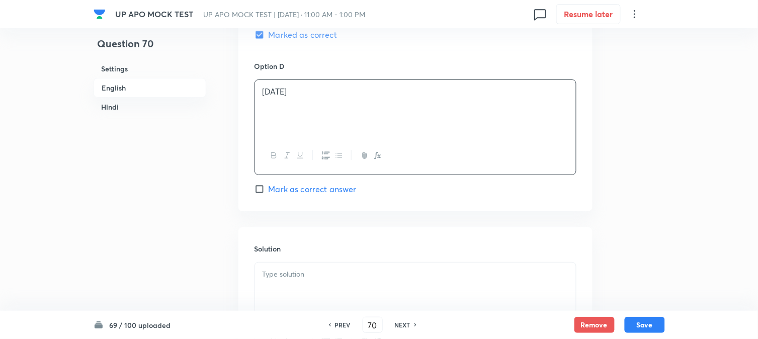
scroll to position [1079, 0]
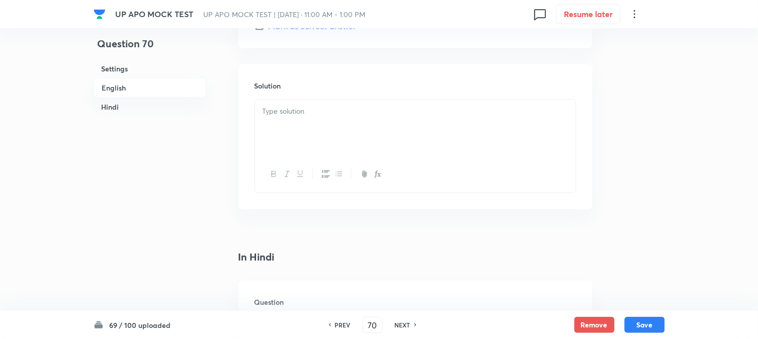
click at [276, 136] on div at bounding box center [415, 128] width 321 height 56
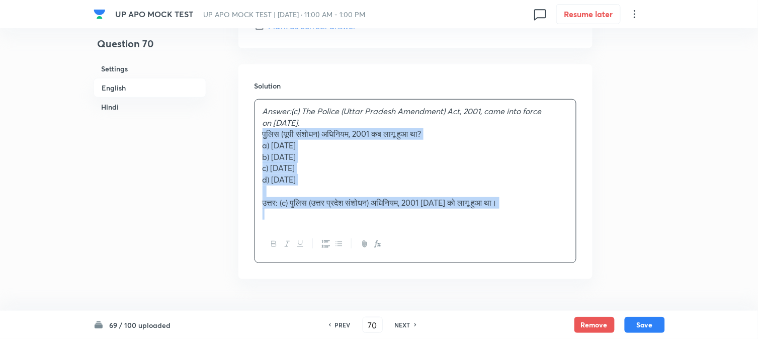
drag, startPoint x: 274, startPoint y: 136, endPoint x: 636, endPoint y: 233, distance: 374.9
click at [636, 233] on div "Question 70 Settings English Hindi Settings Type Single choice correct 4 option…" at bounding box center [379, 153] width 571 height 2369
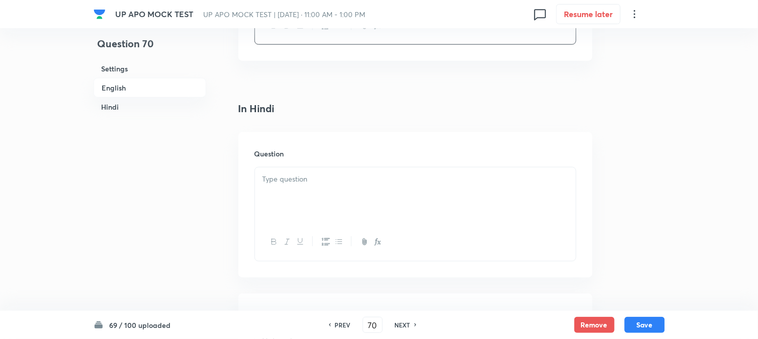
scroll to position [1247, 0]
click at [279, 187] on div at bounding box center [415, 176] width 321 height 56
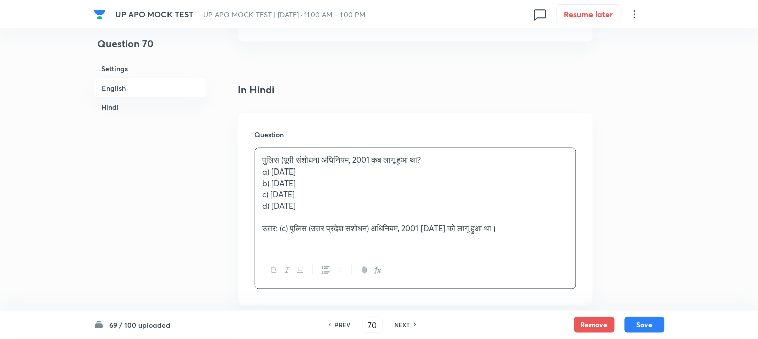
drag, startPoint x: 270, startPoint y: 172, endPoint x: 370, endPoint y: 176, distance: 99.7
click at [370, 176] on p "a) [DATE]" at bounding box center [416, 172] width 306 height 12
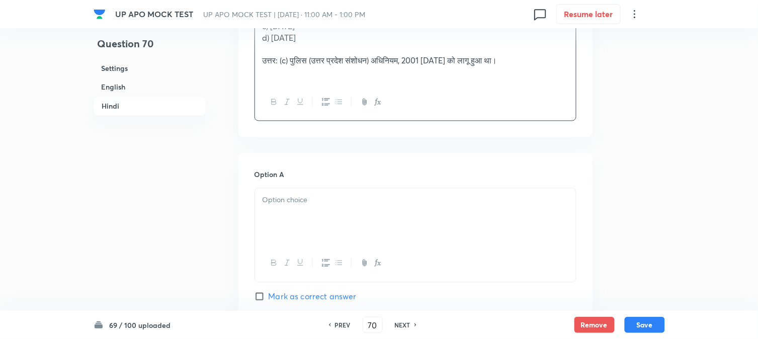
click at [284, 228] on div at bounding box center [415, 217] width 321 height 56
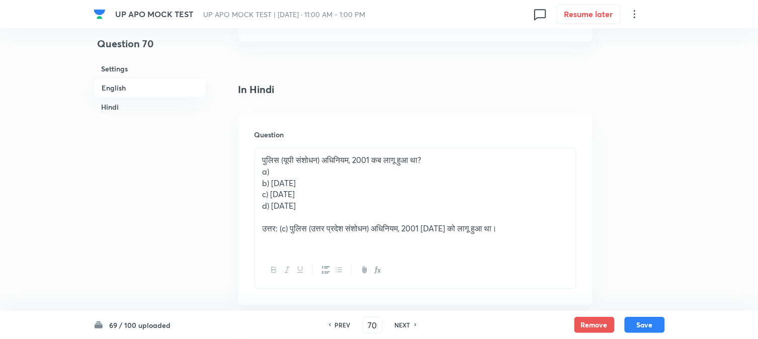
drag, startPoint x: 272, startPoint y: 188, endPoint x: 360, endPoint y: 183, distance: 87.7
click at [360, 183] on p "b) [DATE]" at bounding box center [416, 184] width 306 height 12
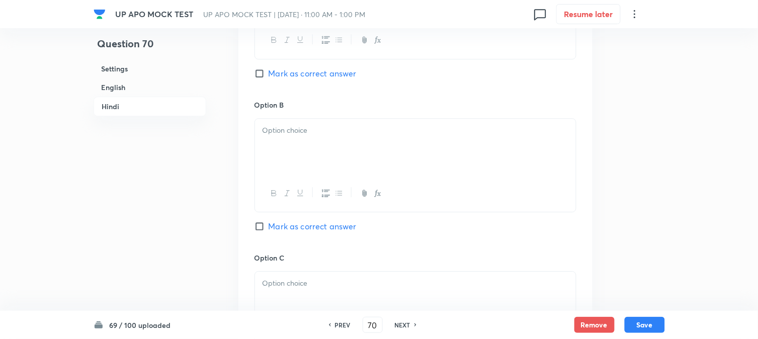
click at [274, 159] on div at bounding box center [415, 147] width 321 height 56
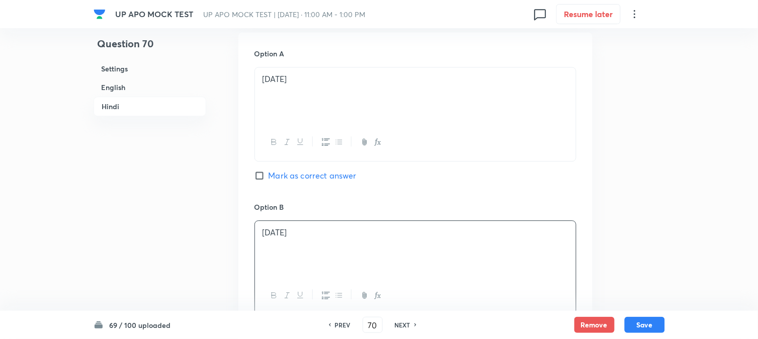
scroll to position [1359, 0]
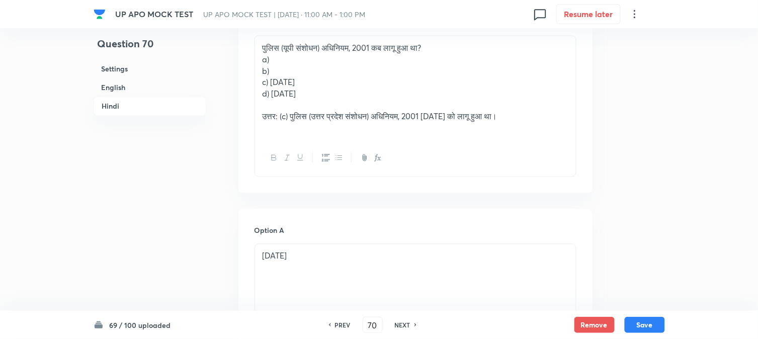
drag, startPoint x: 271, startPoint y: 79, endPoint x: 374, endPoint y: 81, distance: 103.6
click at [374, 81] on p "c) [DATE]" at bounding box center [416, 82] width 306 height 12
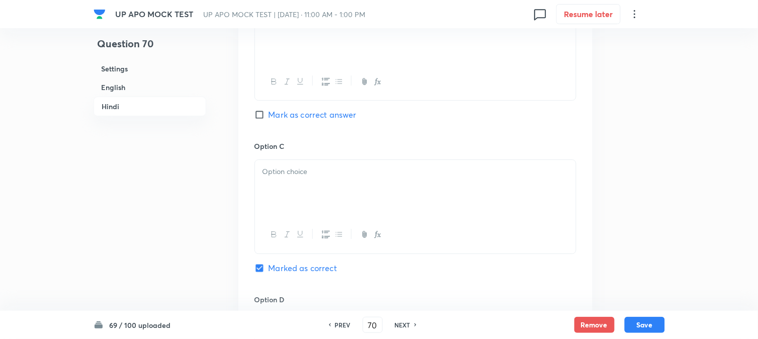
click at [284, 209] on div at bounding box center [415, 188] width 321 height 56
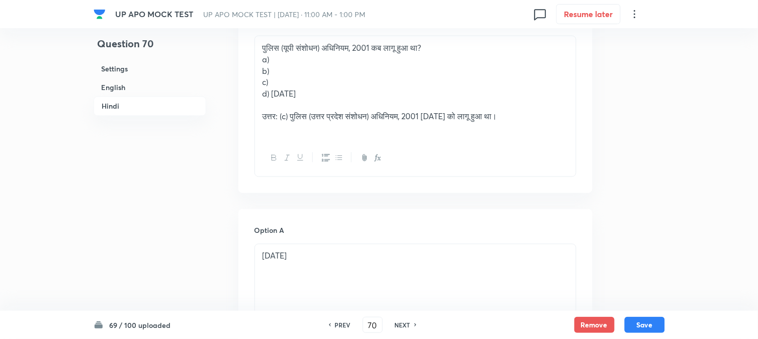
click at [270, 98] on p "d) [DATE]" at bounding box center [416, 94] width 306 height 12
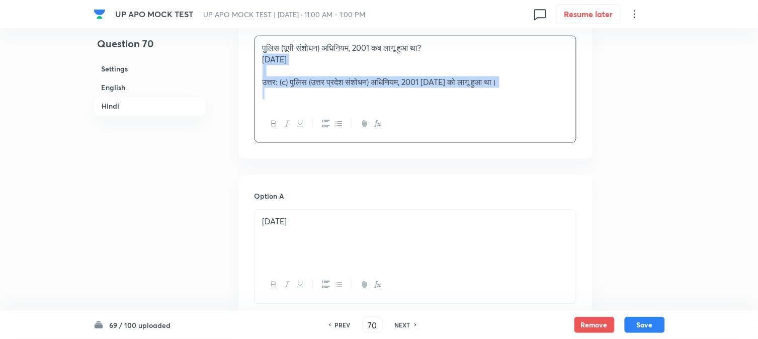
drag, startPoint x: 272, startPoint y: 98, endPoint x: 671, endPoint y: 107, distance: 399.5
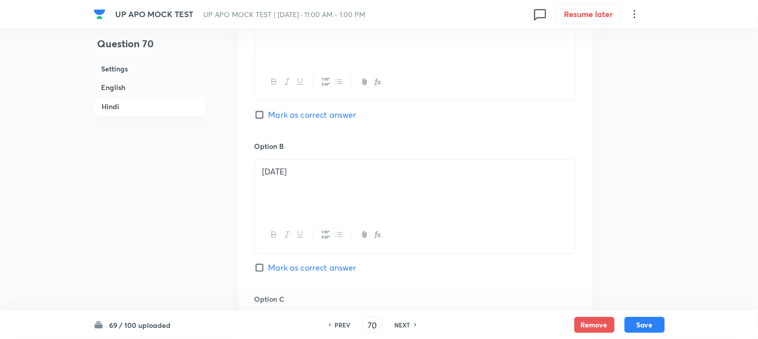
scroll to position [1862, 0]
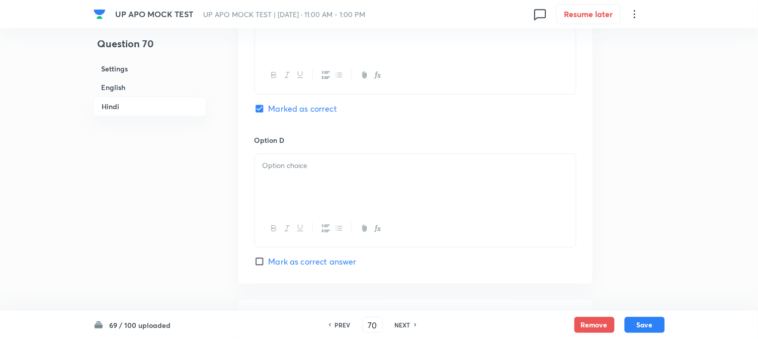
click at [270, 169] on div at bounding box center [415, 182] width 321 height 56
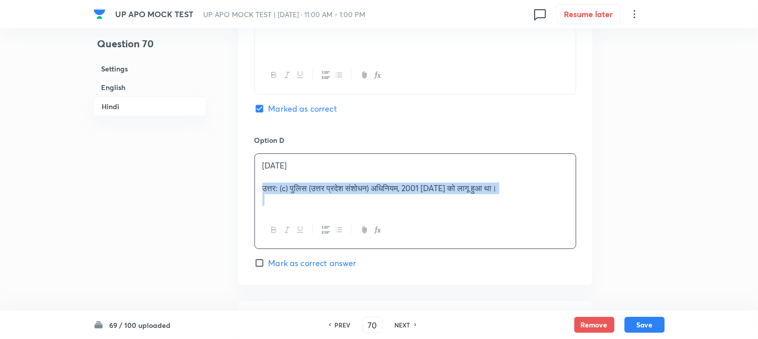
drag, startPoint x: 260, startPoint y: 192, endPoint x: 662, endPoint y: 201, distance: 402.0
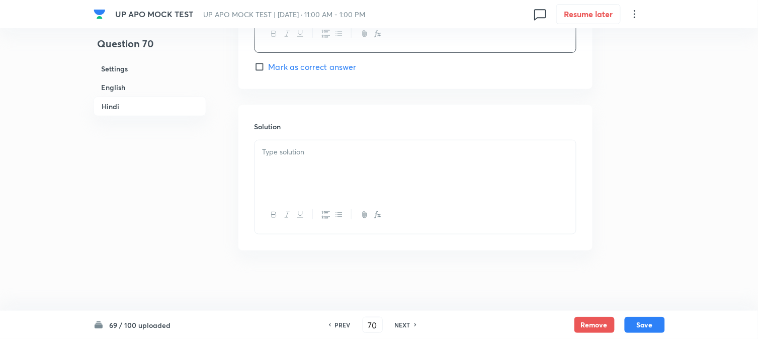
click at [294, 158] on div at bounding box center [415, 168] width 321 height 56
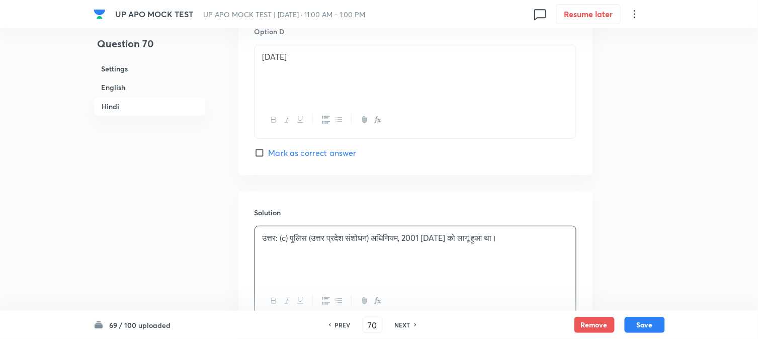
scroll to position [1892, 0]
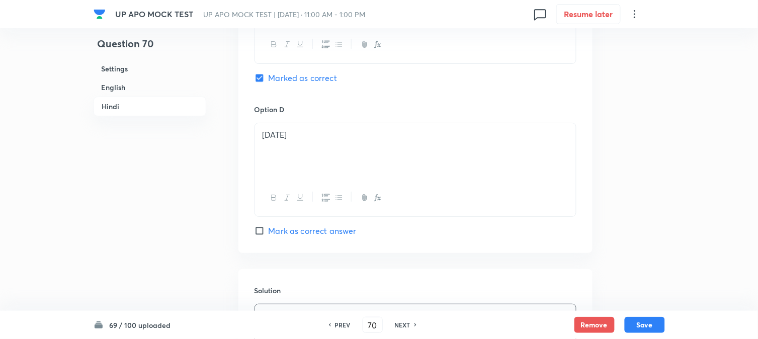
drag, startPoint x: 641, startPoint y: 322, endPoint x: 635, endPoint y: 316, distance: 8.5
click at [641, 322] on button "Save" at bounding box center [645, 325] width 40 height 16
type input "71"
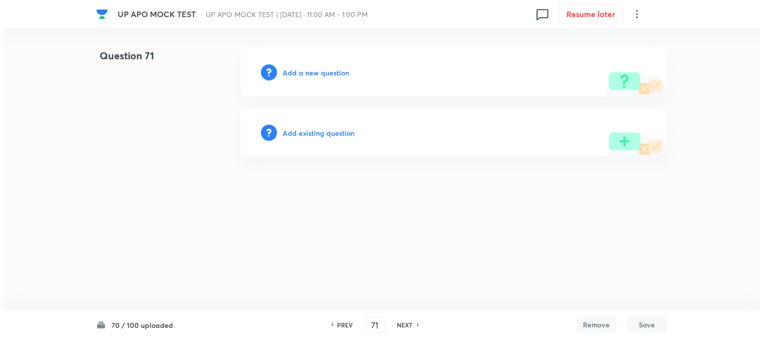
scroll to position [0, 0]
